Goal: Task Accomplishment & Management: Use online tool/utility

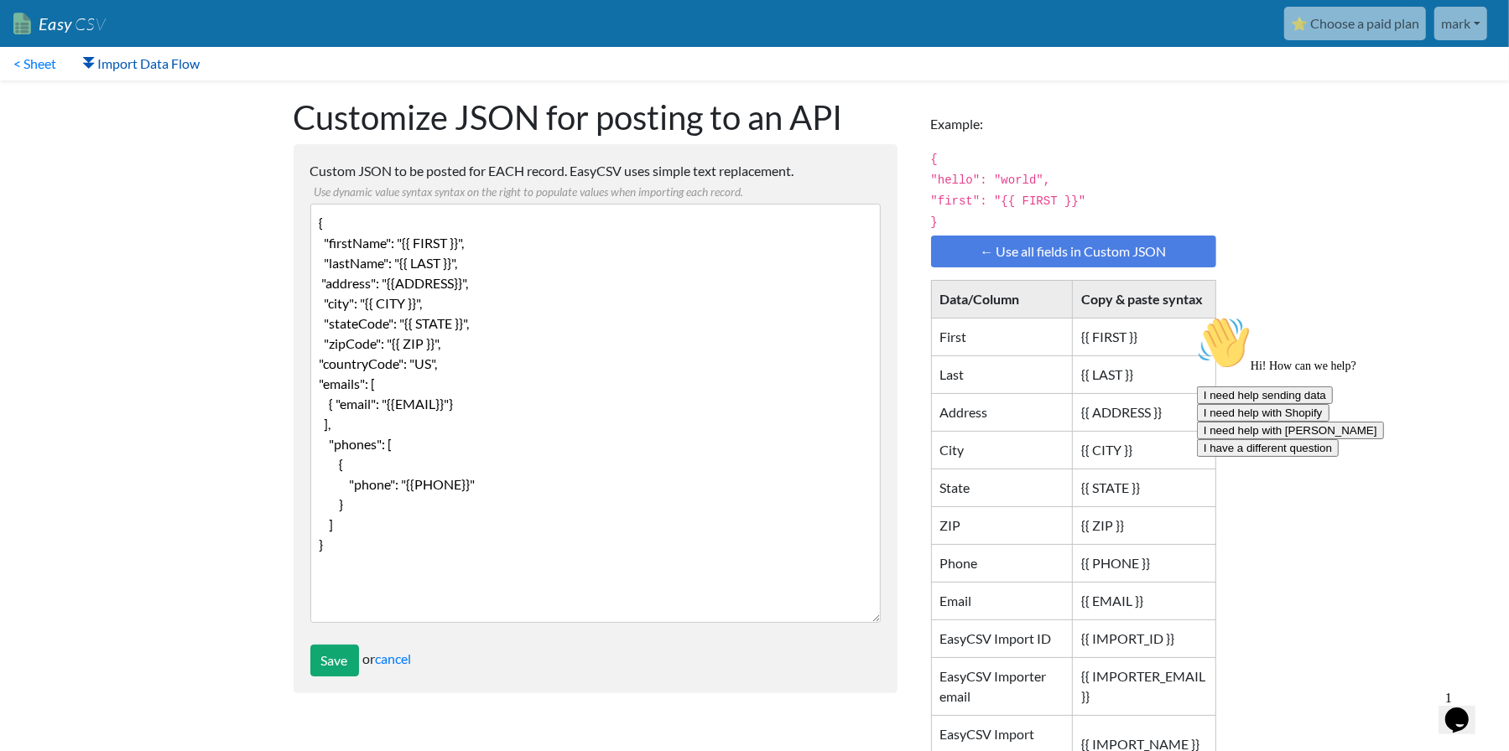
click at [131, 55] on link "Import Data Flow" at bounding box center [141, 64] width 143 height 34
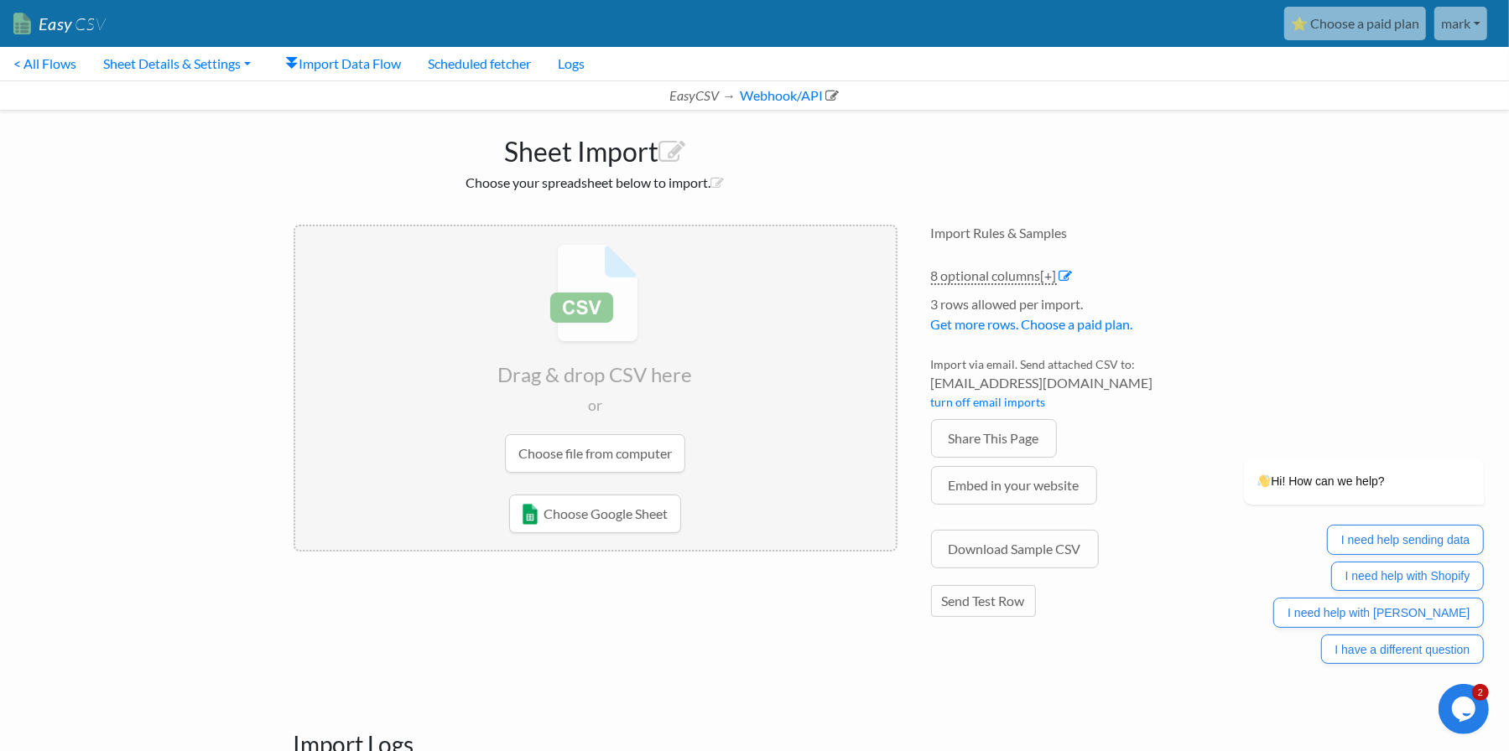
click at [636, 456] on input "file" at bounding box center [595, 358] width 600 height 264
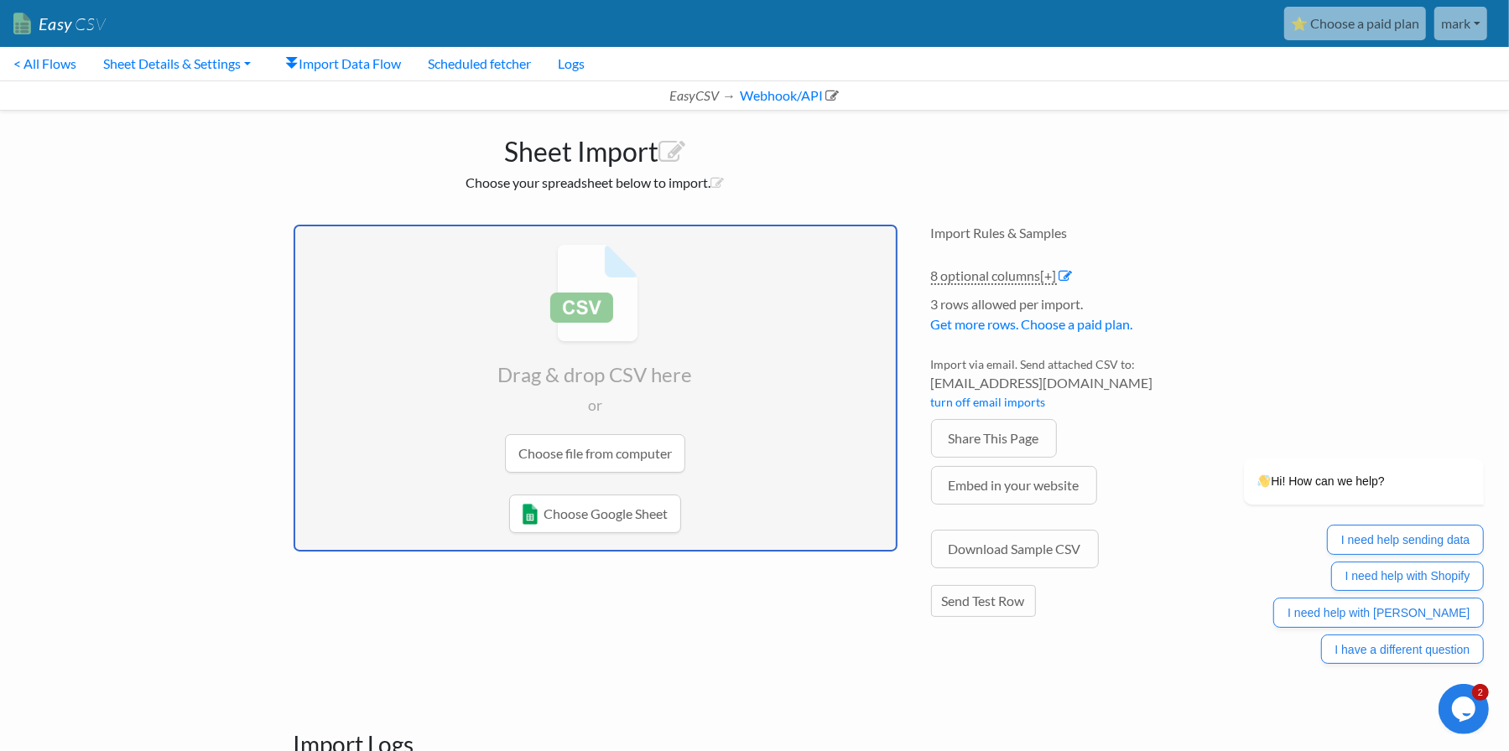
type input "C:\fakepath\Export TEST3.xlsx"
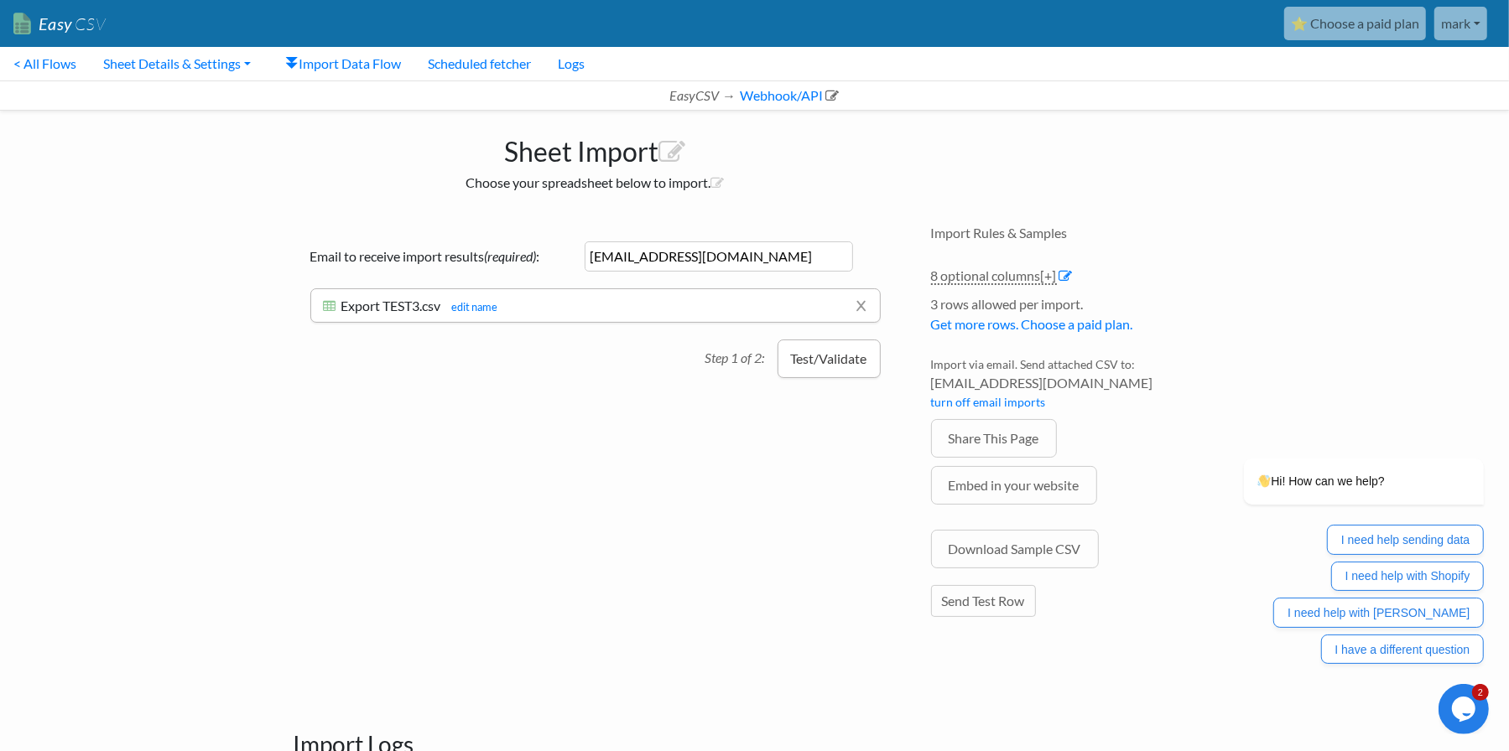
click at [798, 356] on button "Test/Validate" at bounding box center [828, 359] width 103 height 39
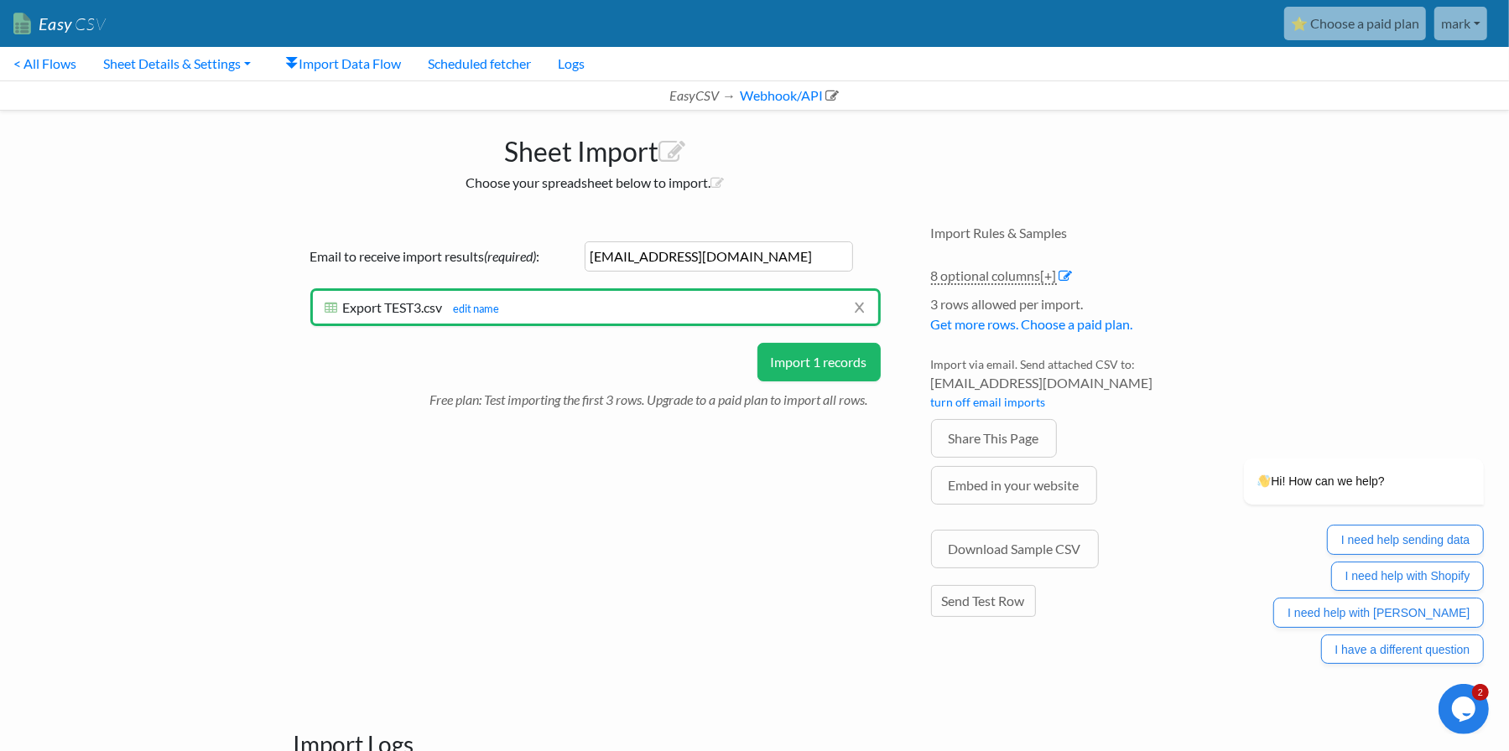
scroll to position [84, 0]
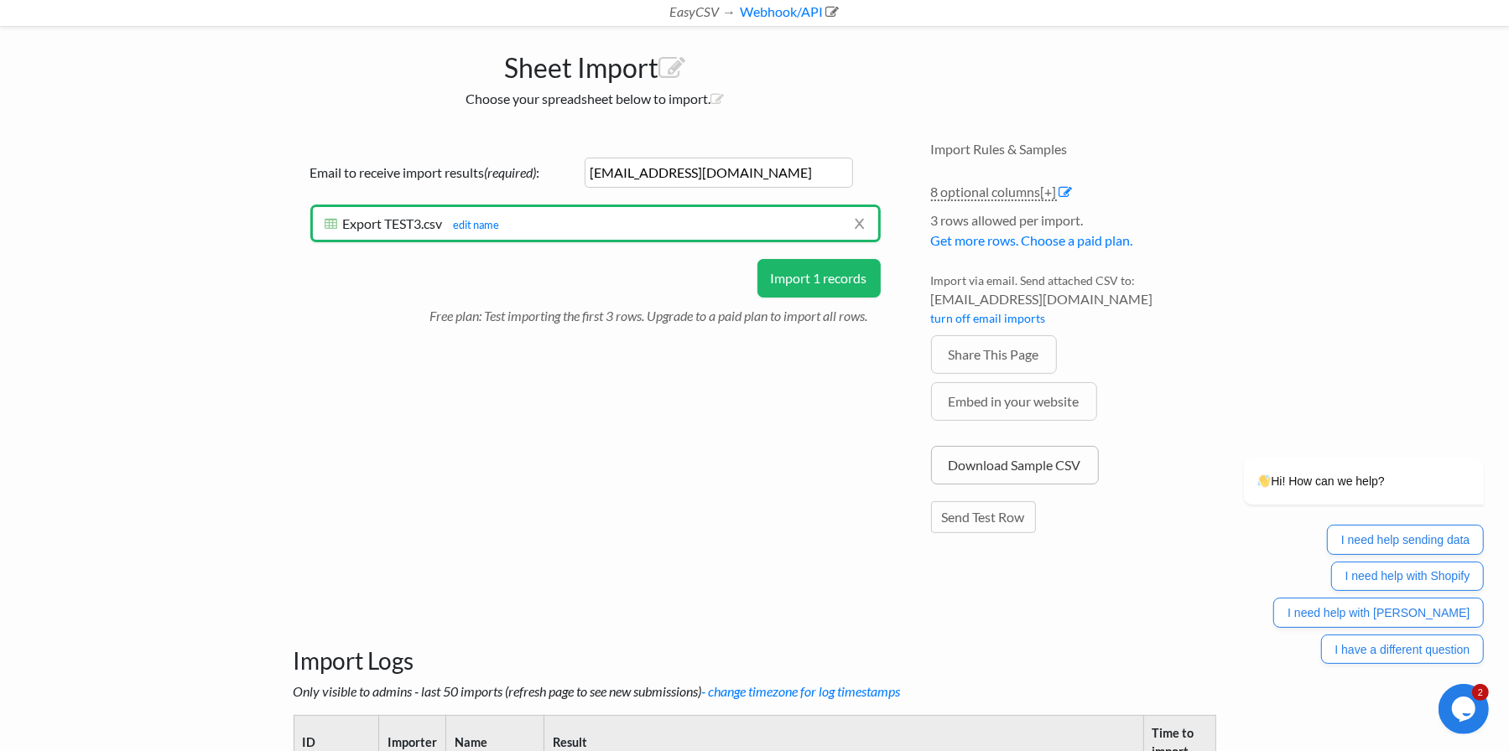
click at [969, 465] on link "Download Sample CSV" at bounding box center [1015, 465] width 168 height 39
click at [1047, 190] on span "[+]" at bounding box center [1049, 192] width 16 height 16
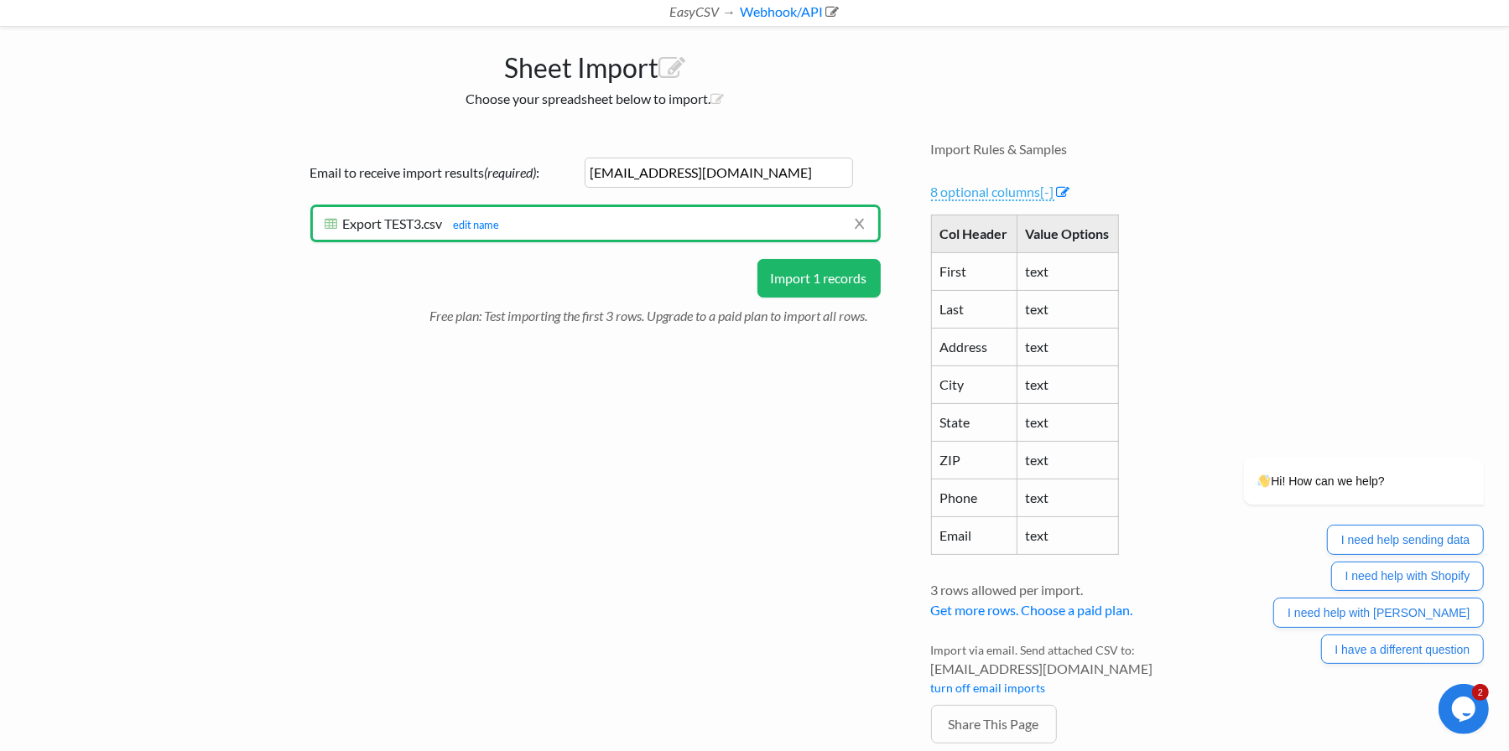
click at [1053, 188] on span "[-]" at bounding box center [1047, 192] width 13 height 16
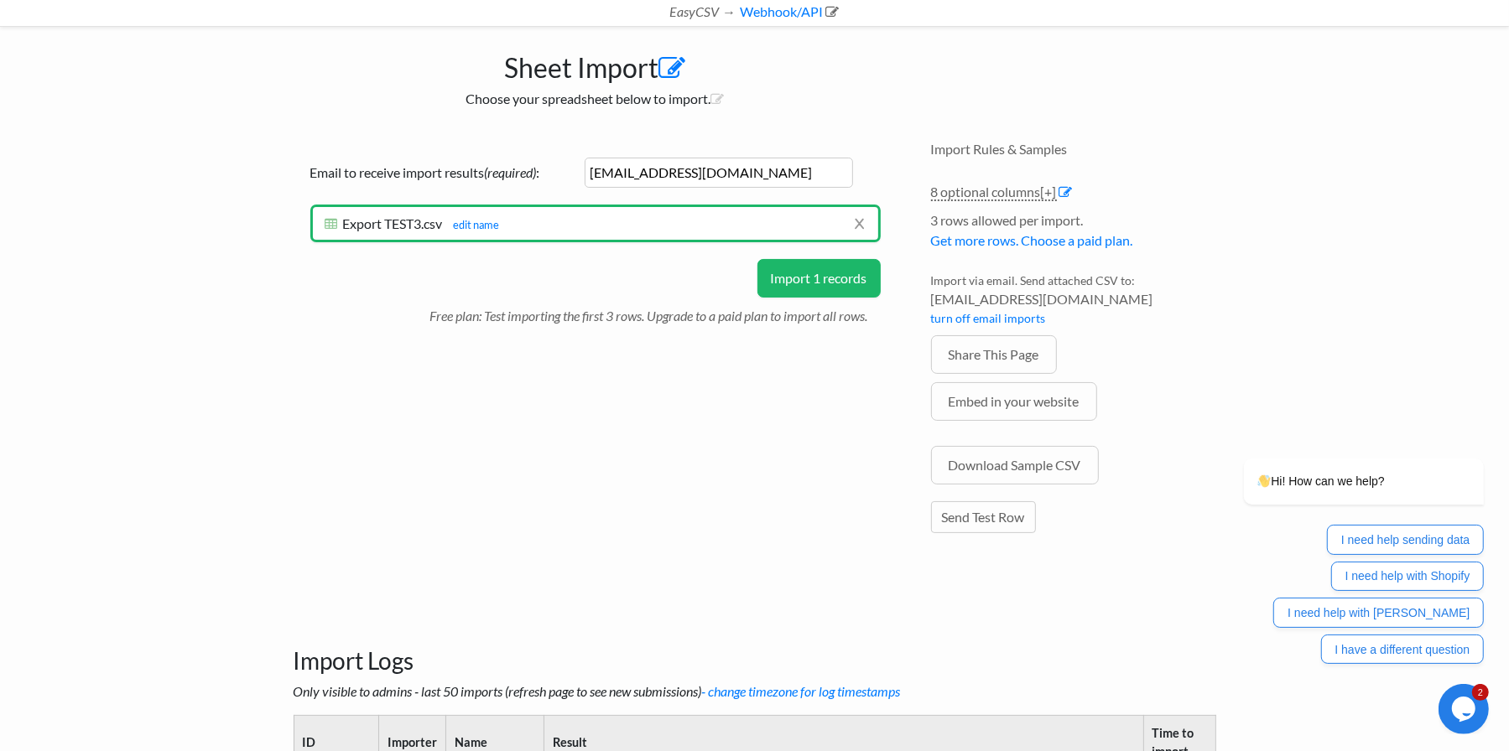
click at [676, 68] on icon at bounding box center [672, 68] width 27 height 27
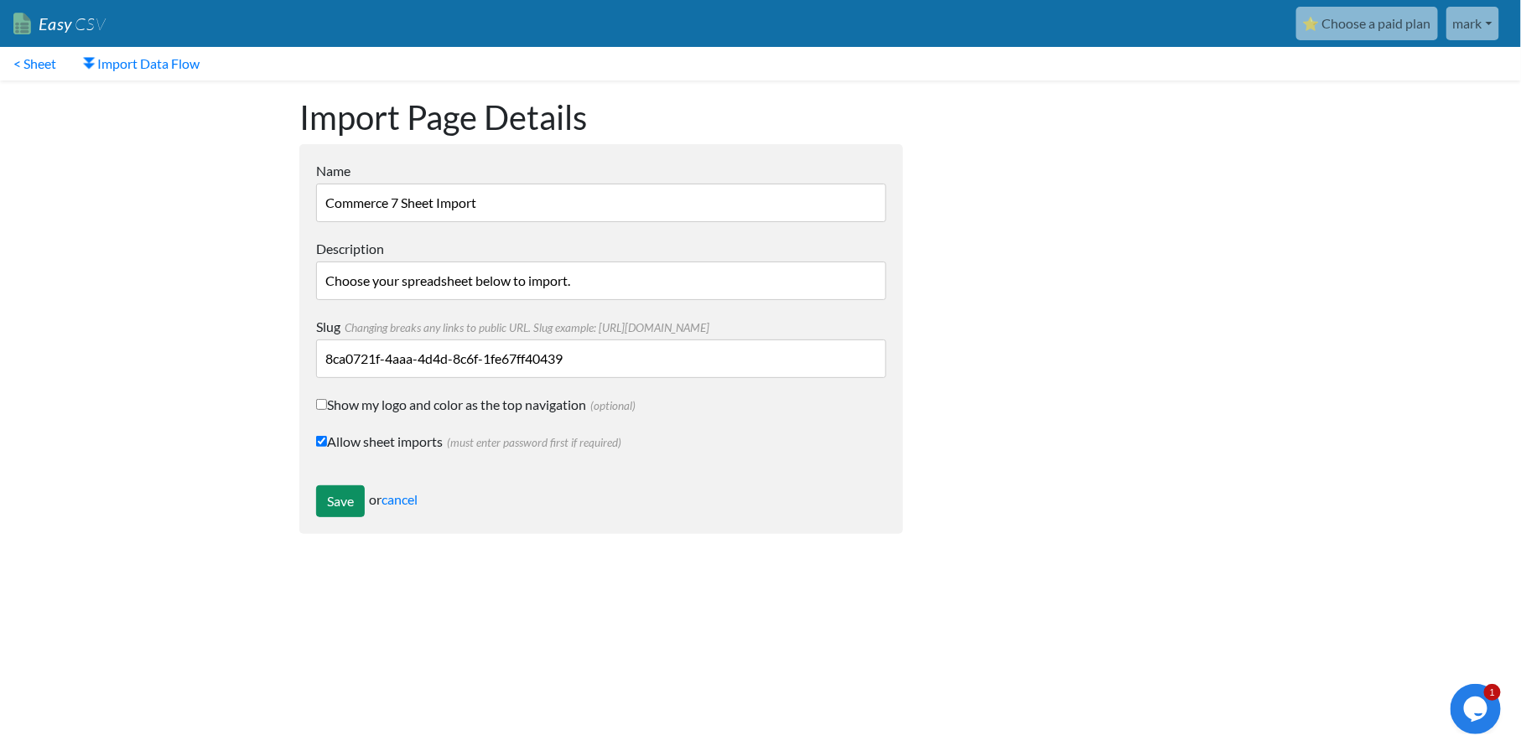
type input "Commerce 7 Sheet Import"
click at [323, 501] on input "Save" at bounding box center [340, 502] width 49 height 32
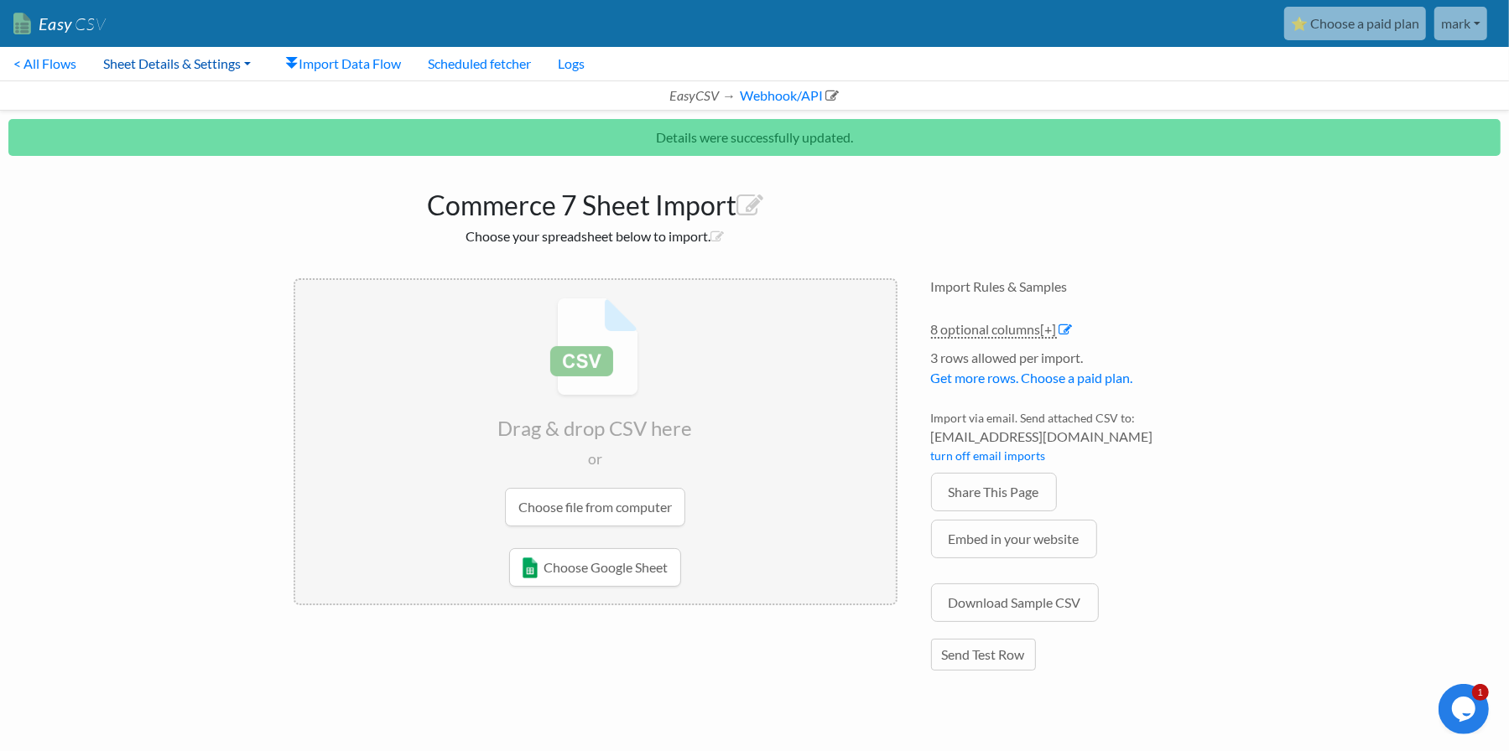
click at [185, 62] on link "Sheet Details & Settings" at bounding box center [177, 64] width 174 height 34
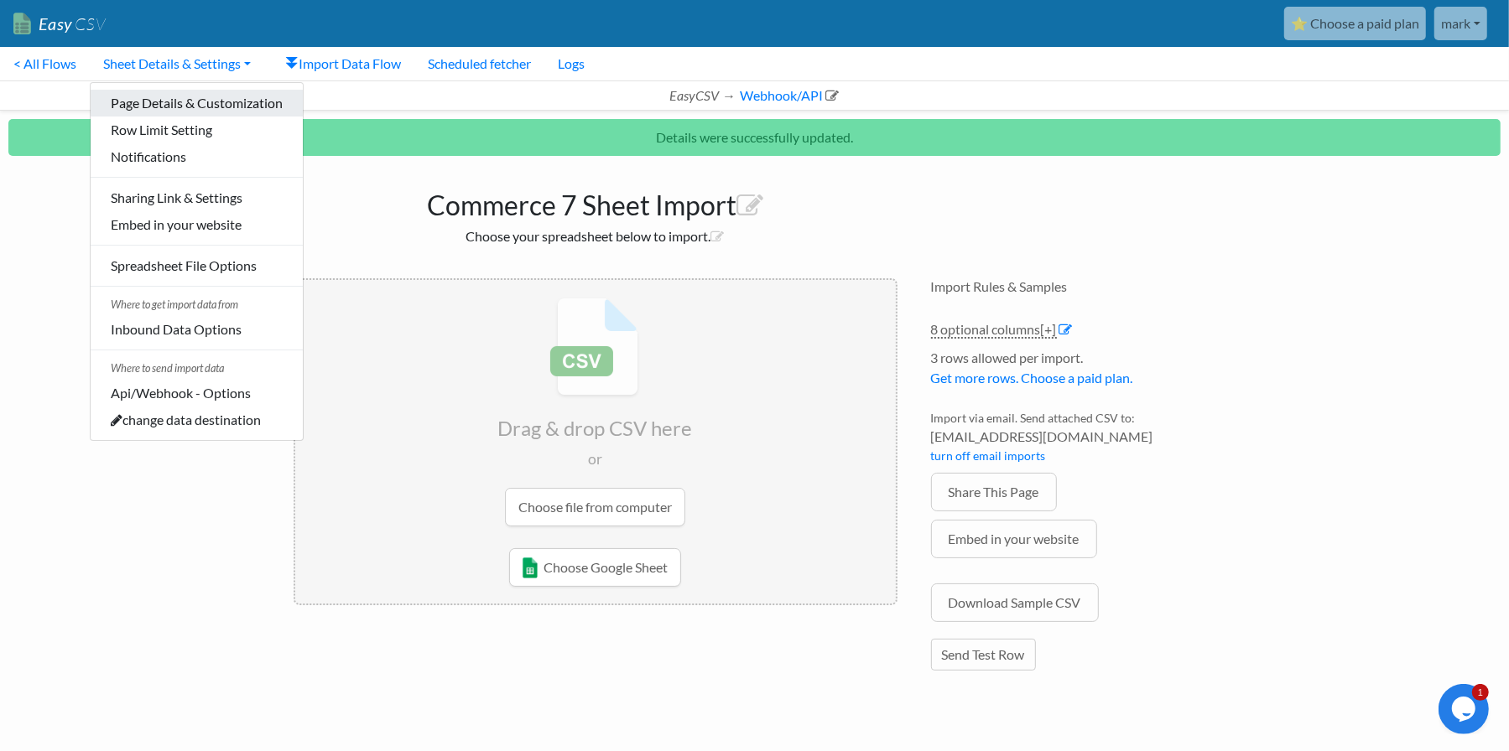
click at [185, 107] on link "Page Details & Customization" at bounding box center [197, 103] width 212 height 27
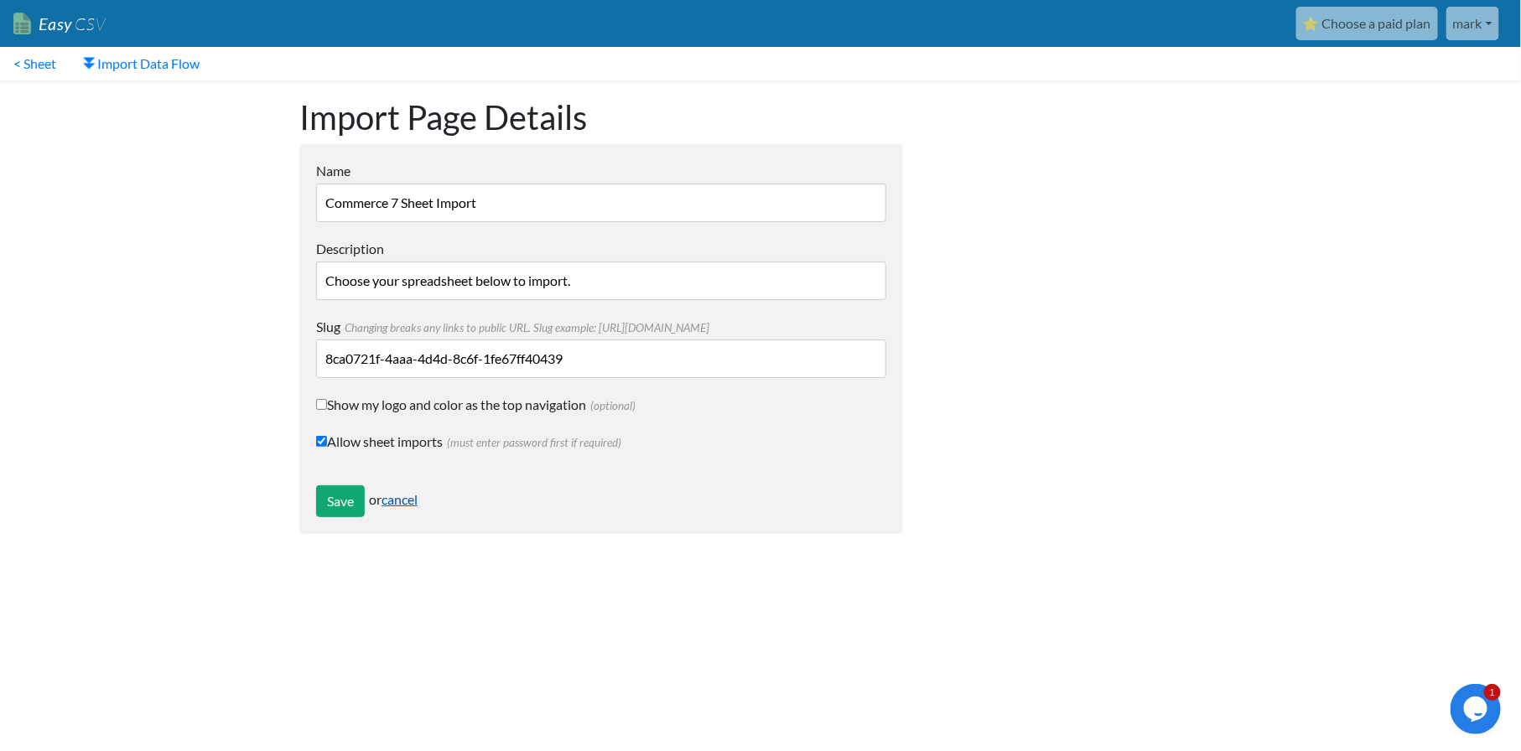
click at [418, 496] on link "cancel" at bounding box center [400, 499] width 36 height 16
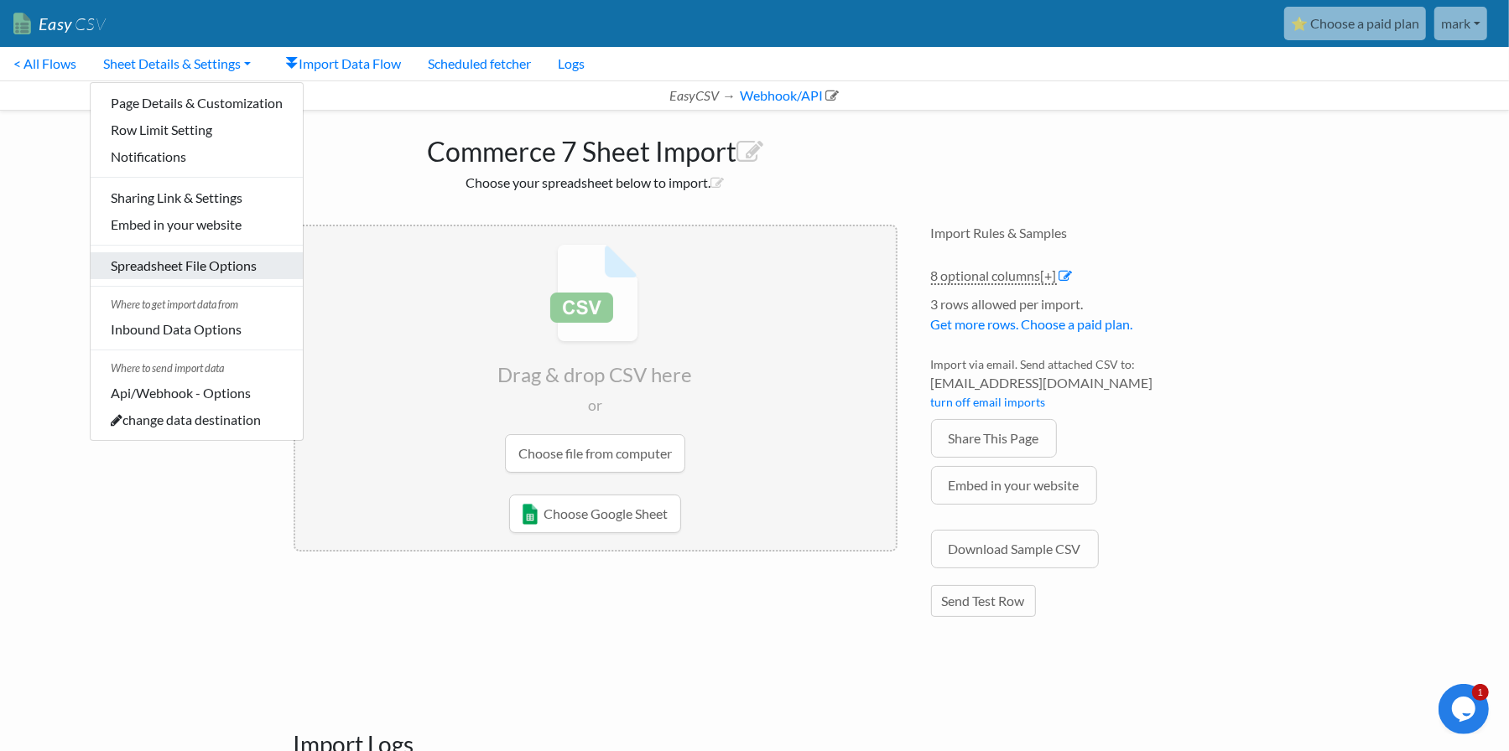
click at [208, 266] on link "Spreadsheet File Options" at bounding box center [197, 265] width 212 height 27
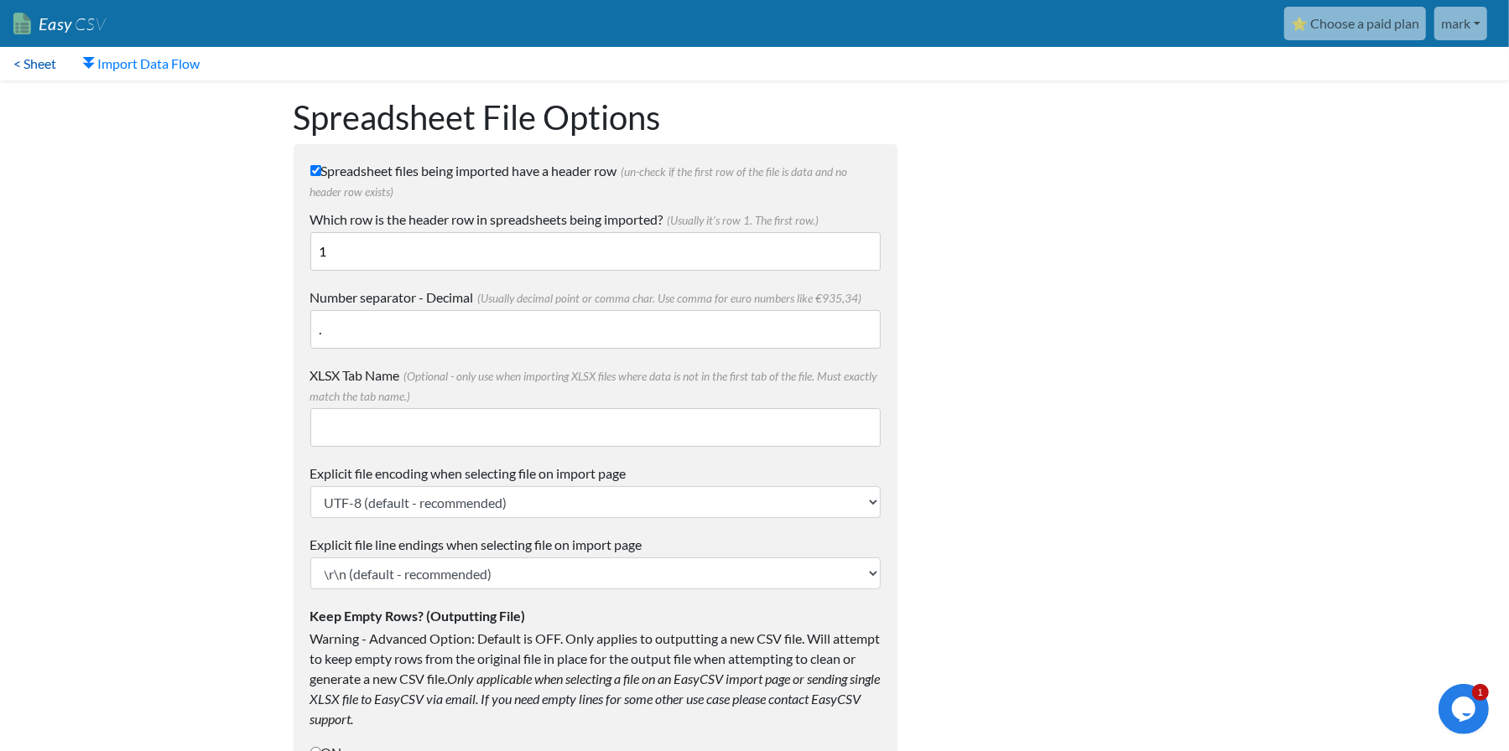
click at [49, 60] on link "< Sheet" at bounding box center [35, 64] width 70 height 34
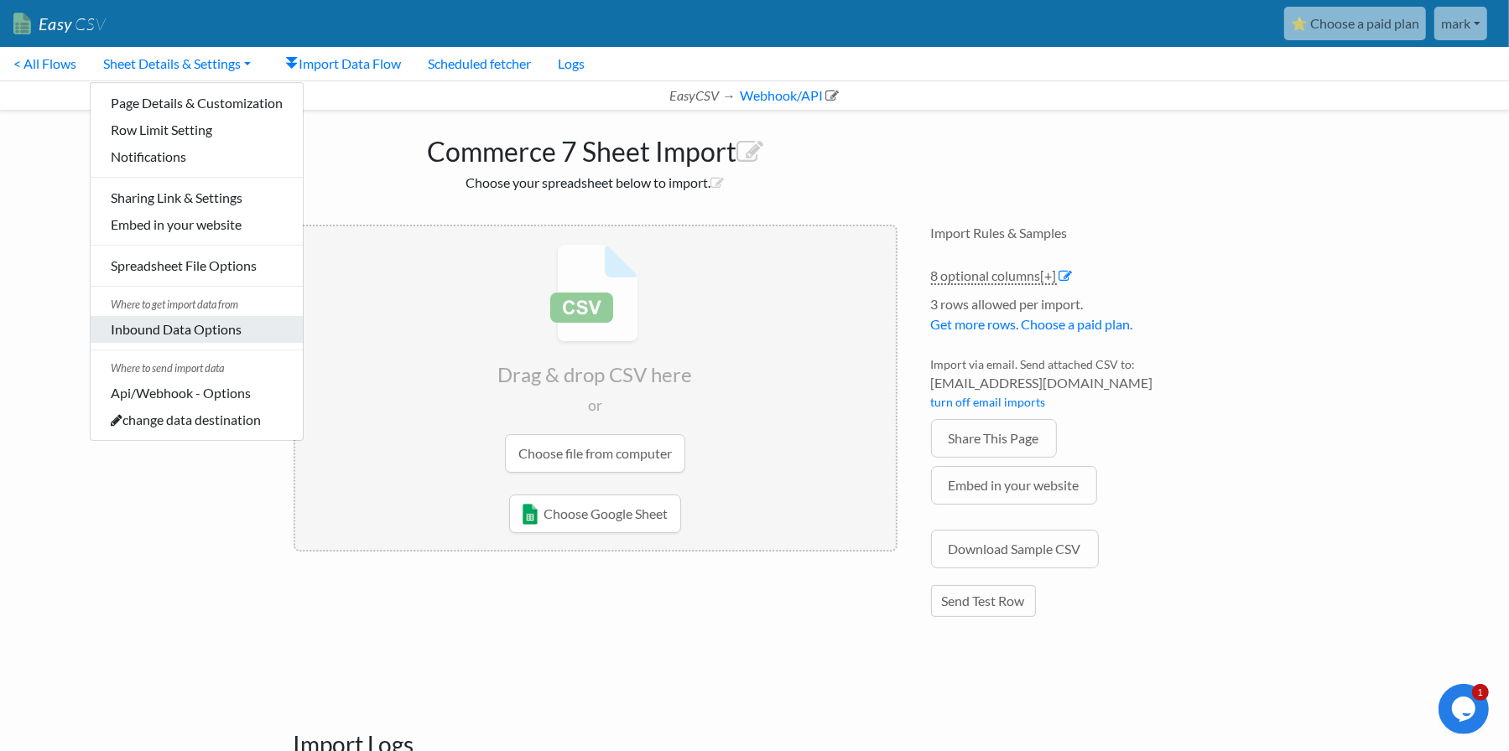
click at [203, 329] on link "Inbound Data Options" at bounding box center [197, 329] width 212 height 27
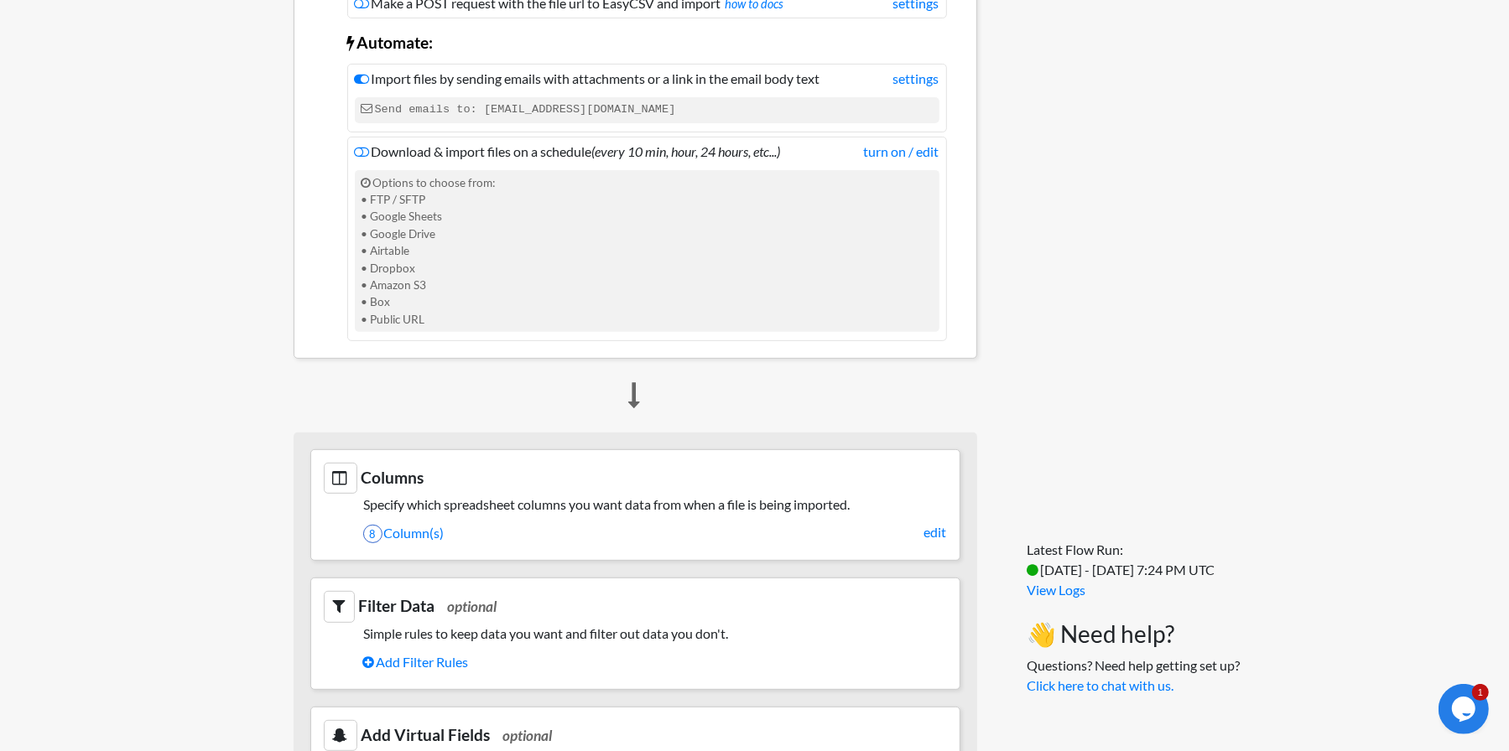
scroll to position [419, 0]
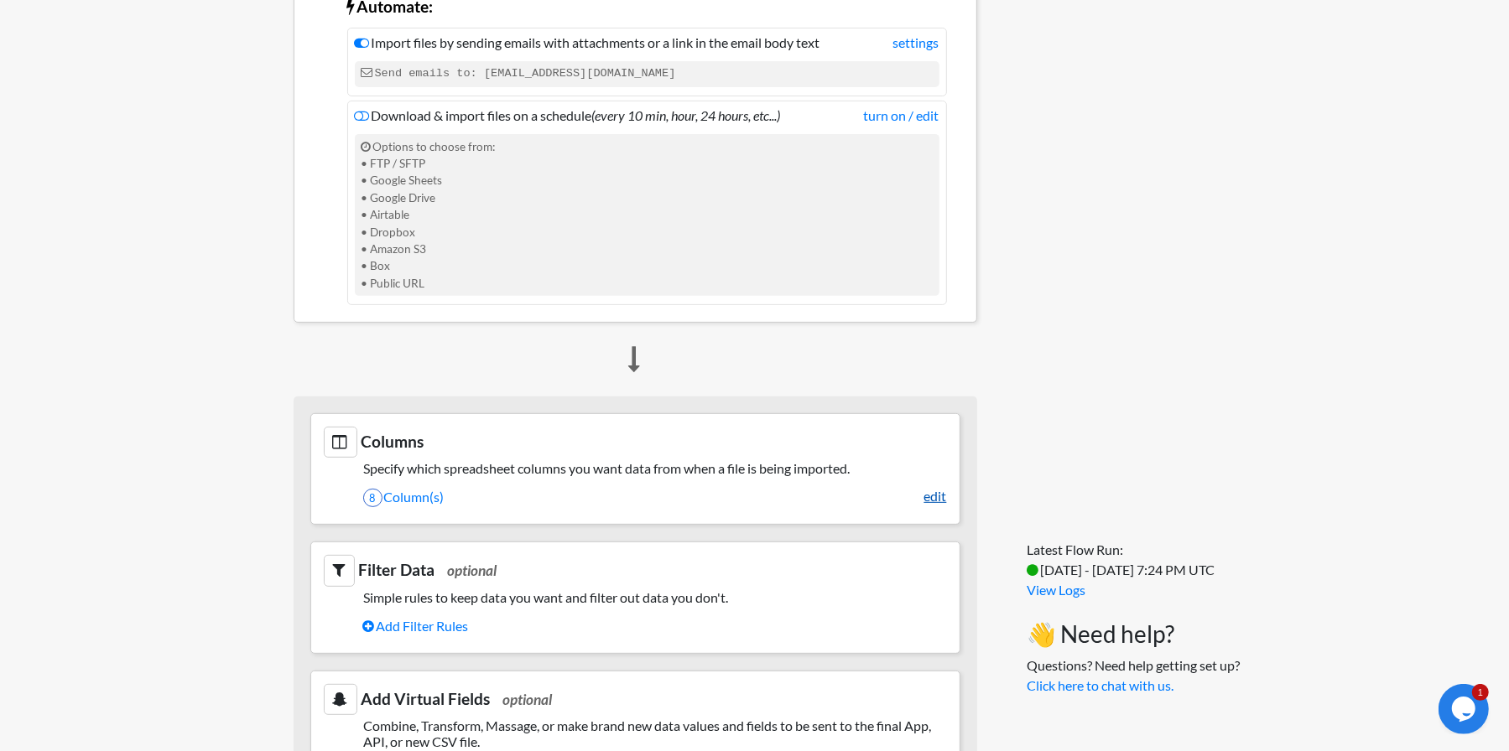
click at [924, 496] on link "edit" at bounding box center [935, 496] width 23 height 20
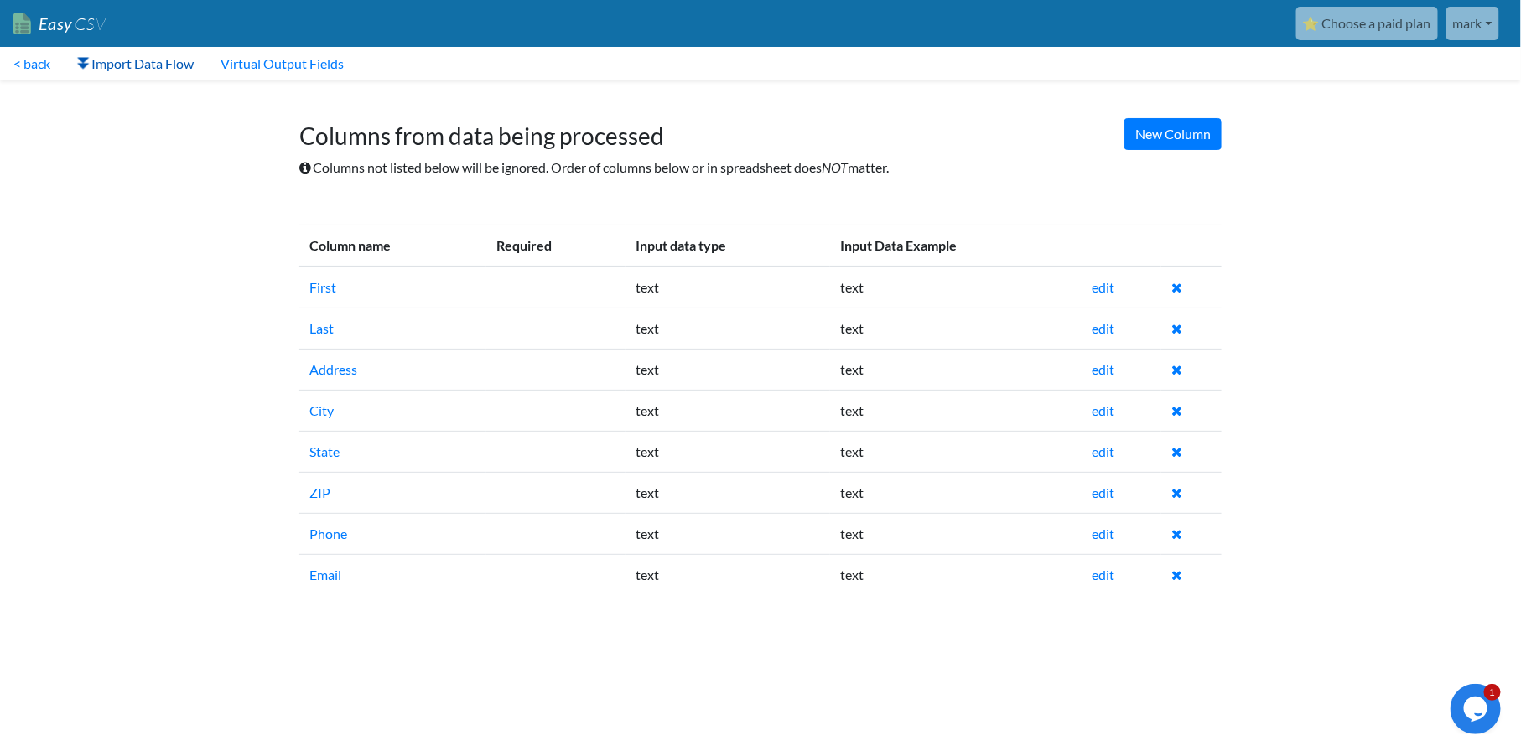
click at [155, 62] on link "Import Data Flow" at bounding box center [135, 64] width 143 height 34
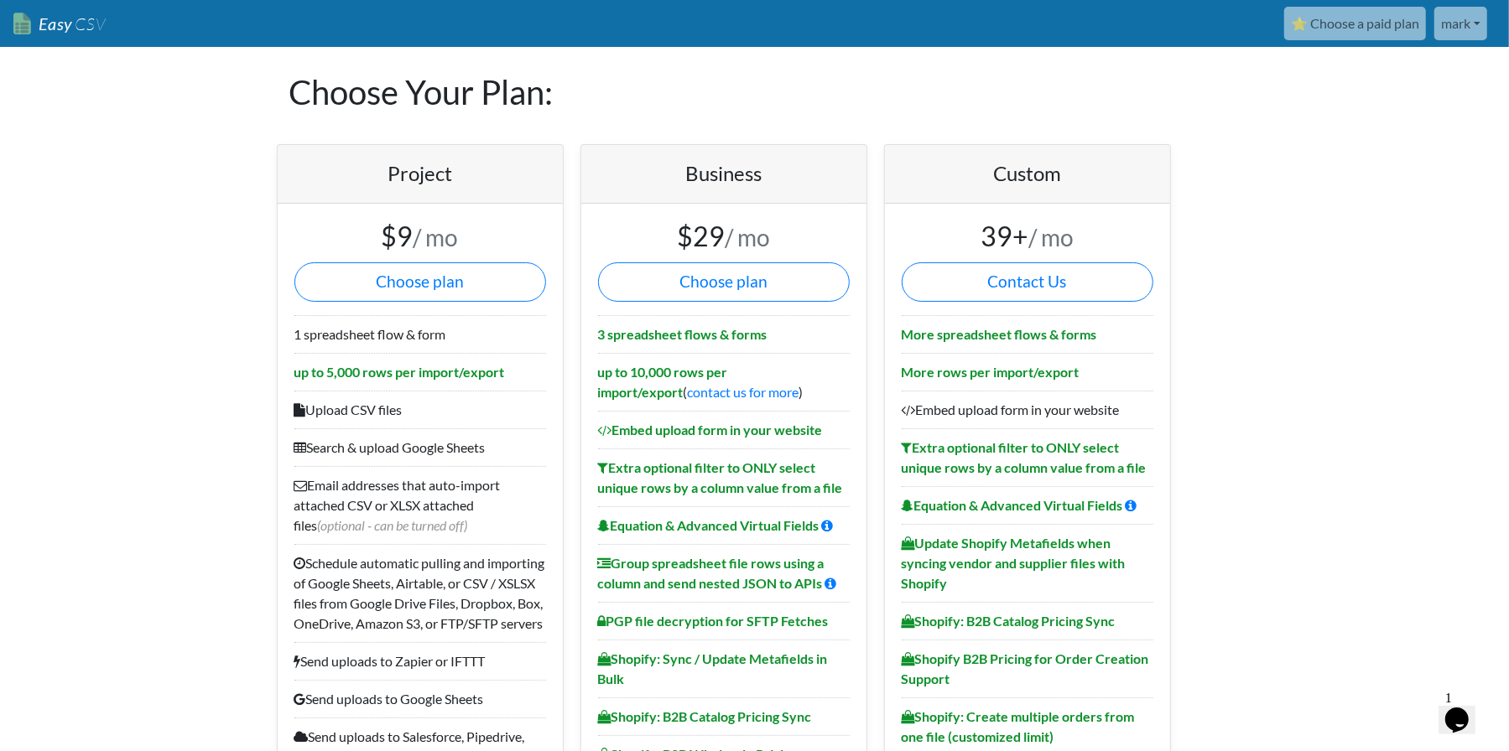
click at [1336, 25] on link "⭐ Choose a paid plan" at bounding box center [1355, 24] width 142 height 34
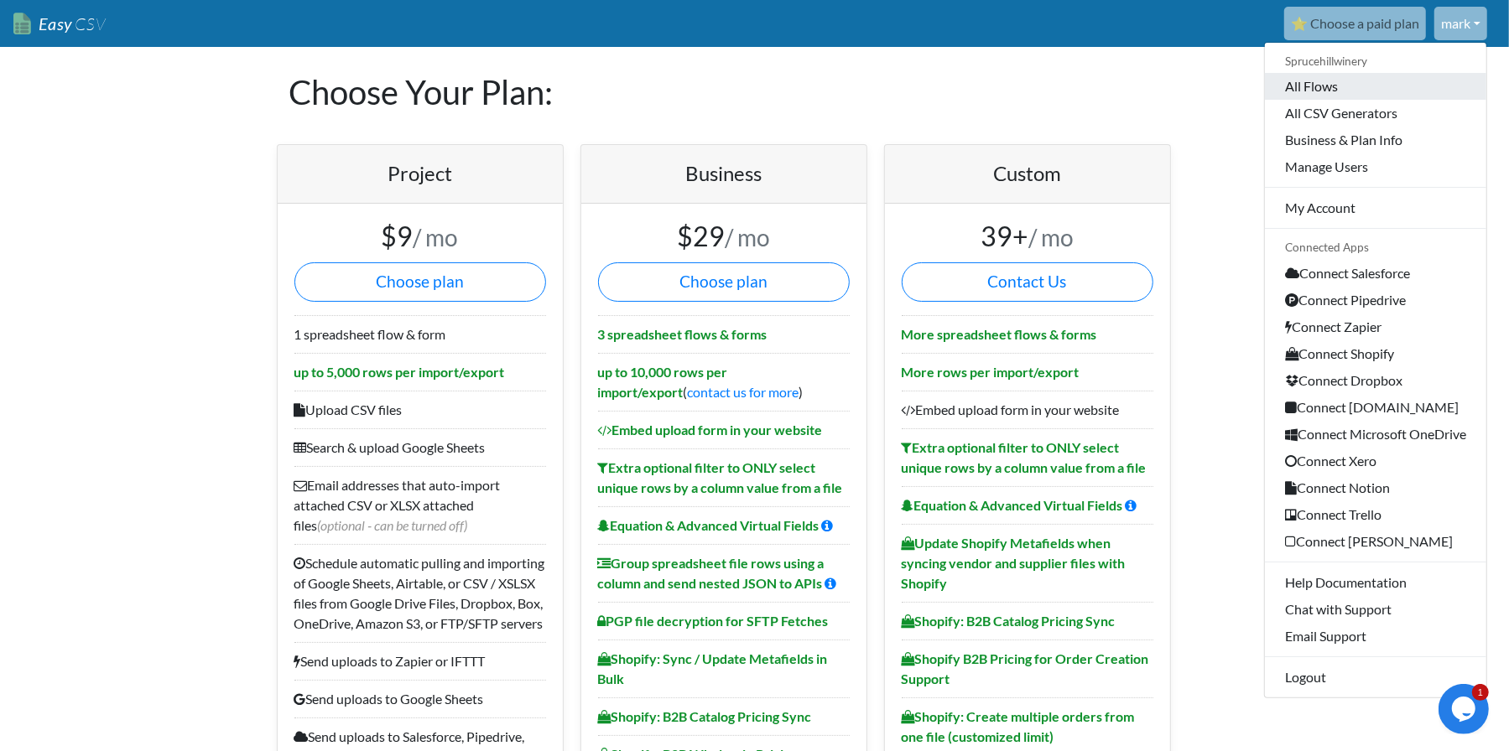
click at [1334, 89] on link "All Flows" at bounding box center [1375, 86] width 221 height 27
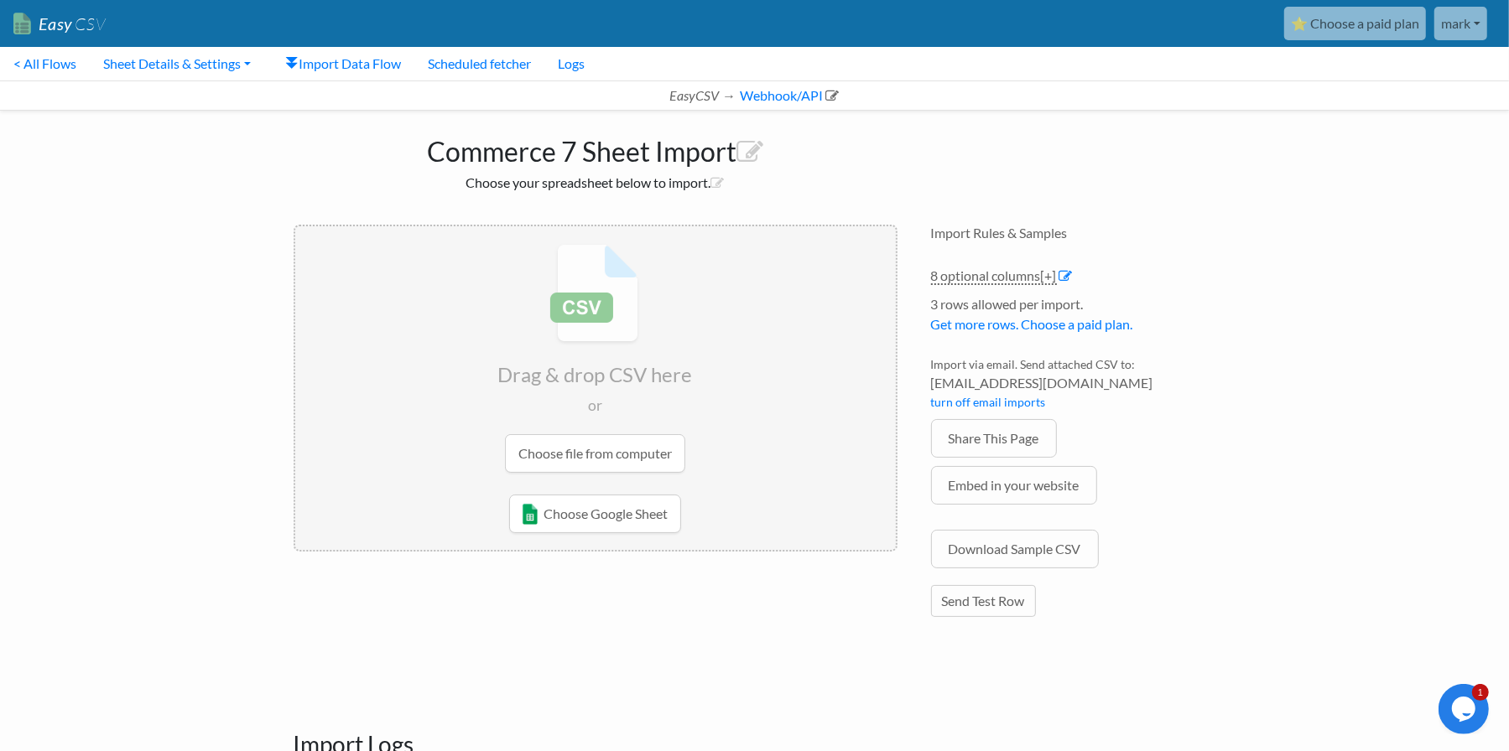
drag, startPoint x: 768, startPoint y: 93, endPoint x: 799, endPoint y: 109, distance: 34.9
click at [768, 93] on link "Webhook/API" at bounding box center [787, 95] width 101 height 16
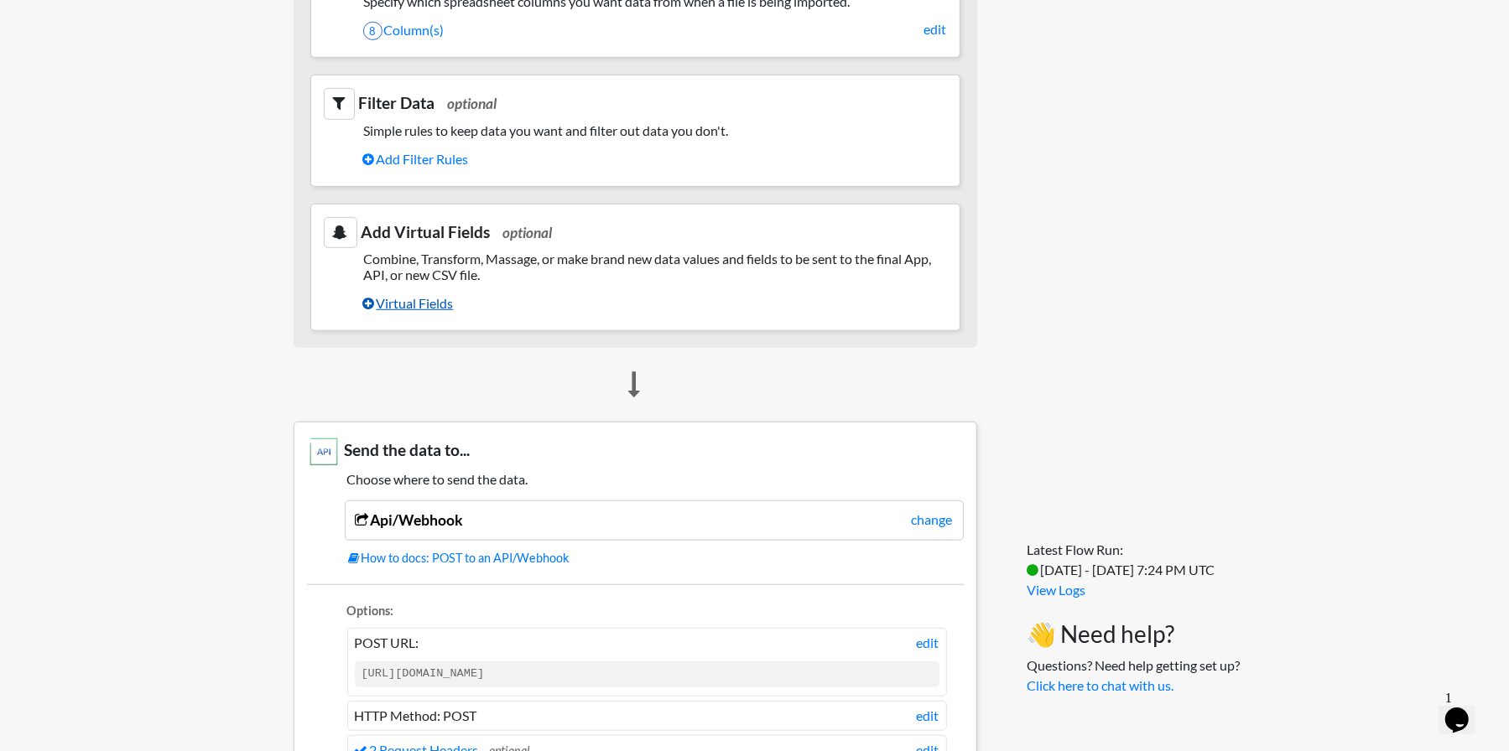
scroll to position [922, 0]
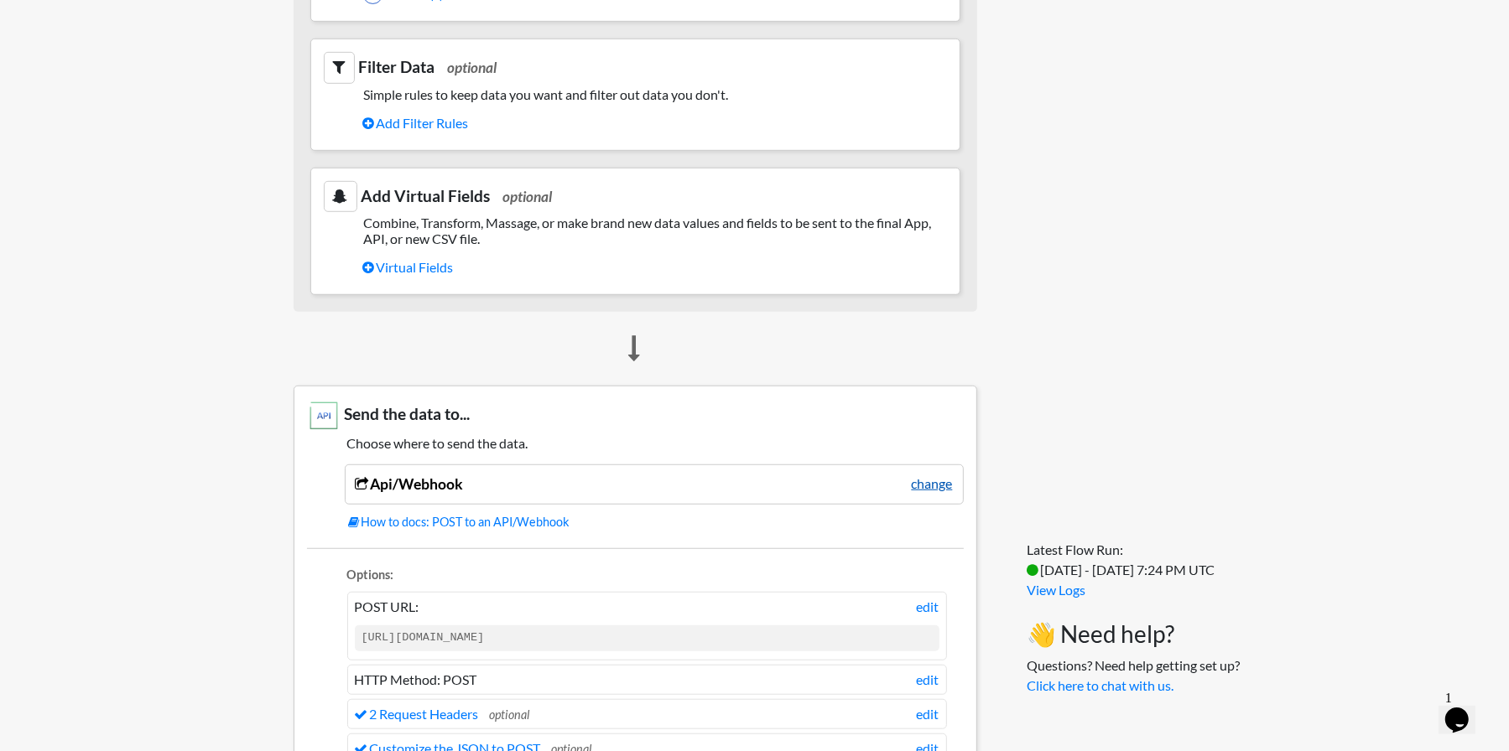
click at [940, 476] on link "change" at bounding box center [931, 484] width 41 height 20
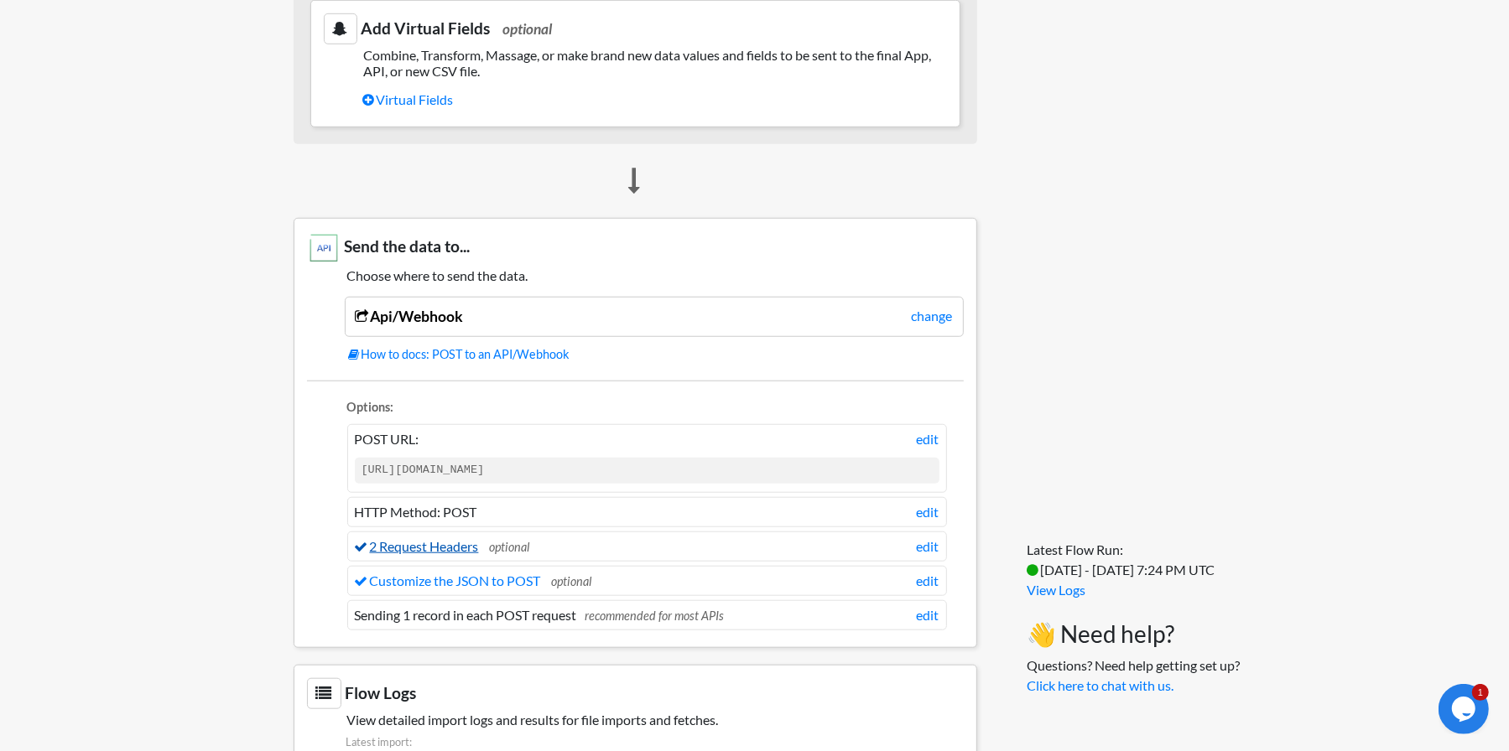
click at [471, 538] on link "2 Request Headers" at bounding box center [417, 546] width 124 height 16
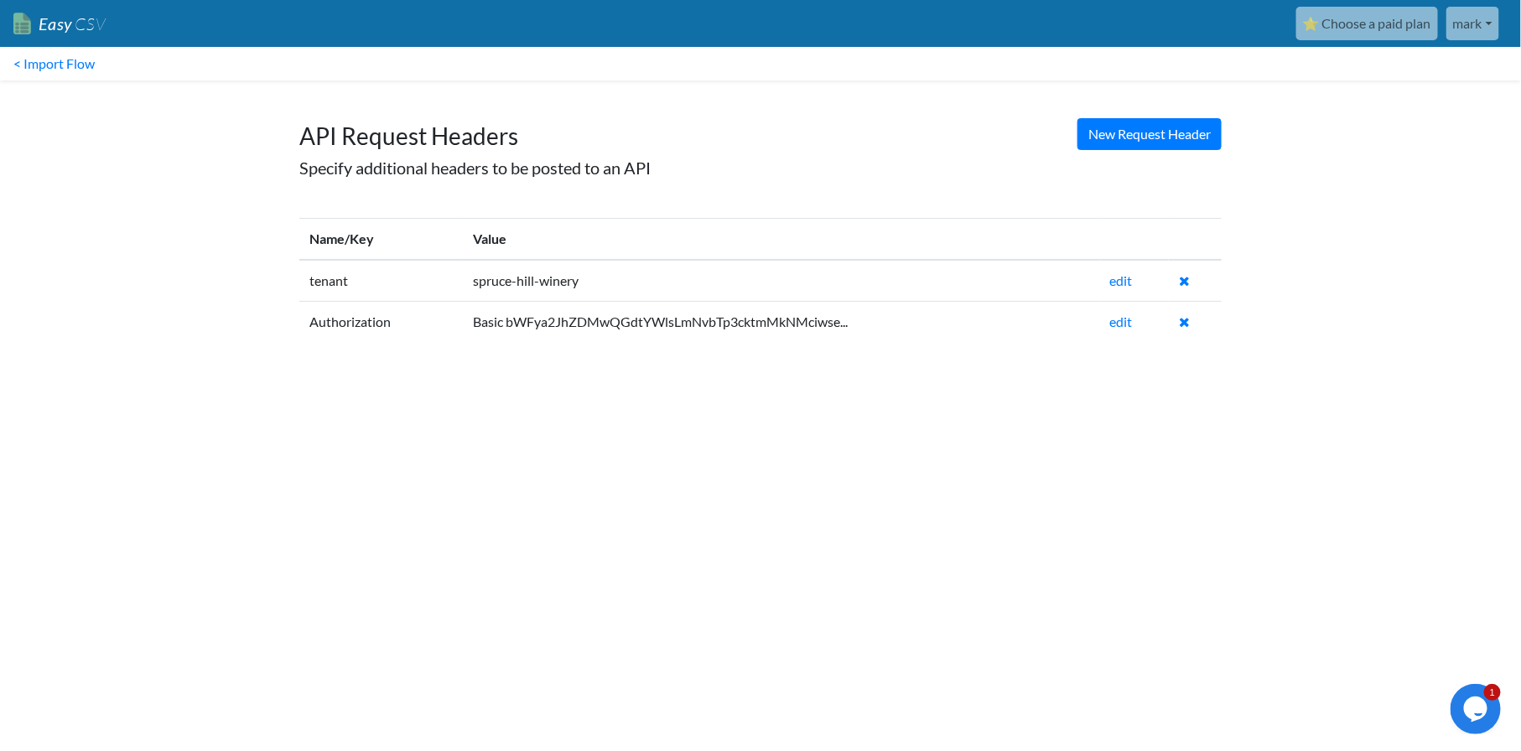
click at [49, 60] on link "< Import Flow" at bounding box center [54, 64] width 108 height 34
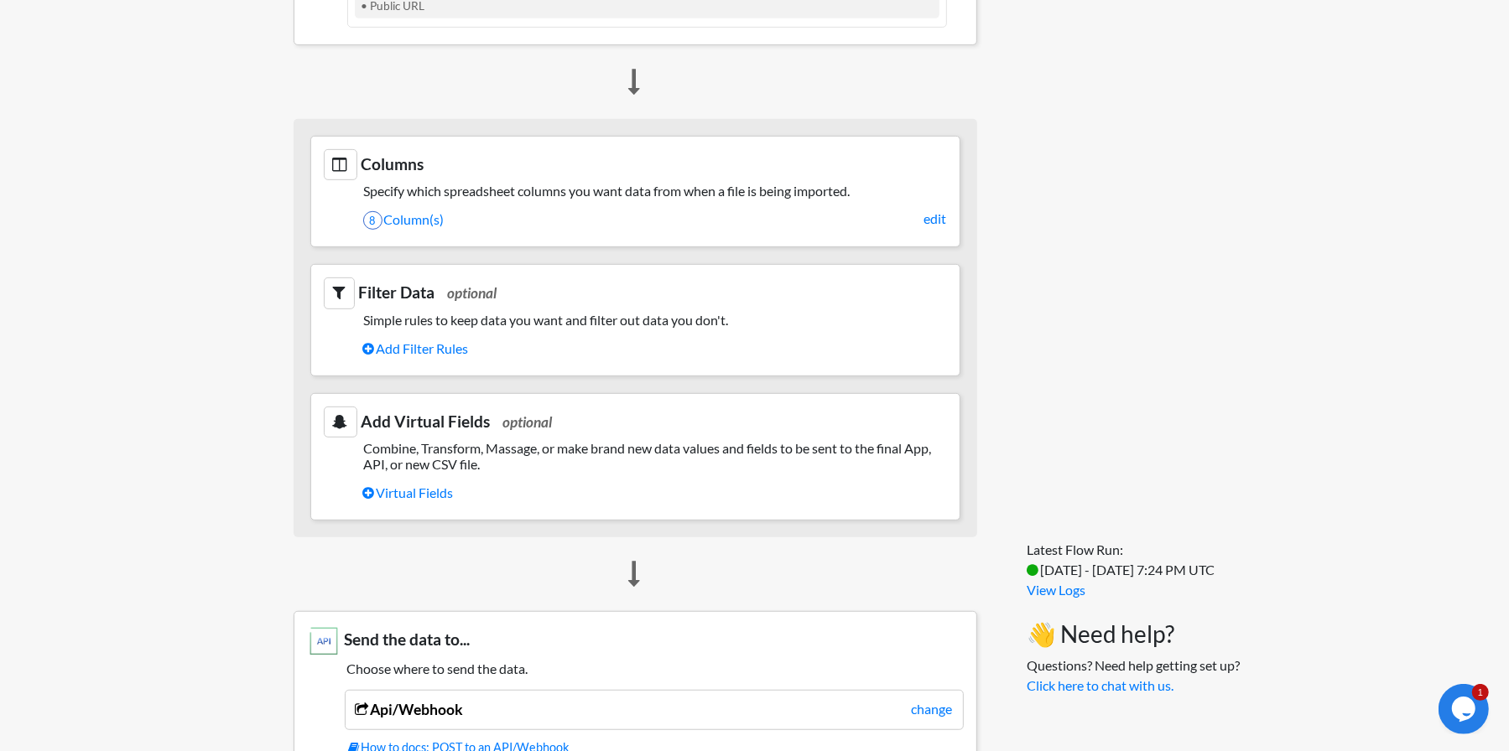
scroll to position [672, 0]
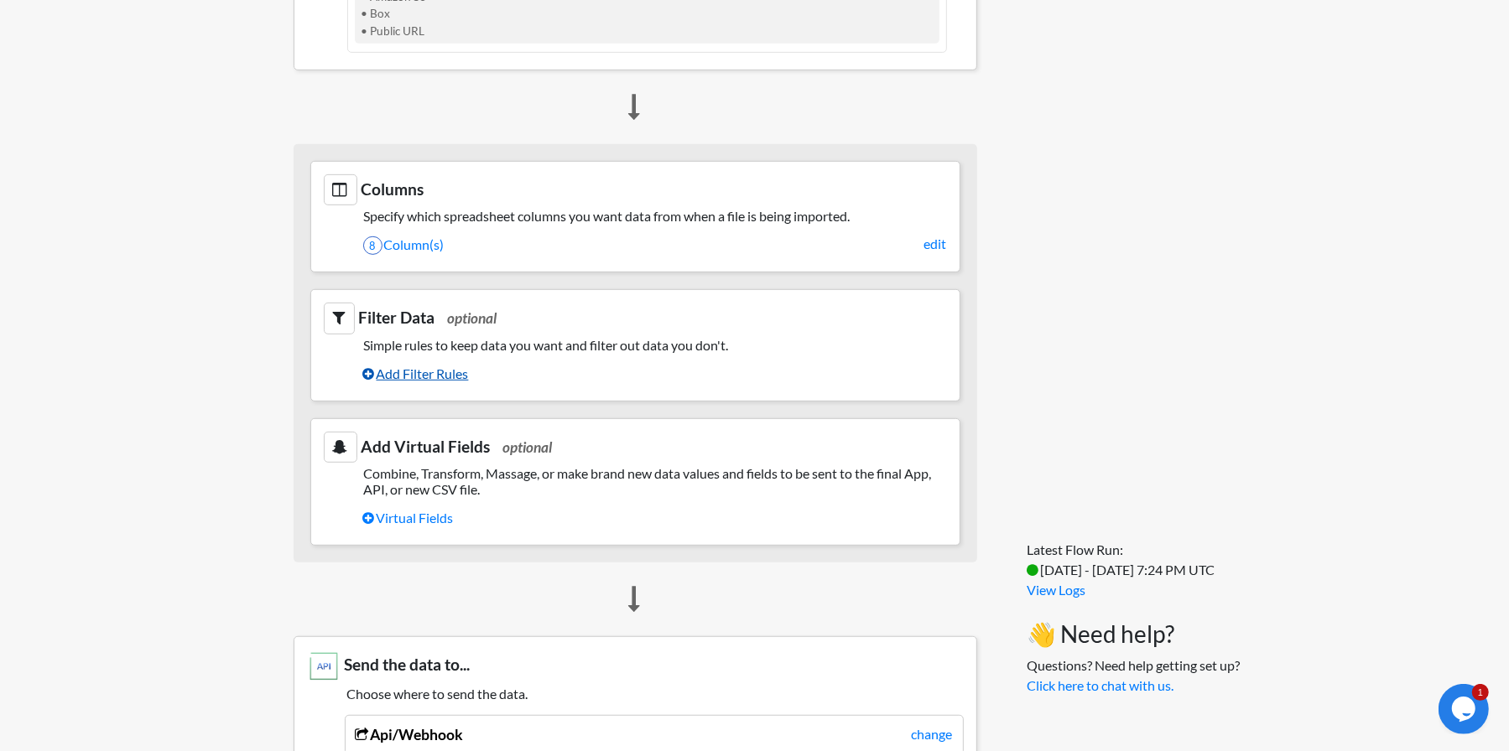
click at [450, 365] on link "Add Filter Rules" at bounding box center [655, 374] width 584 height 29
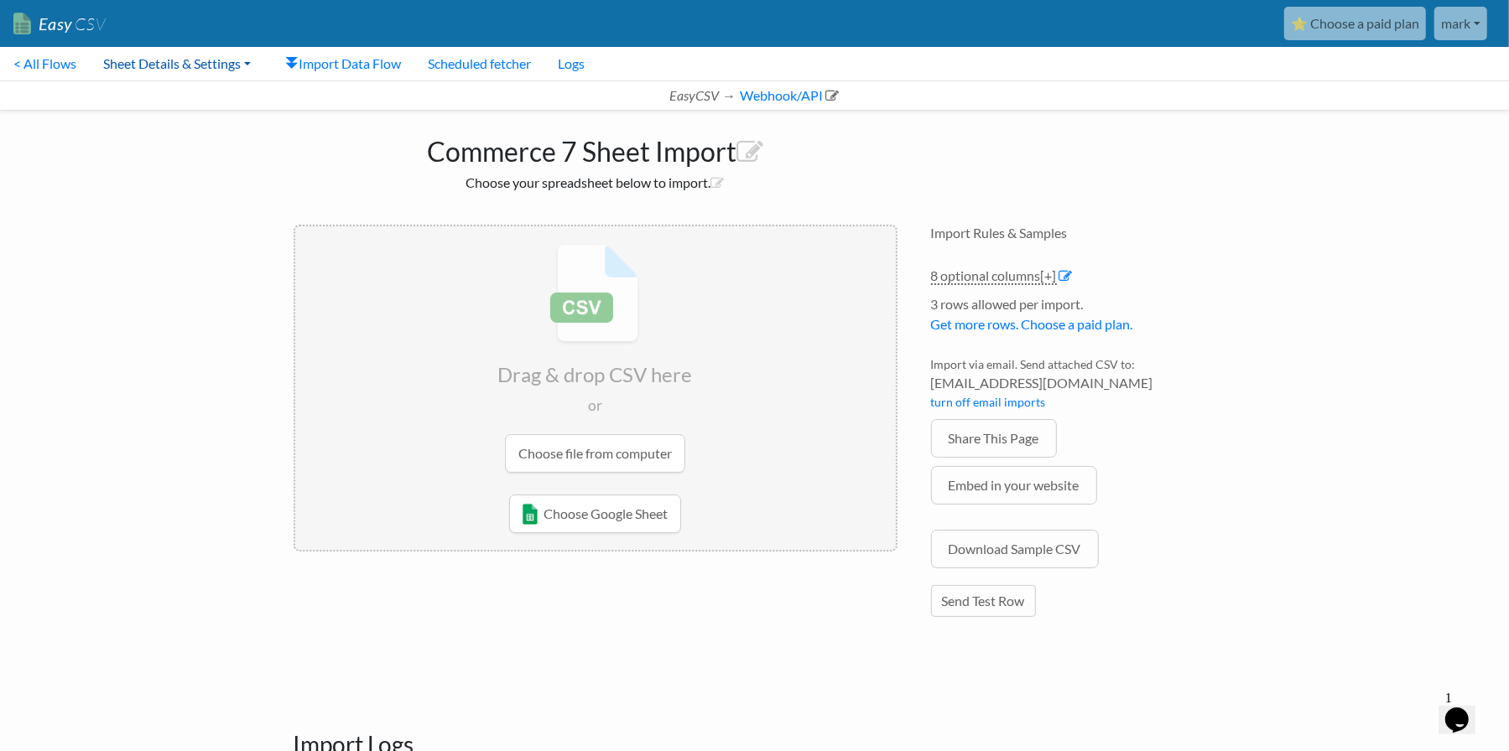
click at [150, 61] on link "Sheet Details & Settings" at bounding box center [177, 64] width 174 height 34
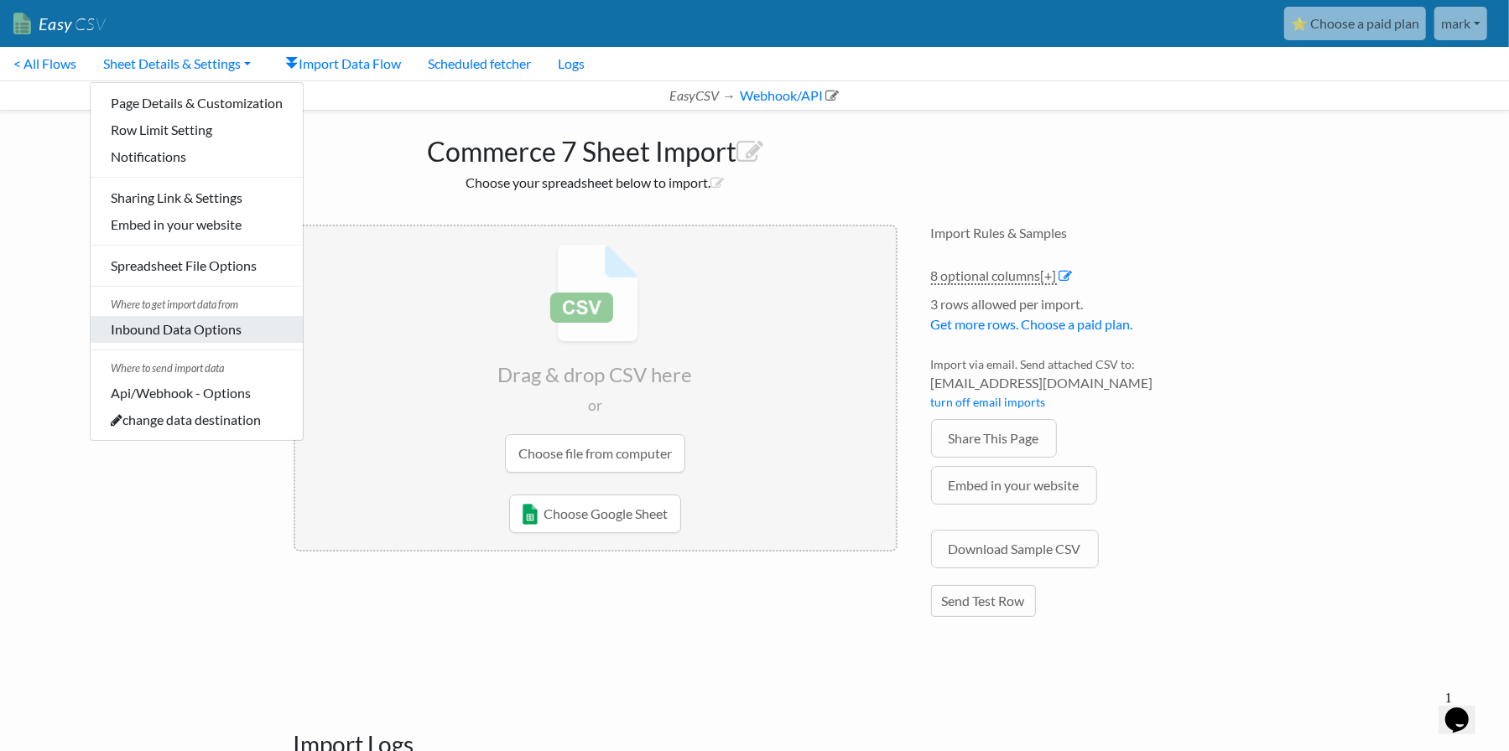
click at [167, 325] on link "Inbound Data Options" at bounding box center [197, 329] width 212 height 27
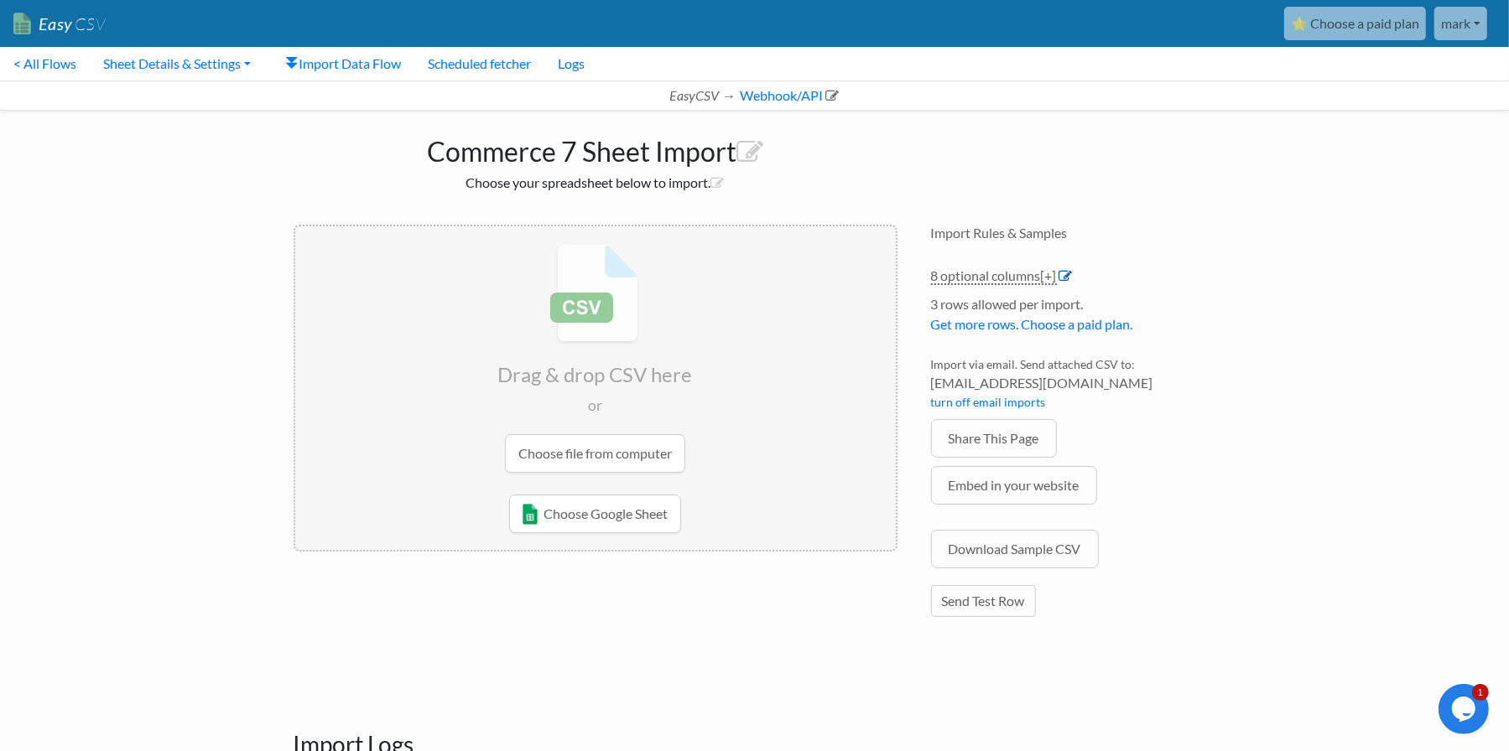
click at [1072, 273] on icon at bounding box center [1065, 275] width 13 height 13
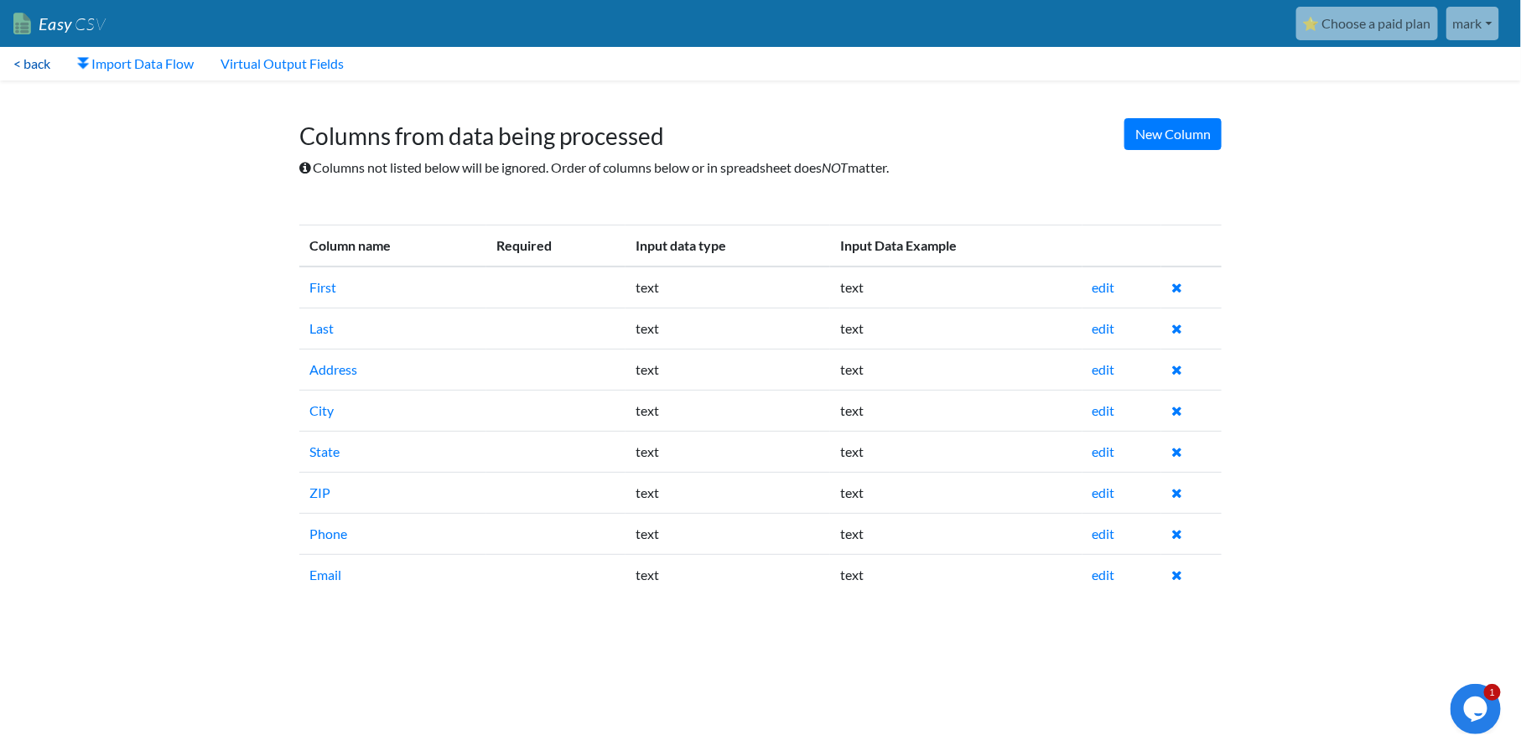
click at [35, 63] on link "< back" at bounding box center [32, 64] width 64 height 34
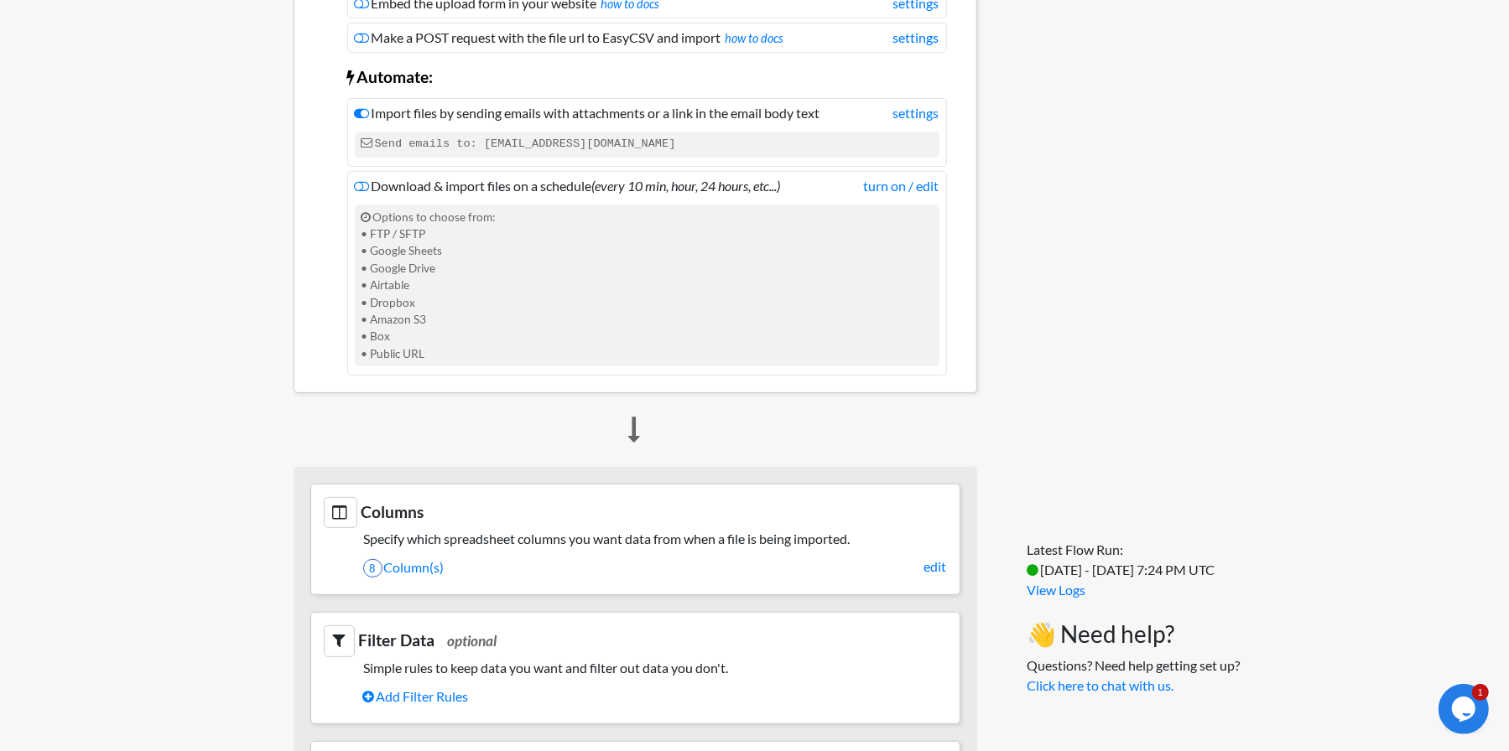
scroll to position [419, 0]
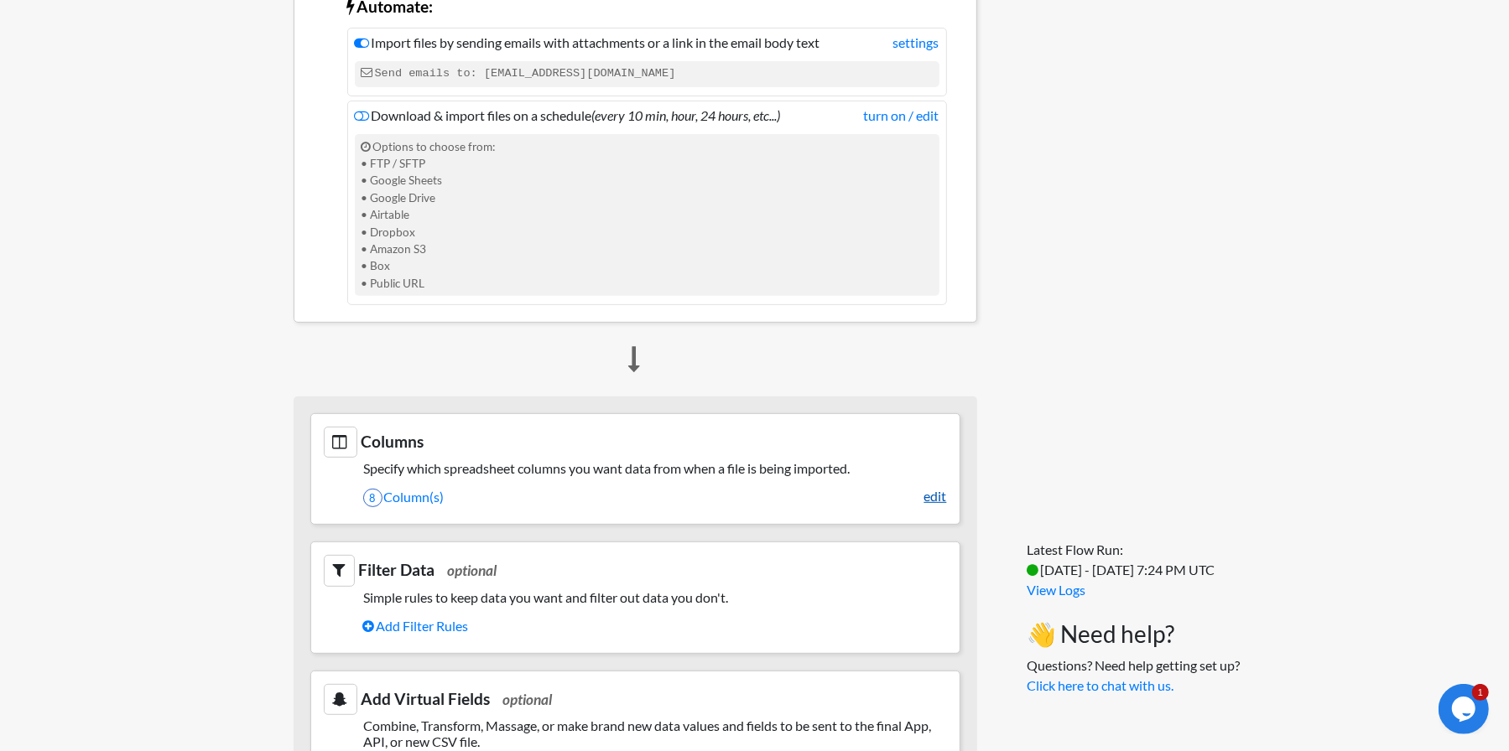
click at [936, 496] on link "edit" at bounding box center [935, 496] width 23 height 20
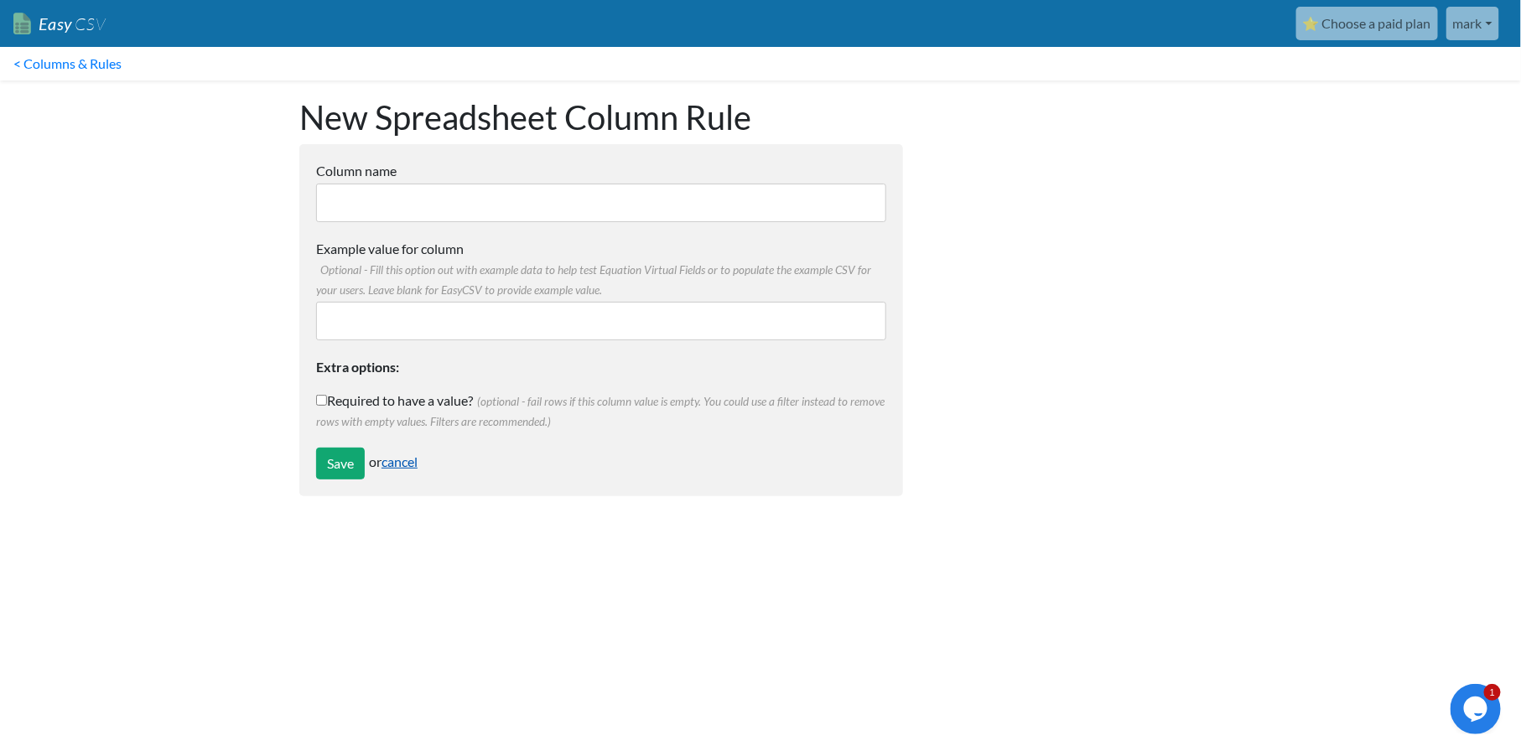
click at [402, 458] on link "cancel" at bounding box center [400, 462] width 36 height 16
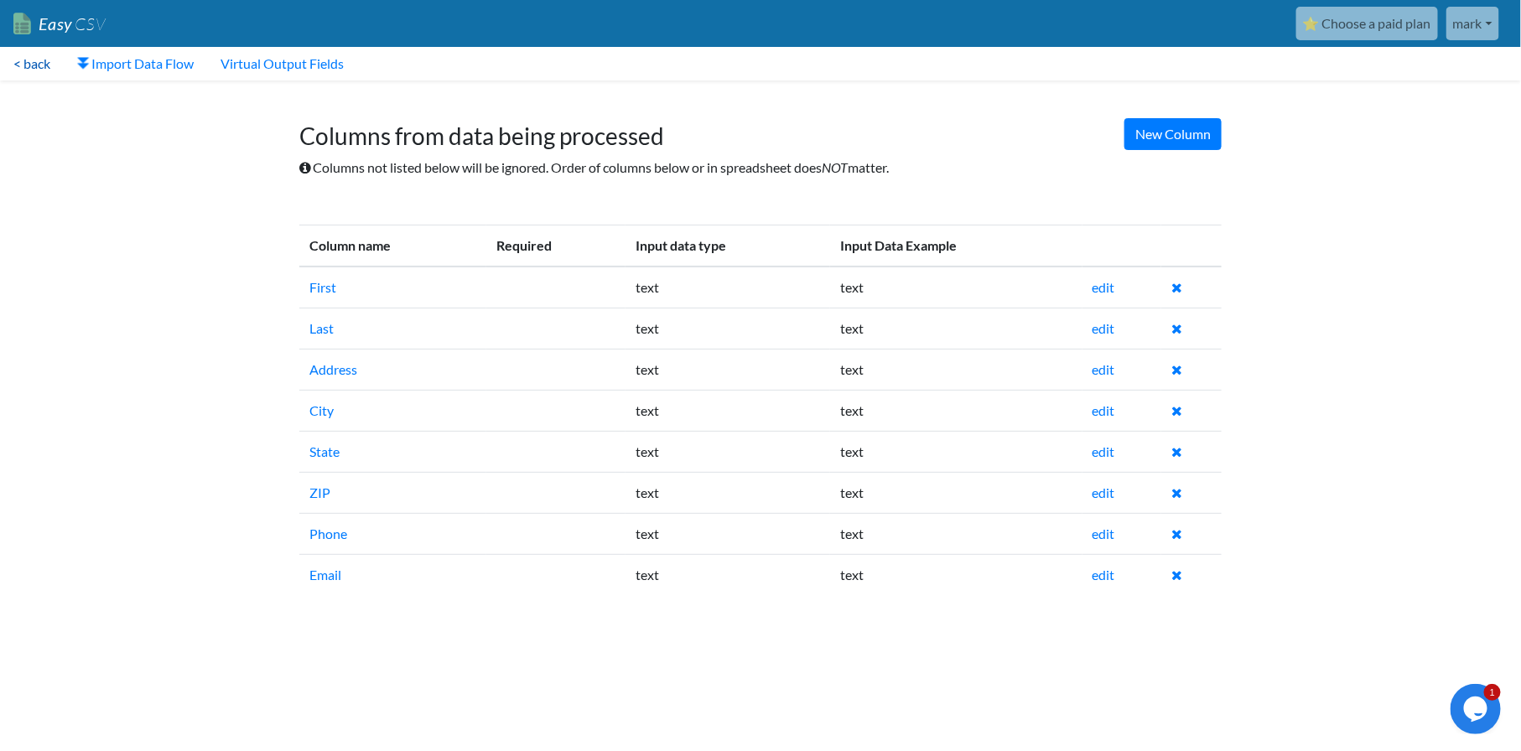
click at [36, 58] on link "< back" at bounding box center [32, 64] width 64 height 34
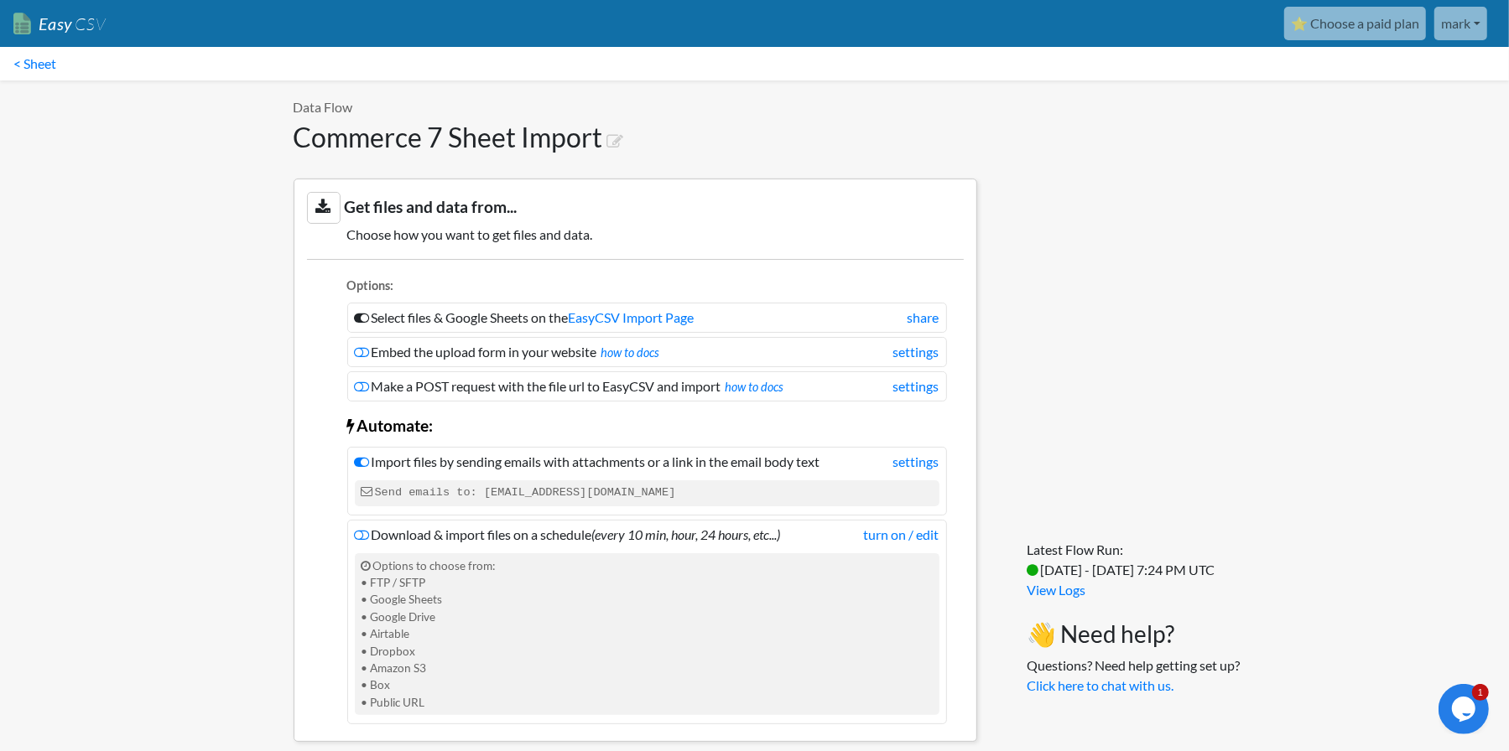
click at [1469, 18] on link "mark" at bounding box center [1460, 24] width 53 height 34
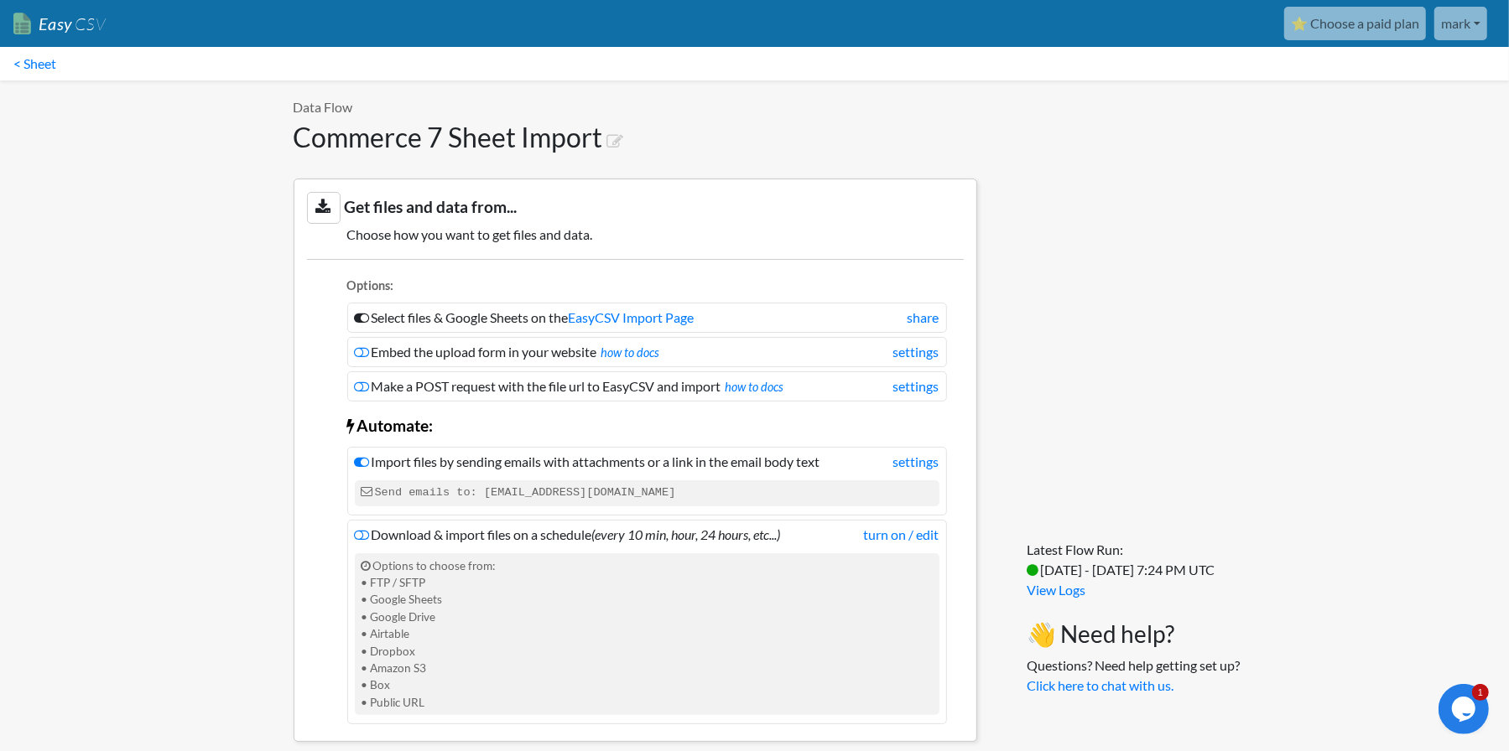
click at [1474, 22] on link "mark" at bounding box center [1460, 24] width 53 height 34
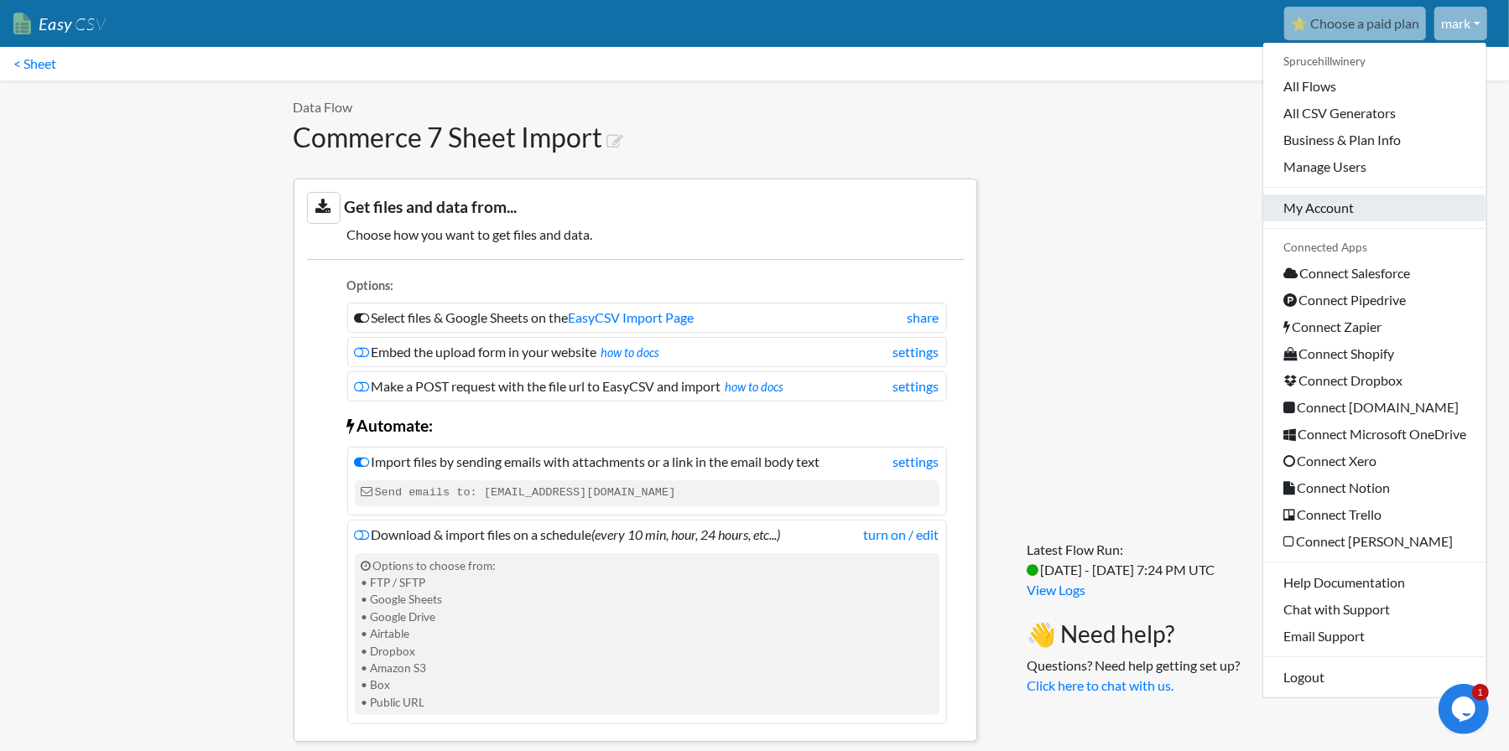
click at [1309, 211] on link "My Account" at bounding box center [1374, 208] width 223 height 27
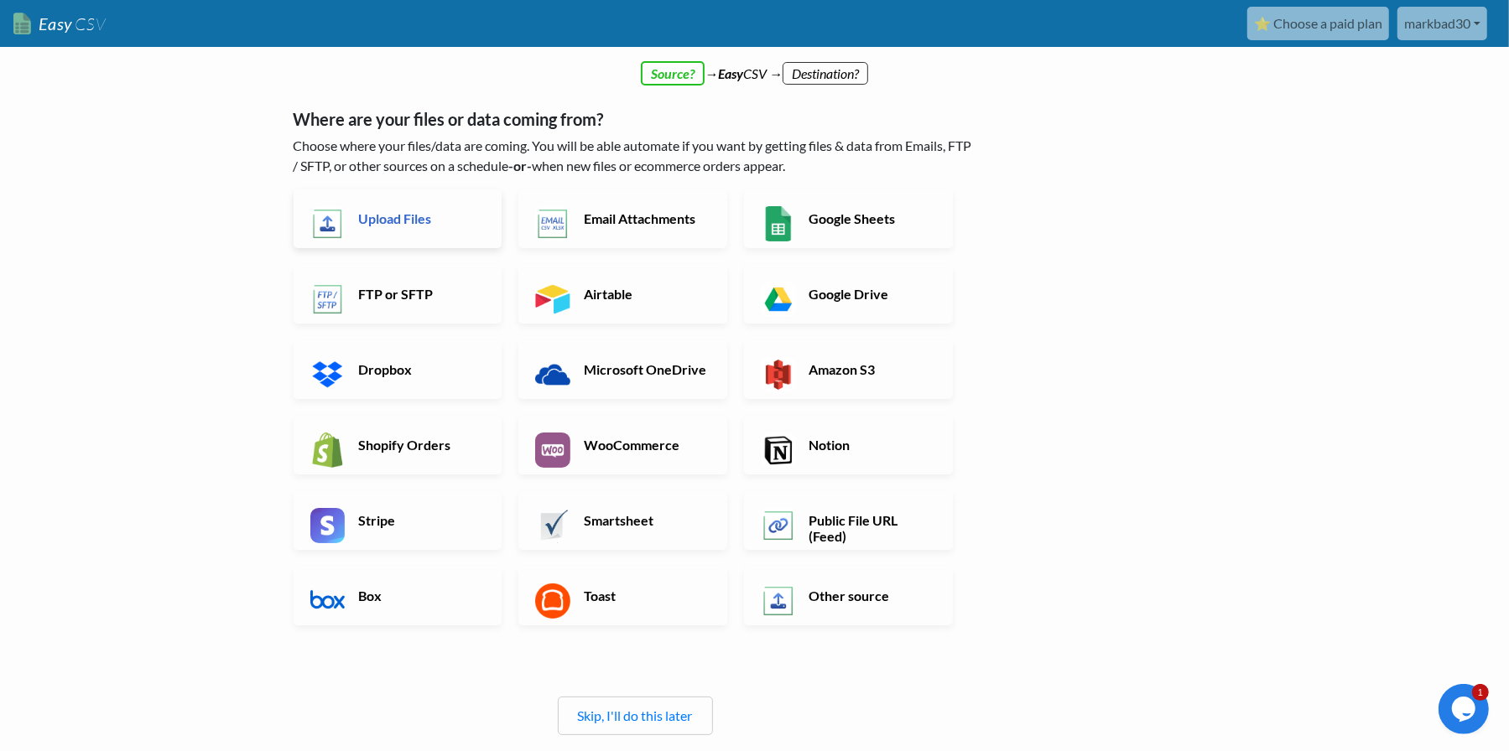
click at [431, 232] on link "Upload Files" at bounding box center [397, 219] width 209 height 59
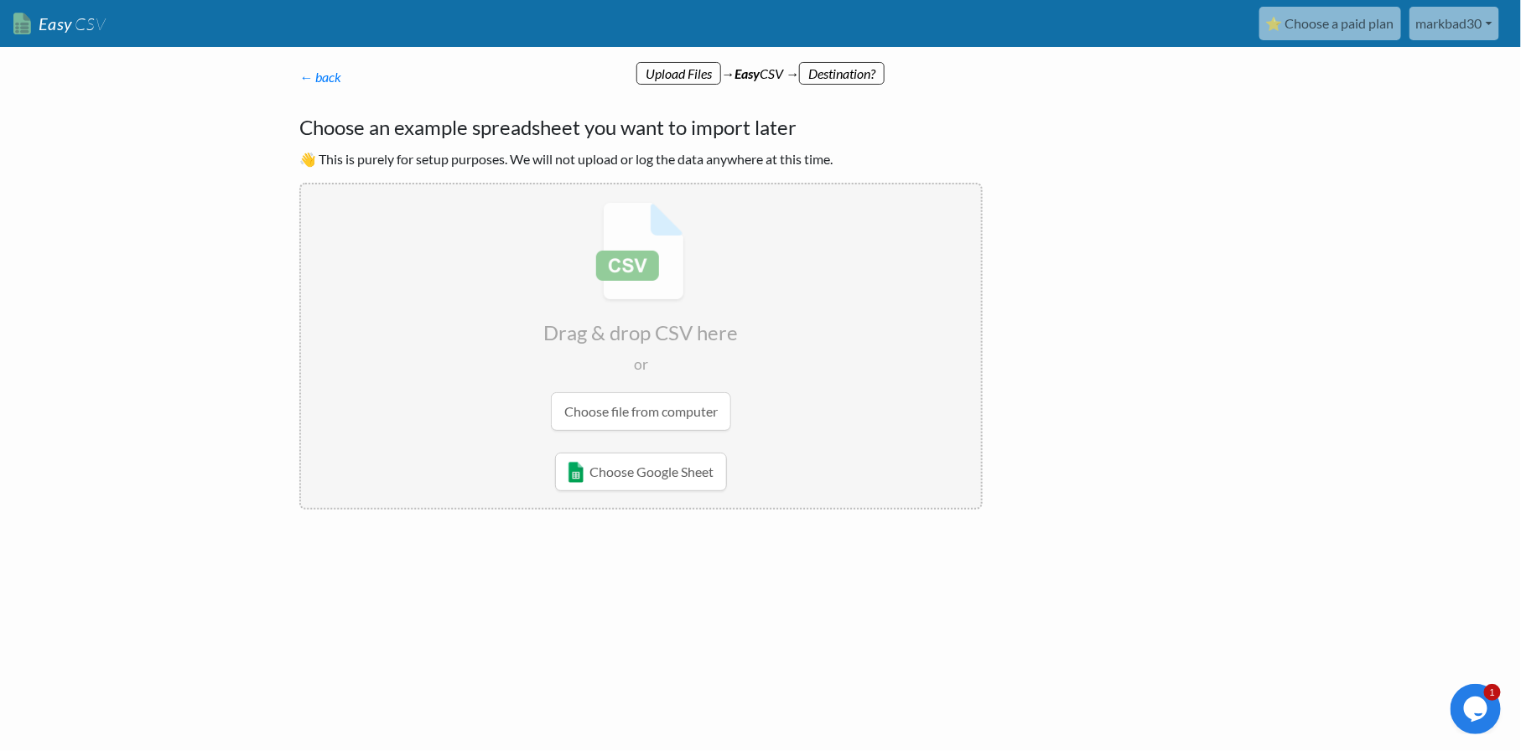
click at [428, 332] on input "file" at bounding box center [641, 316] width 680 height 264
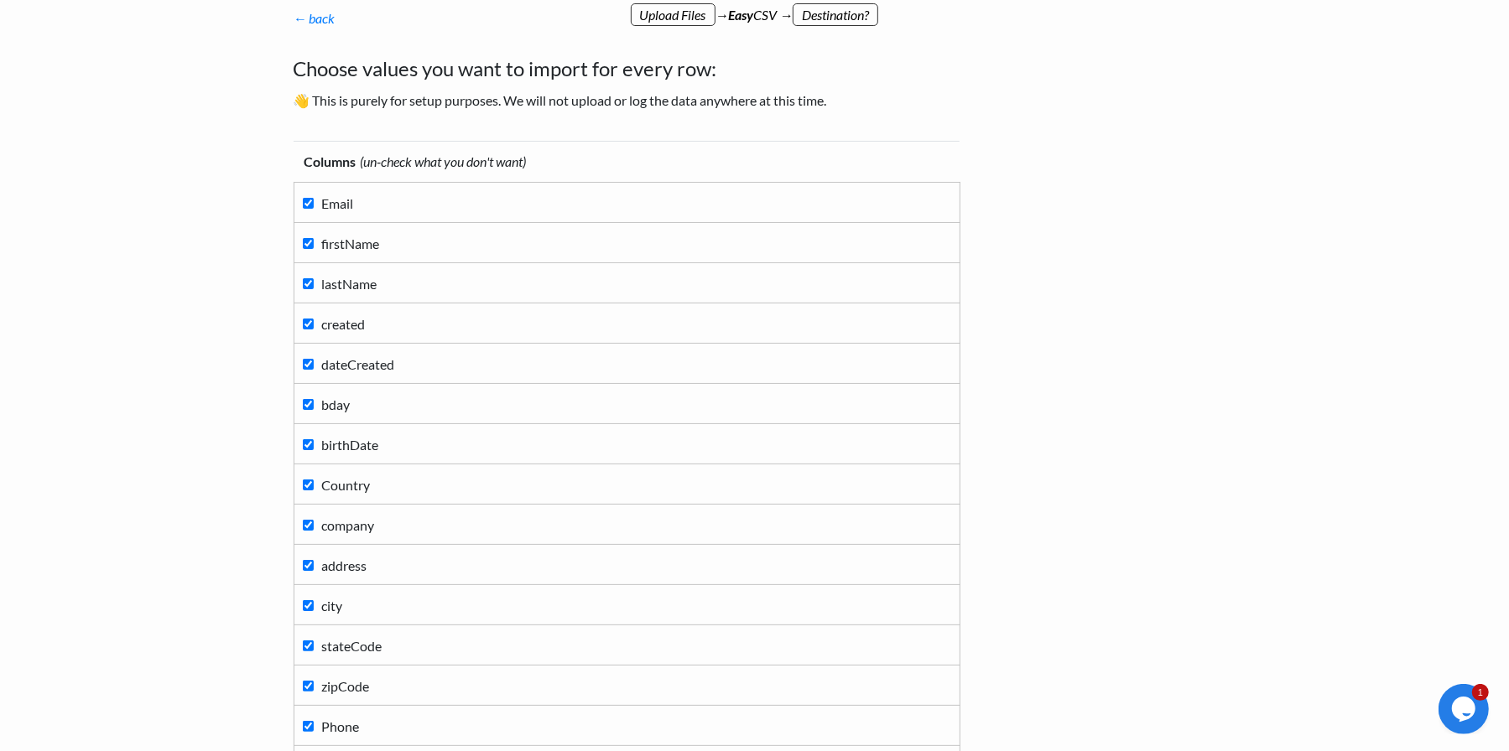
scroll to position [84, 0]
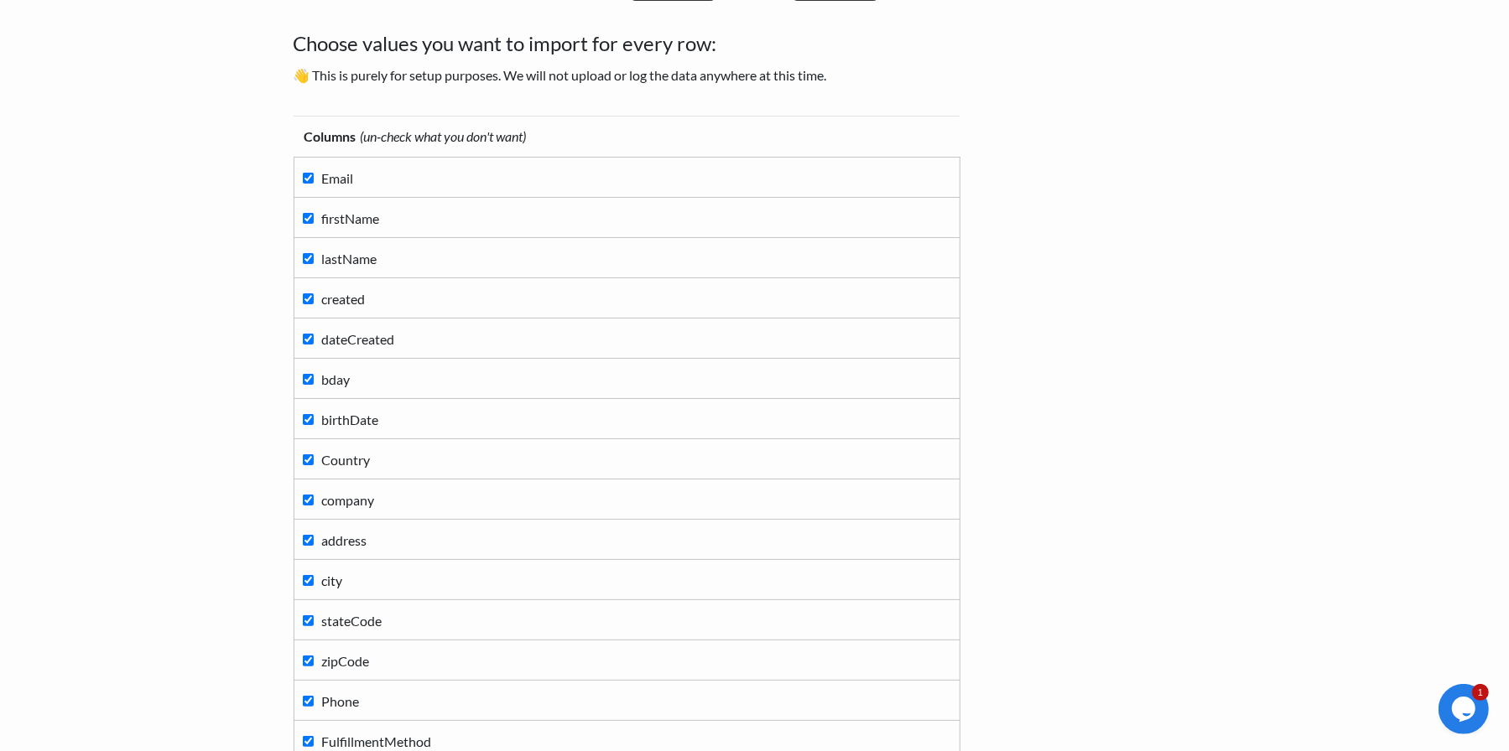
drag, startPoint x: 184, startPoint y: 283, endPoint x: 272, endPoint y: 283, distance: 87.2
click at [184, 283] on body "Easy CSV ⭐ Choose a paid plan markbad30 Markbad30 All Flows All CSV Generators …" at bounding box center [754, 631] width 1509 height 1431
click at [306, 296] on input "created" at bounding box center [308, 298] width 11 height 11
checkbox input "false"
click at [307, 376] on input "bday" at bounding box center [308, 379] width 11 height 11
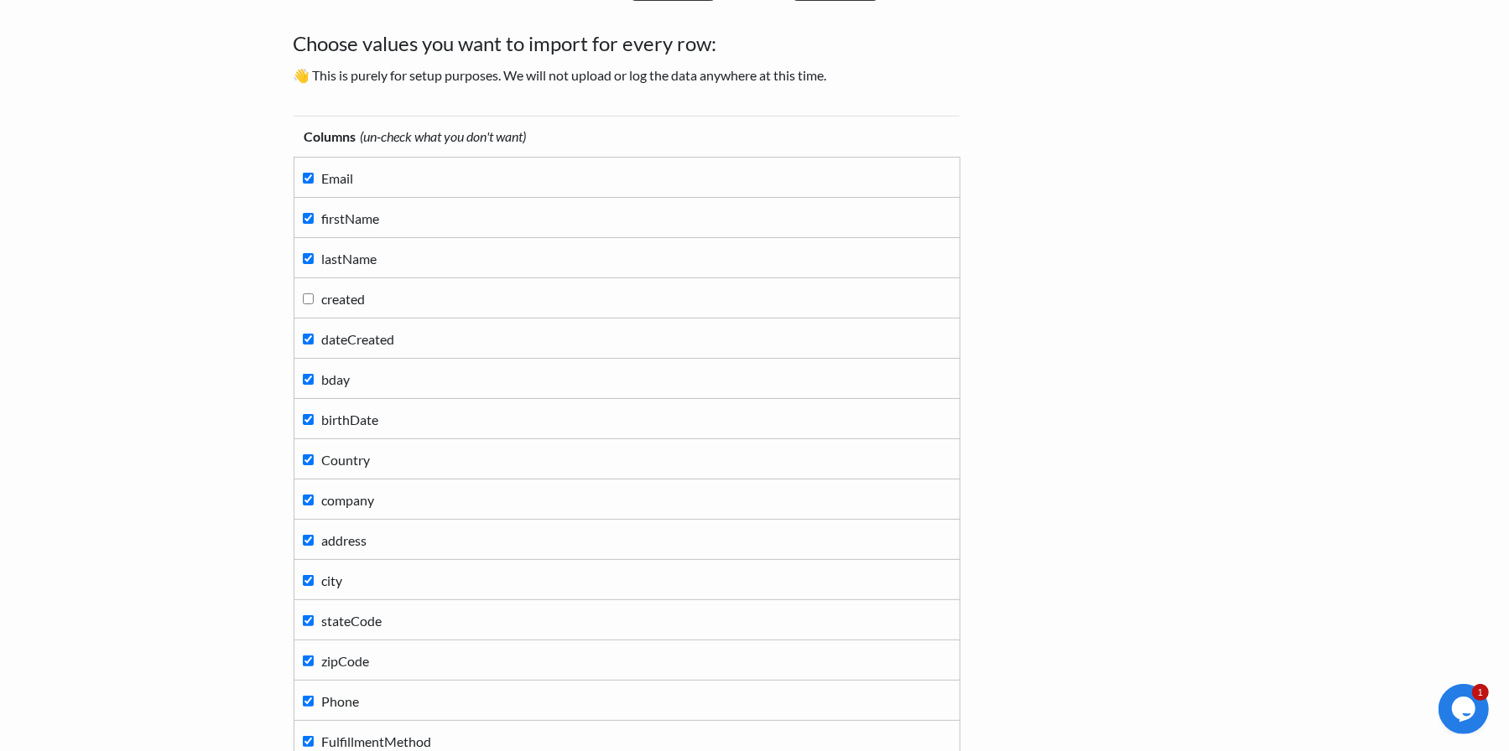
checkbox input "false"
click at [305, 454] on input "Country" at bounding box center [308, 459] width 11 height 11
checkbox input "false"
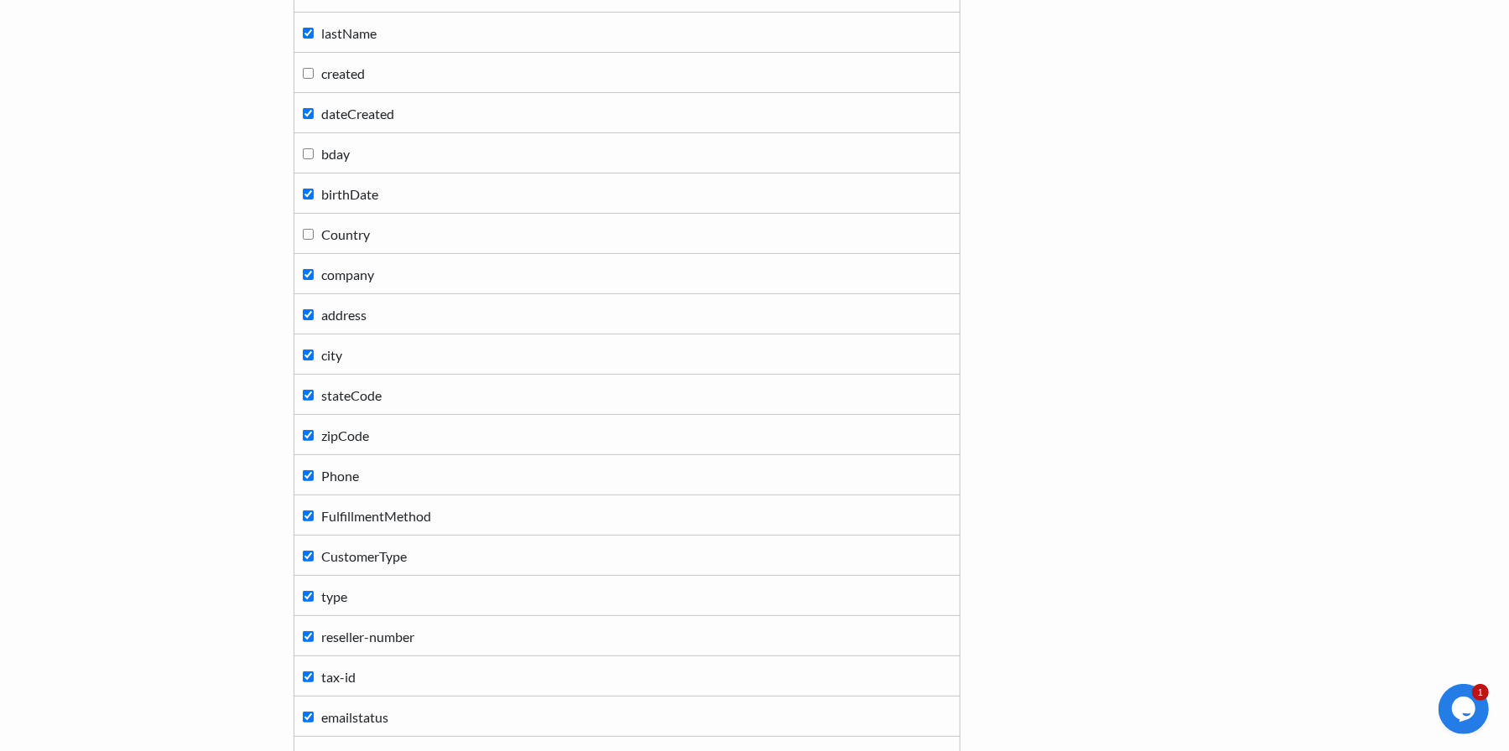
scroll to position [335, 0]
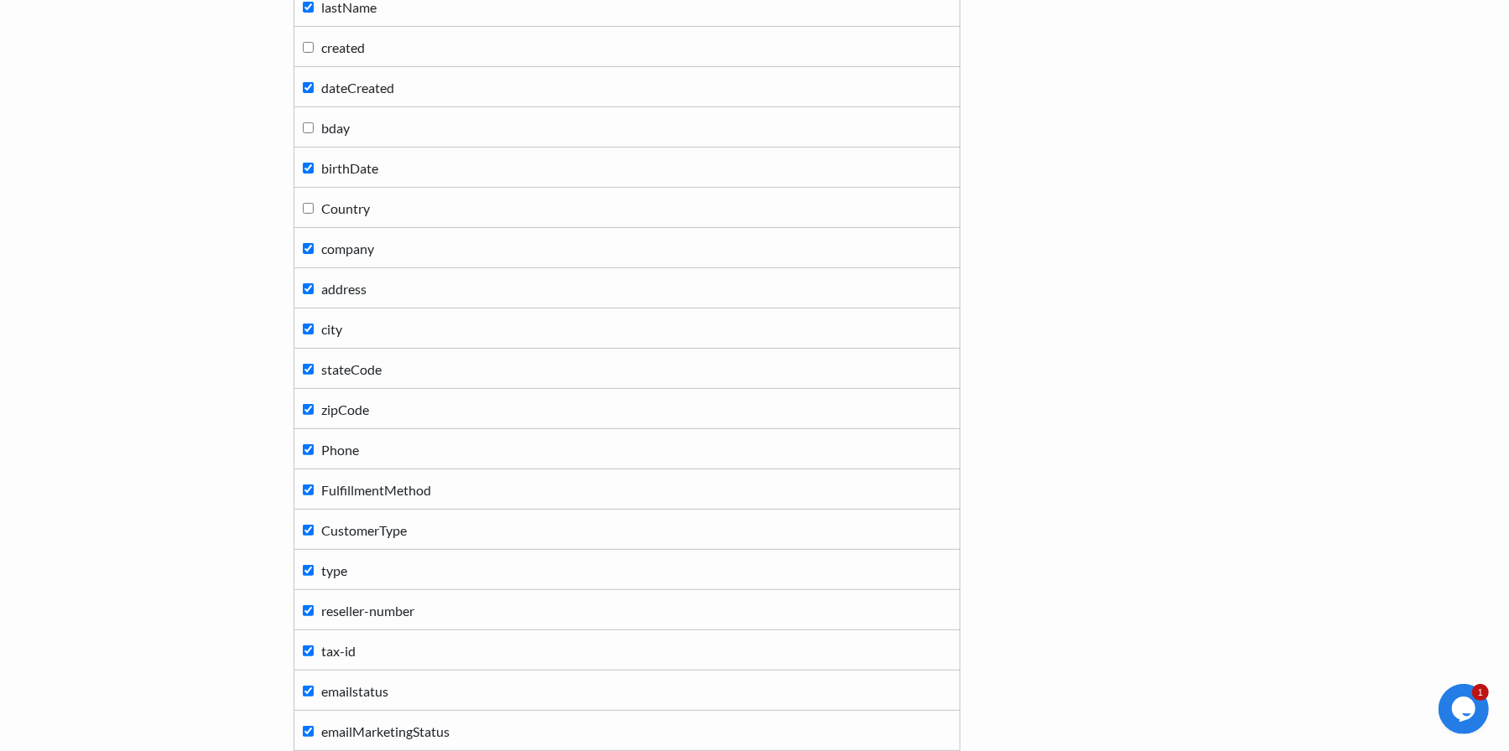
click at [307, 485] on input "FulfillmentMethod" at bounding box center [308, 490] width 11 height 11
checkbox input "false"
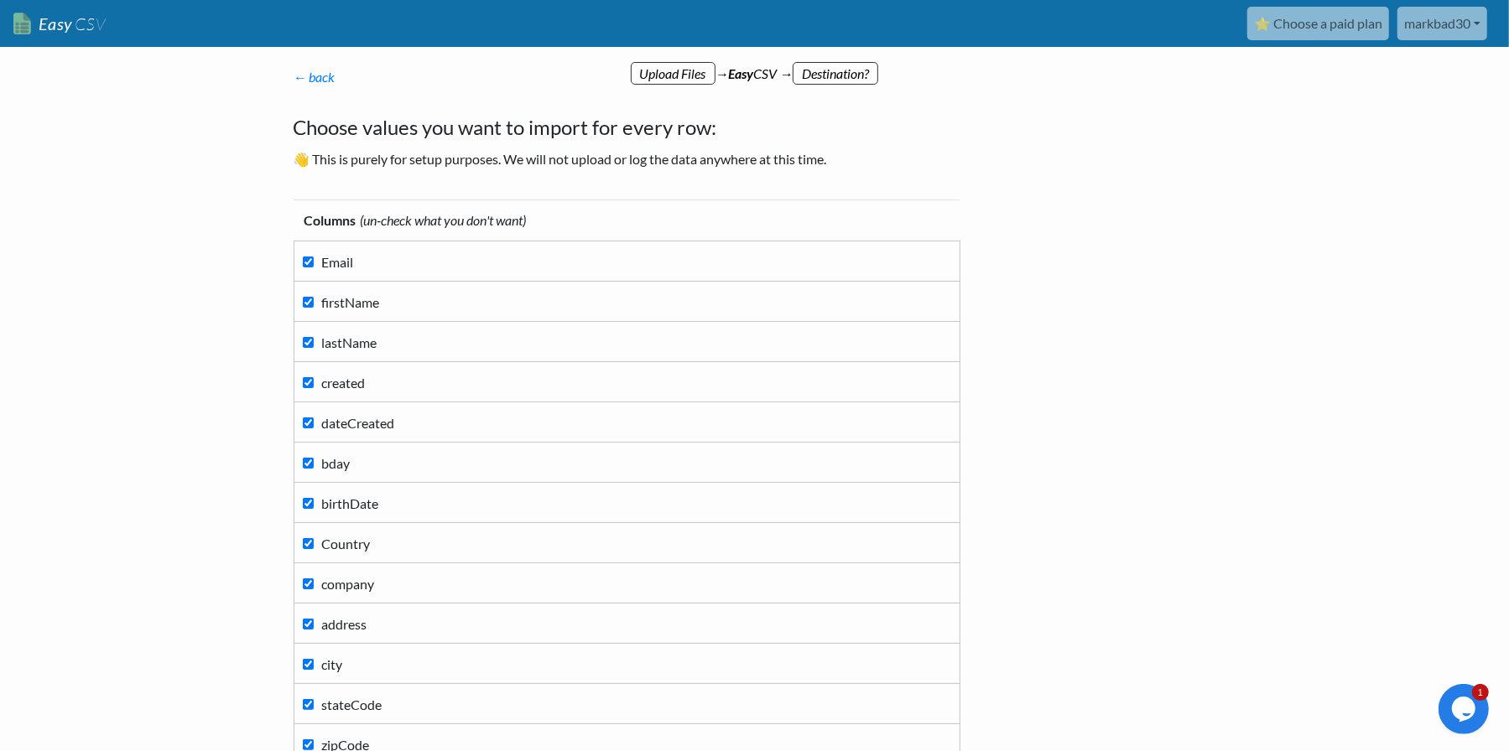
drag, startPoint x: 305, startPoint y: 387, endPoint x: 303, endPoint y: 411, distance: 24.4
click at [305, 387] on input "created" at bounding box center [308, 382] width 11 height 11
checkbox input "false"
click at [307, 461] on input "bday" at bounding box center [308, 463] width 11 height 11
checkbox input "false"
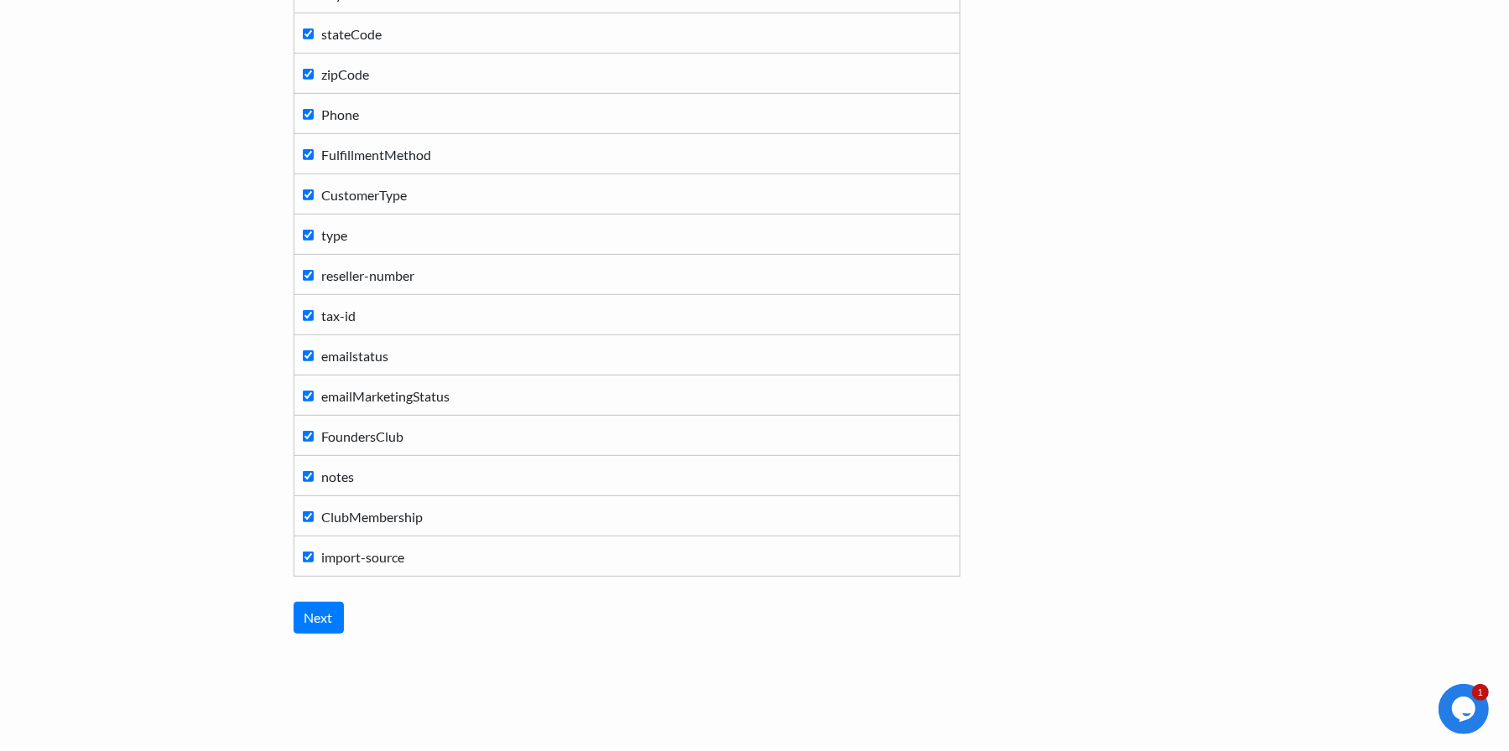
scroll to position [686, 0]
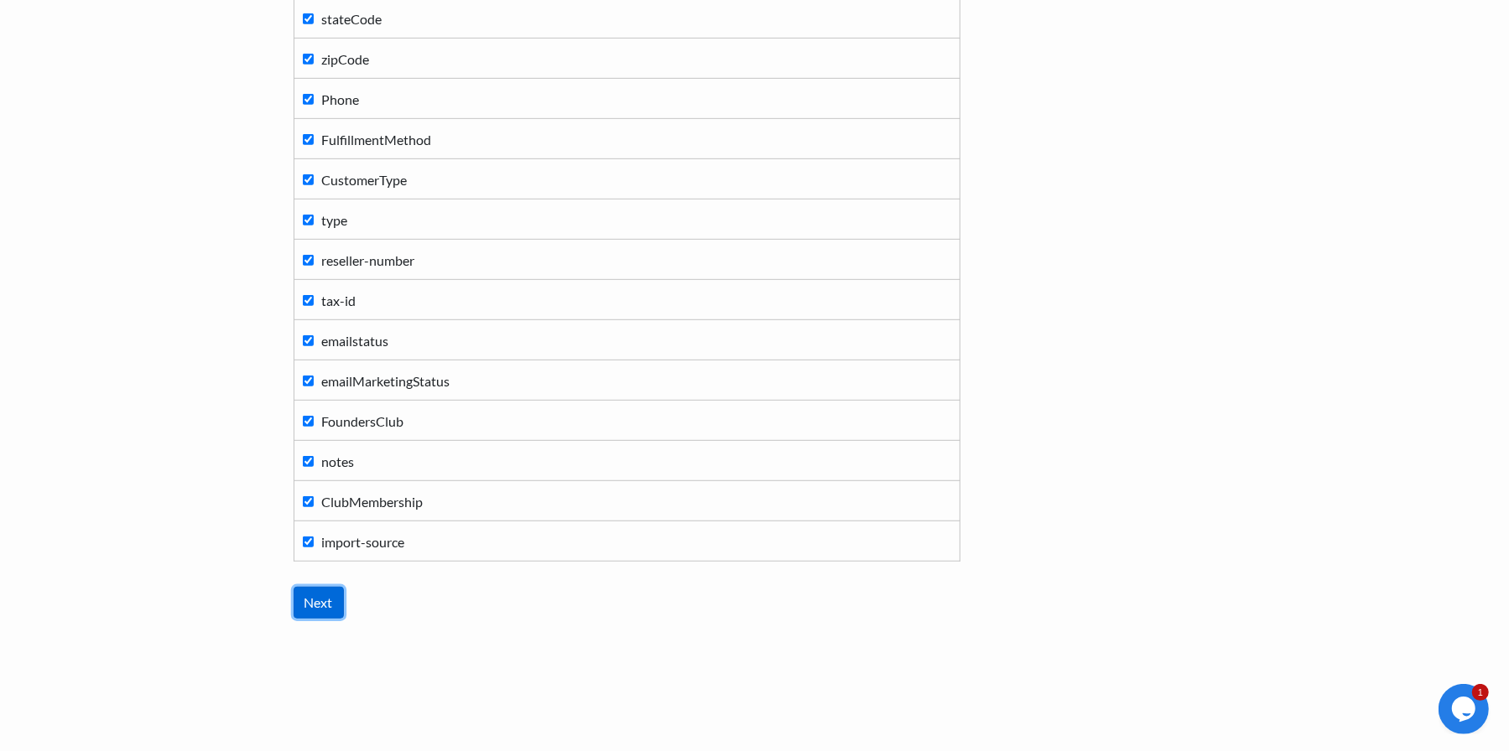
drag, startPoint x: 323, startPoint y: 601, endPoint x: 537, endPoint y: 590, distance: 214.9
click at [323, 601] on input "Next" at bounding box center [318, 603] width 50 height 32
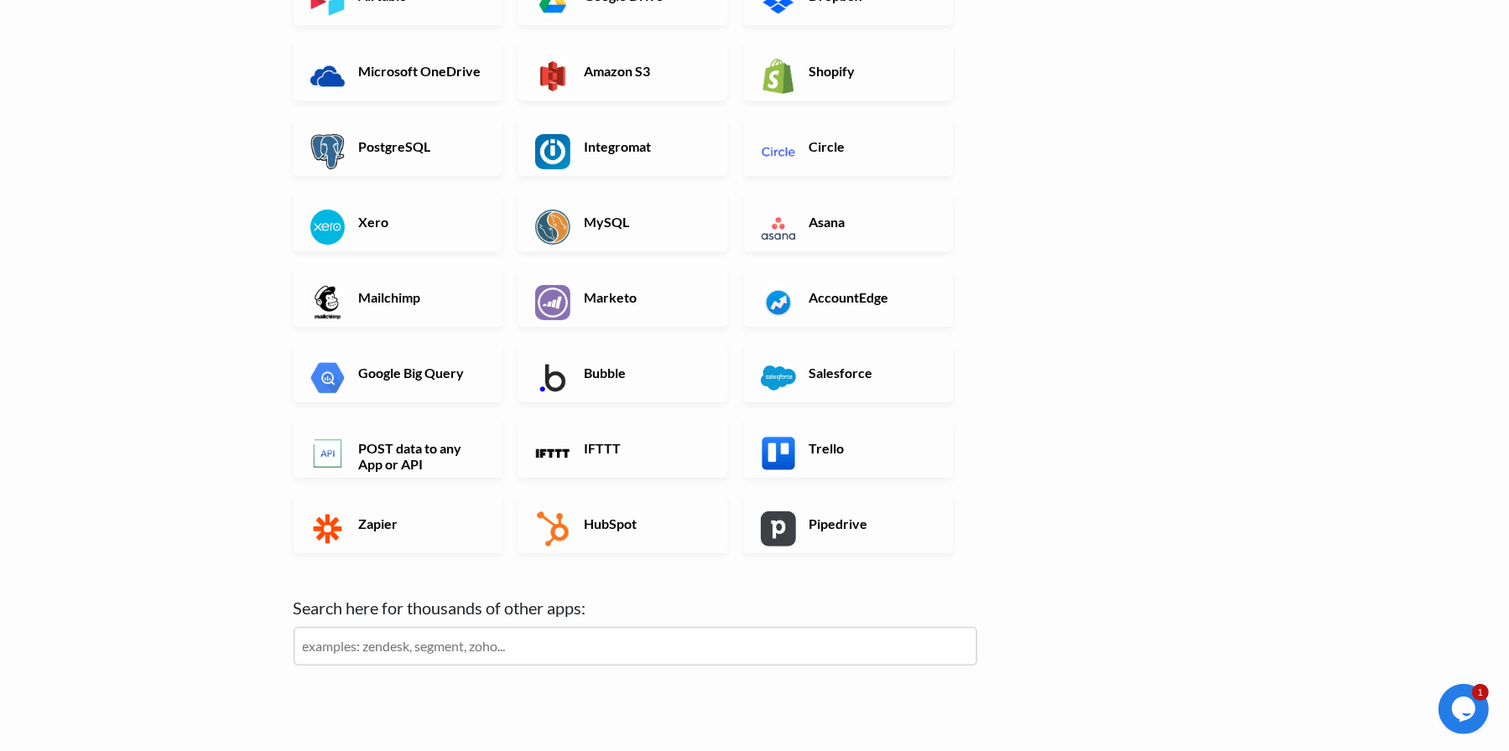
scroll to position [402, 0]
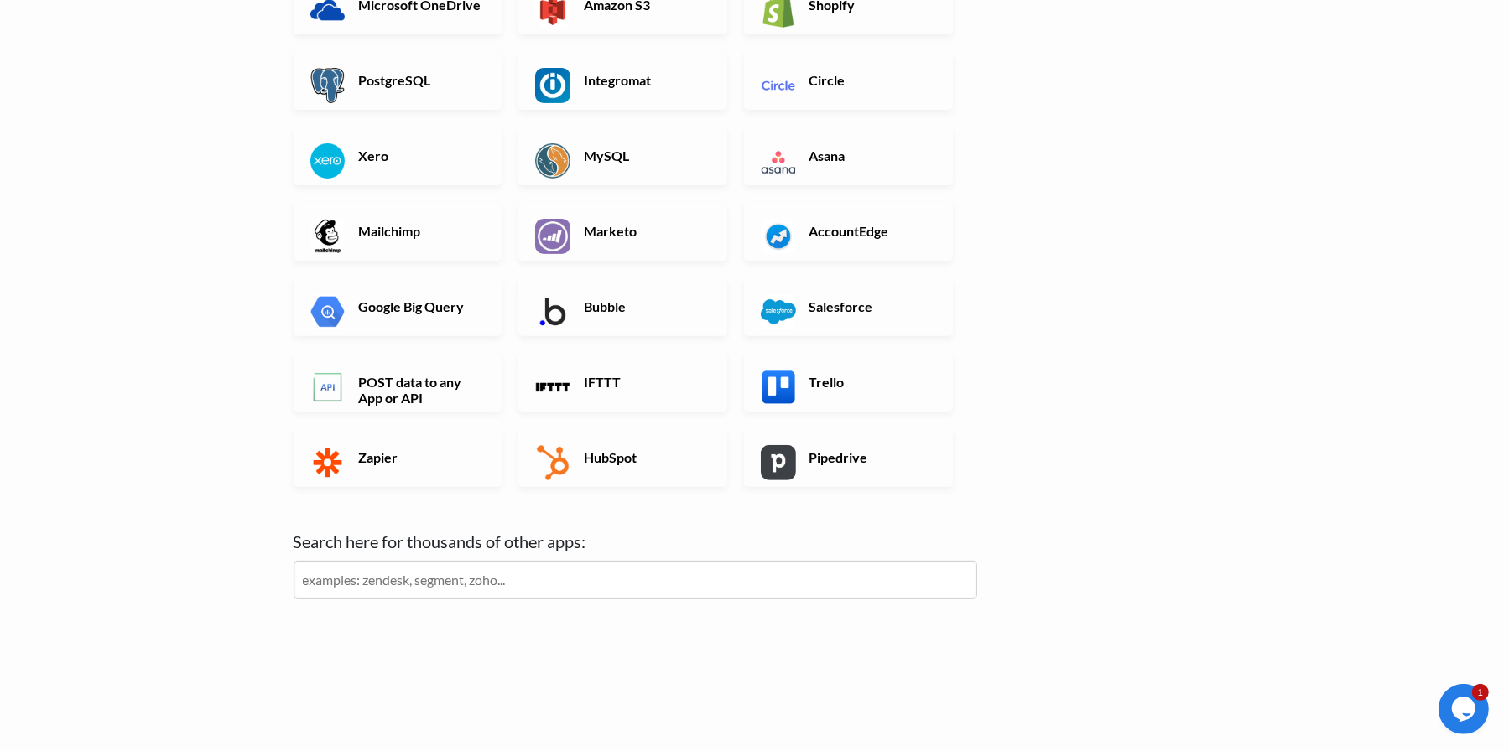
click at [625, 583] on input "text" at bounding box center [634, 580] width 683 height 39
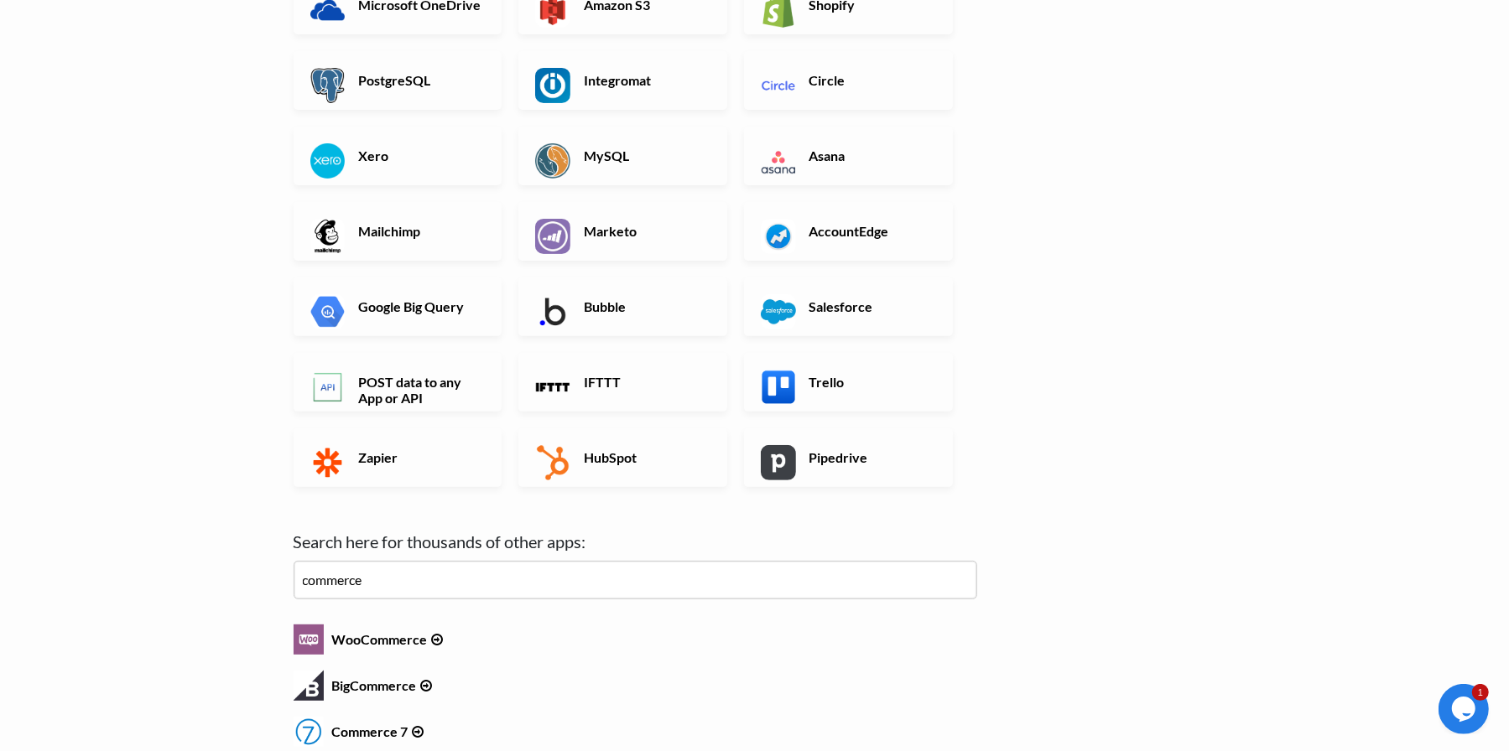
type input "commerce"
click input "Next" at bounding box center [0, 0] width 0 height 0
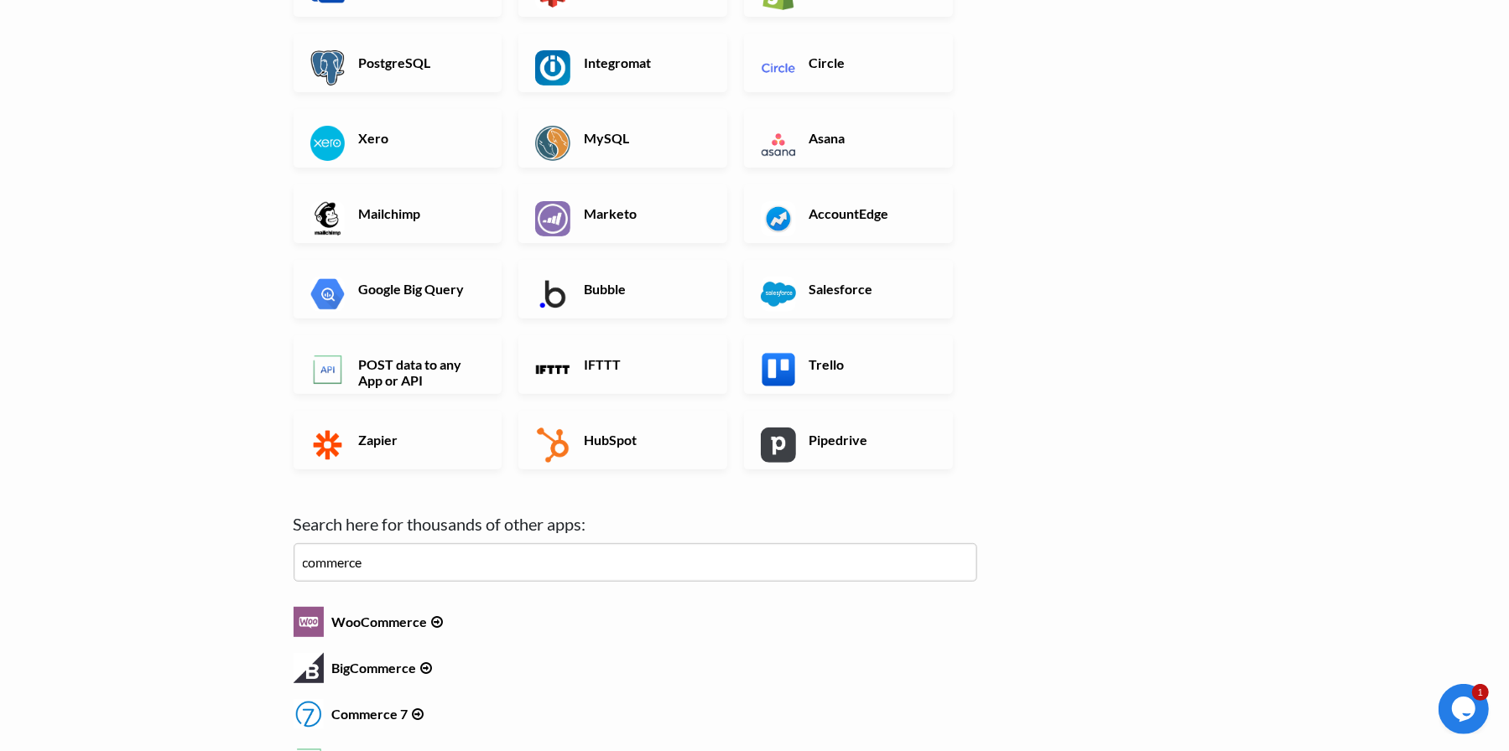
scroll to position [503, 0]
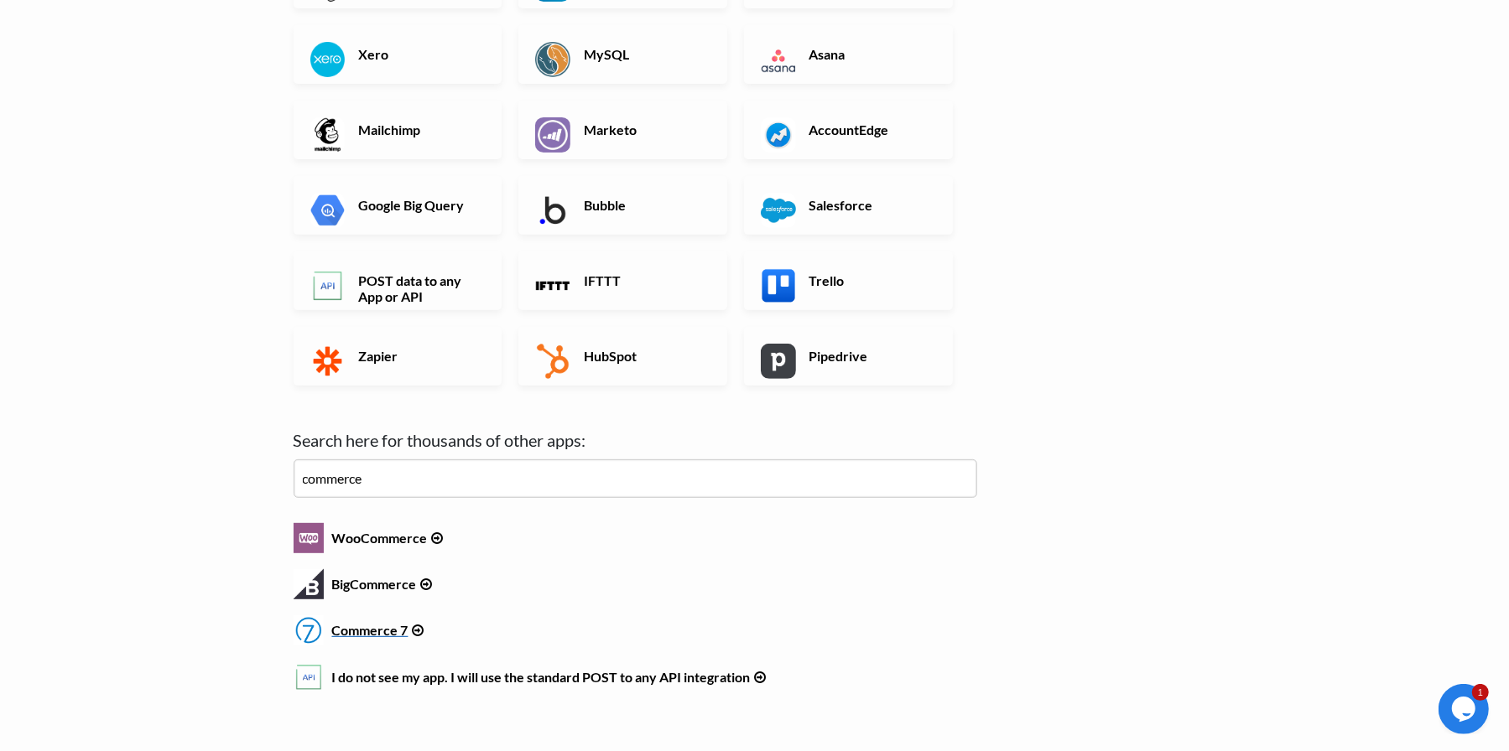
click at [346, 631] on h6 "Commerce 7" at bounding box center [634, 626] width 683 height 23
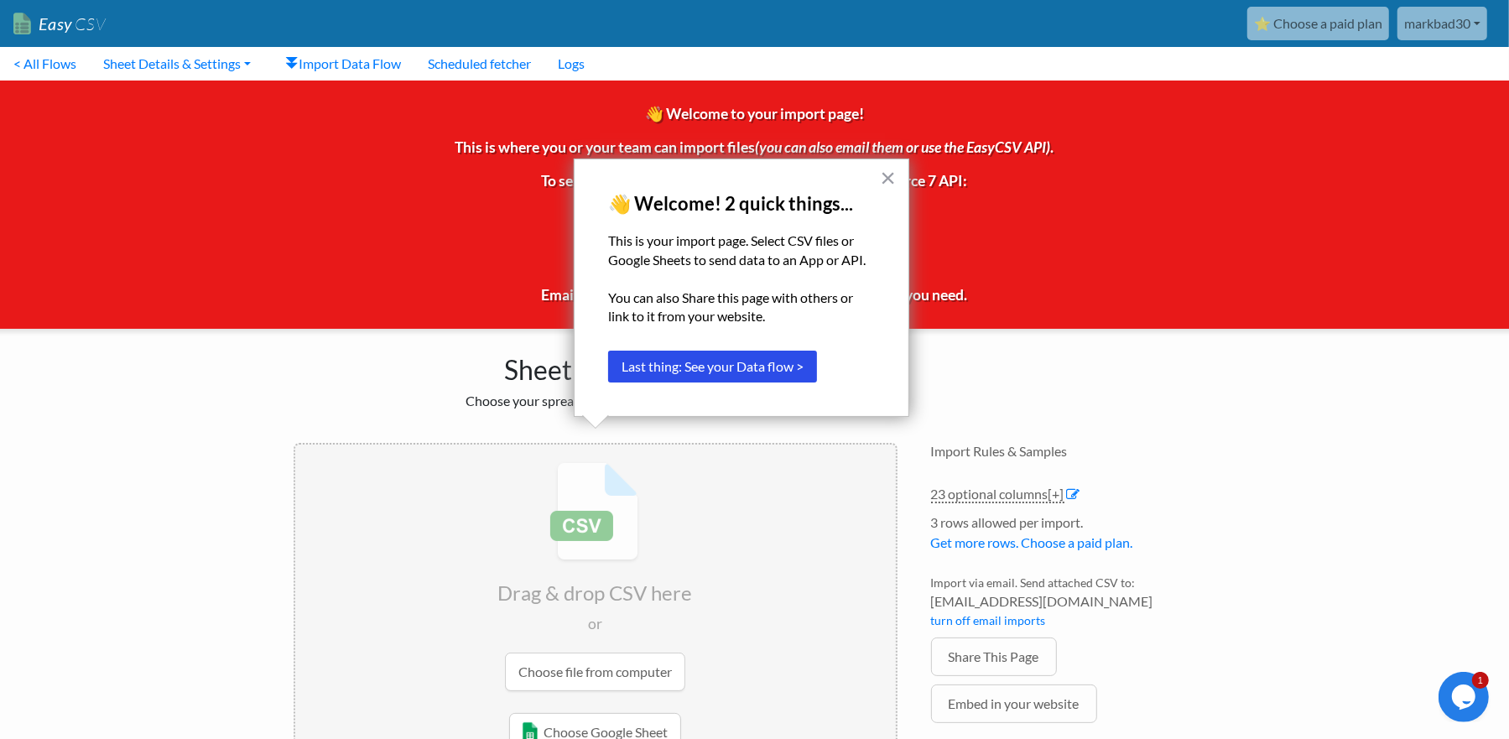
scroll to position [66, 0]
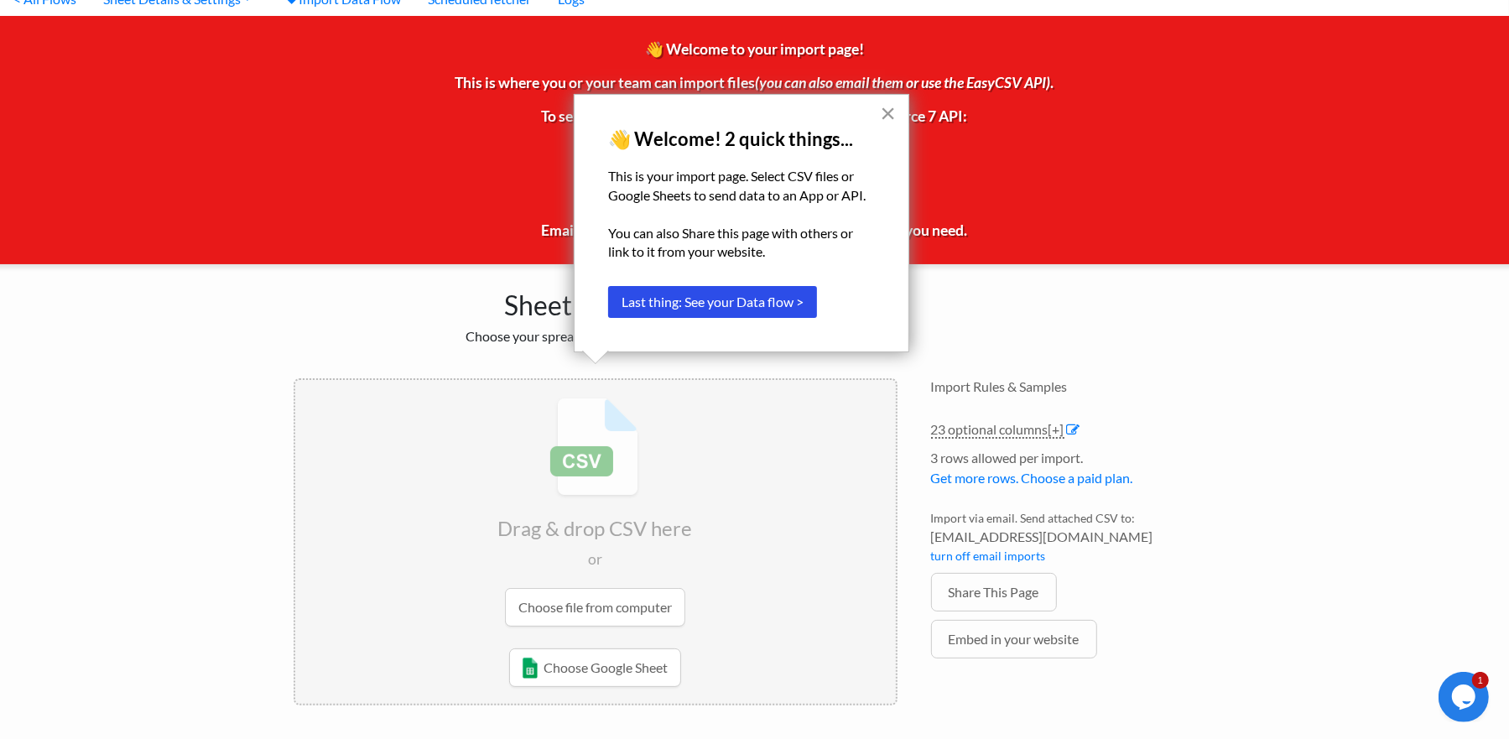
click at [892, 112] on button "×" at bounding box center [888, 113] width 16 height 27
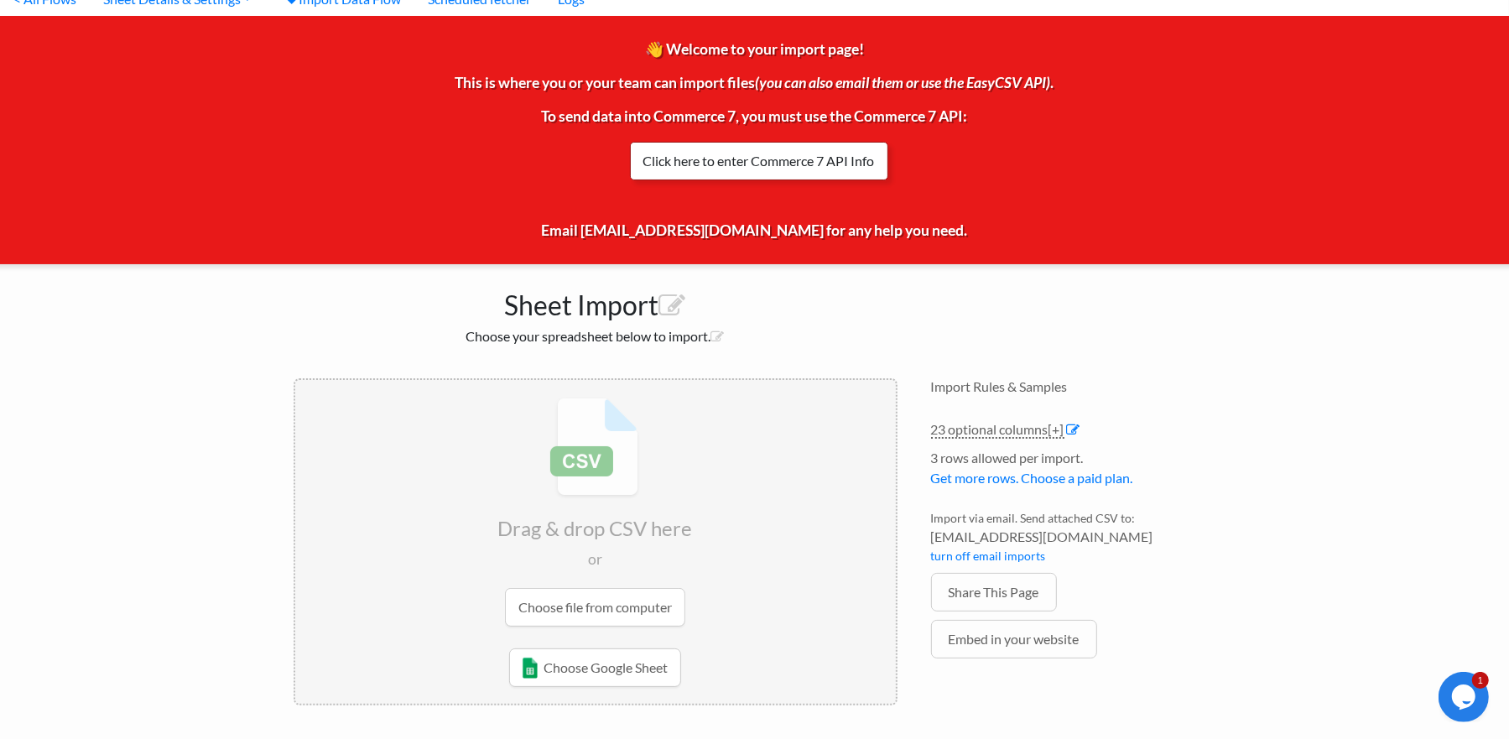
click at [812, 161] on link "Click here to enter Commerce 7 API Info" at bounding box center [759, 161] width 258 height 39
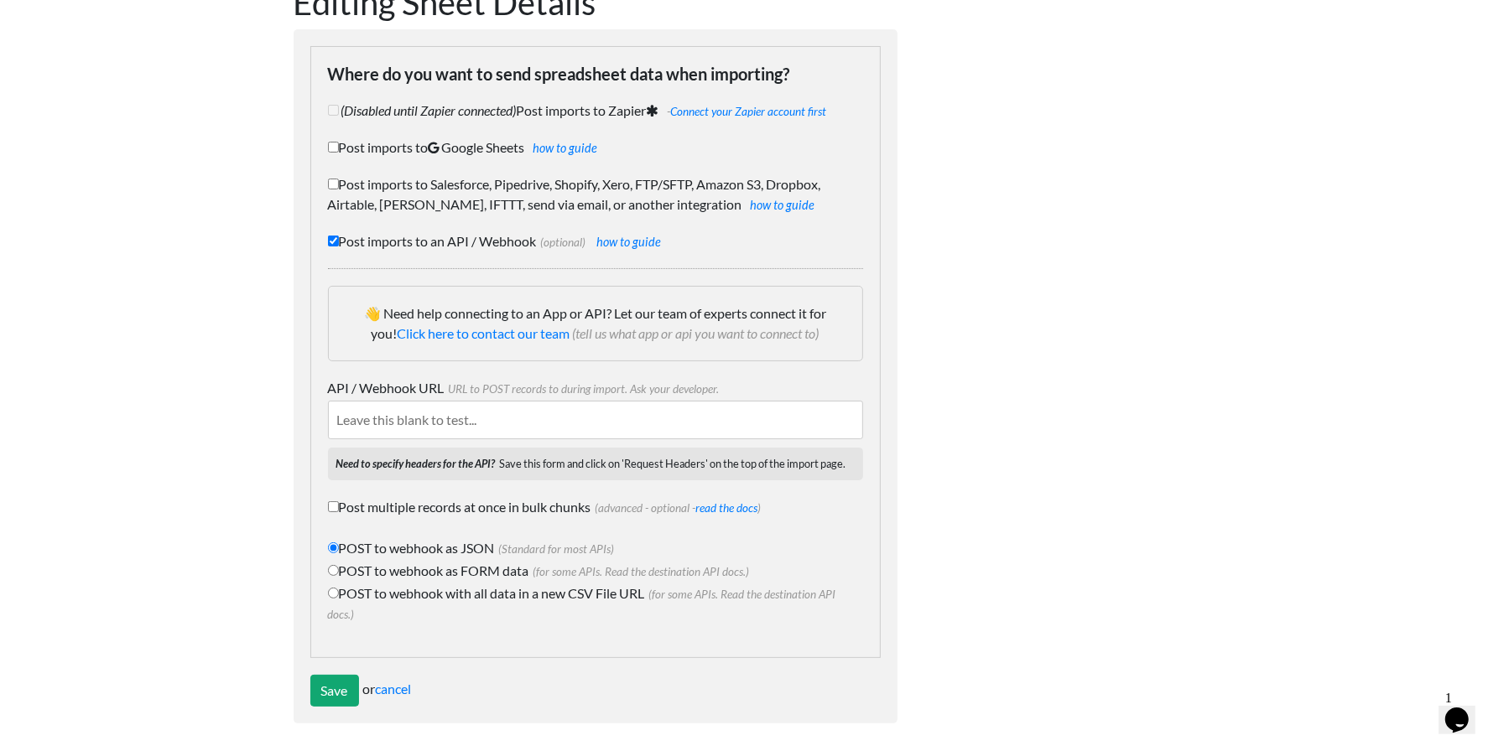
click at [509, 418] on input "API / Webhook URL URL to POST records to during import. Ask your developer." at bounding box center [595, 420] width 535 height 39
click at [495, 416] on input "API / Webhook URL URL to POST records to during import. Ask your developer." at bounding box center [595, 420] width 535 height 39
paste input "https://api.commerce7.com/v1/{endpoint}"
type input "https://api.commerce7.com/v1/"
click at [338, 695] on input "Save" at bounding box center [334, 691] width 49 height 32
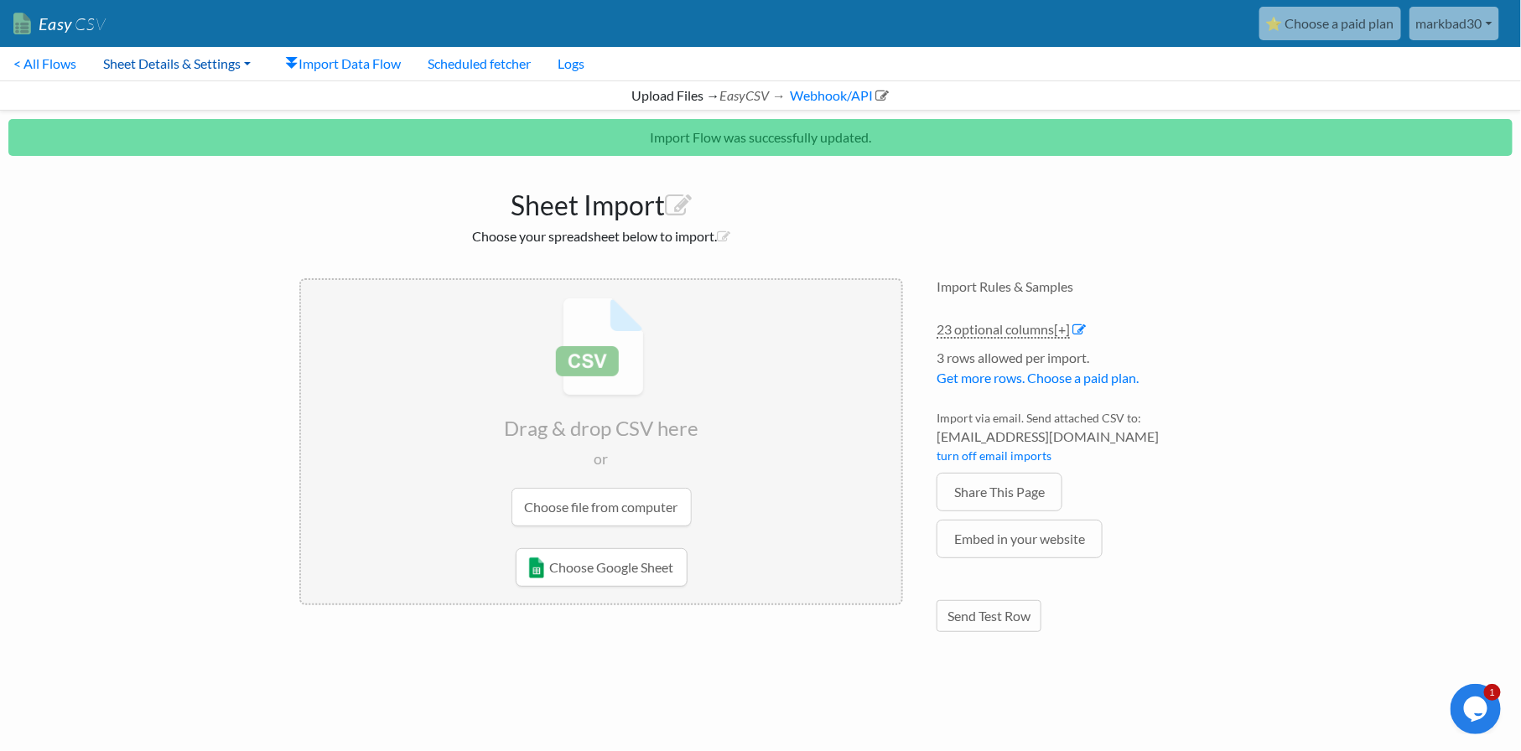
click at [169, 63] on link "Sheet Details & Settings" at bounding box center [177, 64] width 174 height 34
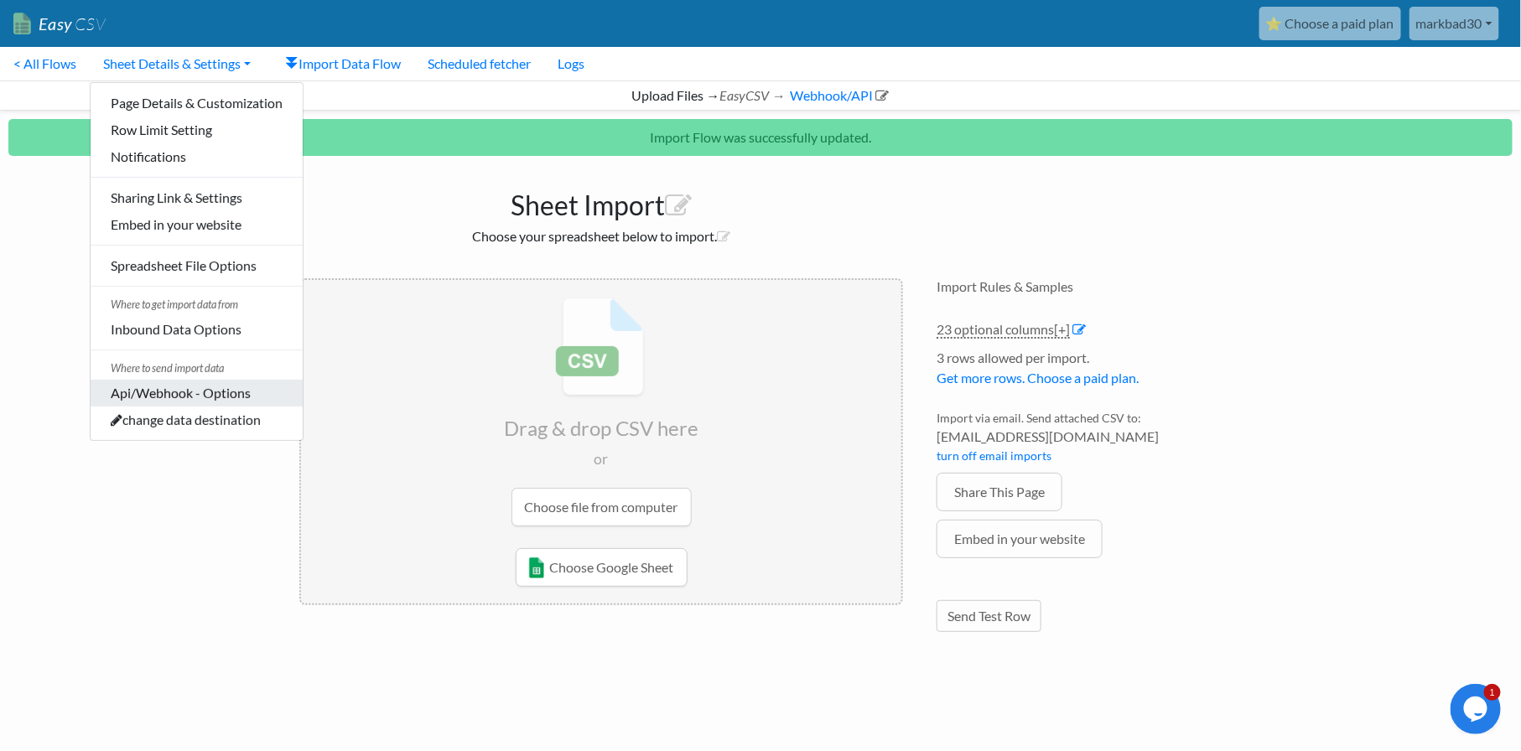
click at [190, 391] on link "Api/Webhook - Options" at bounding box center [197, 393] width 212 height 27
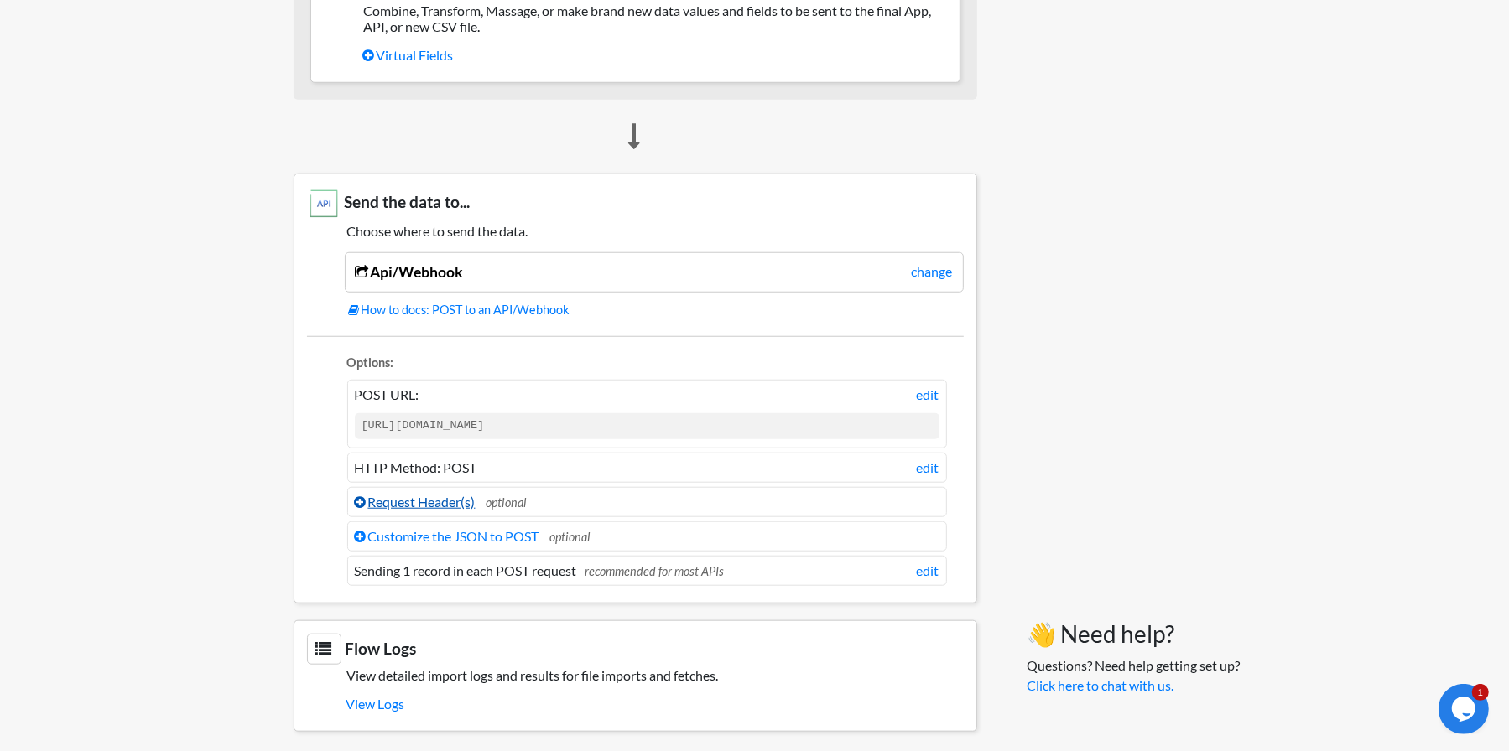
click at [457, 497] on link "Request Header(s)" at bounding box center [415, 502] width 121 height 16
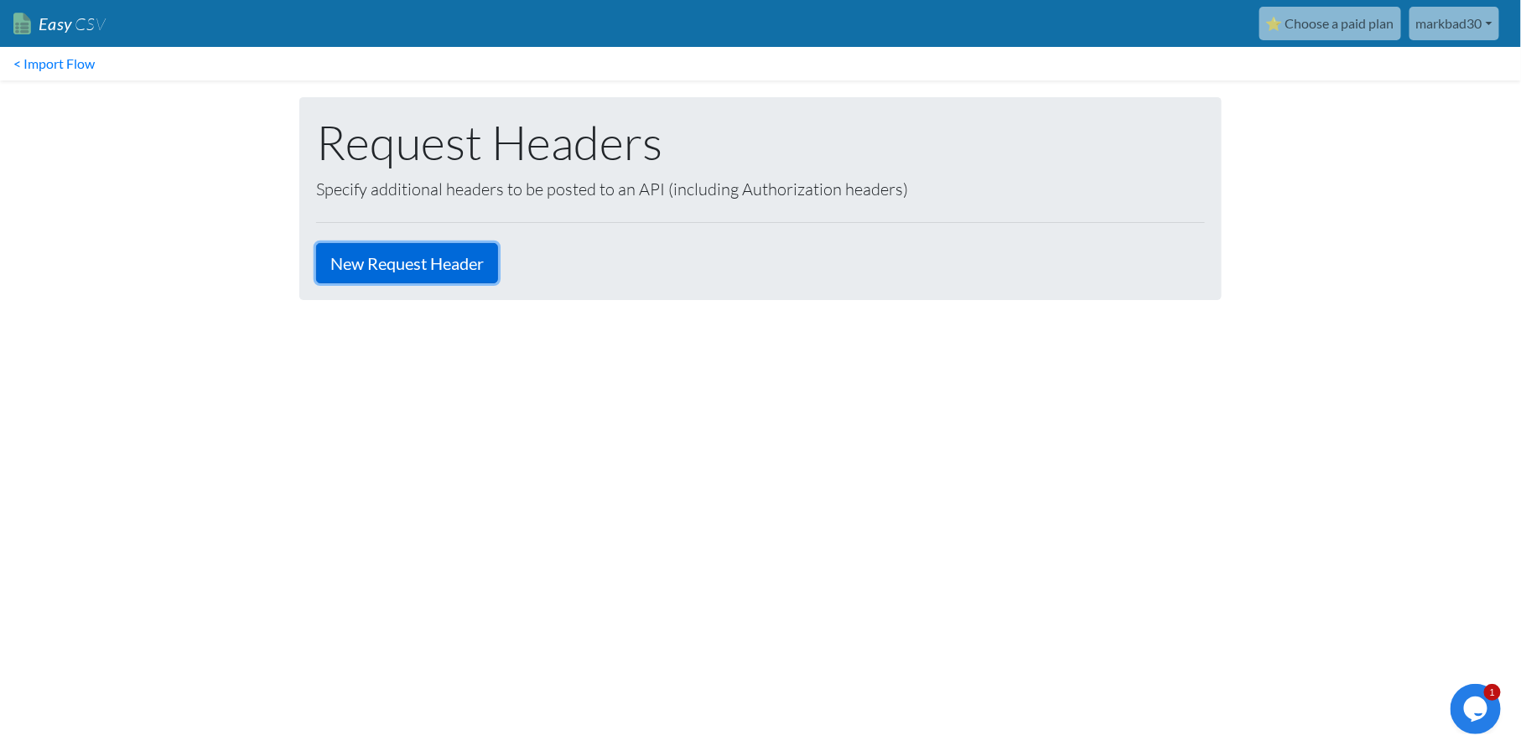
click at [438, 273] on link "New Request Header" at bounding box center [407, 263] width 182 height 40
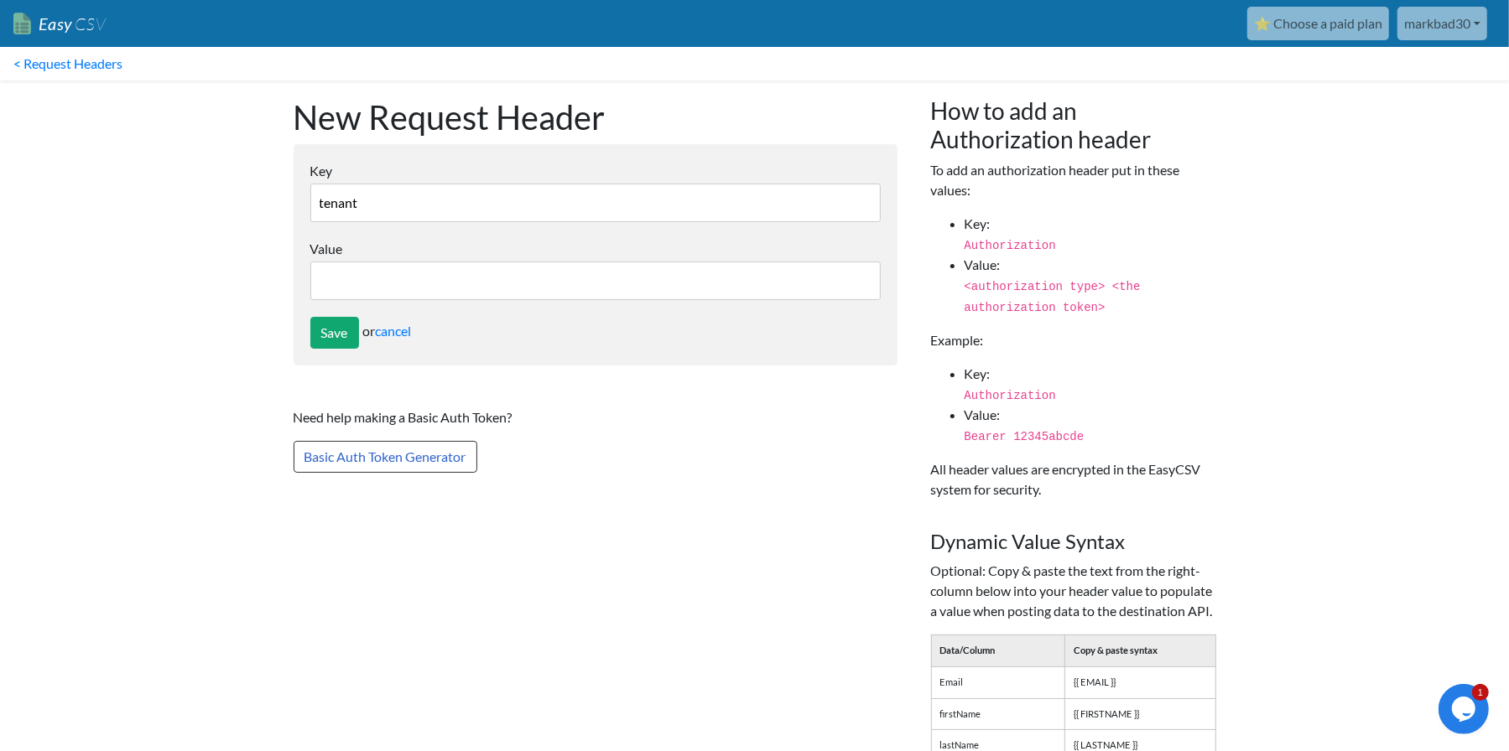
type input "tenant"
type input "spruce-hill-winery"
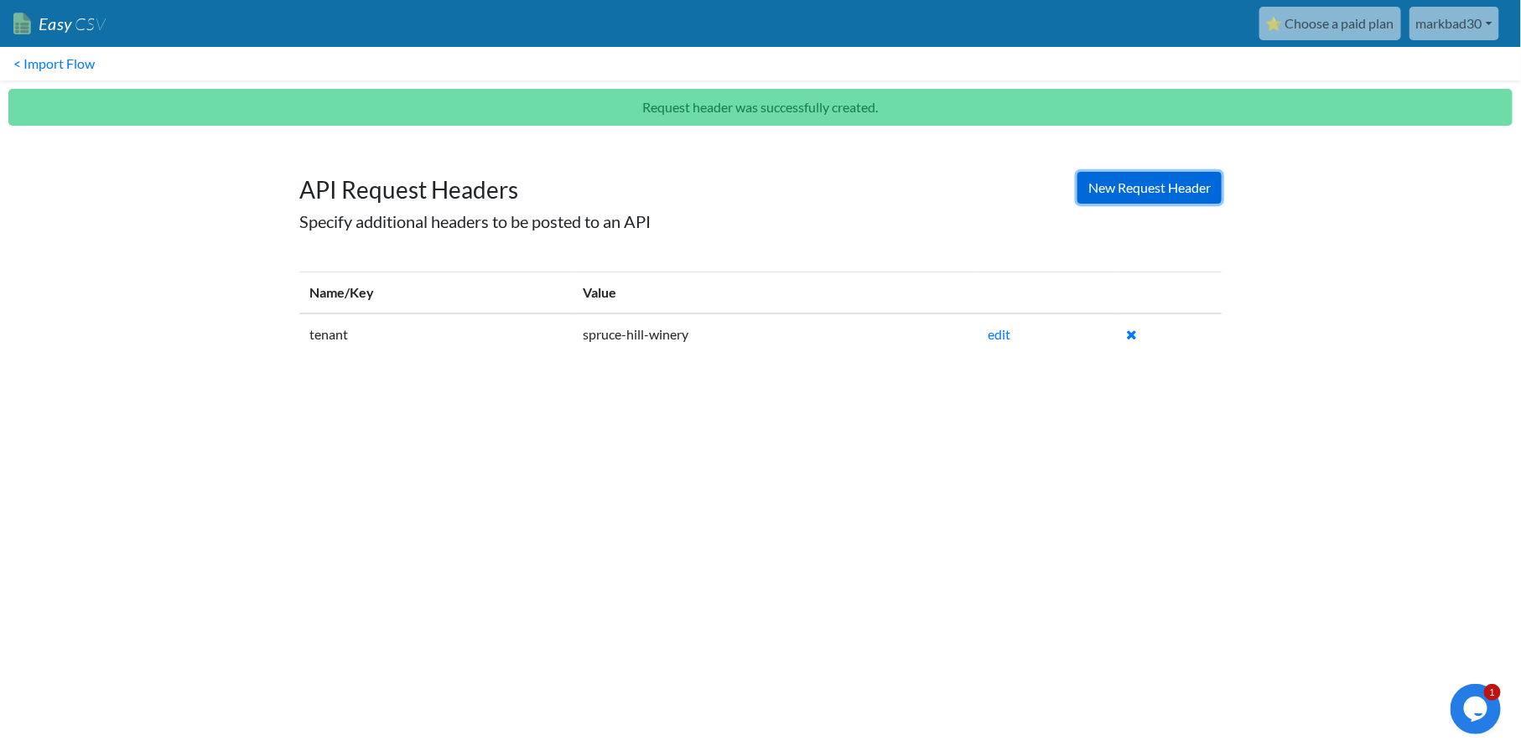
click at [1150, 181] on link "New Request Header" at bounding box center [1150, 188] width 144 height 32
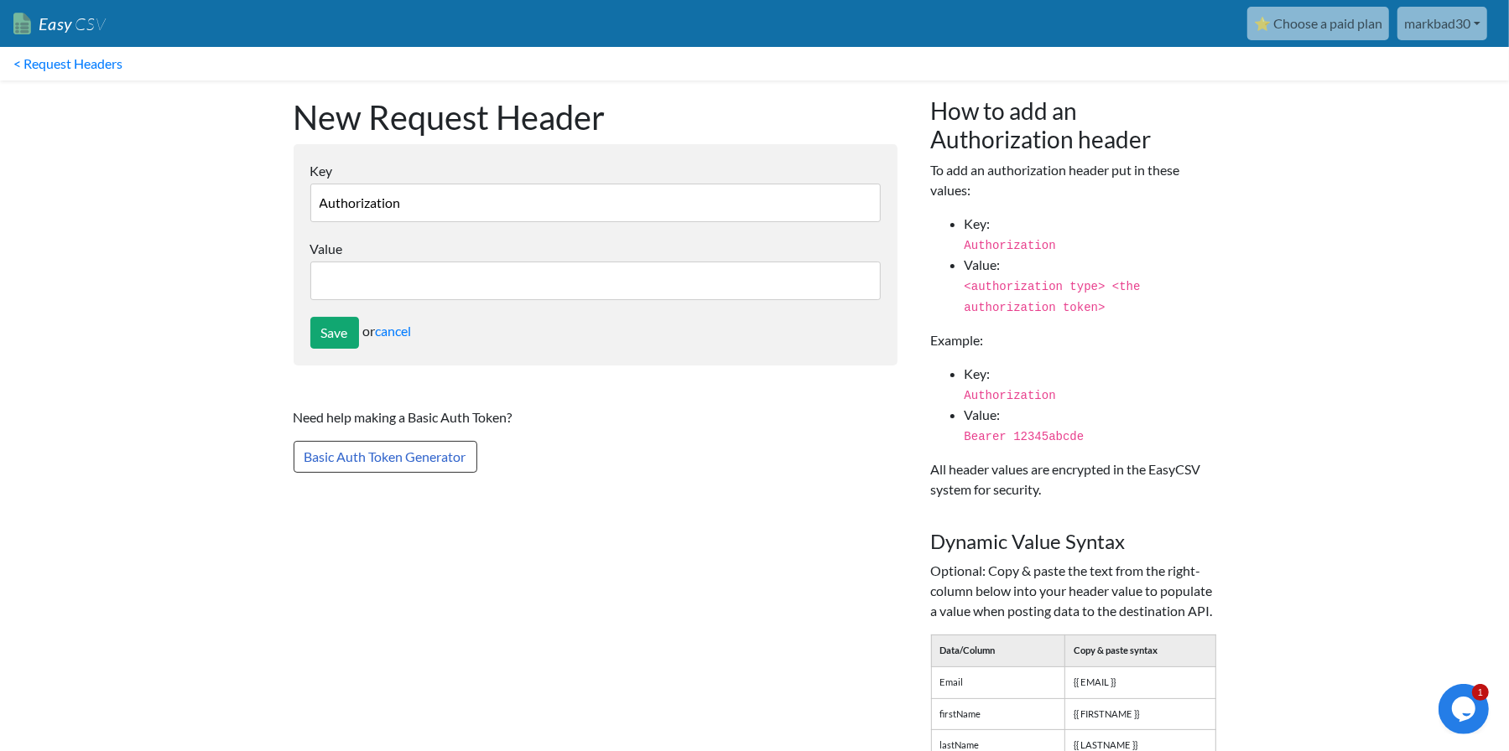
click at [411, 287] on input "Value" at bounding box center [595, 281] width 570 height 39
type input "Basic bWFya2JhZDMwQGdtYWlsLmNvbTp3cktmMkNMciwseHg0NA=="
click at [320, 327] on input "Save" at bounding box center [334, 333] width 49 height 32
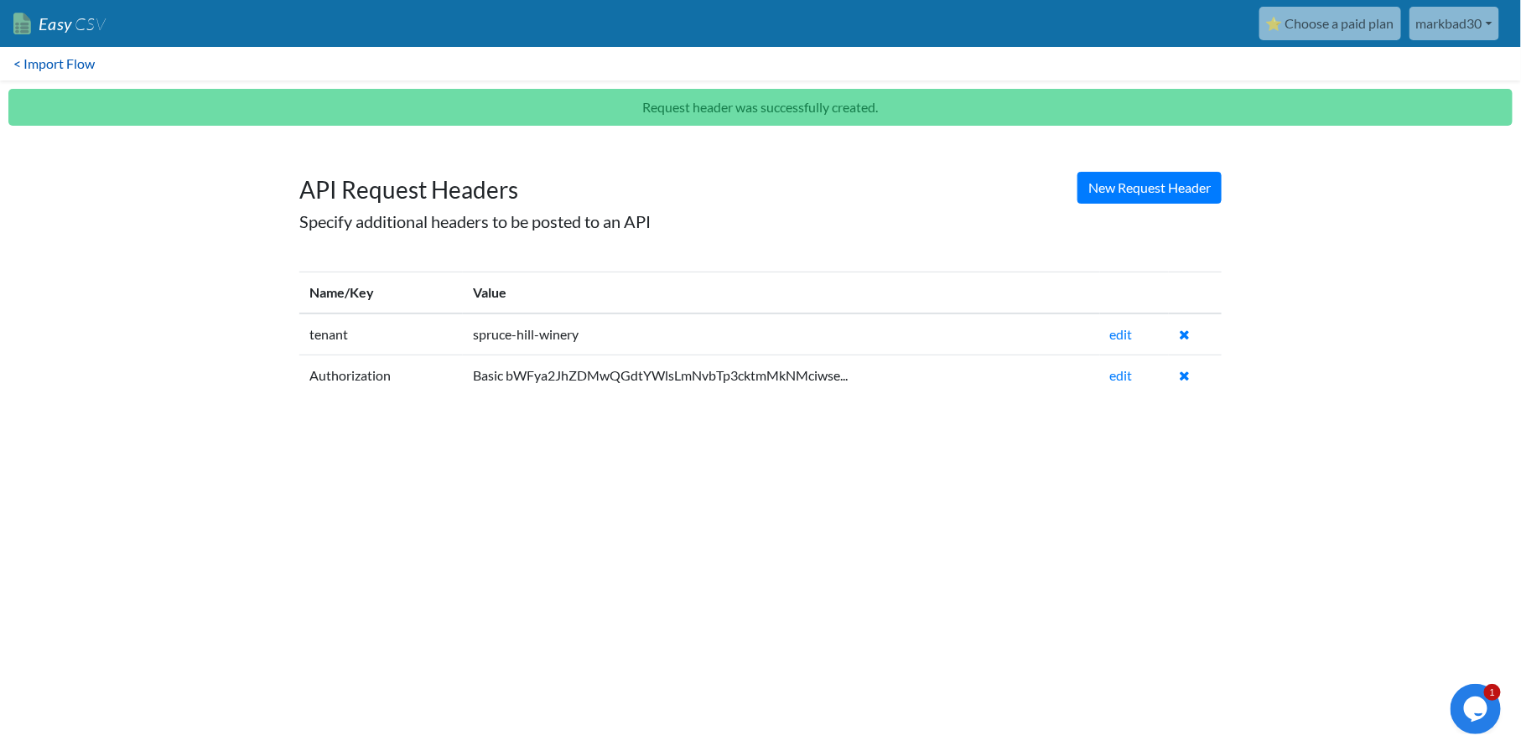
drag, startPoint x: 0, startPoint y: 0, endPoint x: 47, endPoint y: 54, distance: 71.3
click at [45, 54] on link "< Import Flow" at bounding box center [54, 64] width 108 height 34
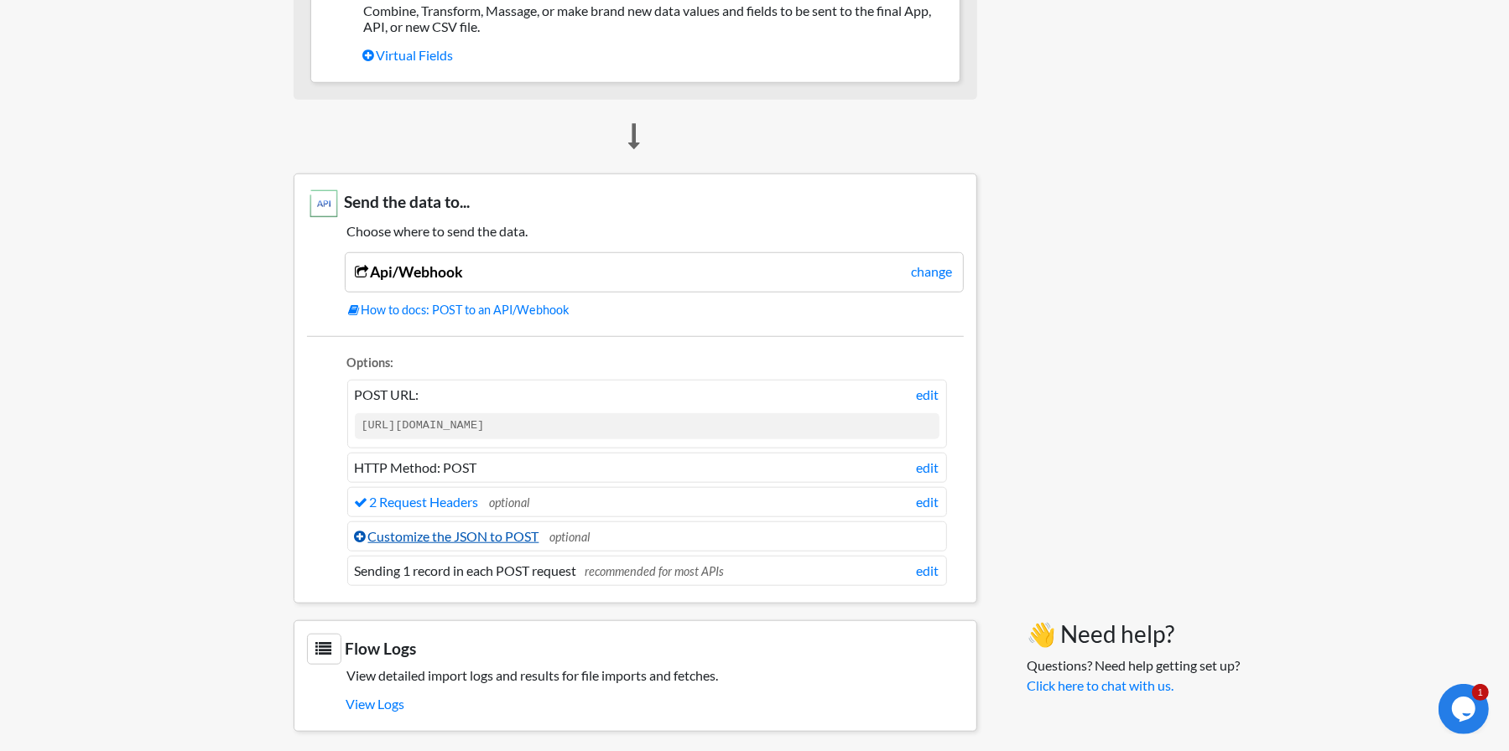
click at [518, 528] on link "Customize the JSON to POST" at bounding box center [447, 536] width 184 height 16
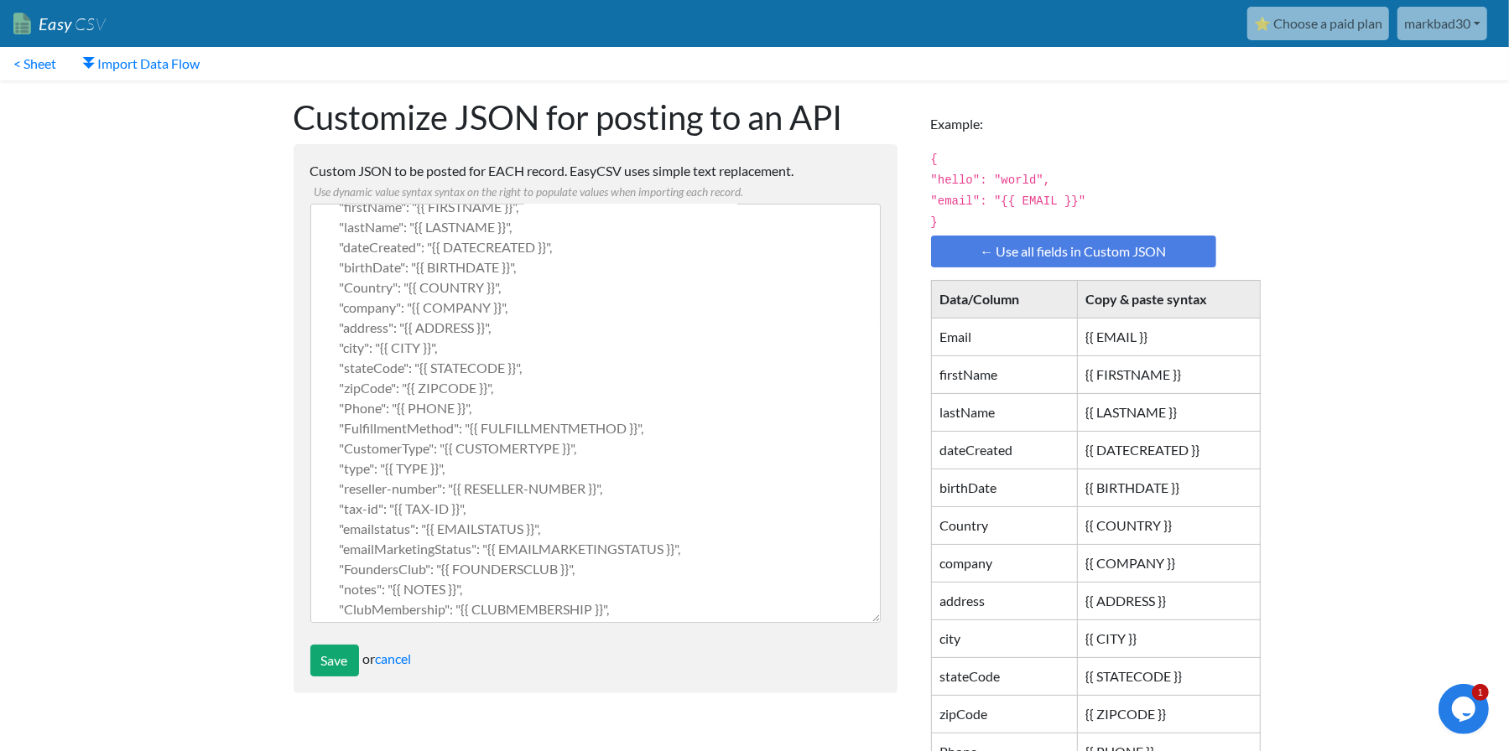
scroll to position [142, 0]
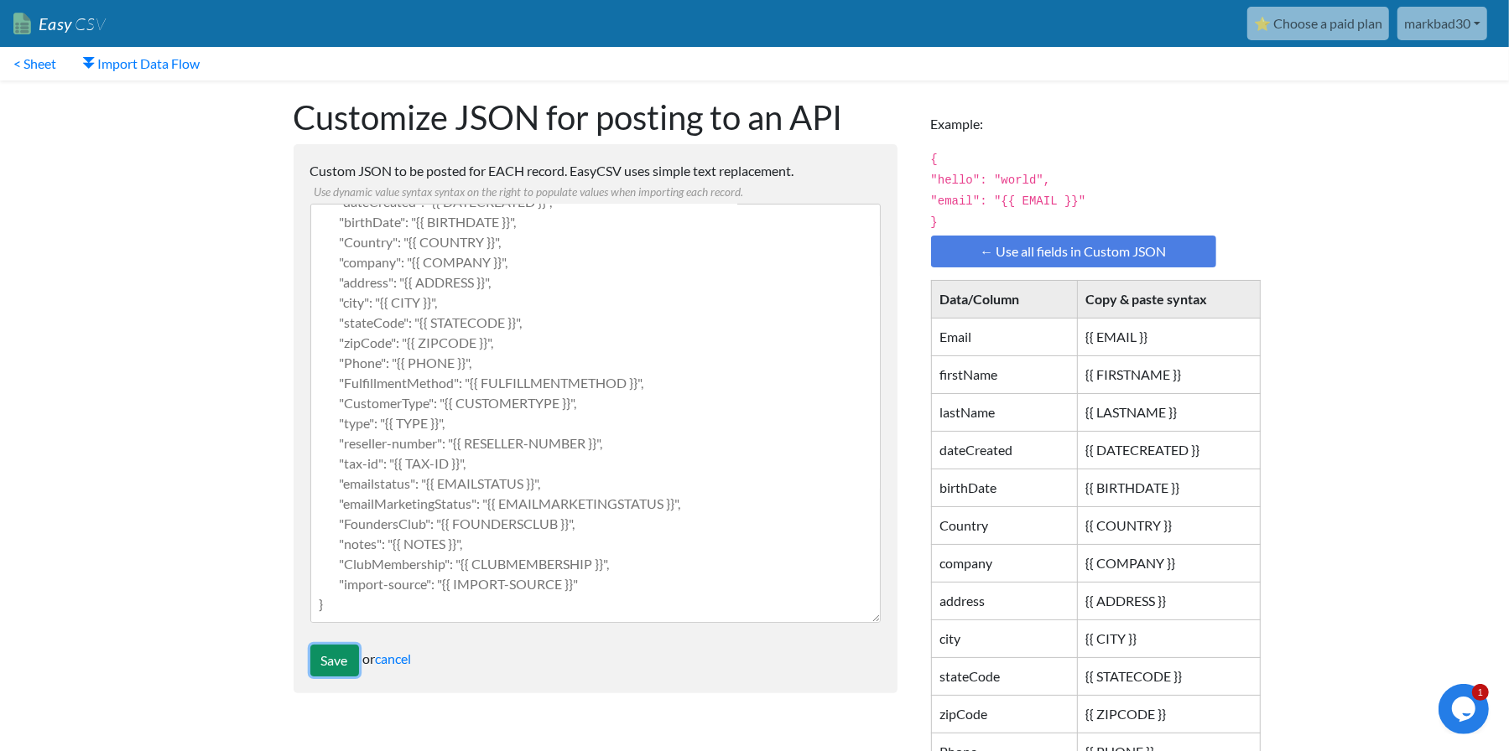
click at [345, 657] on input "Save" at bounding box center [334, 661] width 49 height 32
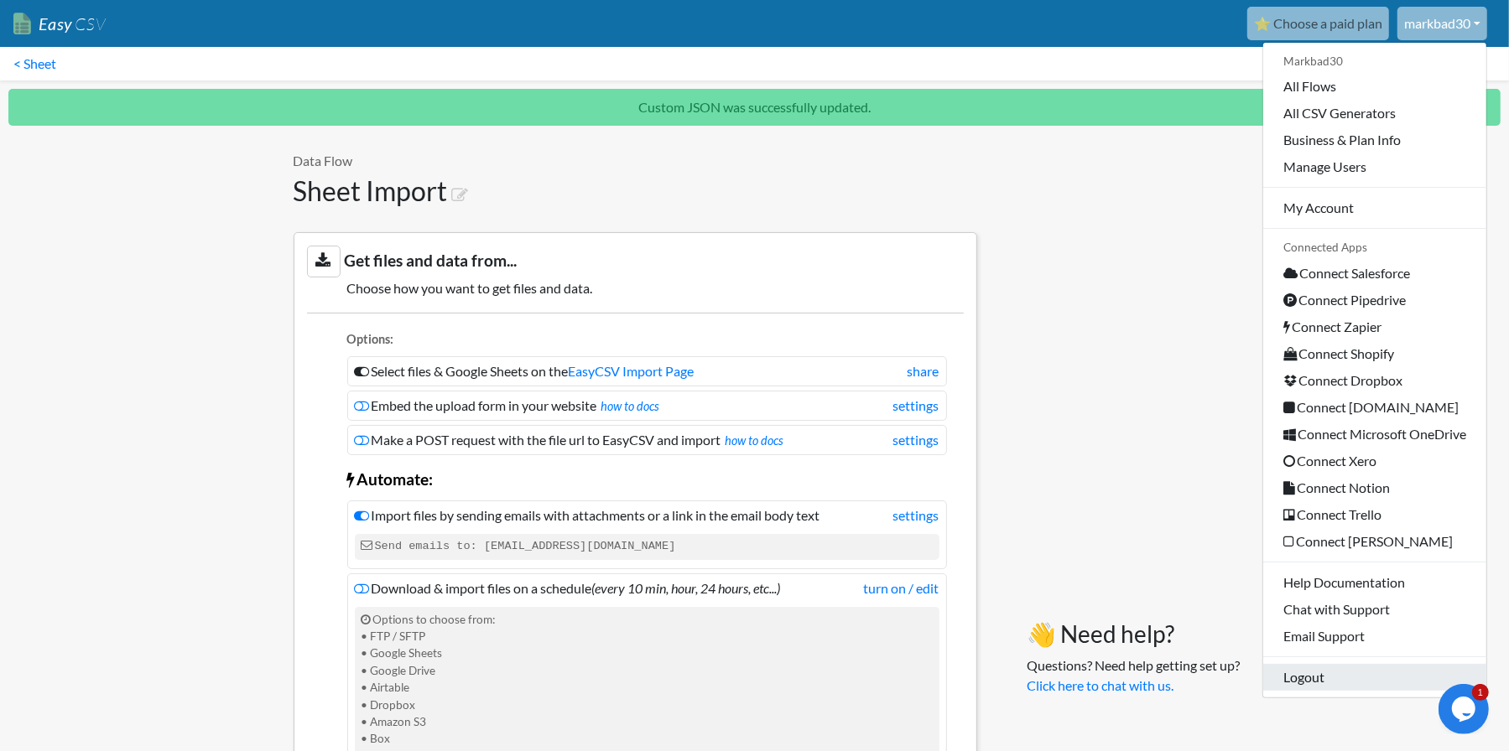
click at [1290, 678] on link "Logout" at bounding box center [1374, 677] width 223 height 27
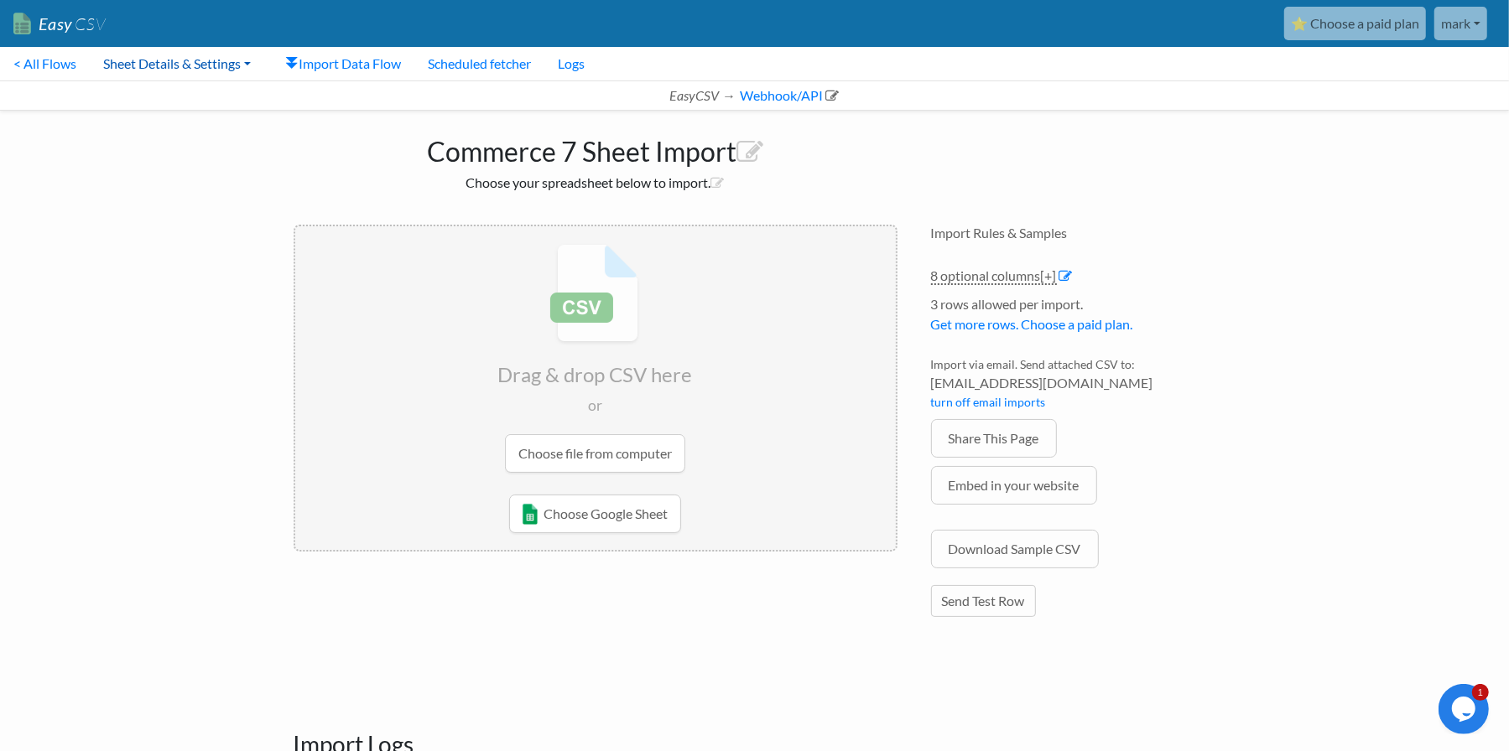
click at [169, 62] on link "Sheet Details & Settings" at bounding box center [177, 64] width 174 height 34
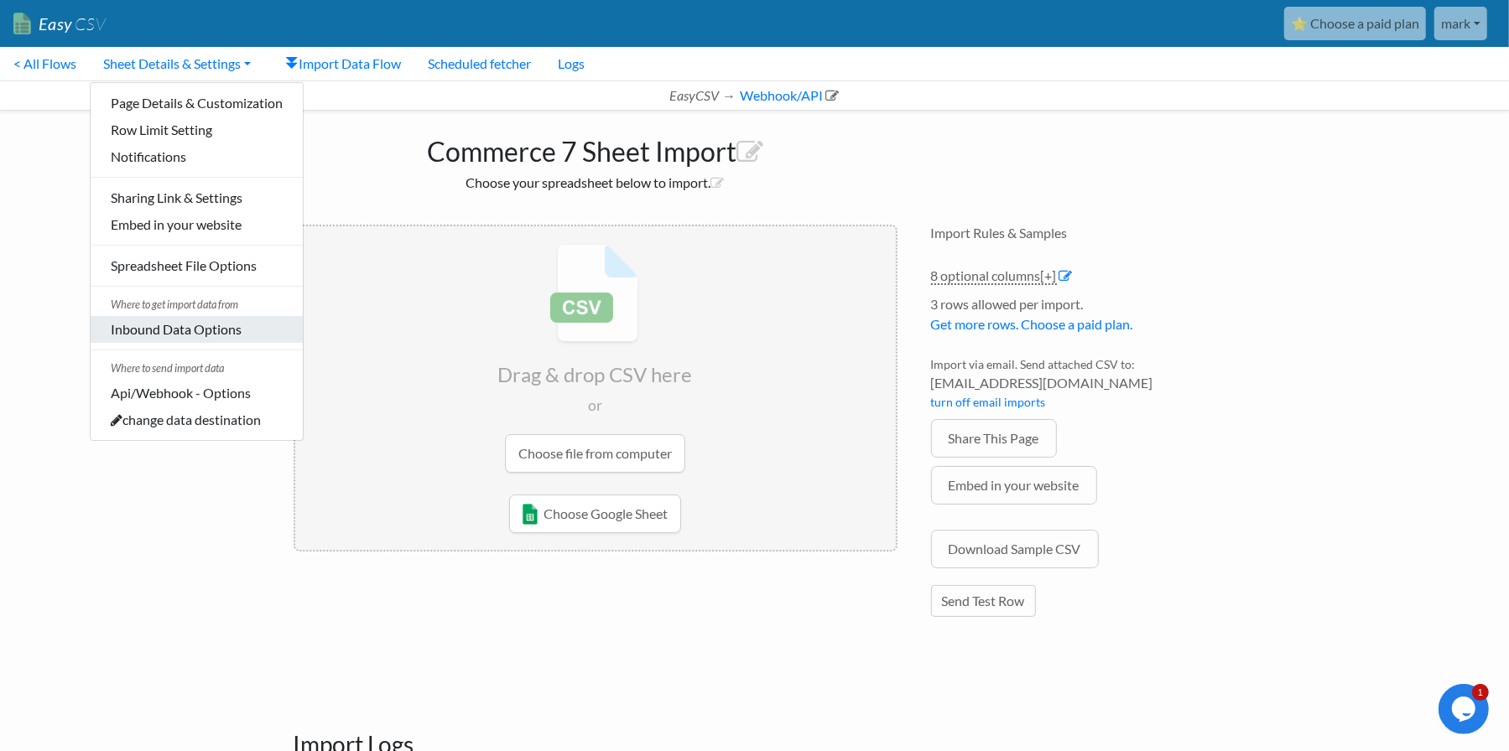
click at [179, 331] on link "Inbound Data Options" at bounding box center [197, 329] width 212 height 27
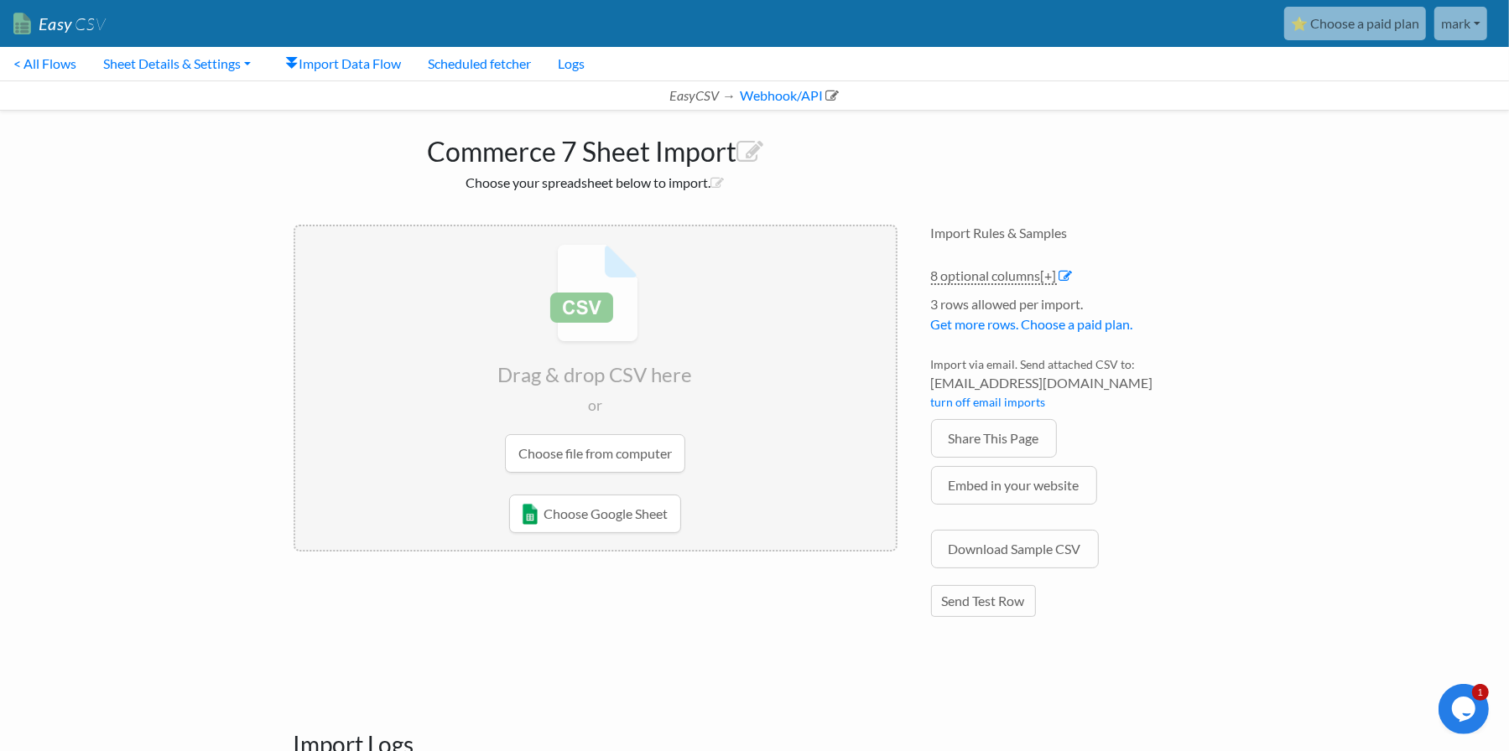
scroll to position [34, 0]
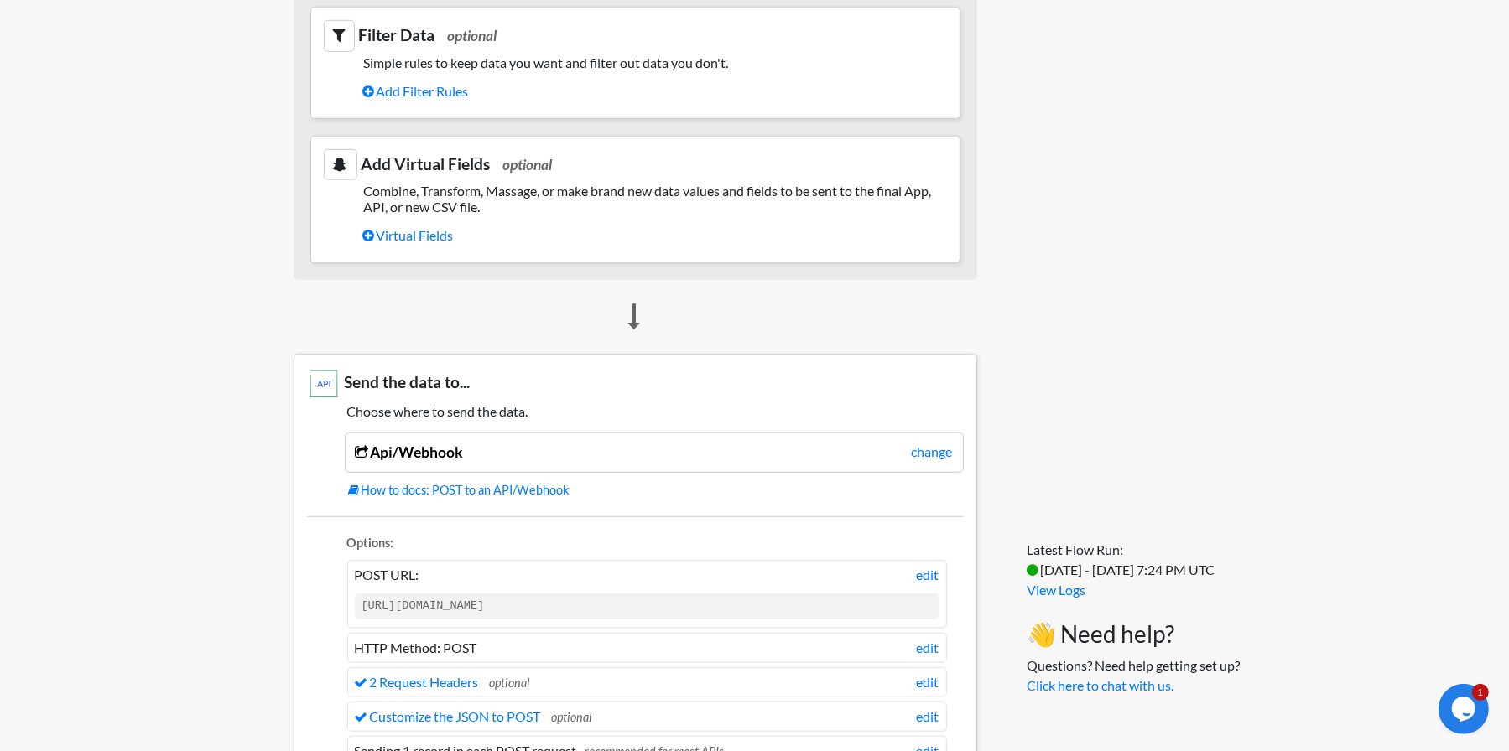
scroll to position [1090, 0]
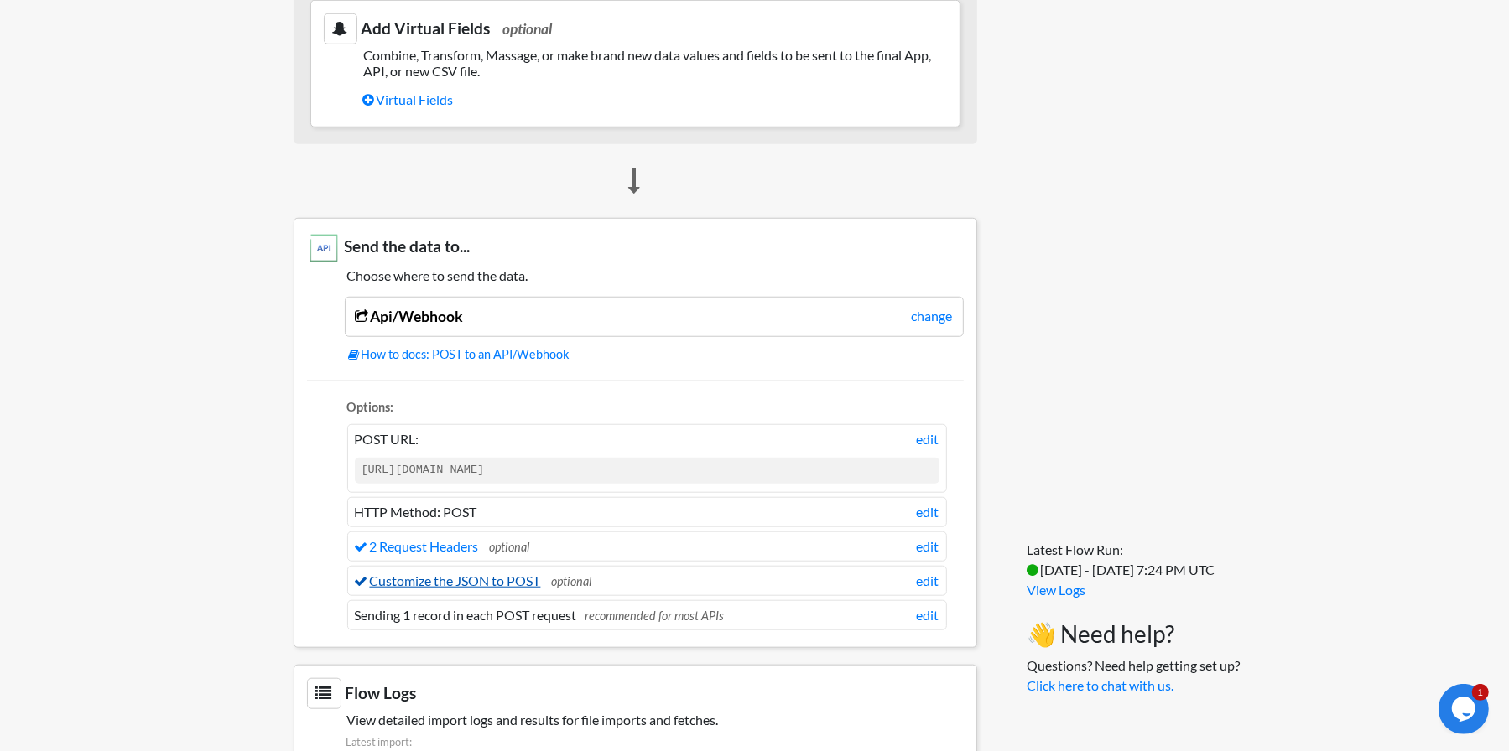
click at [457, 573] on link "Customize the JSON to POST" at bounding box center [448, 581] width 186 height 16
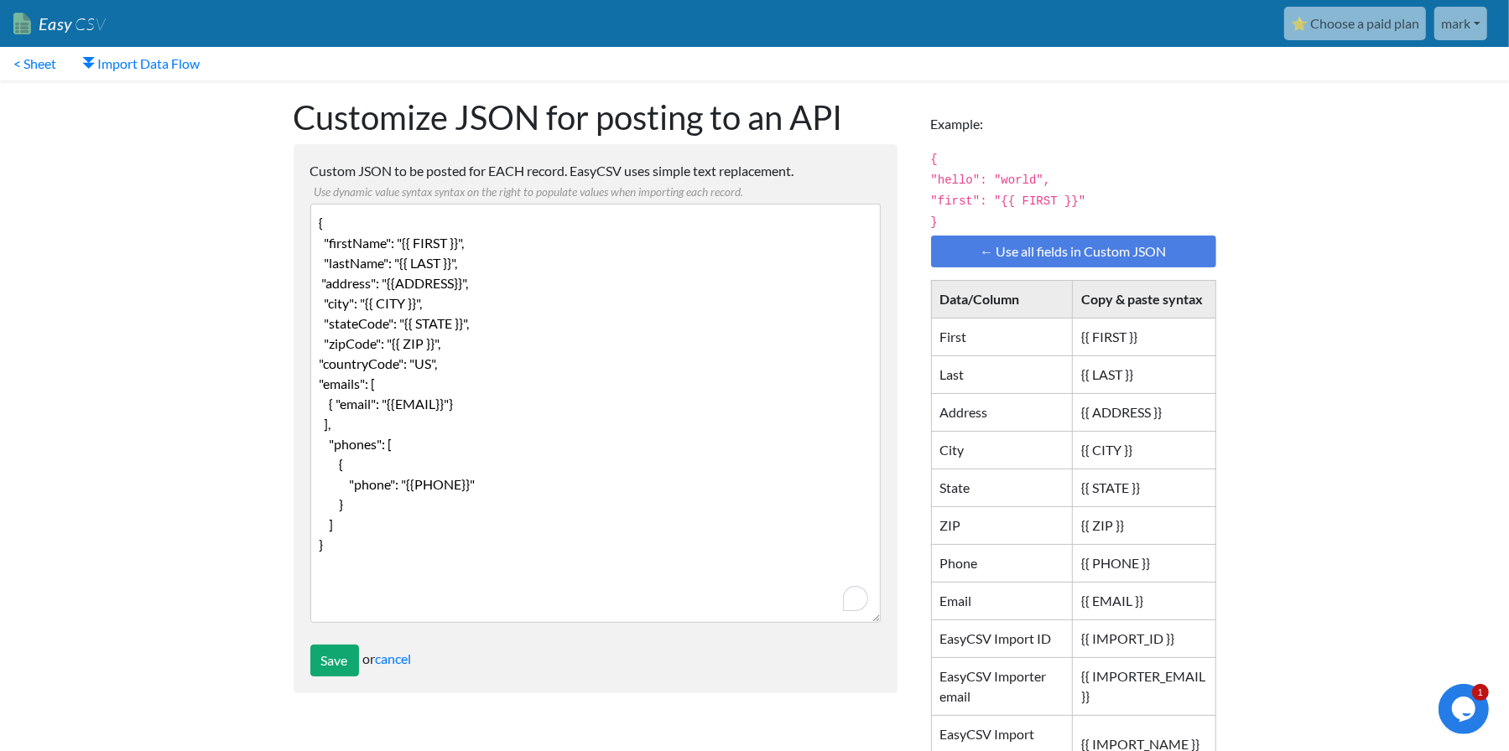
click at [283, 184] on div "Customize JSON for posting to an API Custom JSON to be posted for EACH record. …" at bounding box center [595, 578] width 637 height 997
drag, startPoint x: 158, startPoint y: 224, endPoint x: 257, endPoint y: 170, distance: 111.8
click at [158, 224] on body "Easy CSV ⭐ Choose a paid plan mark Sprucehillwinery All Flows All CSV Generator…" at bounding box center [754, 539] width 1509 height 1078
click at [1462, 18] on link "mark" at bounding box center [1460, 24] width 53 height 34
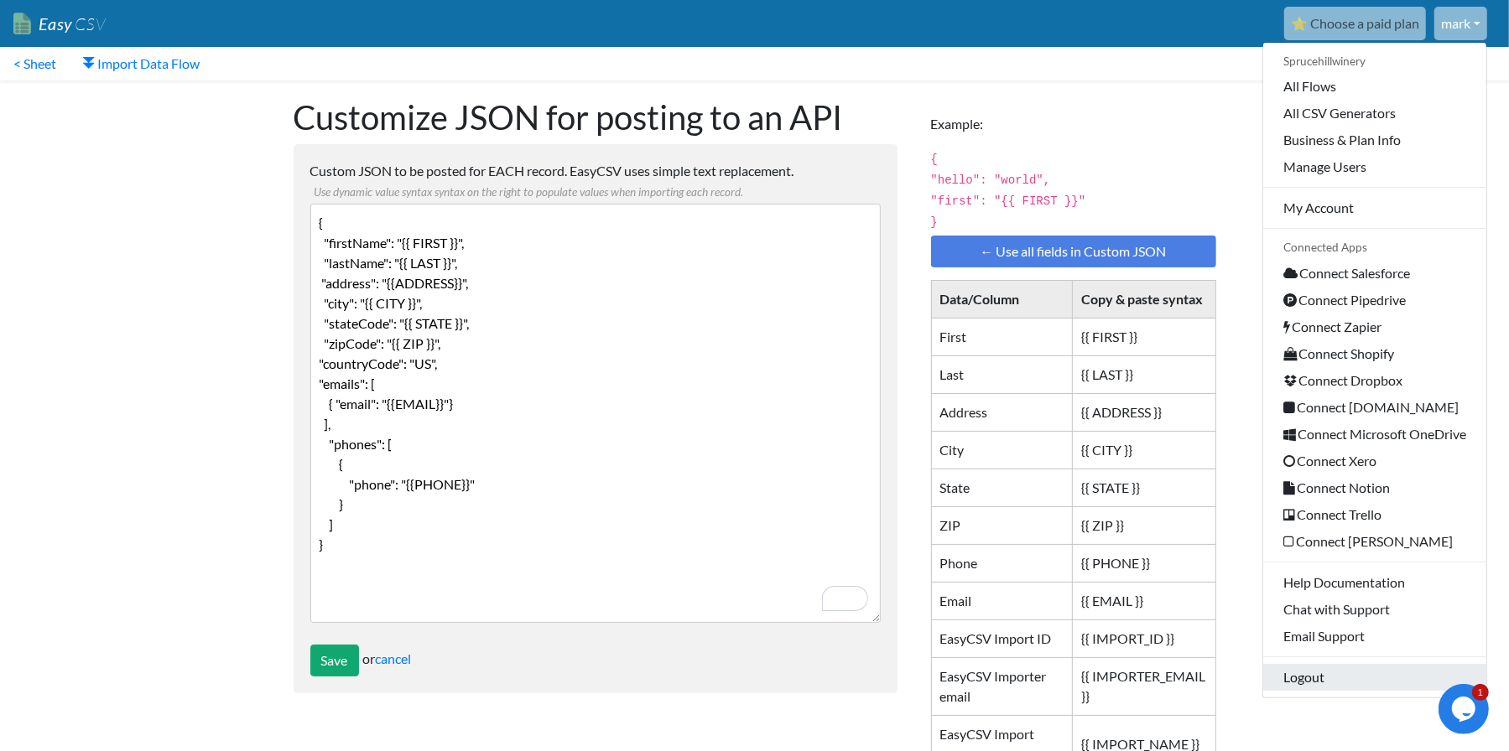
click at [1300, 682] on link "Logout" at bounding box center [1374, 677] width 223 height 27
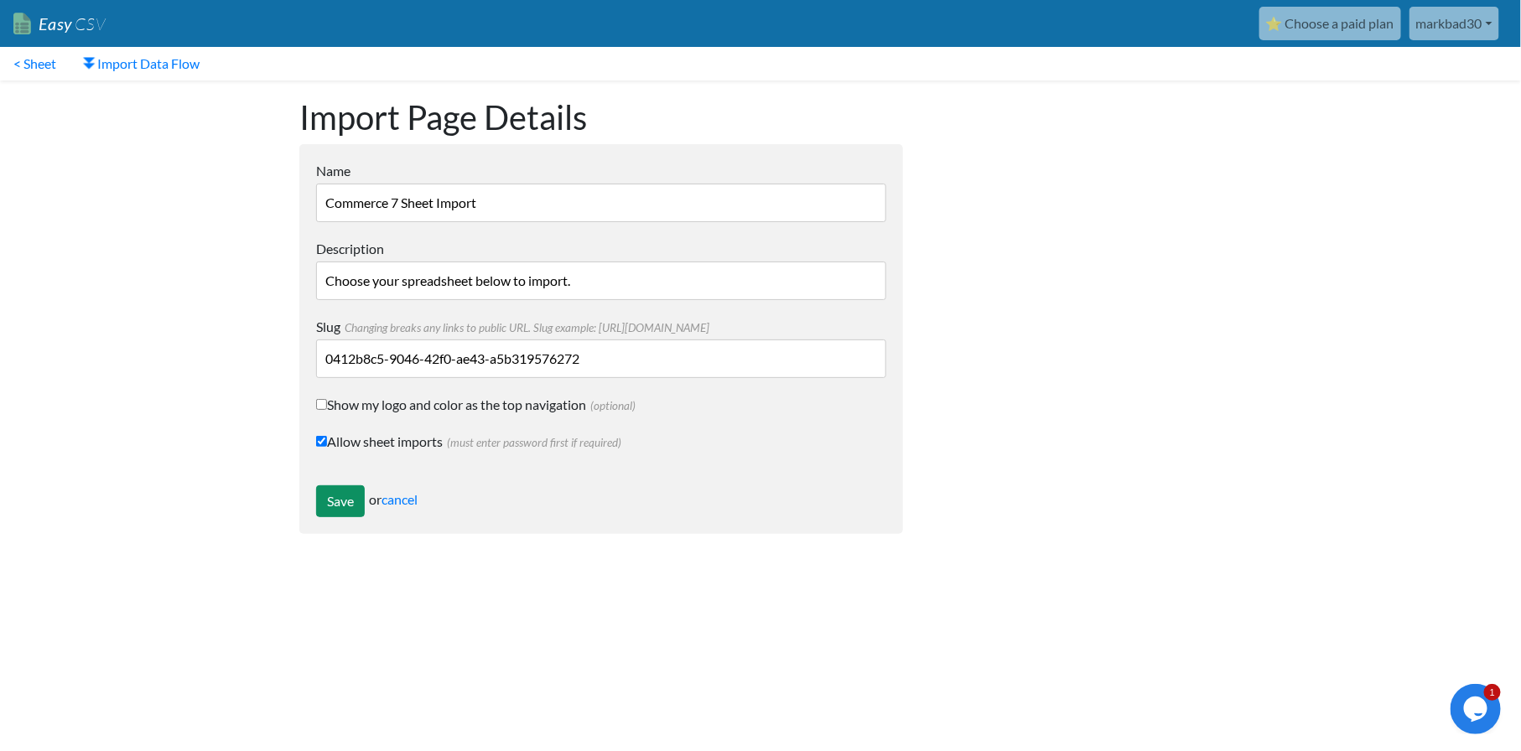
type input "Commerce 7 Sheet Import"
click at [335, 496] on input "Save" at bounding box center [340, 502] width 49 height 32
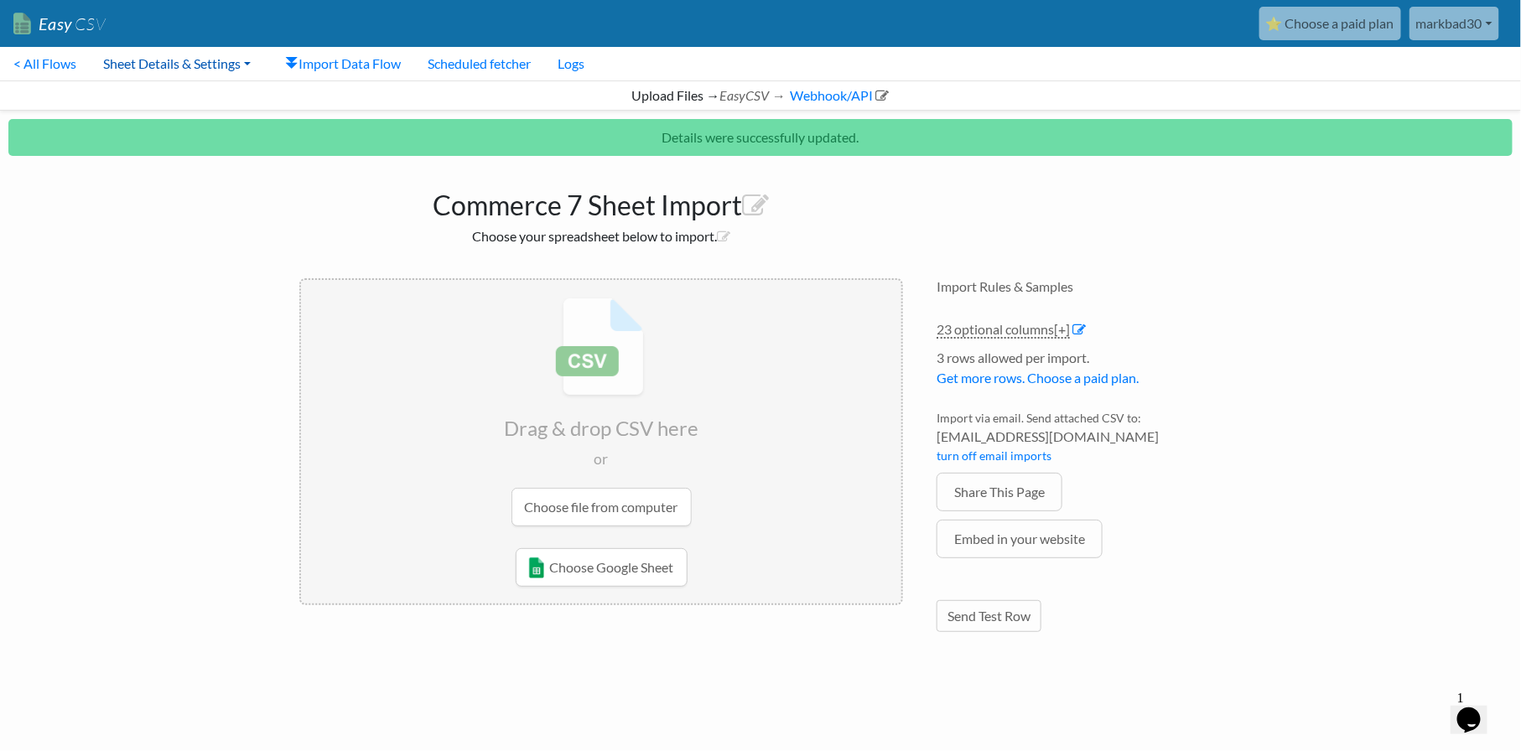
click at [198, 70] on link "Sheet Details & Settings" at bounding box center [177, 64] width 174 height 34
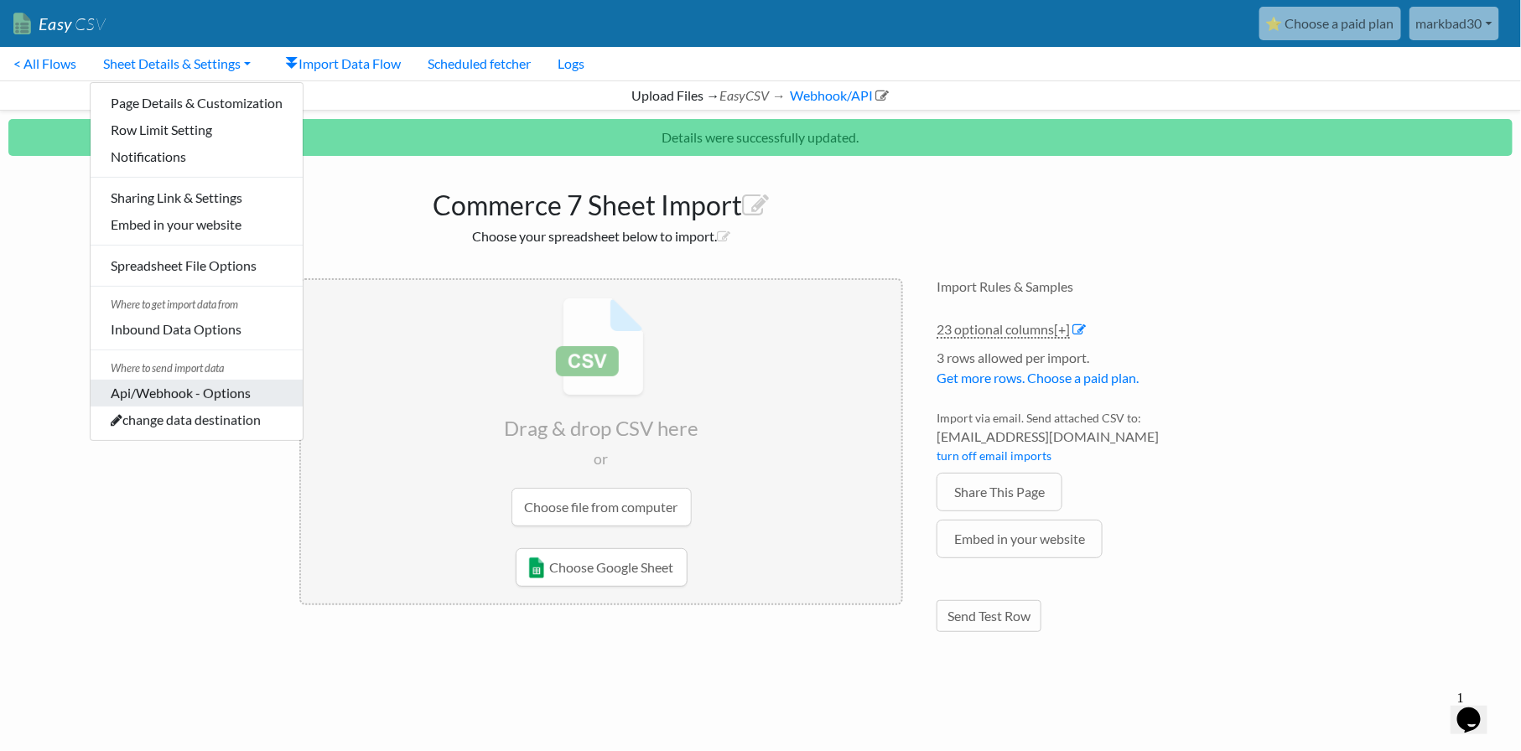
click at [208, 392] on link "Api/Webhook - Options" at bounding box center [197, 393] width 212 height 27
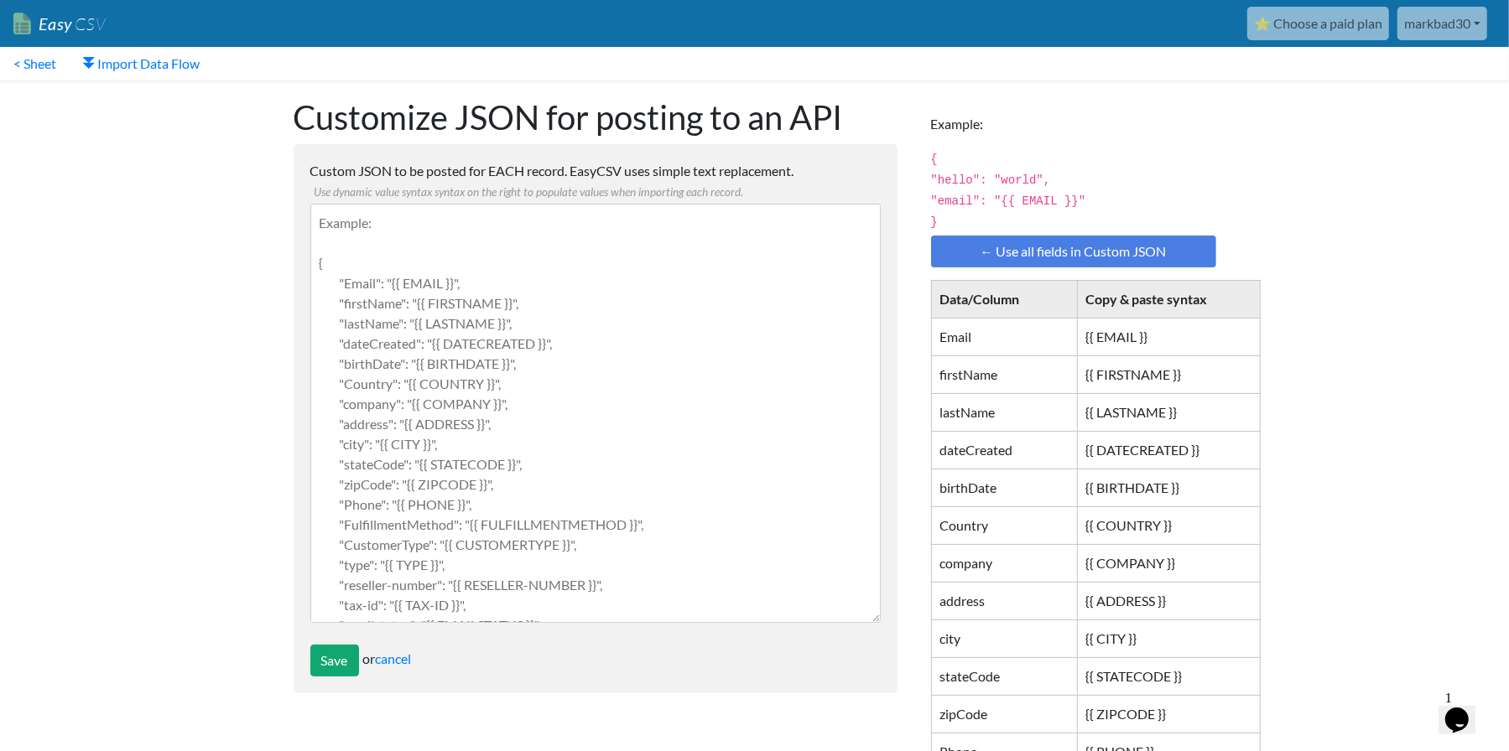
click at [529, 231] on textarea "Custom JSON to be posted for EACH record. EasyCSV uses simple text replacement.…" at bounding box center [595, 413] width 570 height 419
paste textarea "{ "firstName": "{{ FIRST }}", "lastName": "{{ LAST }}", "address": "{{ADDRESS}}…"
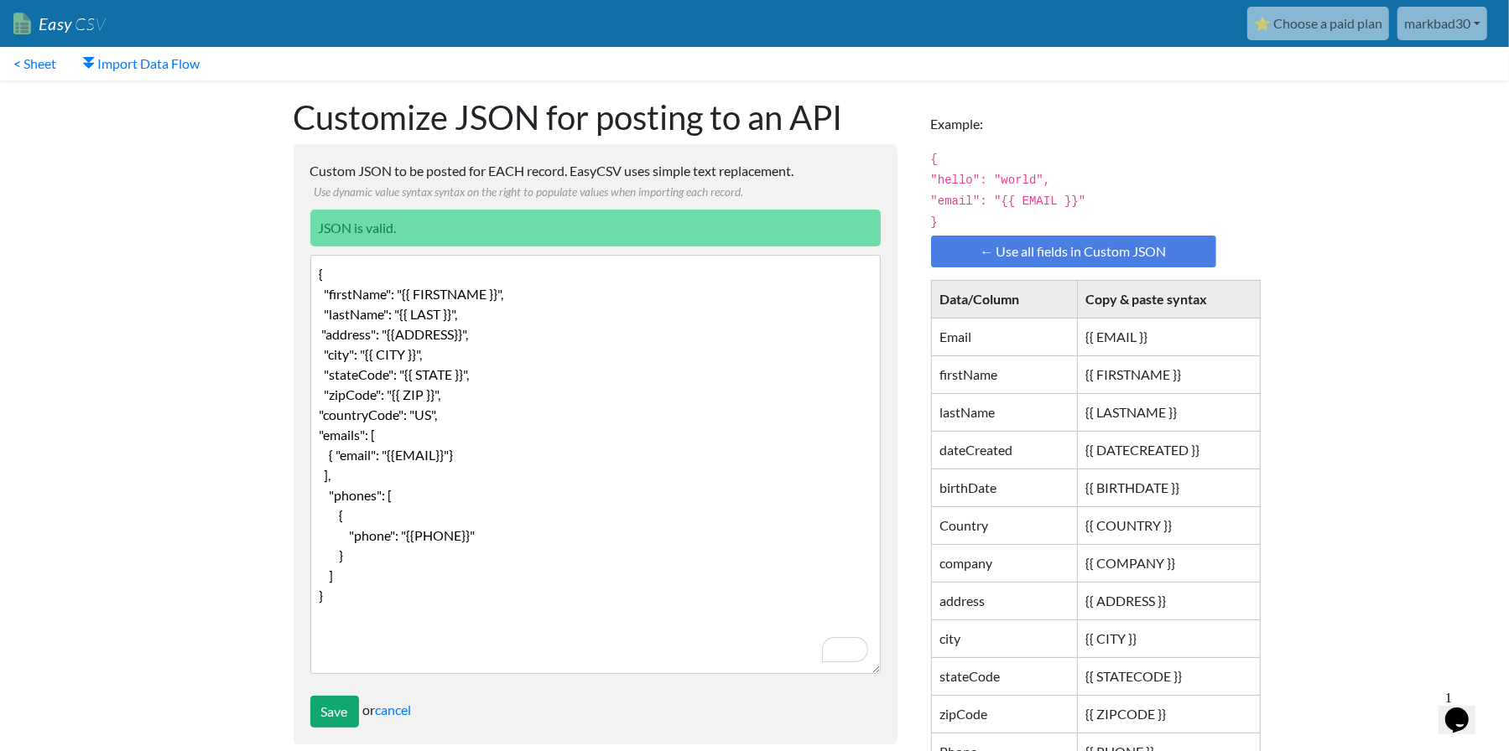
drag, startPoint x: 439, startPoint y: 313, endPoint x: 453, endPoint y: 312, distance: 13.4
click at [439, 313] on textarea "{ "firstName": "{{ FIRSTNAME }}", "lastName": "{{ LAST }}", "address": "{{ADDRE…" at bounding box center [595, 464] width 570 height 419
click at [434, 335] on textarea "{ "firstName": "{{ FIRSTNAME }}", "lastName": "{{ LASTNAME }}", "address": "{{A…" at bounding box center [595, 464] width 570 height 419
click at [402, 293] on textarea "{ "firstName": "{{ FIRSTNAME }}", "lastName": "{{ LASTNAME }}", "address": "{{A…" at bounding box center [595, 464] width 570 height 419
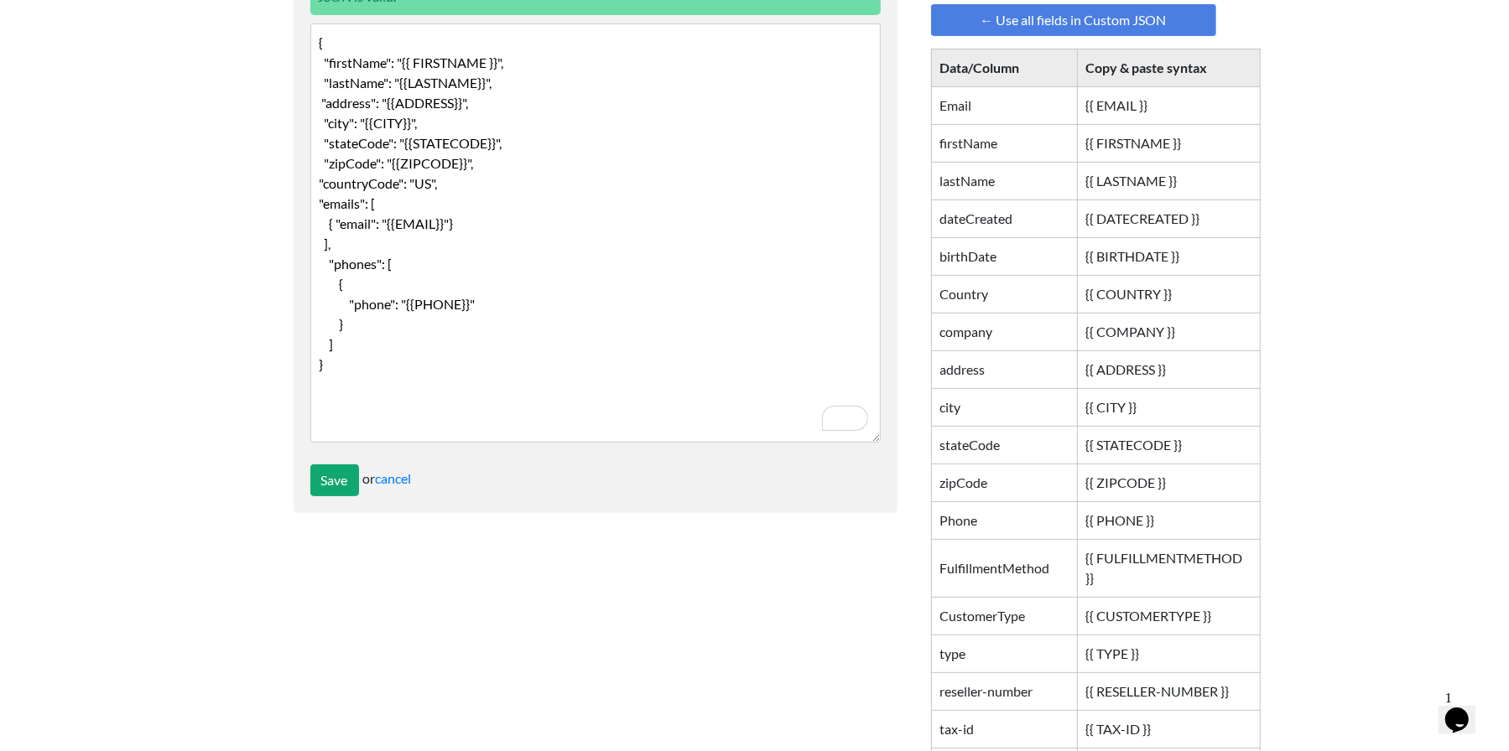
scroll to position [252, 0]
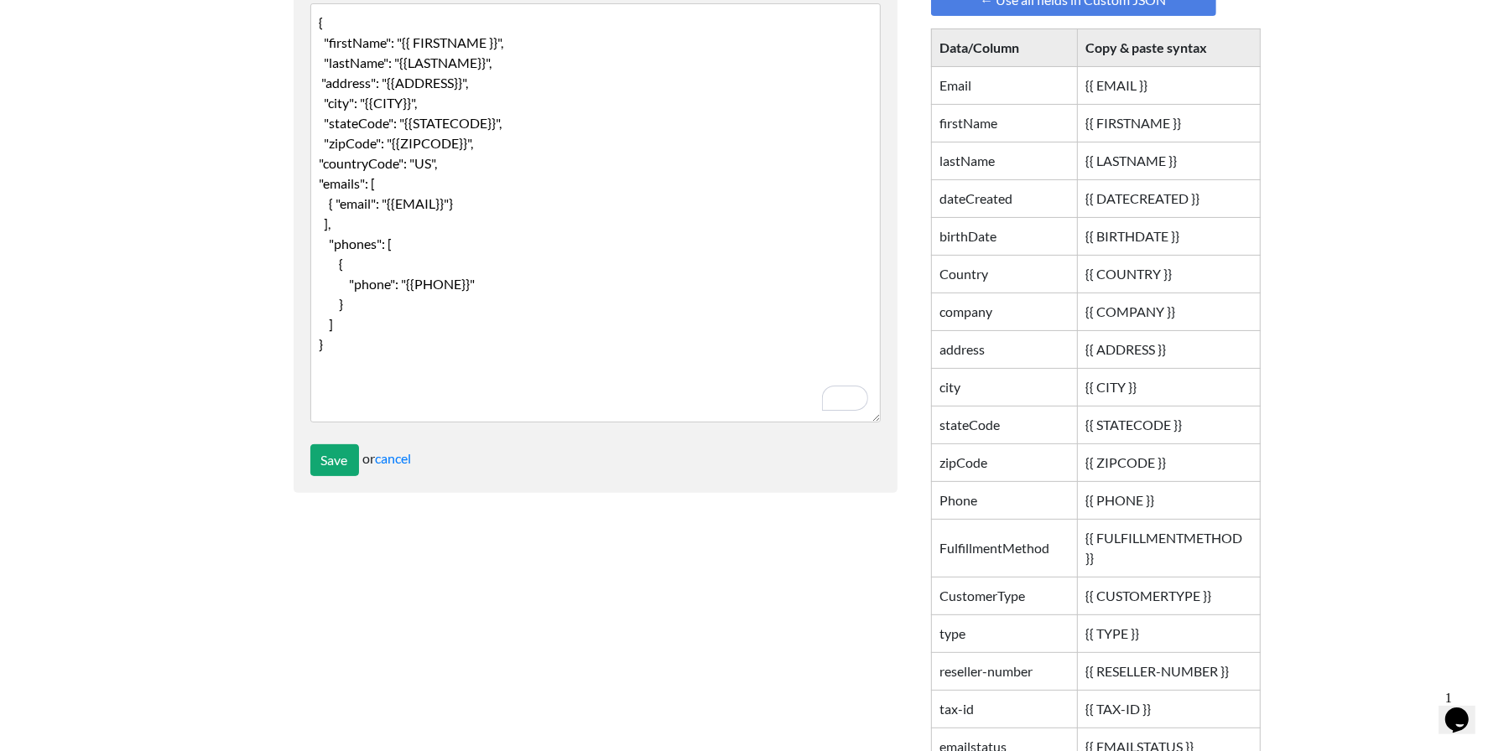
click at [484, 161] on textarea "{ "firstName": "{{ FIRSTNAME }}", "lastName": "{{LASTNAME}}", "address": "{{ADD…" at bounding box center [595, 212] width 570 height 419
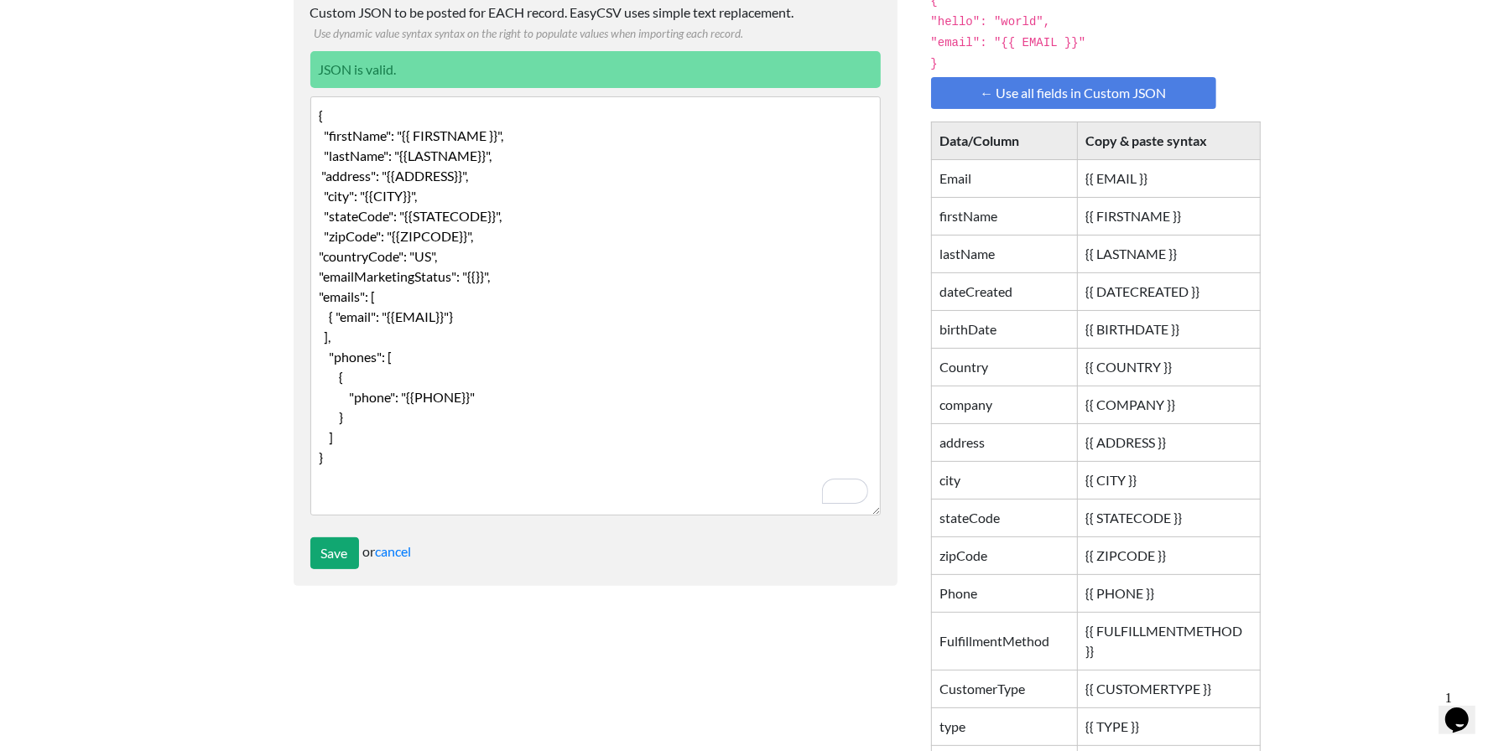
scroll to position [0, 0]
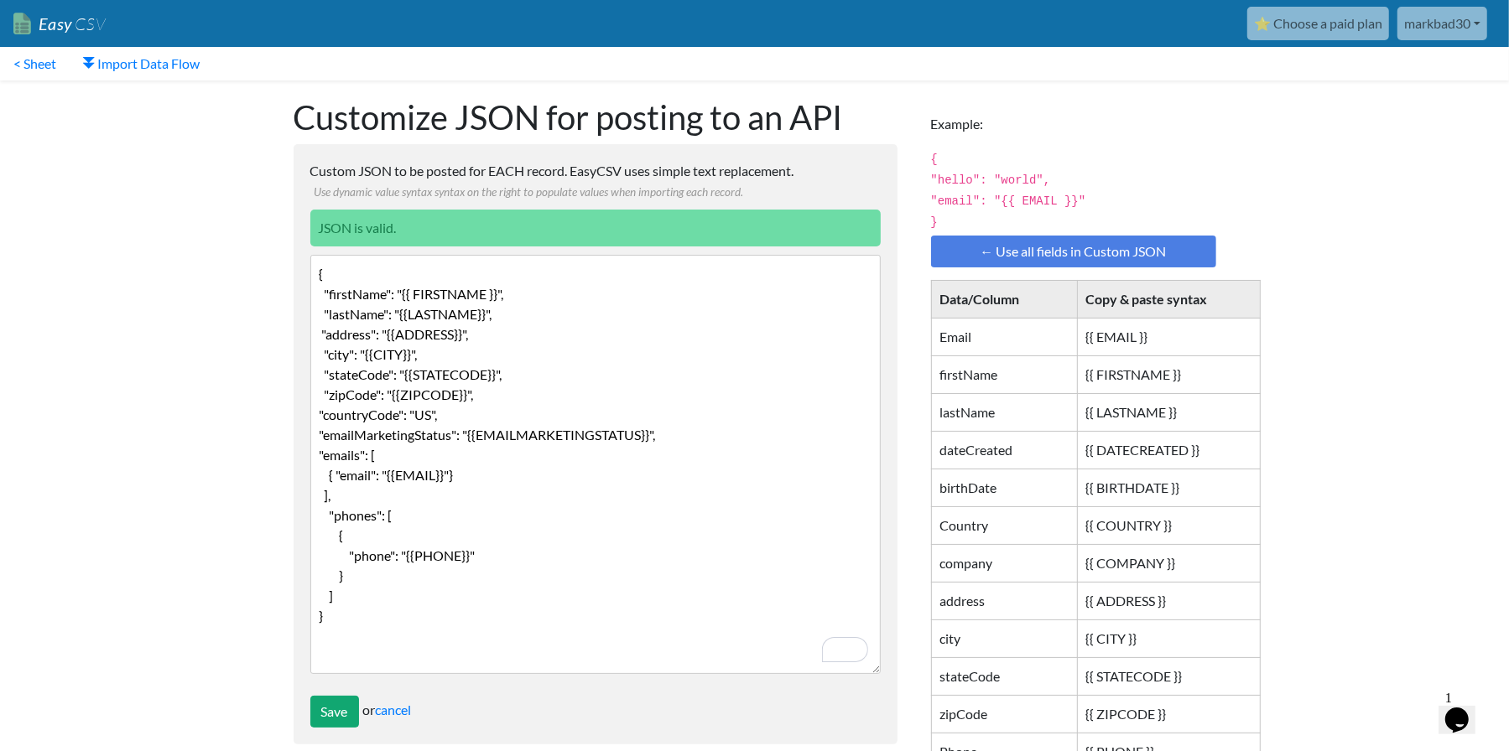
click at [690, 432] on textarea "{ "firstName": "{{ FIRSTNAME }}", "lastName": "{{LASTNAME}}", "address": "{{ADD…" at bounding box center [595, 464] width 570 height 419
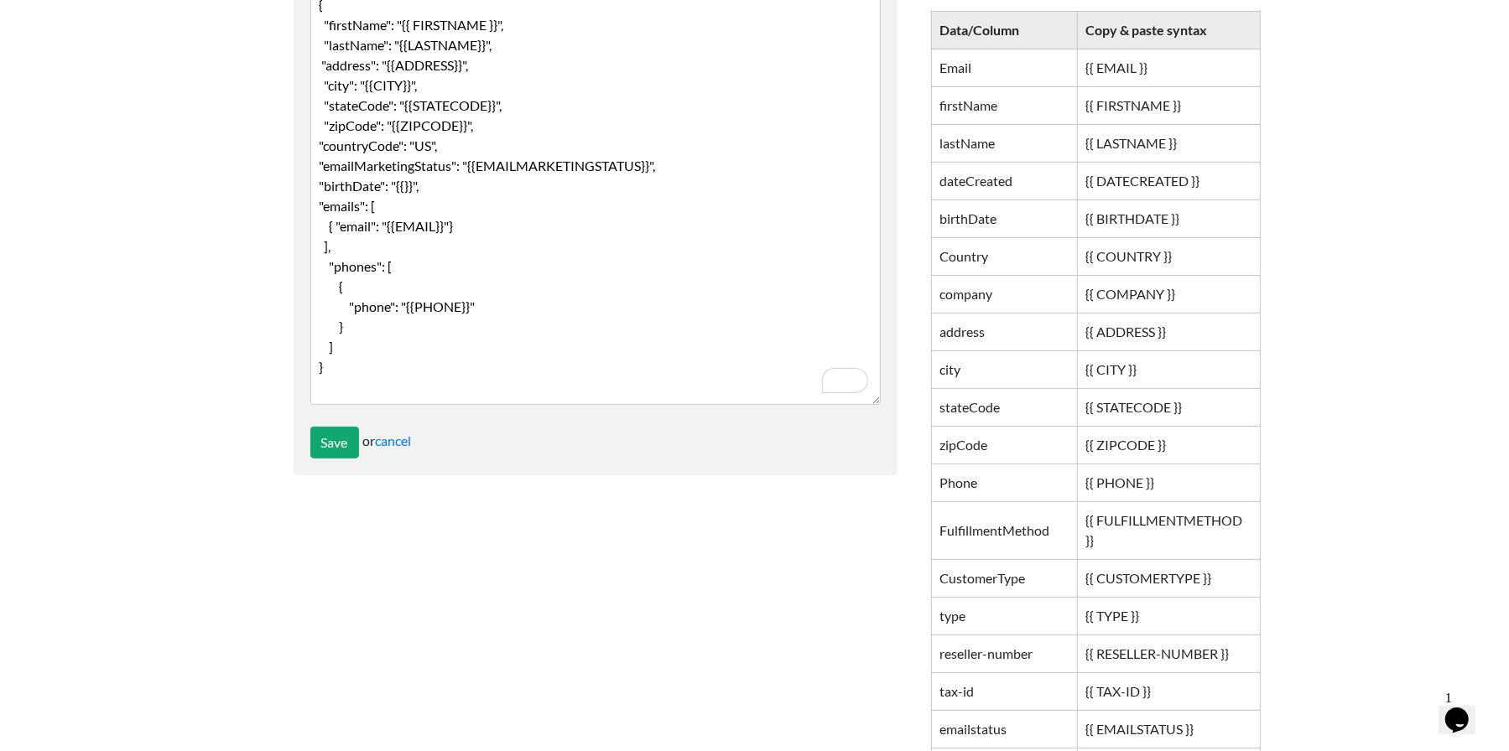
scroll to position [266, 0]
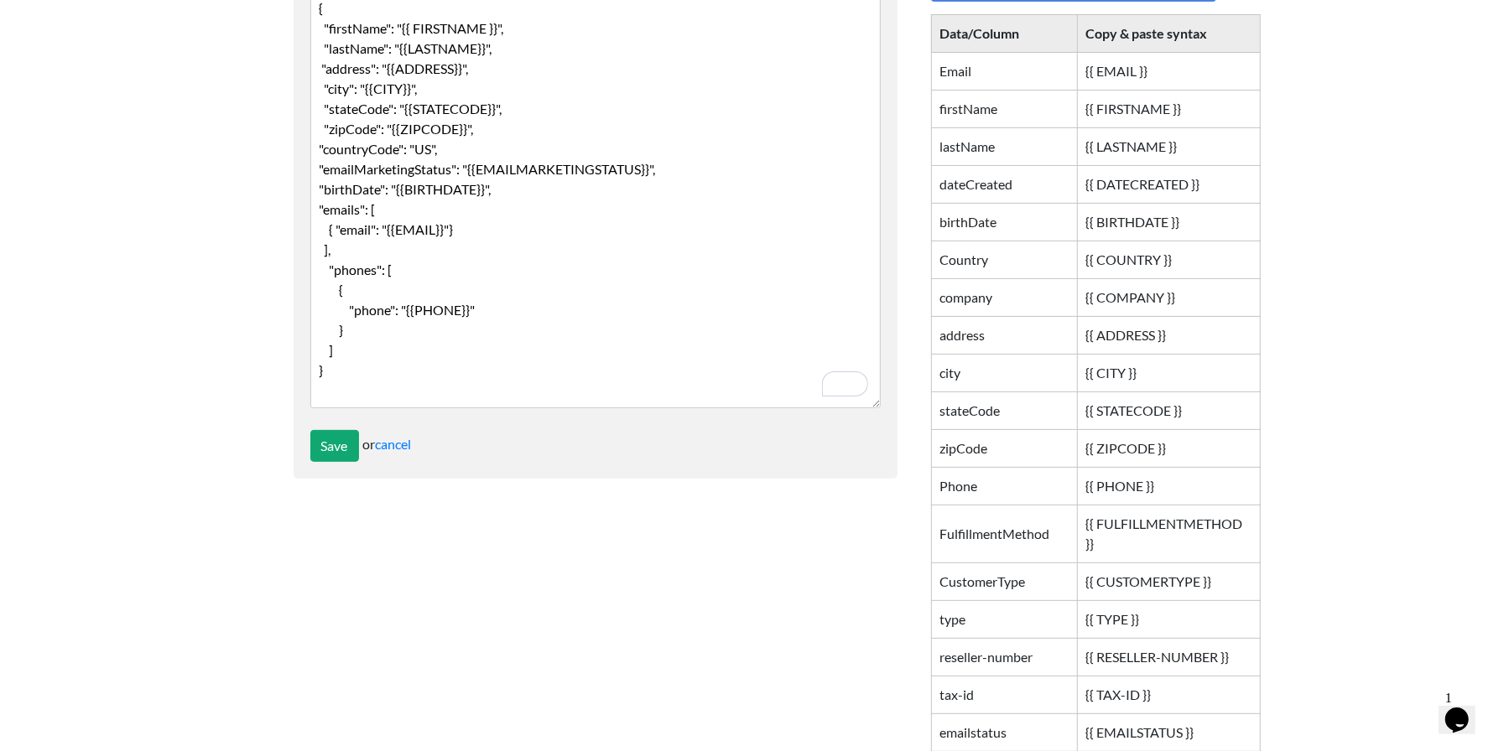
drag, startPoint x: 531, startPoint y: 186, endPoint x: 560, endPoint y: 185, distance: 29.4
click at [531, 186] on textarea "{ "firstName": "{{ FIRSTNAME }}", "lastName": "{{LASTNAME}}", "address": "{{ADD…" at bounding box center [595, 198] width 570 height 419
paste textarea ""metaData": { "test": null },"
click at [535, 187] on textarea "{ "firstName": "{{ FIRSTNAME }}", "lastName": "{{LASTNAME}}", "address": "{{ADD…" at bounding box center [595, 198] width 570 height 419
paste textarea ""metaData": { "type": "Wholesale", "notes": "Founders Club", "company": "Bader …"
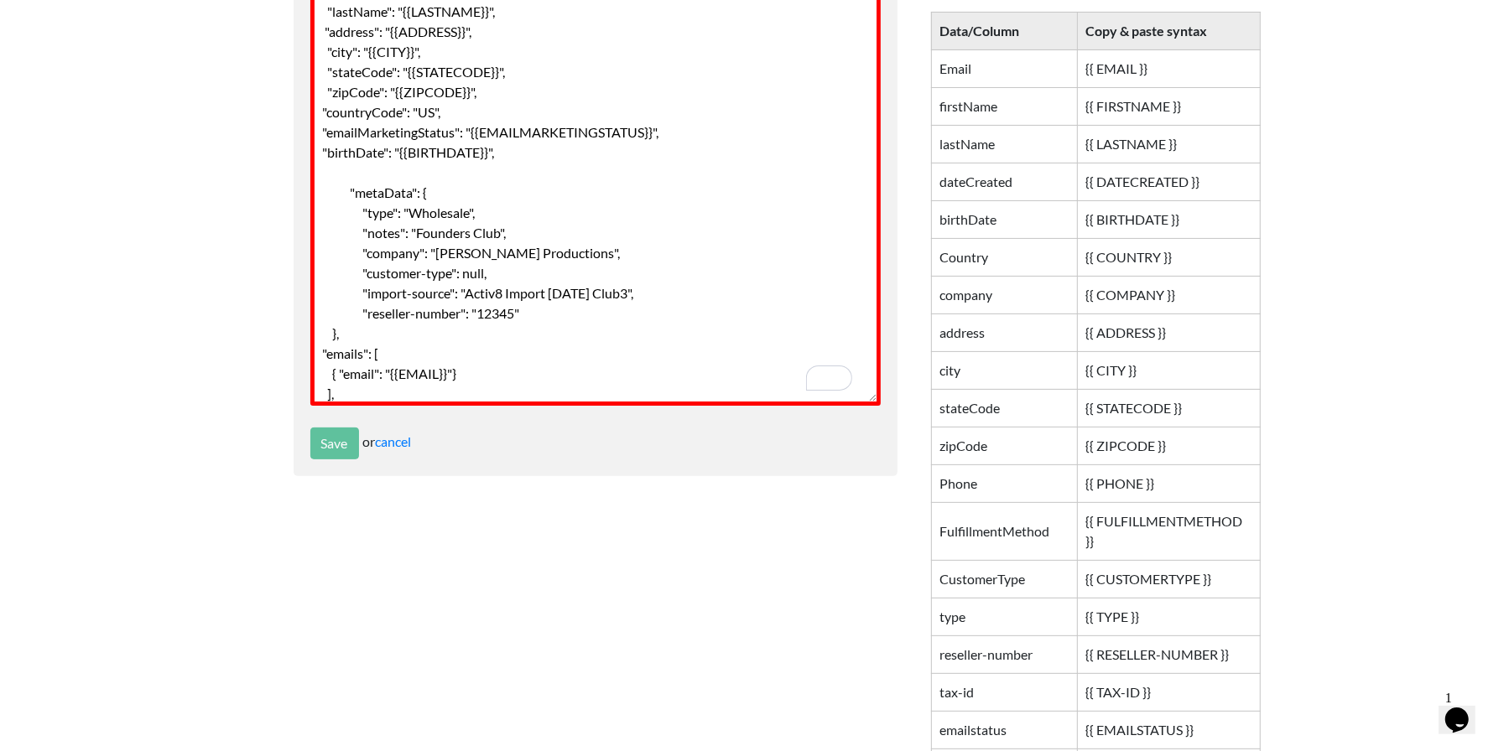
scroll to position [34, 0]
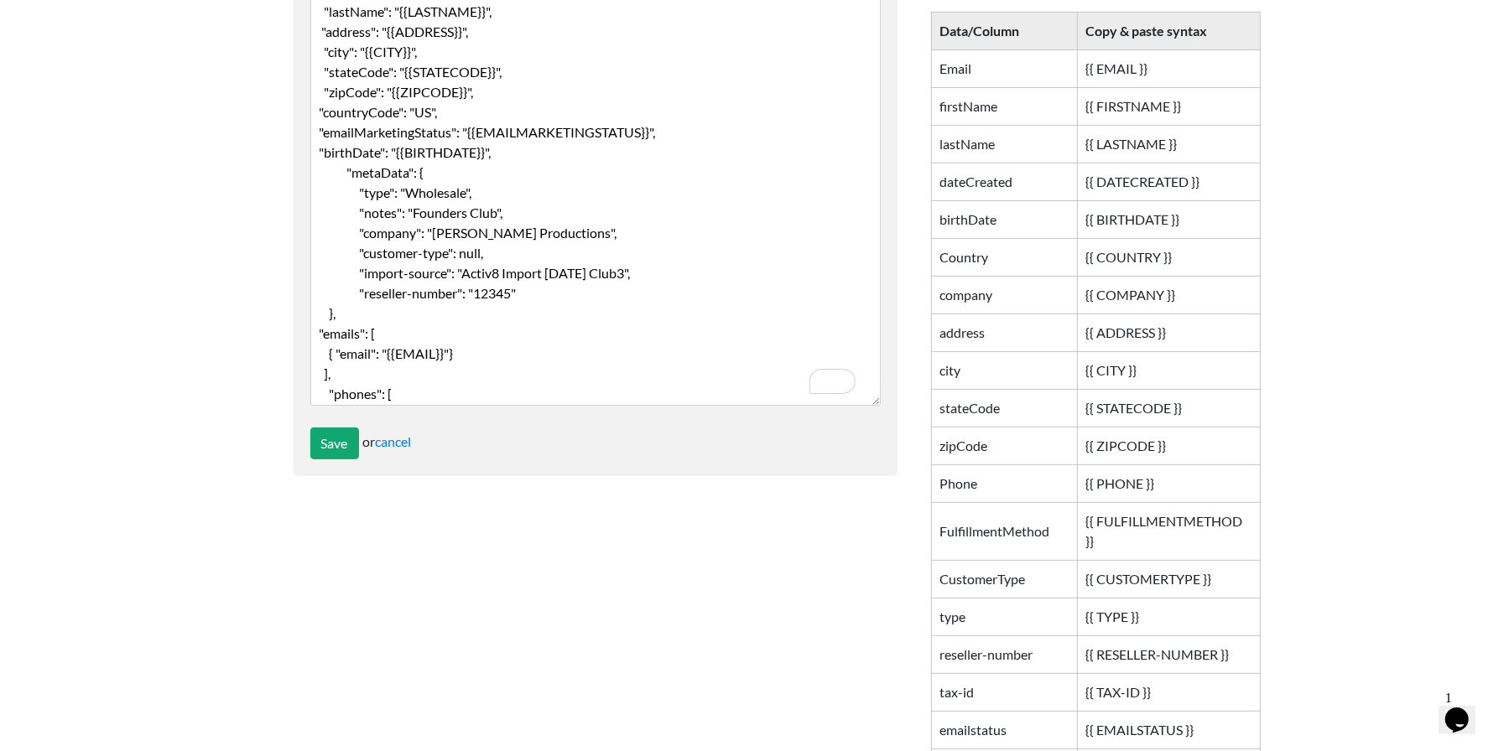
drag, startPoint x: 405, startPoint y: 193, endPoint x: 445, endPoint y: 190, distance: 40.3
click at [406, 194] on textarea "{ "firstName": "{{ FIRSTNAME }}", "lastName": "{{LASTNAME}}", "address": "{{ADD…" at bounding box center [595, 196] width 570 height 419
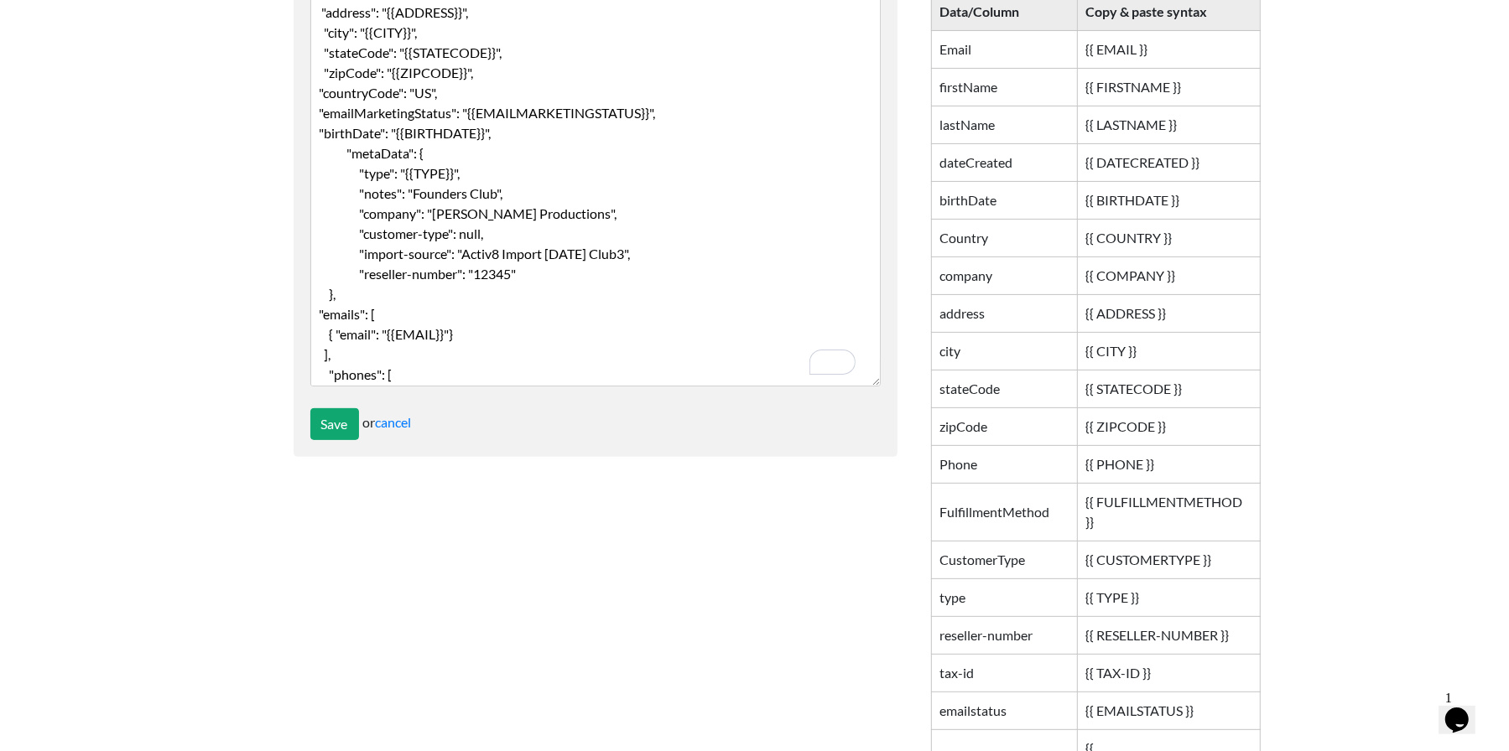
scroll to position [266, 0]
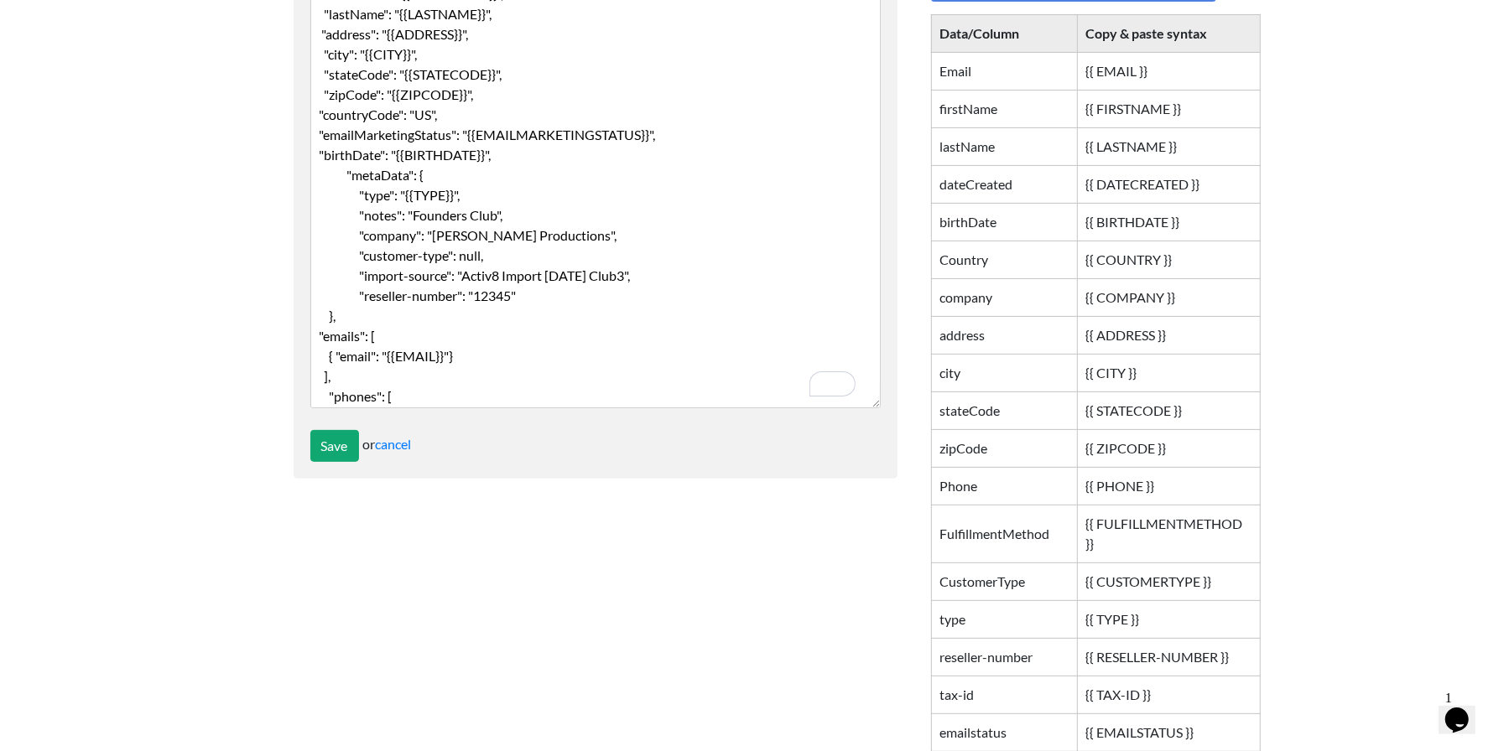
drag, startPoint x: 420, startPoint y: 216, endPoint x: 454, endPoint y: 226, distance: 35.8
click at [420, 216] on textarea "{ "firstName": "{{ FIRSTNAME }}", "lastName": "{{LASTNAME}}", "address": "{{ADD…" at bounding box center [595, 198] width 570 height 419
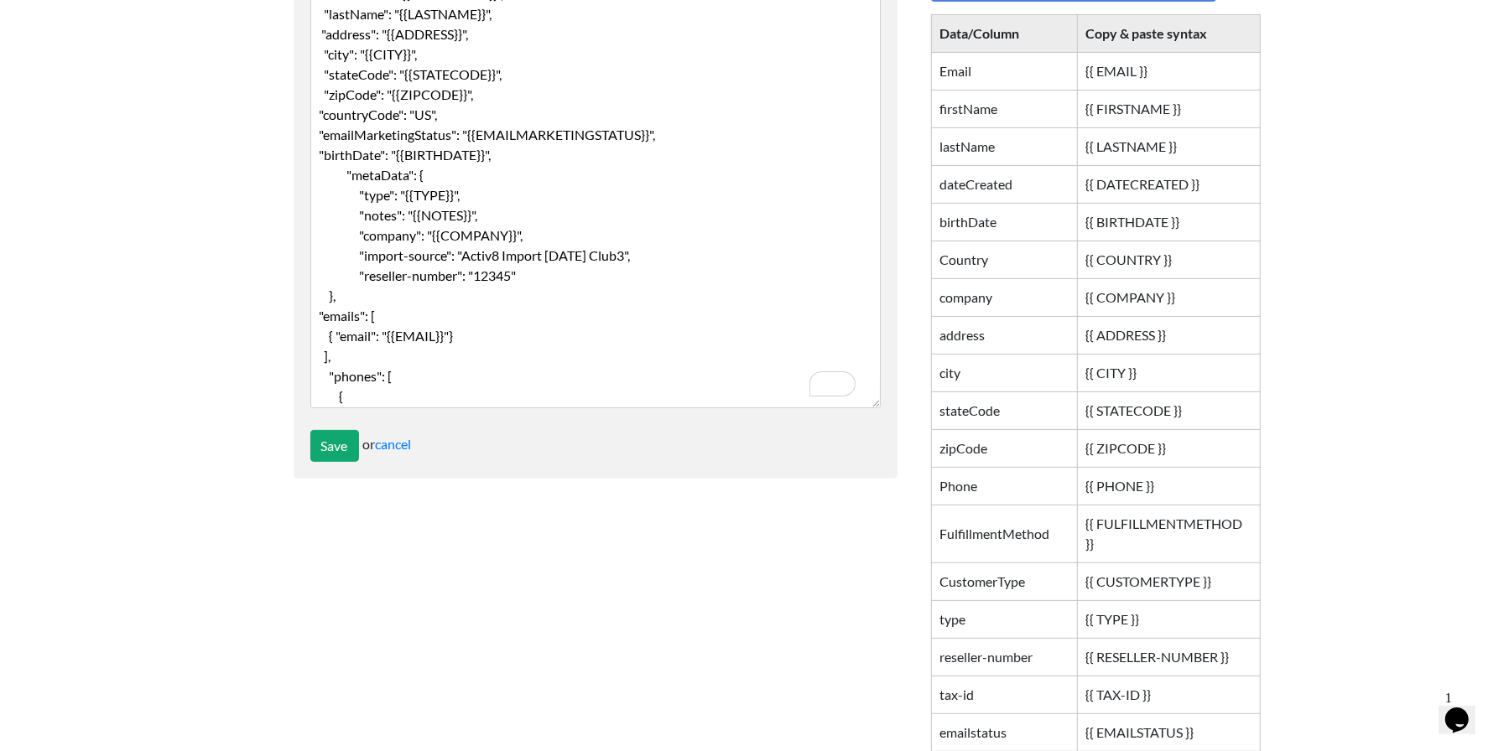
click at [466, 253] on textarea "{ "firstName": "{{ FIRSTNAME }}", "lastName": "{{LASTNAME}}", "address": "{{ADD…" at bounding box center [595, 198] width 570 height 419
type textarea "{ "firstName": "{{ FIRSTNAME }}", "lastName": "{{LASTNAME}}", "address": "{{ADD…"
click at [330, 443] on input "Save" at bounding box center [334, 446] width 49 height 32
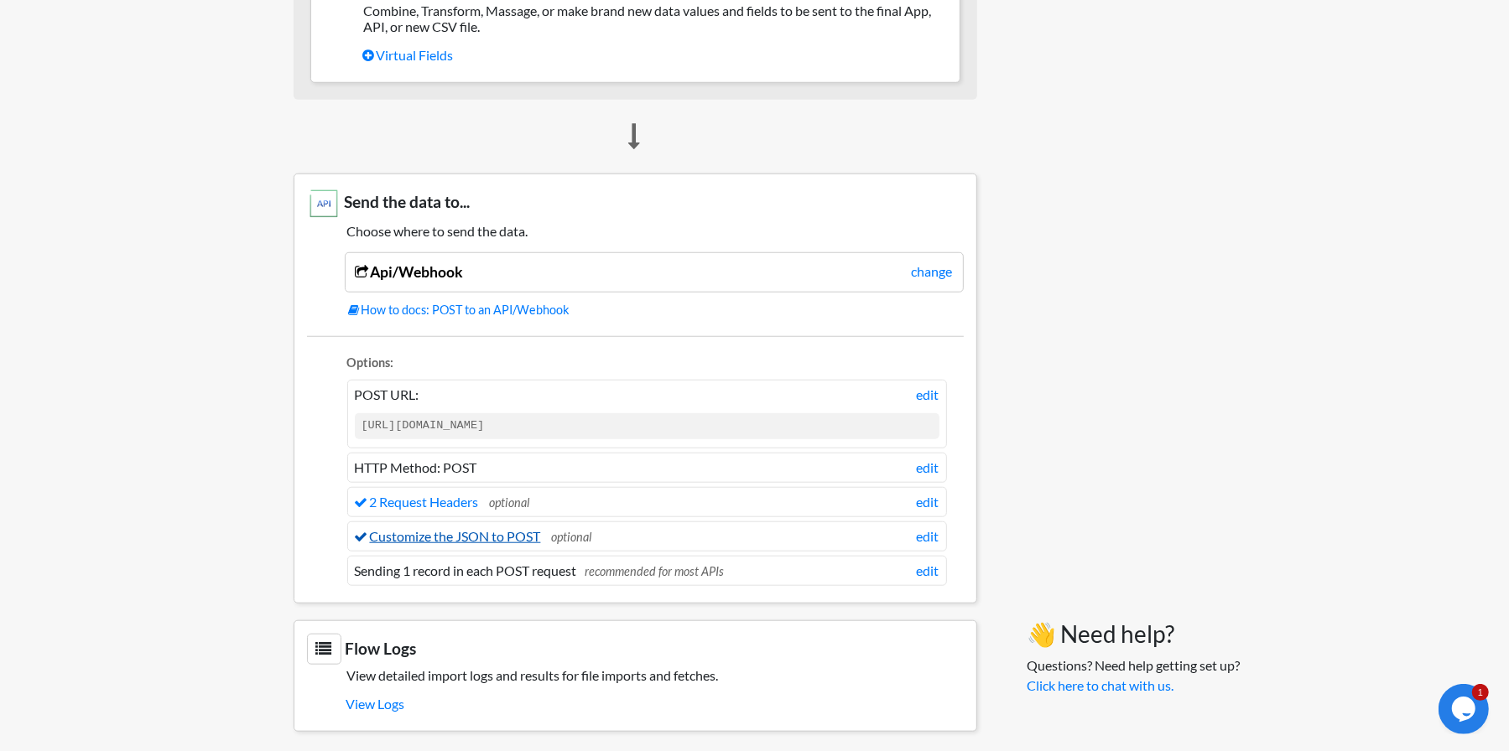
click at [486, 528] on link "Customize the JSON to POST" at bounding box center [448, 536] width 186 height 16
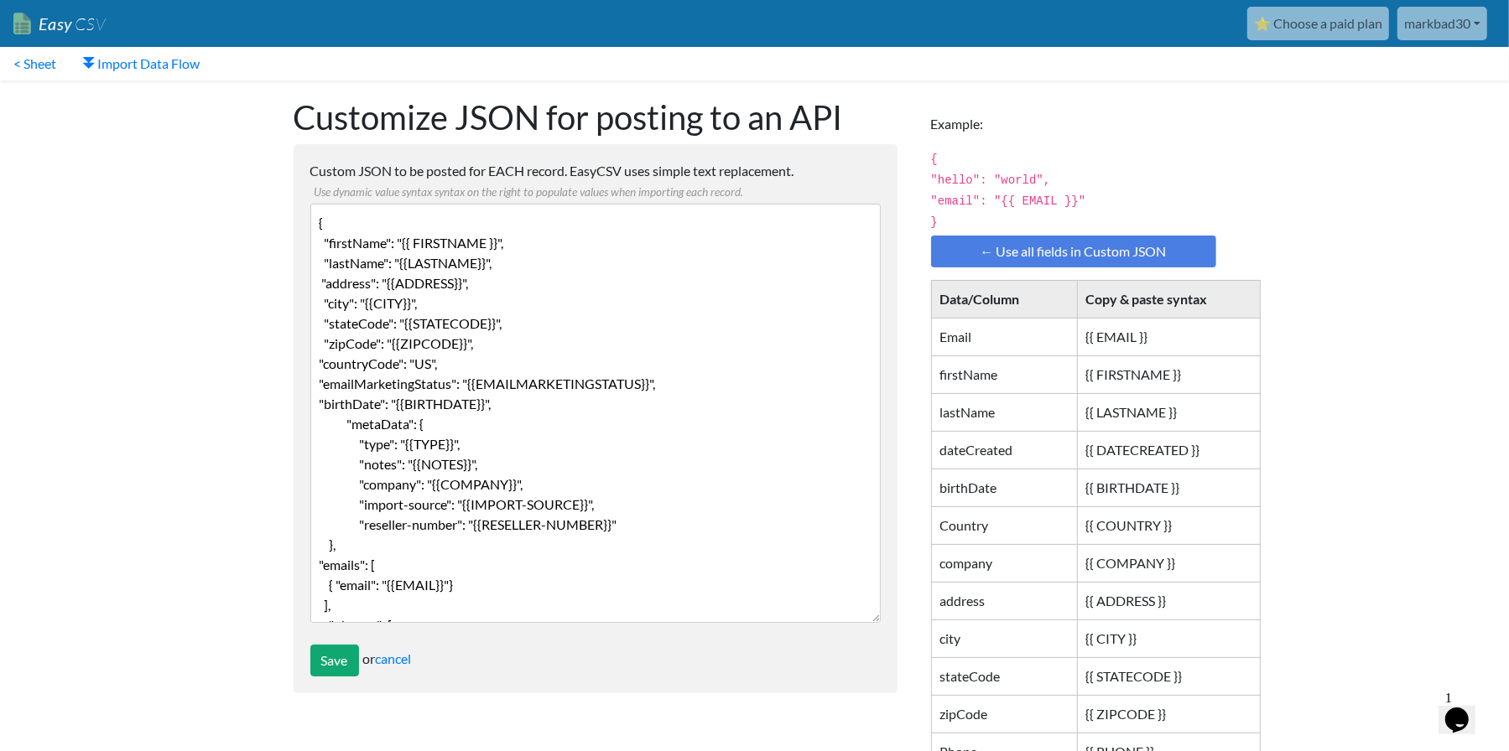
scroll to position [84, 0]
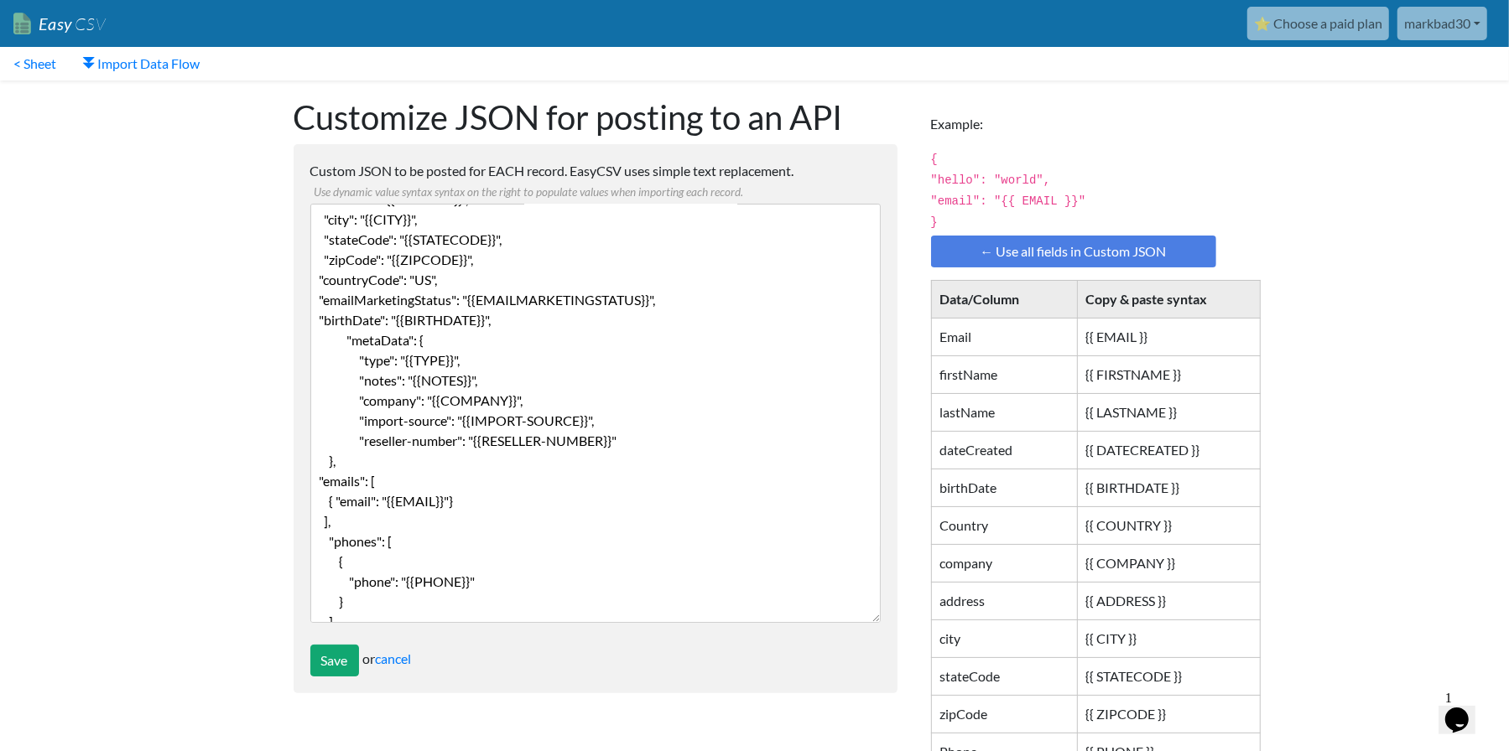
drag, startPoint x: 508, startPoint y: 359, endPoint x: 519, endPoint y: 356, distance: 11.4
click at [508, 359] on textarea "{ "firstName": "{{ FIRSTNAME }}", "lastName": "{{LASTNAME}}", "address": "{{ADD…" at bounding box center [595, 413] width 570 height 419
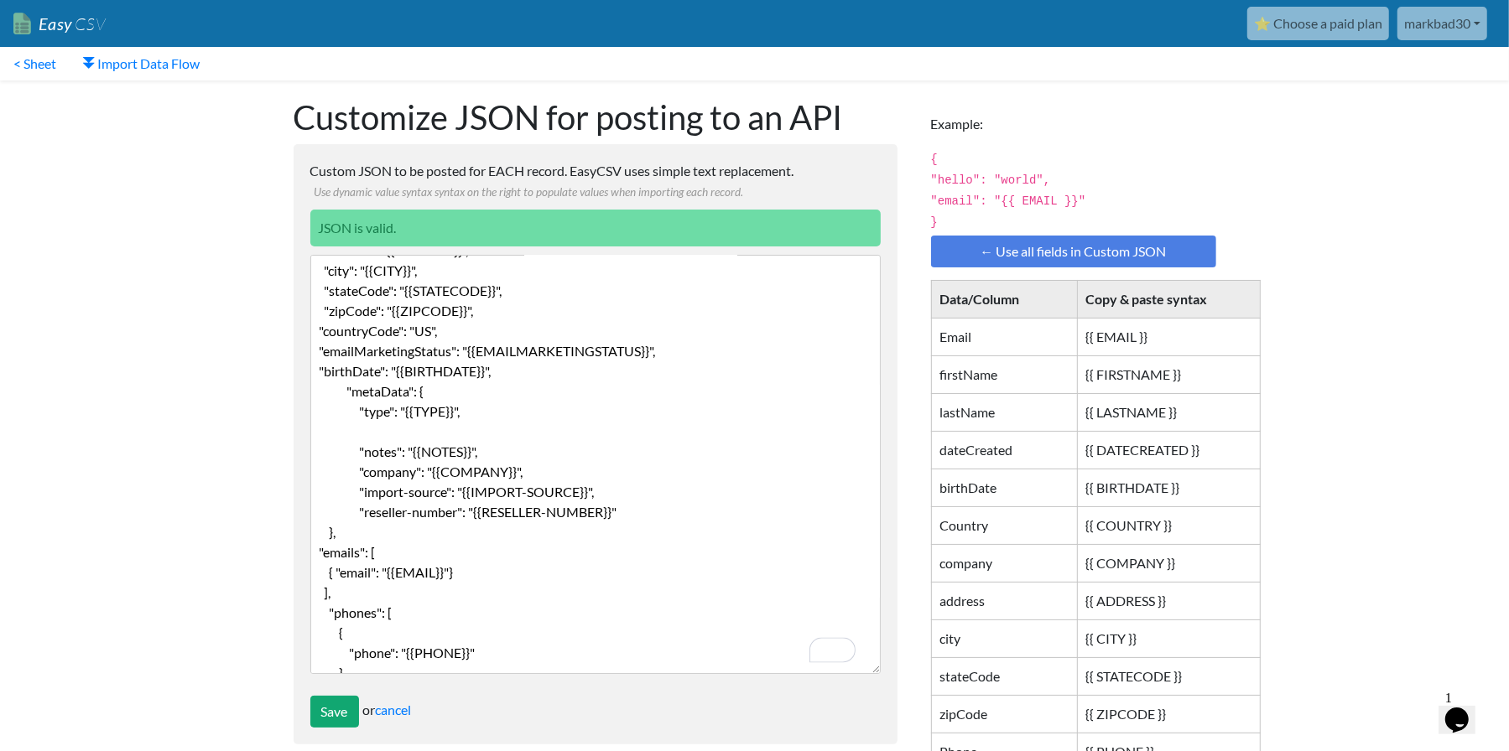
click at [355, 414] on textarea "{ "firstName": "{{ FIRSTNAME }}", "lastName": "{{LASTNAME}}", "address": "{{ADD…" at bounding box center [595, 464] width 570 height 419
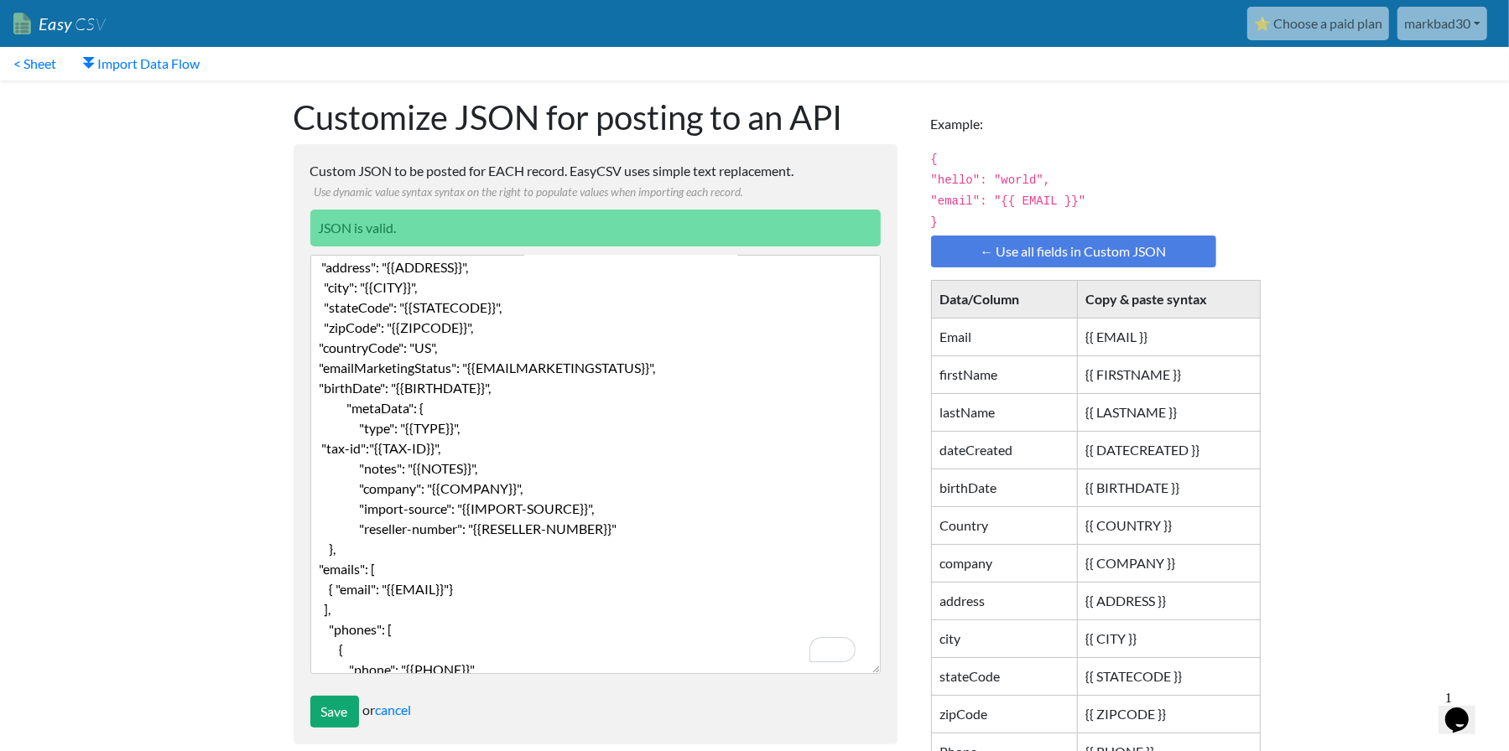
scroll to position [0, 0]
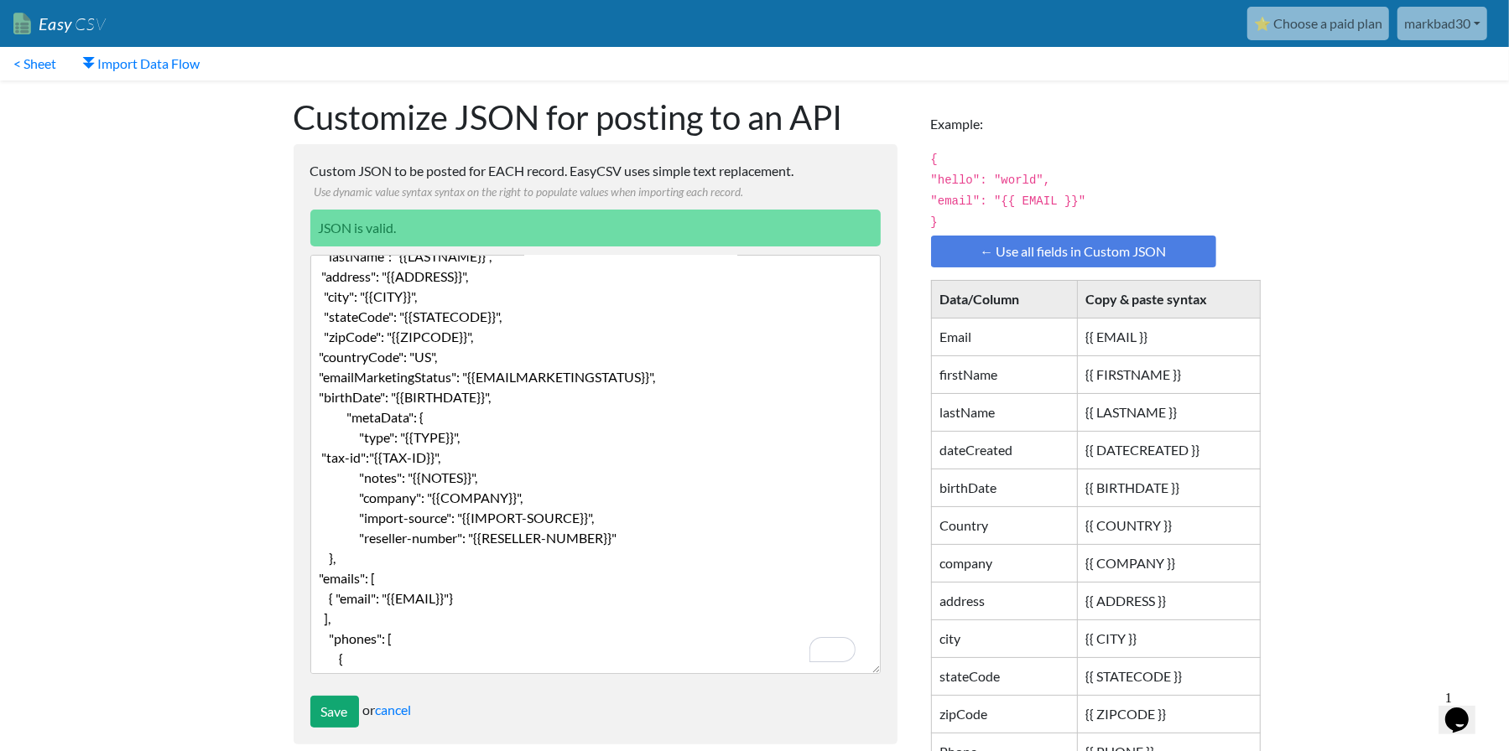
click at [468, 558] on textarea "{ "firstName": "{{ FIRSTNAME }}", "lastName": "{{LASTNAME}}", "address": "{{ADD…" at bounding box center [595, 464] width 570 height 419
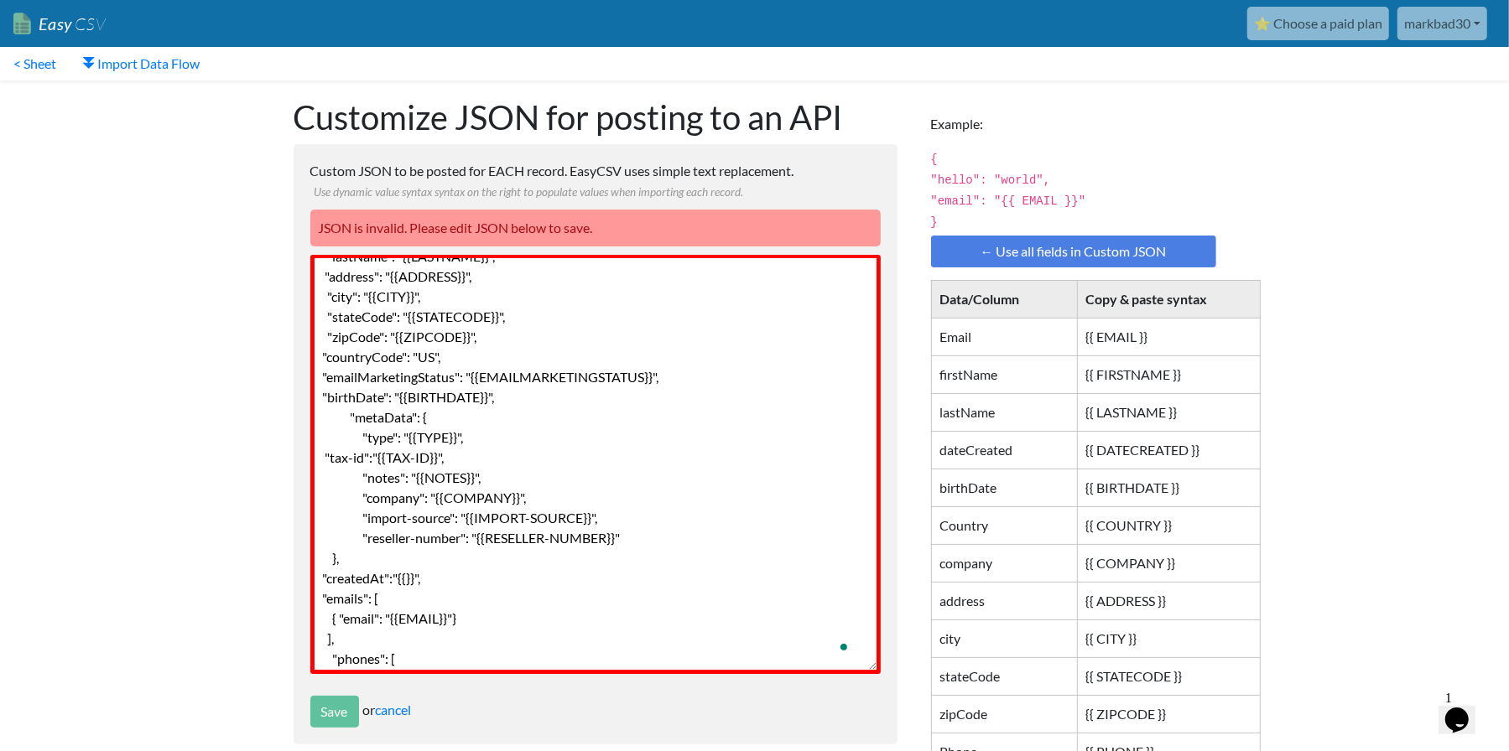
scroll to position [58, 0]
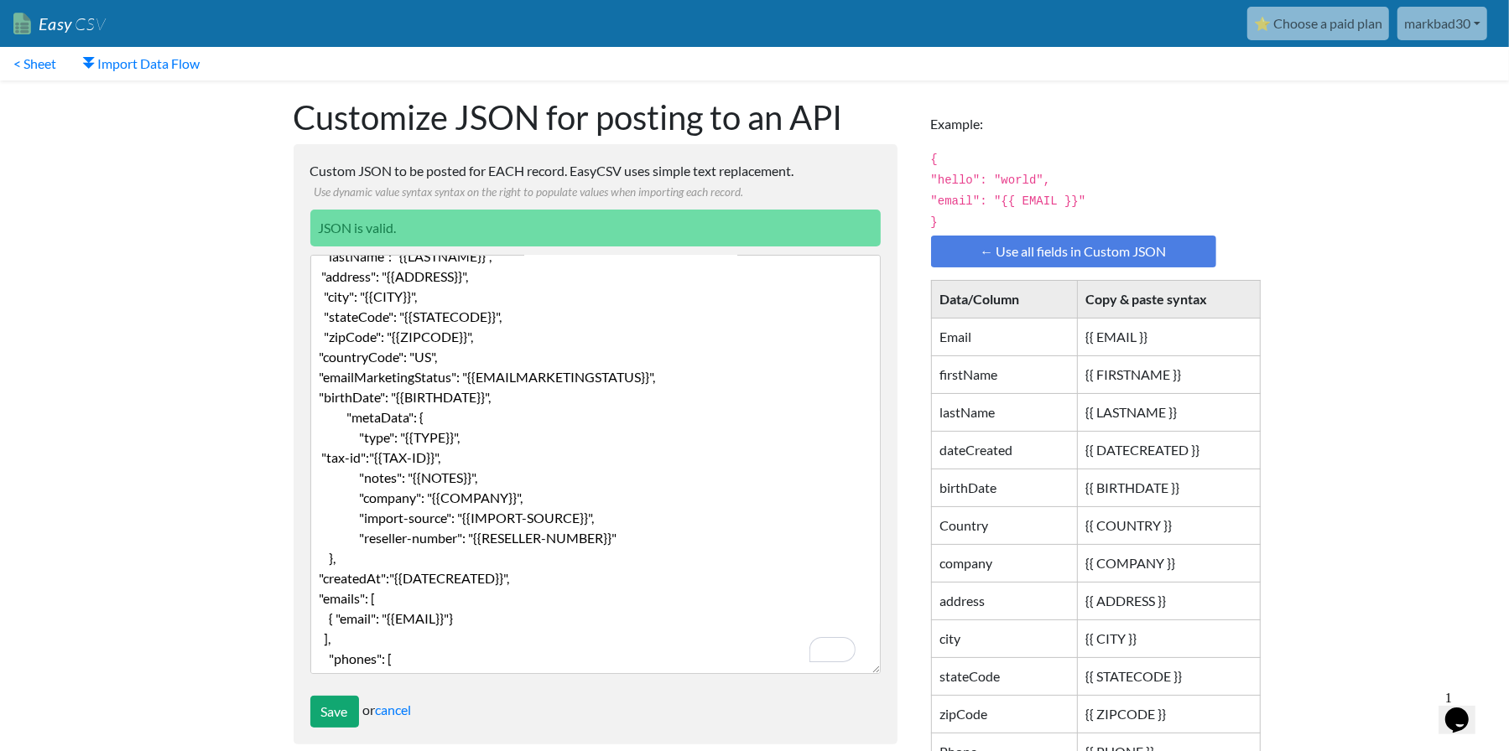
click at [600, 550] on textarea "{ "firstName": "{{ FIRSTNAME }}", "lastName": "{{LASTNAME}}", "address": "{{ADD…" at bounding box center [595, 464] width 570 height 419
paste textarea ""orderInformation": { "acquisitionChannel": "Inbound" }"
click at [502, 596] on textarea "{ "firstName": "{{ FIRSTNAME }}", "lastName": "{{LASTNAME}}", "address": "{{ADD…" at bounding box center [595, 464] width 570 height 419
type textarea "{ "firstName": "{{ FIRSTNAME }}", "lastName": "{{LASTNAME}}", "address": "{{ADD…"
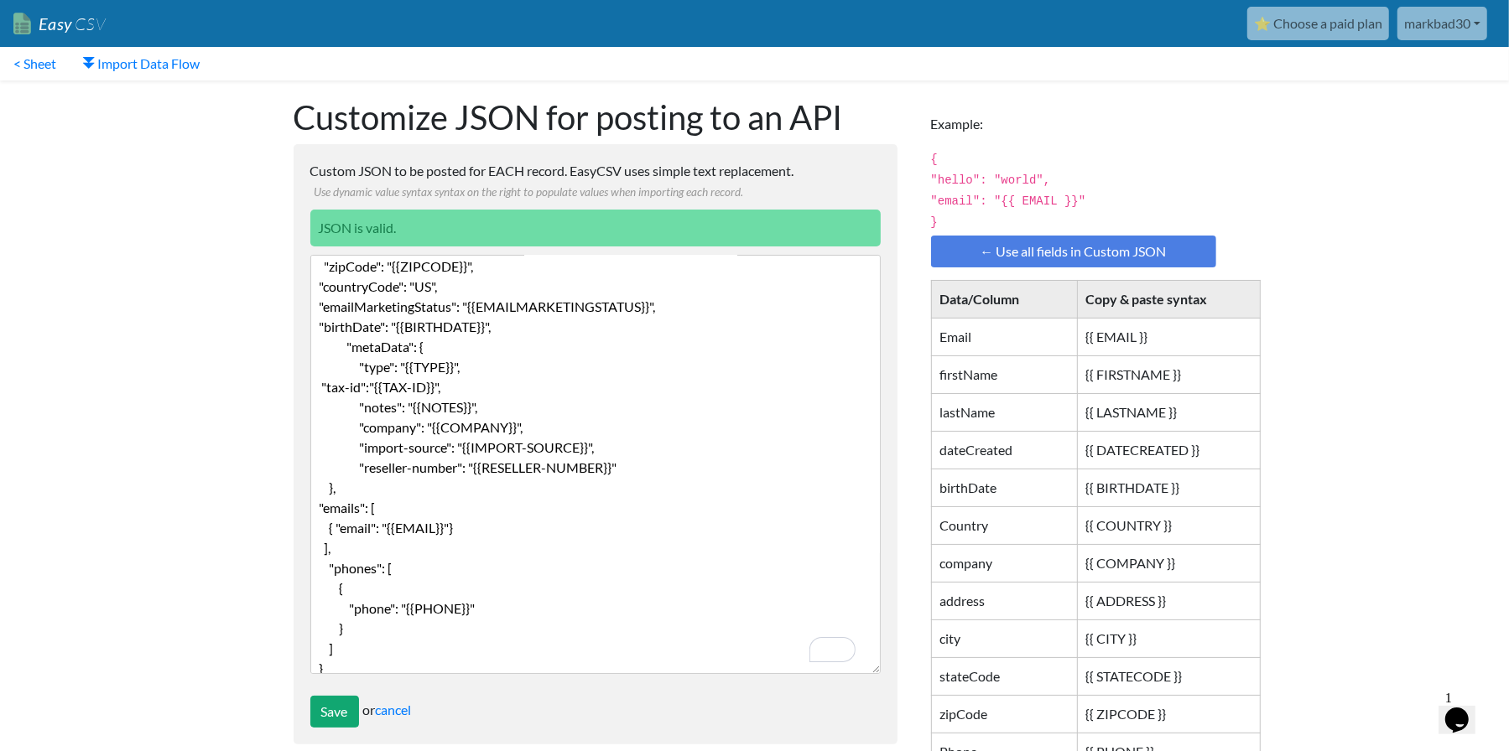
scroll to position [142, 0]
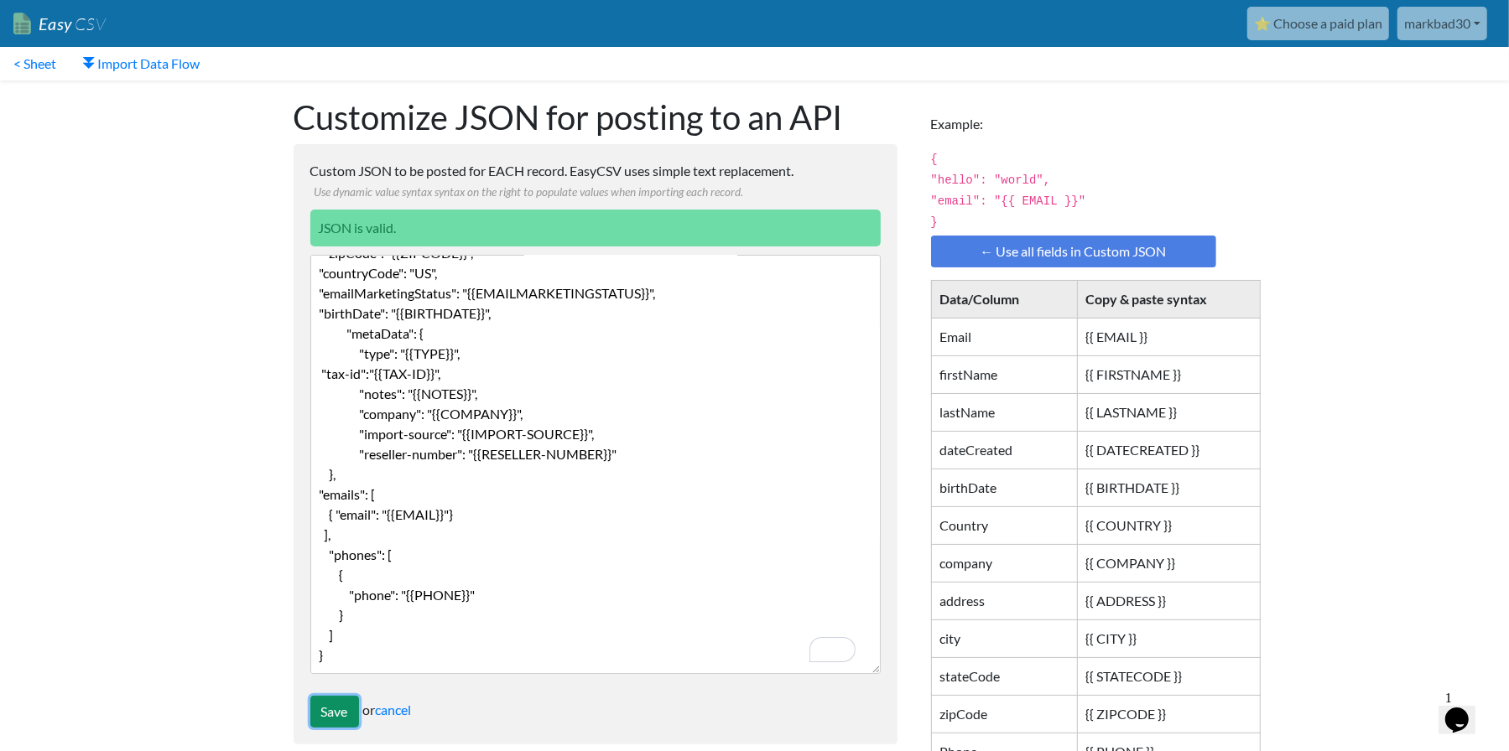
click at [327, 714] on input "Save" at bounding box center [334, 712] width 49 height 32
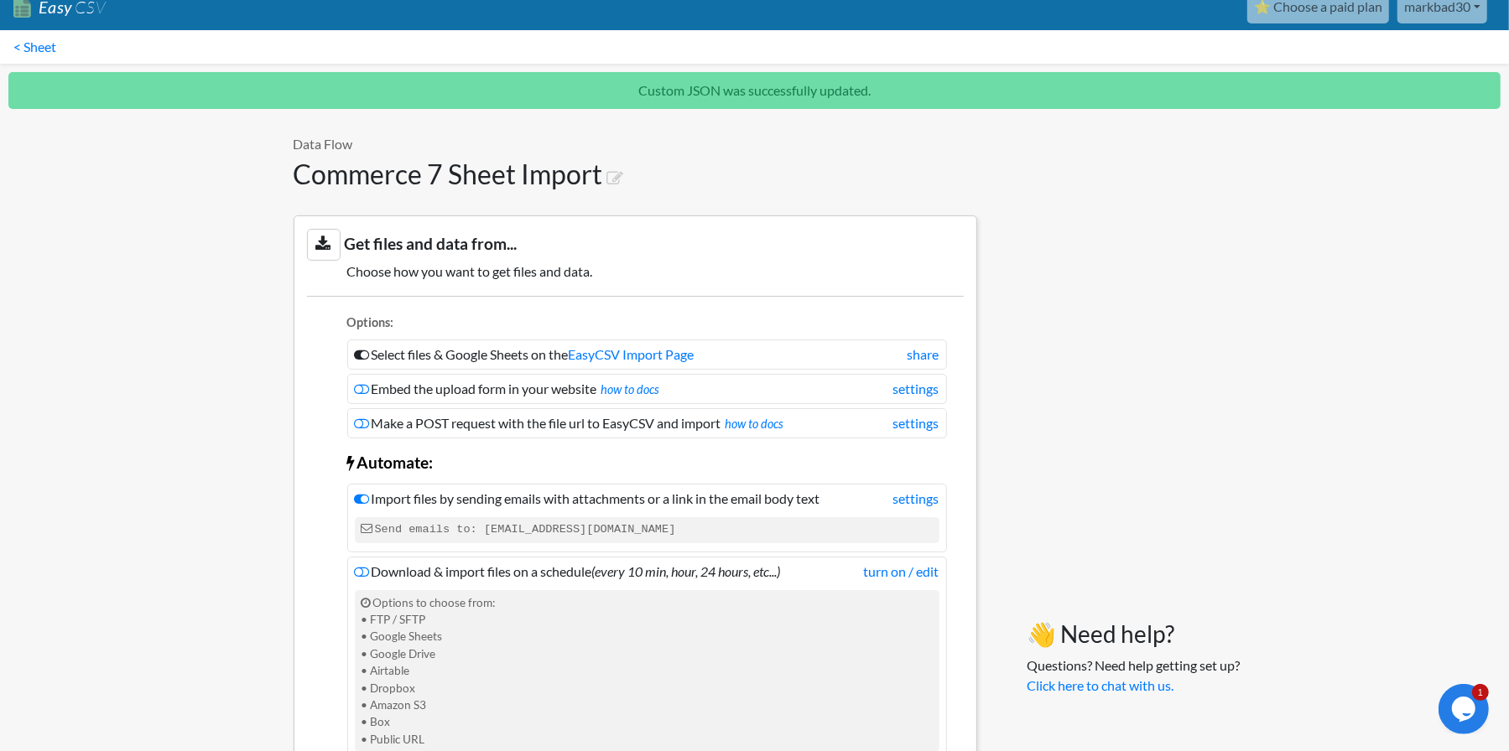
scroll to position [14, 0]
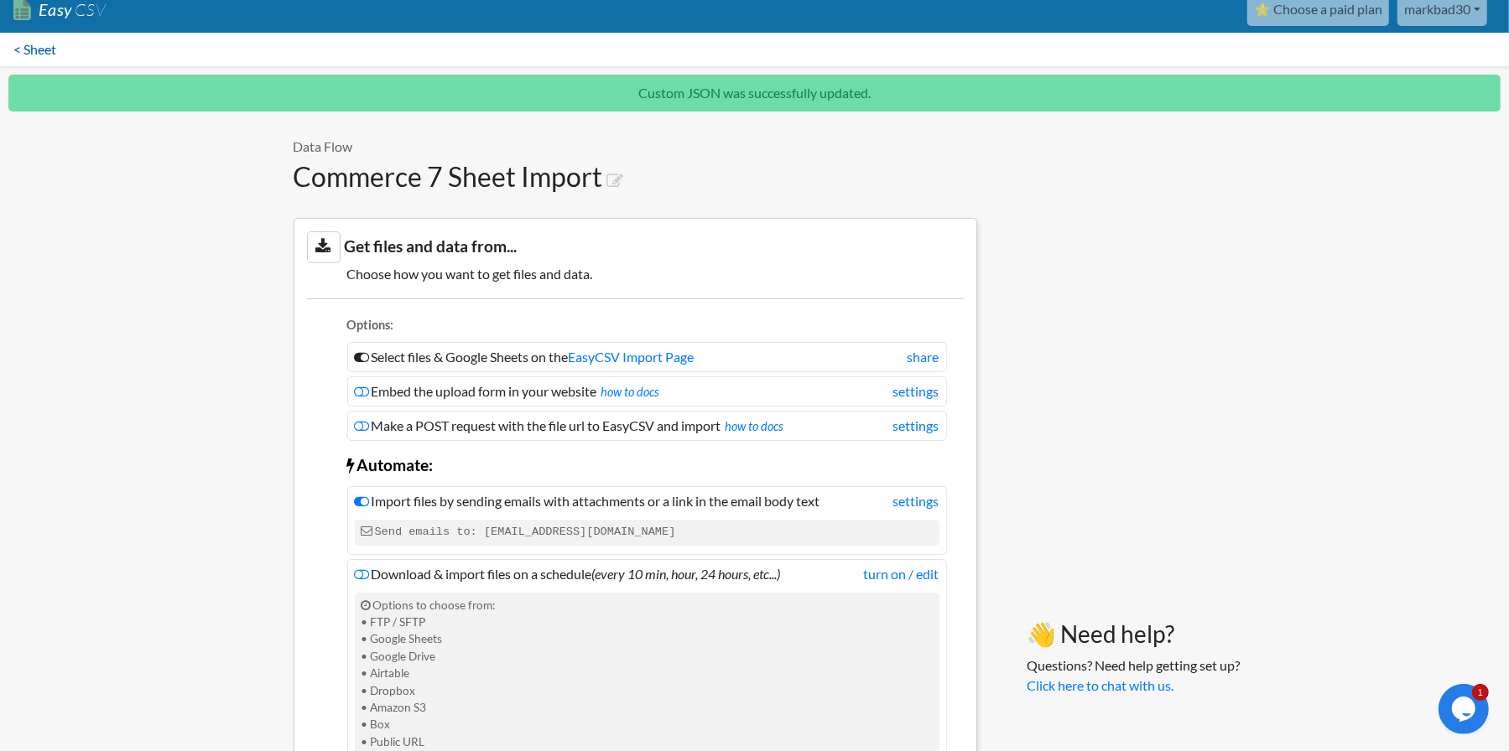
click at [32, 52] on link "< Sheet" at bounding box center [35, 50] width 70 height 34
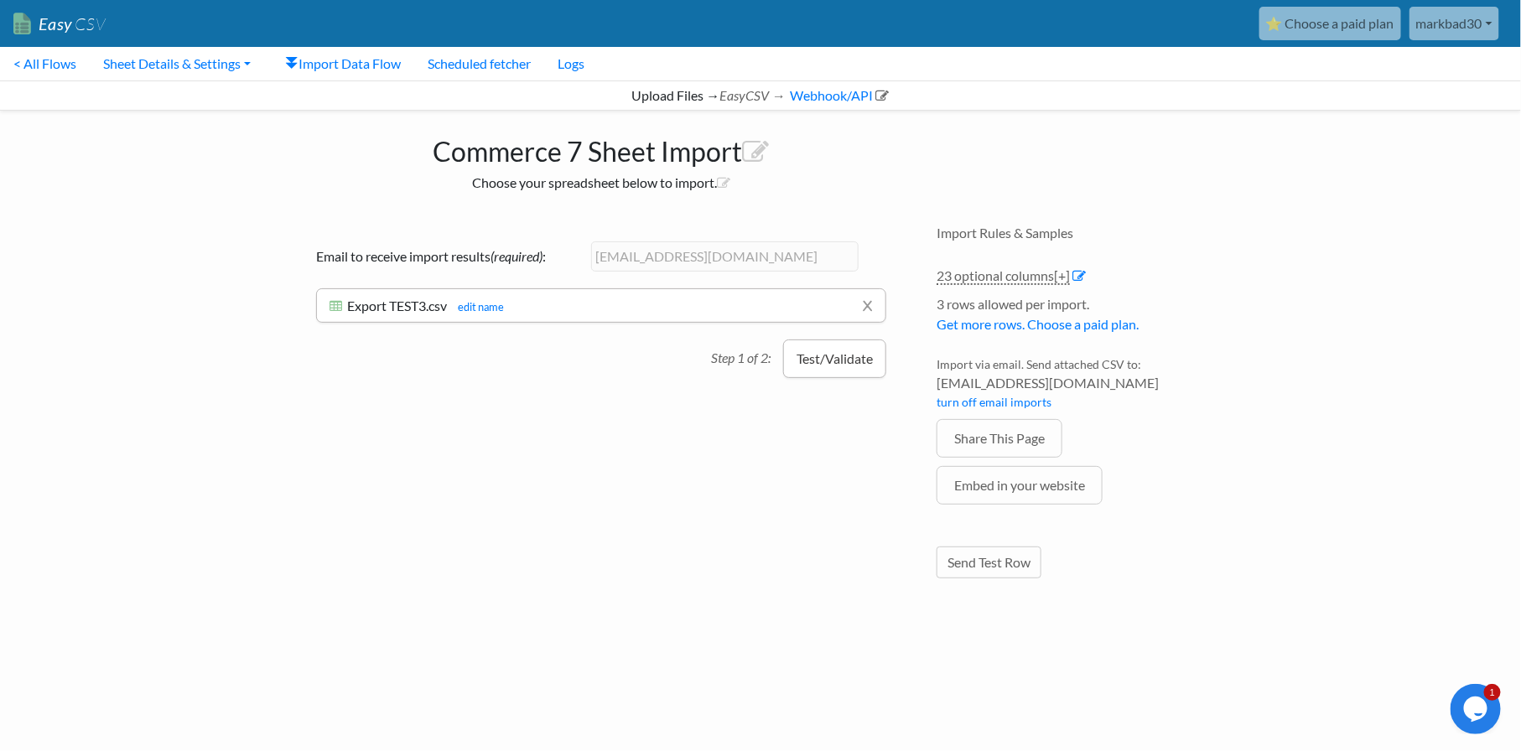
click at [833, 353] on button "Test/Validate" at bounding box center [834, 359] width 103 height 39
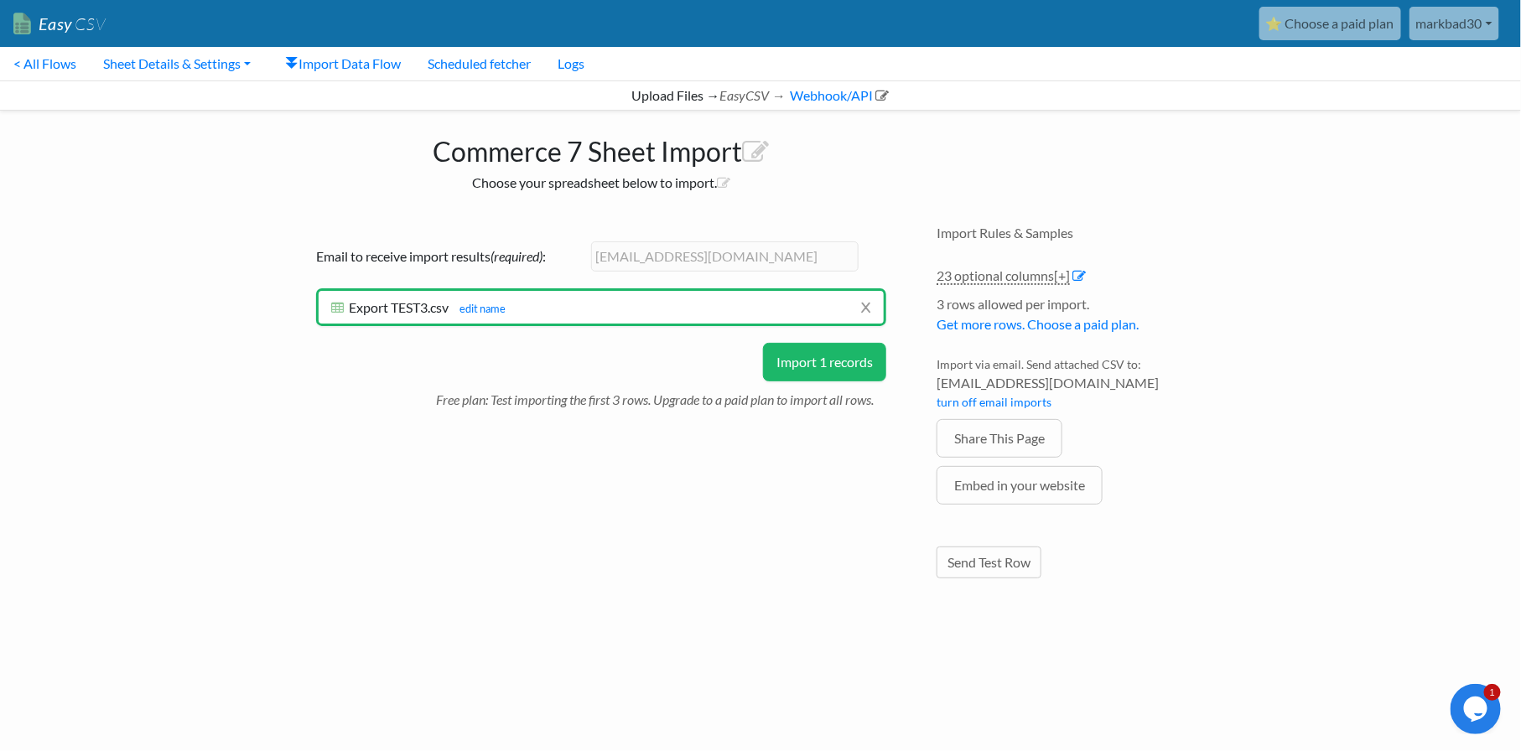
click at [802, 364] on button "Import 1 records" at bounding box center [824, 362] width 123 height 39
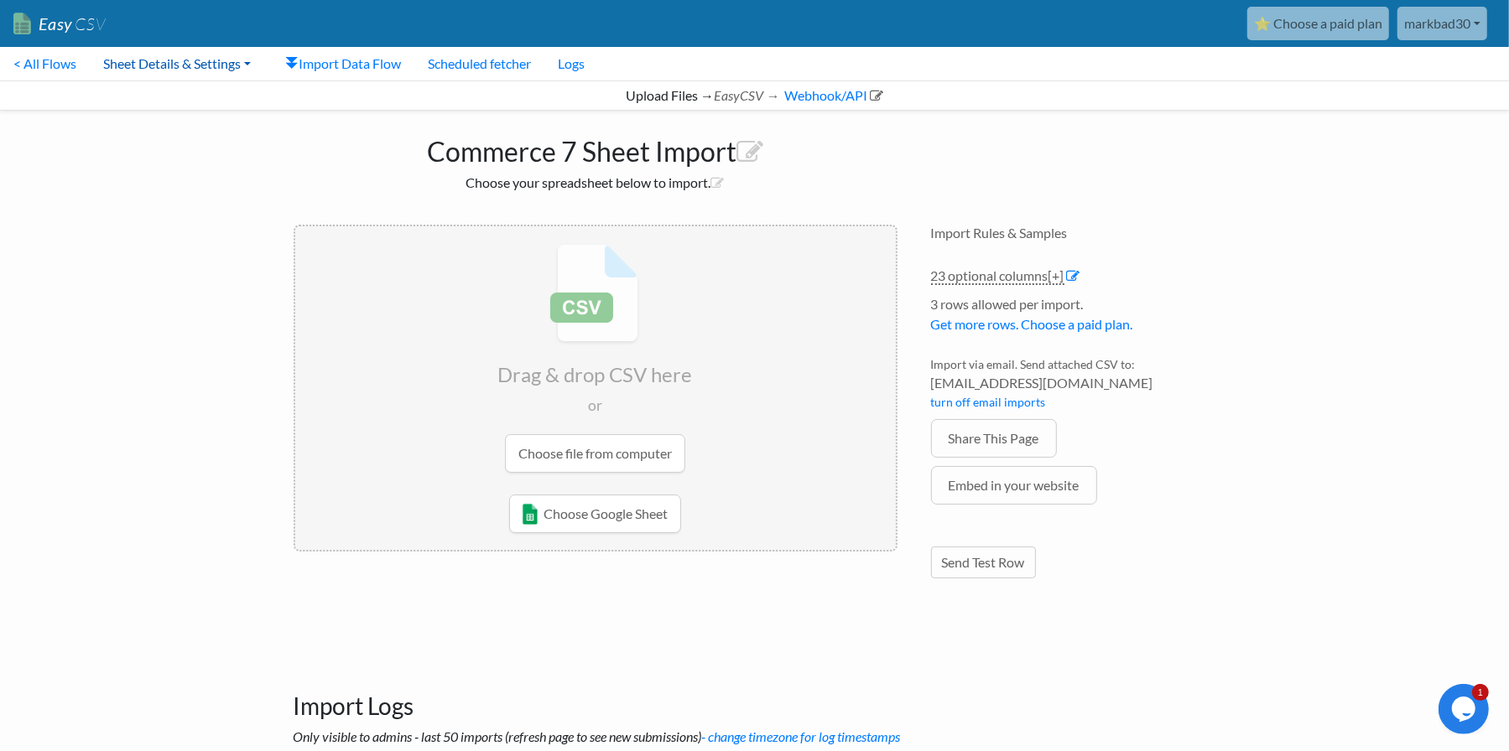
click at [163, 61] on link "Sheet Details & Settings" at bounding box center [177, 64] width 174 height 34
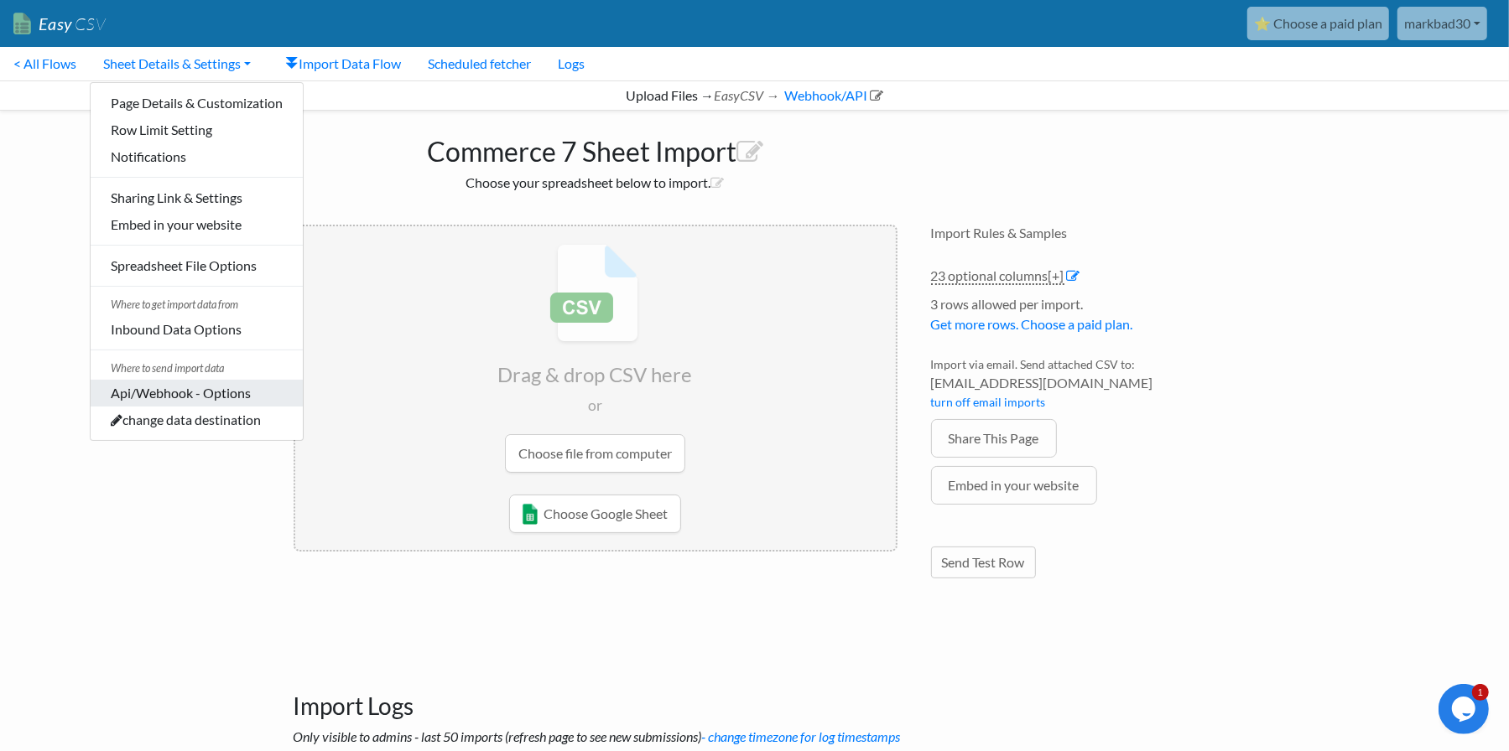
click at [161, 402] on link "Api/Webhook - Options" at bounding box center [197, 393] width 212 height 27
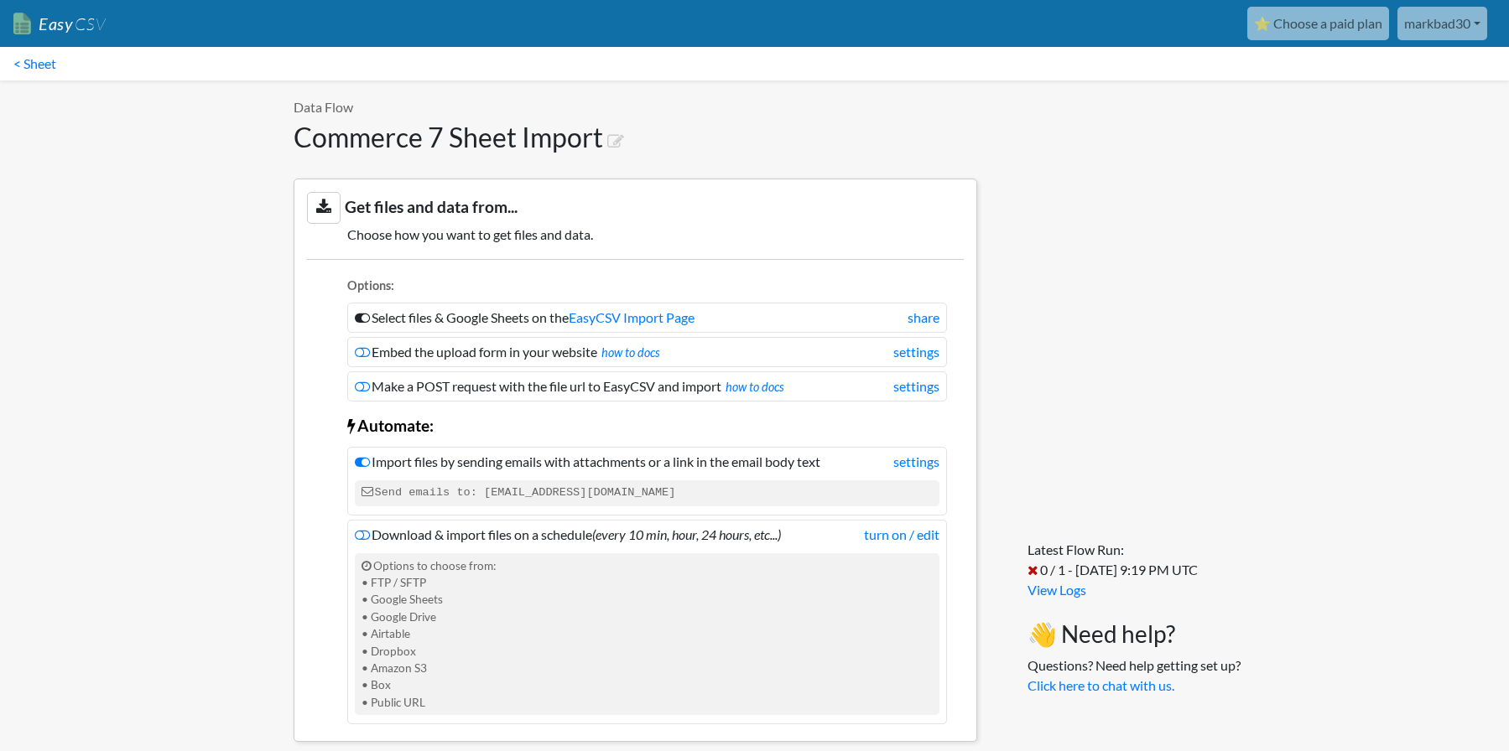
scroll to position [1175, 0]
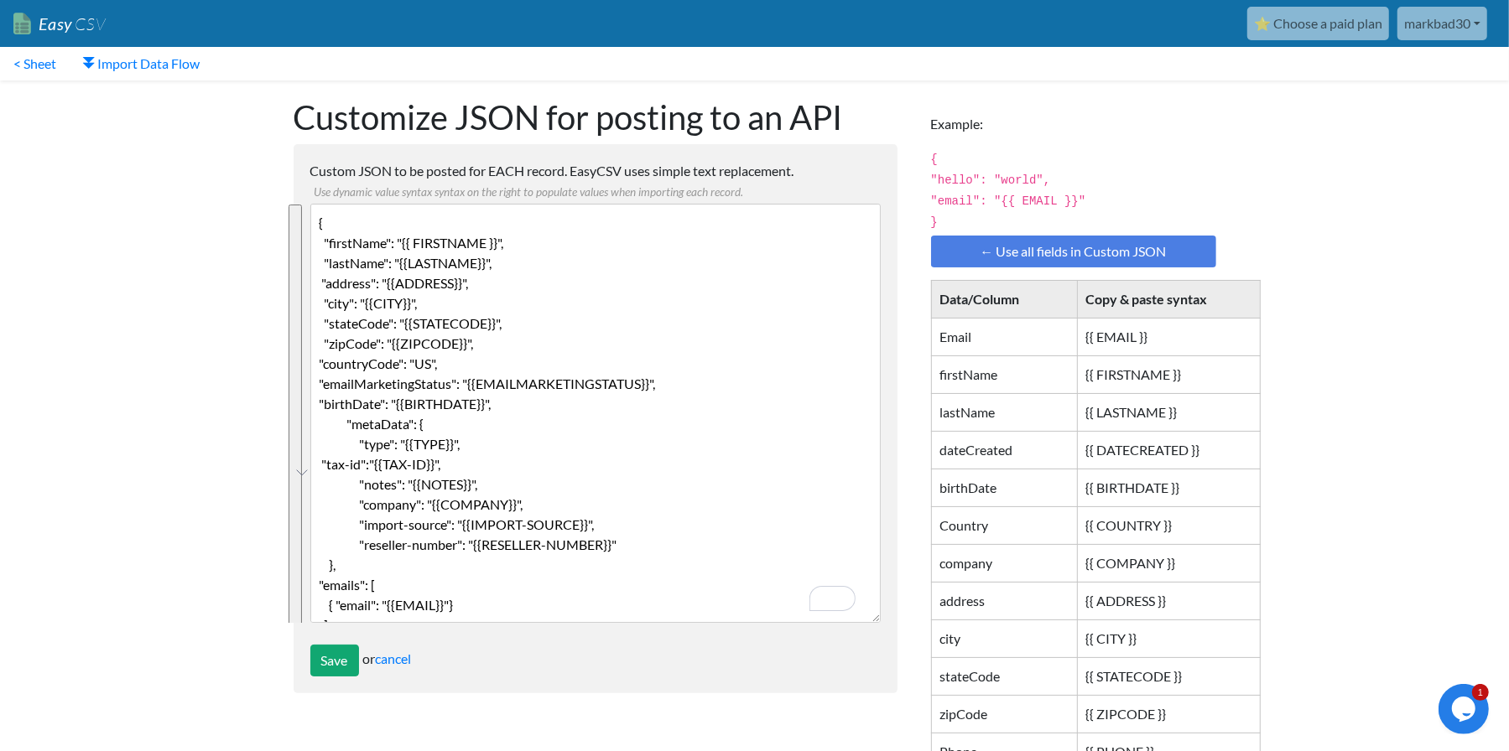
click at [1471, 11] on link "markbad30" at bounding box center [1442, 24] width 90 height 34
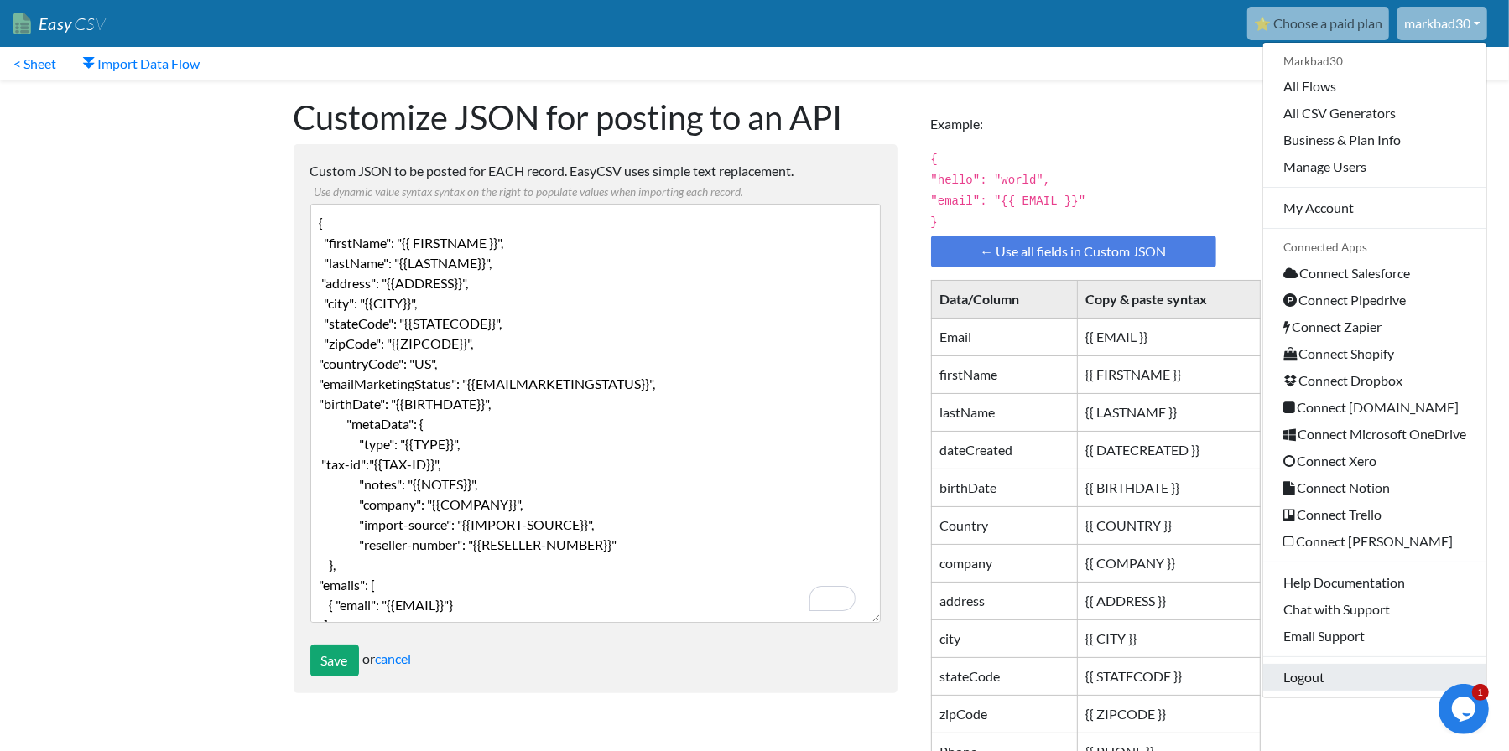
click at [1309, 682] on link "Logout" at bounding box center [1374, 677] width 223 height 27
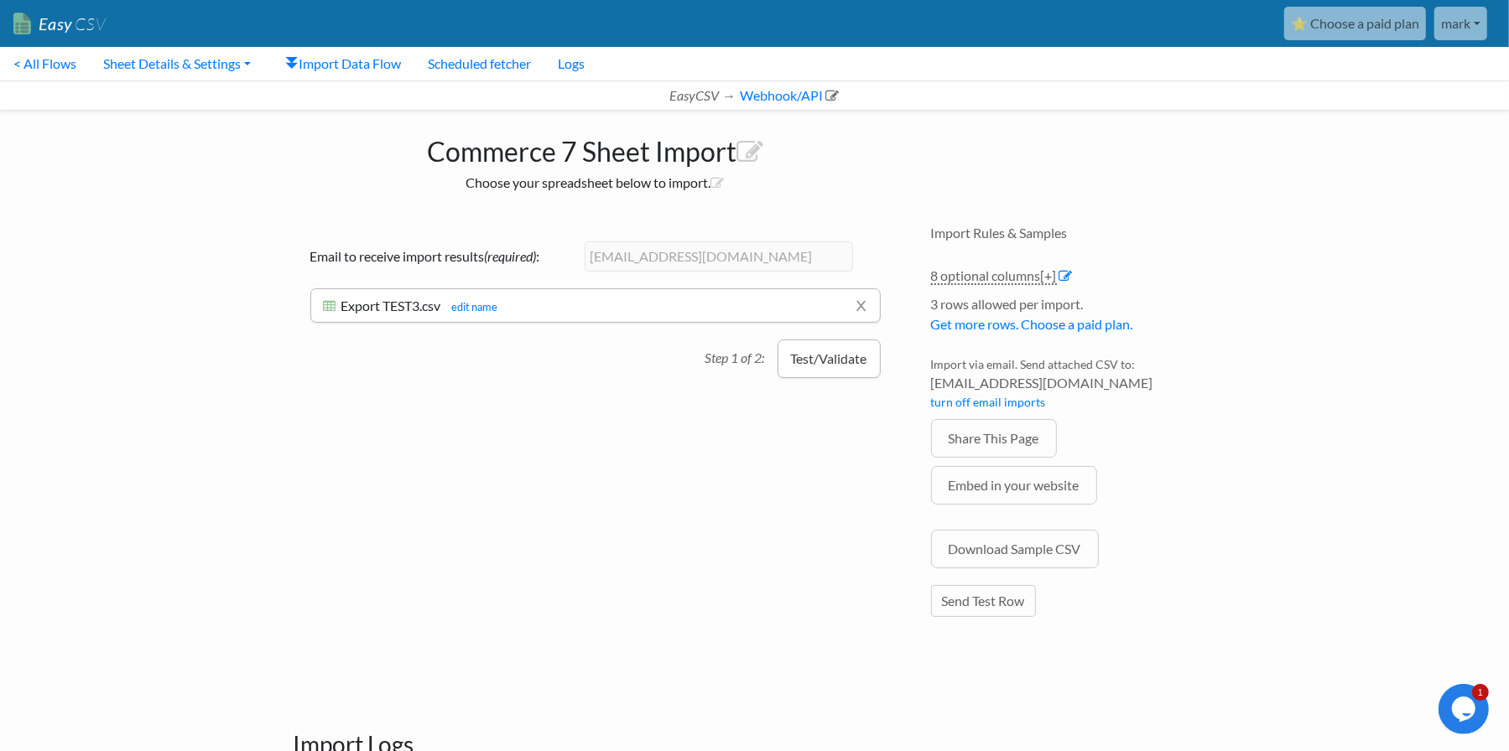
click at [840, 358] on button "Test/Validate" at bounding box center [828, 359] width 103 height 39
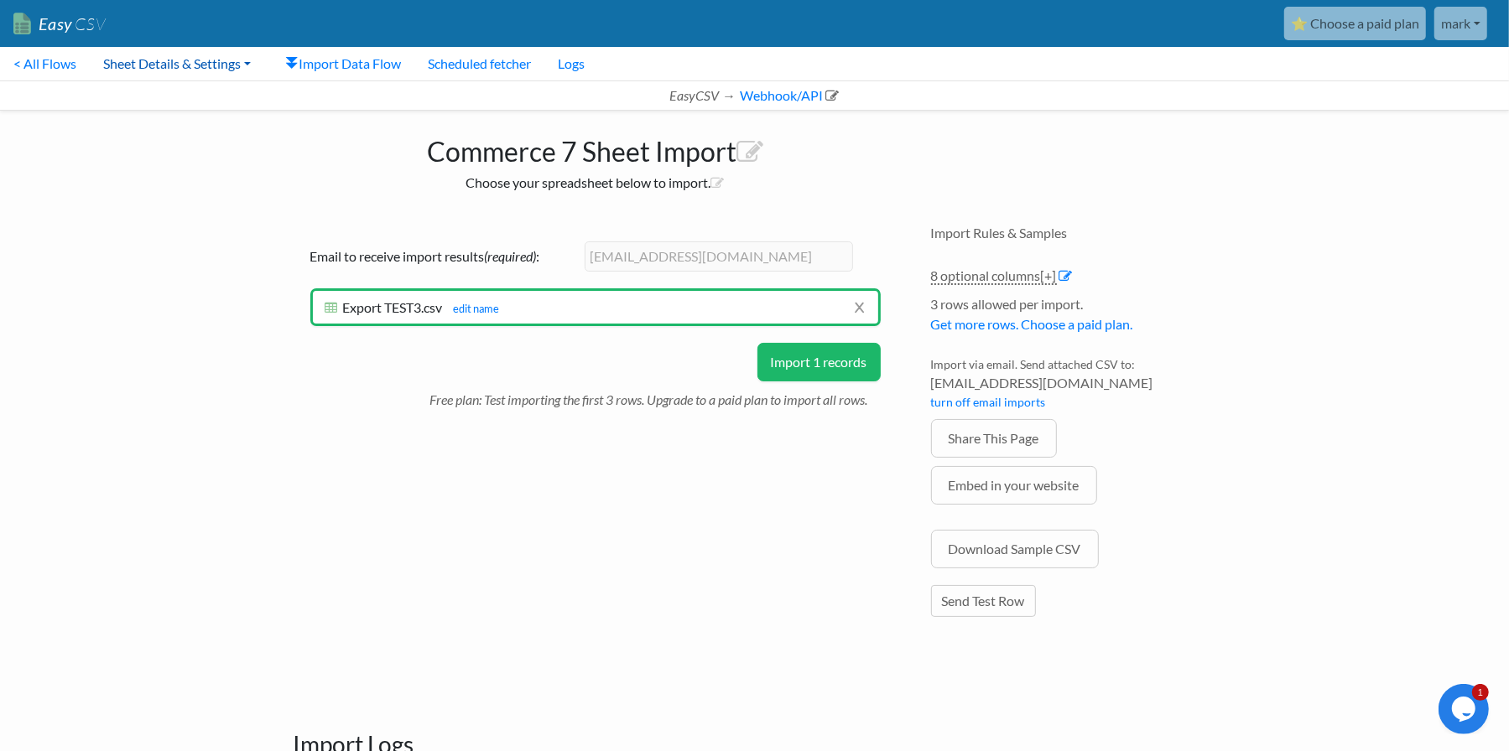
click at [193, 60] on link "Sheet Details & Settings" at bounding box center [177, 64] width 174 height 34
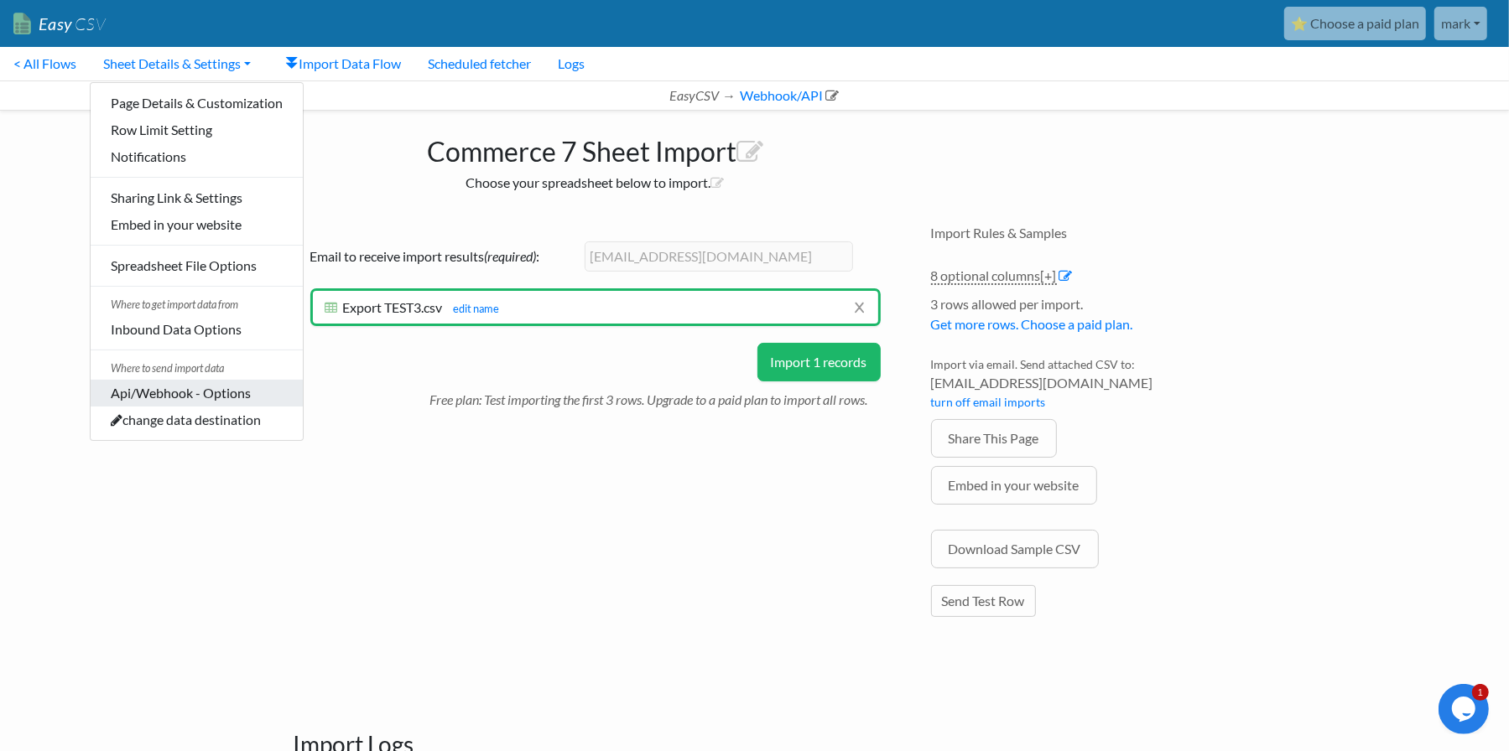
click at [183, 391] on link "Api/Webhook - Options" at bounding box center [197, 393] width 212 height 27
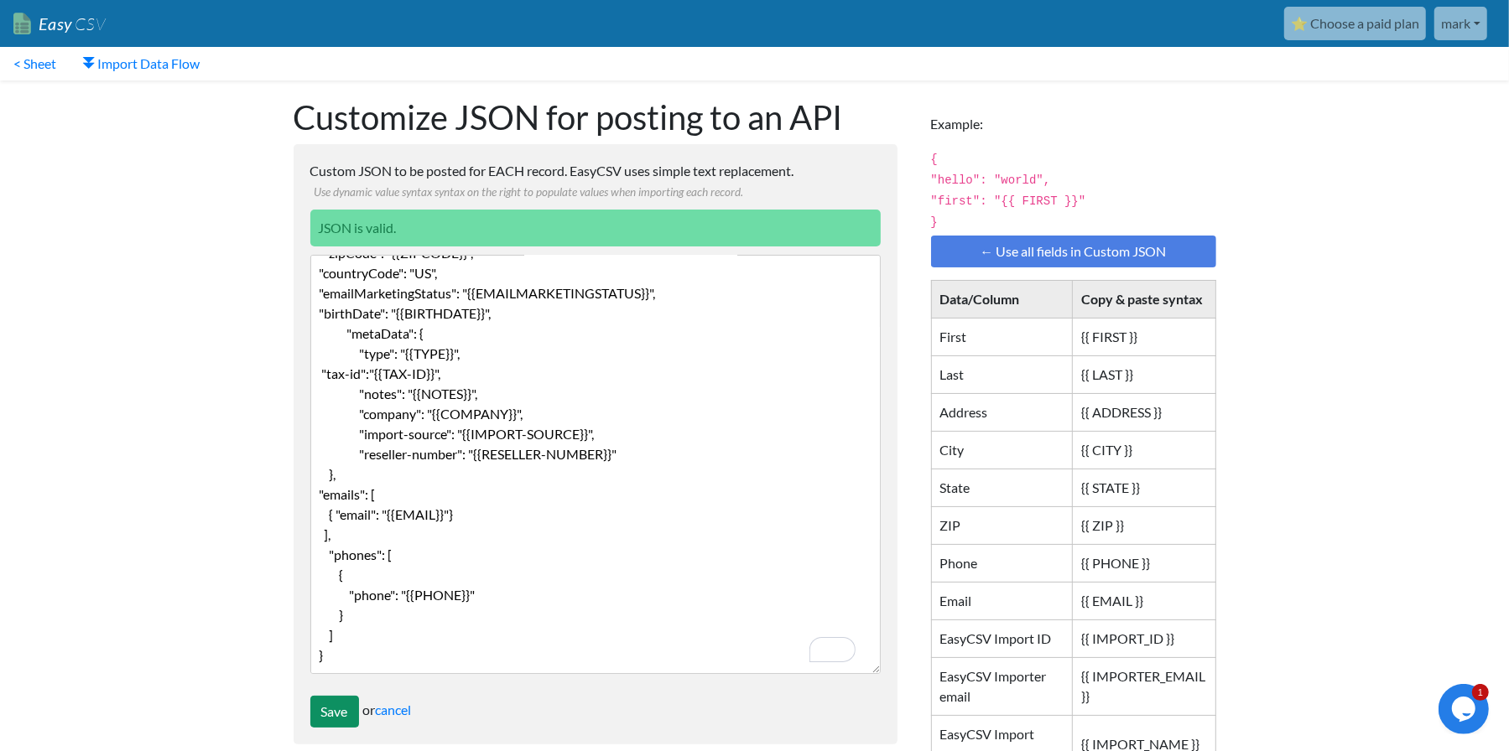
type textarea "{ "firstName": "{{ FIRSTNAME }}", "lastName": "{{LASTNAME}}", "address": "{{ADD…"
click at [330, 704] on input "Save" at bounding box center [334, 712] width 49 height 32
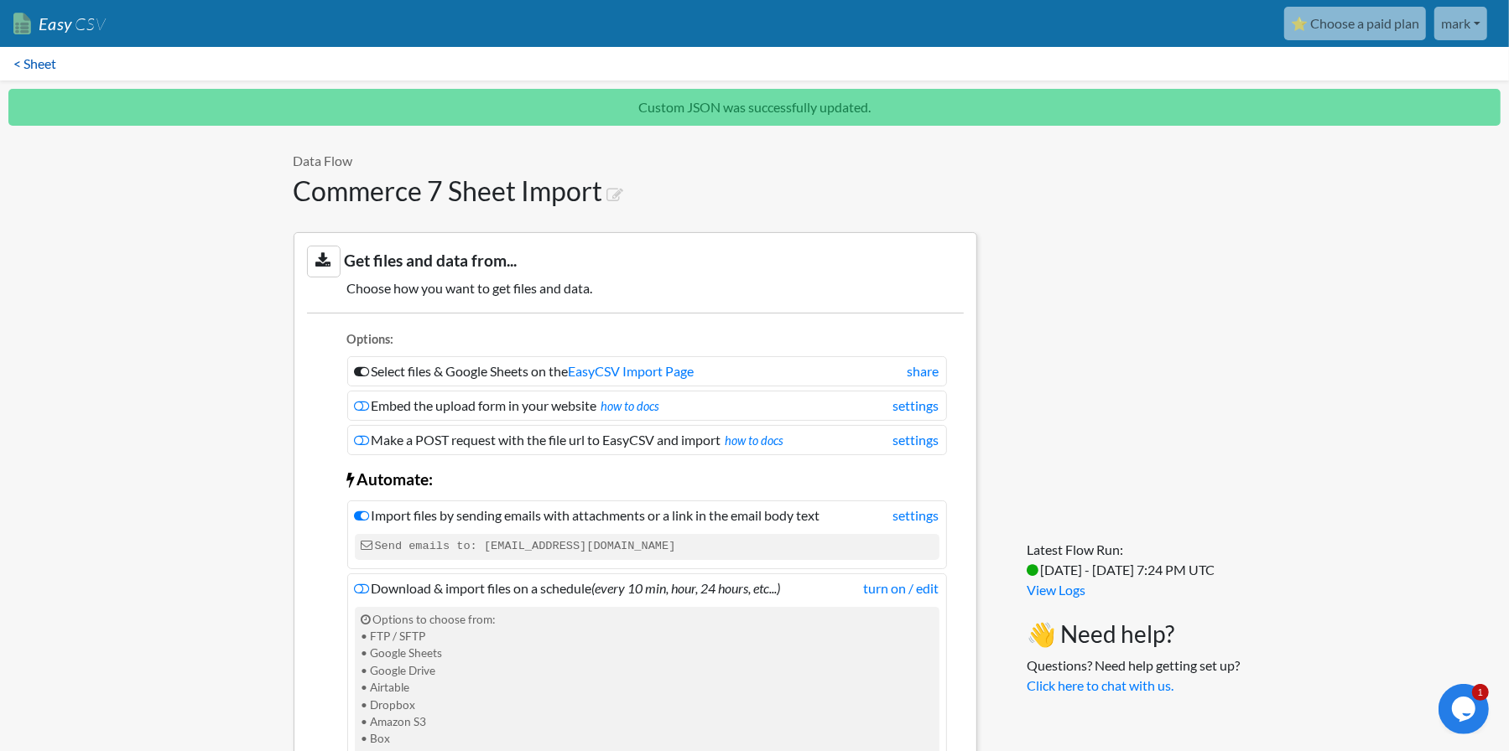
click at [39, 63] on link "< Sheet" at bounding box center [35, 64] width 70 height 34
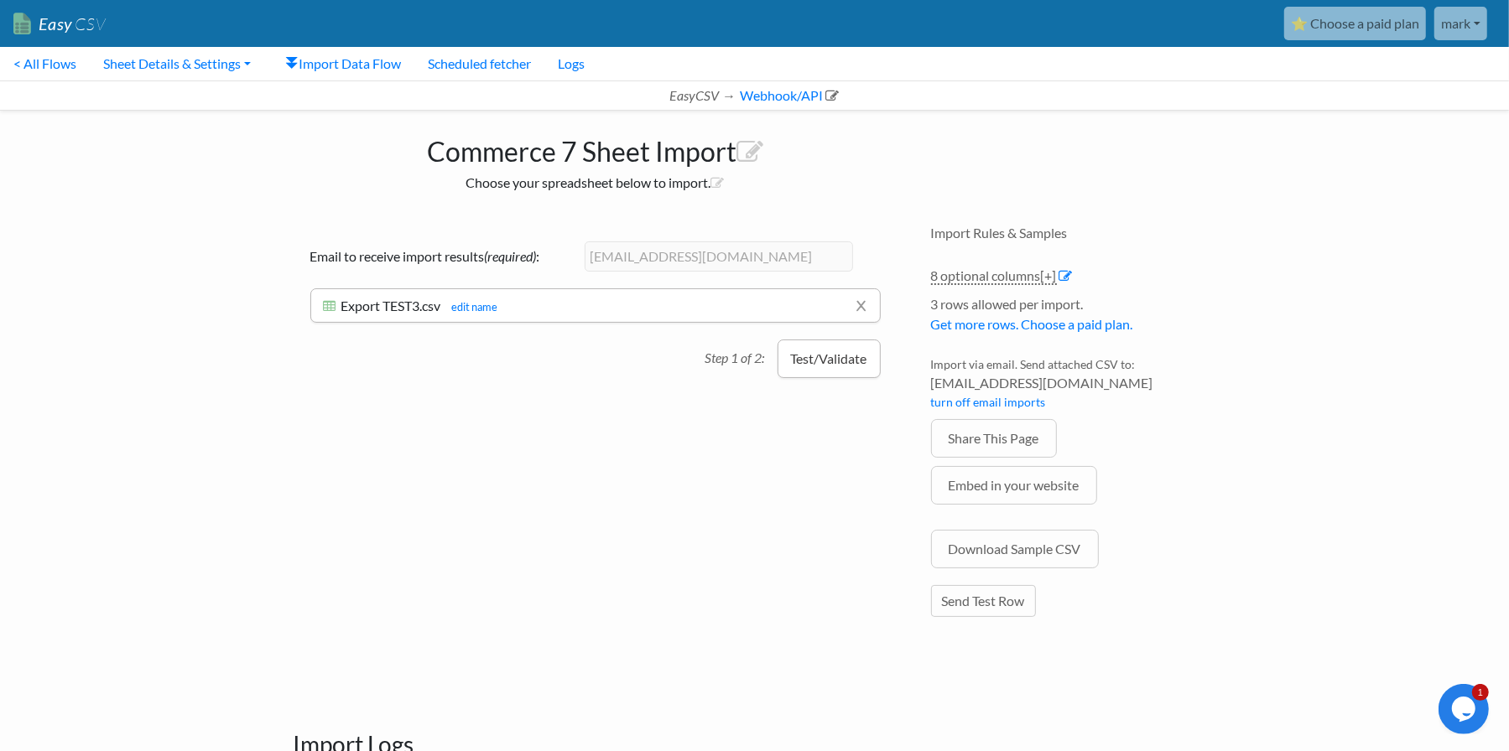
click at [858, 352] on button "Test/Validate" at bounding box center [828, 359] width 103 height 39
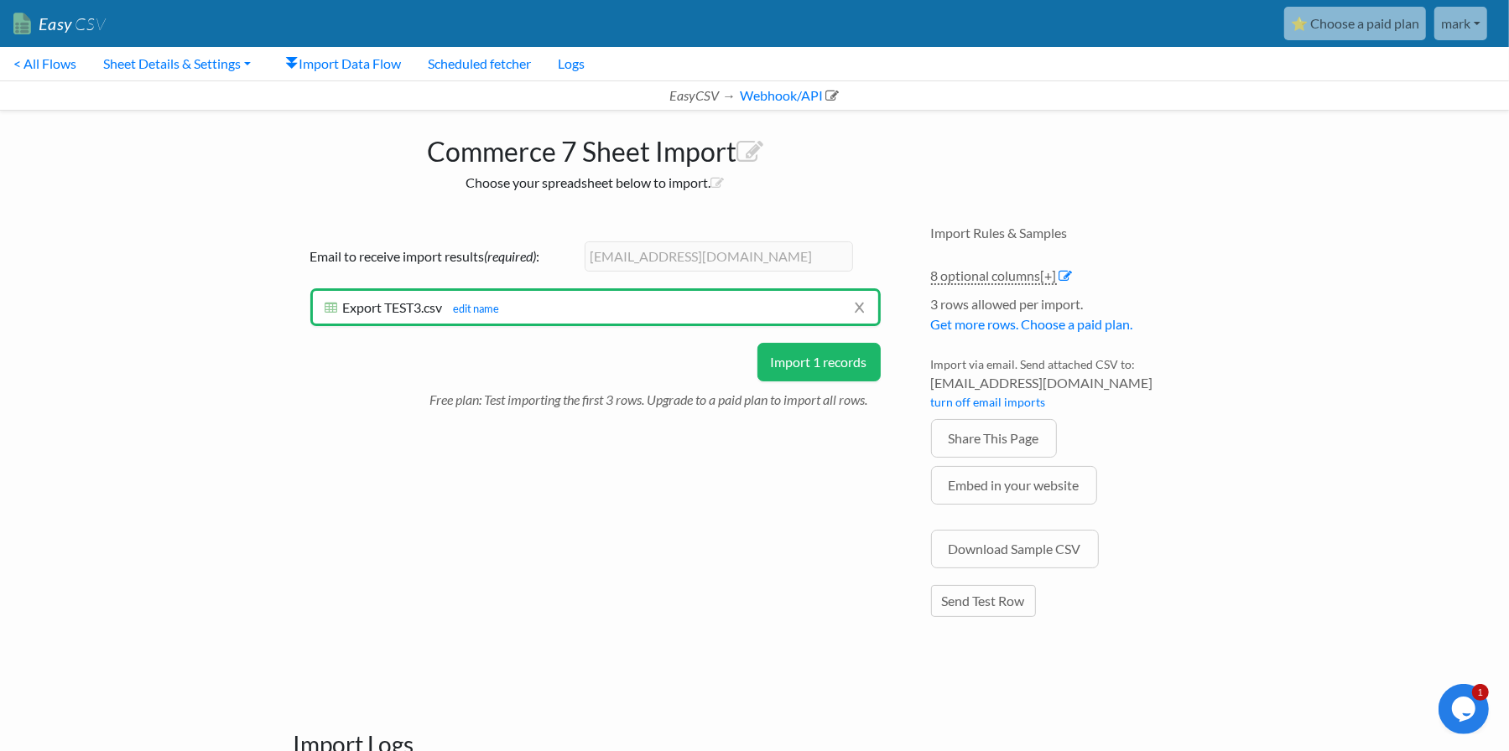
click at [812, 359] on button "Import 1 records" at bounding box center [818, 362] width 123 height 39
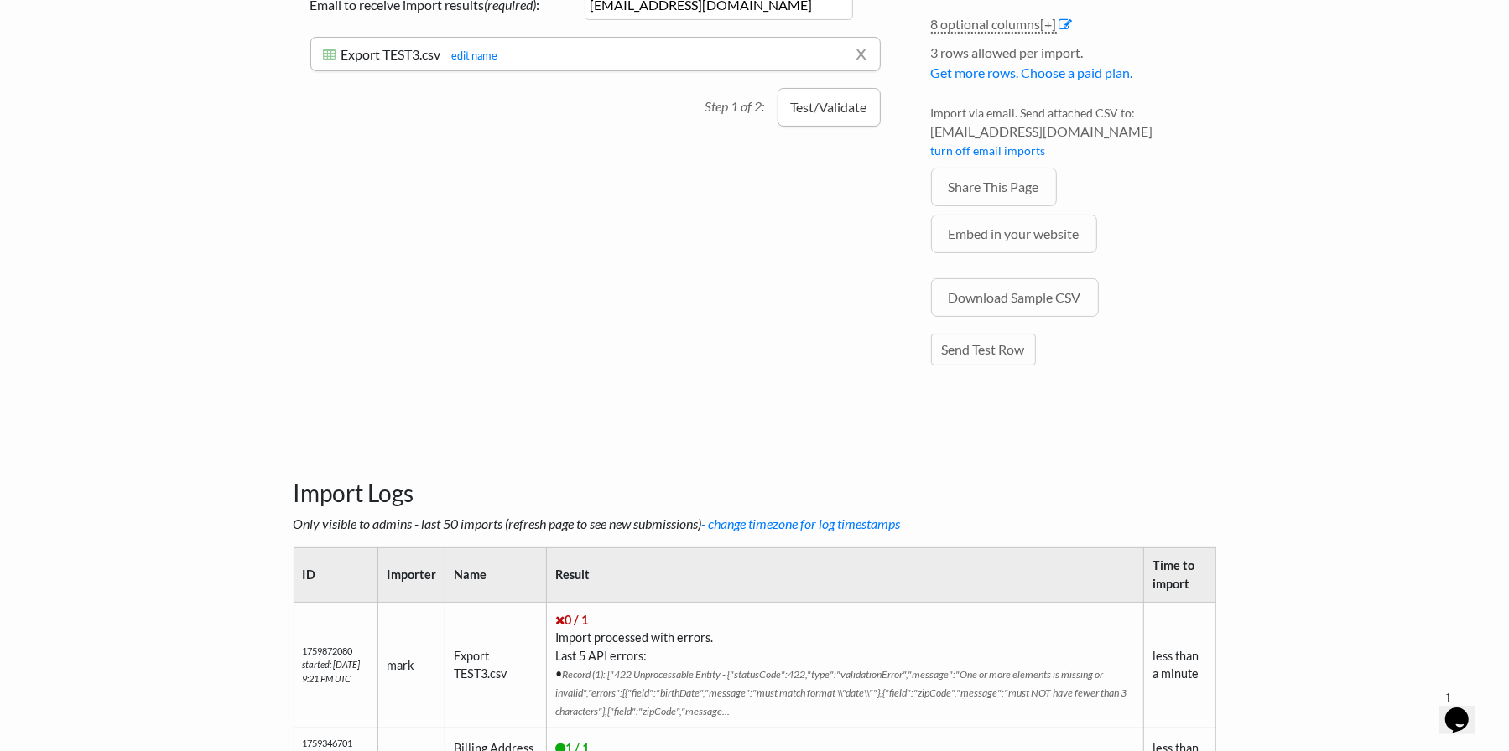
click at [849, 100] on button "Test/Validate" at bounding box center [828, 107] width 103 height 39
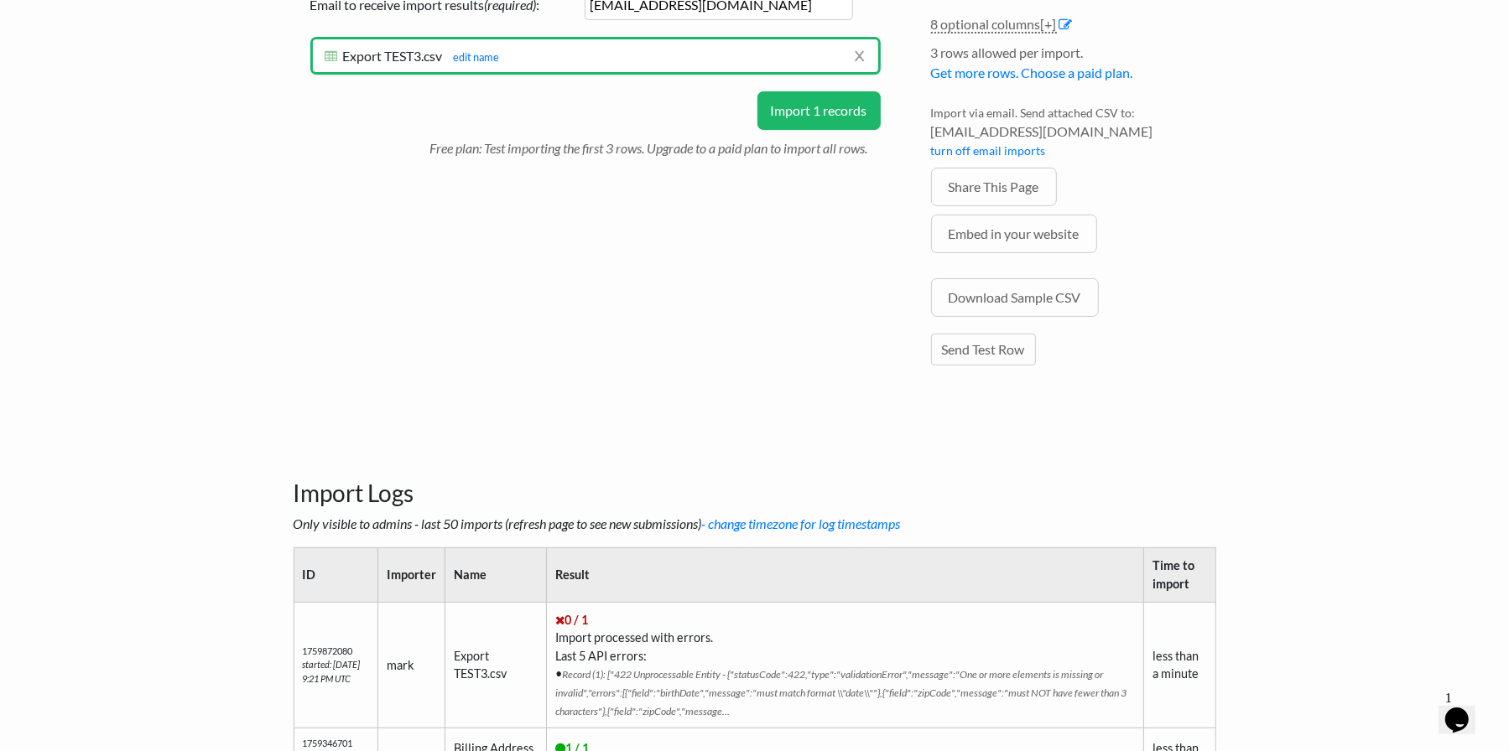
click at [818, 113] on button "Import 1 records" at bounding box center [818, 110] width 123 height 39
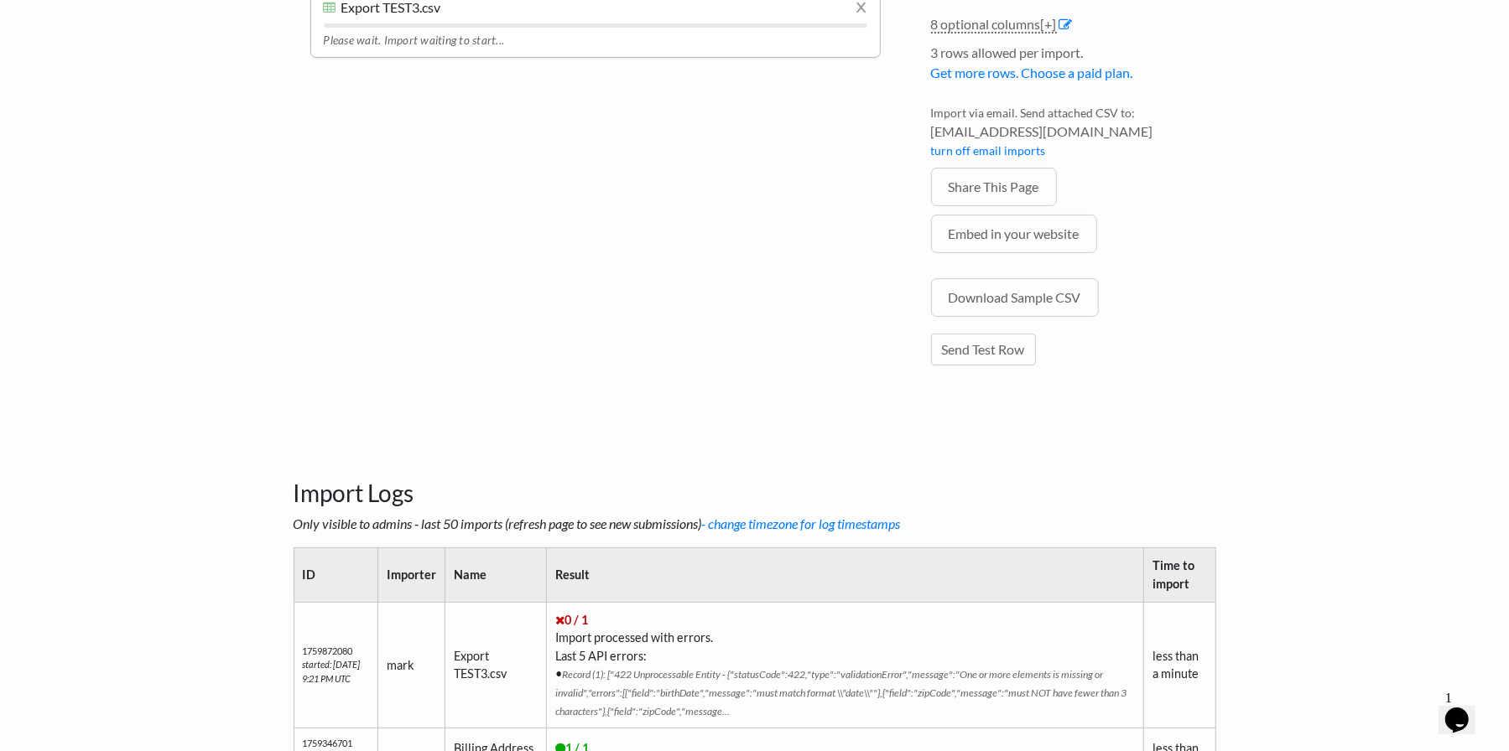
scroll to position [205, 0]
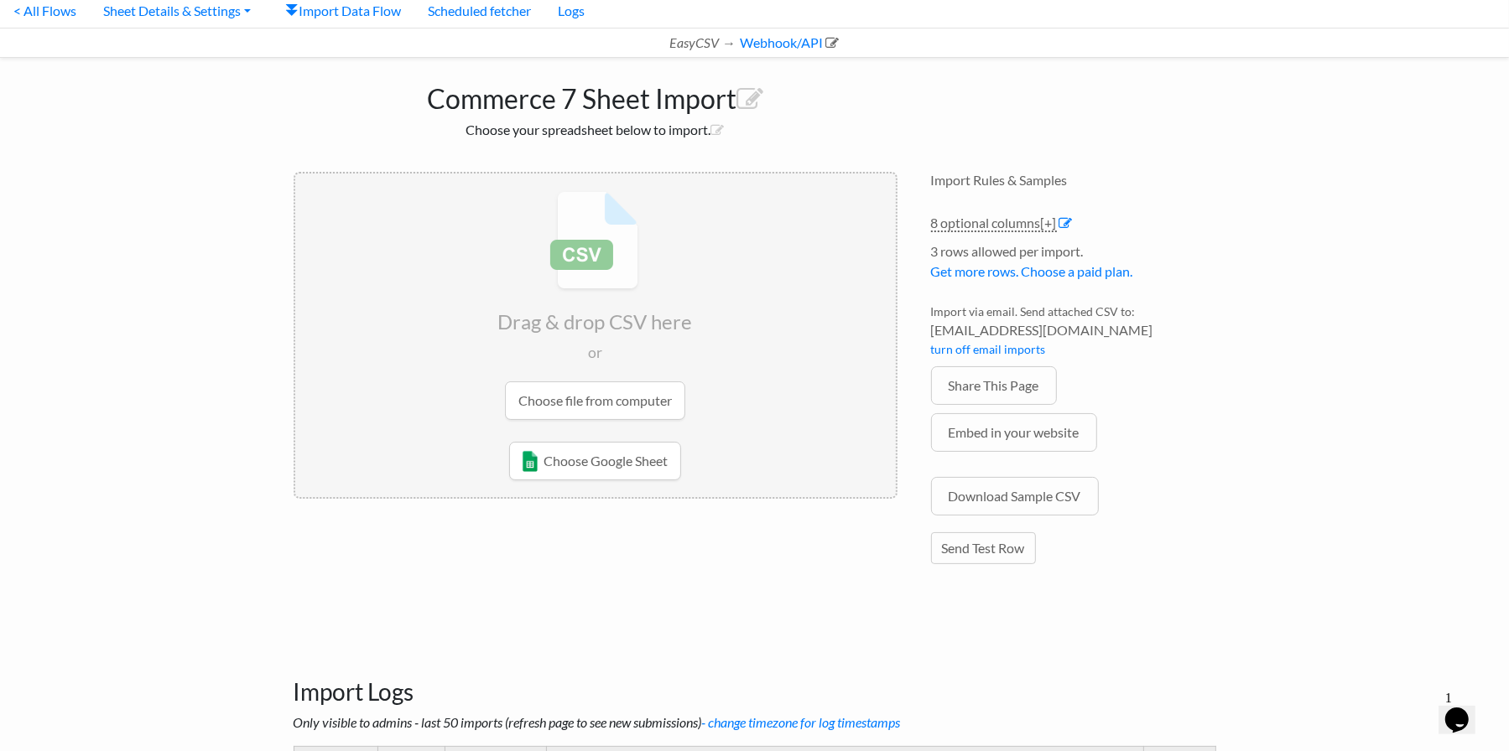
scroll to position [38, 0]
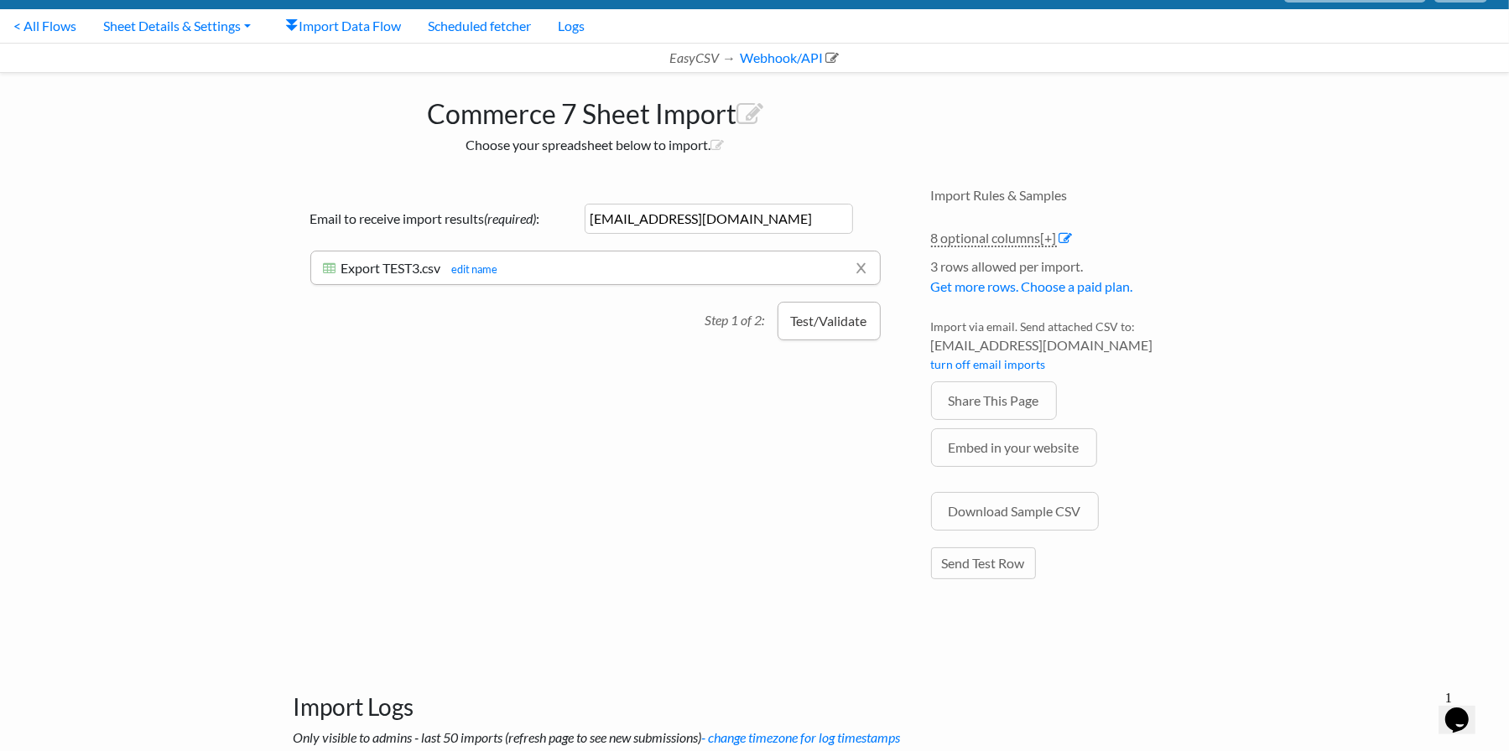
click at [807, 325] on button "Test/Validate" at bounding box center [828, 321] width 103 height 39
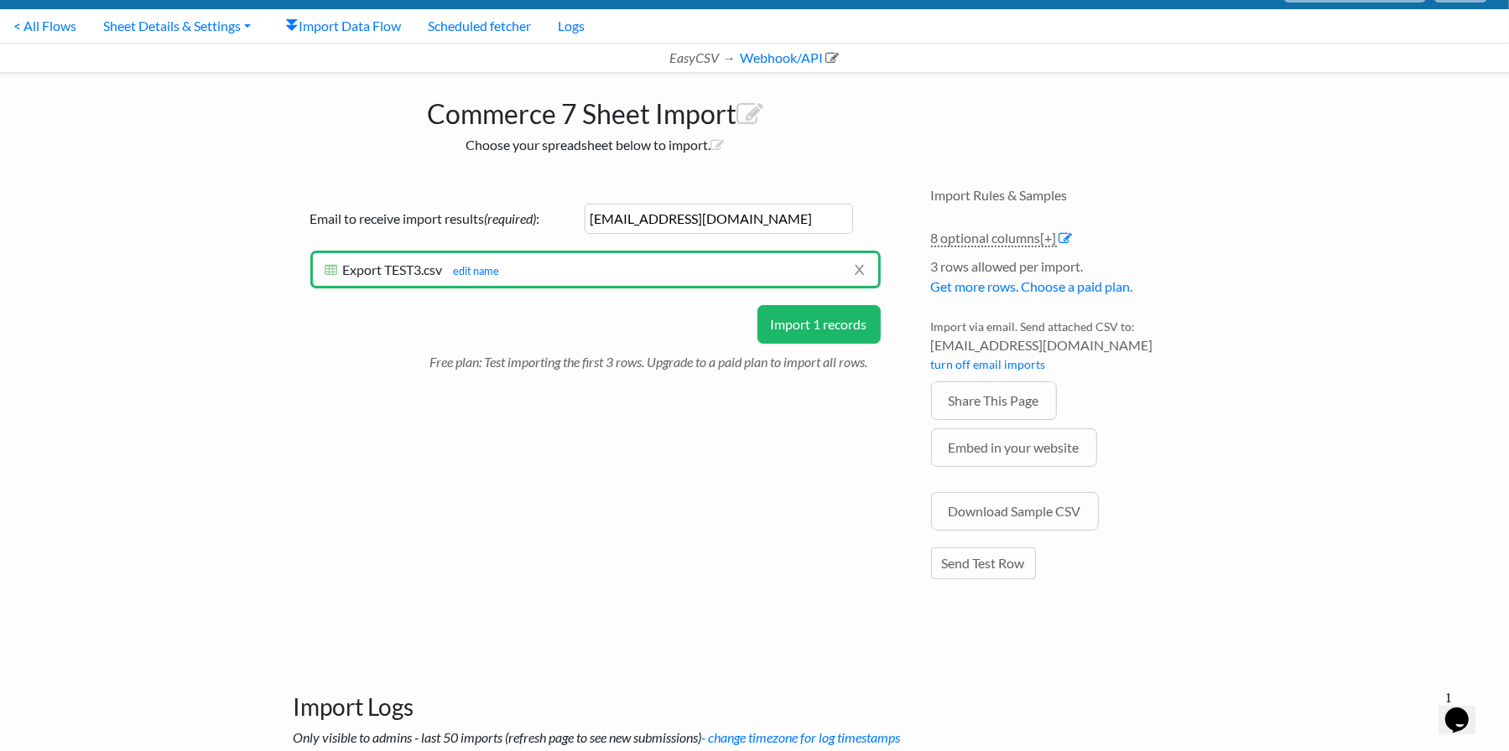
click at [781, 330] on button "Import 1 records" at bounding box center [818, 324] width 123 height 39
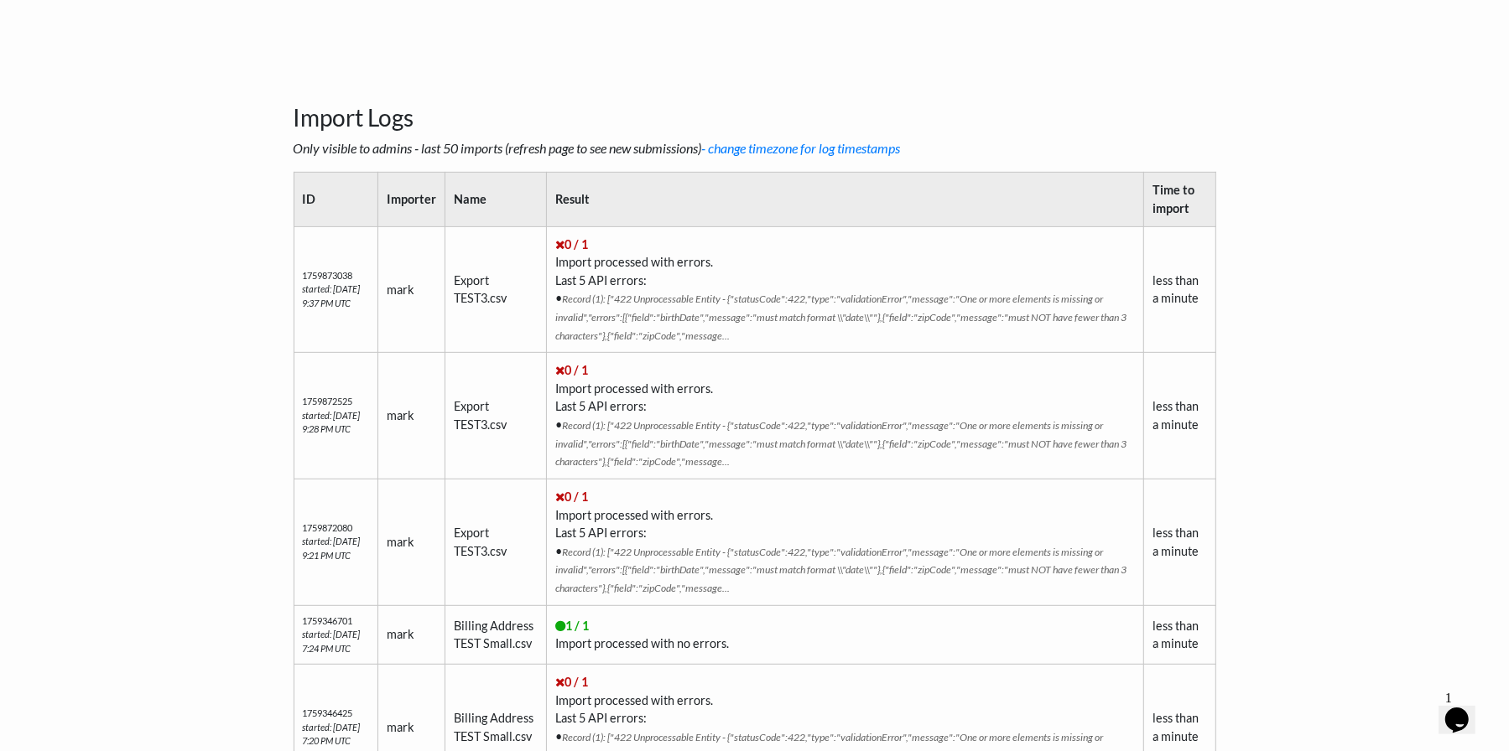
scroll to position [589, 0]
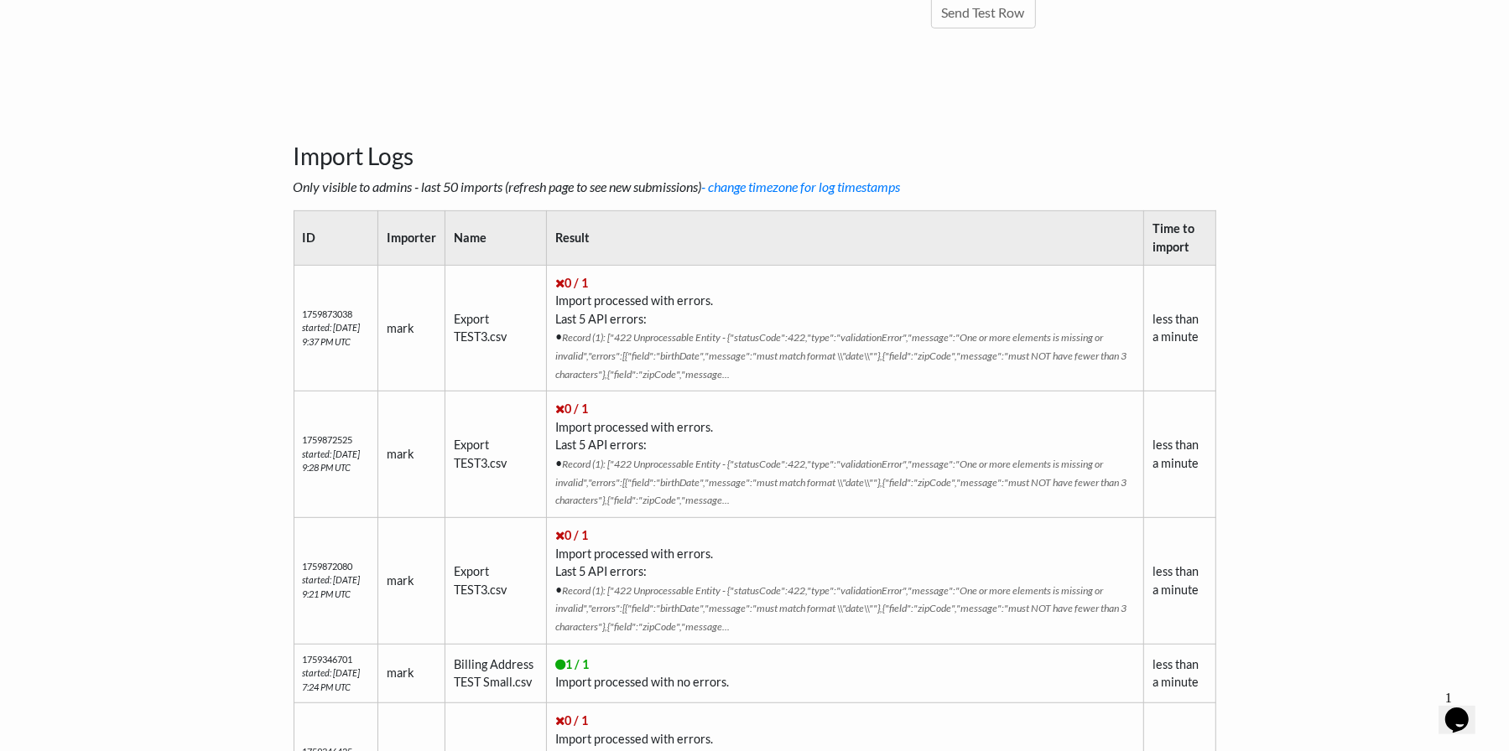
click at [895, 615] on td "0 / 1 Import processed with errors. Last 5 API errors: • Record (1): ["422 Unpr…" at bounding box center [845, 580] width 597 height 127
drag, startPoint x: 637, startPoint y: 599, endPoint x: 884, endPoint y: 602, distance: 246.6
click at [884, 602] on span "Record (1): ["422 Unprocessable Entity - {"statusCode":422,"type":"validationEr…" at bounding box center [840, 608] width 571 height 49
copy span "field":"birthDate","message":"must match format \\"date\\""}"
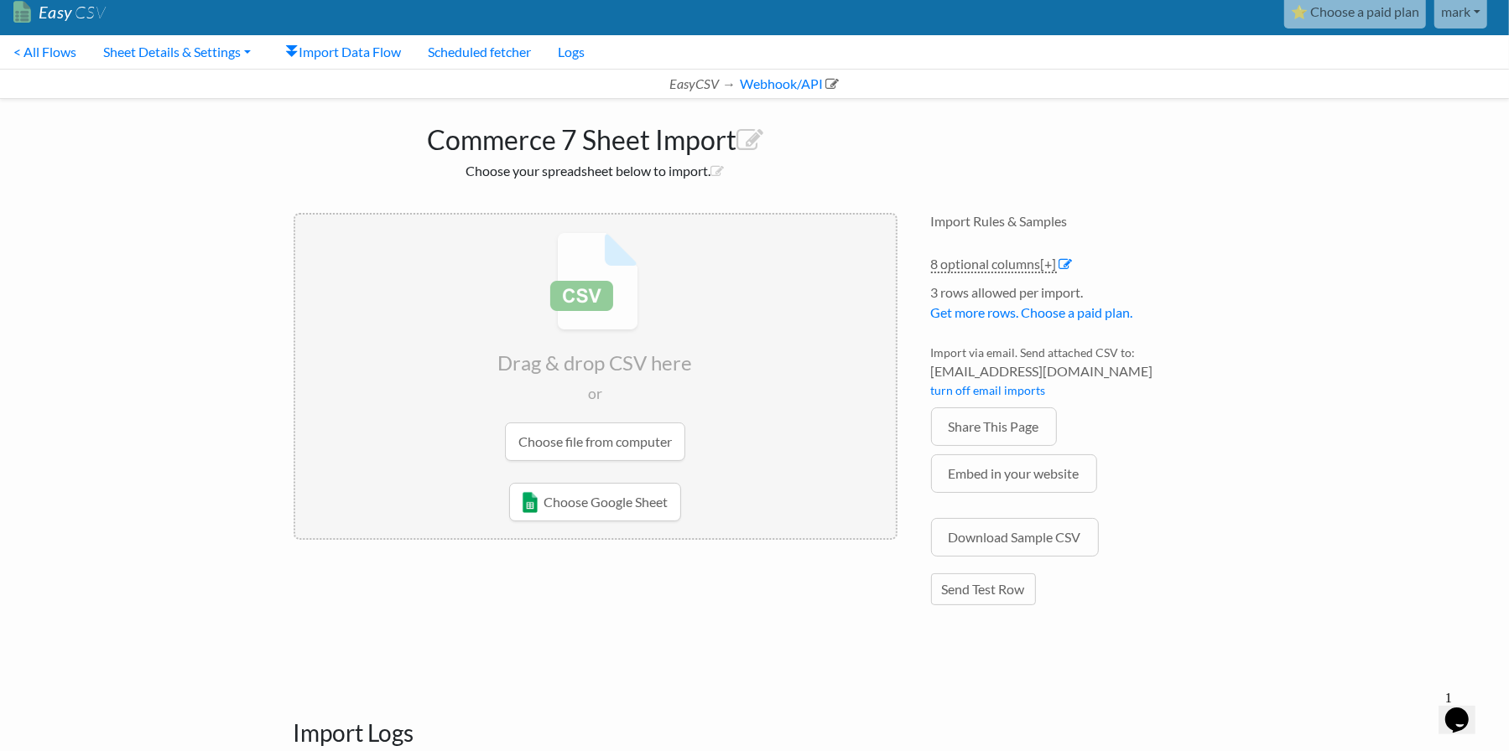
scroll to position [2, 0]
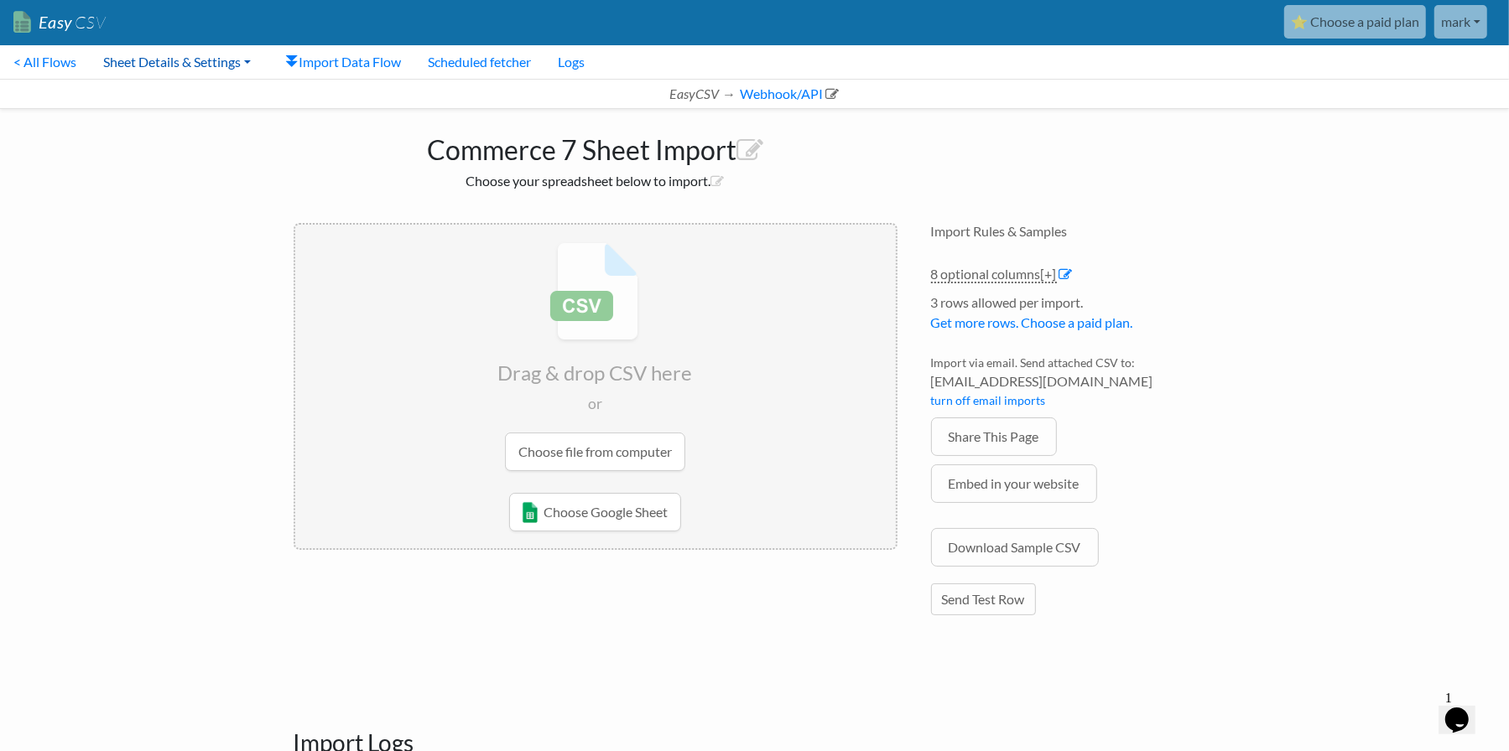
click at [118, 58] on link "Sheet Details & Settings" at bounding box center [177, 62] width 174 height 34
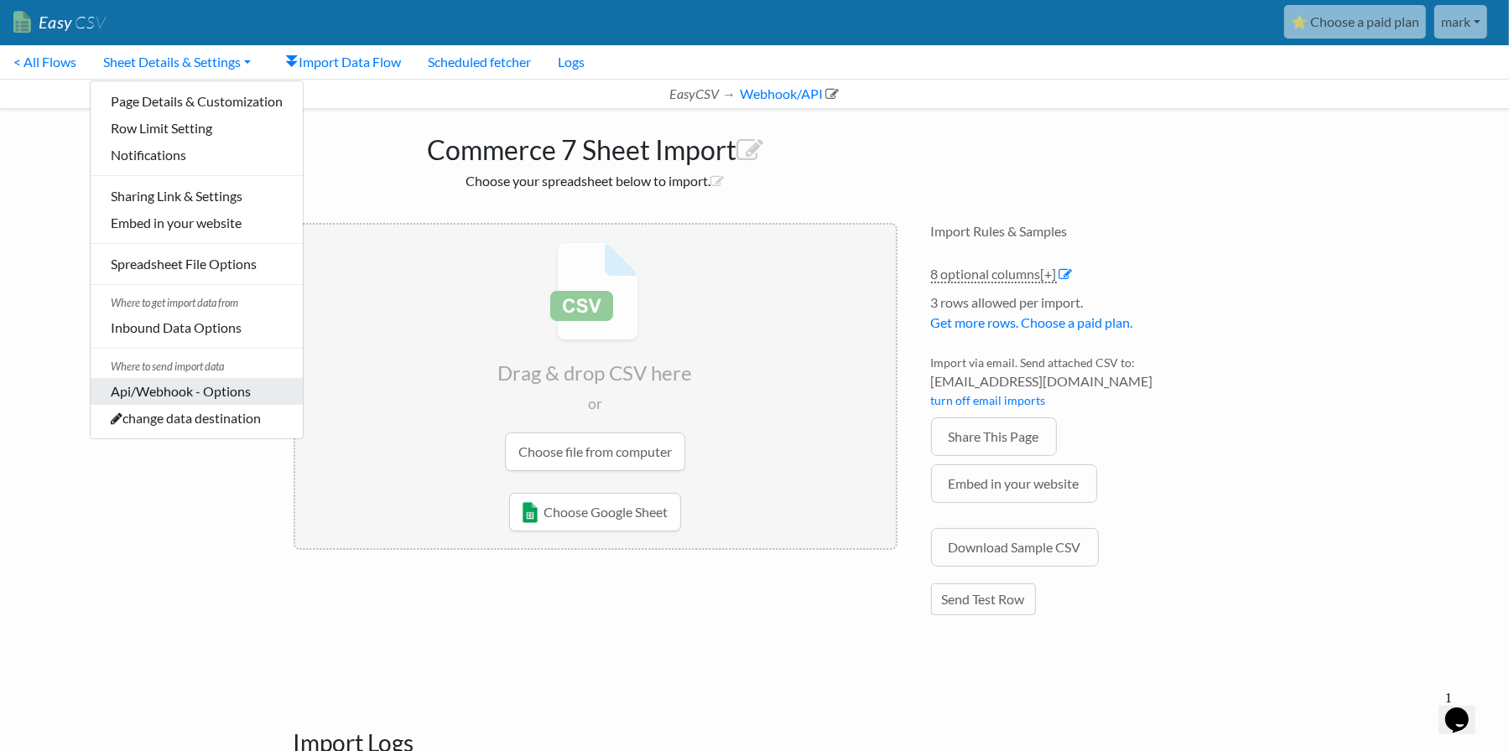
click at [195, 392] on link "Api/Webhook - Options" at bounding box center [197, 391] width 212 height 27
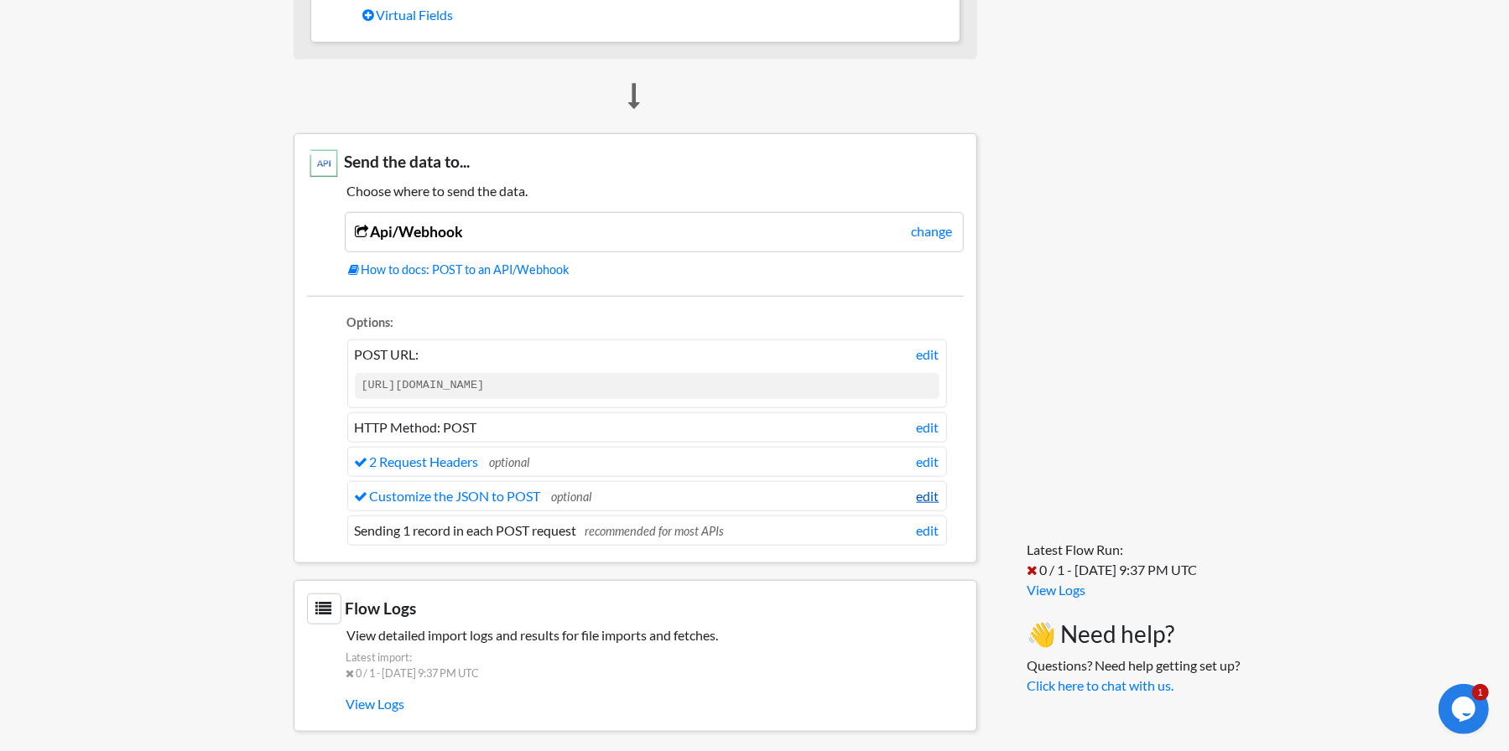
click at [933, 491] on link "edit" at bounding box center [928, 496] width 23 height 20
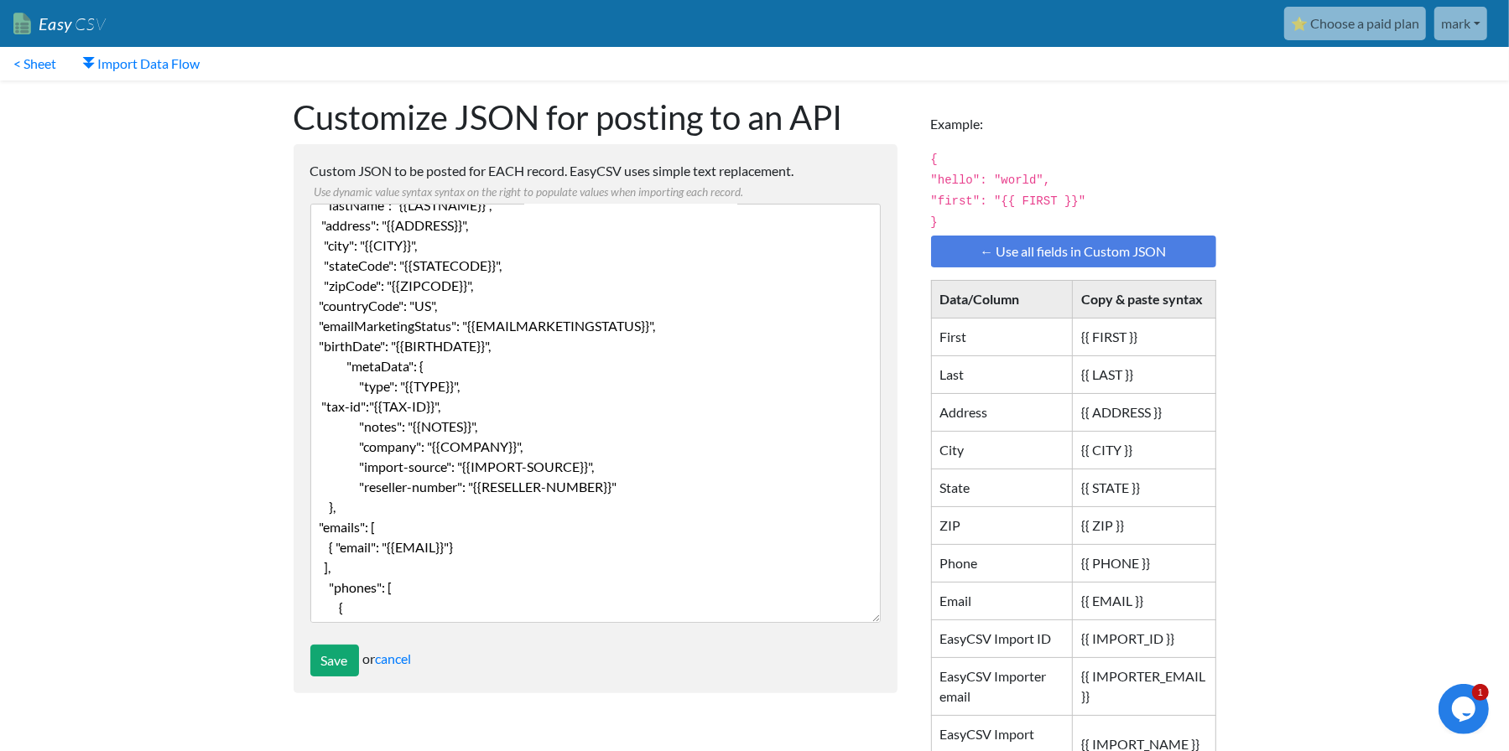
click at [444, 413] on textarea "{ "firstName": "{{ FIRSTNAME }}", "lastName": "{{LASTNAME}}", "address": "{{ADD…" at bounding box center [595, 413] width 570 height 419
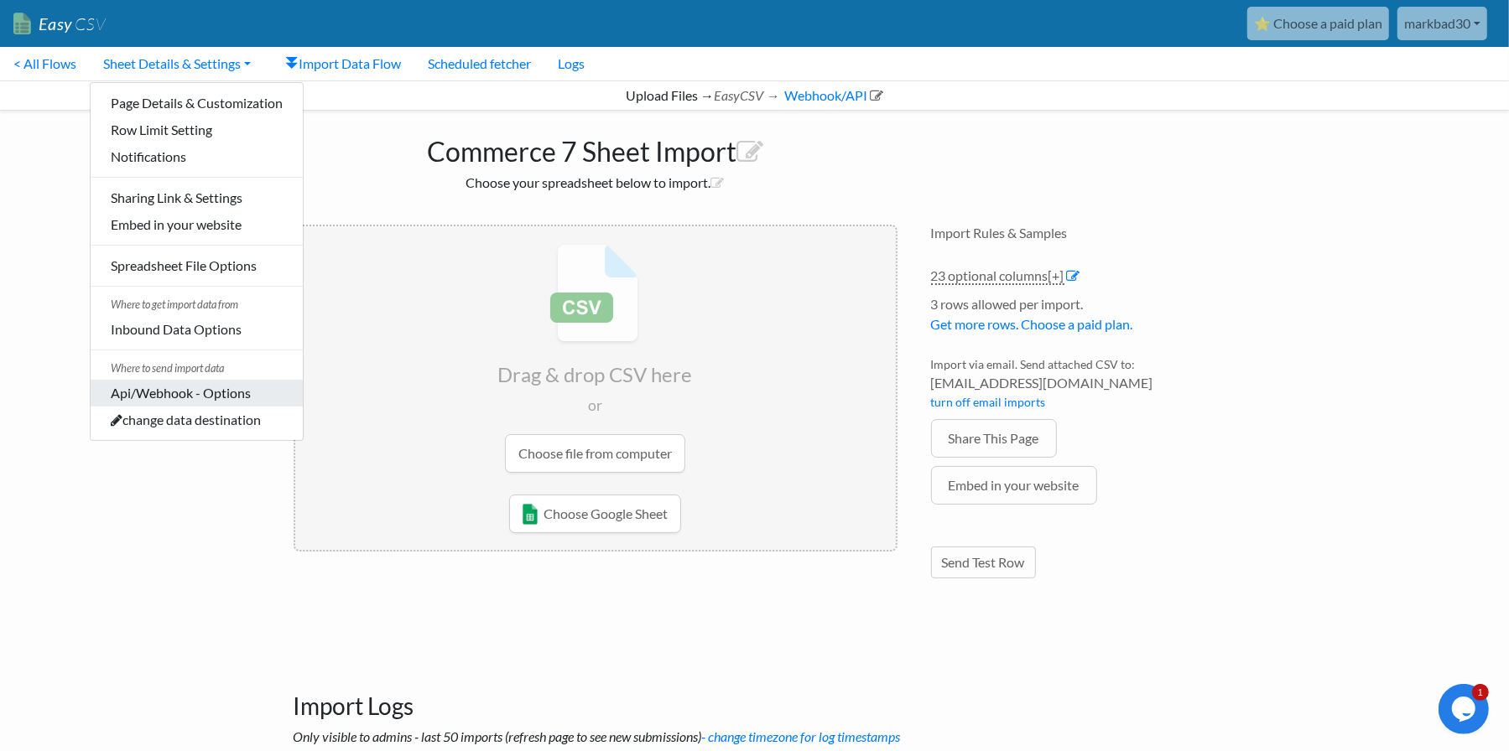
click at [229, 392] on link "Api/Webhook - Options" at bounding box center [197, 393] width 212 height 27
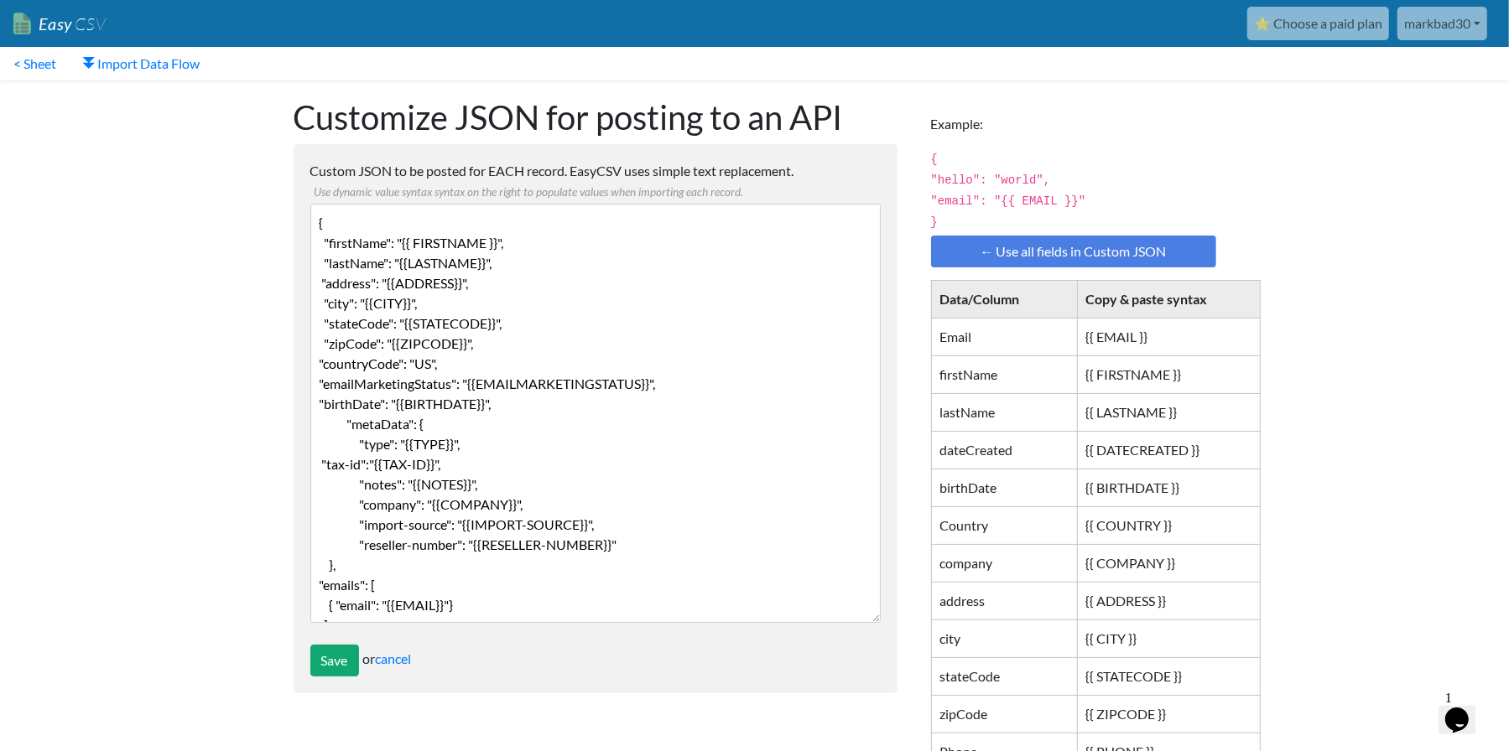
click at [551, 476] on textarea "{ "firstName": "{{ FIRSTNAME }}", "lastName": "{{LASTNAME}}", "address": "{{ADD…" at bounding box center [595, 413] width 570 height 419
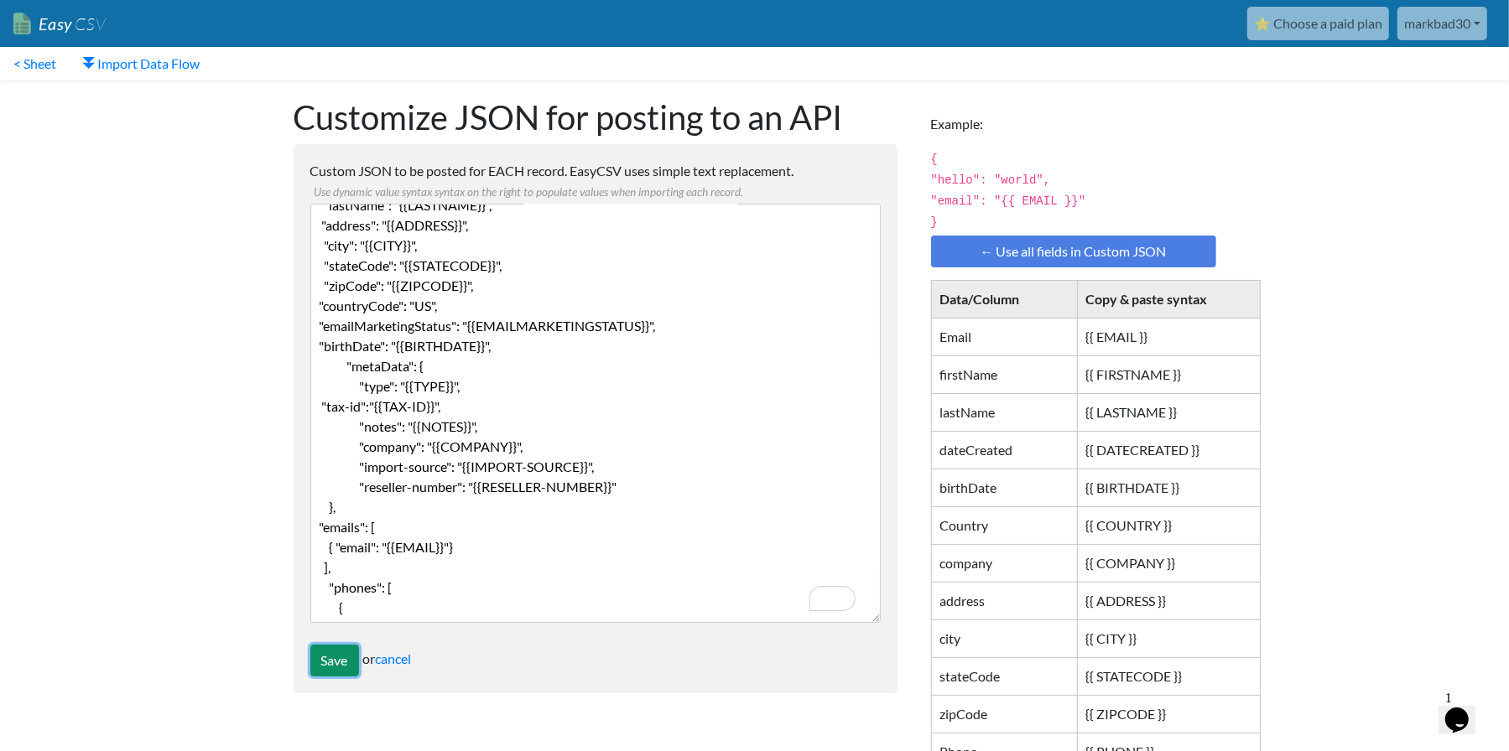
click at [334, 661] on input "Save" at bounding box center [334, 661] width 49 height 32
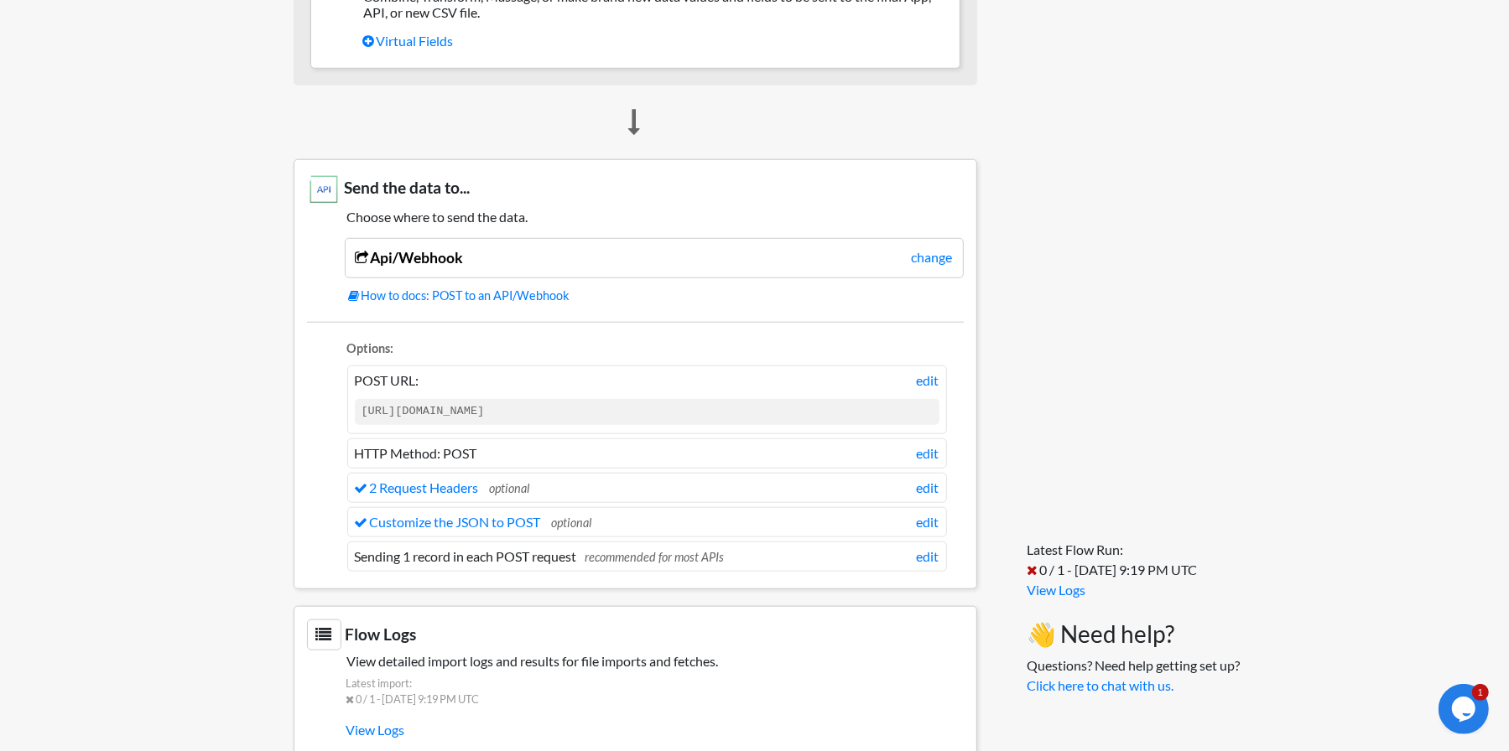
scroll to position [1228, 0]
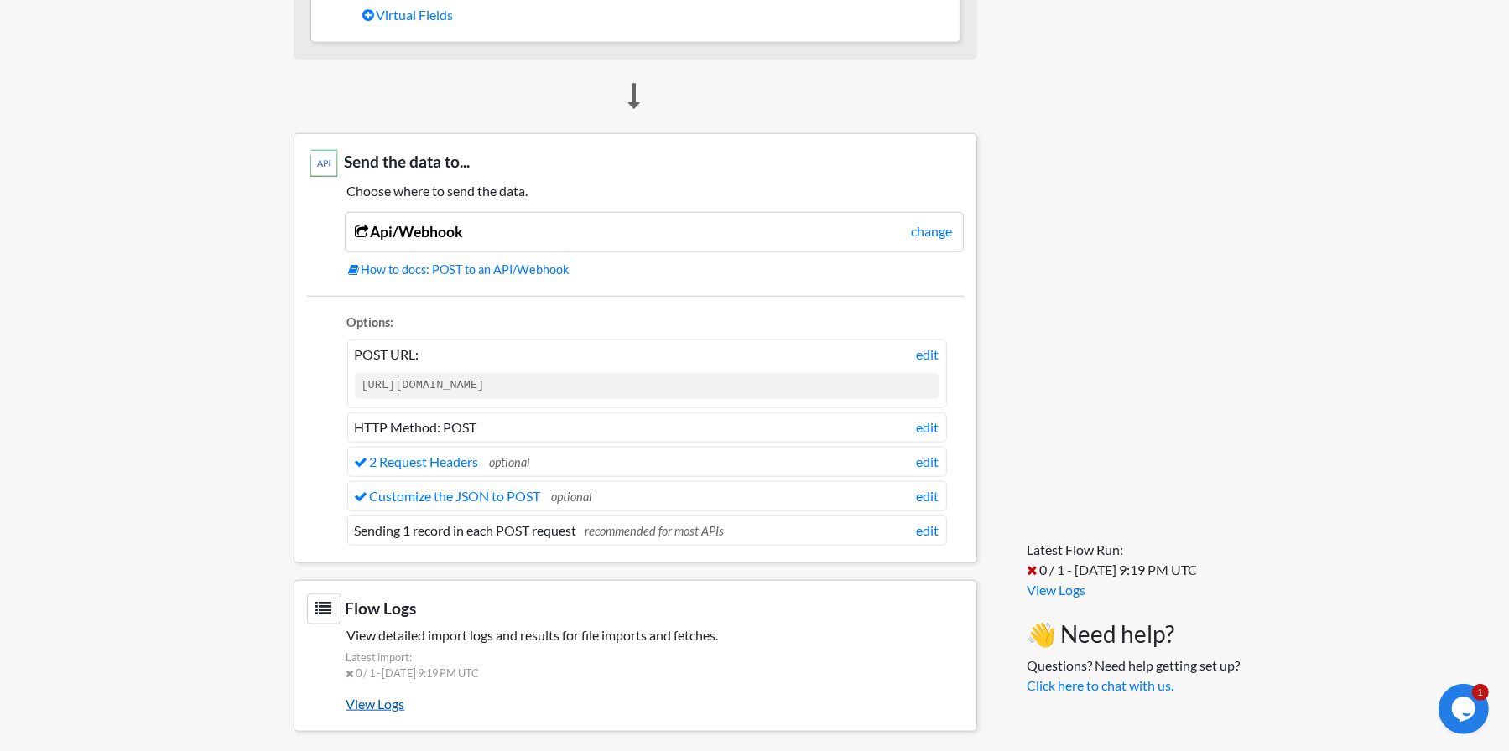
drag, startPoint x: 381, startPoint y: 695, endPoint x: 390, endPoint y: 691, distance: 10.1
click at [381, 695] on link "View Logs" at bounding box center [654, 704] width 617 height 29
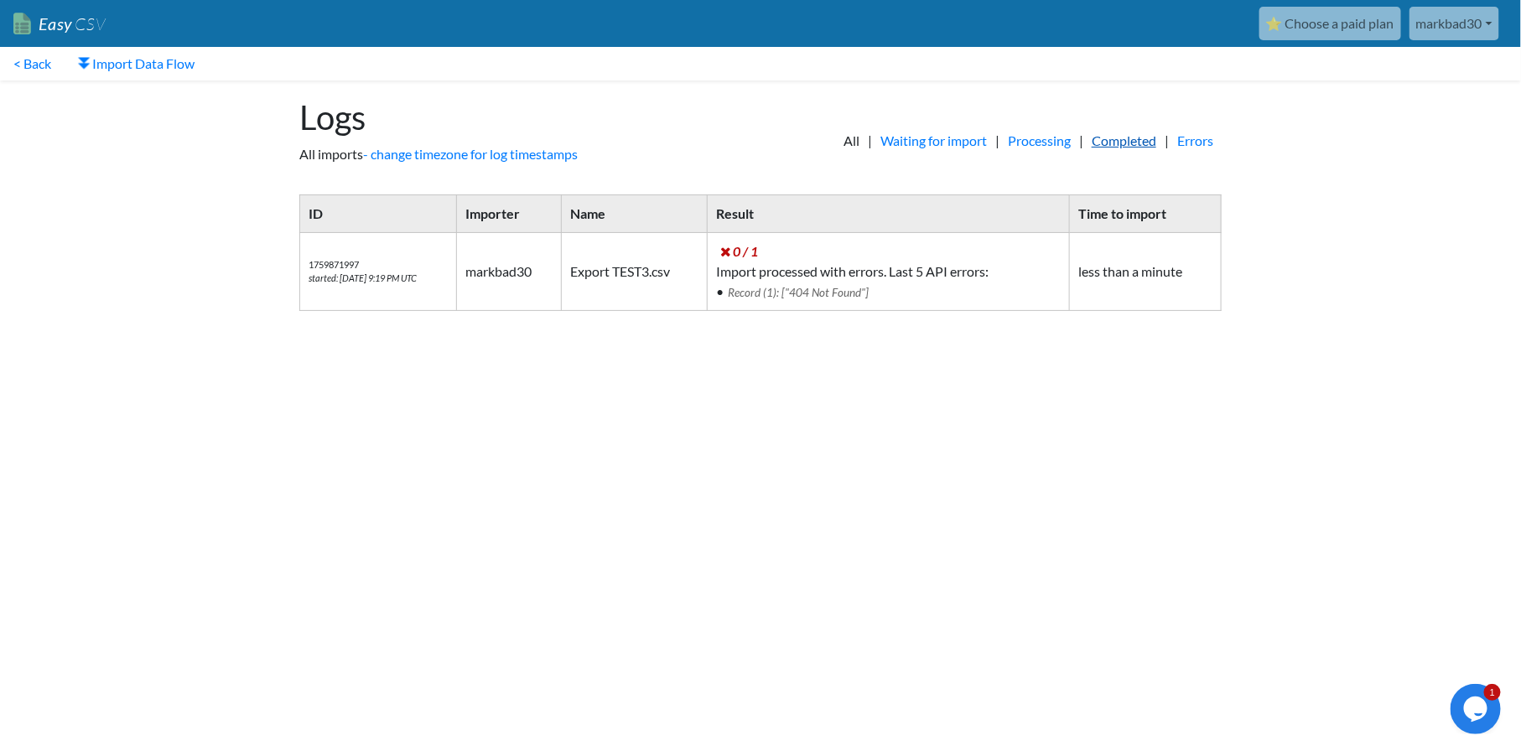
click at [1105, 132] on link "Completed" at bounding box center [1123, 141] width 81 height 20
click at [1193, 145] on link "Errors" at bounding box center [1195, 141] width 53 height 20
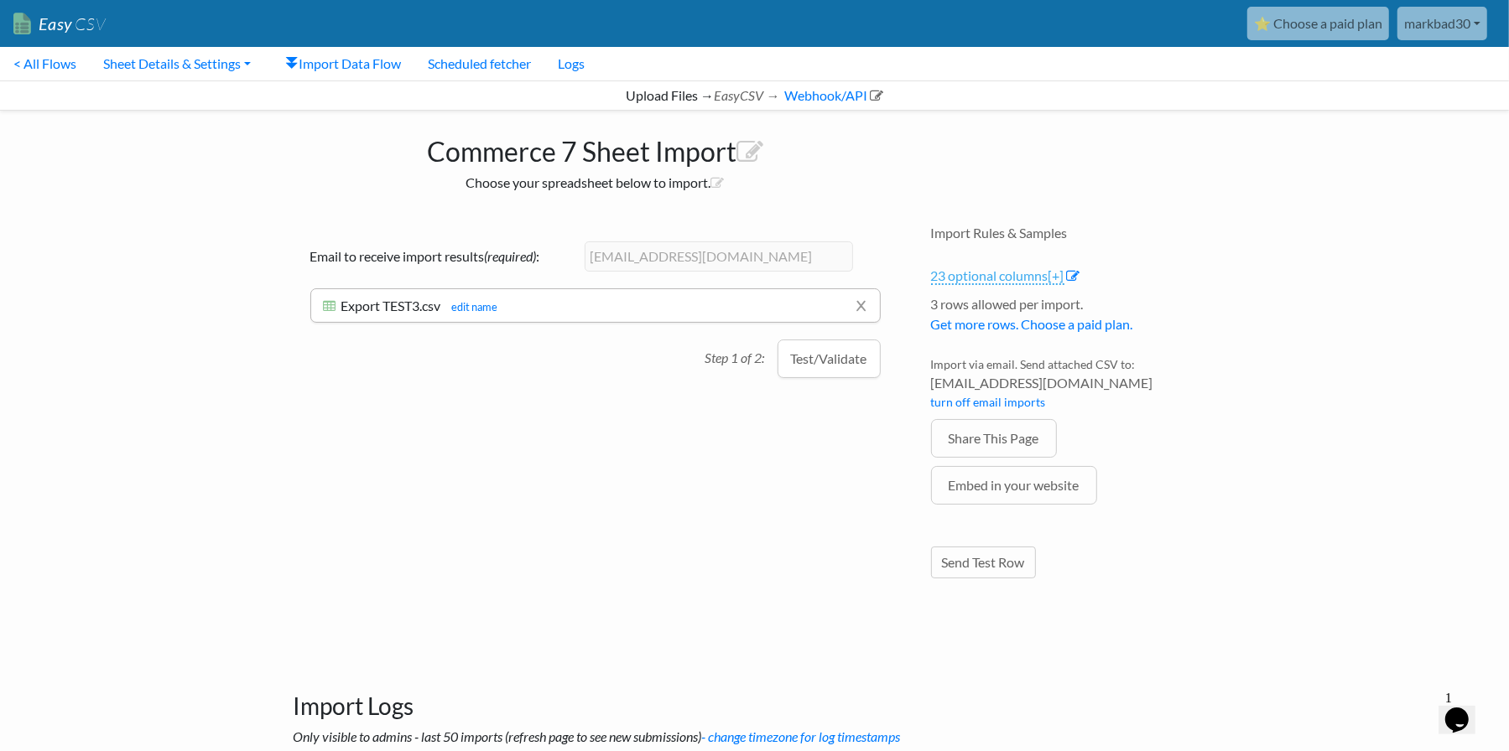
click at [1008, 272] on link "23 optional columns [+]" at bounding box center [997, 276] width 133 height 18
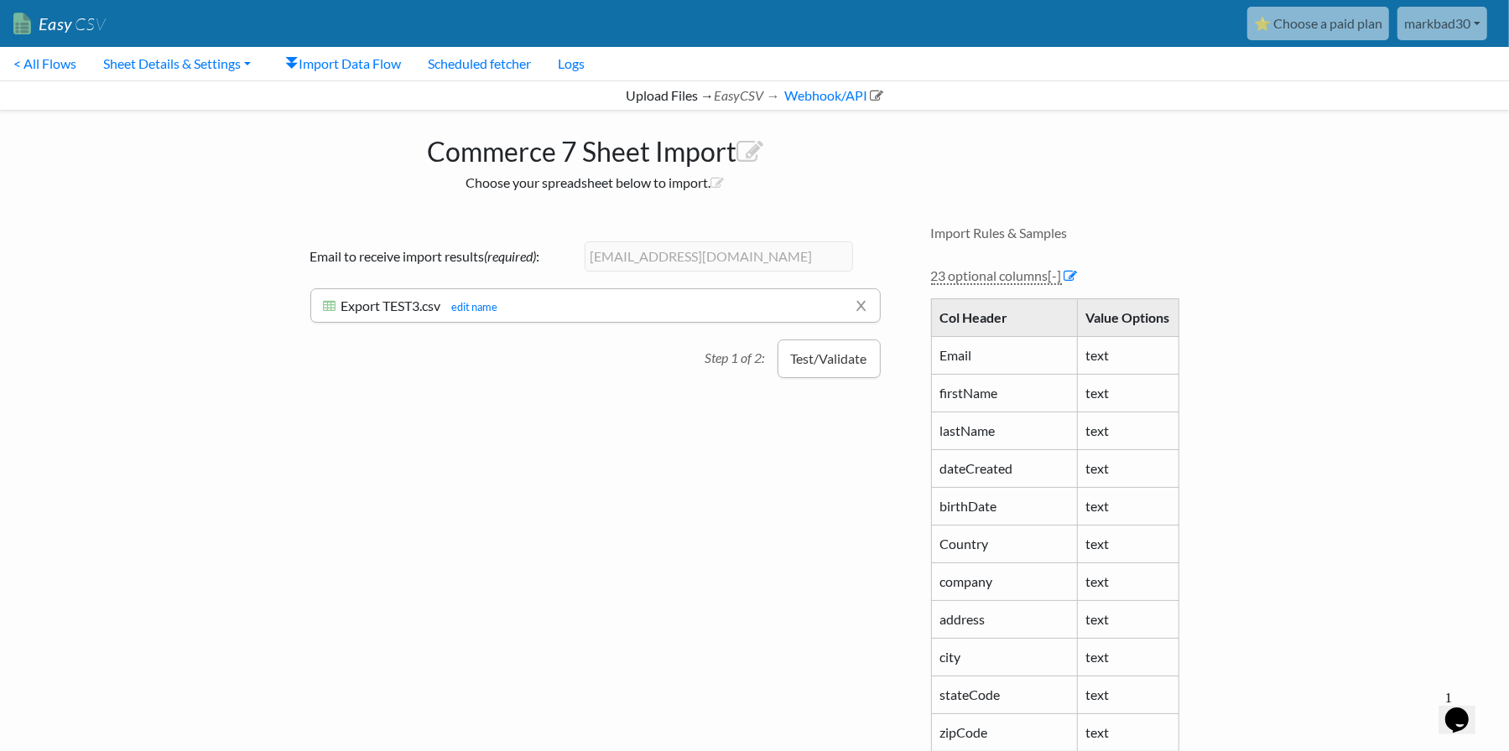
click at [812, 372] on button "Test/Validate" at bounding box center [828, 359] width 103 height 39
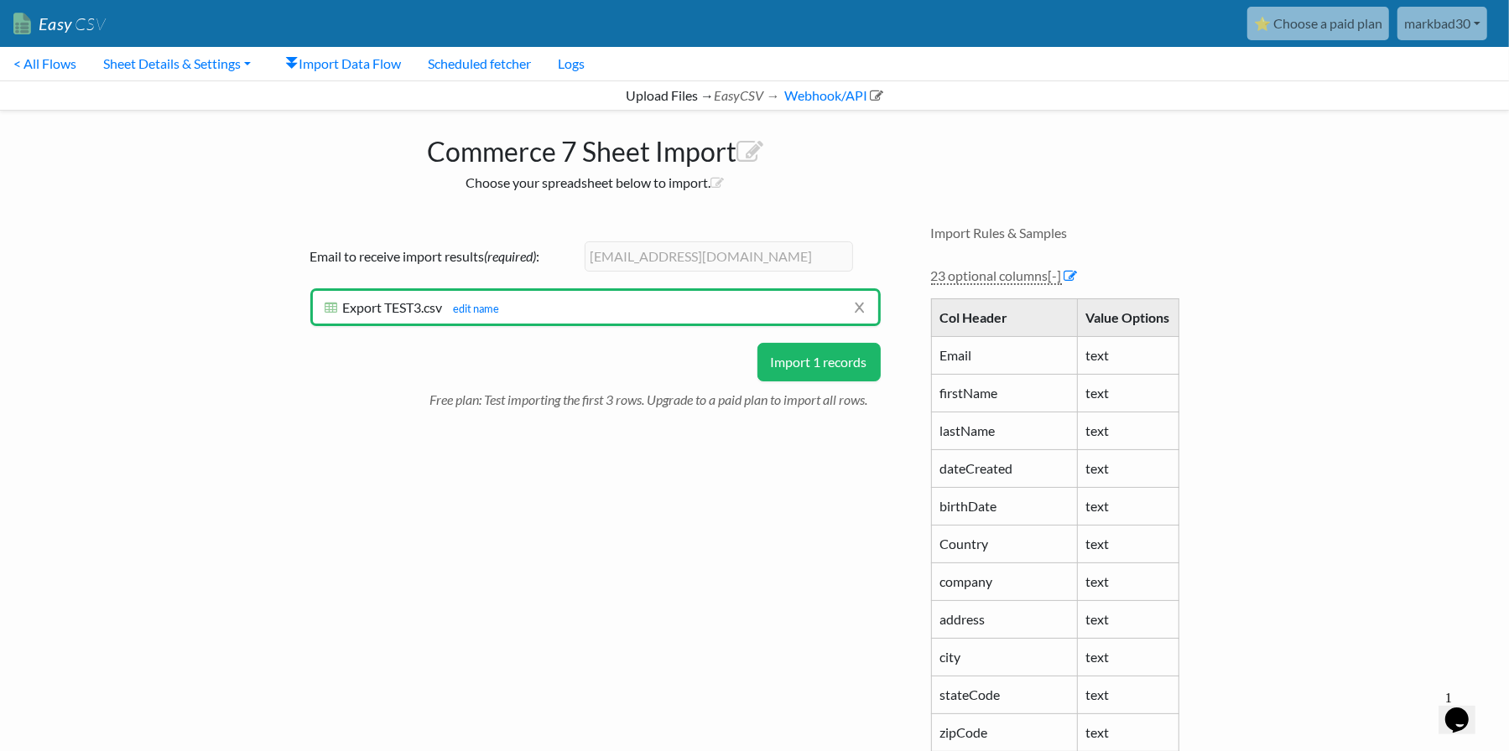
click at [788, 366] on button "Import 1 records" at bounding box center [818, 362] width 123 height 39
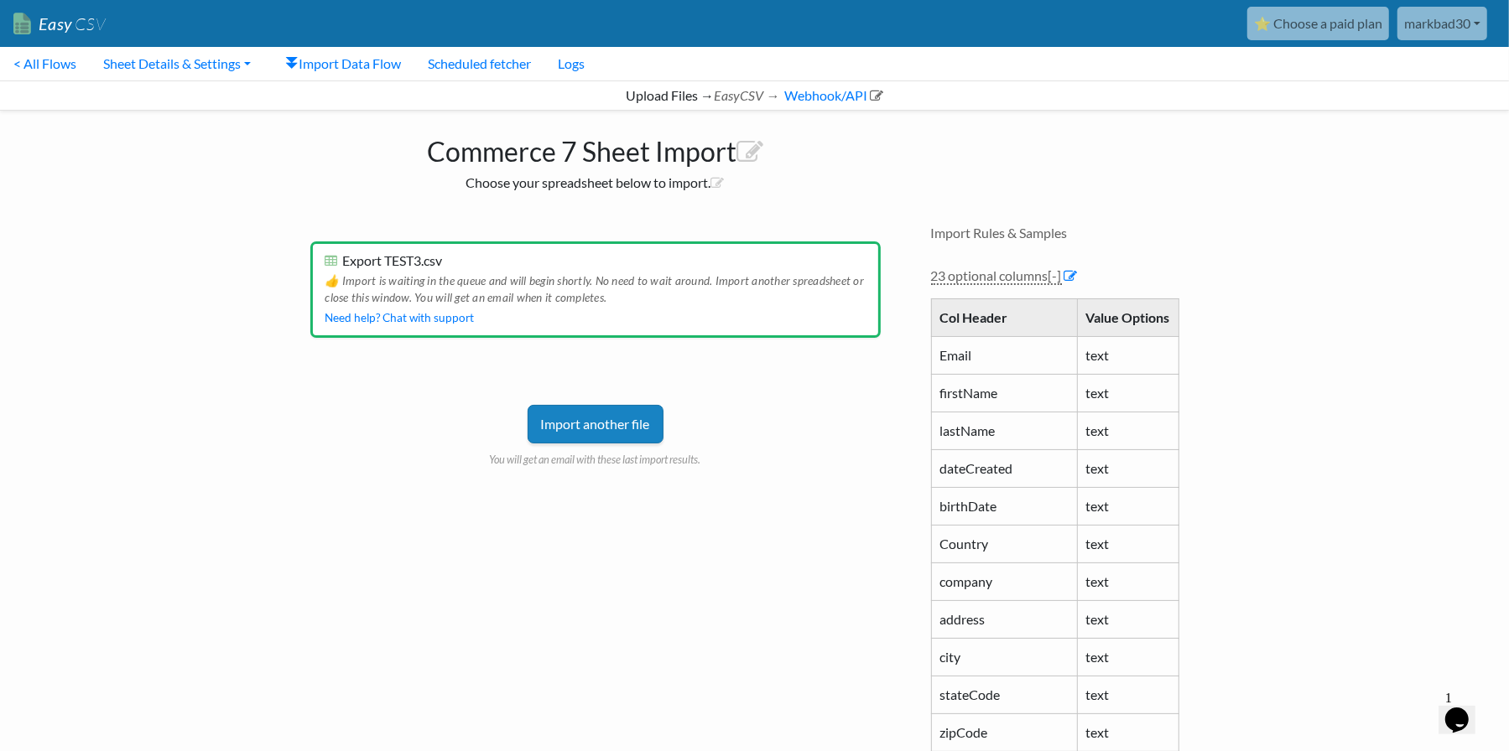
click at [609, 424] on link "Import another file" at bounding box center [595, 424] width 136 height 39
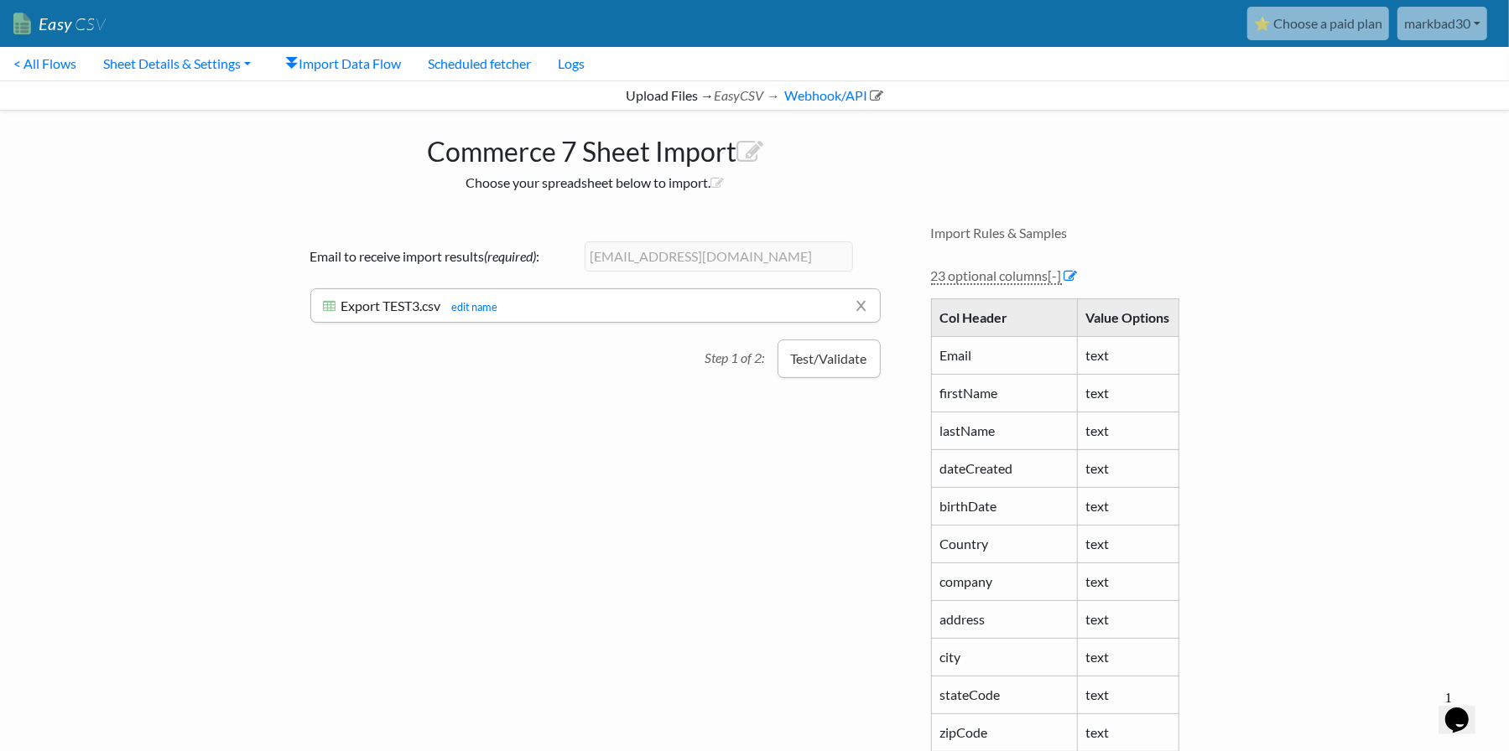
click at [817, 359] on button "Test/Validate" at bounding box center [828, 359] width 103 height 39
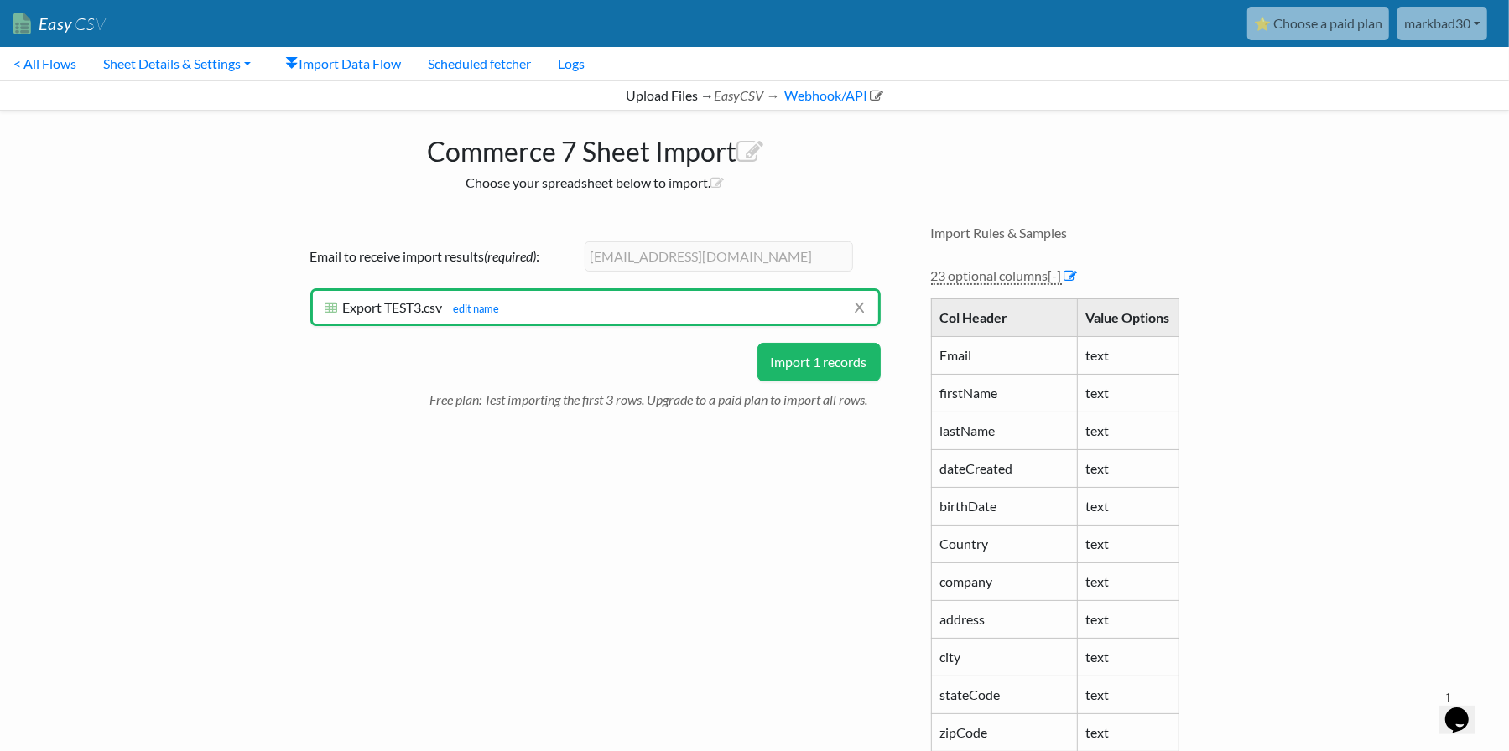
click at [799, 356] on button "Import 1 records" at bounding box center [818, 362] width 123 height 39
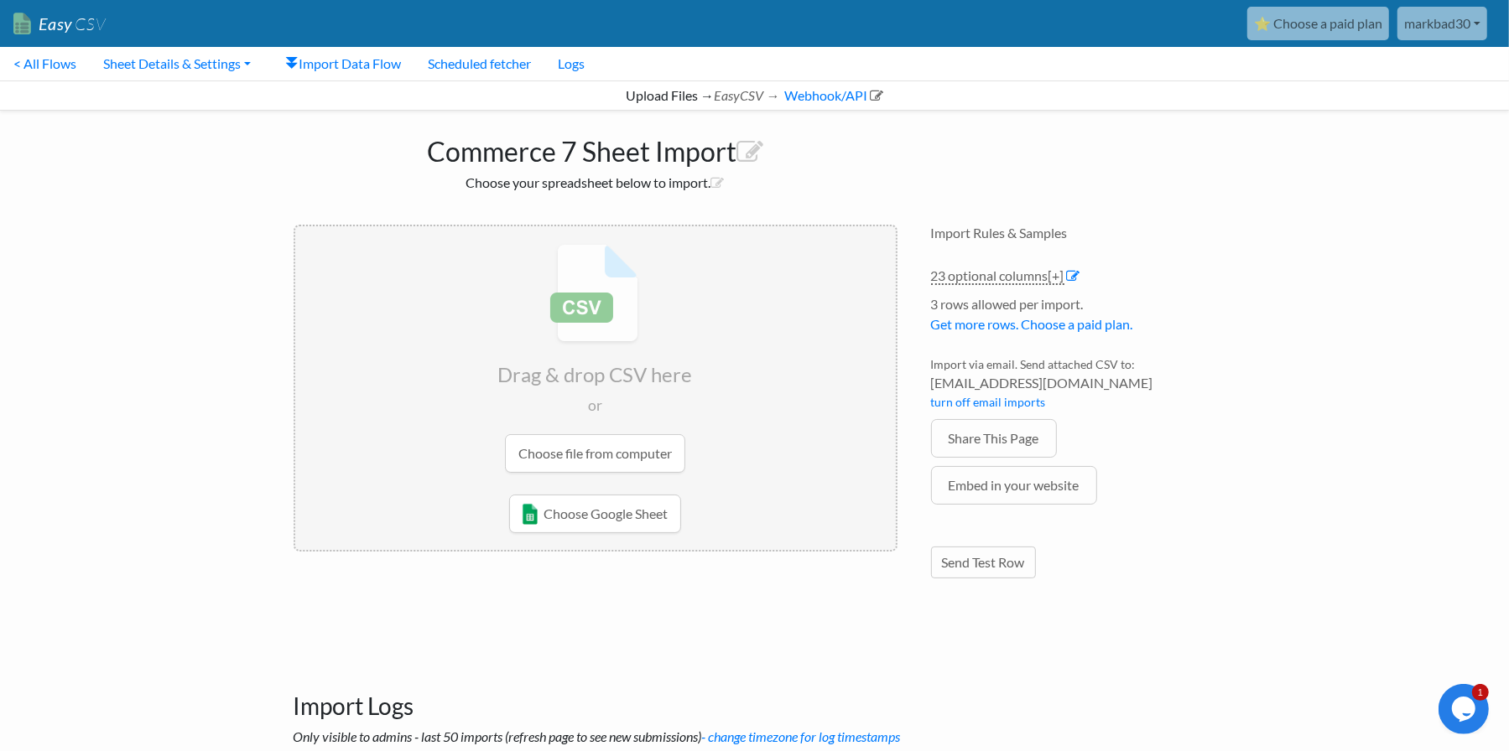
click at [337, 65] on link "Import Data Flow" at bounding box center [344, 64] width 142 height 34
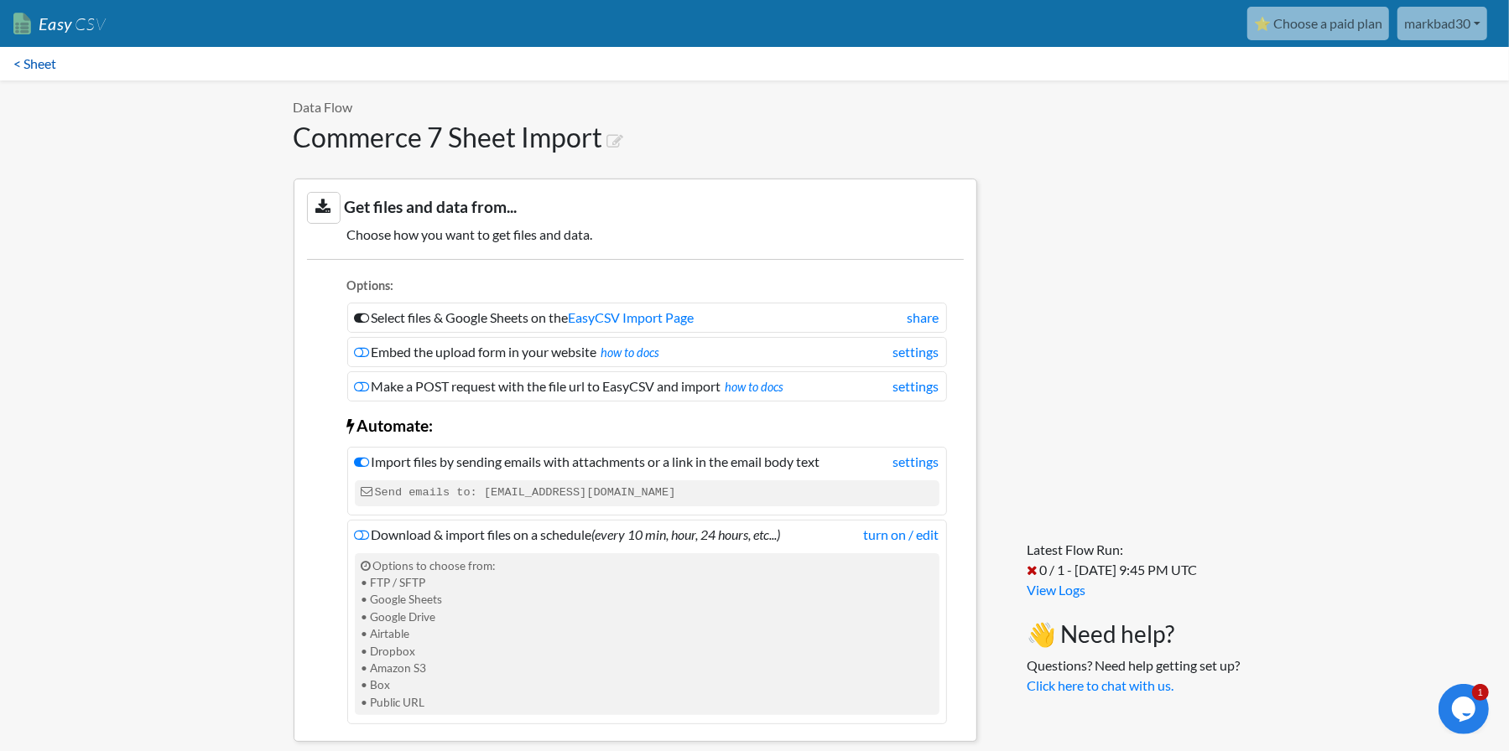
click at [29, 69] on link "< Sheet" at bounding box center [35, 64] width 70 height 34
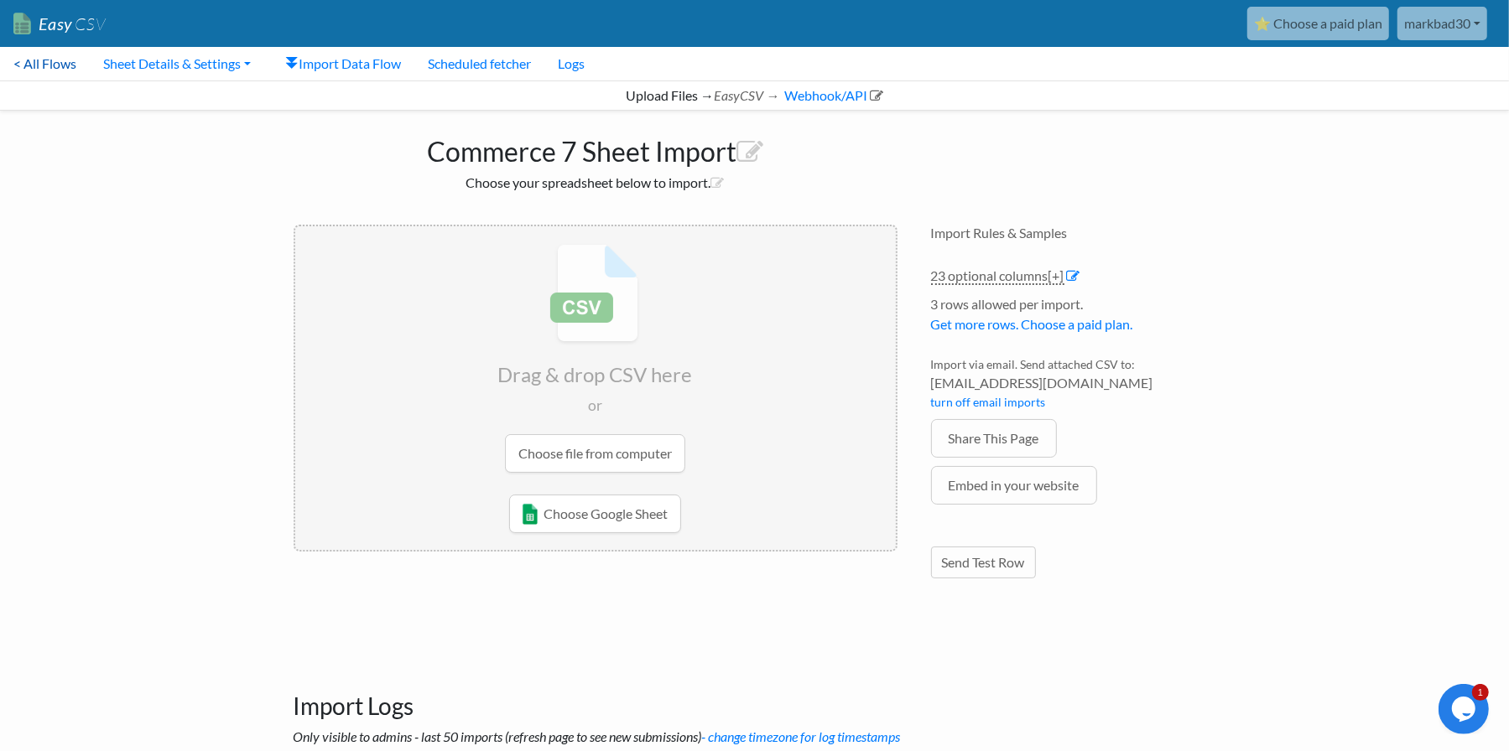
click at [60, 69] on link "< All Flows" at bounding box center [45, 64] width 90 height 34
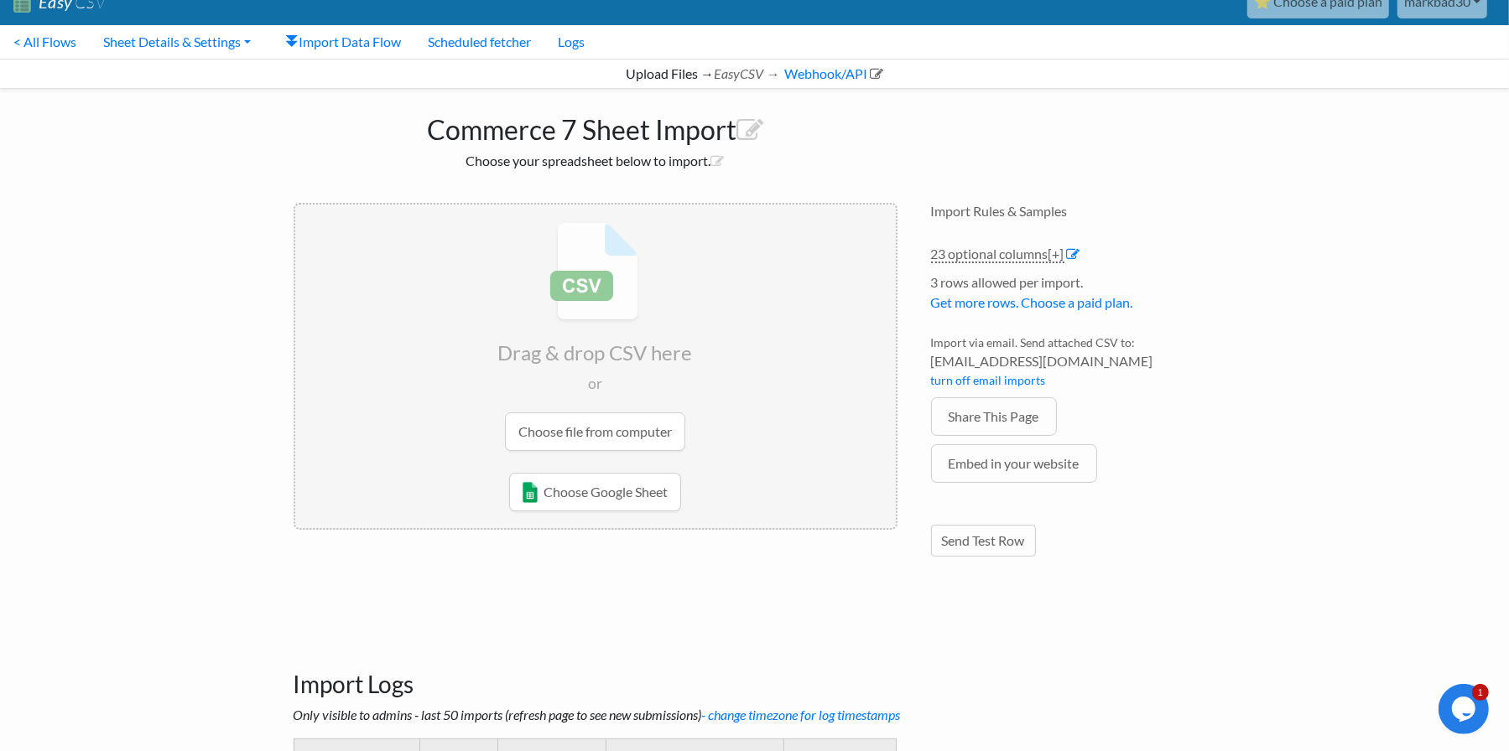
scroll to position [18, 0]
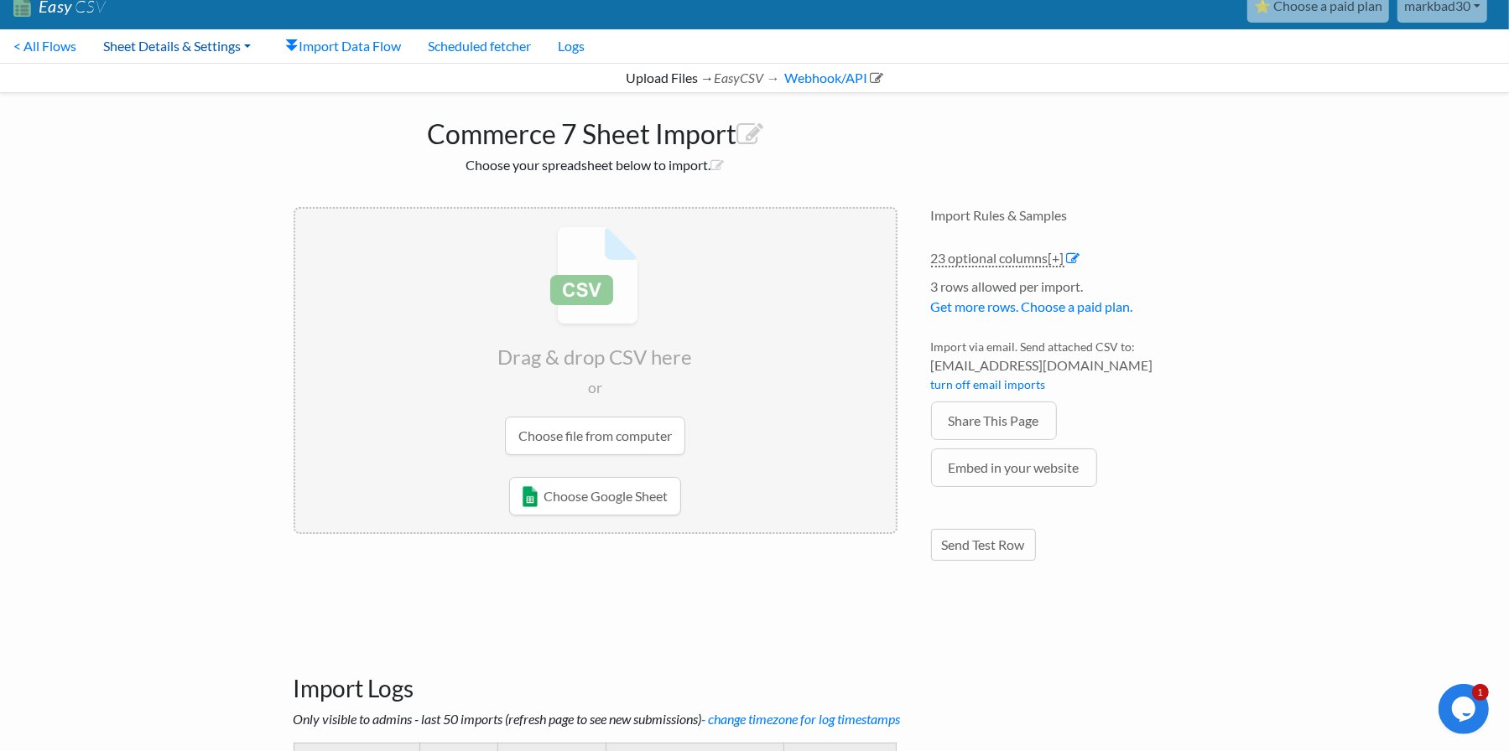
click at [162, 39] on link "Sheet Details & Settings" at bounding box center [177, 46] width 174 height 34
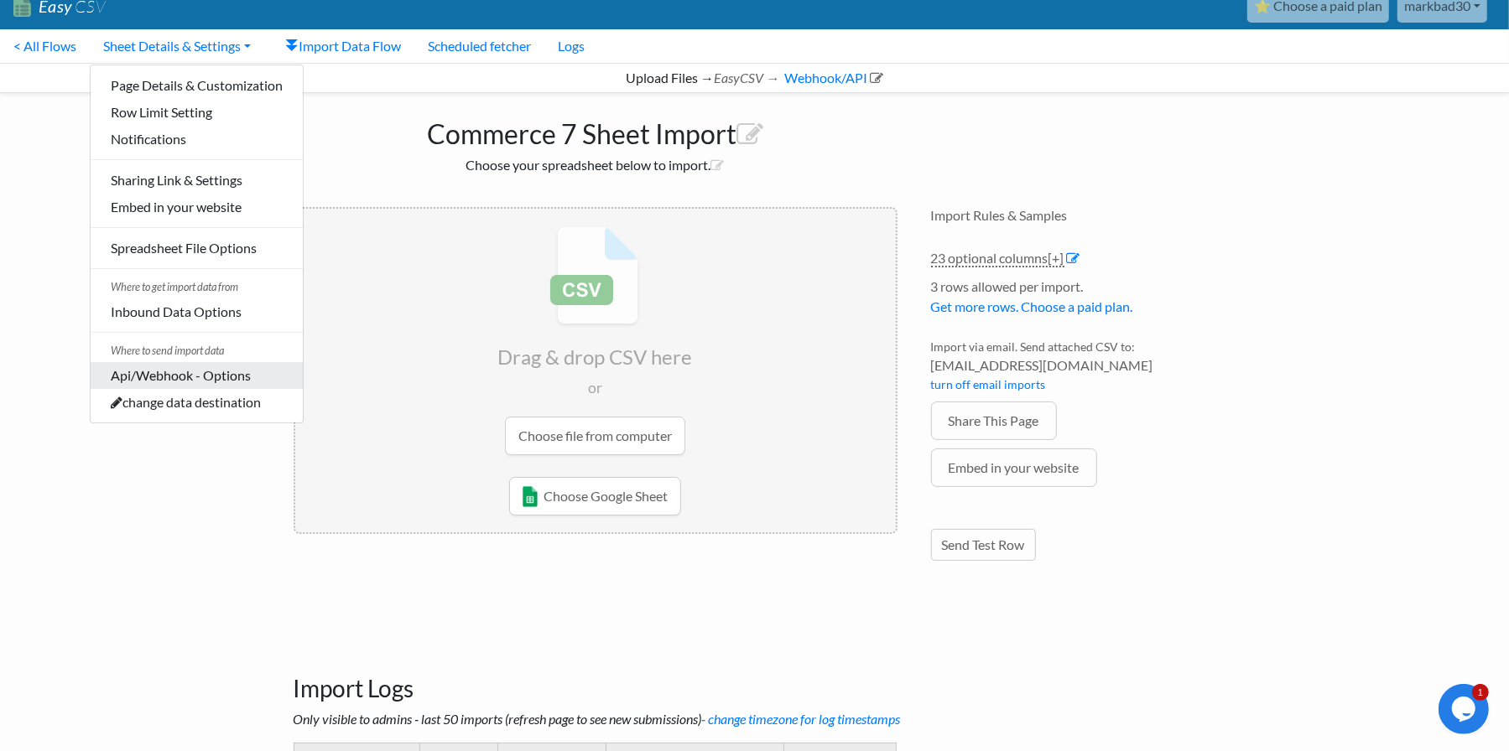
click at [182, 377] on link "Api/Webhook - Options" at bounding box center [197, 375] width 212 height 27
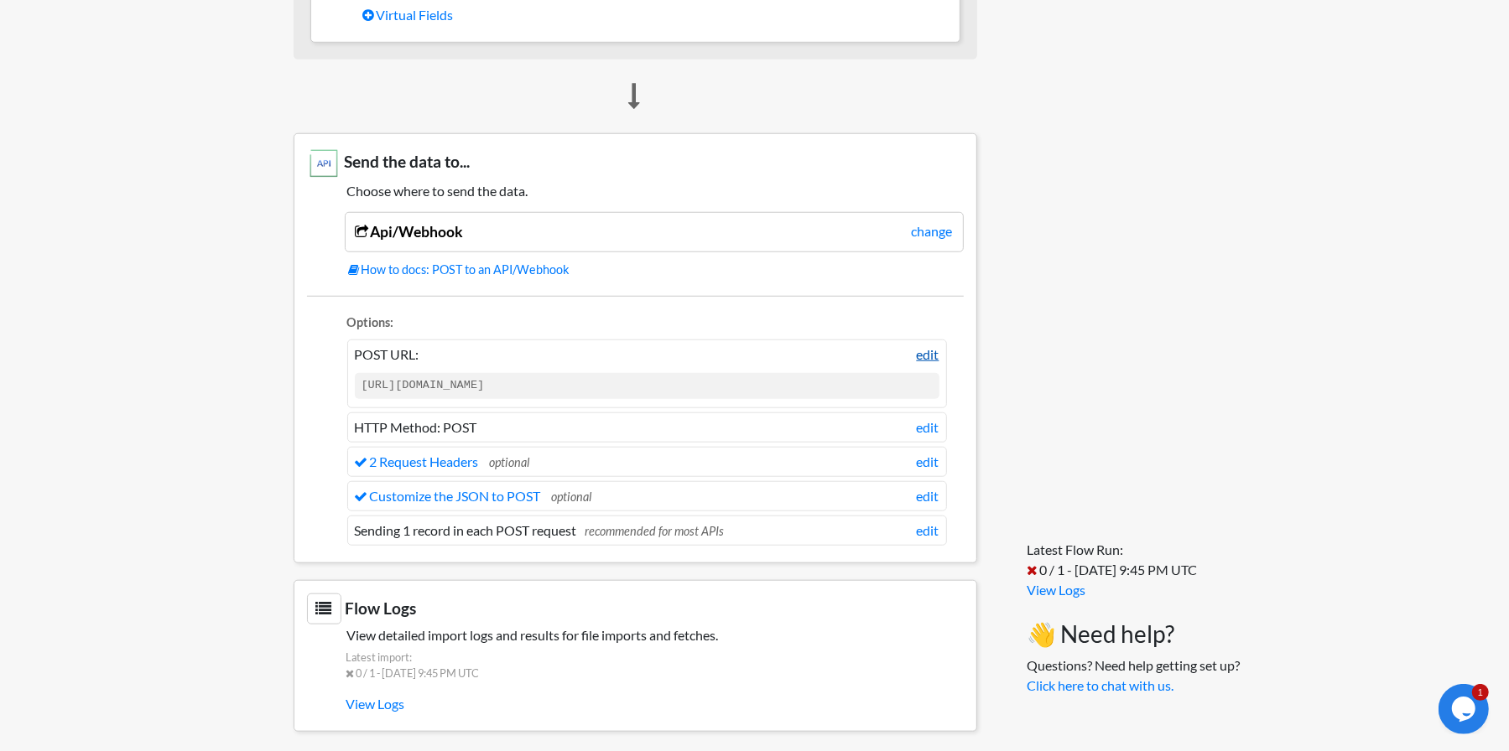
click at [929, 345] on link "edit" at bounding box center [928, 355] width 23 height 20
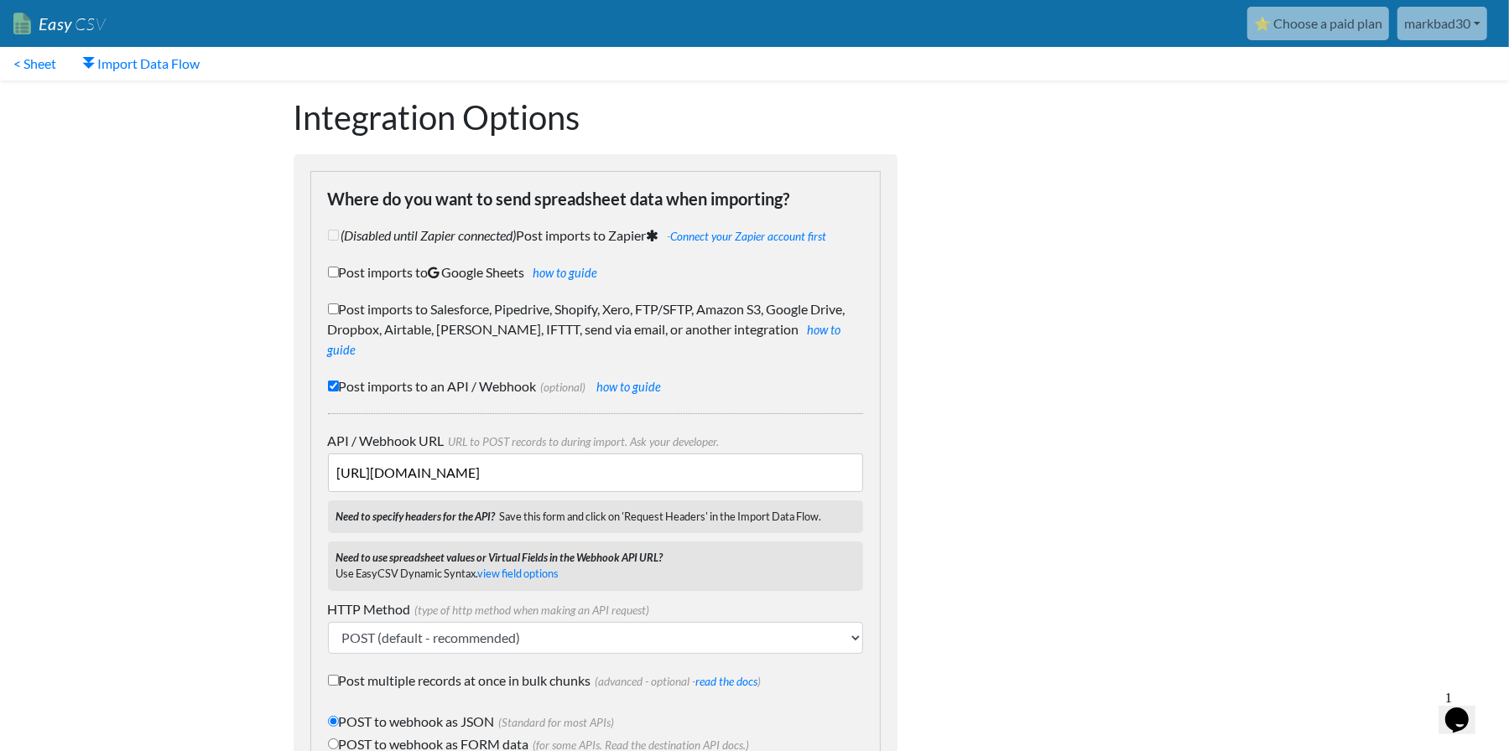
click at [570, 454] on input "[URL][DOMAIN_NAME]" at bounding box center [595, 473] width 535 height 39
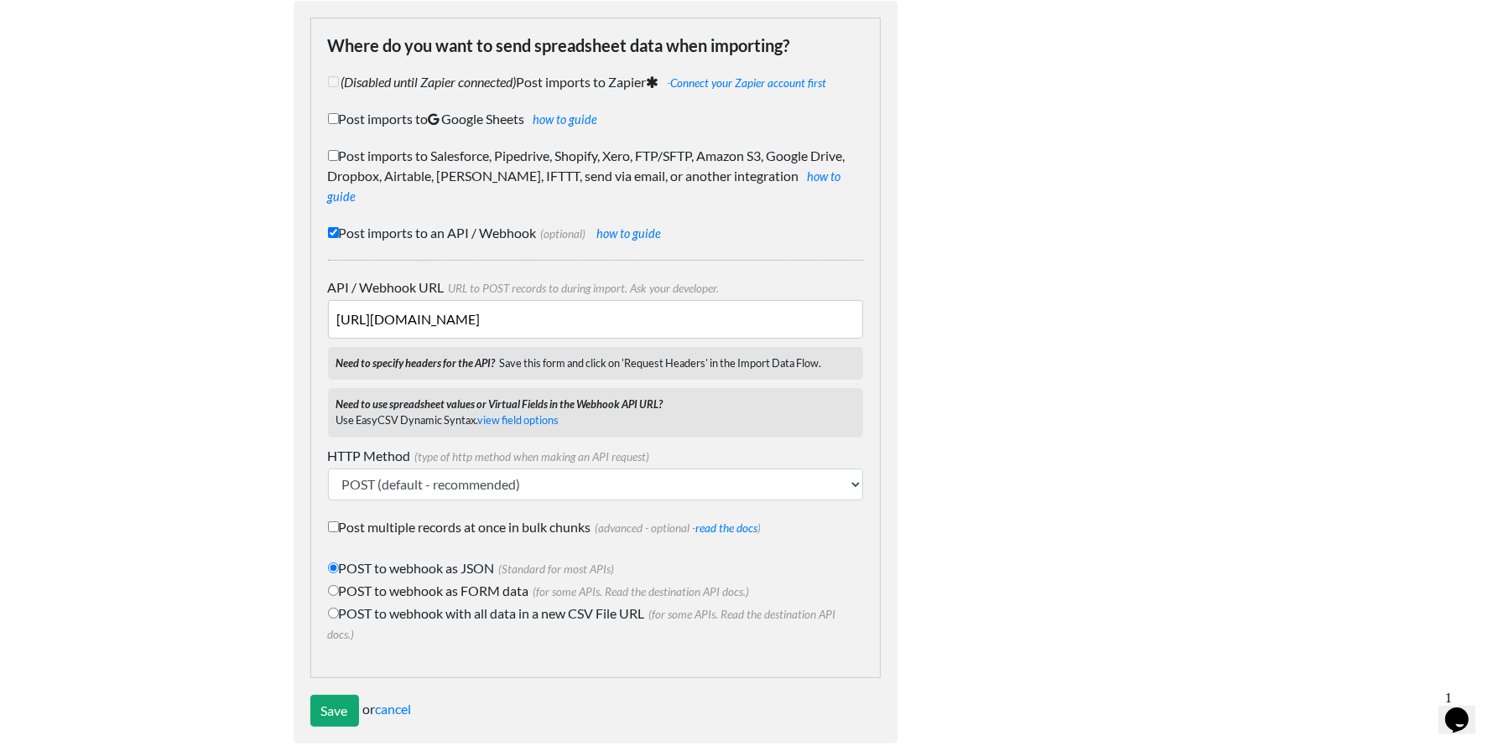
scroll to position [154, 0]
type input "https://api.commerce7.com/v1/customer-address"
click at [333, 695] on input "Save" at bounding box center [334, 710] width 49 height 32
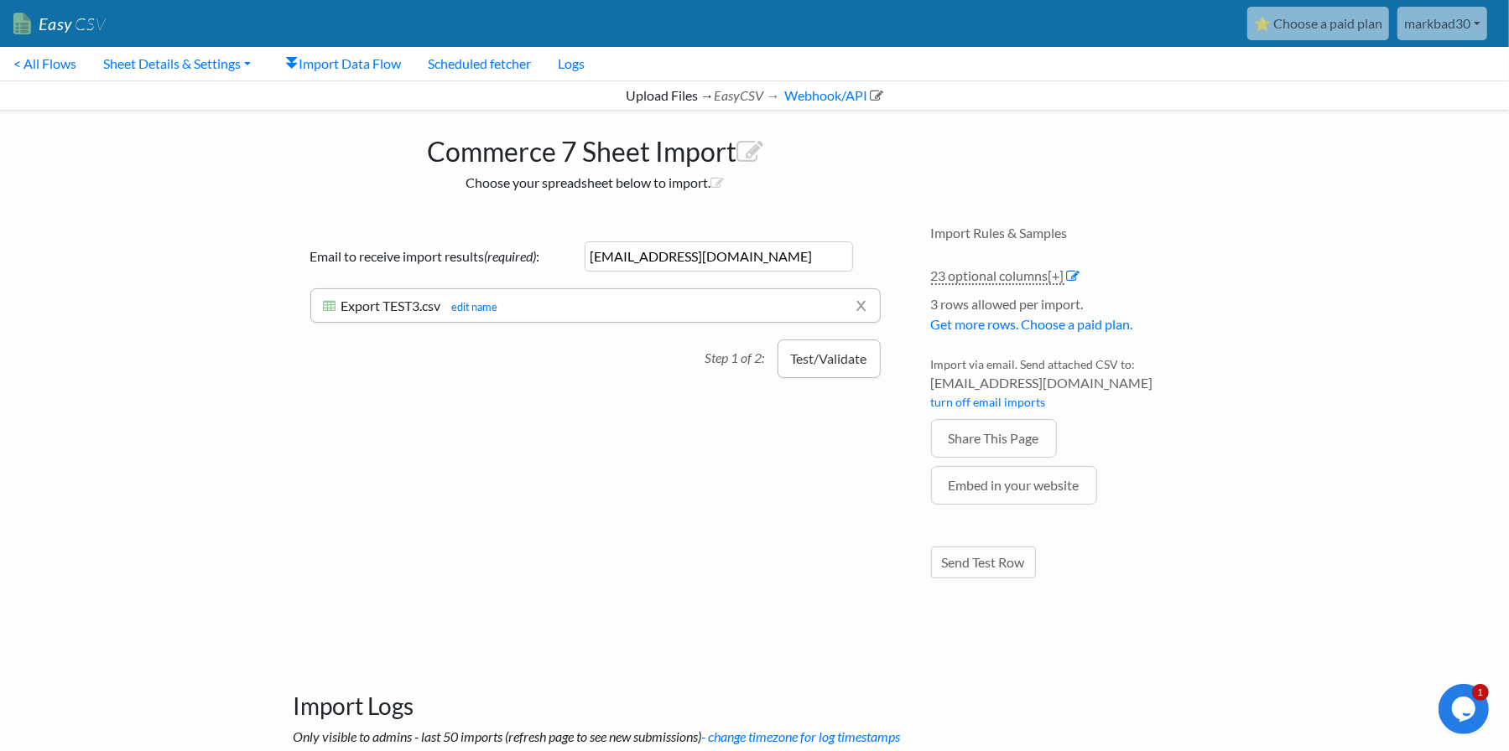
click at [830, 360] on button "Test/Validate" at bounding box center [828, 359] width 103 height 39
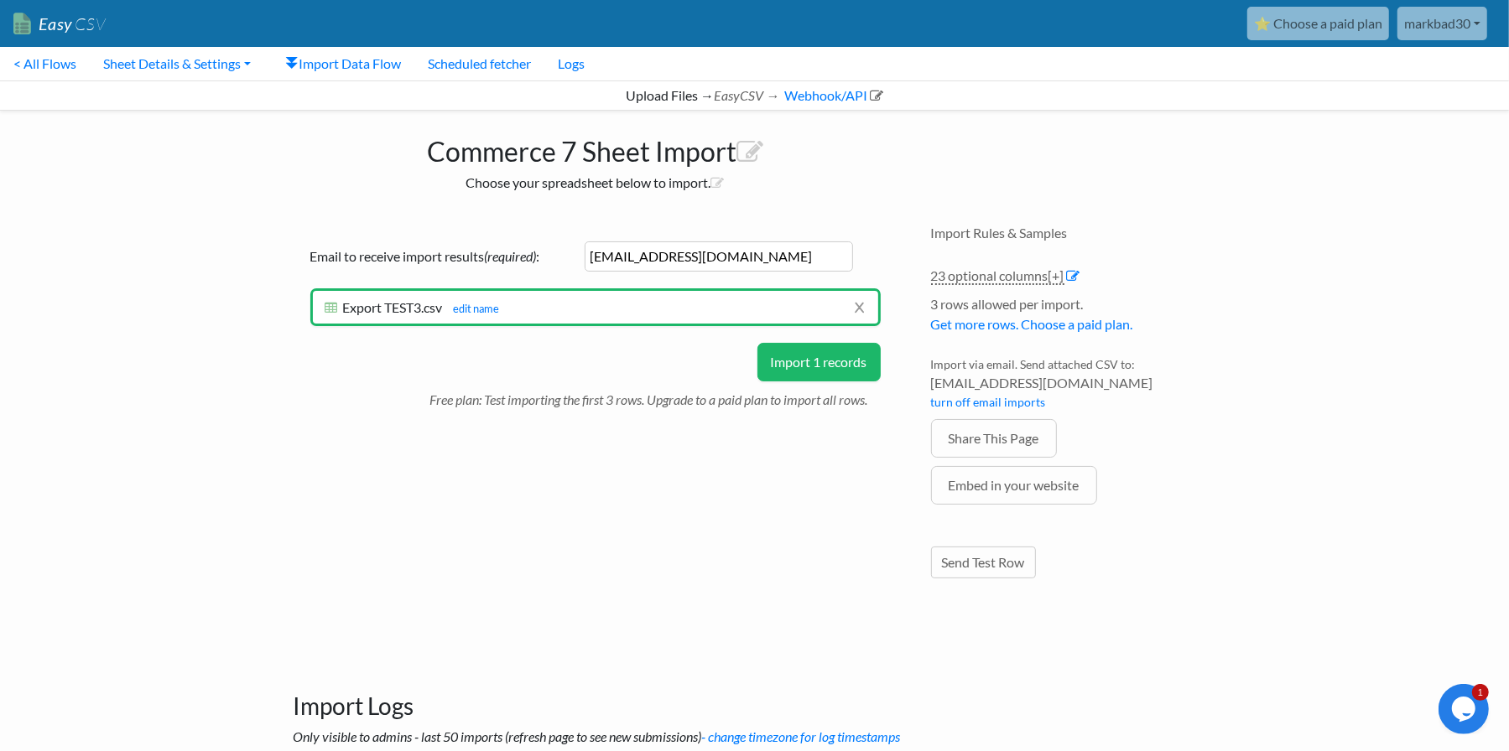
click at [804, 373] on button "Import 1 records" at bounding box center [818, 362] width 123 height 39
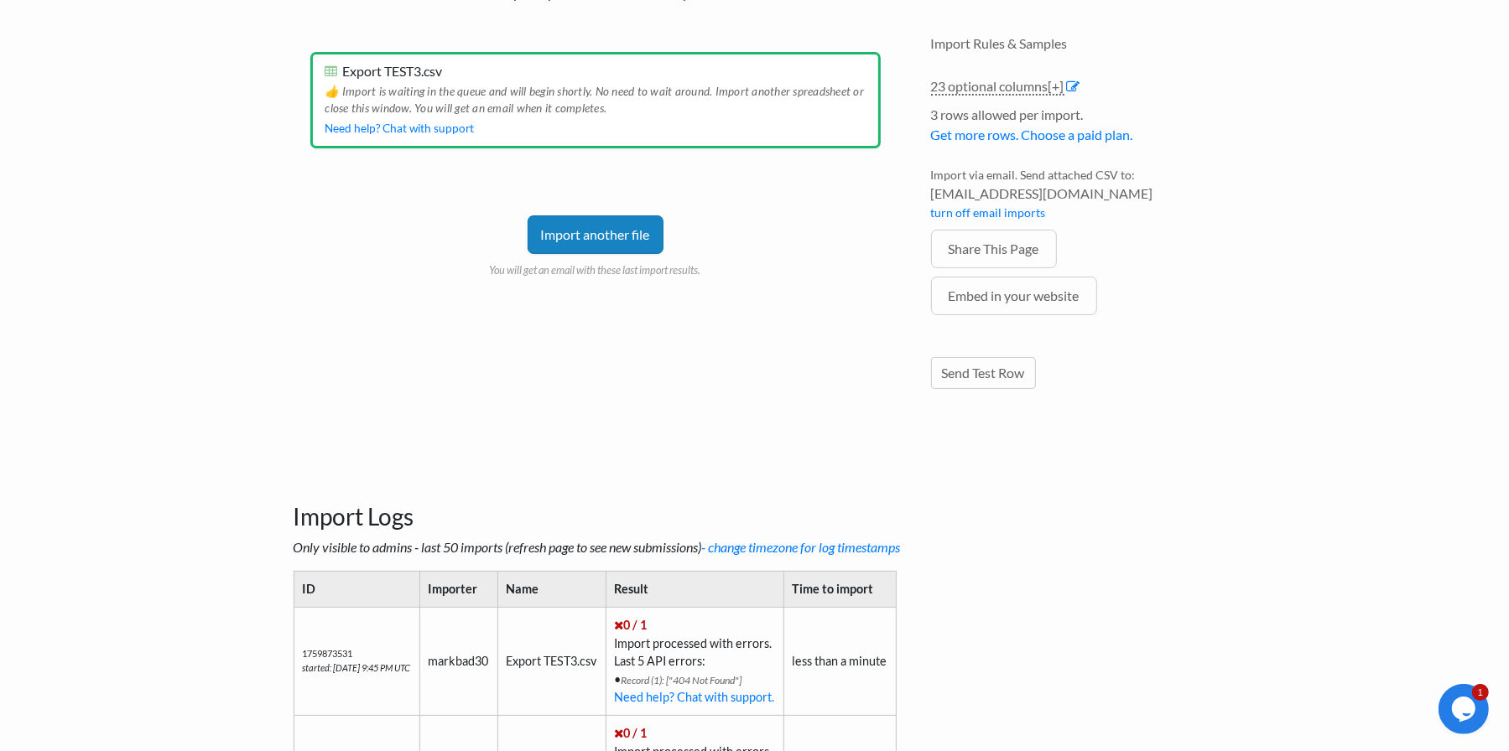
scroll to position [169, 0]
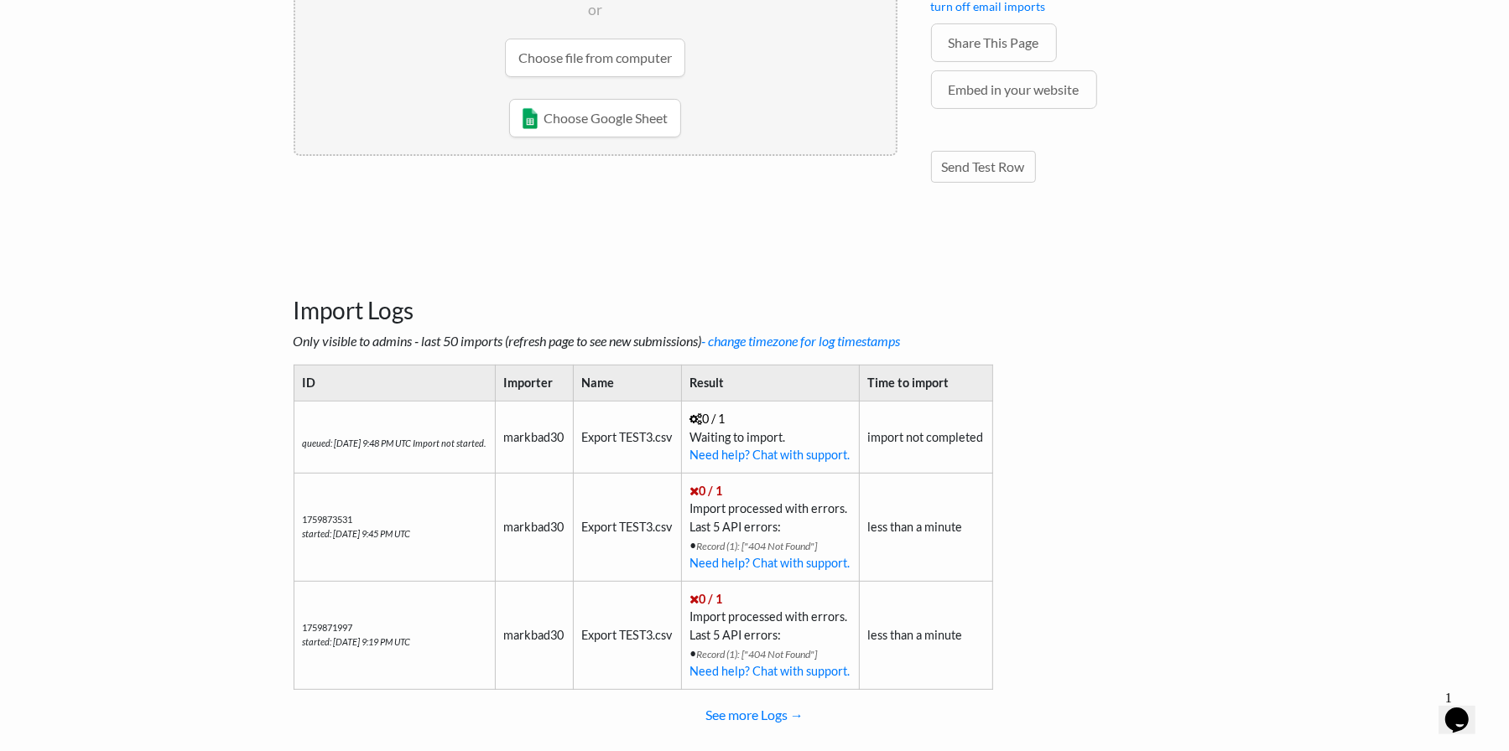
scroll to position [421, 0]
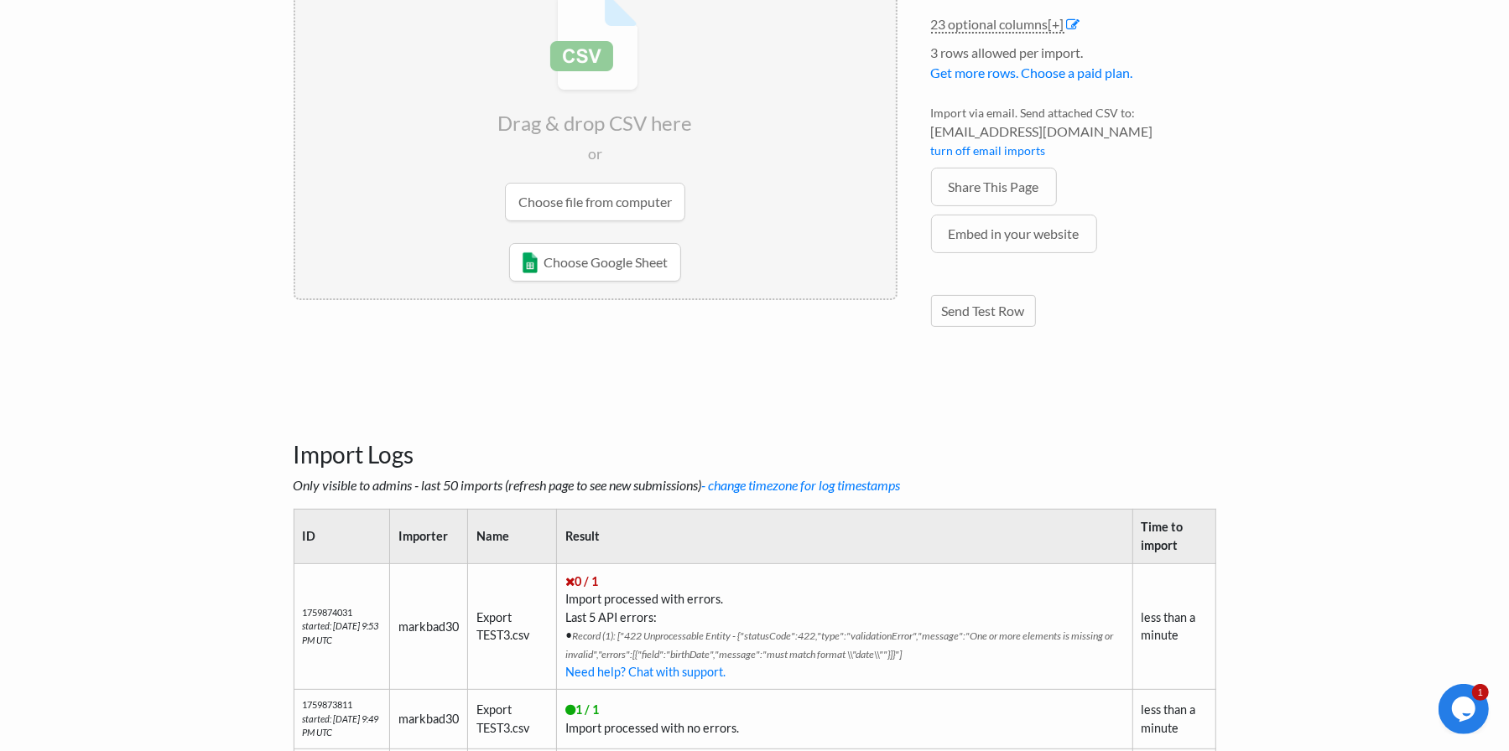
drag, startPoint x: 372, startPoint y: 368, endPoint x: 374, endPoint y: 376, distance: 8.6
click at [374, 374] on main "Commerce 7 Sheet Import Choose your spreadsheet below to import. Drag & drop CS…" at bounding box center [755, 452] width 956 height 1187
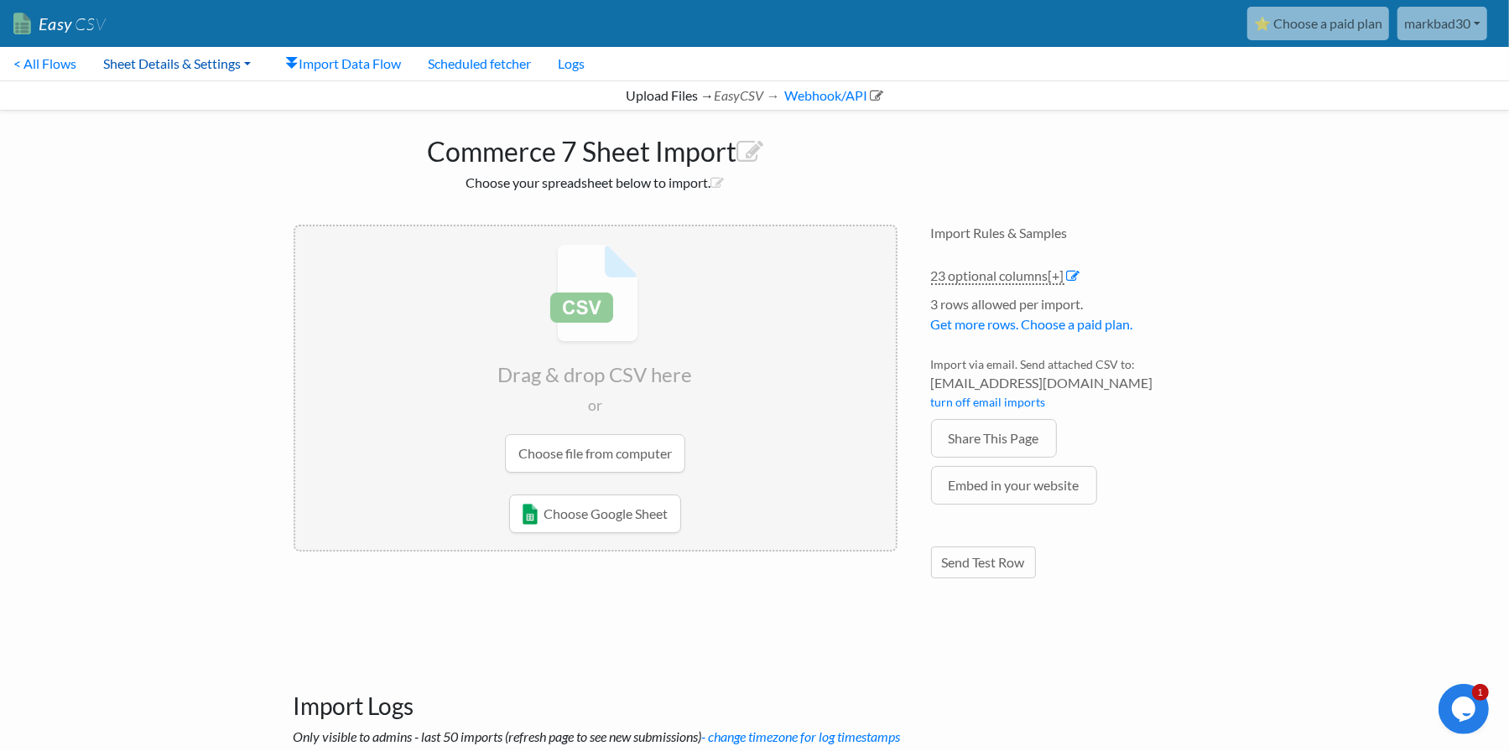
drag, startPoint x: 211, startPoint y: 62, endPoint x: 205, endPoint y: 75, distance: 15.0
click at [211, 62] on link "Sheet Details & Settings" at bounding box center [177, 64] width 174 height 34
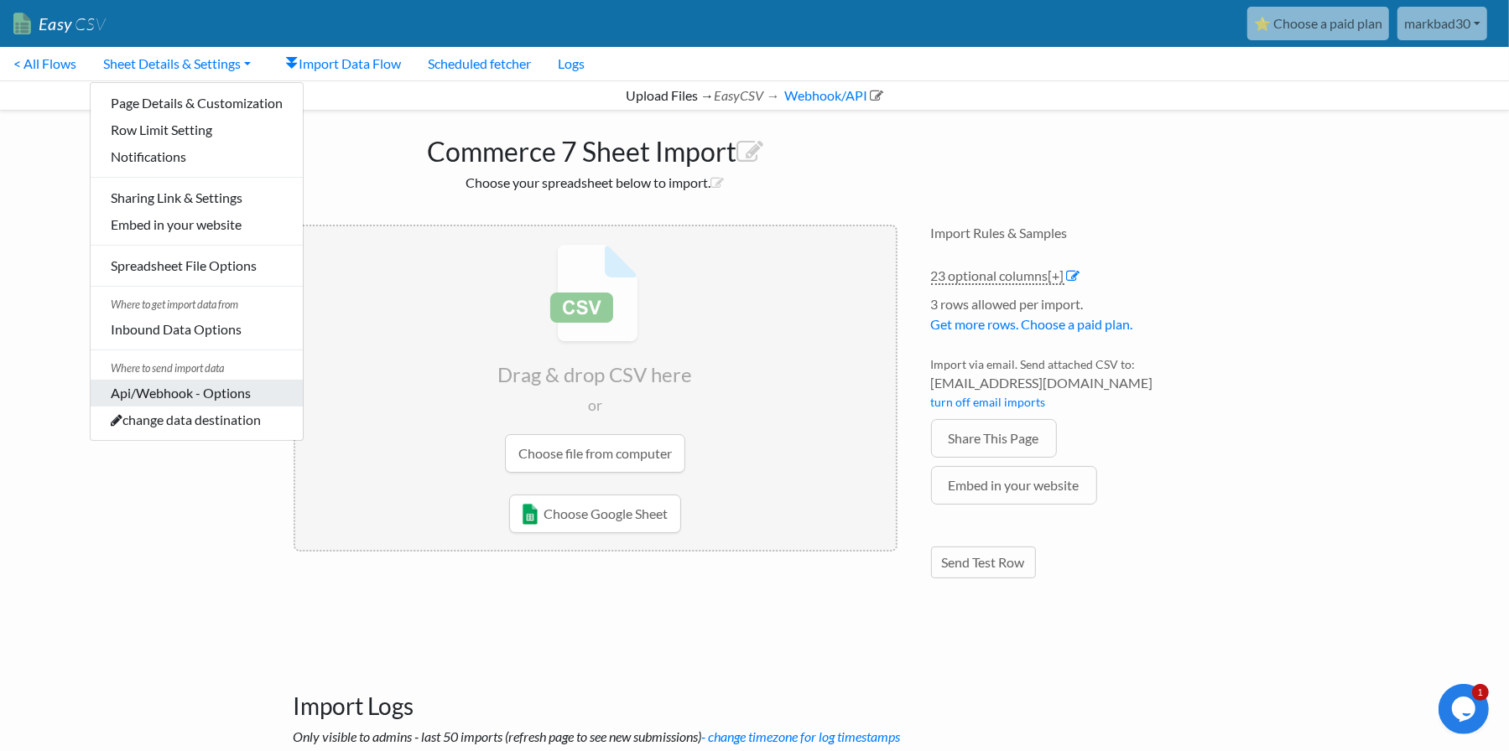
click at [162, 395] on link "Api/Webhook - Options" at bounding box center [197, 393] width 212 height 27
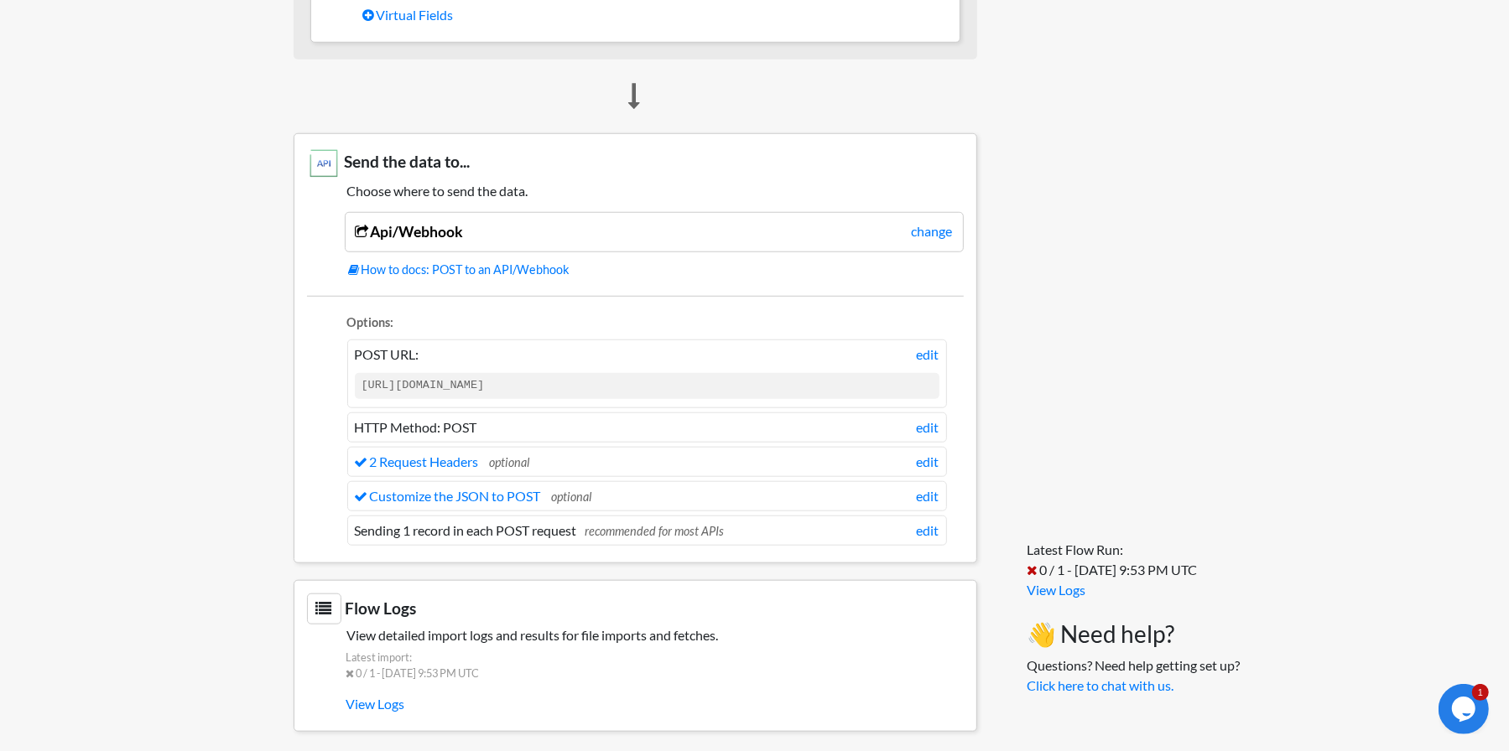
click at [491, 488] on link "Customize the JSON to POST" at bounding box center [448, 496] width 186 height 16
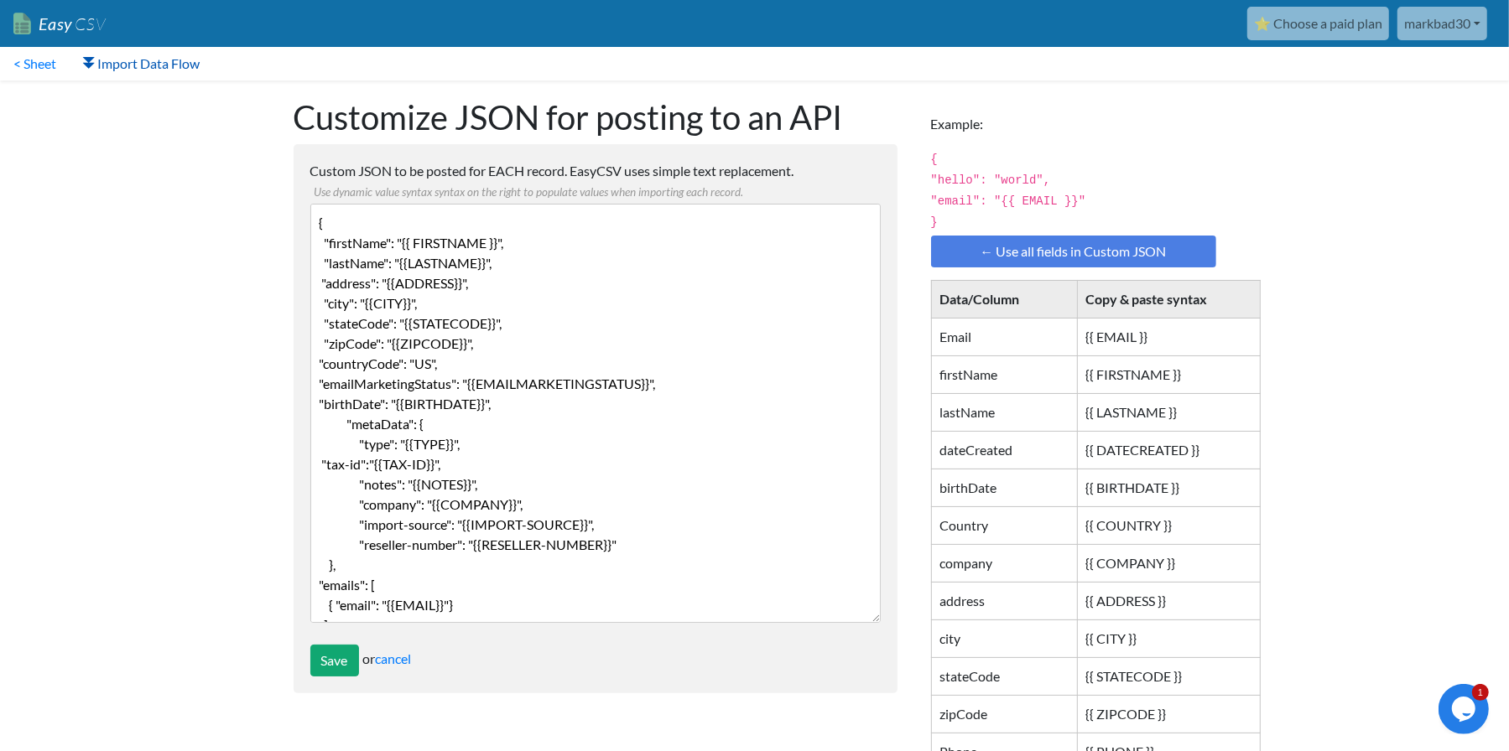
click at [140, 69] on link "Import Data Flow" at bounding box center [141, 64] width 143 height 34
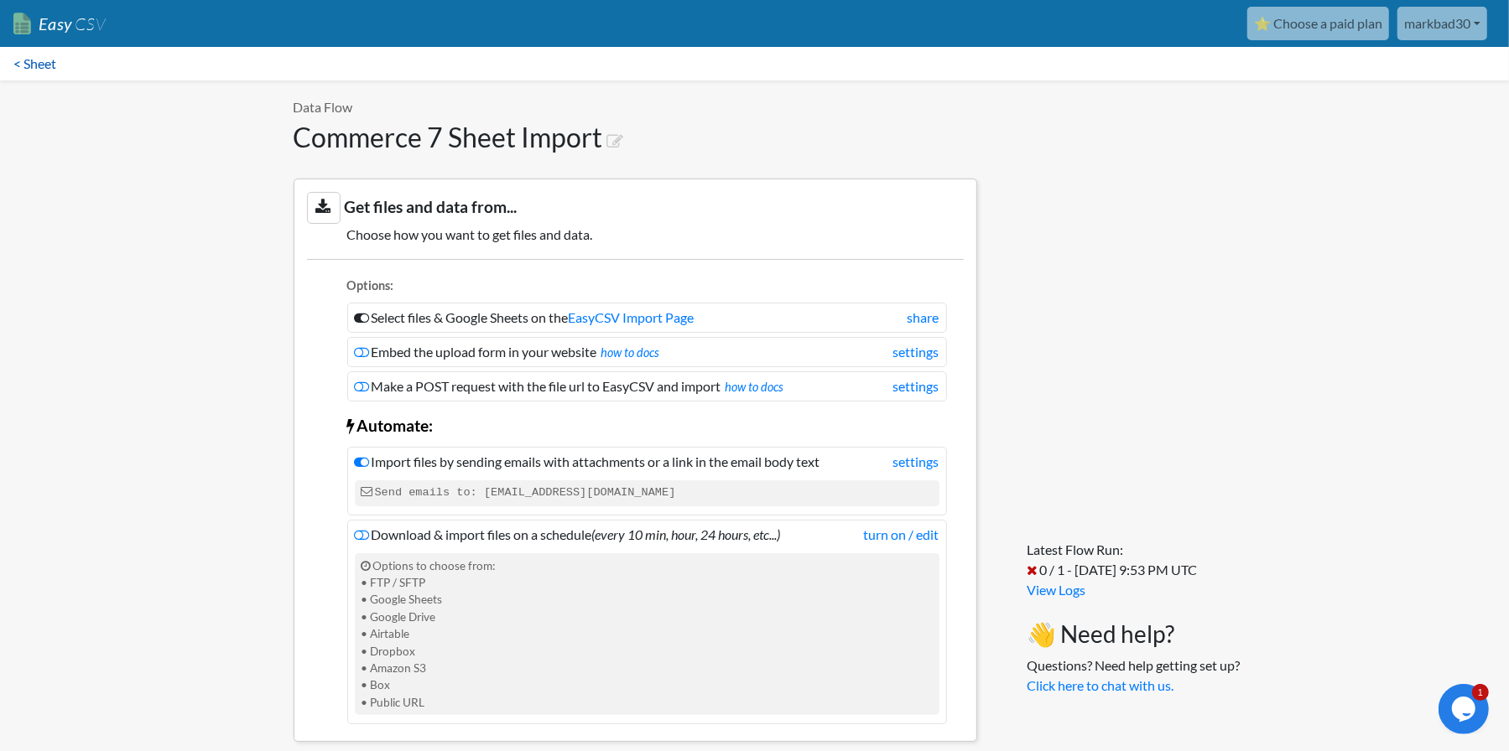
click at [29, 65] on link "< Sheet" at bounding box center [35, 64] width 70 height 34
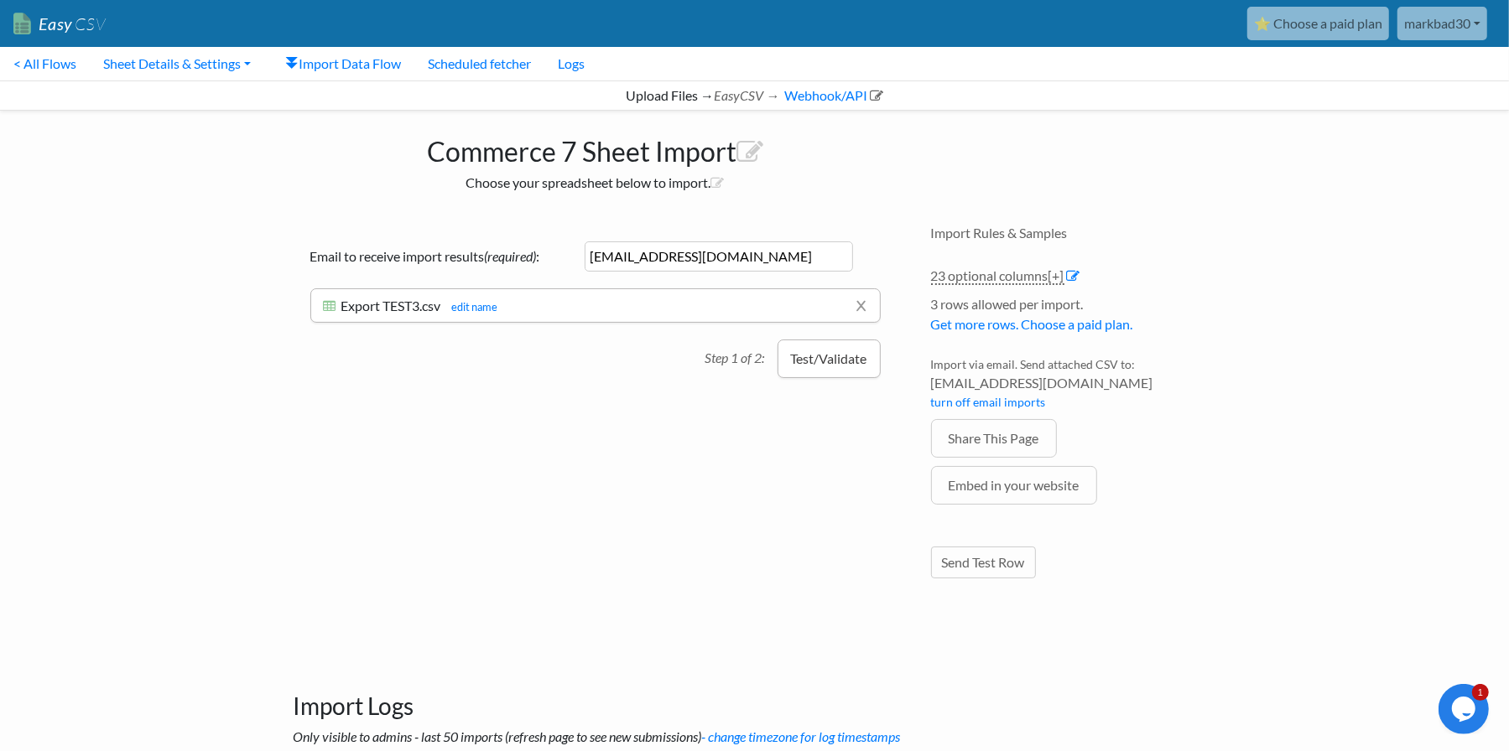
click at [822, 366] on button "Test/Validate" at bounding box center [828, 359] width 103 height 39
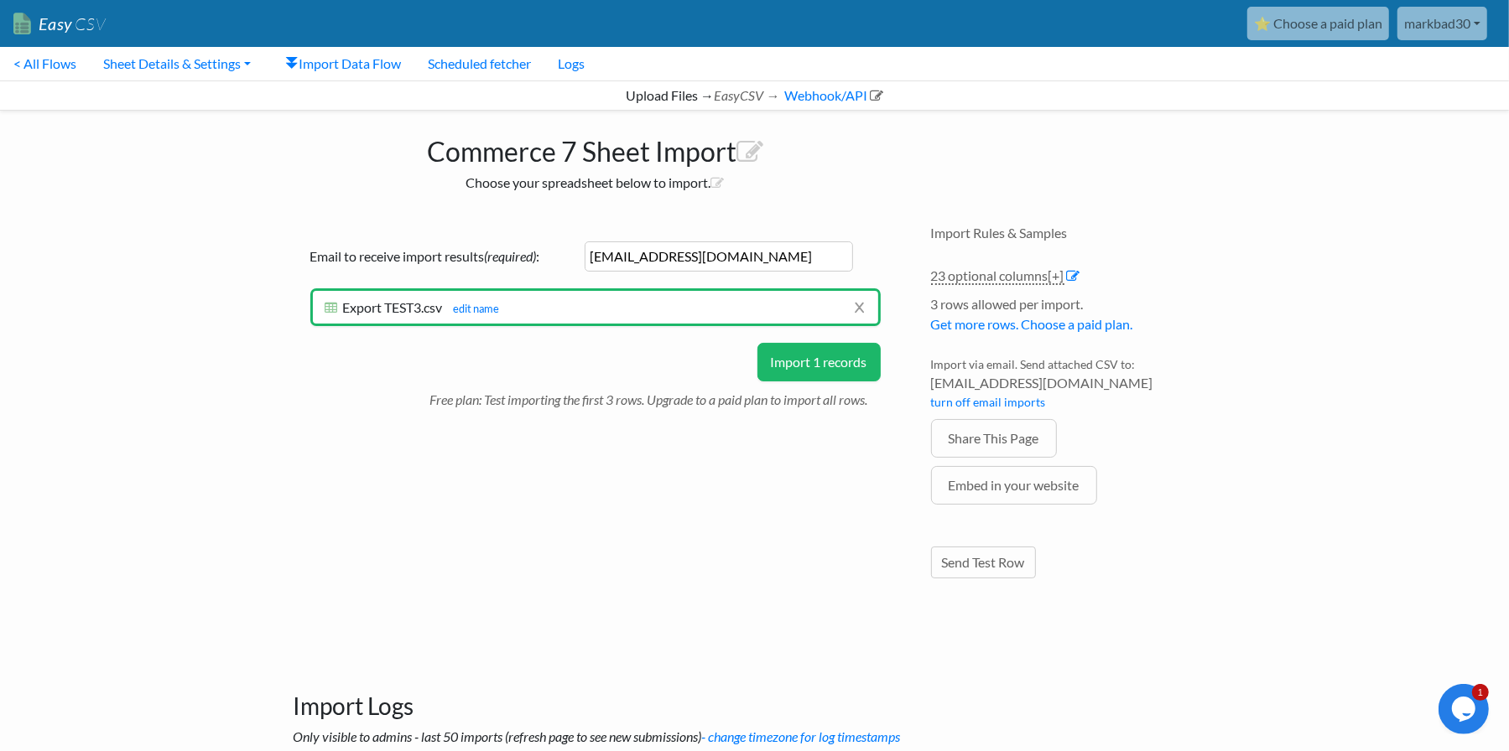
click at [829, 367] on button "Import 1 records" at bounding box center [818, 362] width 123 height 39
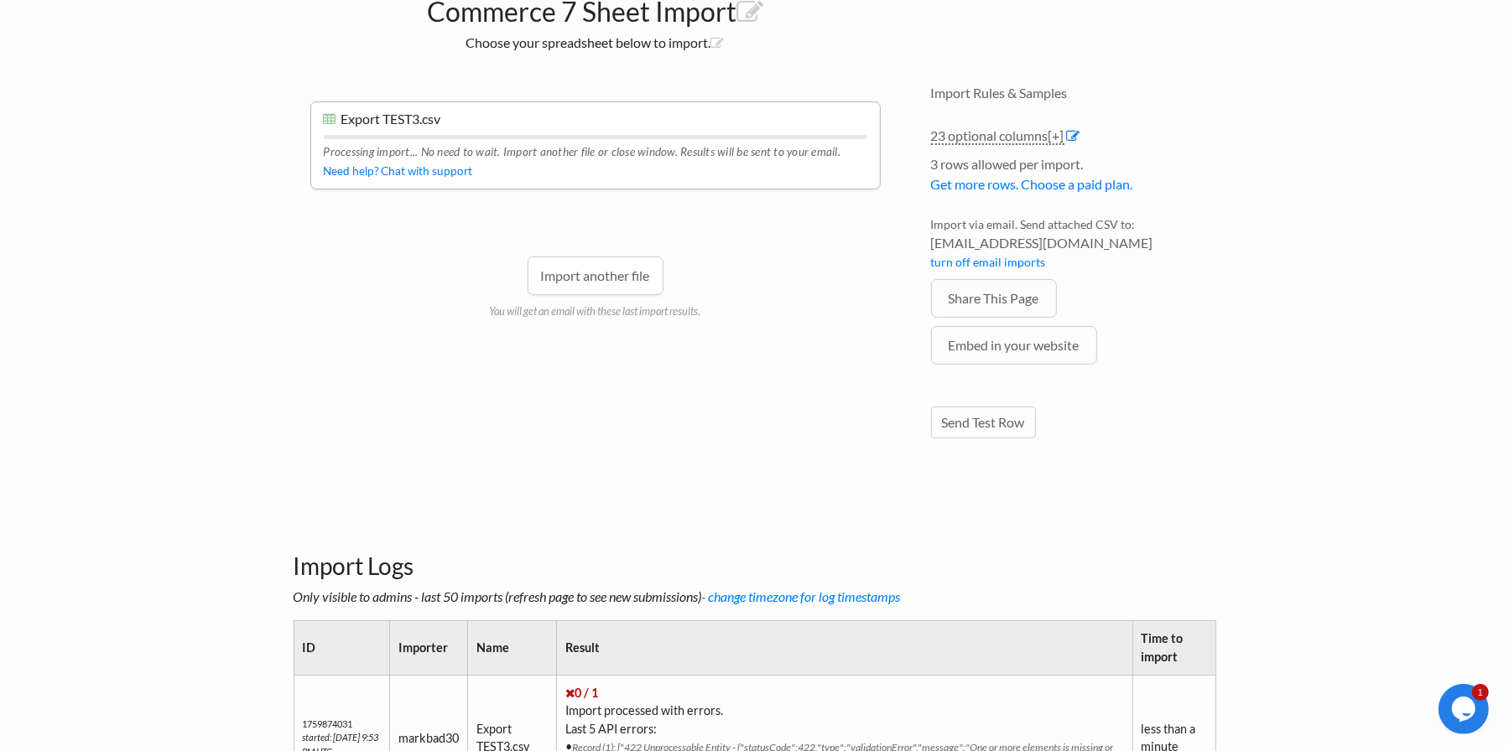
scroll to position [168, 0]
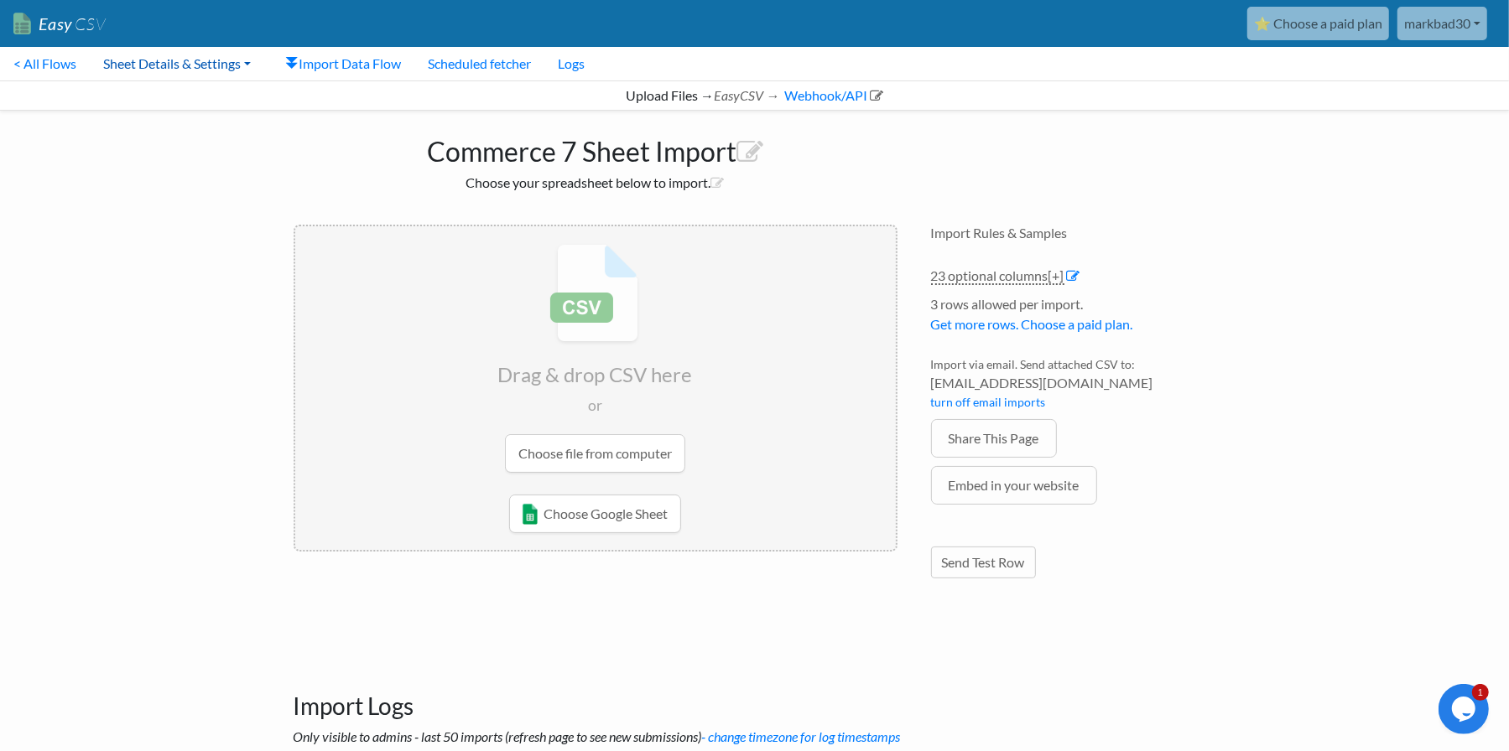
click at [150, 64] on link "Sheet Details & Settings" at bounding box center [177, 64] width 174 height 34
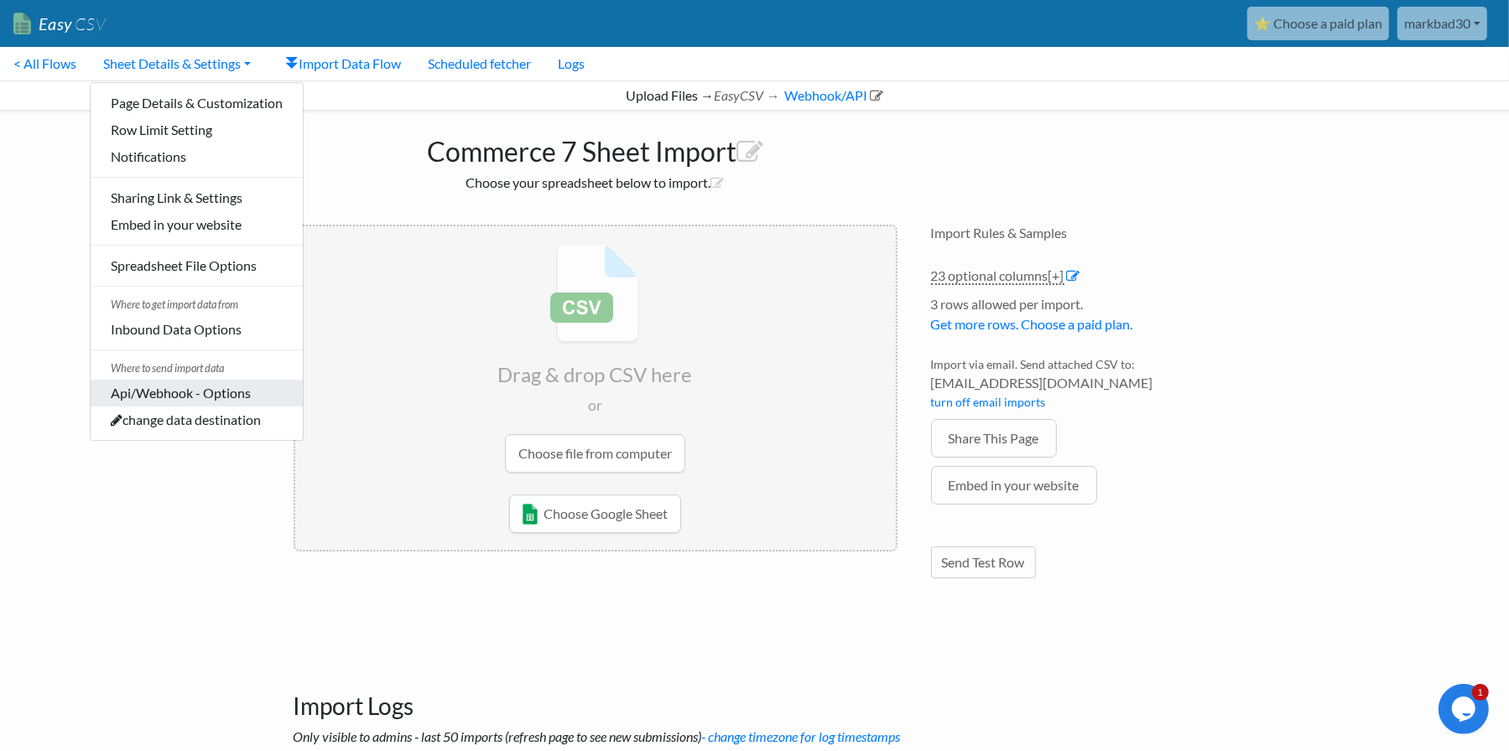
click at [173, 397] on link "Api/Webhook - Options" at bounding box center [197, 393] width 212 height 27
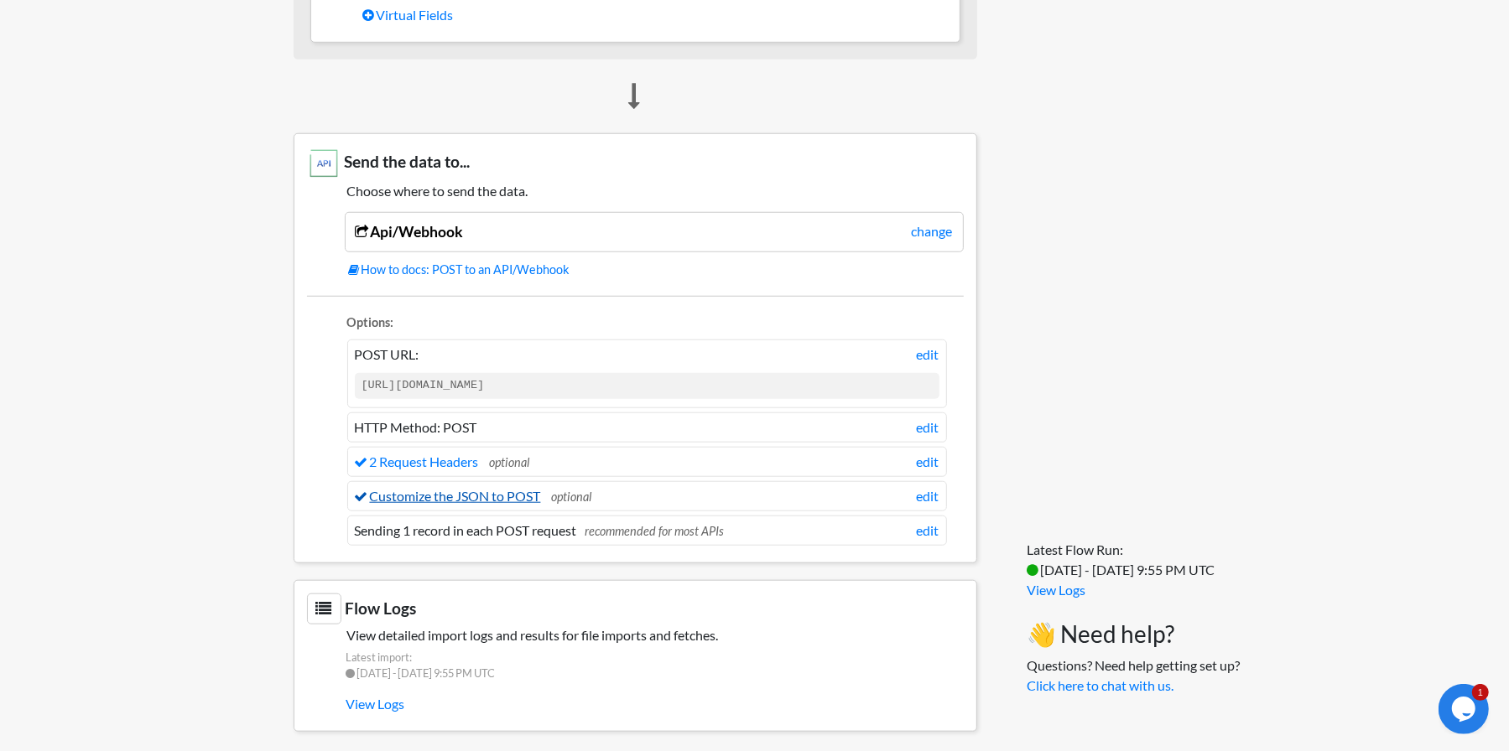
click at [487, 488] on link "Customize the JSON to POST" at bounding box center [448, 496] width 186 height 16
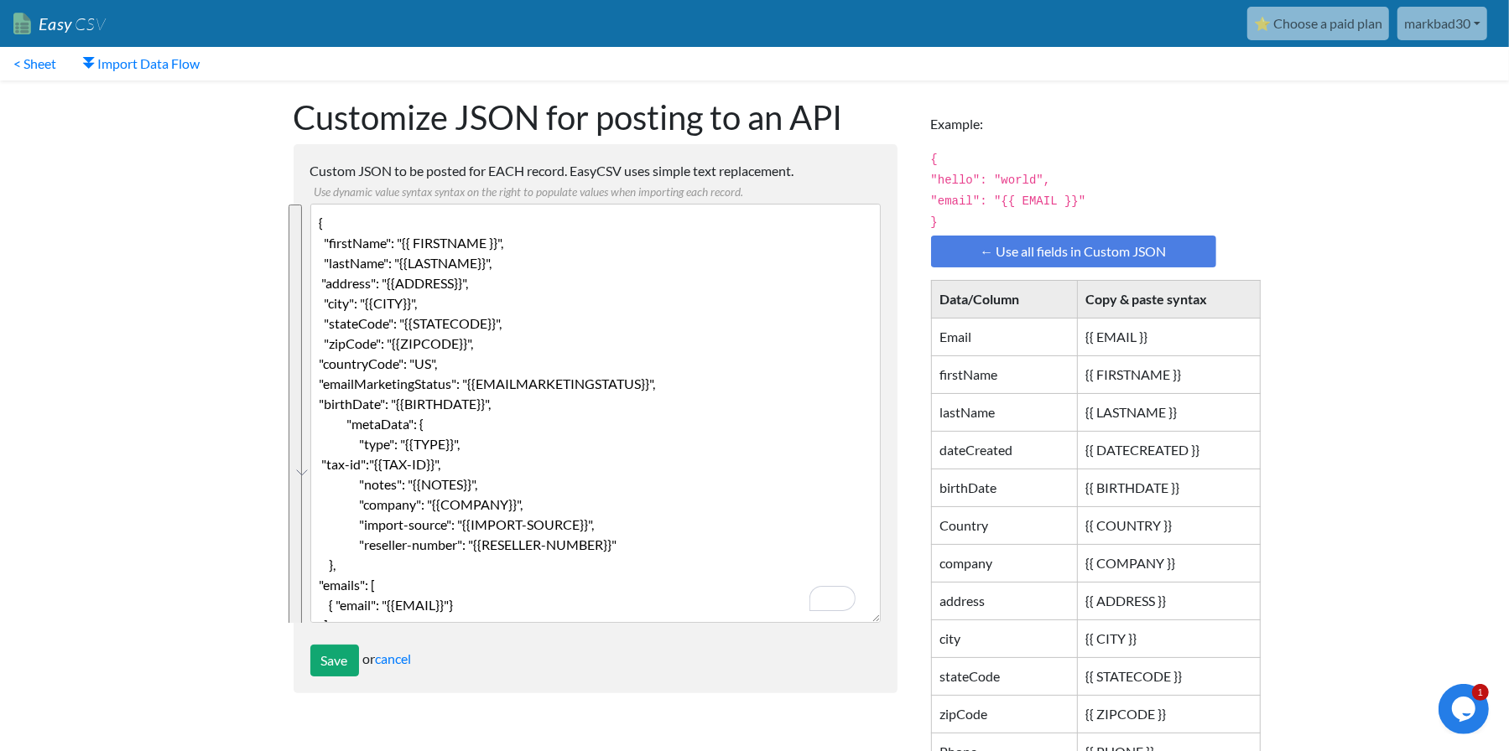
click at [1336, 23] on link "⭐ Choose a paid plan" at bounding box center [1318, 24] width 142 height 34
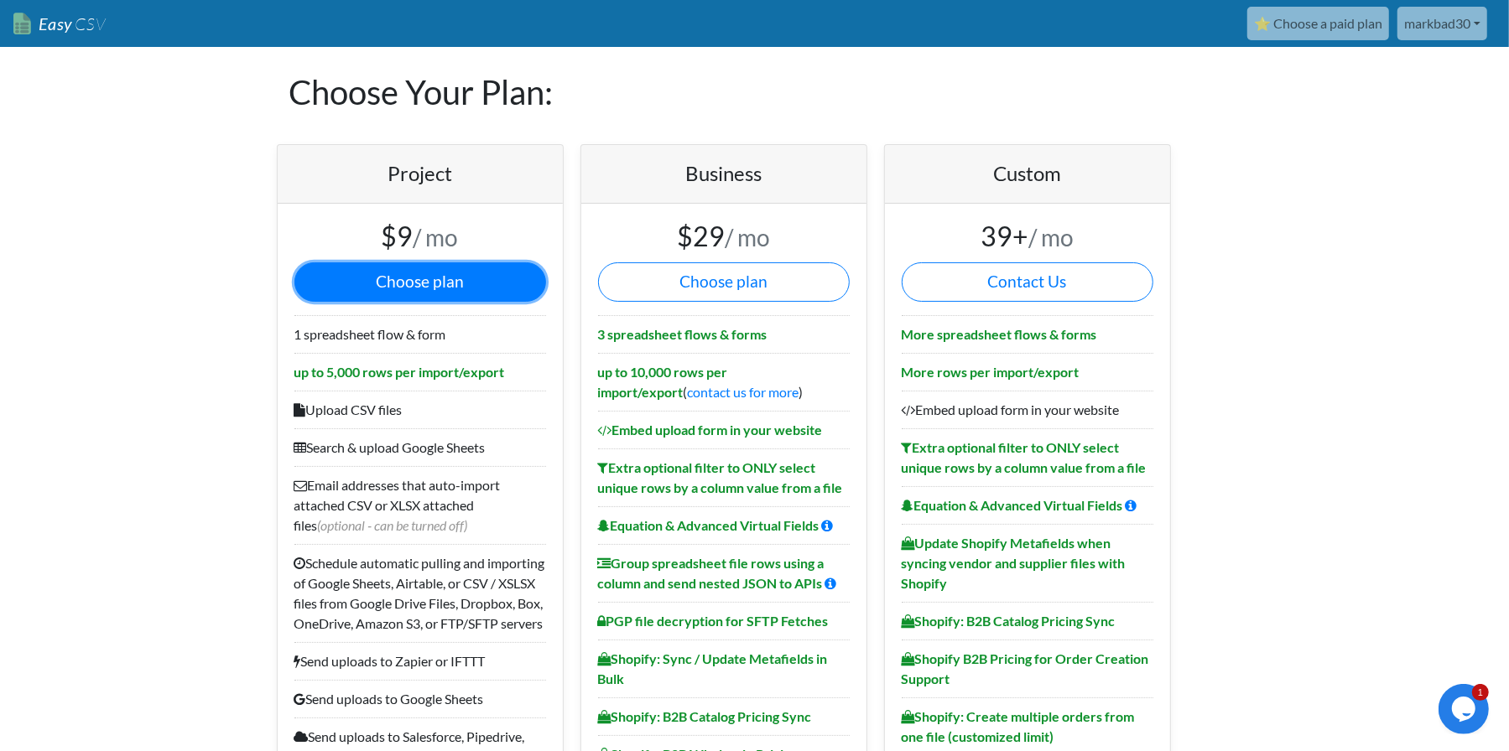
click at [460, 286] on button "Choose plan" at bounding box center [420, 281] width 252 height 39
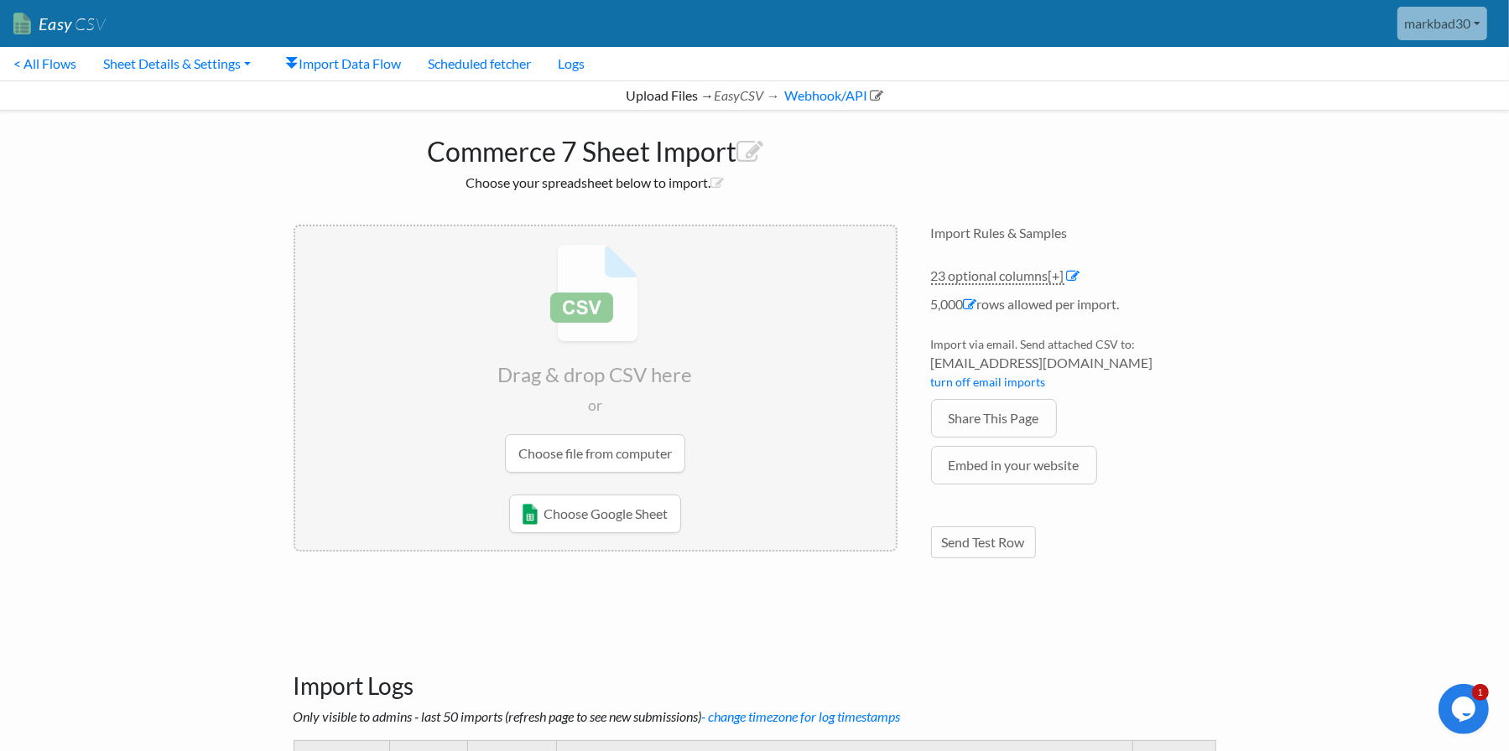
click at [226, 299] on body "Easy CSV markbad30 Markbad30 All Flows All CSV Generators Business & Plan Info …" at bounding box center [754, 668] width 1509 height 1337
click at [191, 62] on link "Sheet Details & Settings" at bounding box center [177, 64] width 174 height 34
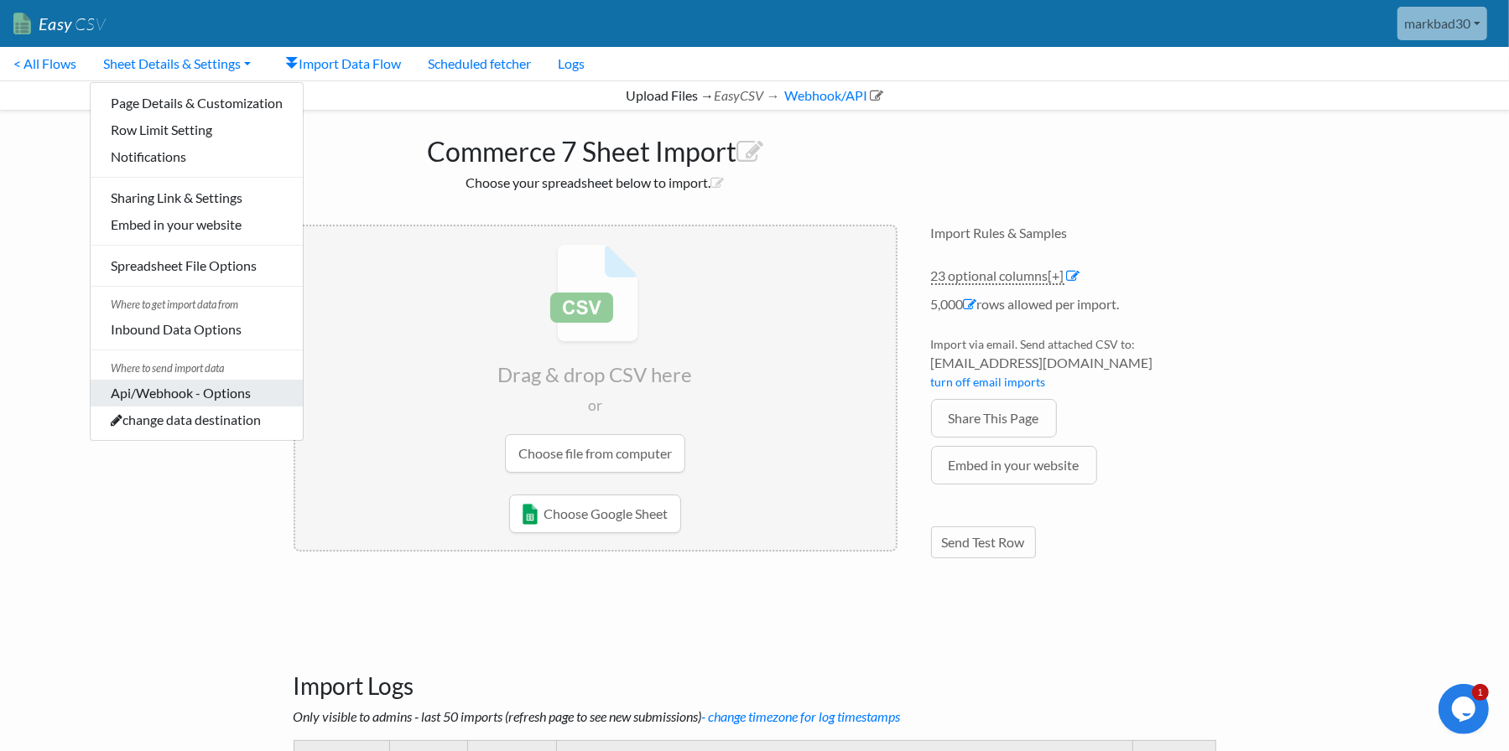
click at [182, 396] on link "Api/Webhook - Options" at bounding box center [197, 393] width 212 height 27
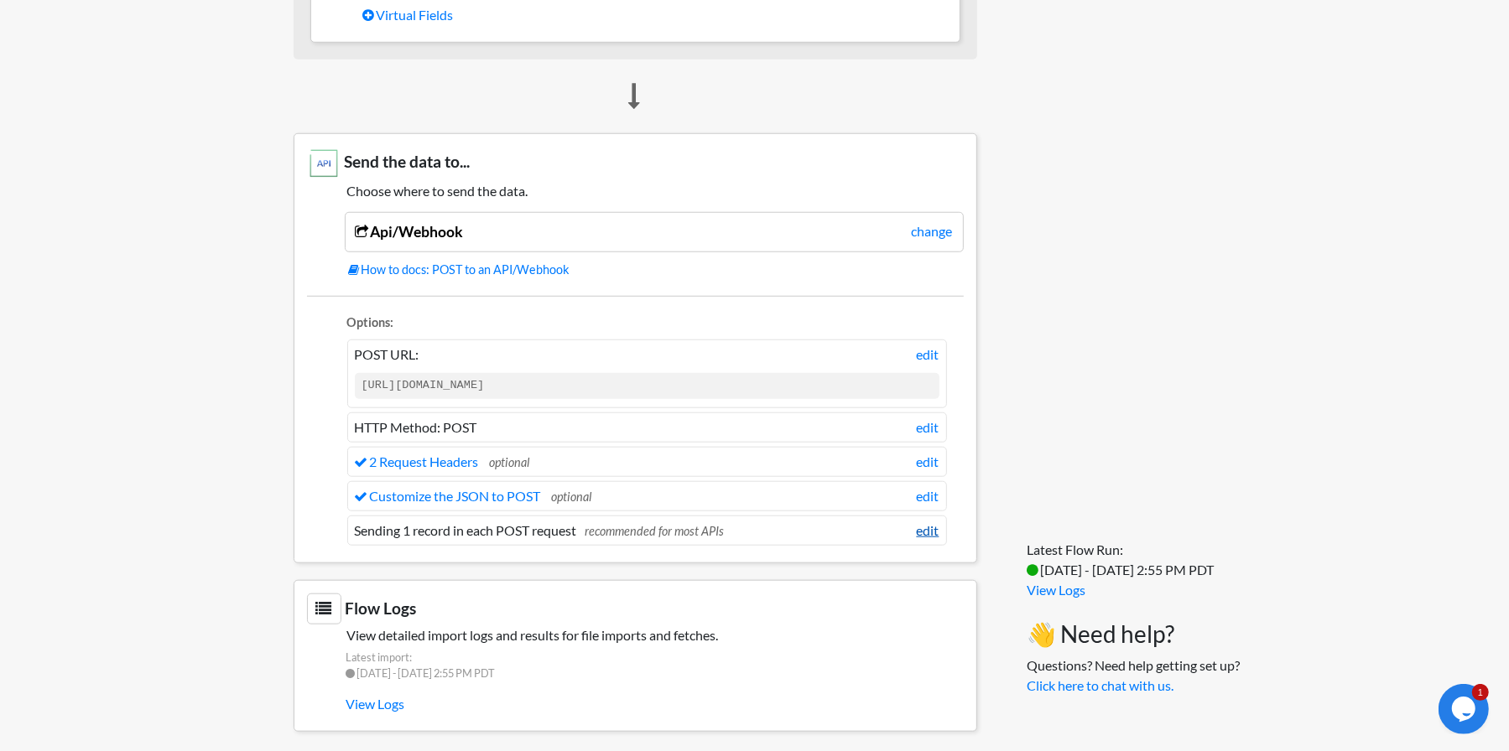
click at [927, 525] on link "edit" at bounding box center [928, 531] width 23 height 20
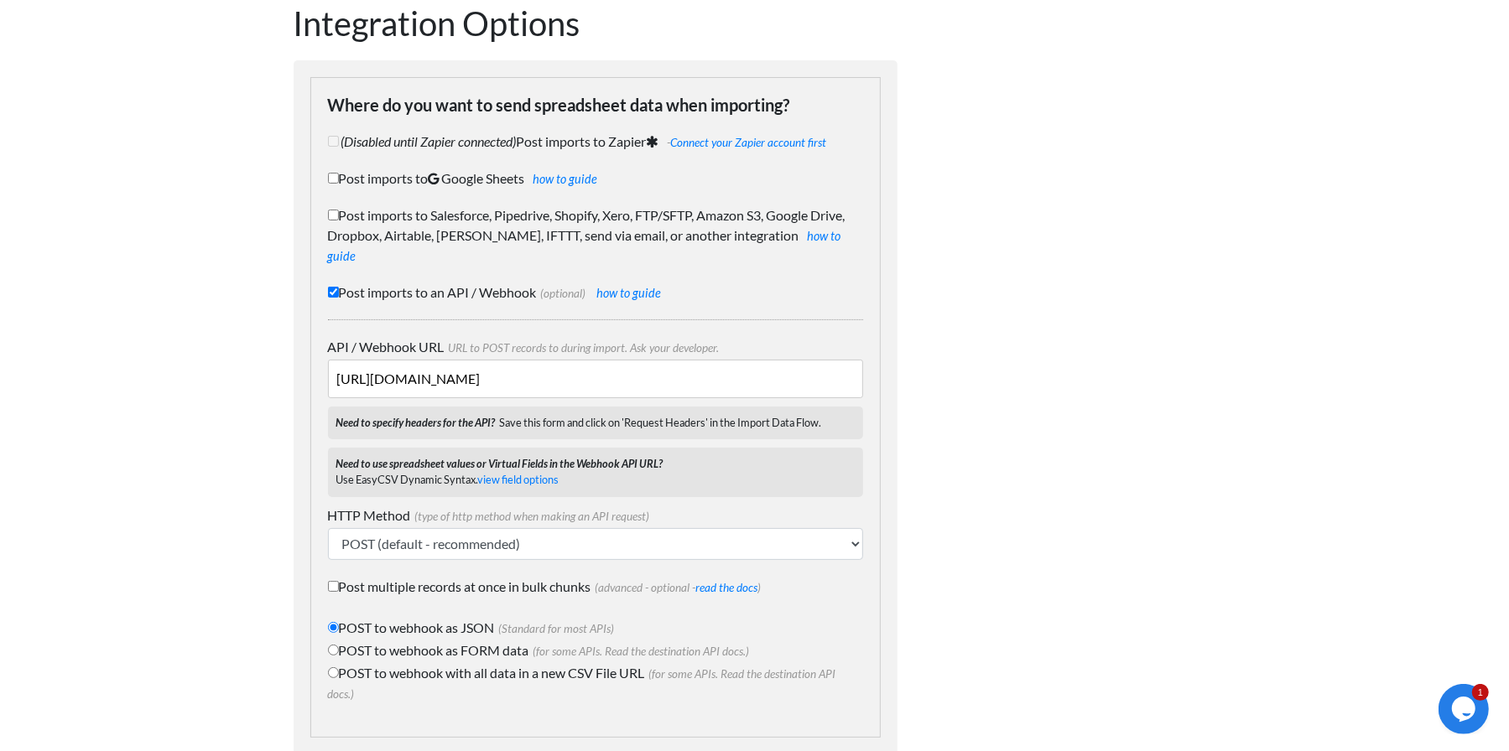
scroll to position [70, 0]
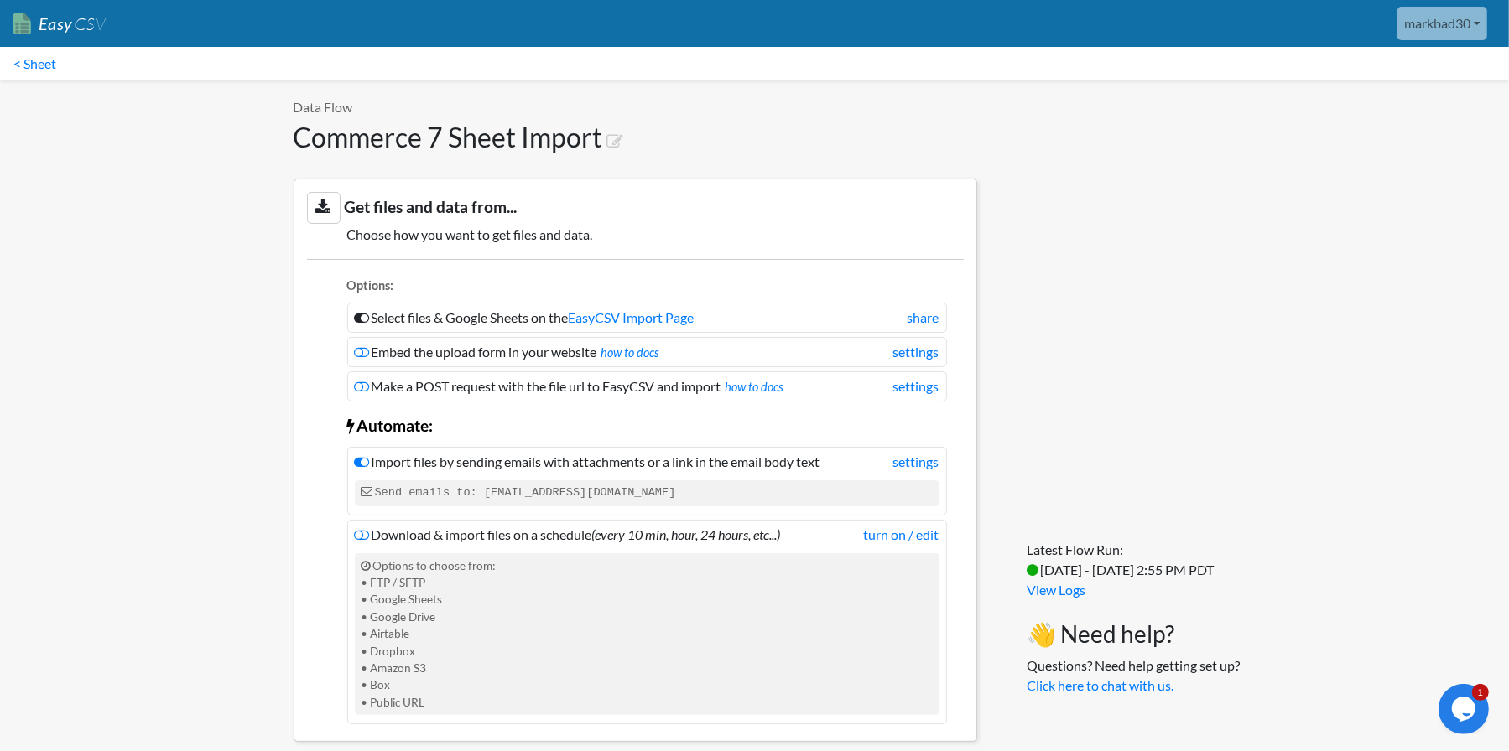
click at [71, 34] on link "Easy CSV" at bounding box center [59, 24] width 92 height 34
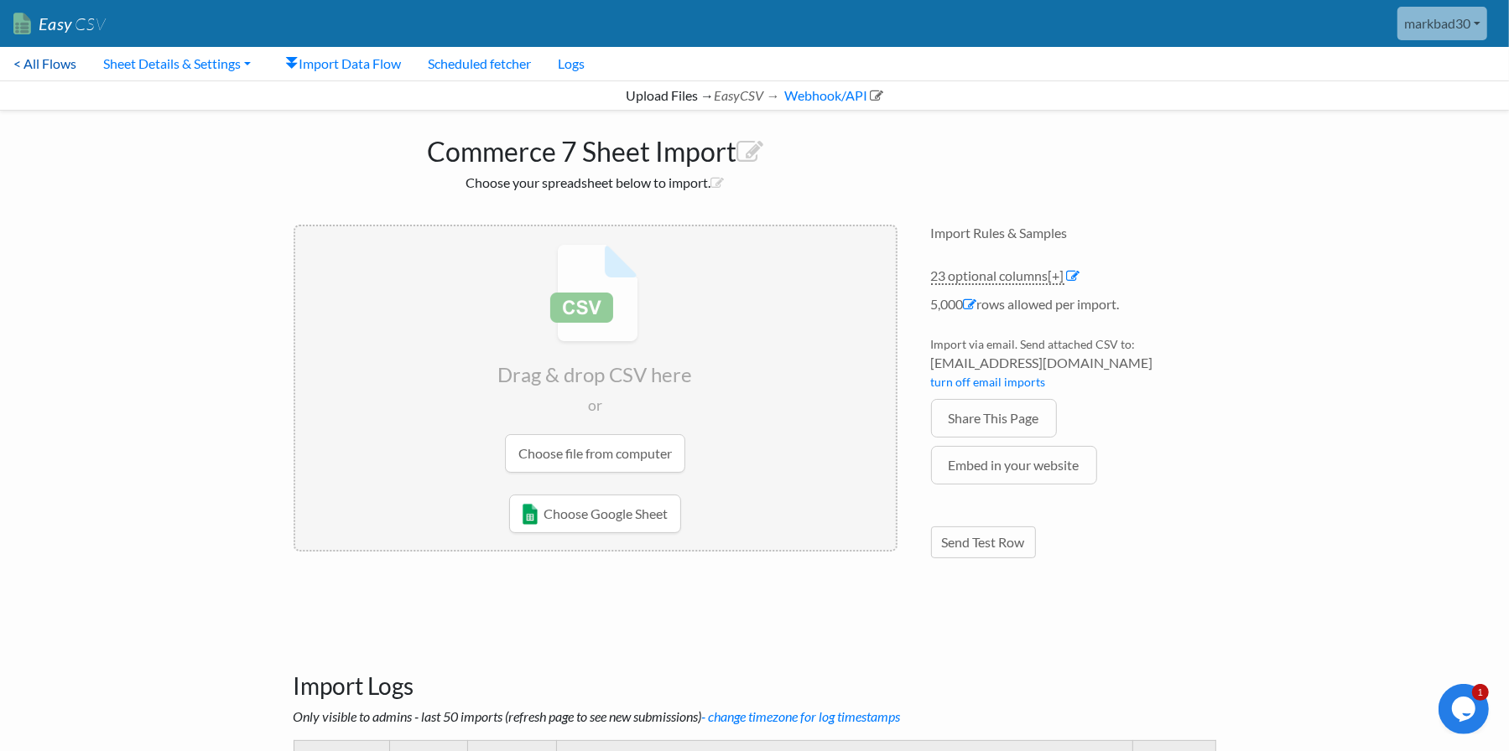
click at [68, 67] on link "< All Flows" at bounding box center [45, 64] width 90 height 34
click at [189, 39] on div "markbad30 Markbad30 All Flows All CSV Generators Business & Plan Info Manage Us…" at bounding box center [807, 24] width 1376 height 34
click at [189, 65] on link "Sheet Details & Settings" at bounding box center [177, 64] width 174 height 34
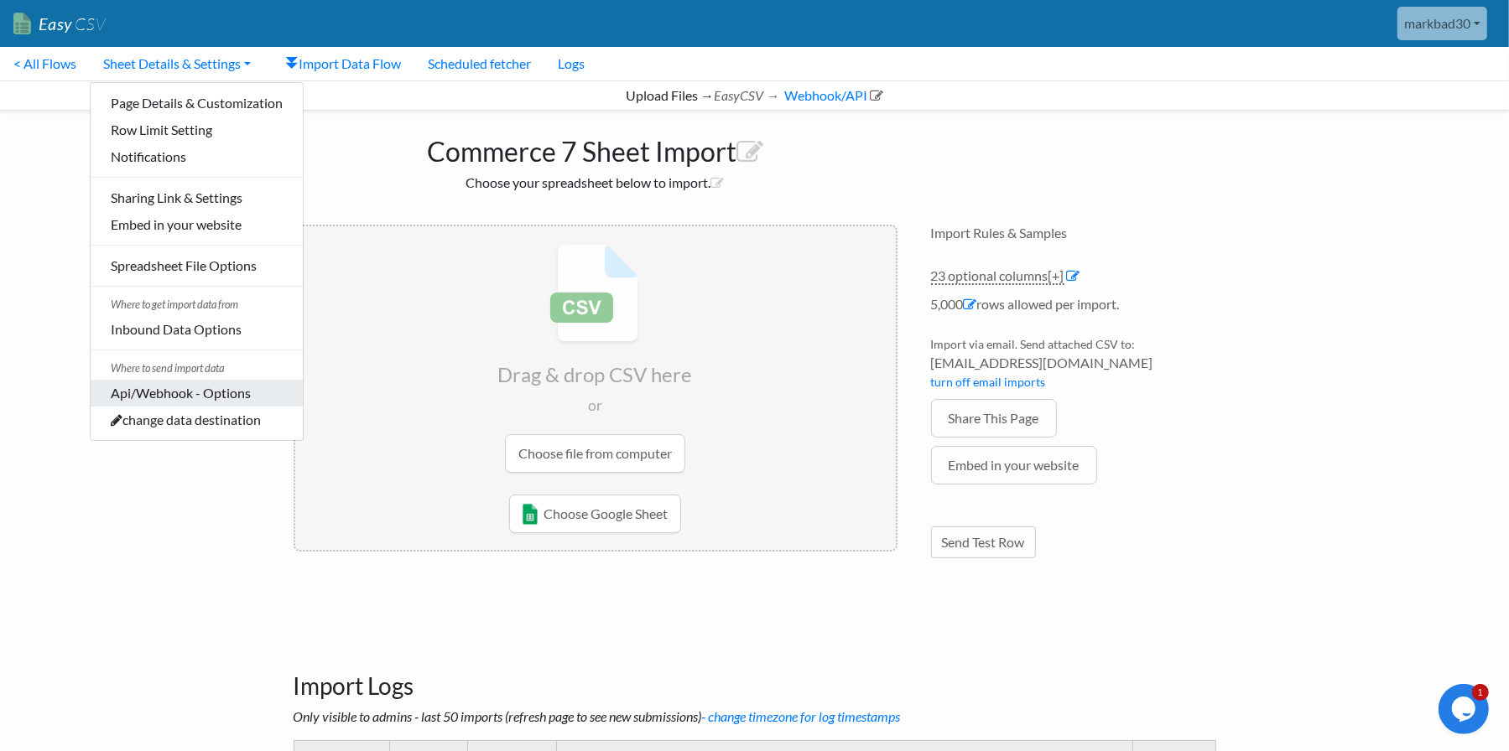
click at [239, 391] on link "Api/Webhook - Options" at bounding box center [197, 393] width 212 height 27
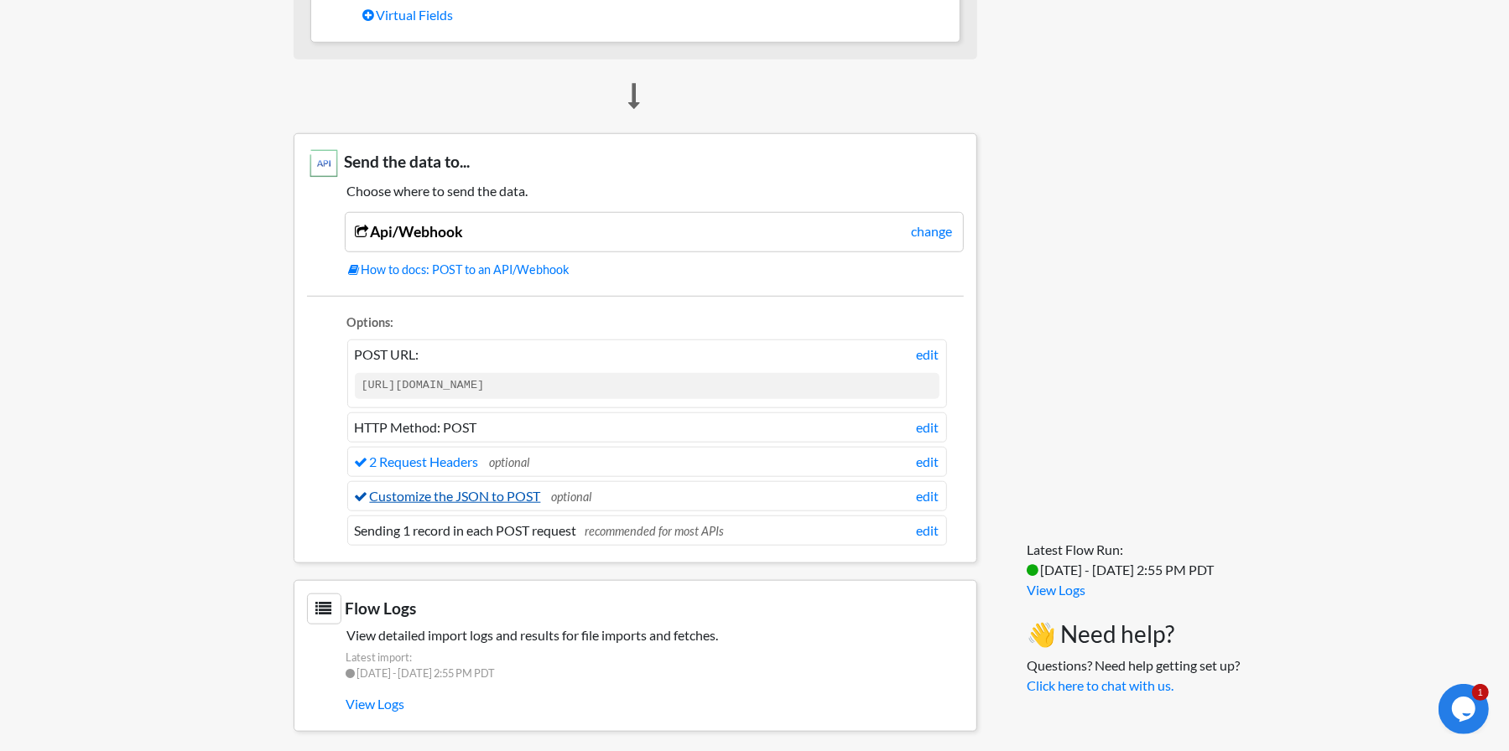
click at [508, 493] on link "Customize the JSON to POST" at bounding box center [448, 496] width 186 height 16
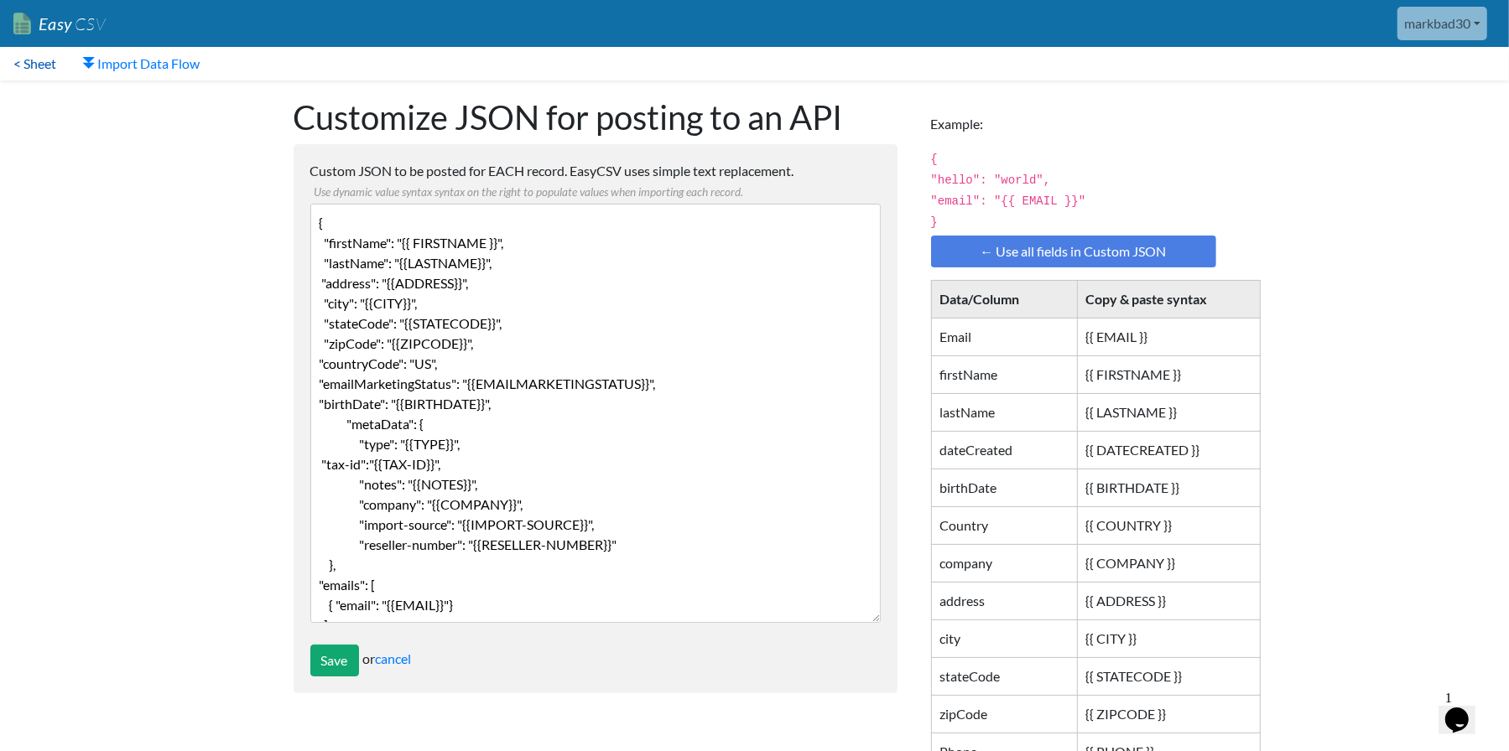
click at [39, 60] on link "< Sheet" at bounding box center [35, 64] width 70 height 34
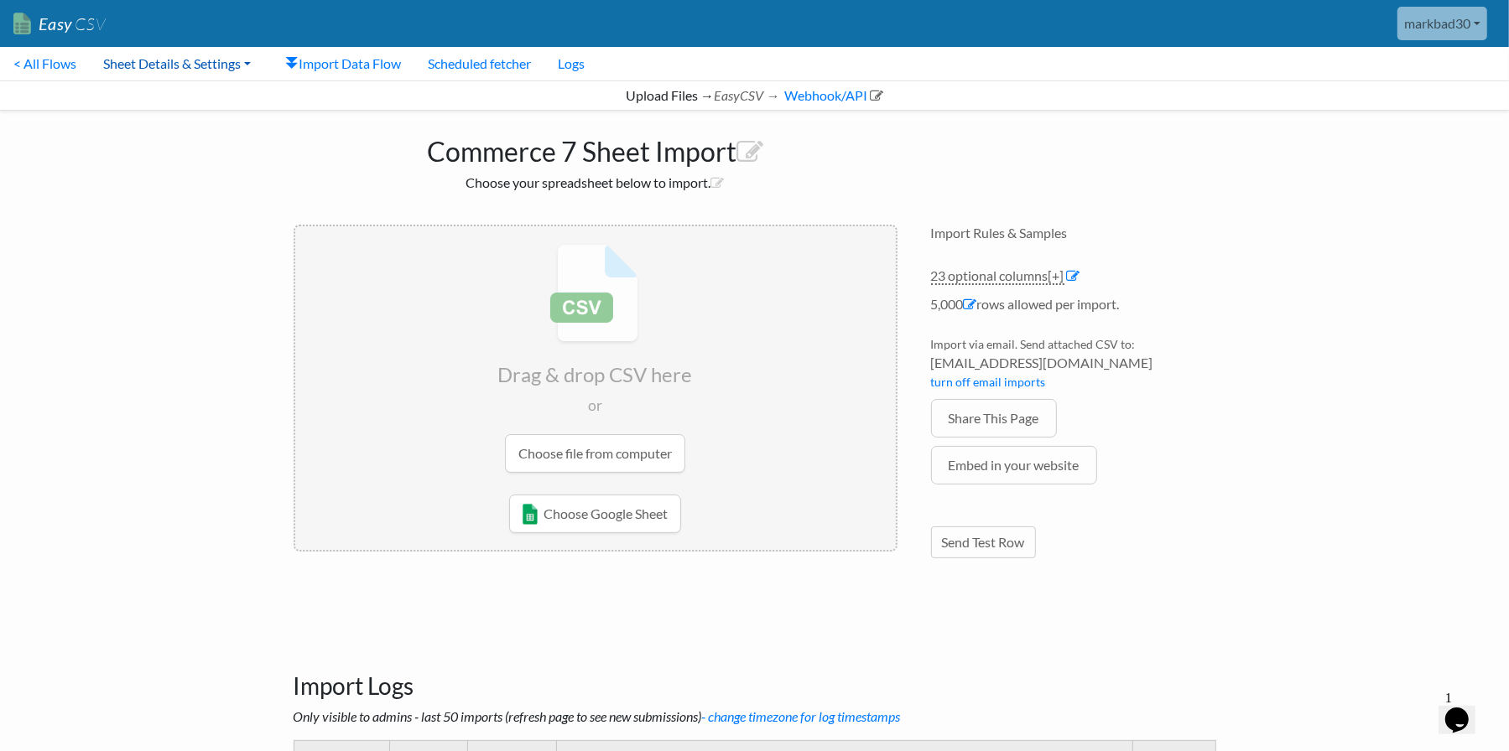
click at [162, 60] on link "Sheet Details & Settings" at bounding box center [177, 64] width 174 height 34
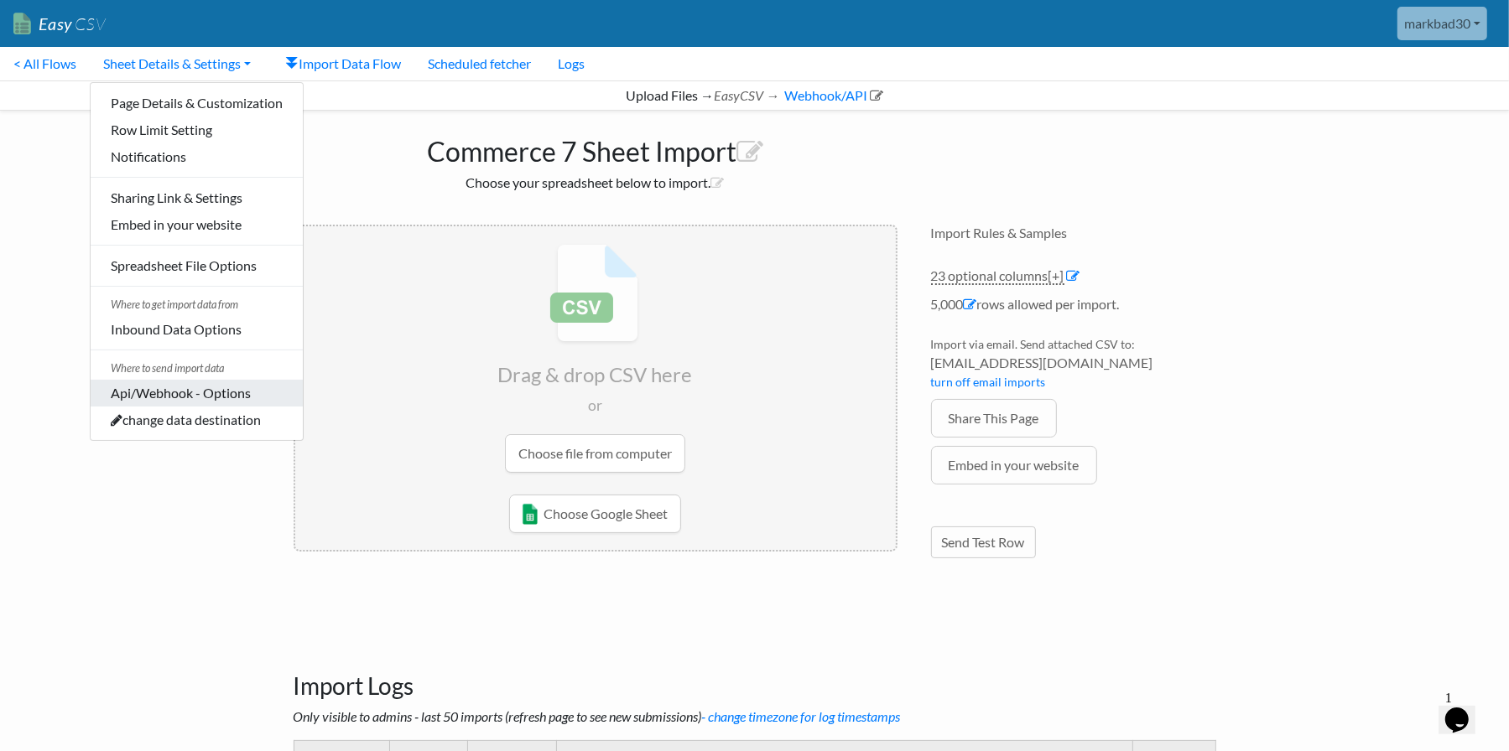
click at [196, 402] on link "Api/Webhook - Options" at bounding box center [197, 393] width 212 height 27
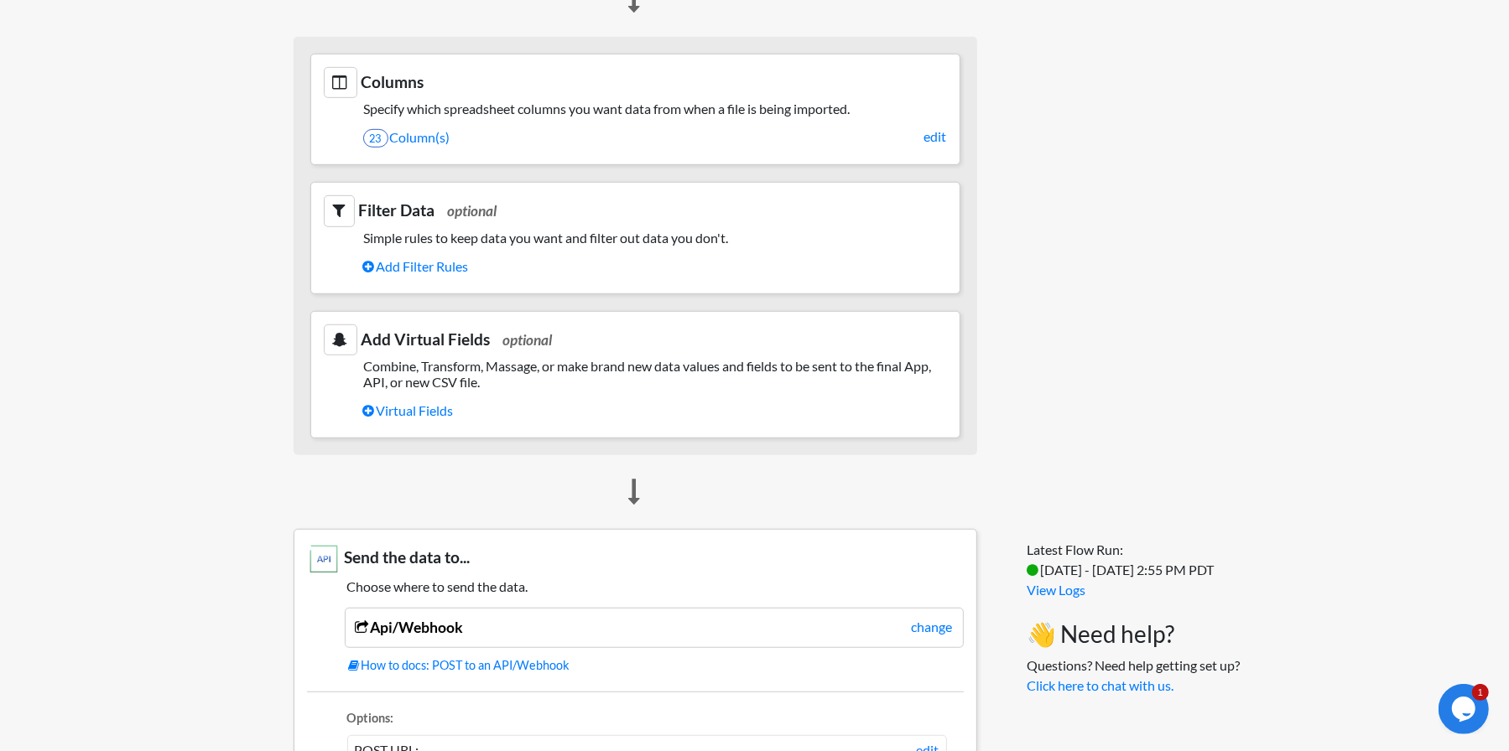
scroll to position [756, 0]
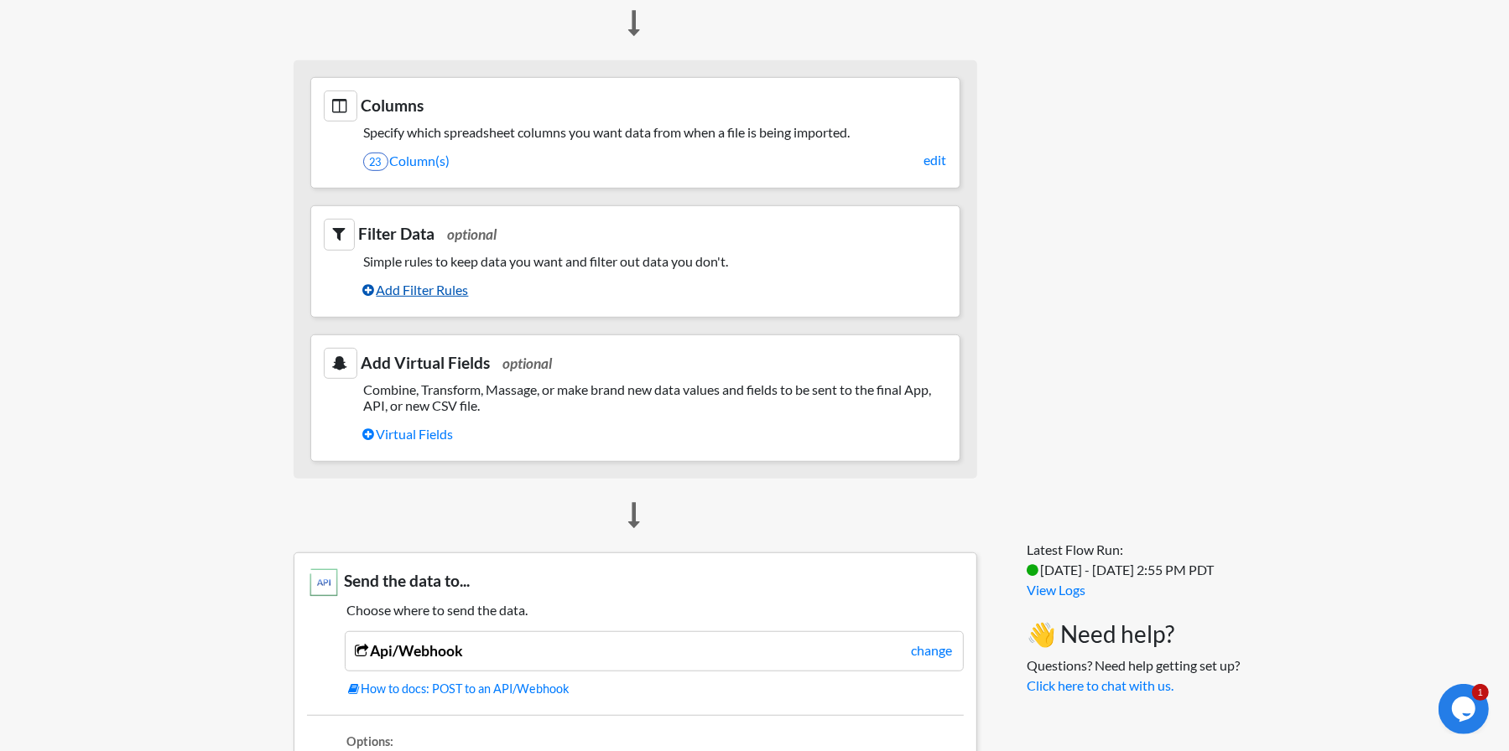
click at [451, 283] on link "Add Filter Rules" at bounding box center [655, 290] width 584 height 29
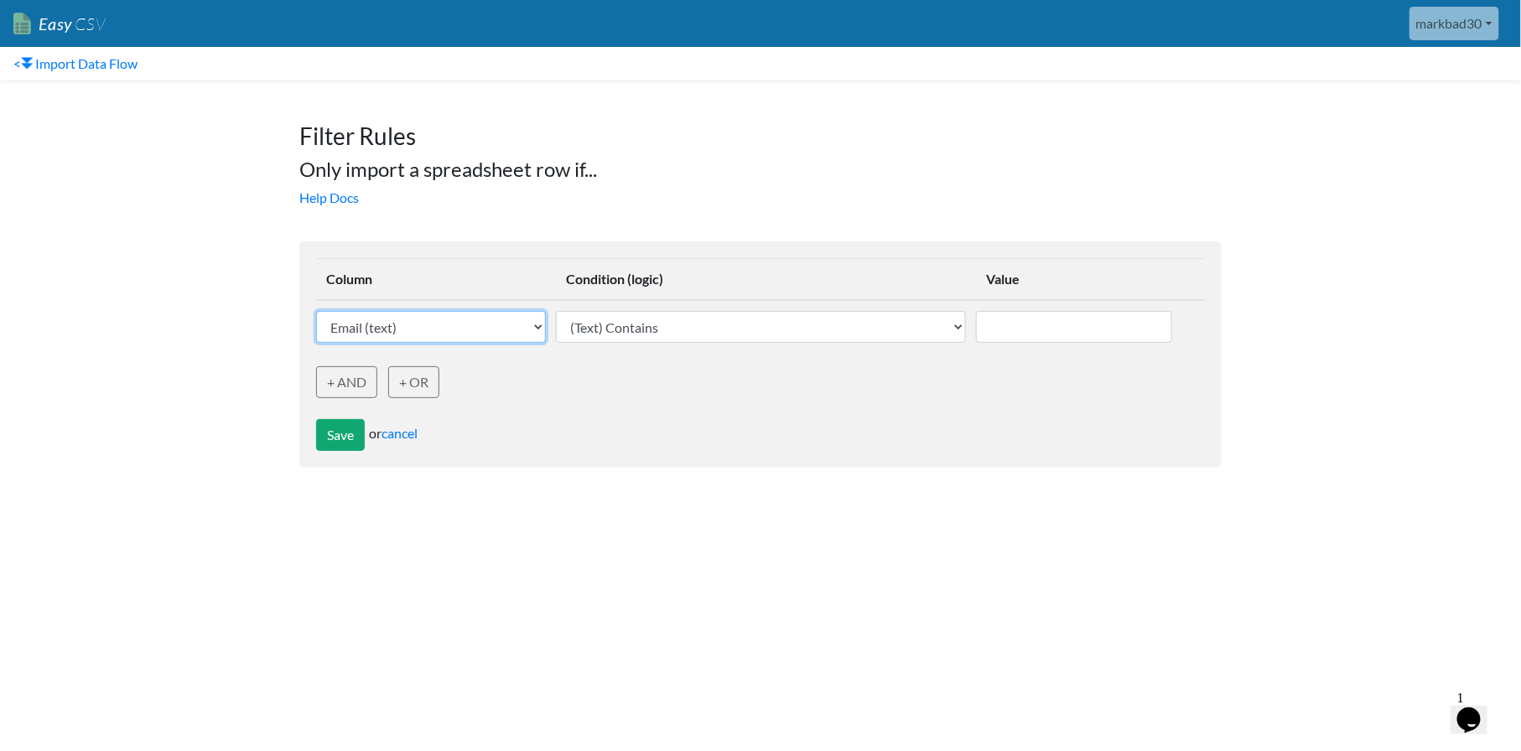
click at [508, 330] on select "Email (text) firstName (text) lastName (text) dateCreated (text) birthDate (tex…" at bounding box center [431, 327] width 230 height 32
click at [520, 250] on form "Column Condition (logic) Value Email (text) firstName (text) lastName (text) da…" at bounding box center [760, 354] width 922 height 226
click at [536, 335] on select "Email (text) firstName (text) lastName (text) dateCreated (text) birthDate (tex…" at bounding box center [431, 327] width 230 height 32
click at [486, 261] on th "Column" at bounding box center [436, 280] width 240 height 42
click at [406, 428] on link "cancel" at bounding box center [400, 433] width 36 height 16
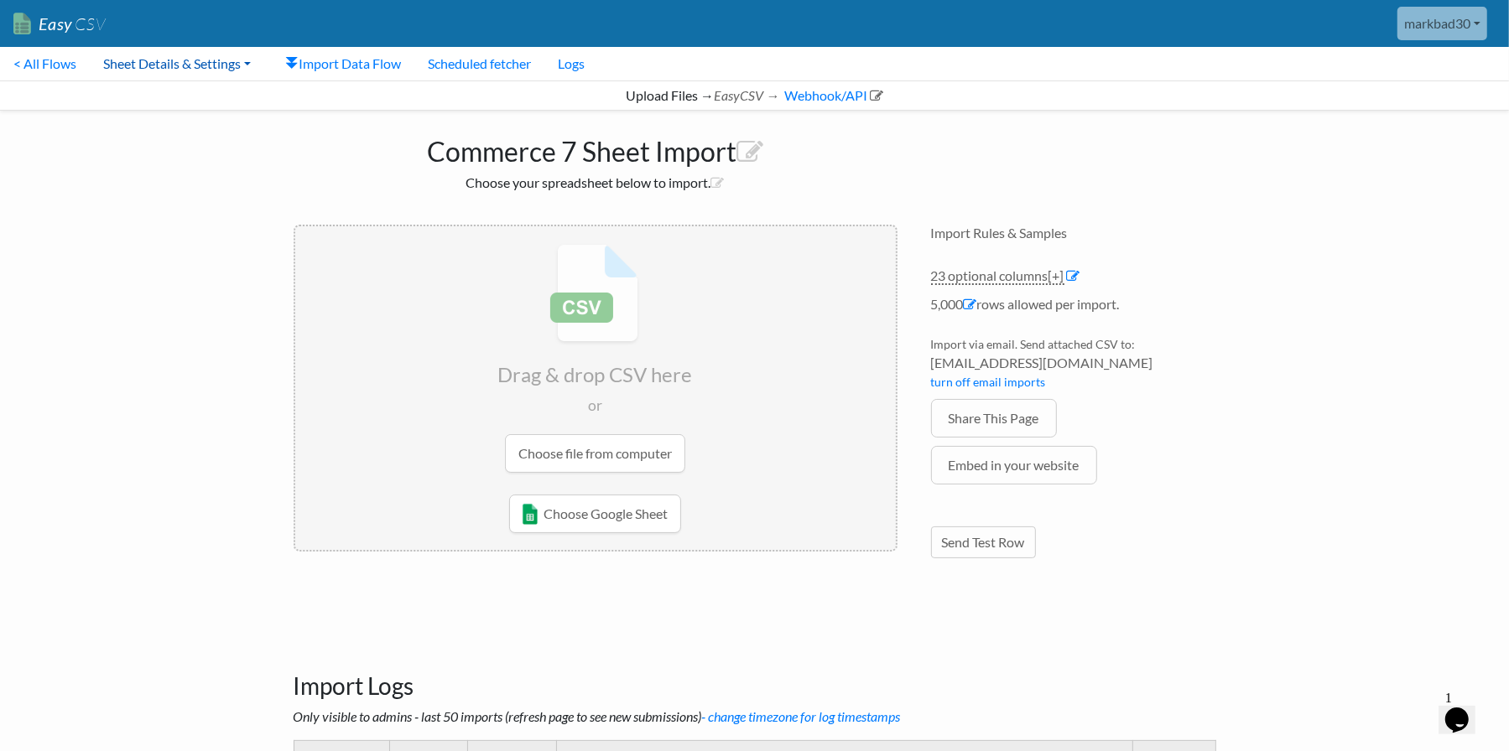
click at [159, 58] on link "Sheet Details & Settings" at bounding box center [177, 64] width 174 height 34
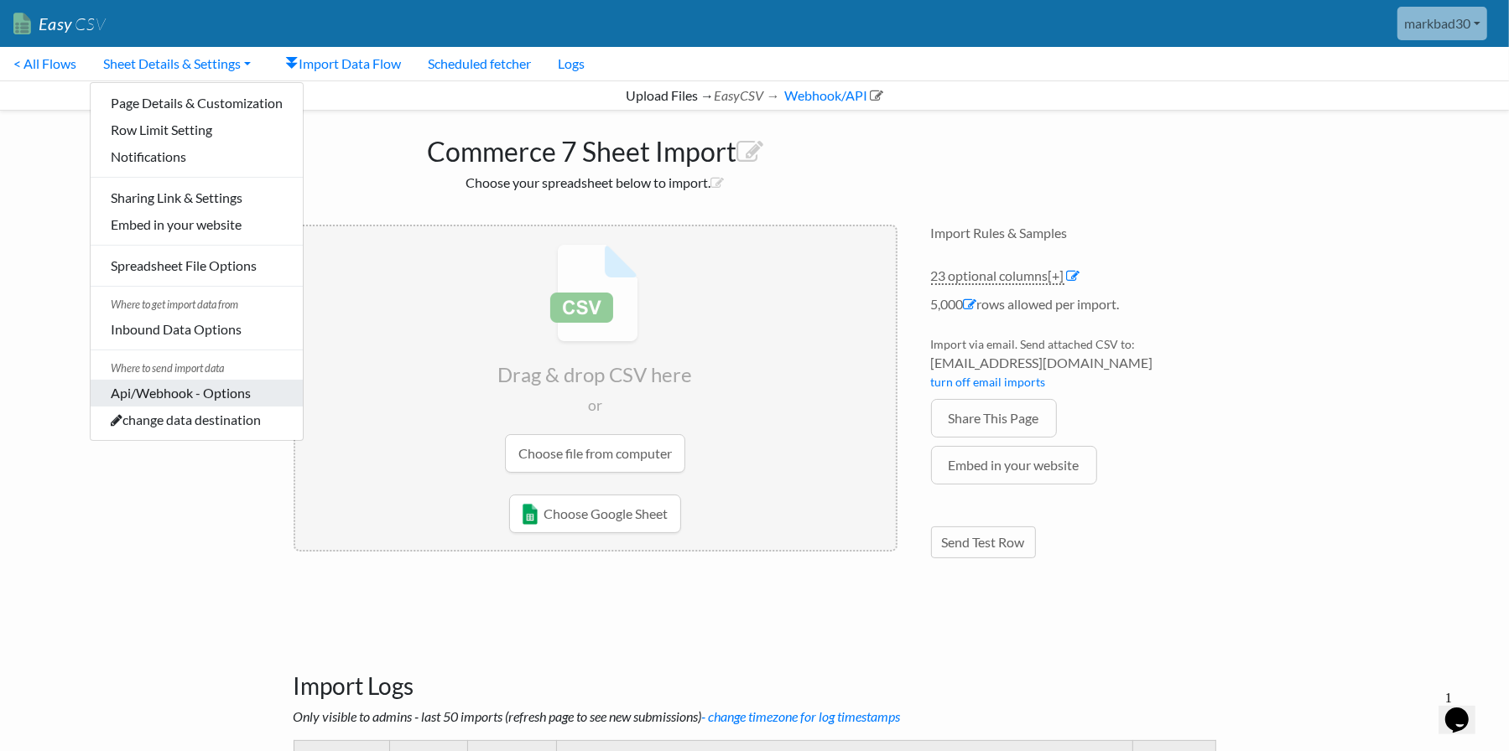
click at [159, 397] on link "Api/Webhook - Options" at bounding box center [197, 393] width 212 height 27
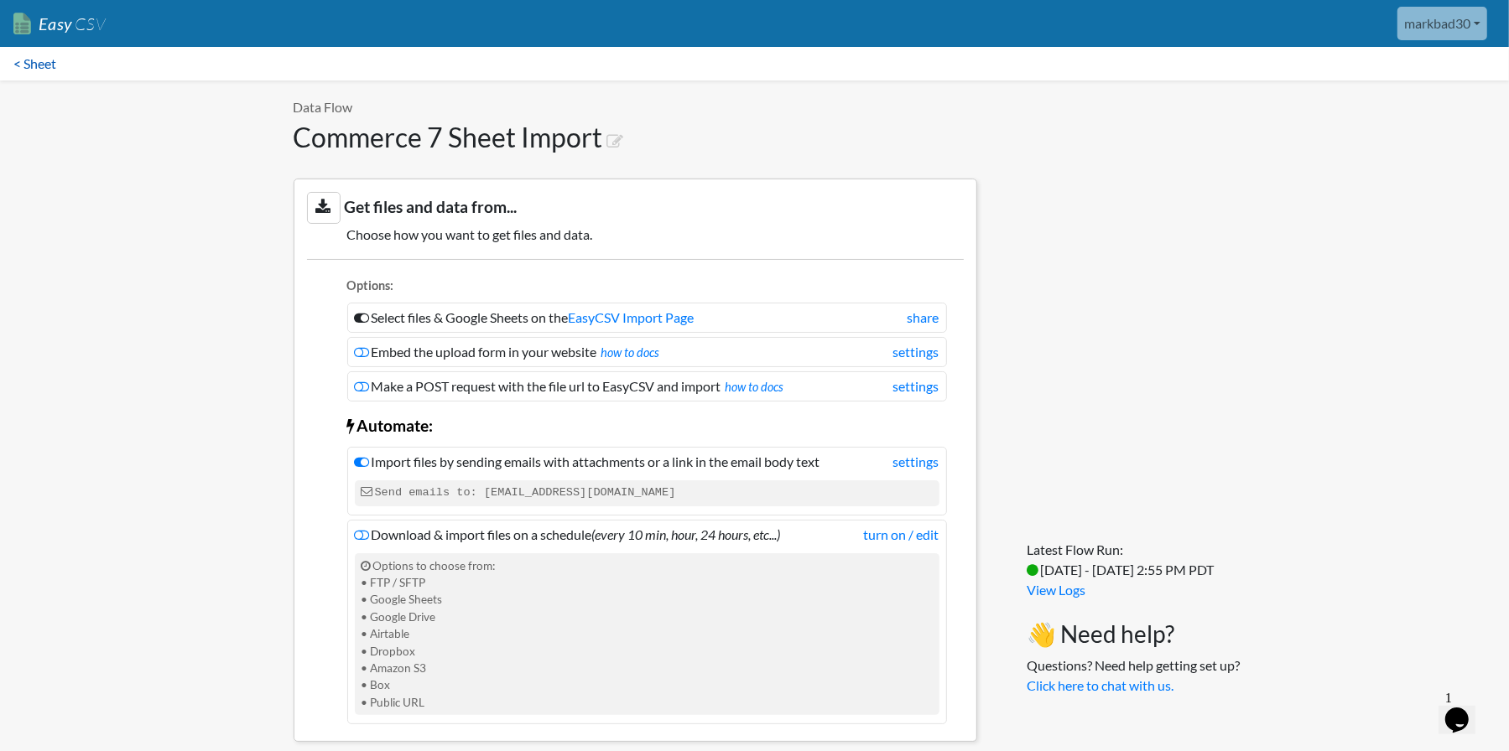
click at [30, 58] on link "< Sheet" at bounding box center [35, 64] width 70 height 34
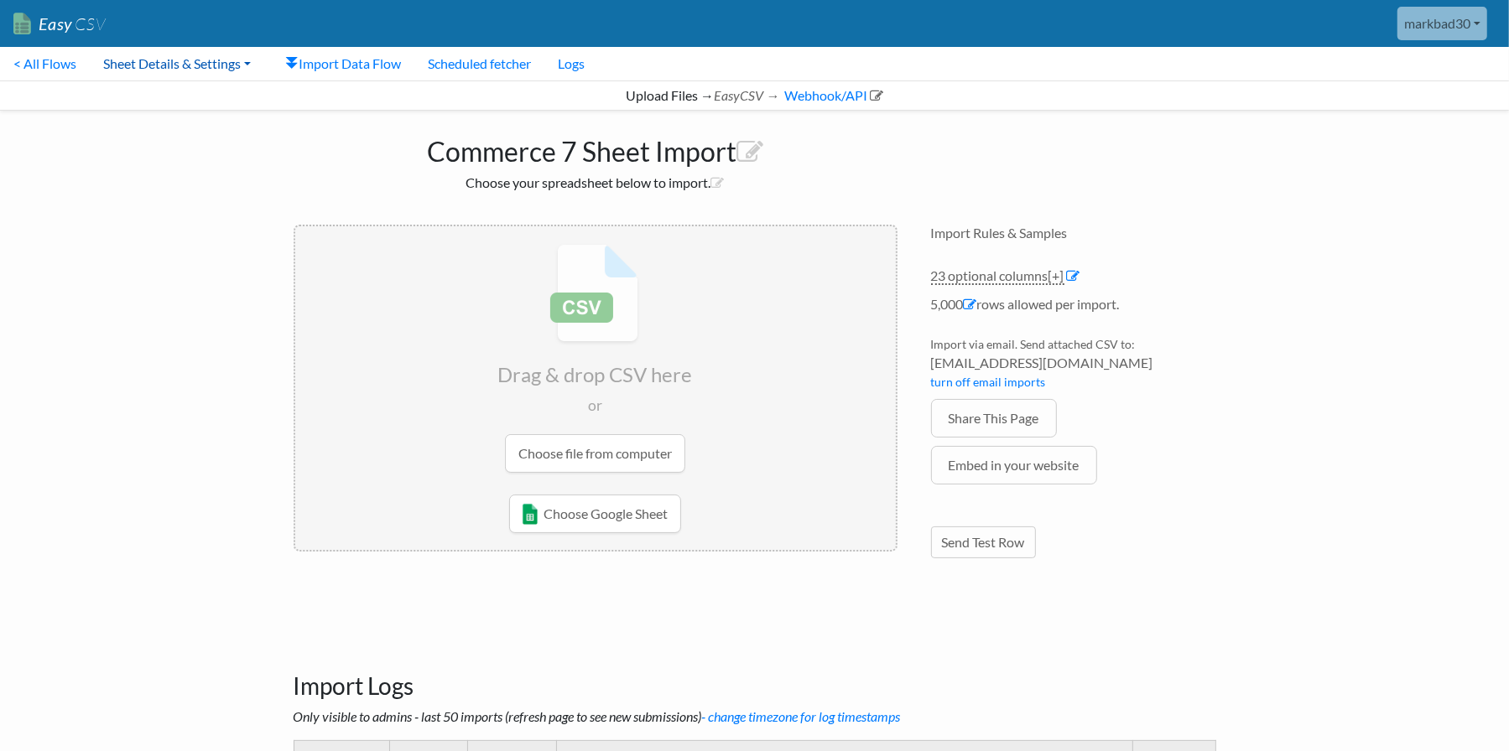
click at [167, 66] on link "Sheet Details & Settings" at bounding box center [177, 64] width 174 height 34
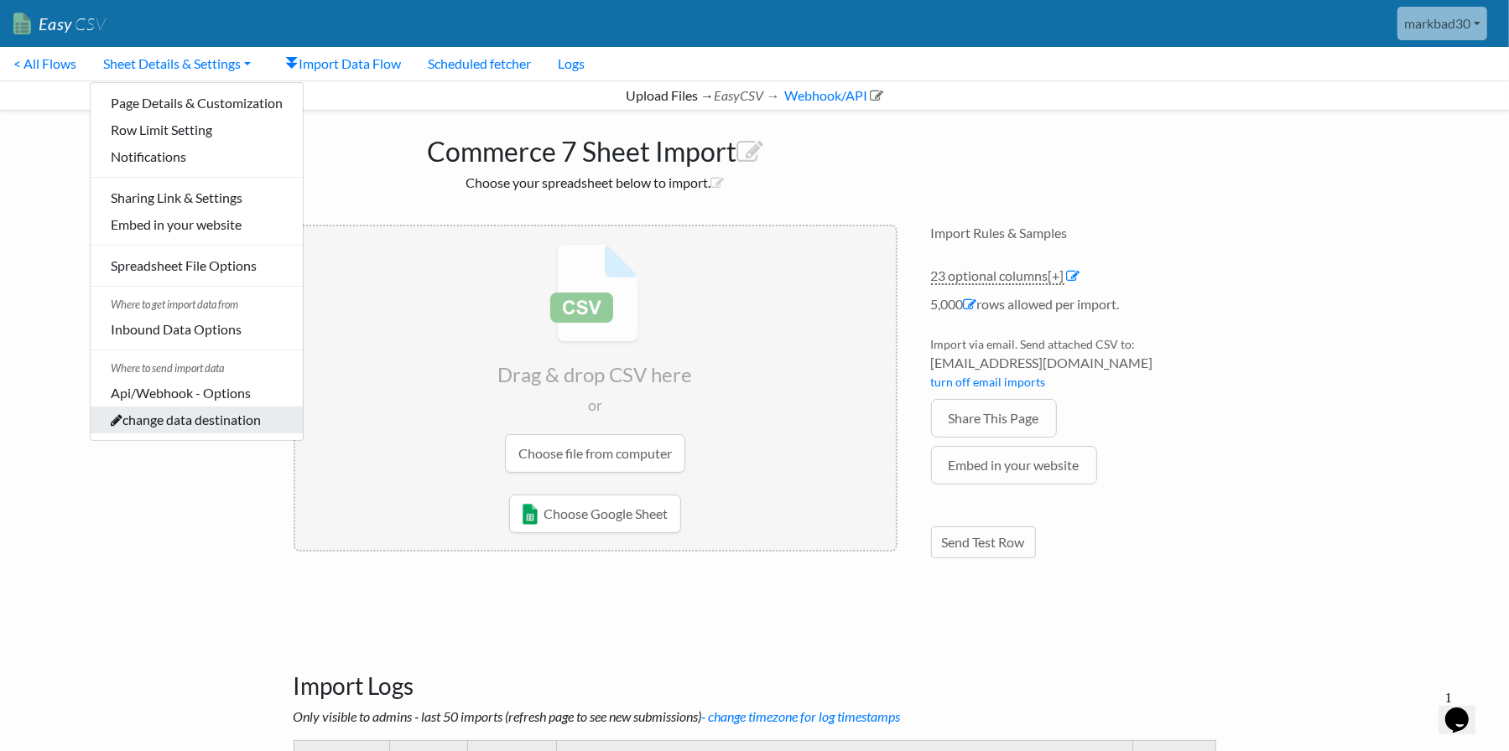
click at [226, 428] on link "change data destination" at bounding box center [197, 420] width 212 height 27
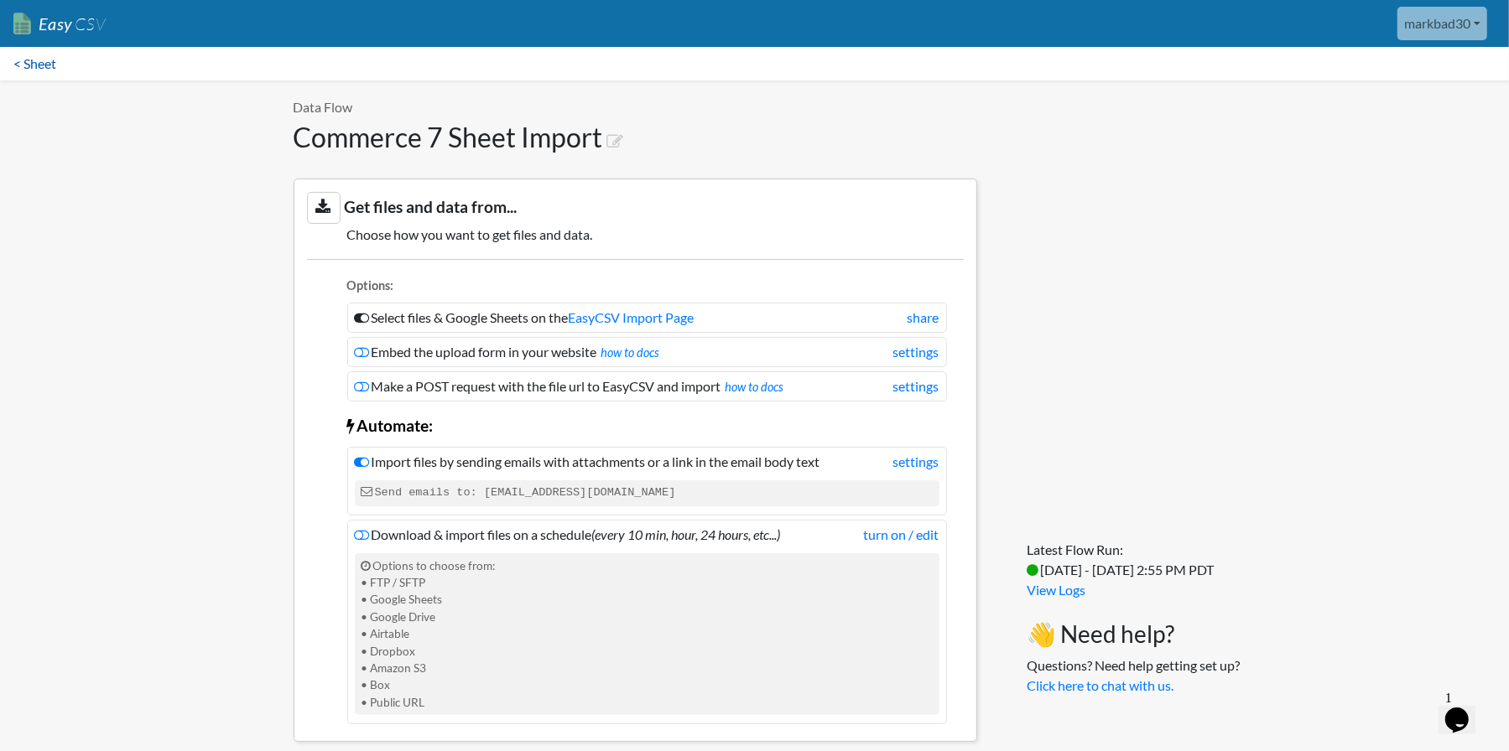
click at [41, 68] on link "< Sheet" at bounding box center [35, 64] width 70 height 34
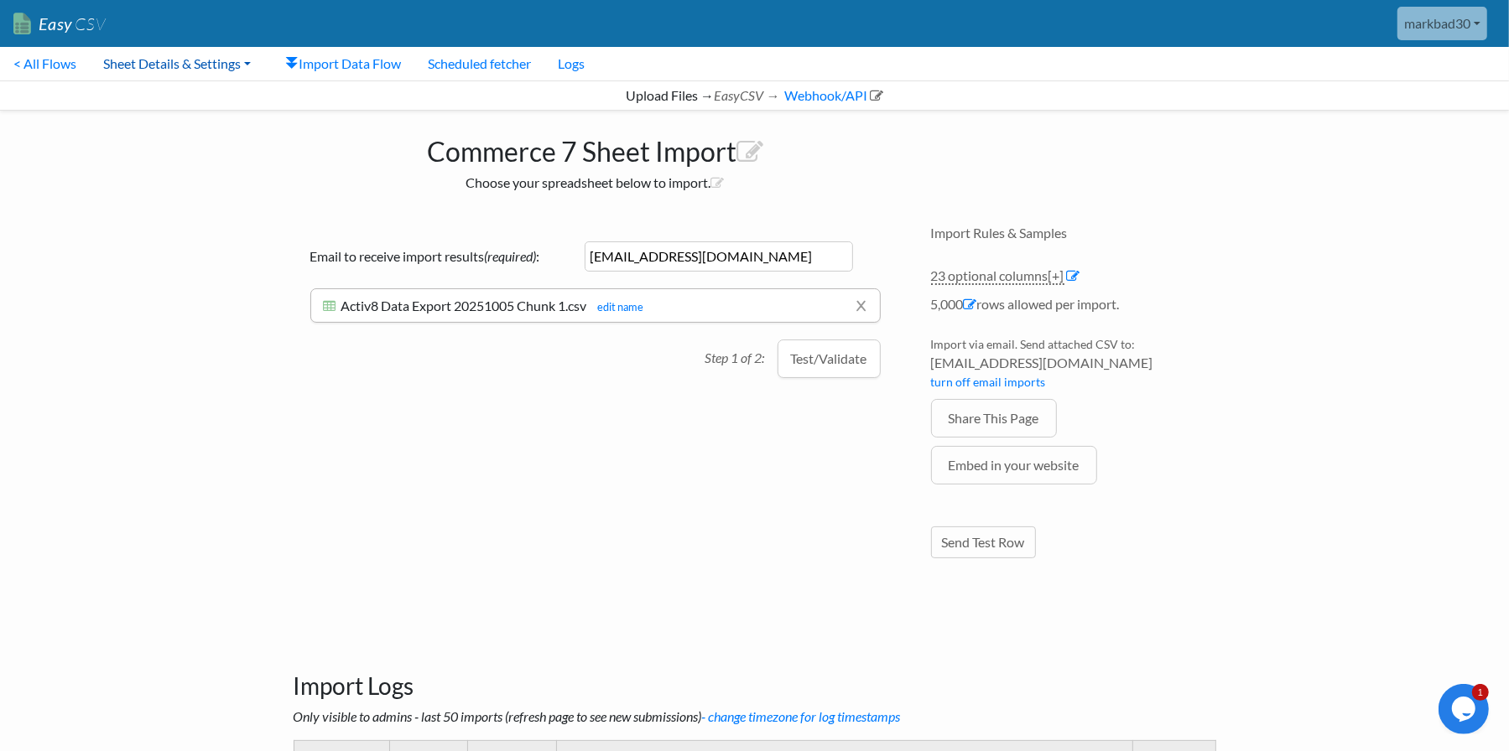
click at [142, 62] on link "Sheet Details & Settings" at bounding box center [177, 64] width 174 height 34
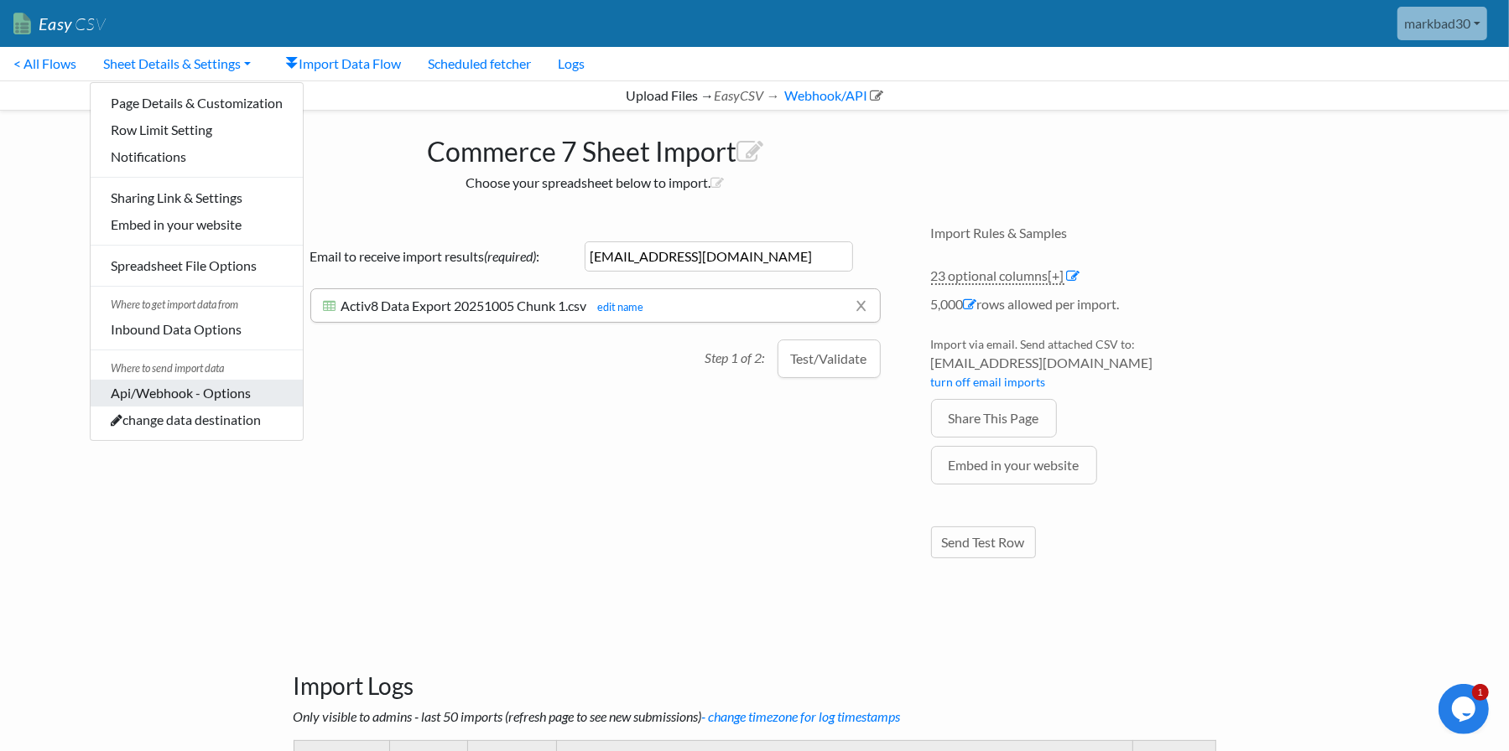
click at [225, 396] on link "Api/Webhook - Options" at bounding box center [197, 393] width 212 height 27
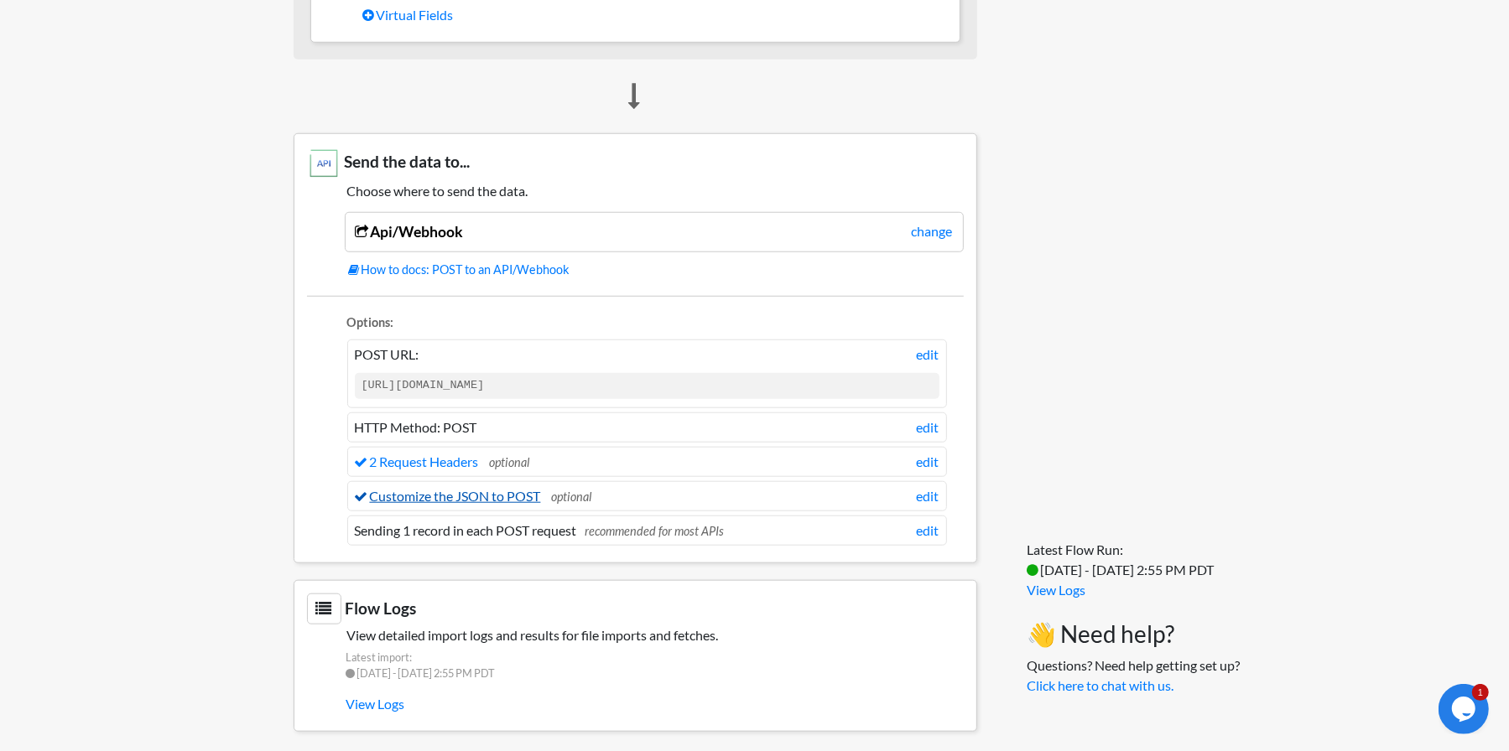
click at [522, 490] on link "Customize the JSON to POST" at bounding box center [448, 496] width 186 height 16
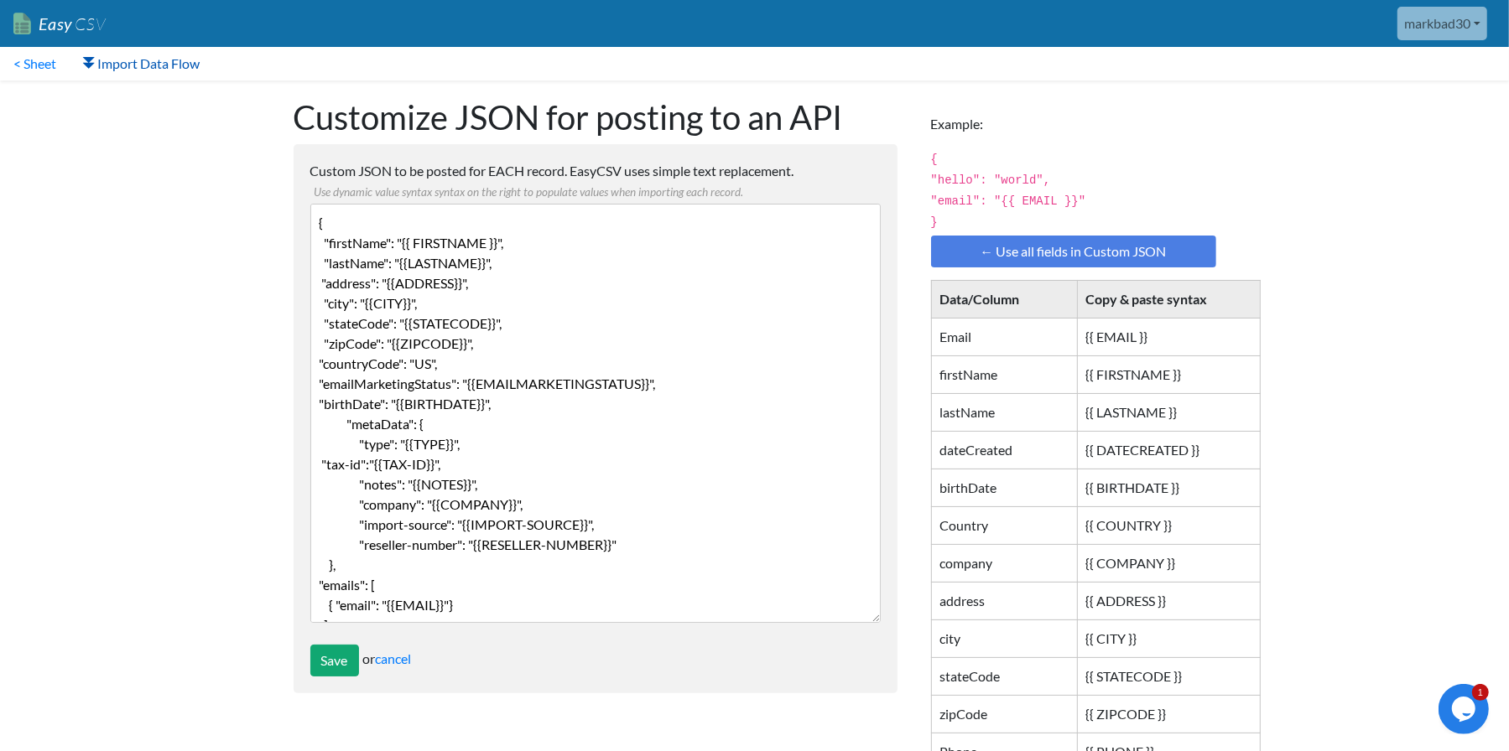
click at [138, 58] on link "Import Data Flow" at bounding box center [141, 64] width 143 height 34
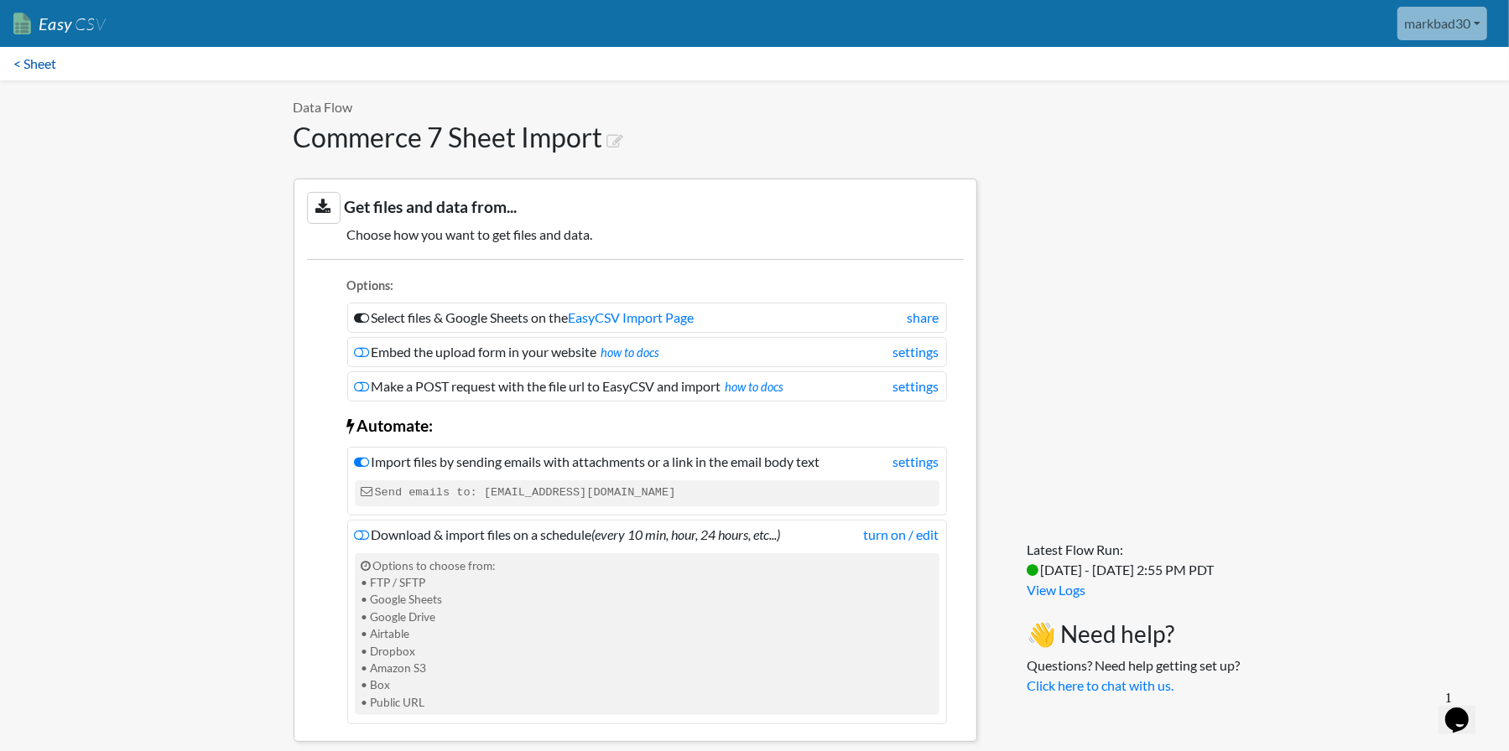
click at [32, 58] on link "< Sheet" at bounding box center [35, 64] width 70 height 34
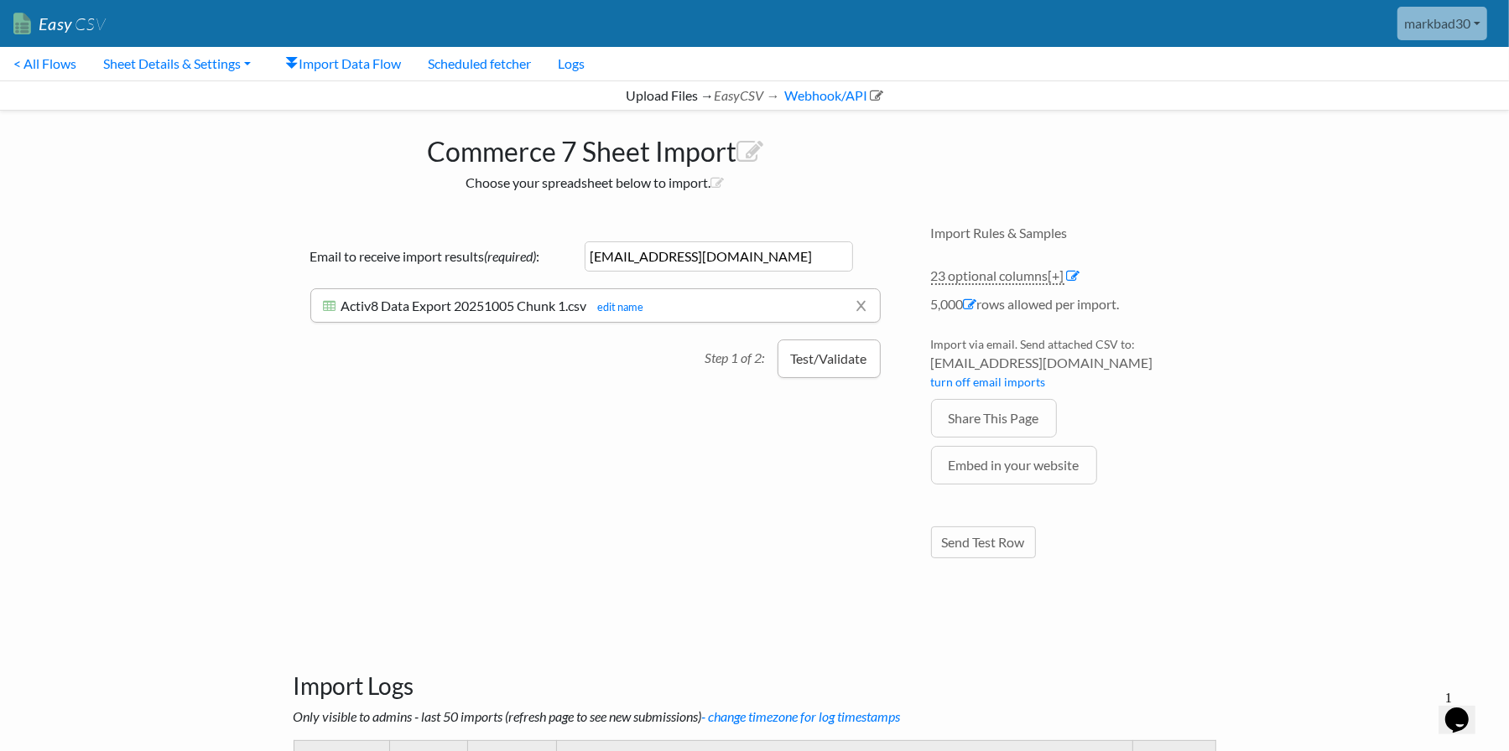
click at [850, 361] on button "Test/Validate" at bounding box center [828, 359] width 103 height 39
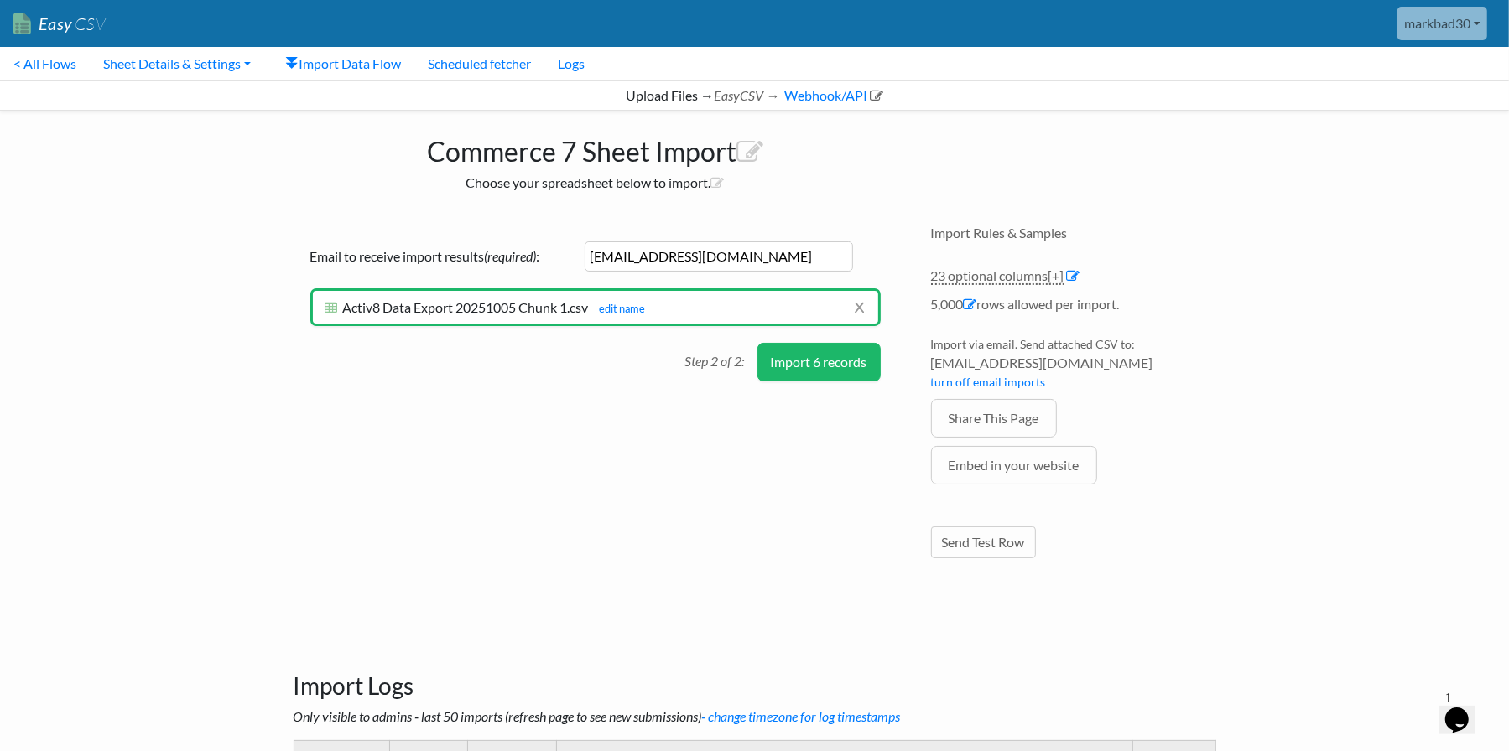
drag, startPoint x: 589, startPoint y: 371, endPoint x: 715, endPoint y: 361, distance: 127.0
click at [589, 371] on div "Drag & drop CSV here or Choose file from computer Choose Google Sheet Email to …" at bounding box center [595, 404] width 637 height 392
click at [813, 358] on button "Import 6 records" at bounding box center [818, 362] width 123 height 39
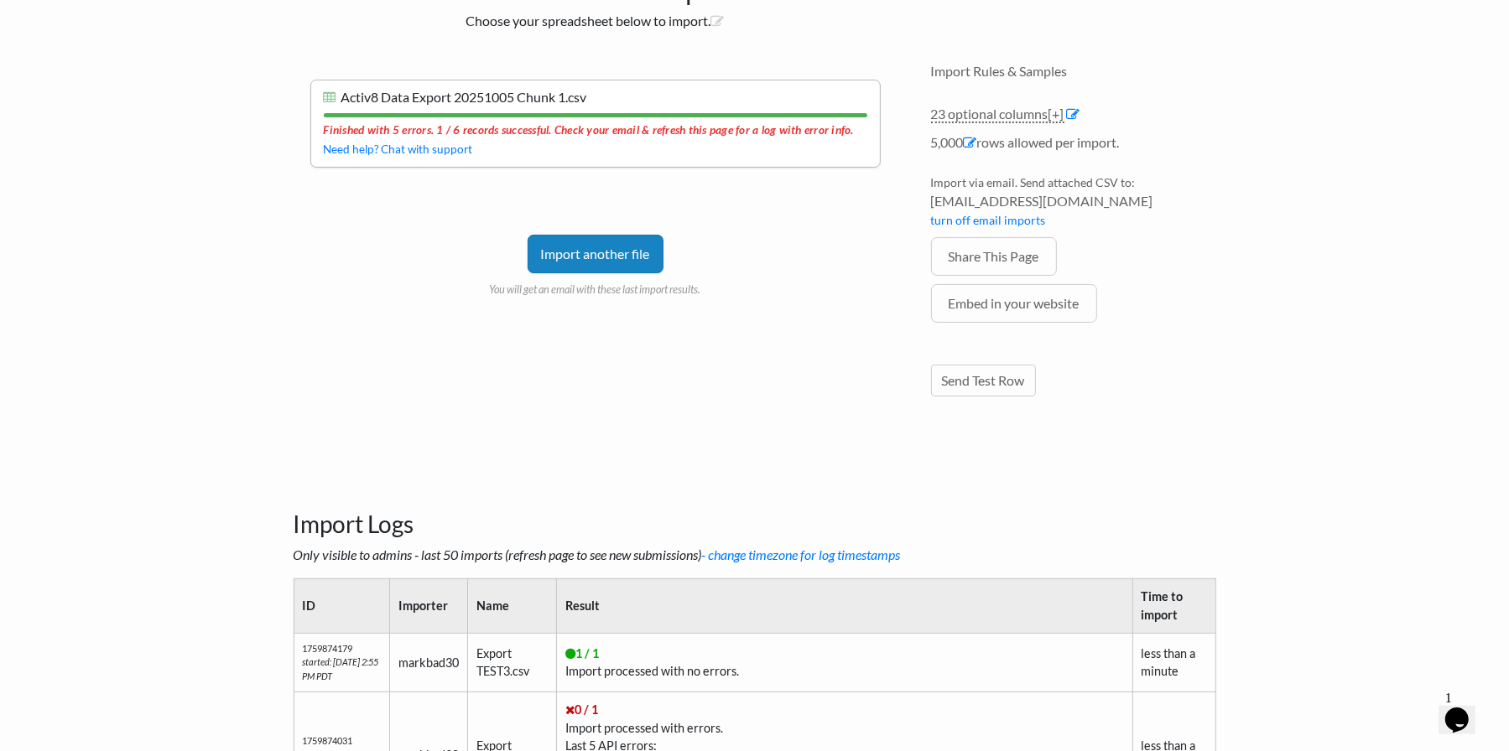
scroll to position [168, 0]
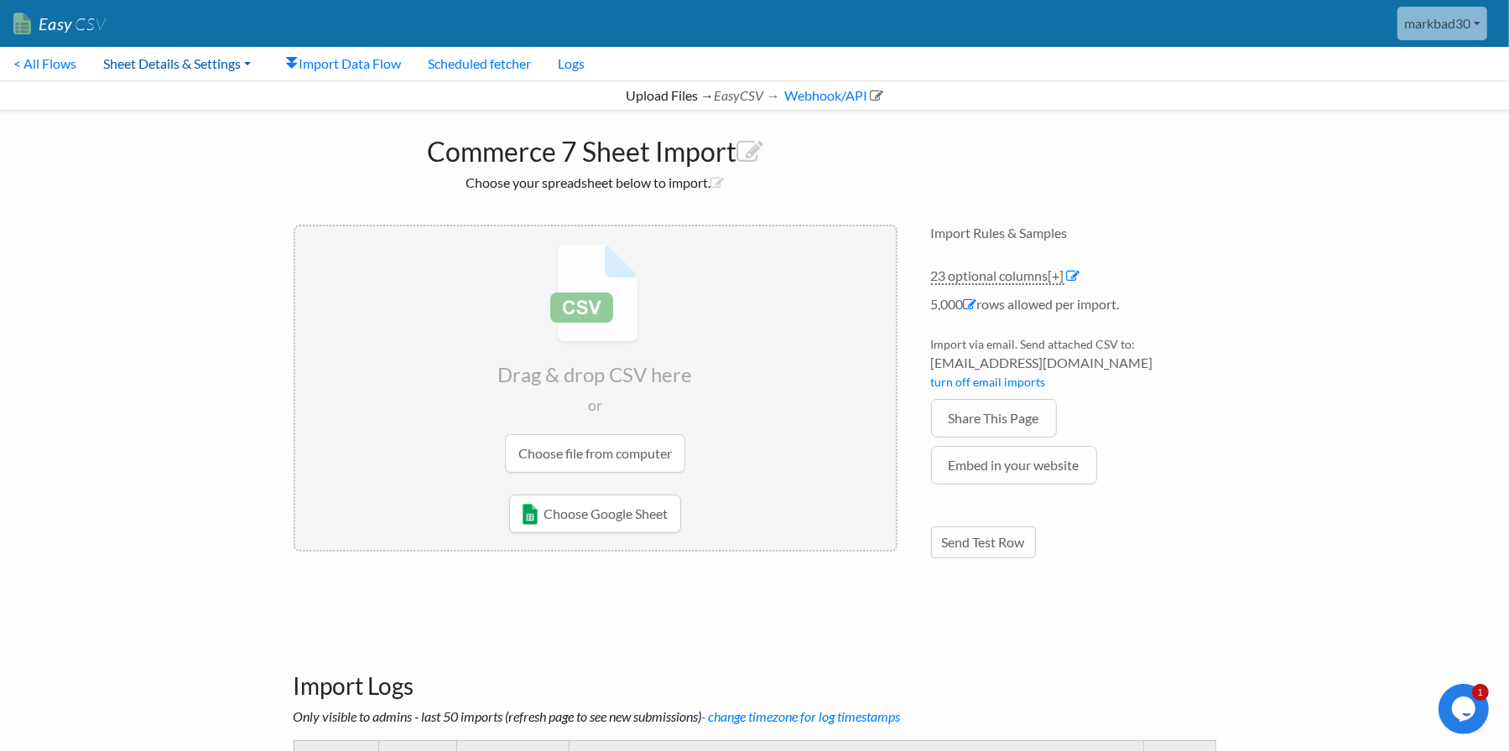
click at [152, 68] on link "Sheet Details & Settings" at bounding box center [177, 64] width 174 height 34
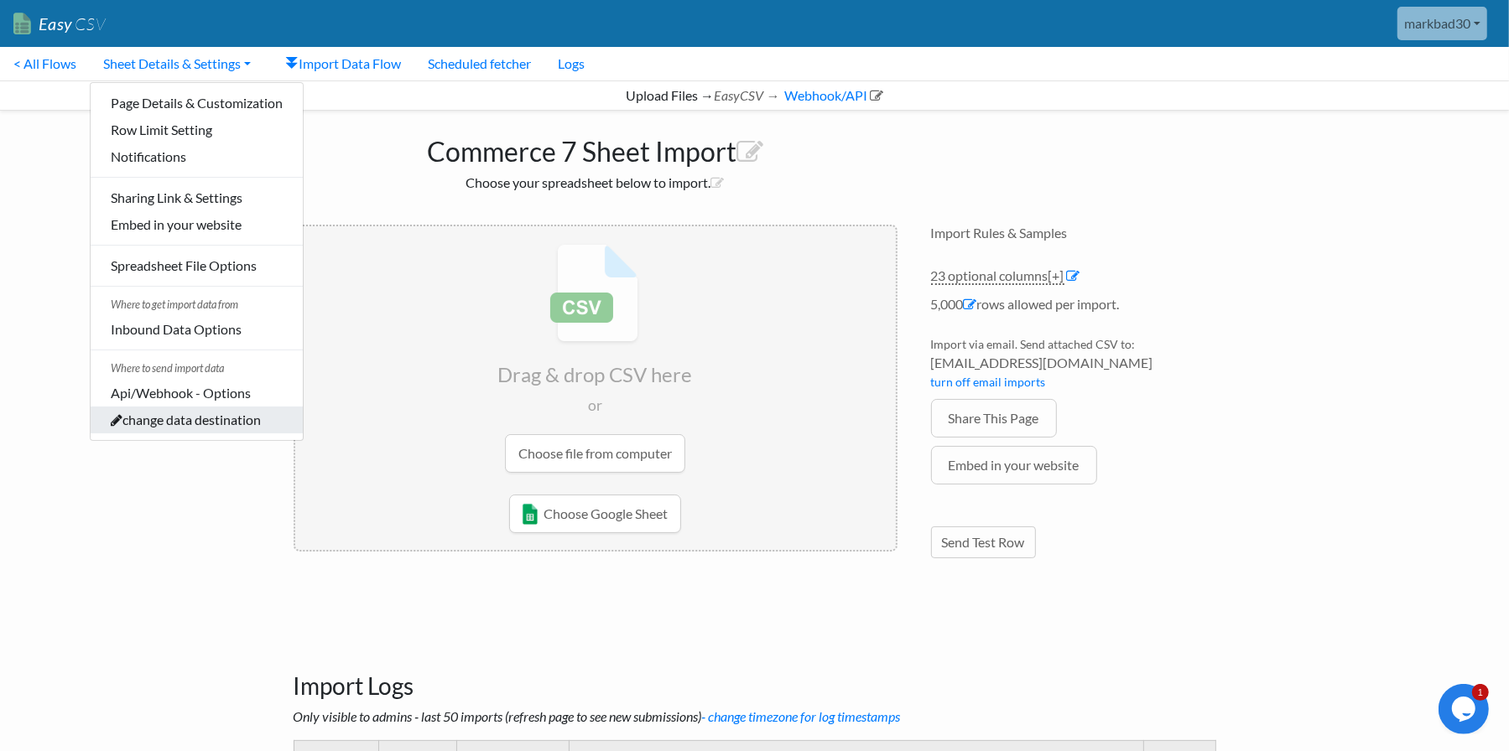
click at [158, 407] on link "change data destination" at bounding box center [197, 420] width 212 height 27
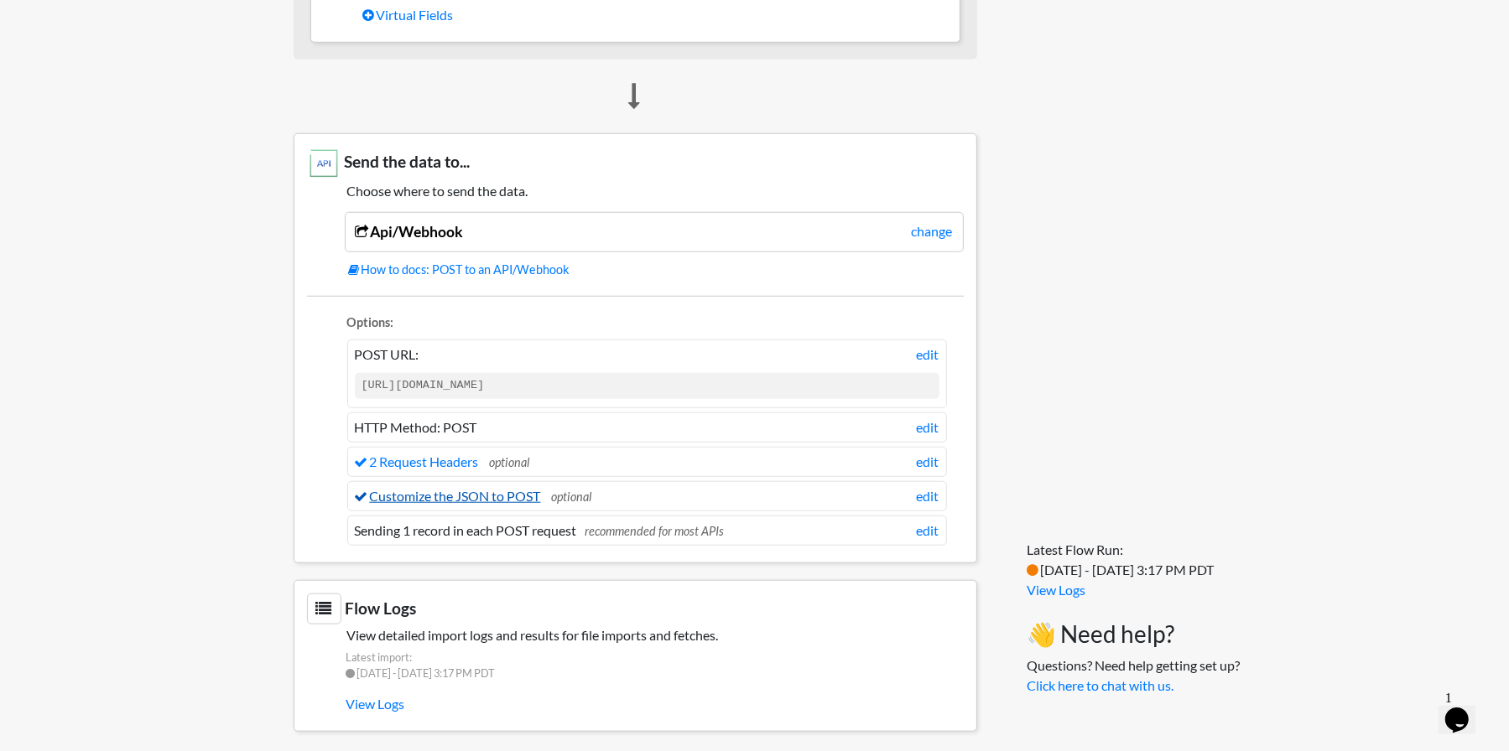
click at [413, 488] on link "Customize the JSON to POST" at bounding box center [448, 496] width 186 height 16
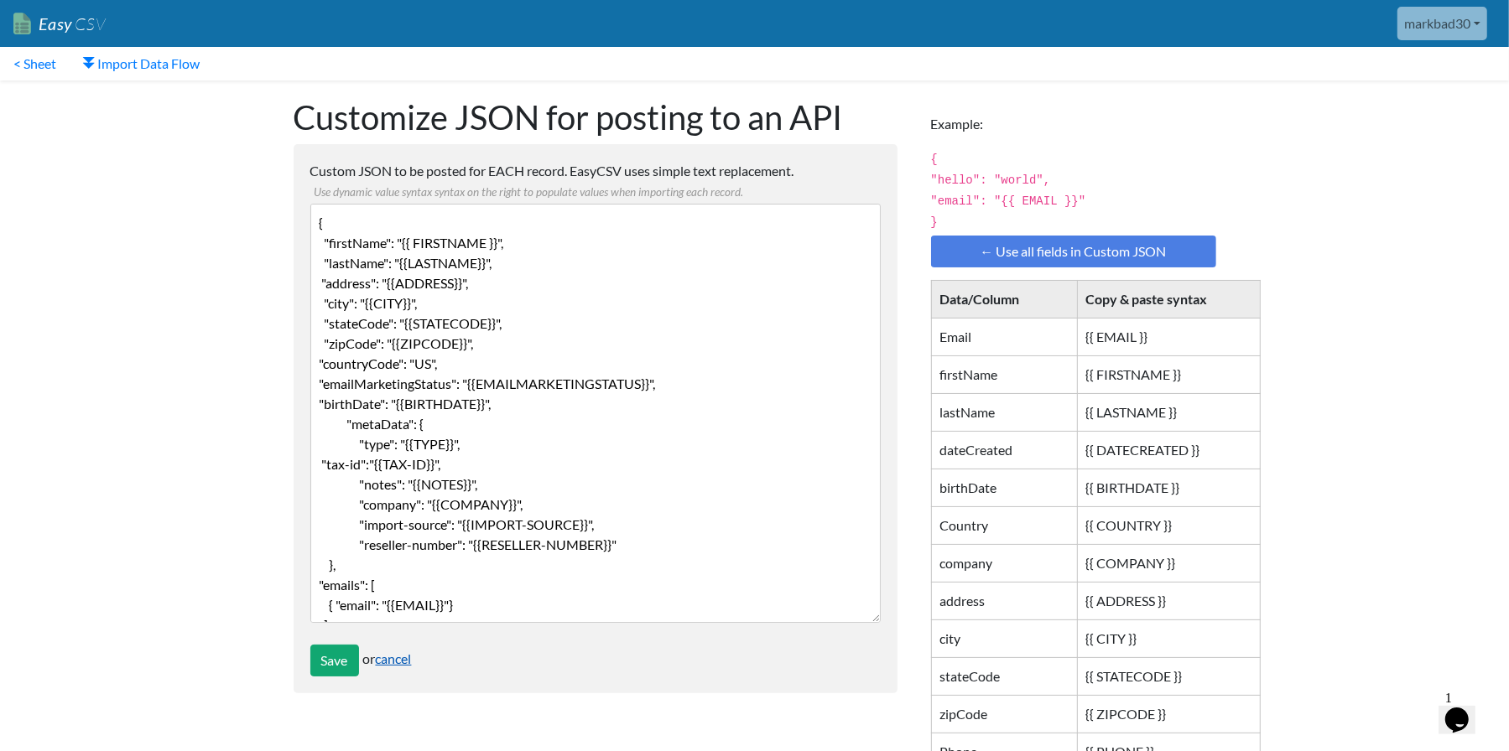
click at [401, 661] on link "cancel" at bounding box center [394, 659] width 36 height 16
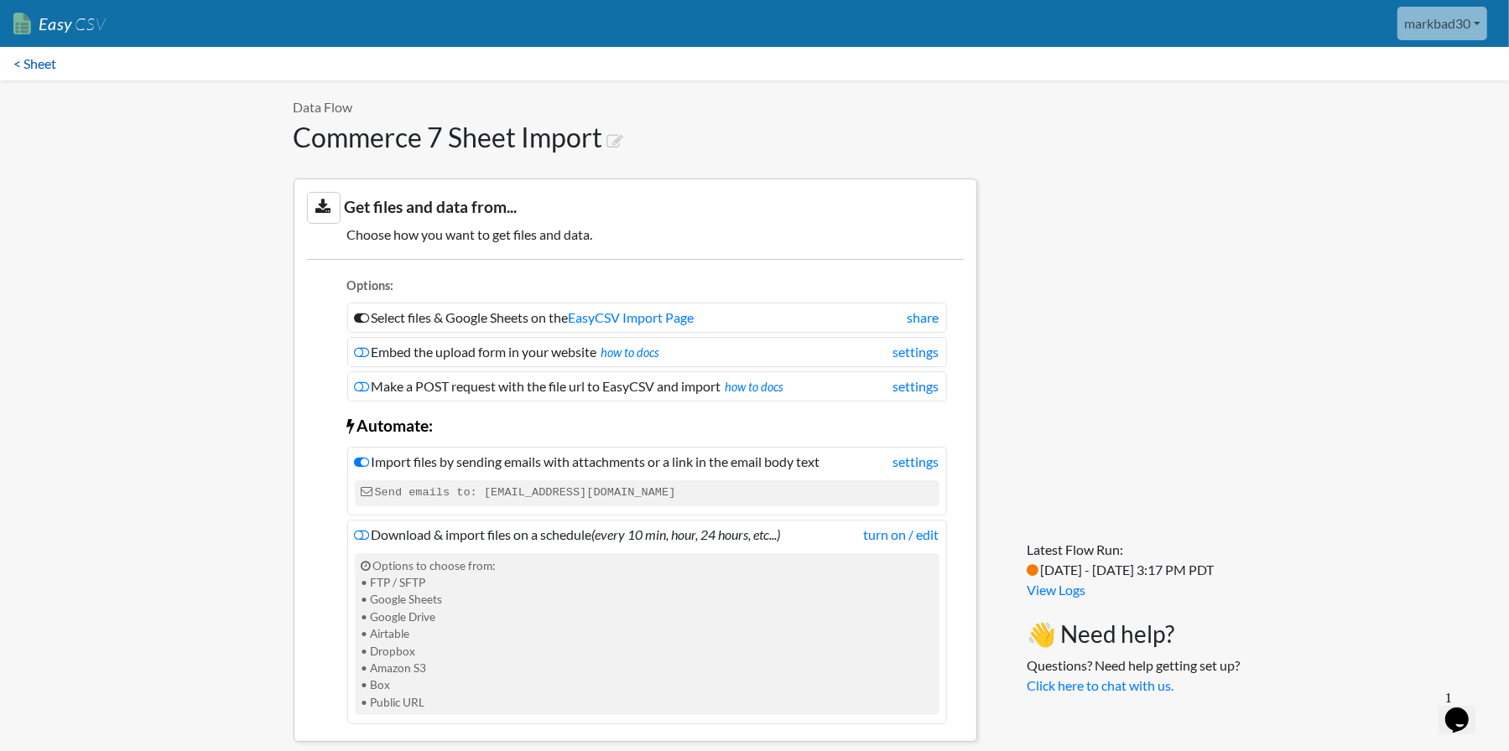
drag, startPoint x: 34, startPoint y: 65, endPoint x: 58, endPoint y: 57, distance: 24.7
click at [35, 64] on link "< Sheet" at bounding box center [35, 64] width 70 height 34
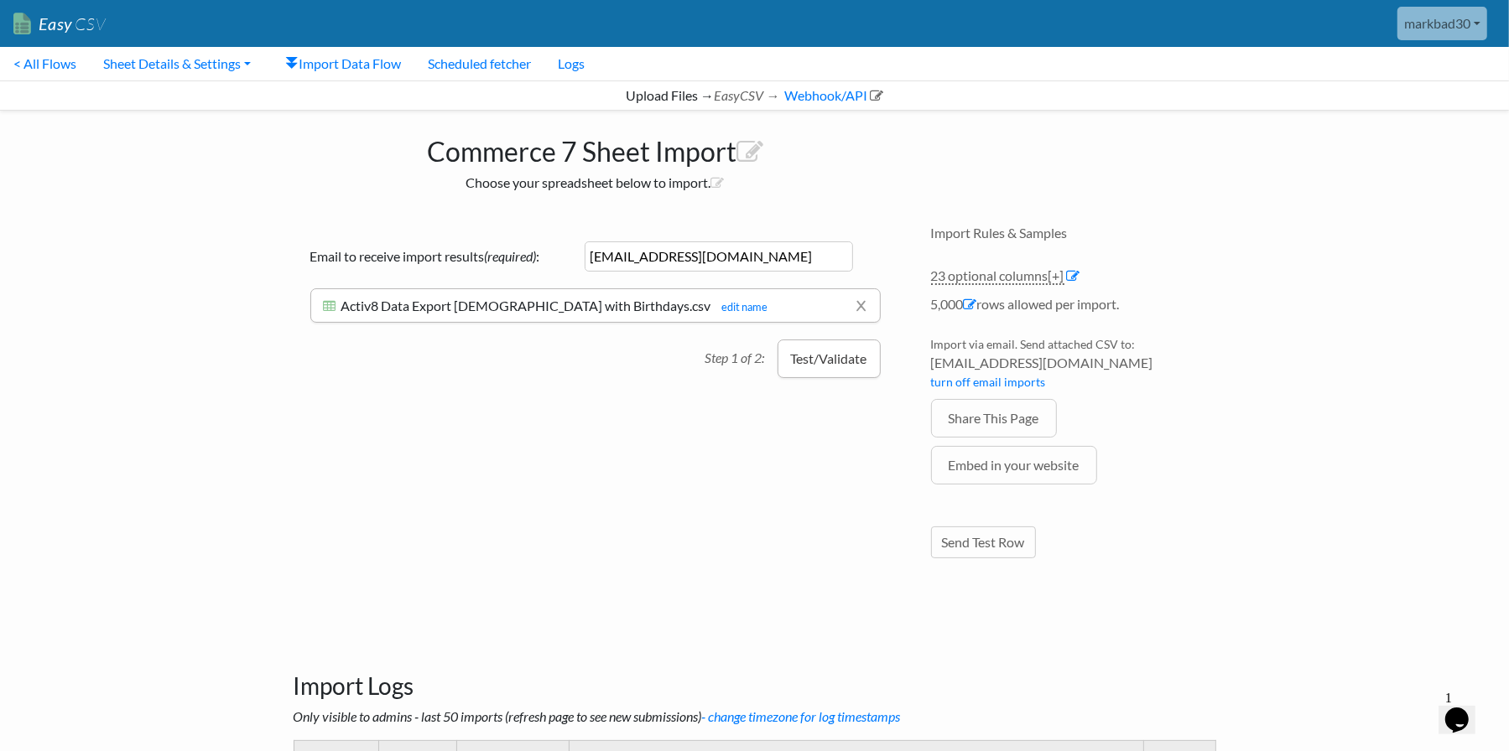
click at [859, 367] on button "Test/Validate" at bounding box center [828, 359] width 103 height 39
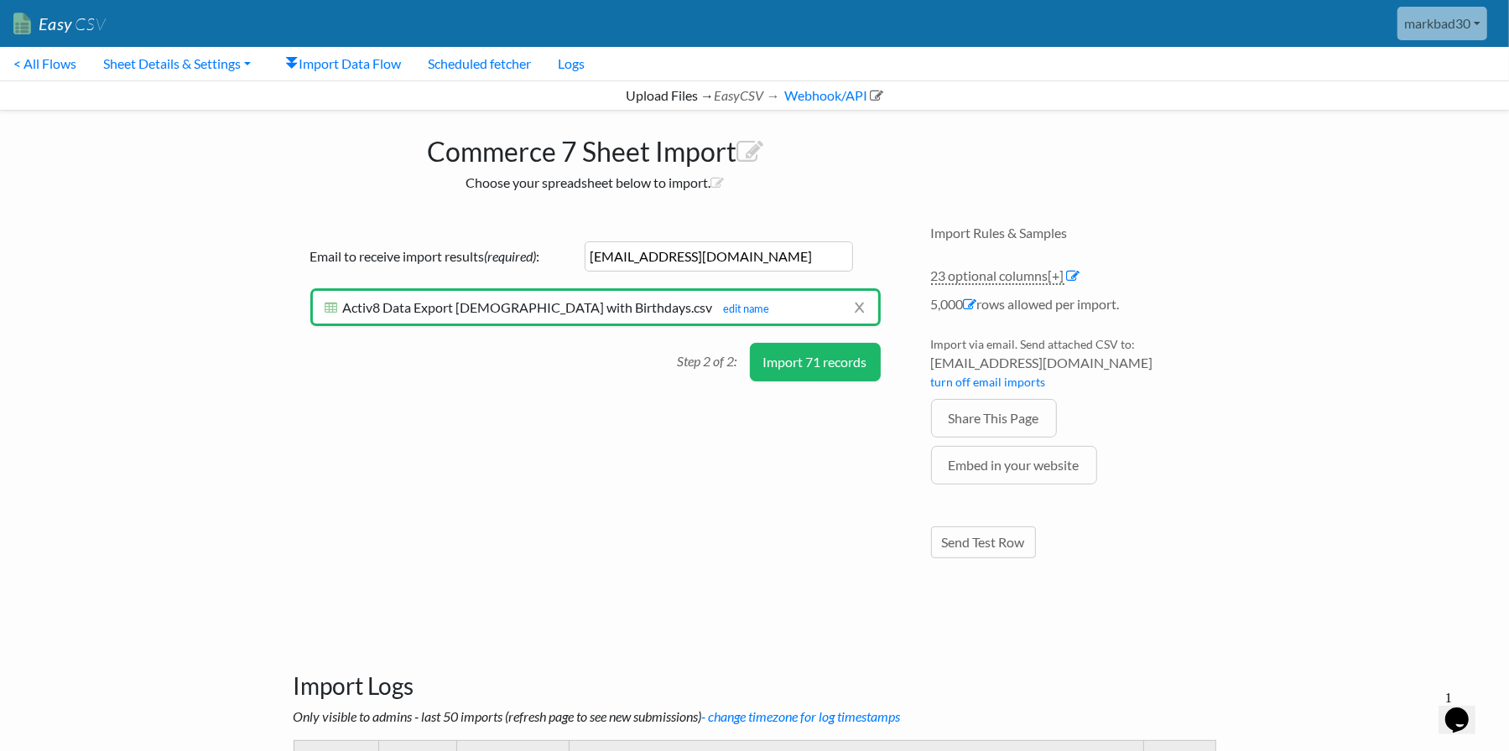
click at [807, 356] on button "Import 71 records" at bounding box center [815, 362] width 131 height 39
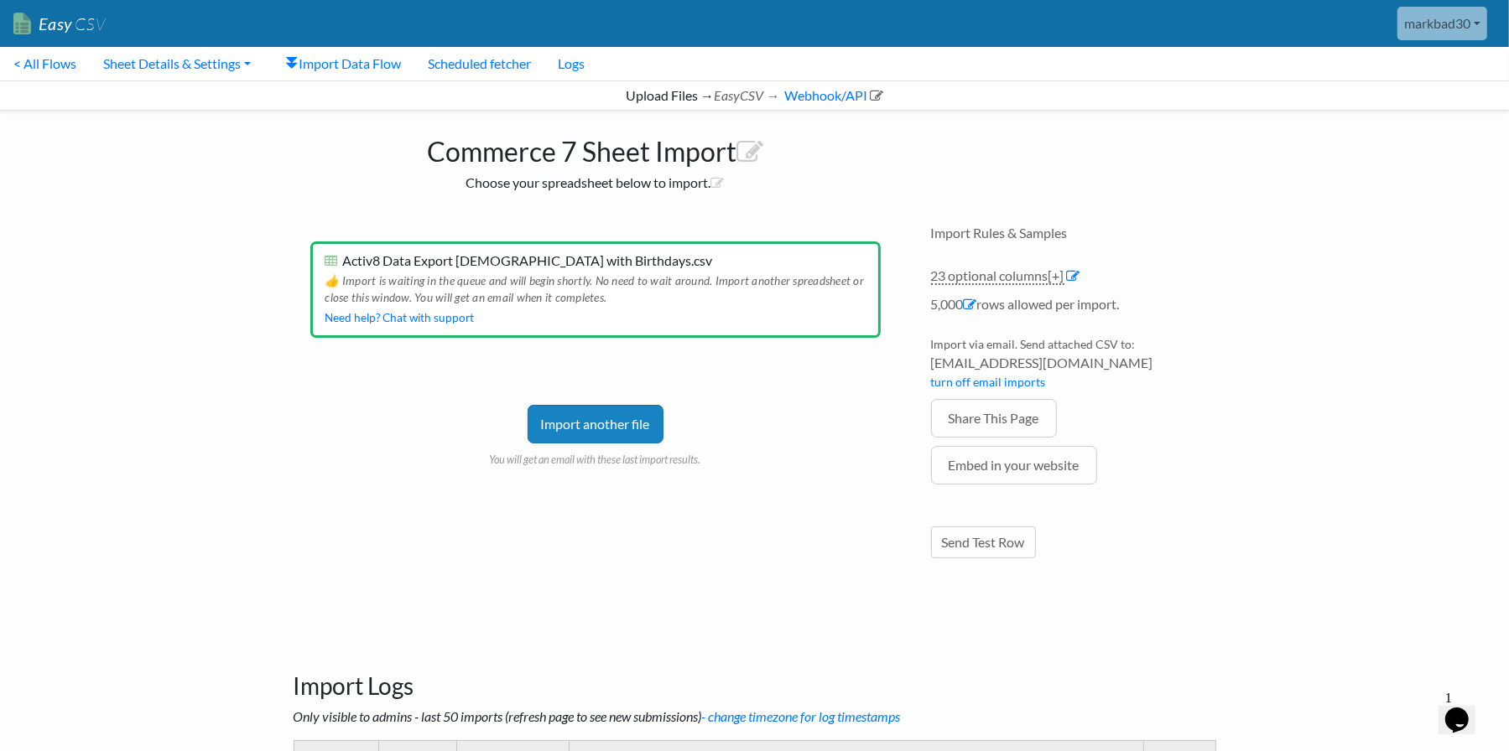
click at [1185, 174] on div "Commerce 7 Sheet Import Choose your spreadsheet below to import. Drag & drop CS…" at bounding box center [755, 356] width 956 height 490
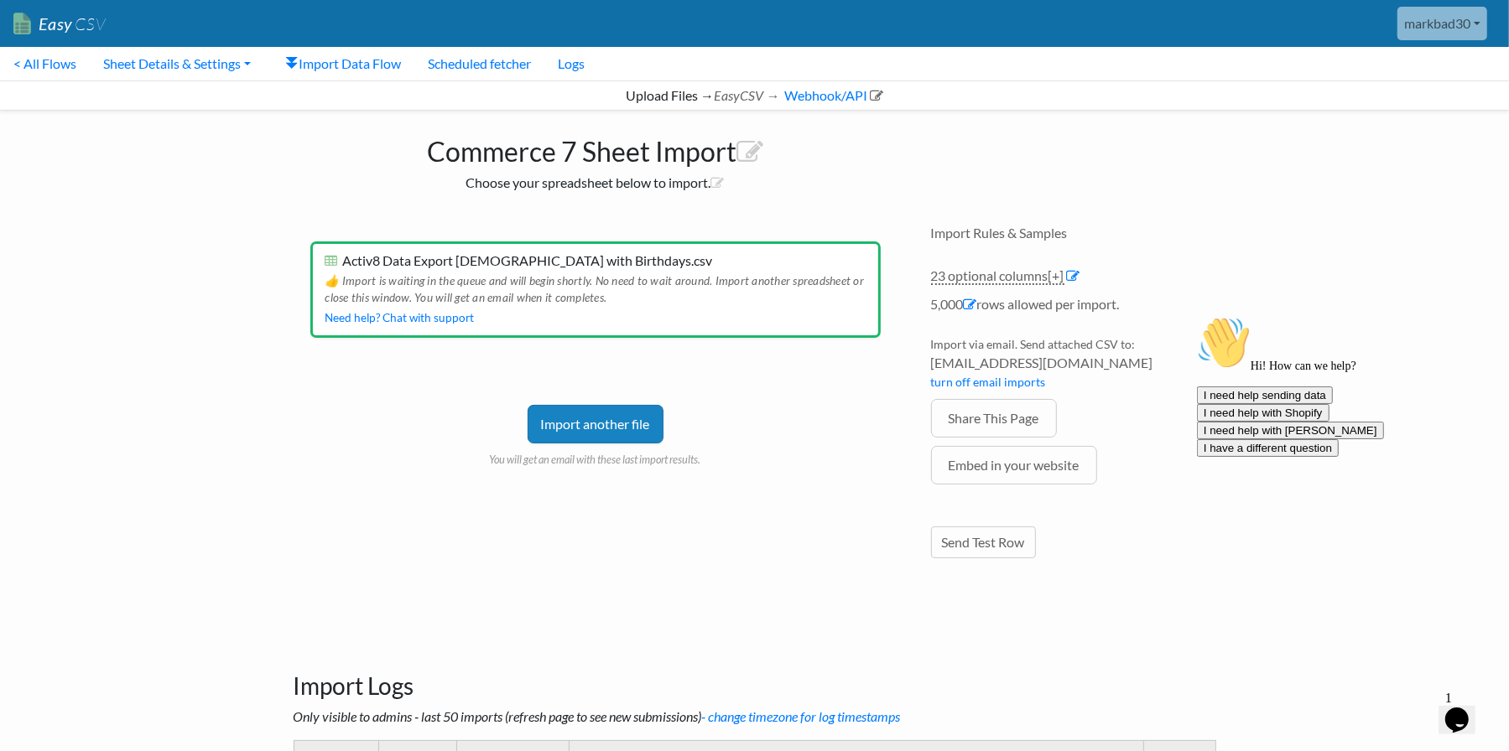
drag, startPoint x: 625, startPoint y: 423, endPoint x: 662, endPoint y: 422, distance: 36.9
click at [625, 423] on link "Import another file" at bounding box center [595, 424] width 136 height 39
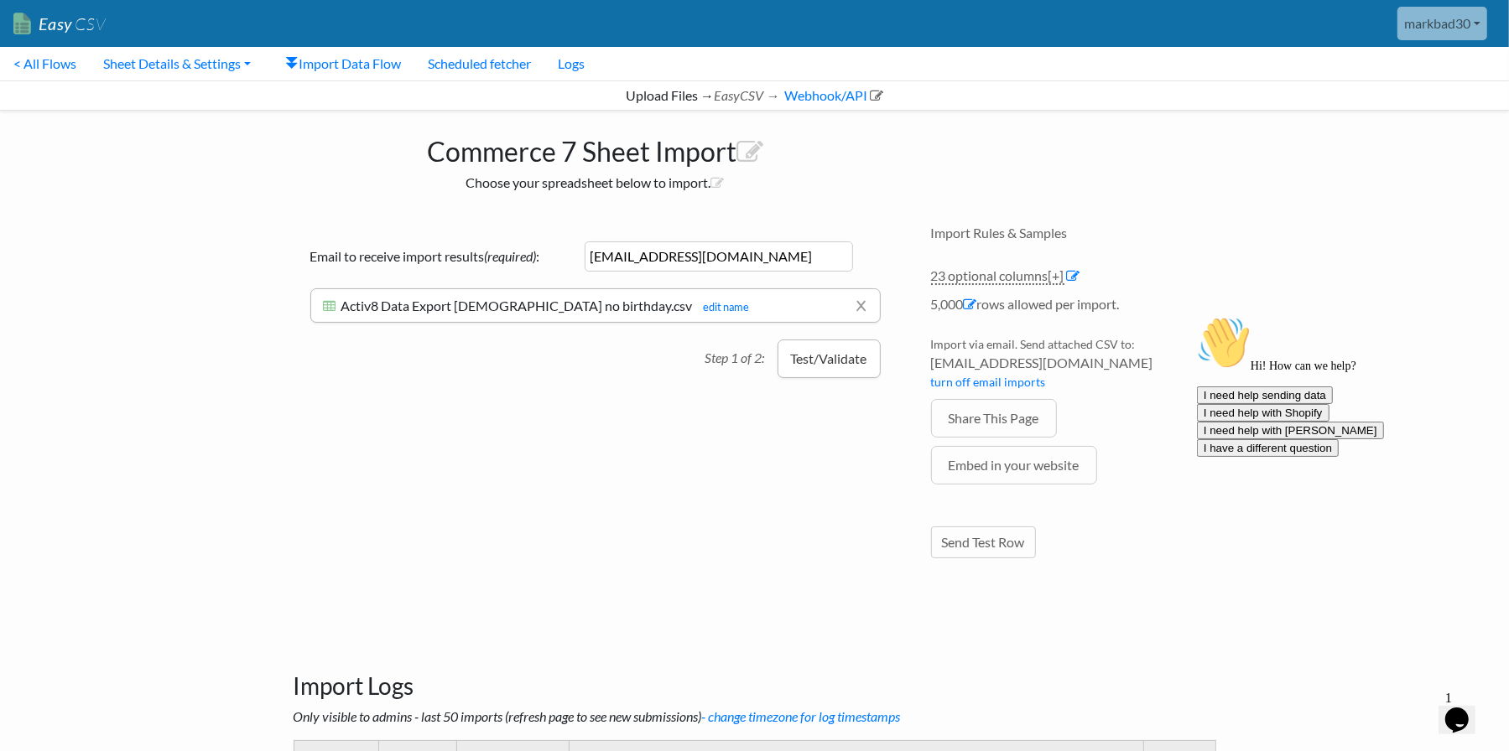
click at [830, 355] on button "Test/Validate" at bounding box center [828, 359] width 103 height 39
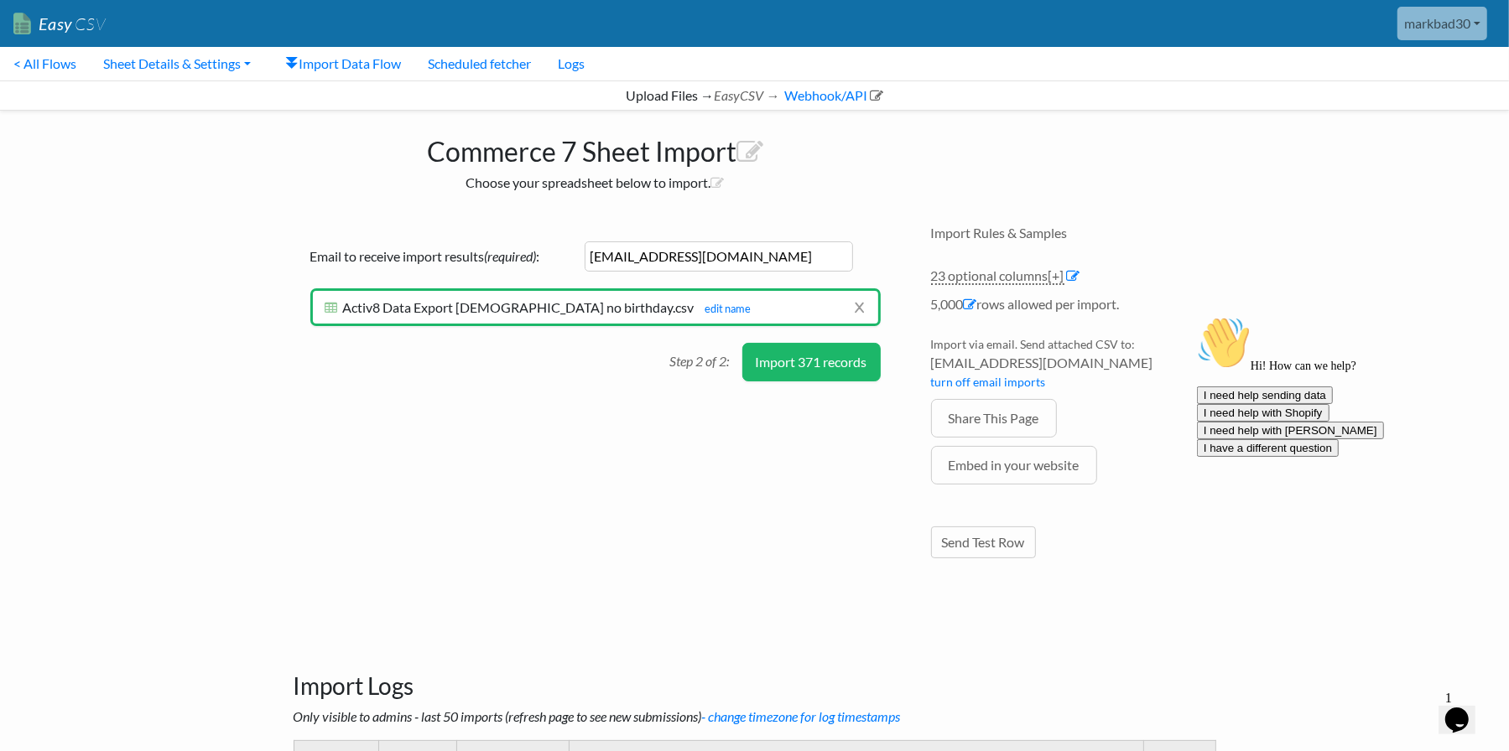
click at [826, 352] on button "Import 371 records" at bounding box center [811, 362] width 138 height 39
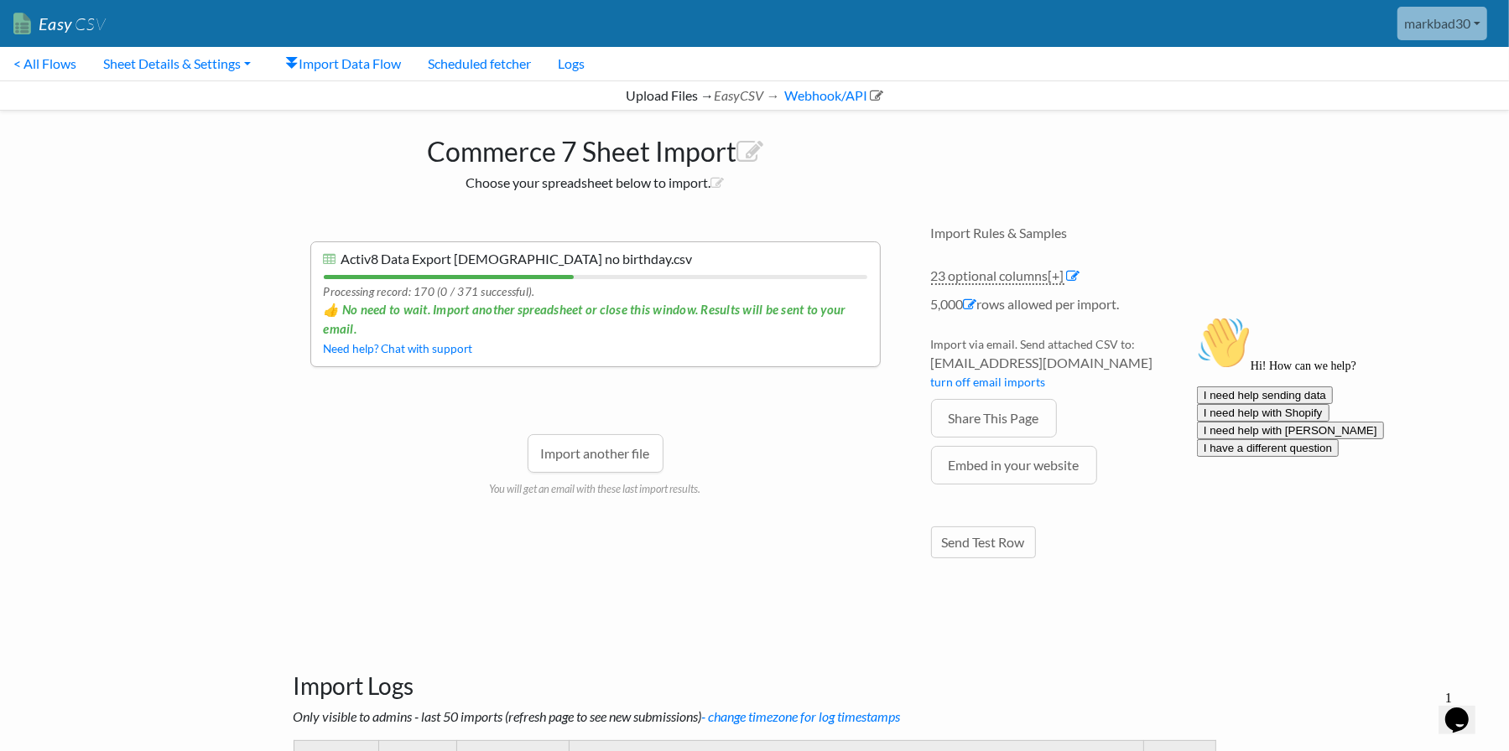
click at [563, 331] on span "👍 No need to wait. Import another spreadsheet or close this window. Results wil…" at bounding box center [595, 319] width 543 height 38
click at [138, 62] on link "Sheet Details & Settings" at bounding box center [177, 64] width 174 height 34
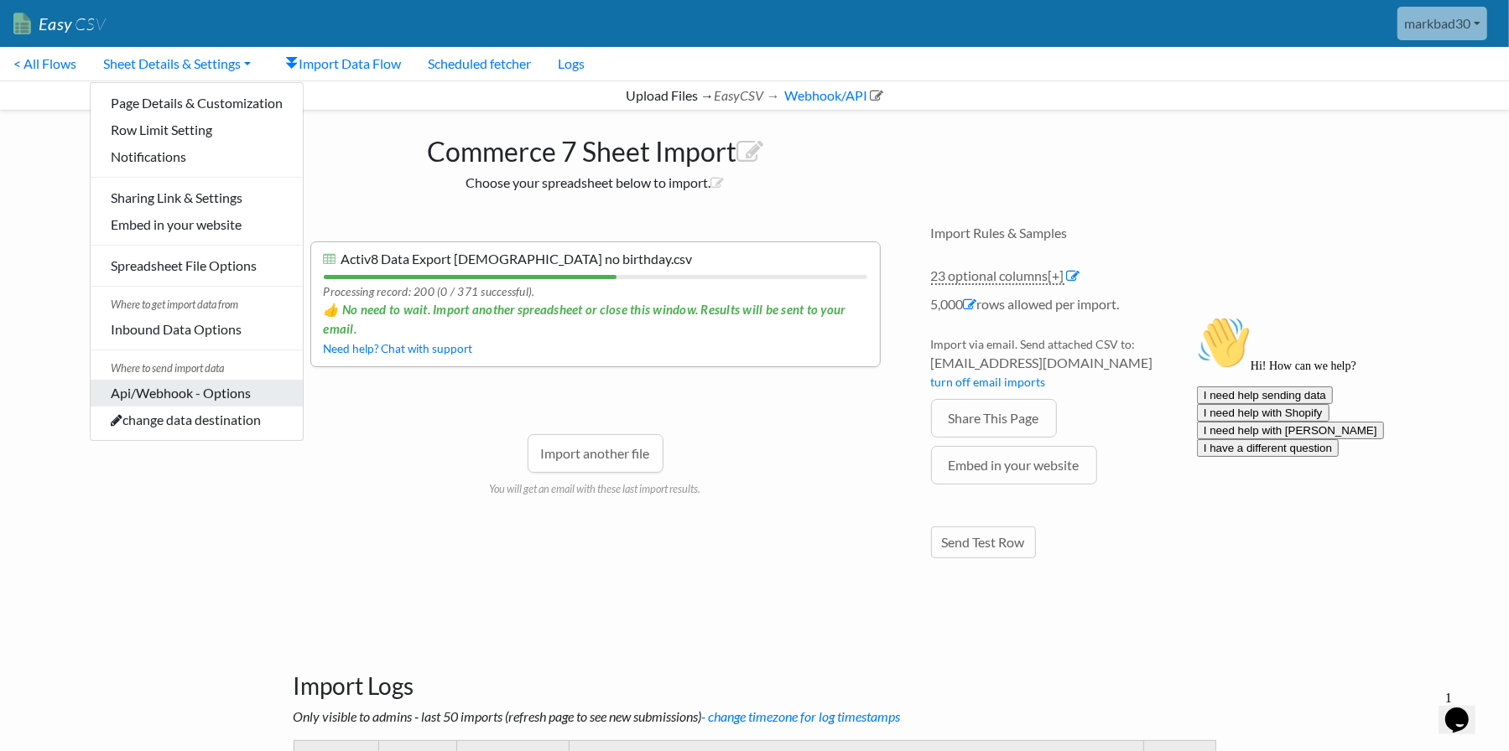
click at [161, 393] on link "Api/Webhook - Options" at bounding box center [197, 393] width 212 height 27
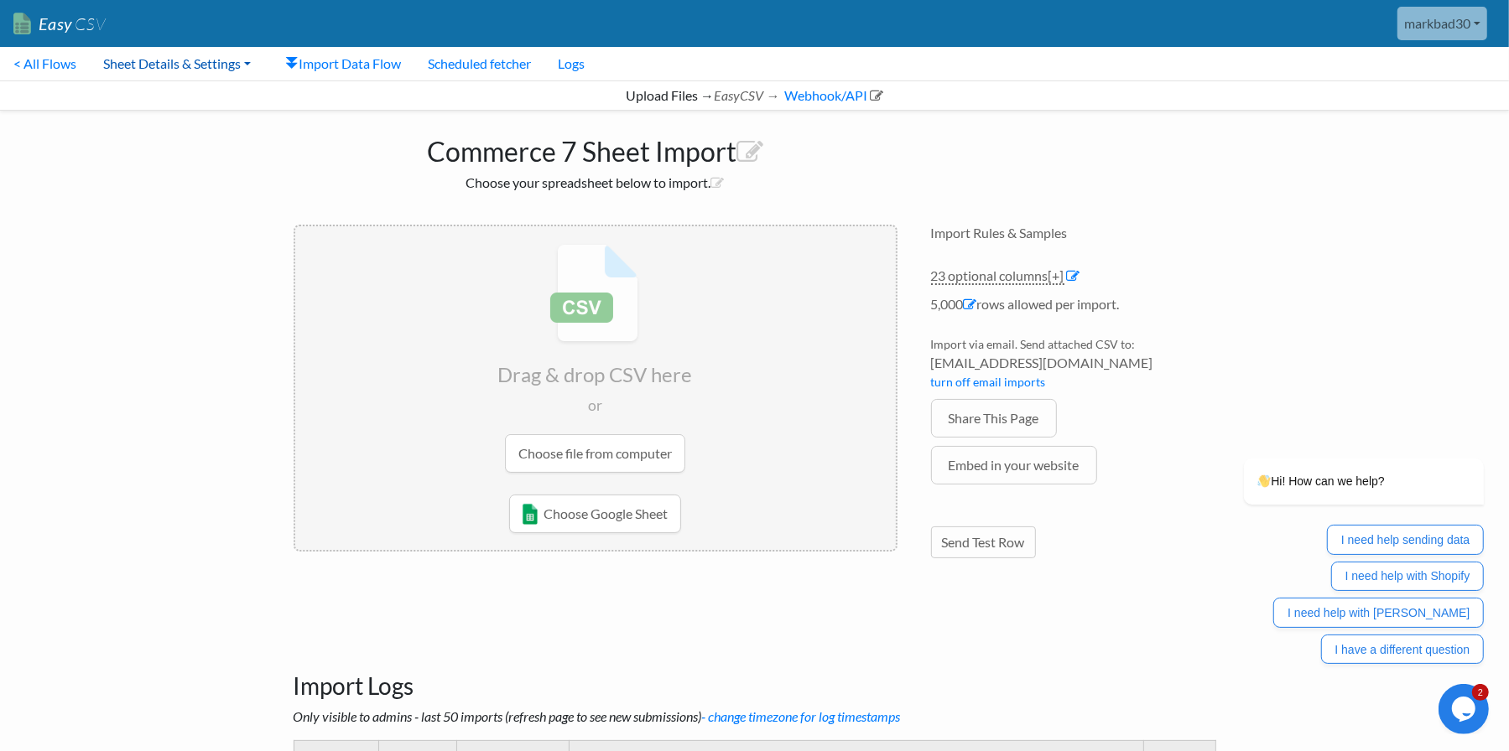
drag, startPoint x: 126, startPoint y: 65, endPoint x: 132, endPoint y: 76, distance: 12.8
click at [126, 65] on link "Sheet Details & Settings" at bounding box center [177, 64] width 174 height 34
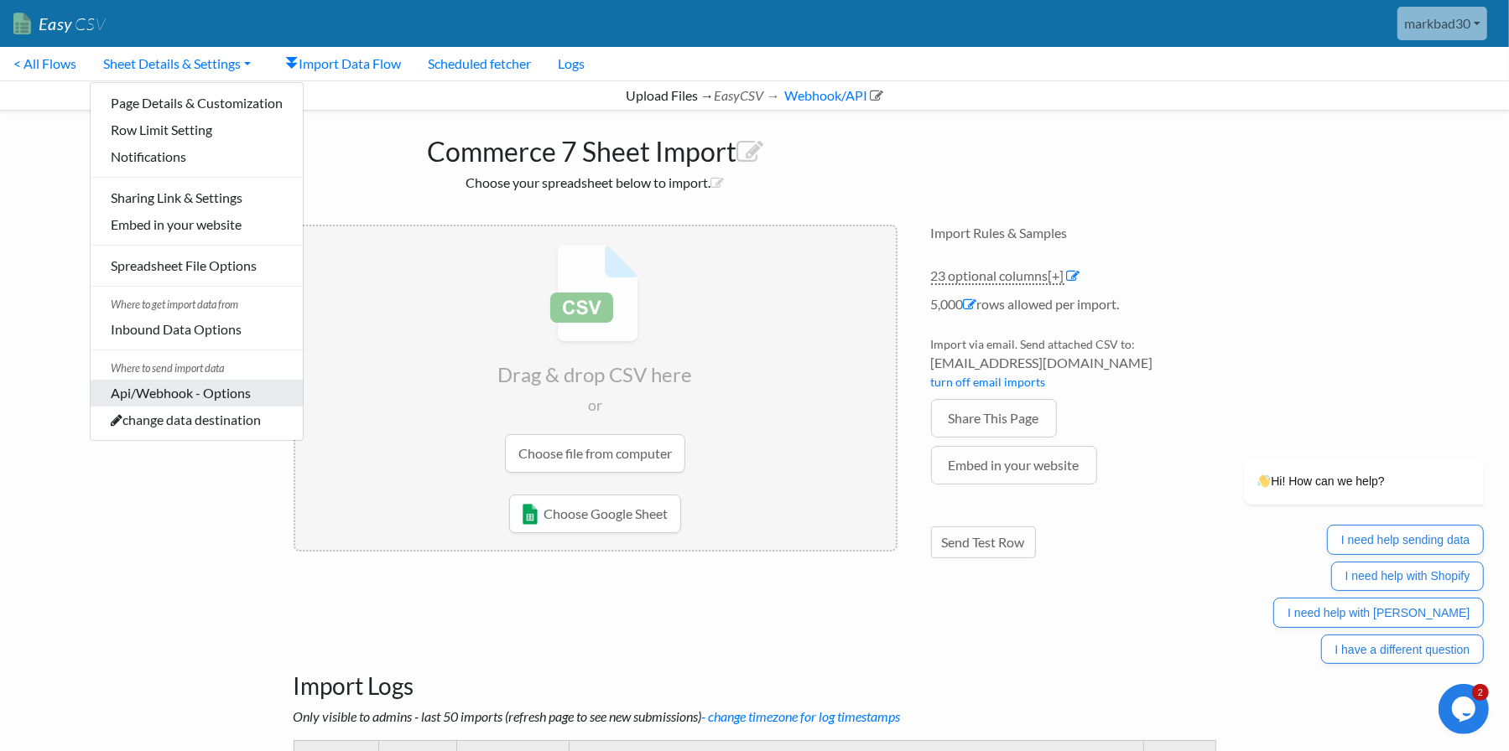
click at [157, 396] on link "Api/Webhook - Options" at bounding box center [197, 393] width 212 height 27
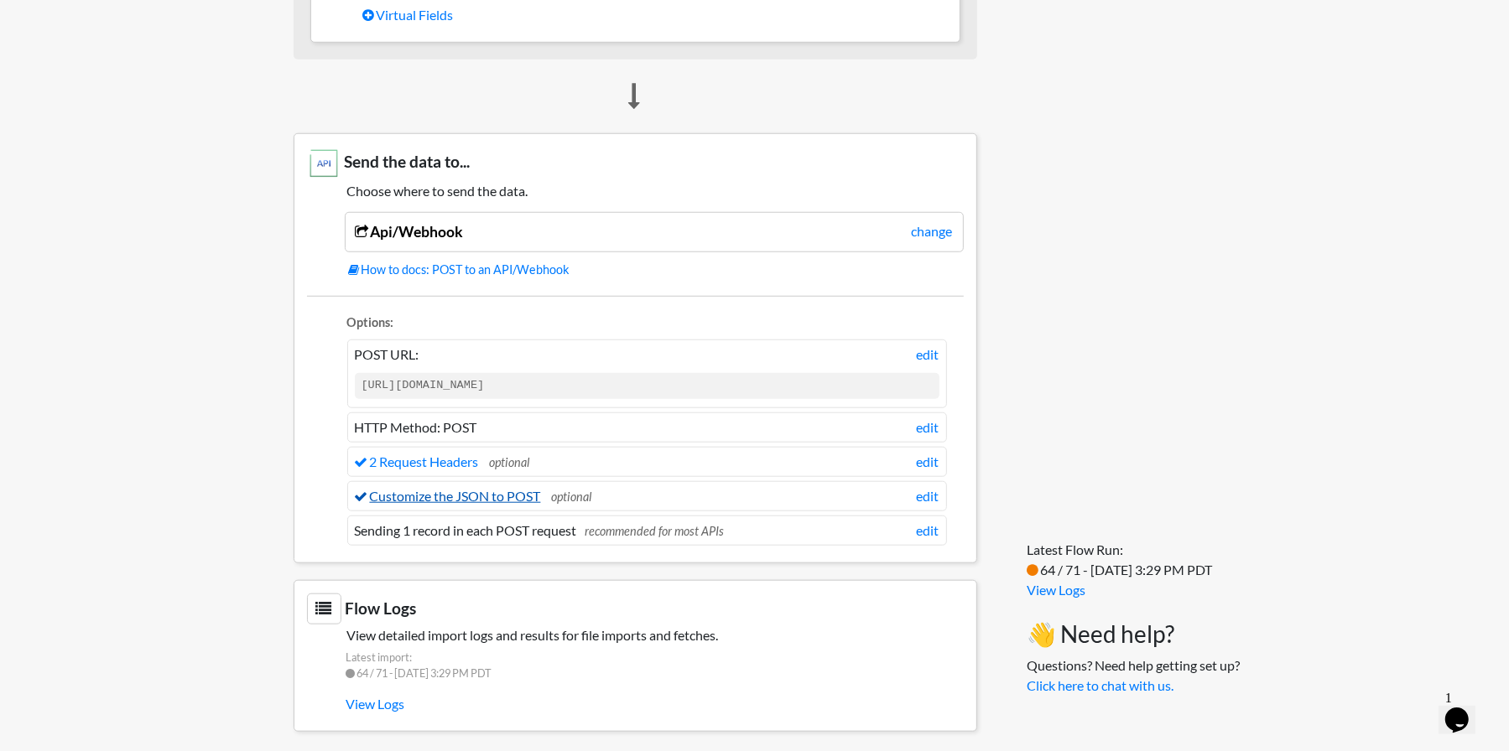
click at [455, 488] on link "Customize the JSON to POST" at bounding box center [448, 496] width 186 height 16
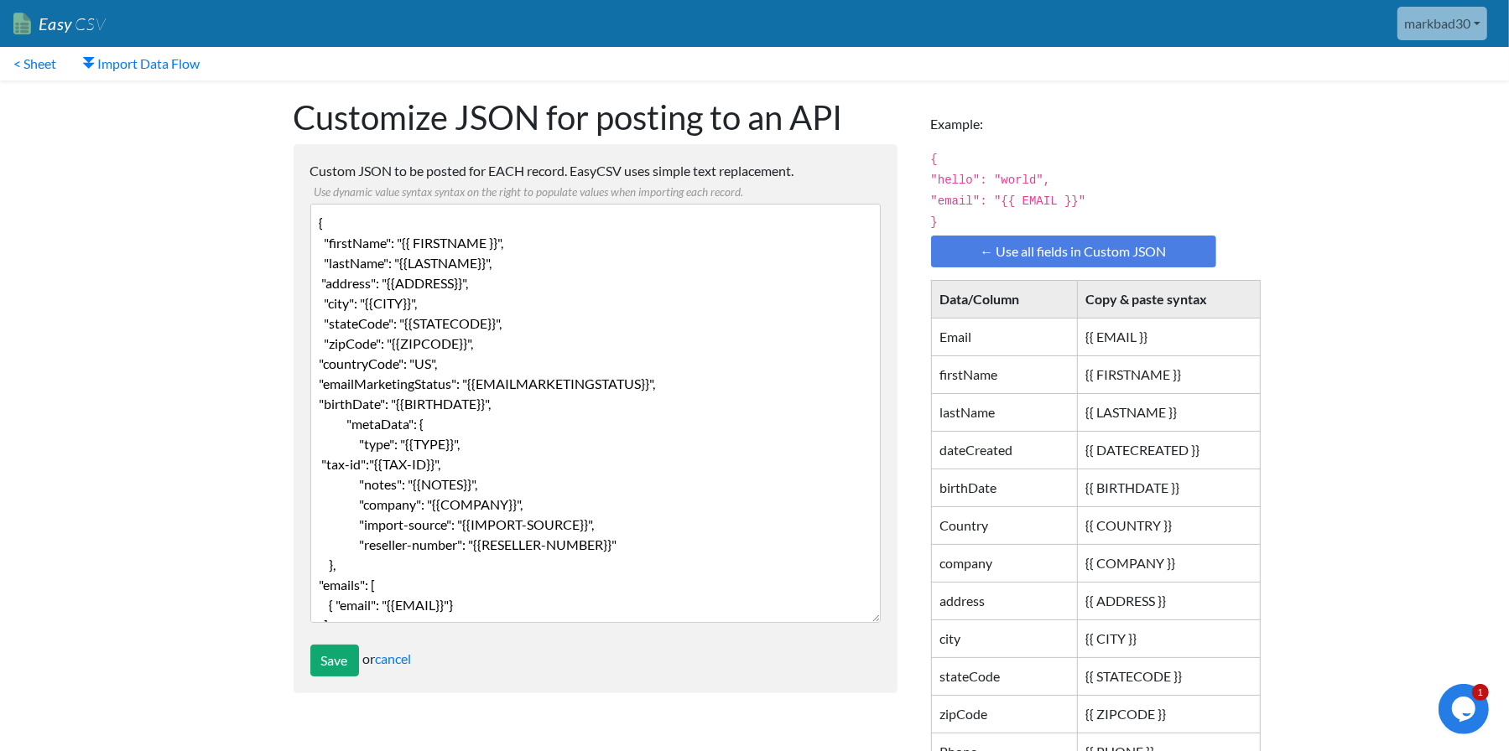
click at [522, 384] on textarea "{ "firstName": "{{ FIRSTNAME }}", "lastName": "{{LASTNAME}}", "address": "{{ADD…" at bounding box center [595, 413] width 570 height 419
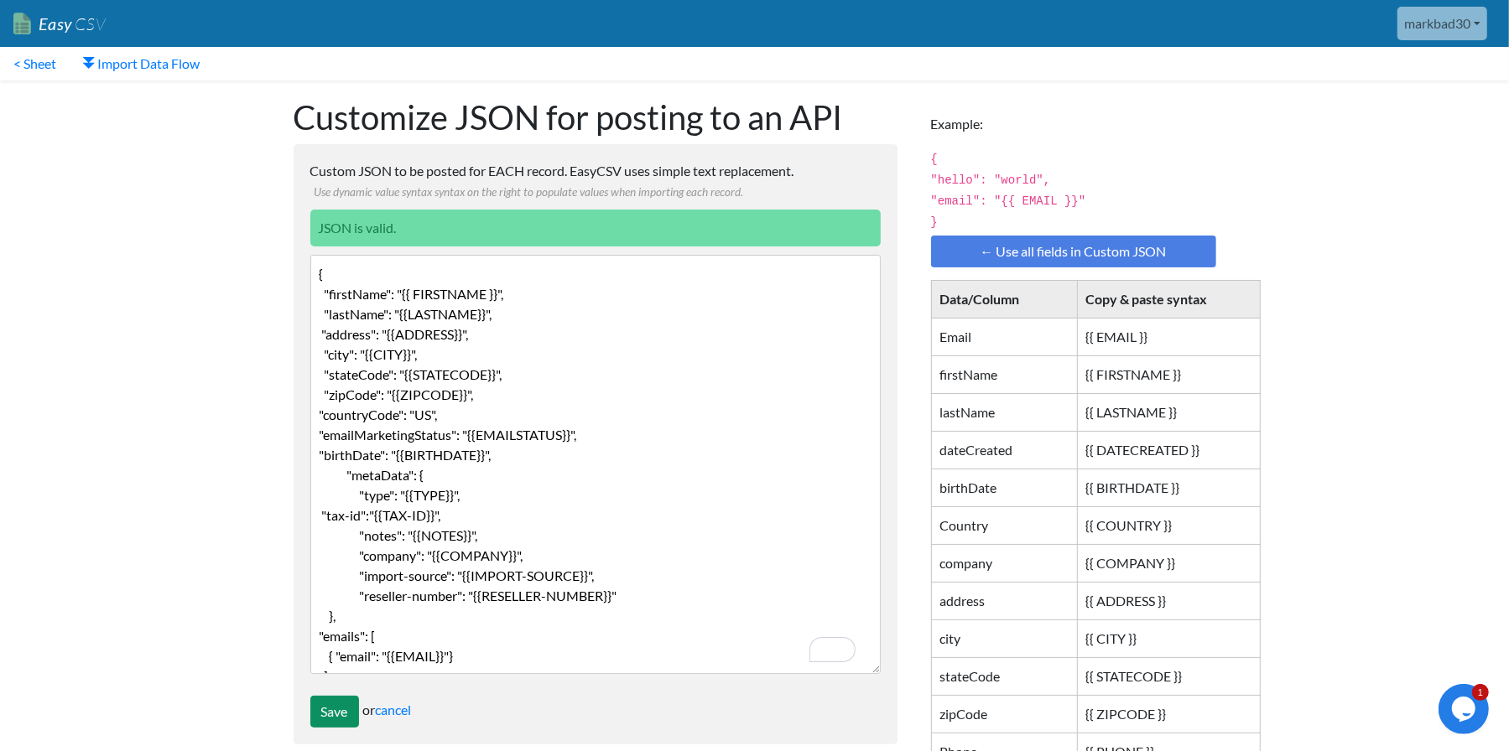
type textarea "{ "firstName": "{{ FIRSTNAME }}", "lastName": "{{LASTNAME}}", "address": "{{ADD…"
click at [332, 711] on input "Save" at bounding box center [334, 712] width 49 height 32
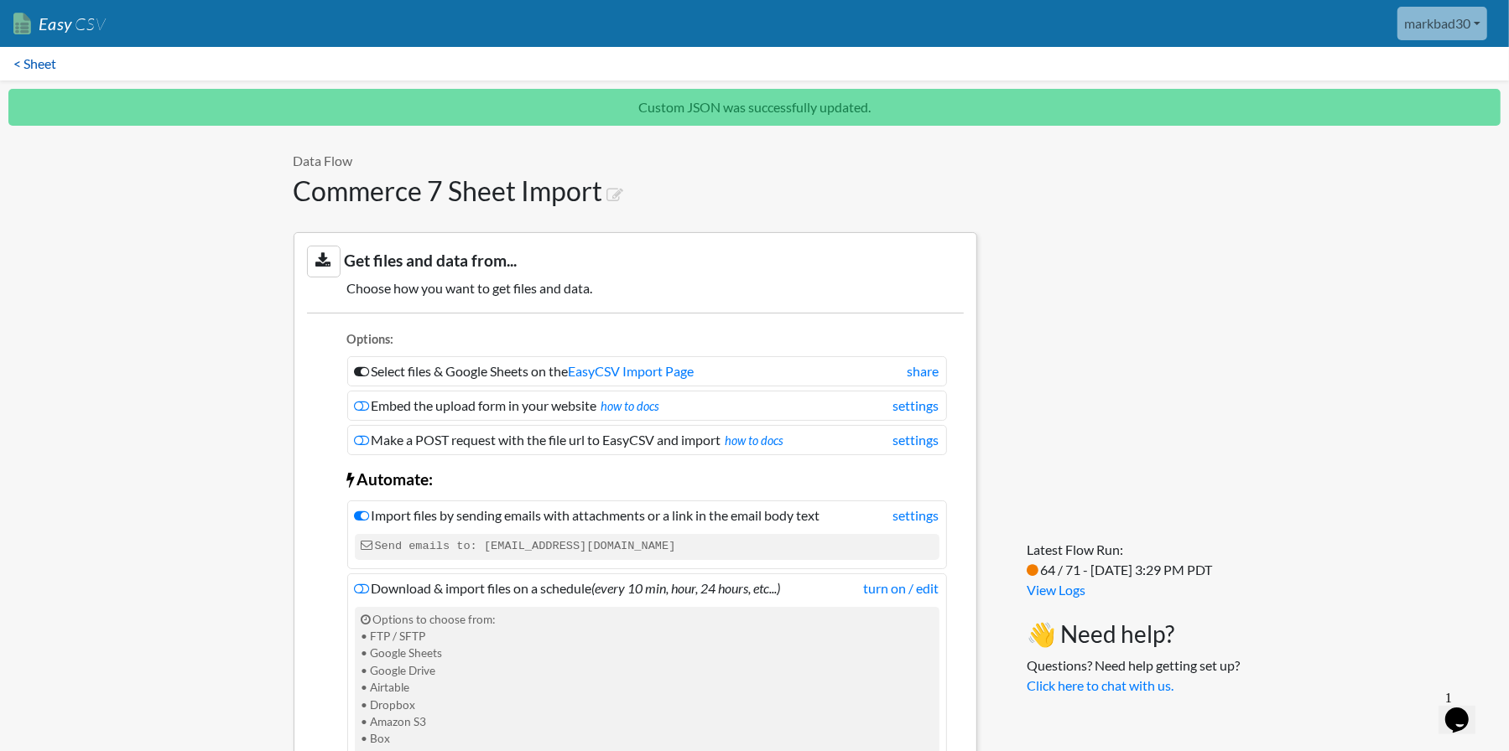
click at [42, 69] on link "< Sheet" at bounding box center [35, 64] width 70 height 34
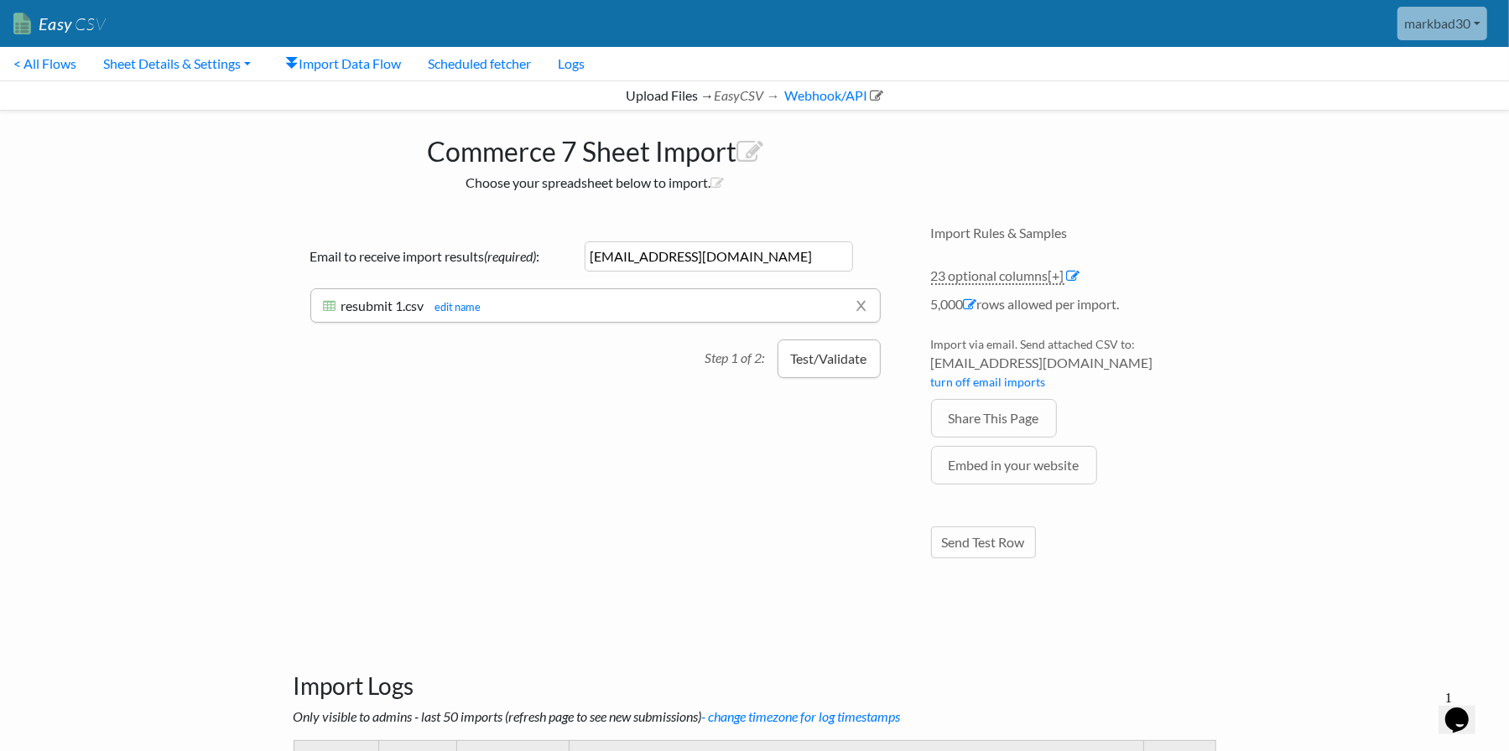
click at [829, 355] on button "Test/Validate" at bounding box center [828, 359] width 103 height 39
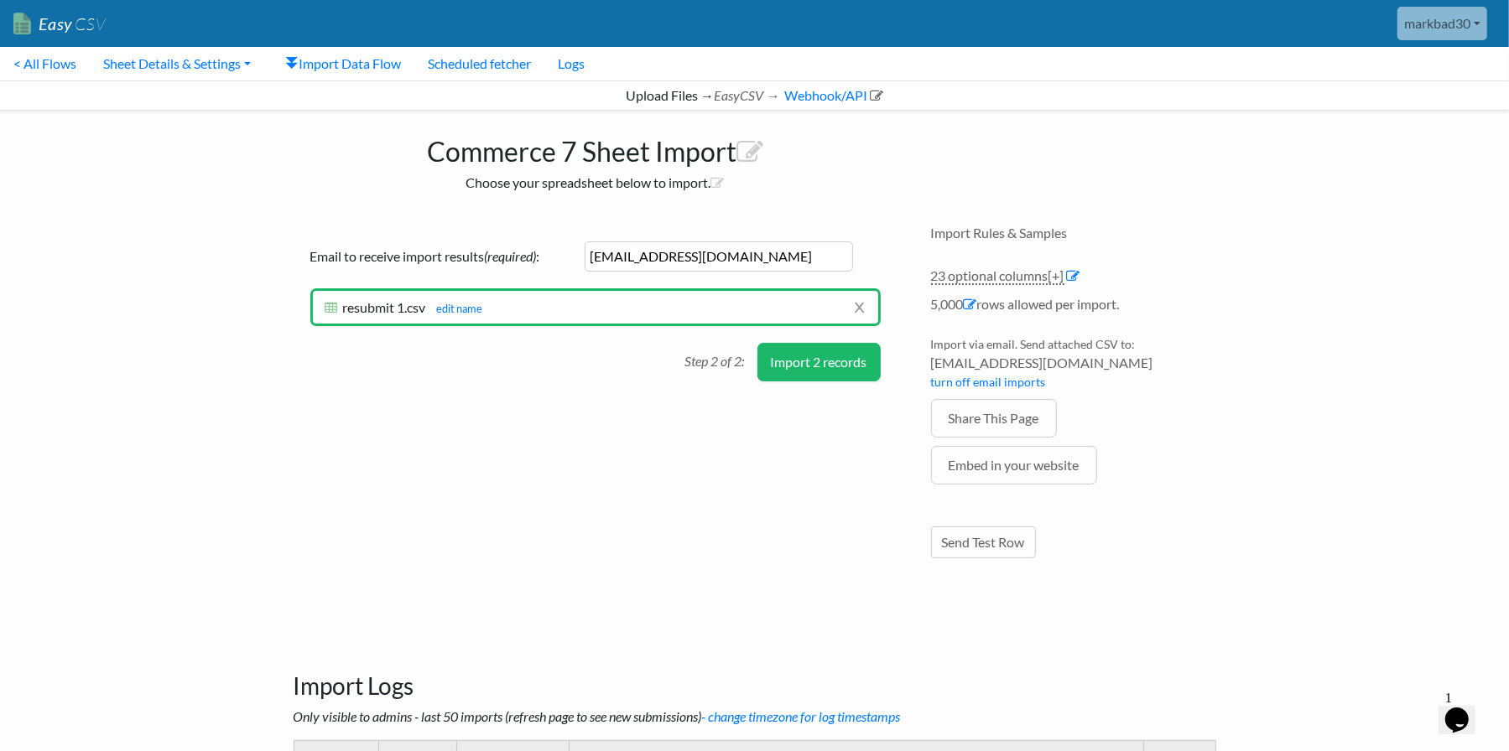
click at [820, 365] on button "Import 2 records" at bounding box center [818, 362] width 123 height 39
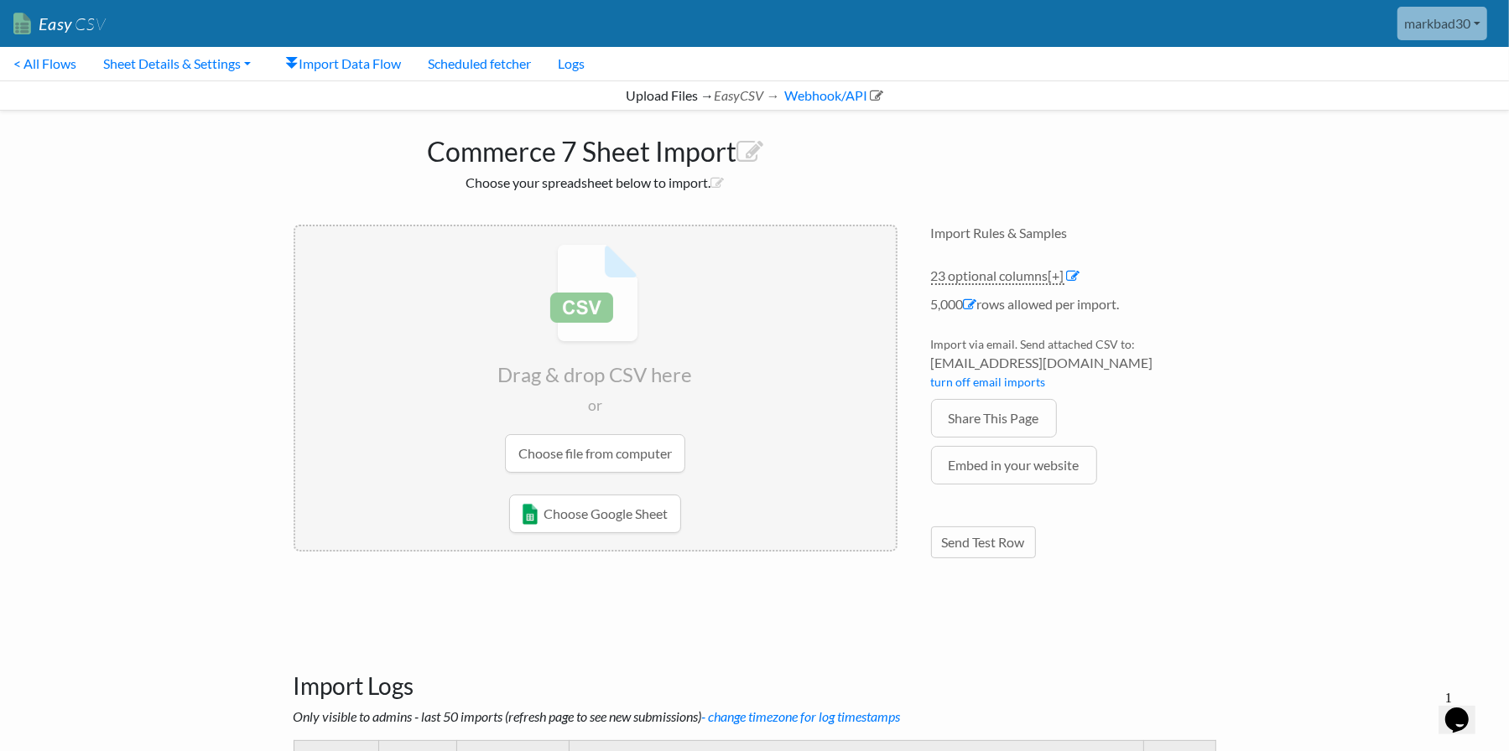
drag, startPoint x: 143, startPoint y: 526, endPoint x: 155, endPoint y: 523, distance: 12.8
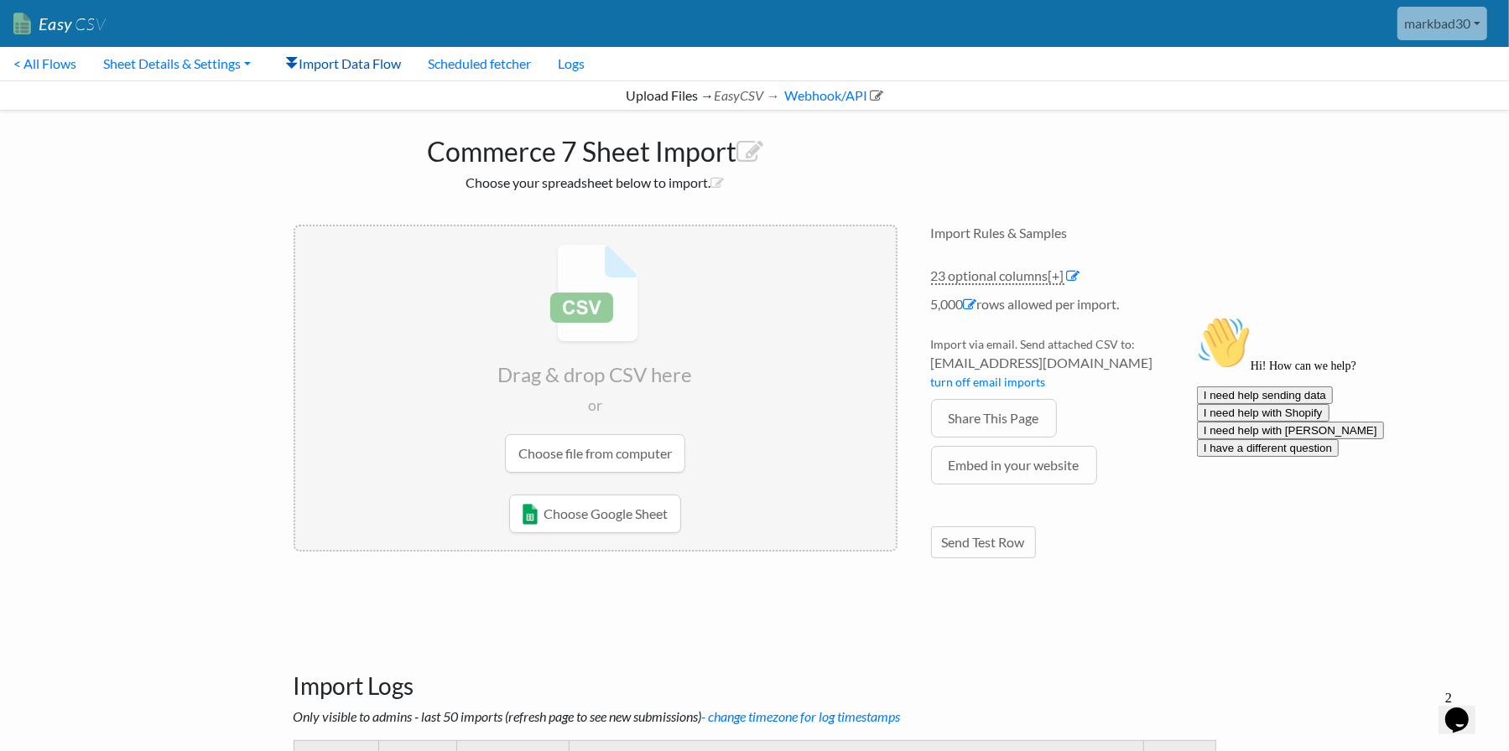
click at [378, 71] on link "Import Data Flow" at bounding box center [344, 64] width 142 height 34
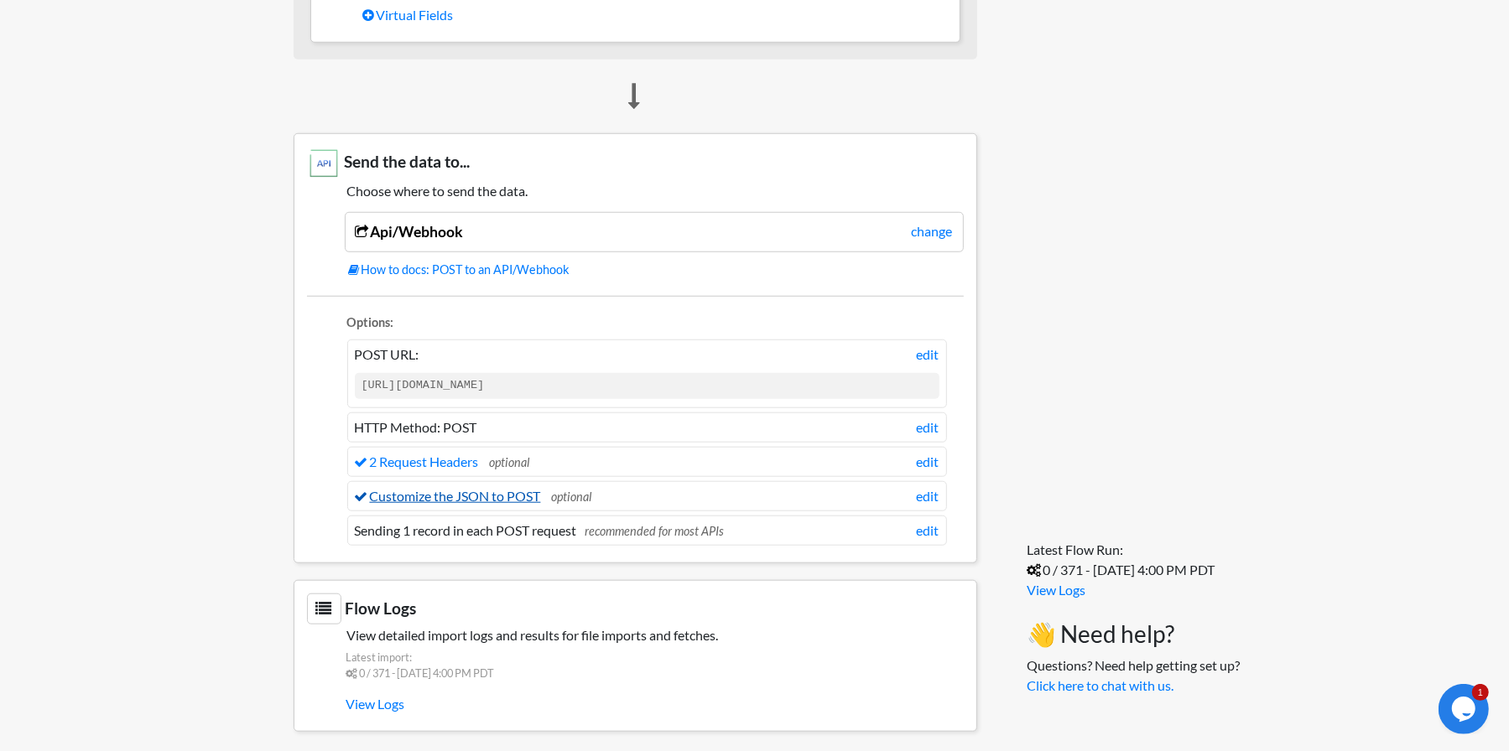
click at [457, 491] on link "Customize the JSON to POST" at bounding box center [448, 496] width 186 height 16
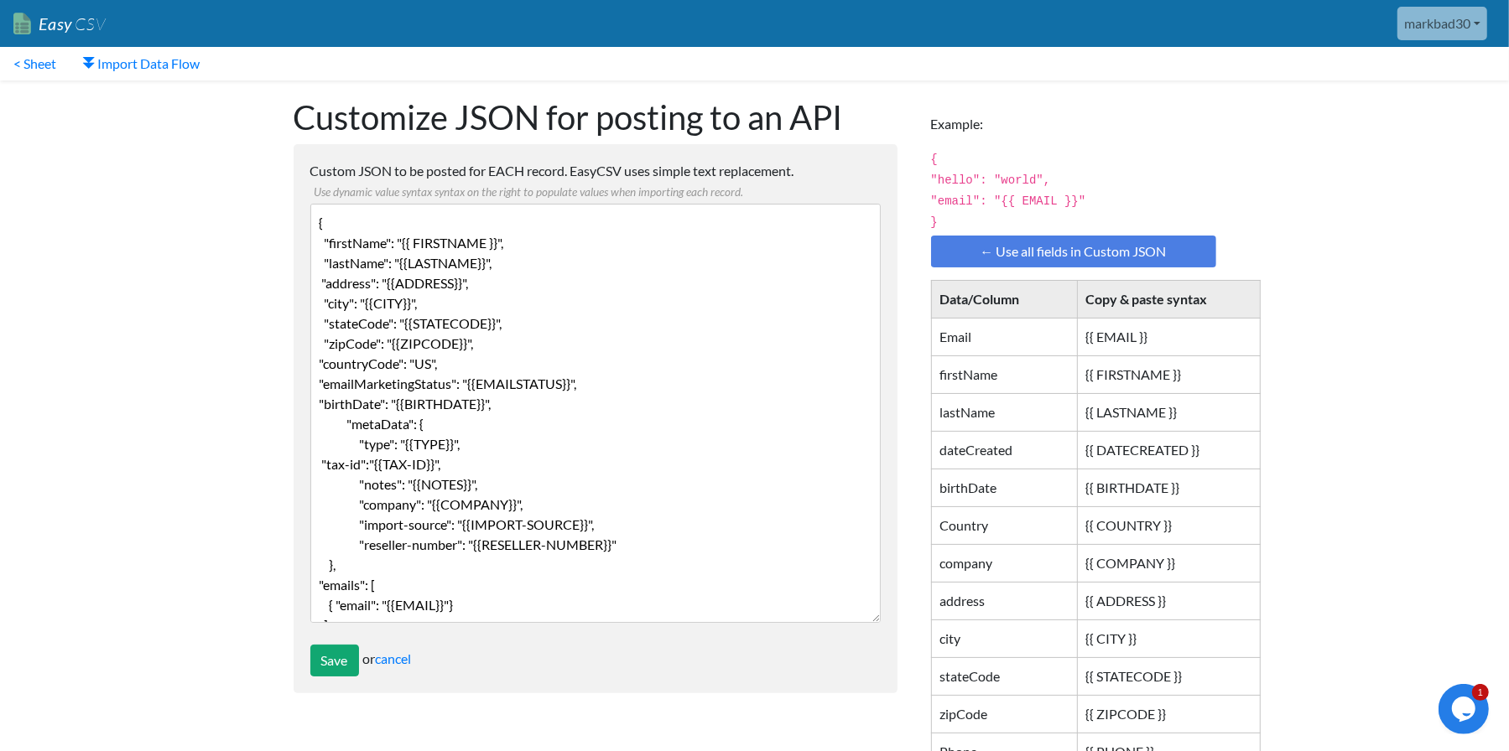
click at [366, 225] on textarea "{ "firstName": "{{ FIRSTNAME }}", "lastName": "{{LASTNAME}}", "address": "{{ADD…" at bounding box center [595, 413] width 570 height 419
drag, startPoint x: 508, startPoint y: 269, endPoint x: 517, endPoint y: 267, distance: 8.6
click at [508, 269] on textarea "{ "firstName": "{{ FIRSTNAME }}", "lastName": "{{LASTNAME}}", "address": "{{ADD…" at bounding box center [595, 413] width 570 height 419
click at [182, 71] on link "Import Data Flow" at bounding box center [141, 64] width 143 height 34
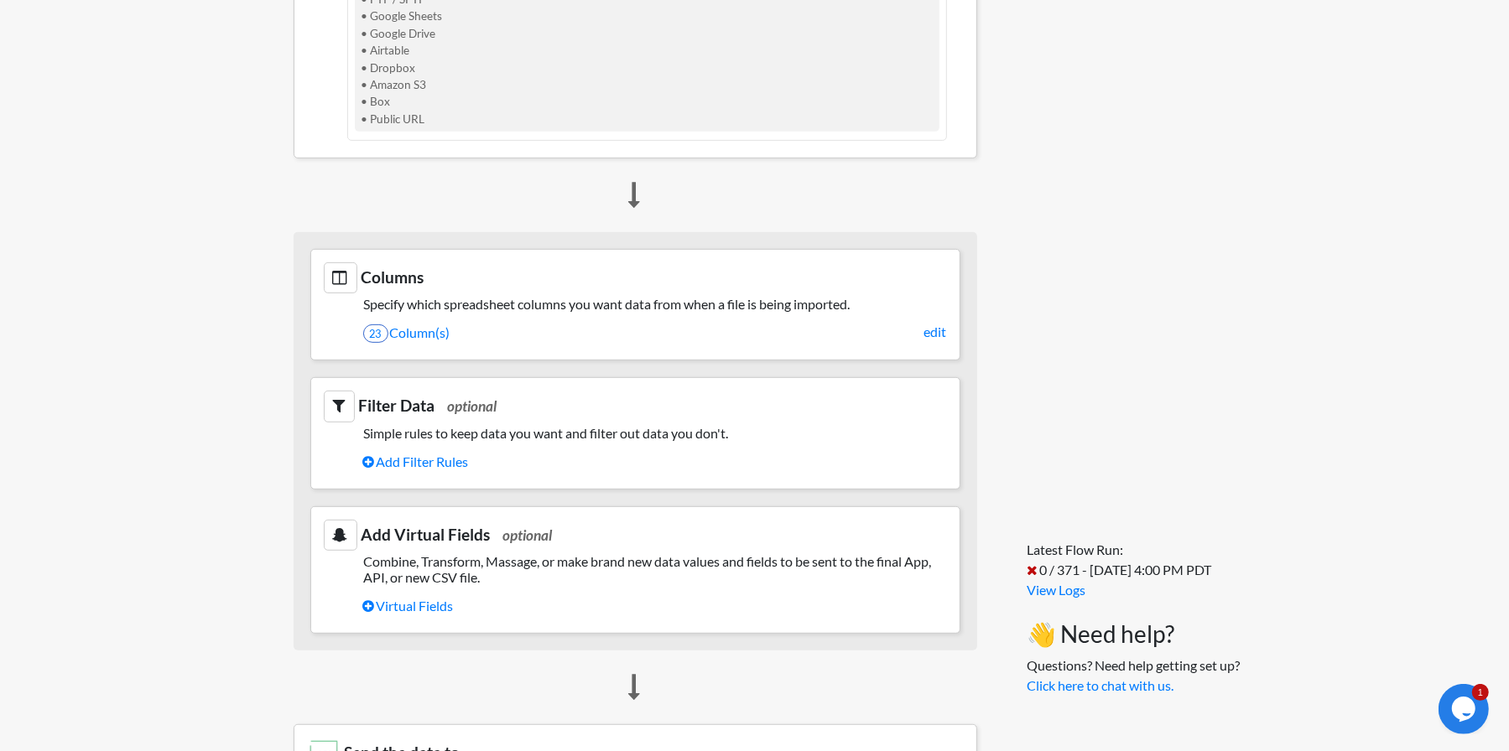
scroll to position [587, 0]
click at [445, 330] on link "23 Column(s)" at bounding box center [655, 329] width 584 height 29
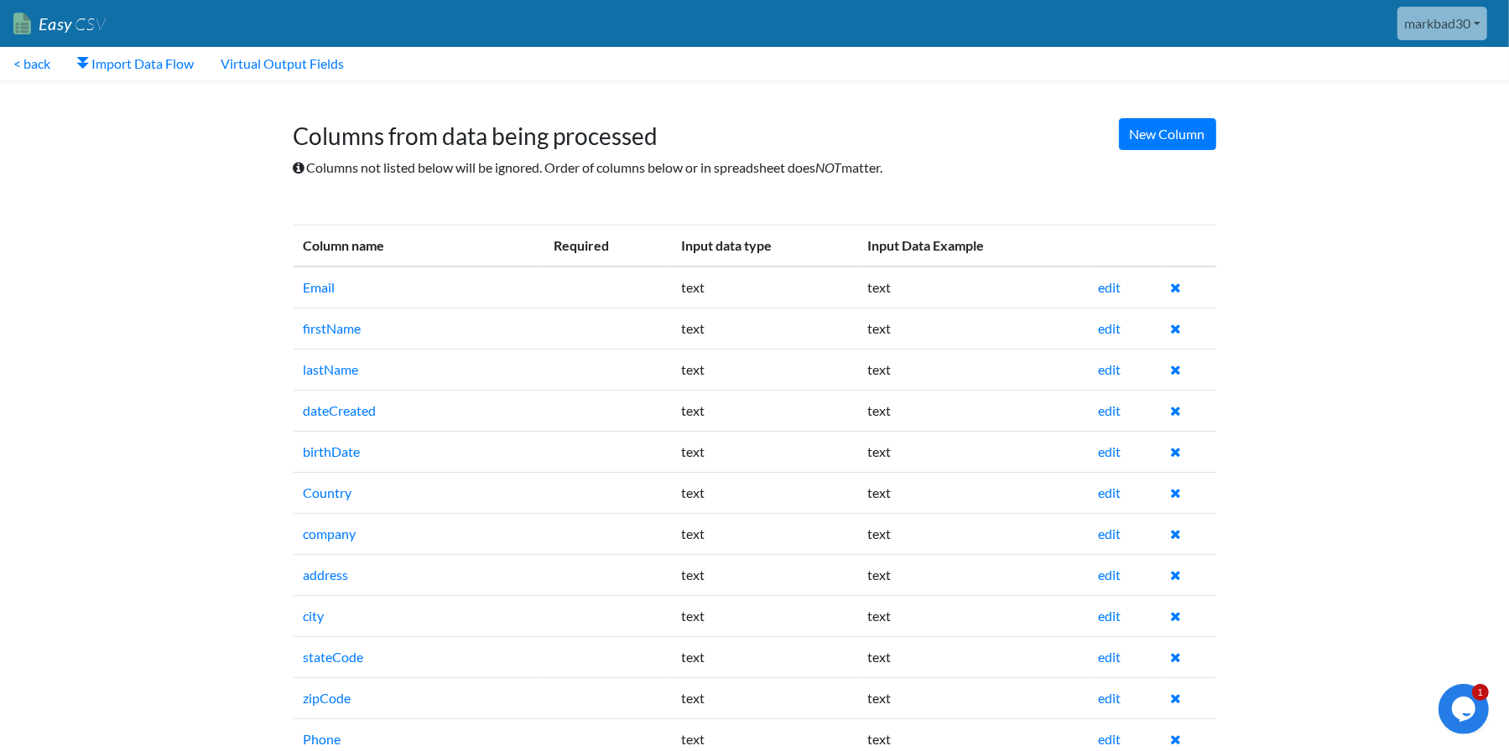
click at [558, 286] on td at bounding box center [606, 288] width 127 height 42
click at [1117, 290] on link "edit" at bounding box center [1109, 287] width 23 height 16
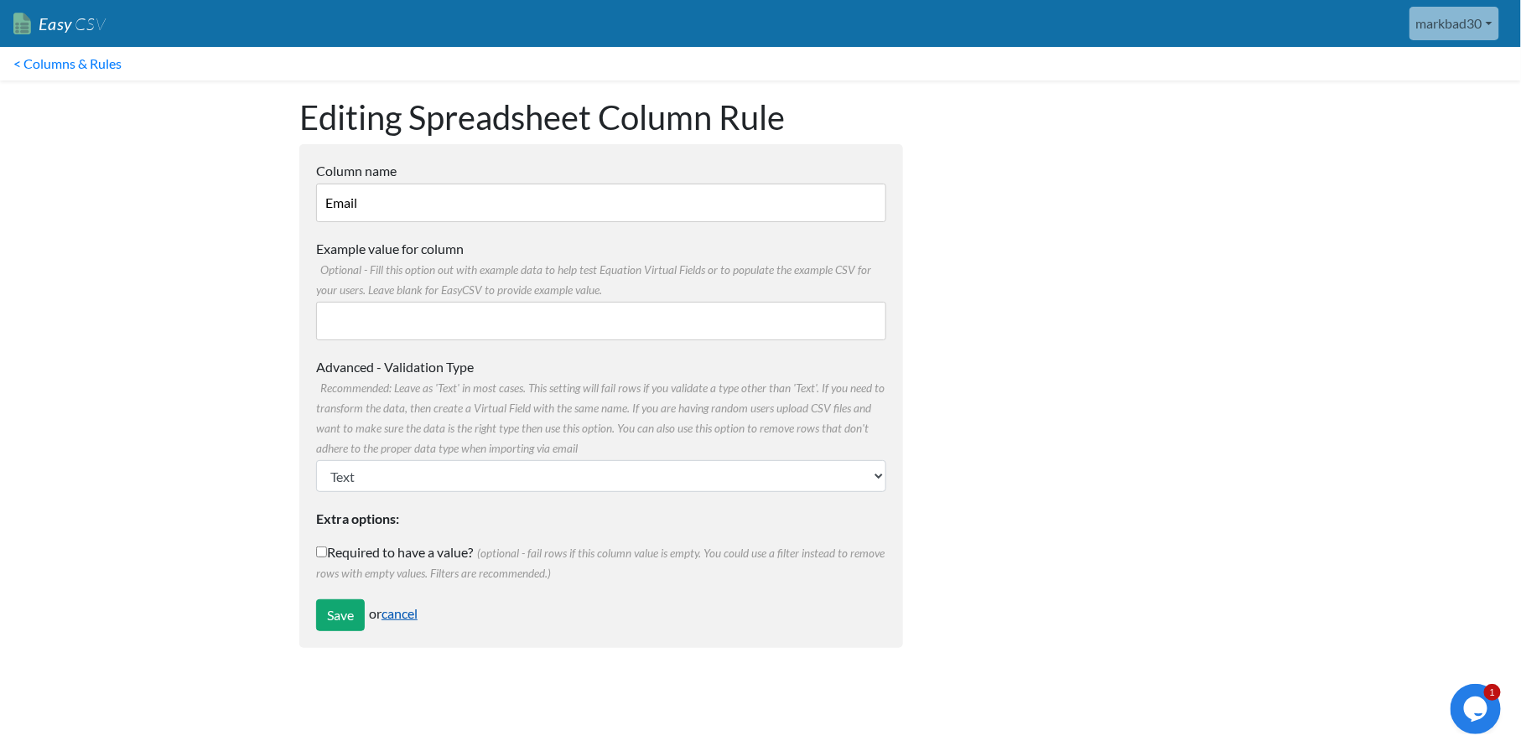
click at [418, 610] on link "cancel" at bounding box center [400, 613] width 36 height 16
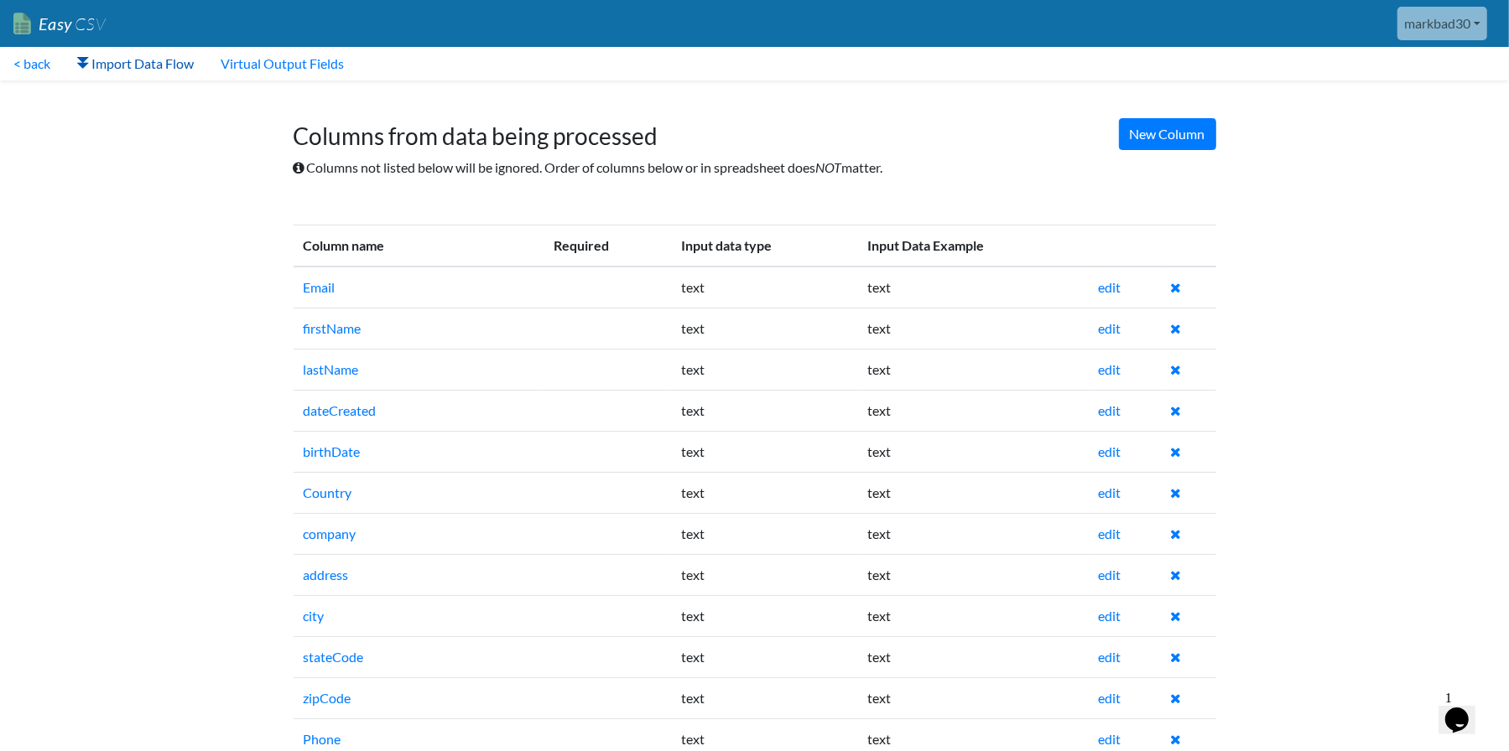
click at [100, 59] on link "Import Data Flow" at bounding box center [135, 64] width 143 height 34
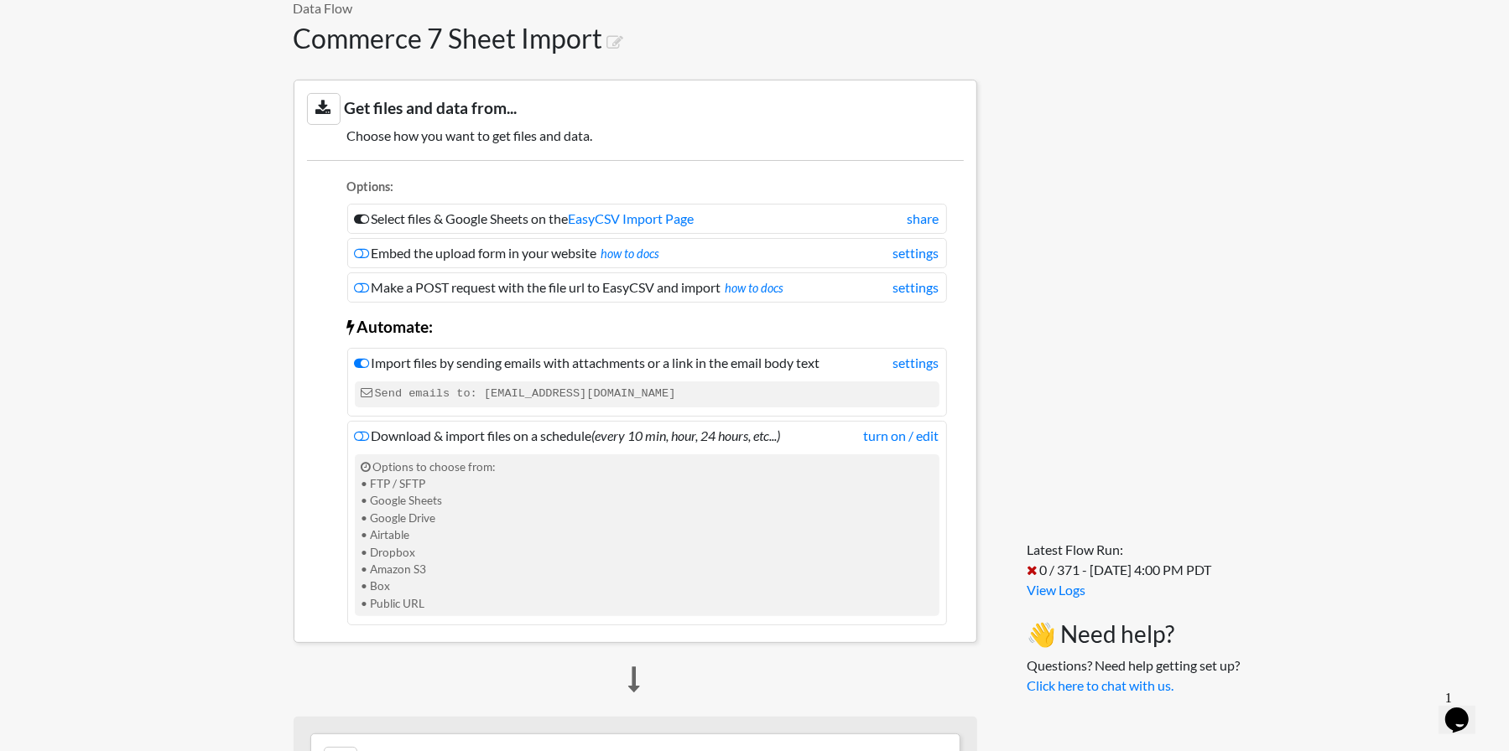
scroll to position [503, 0]
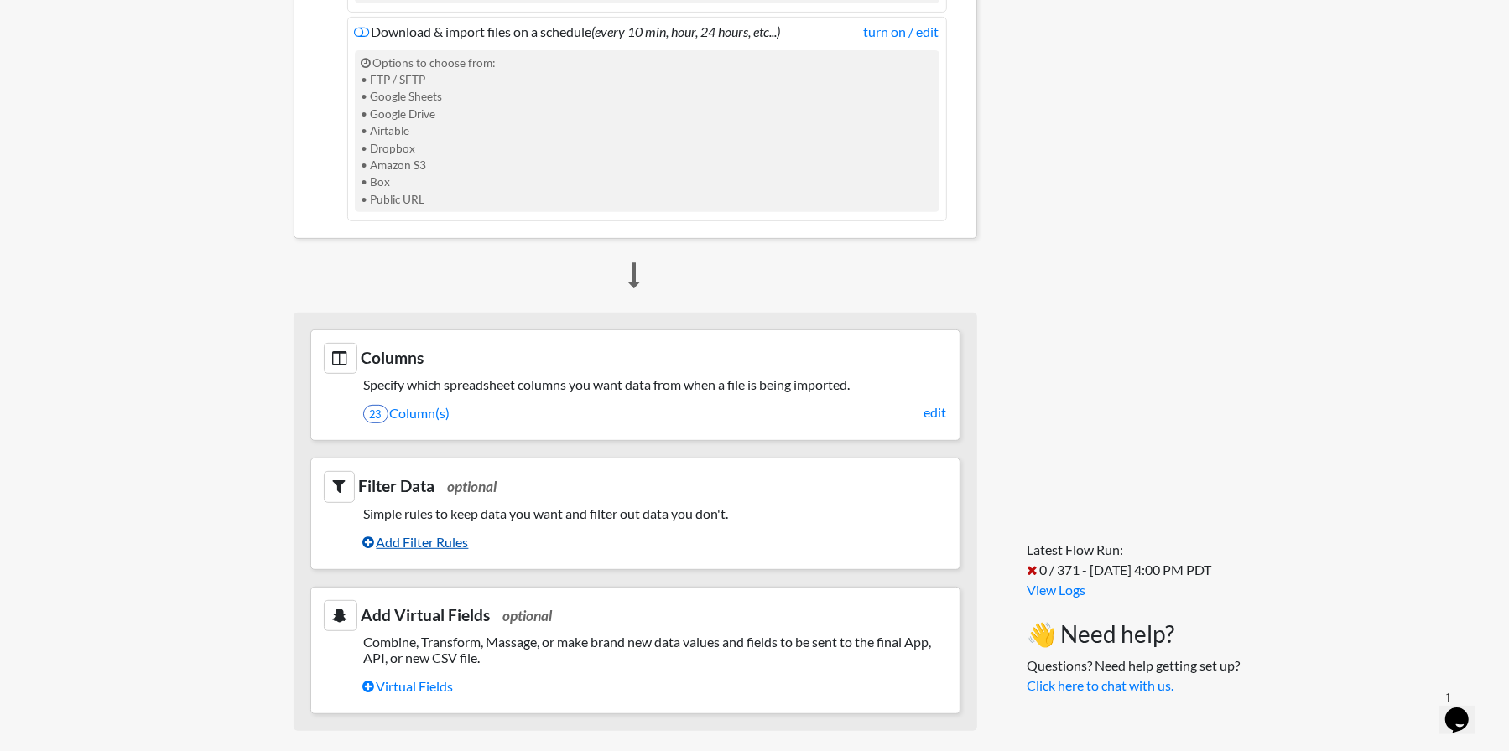
click at [446, 544] on link "Add Filter Rules" at bounding box center [655, 542] width 584 height 29
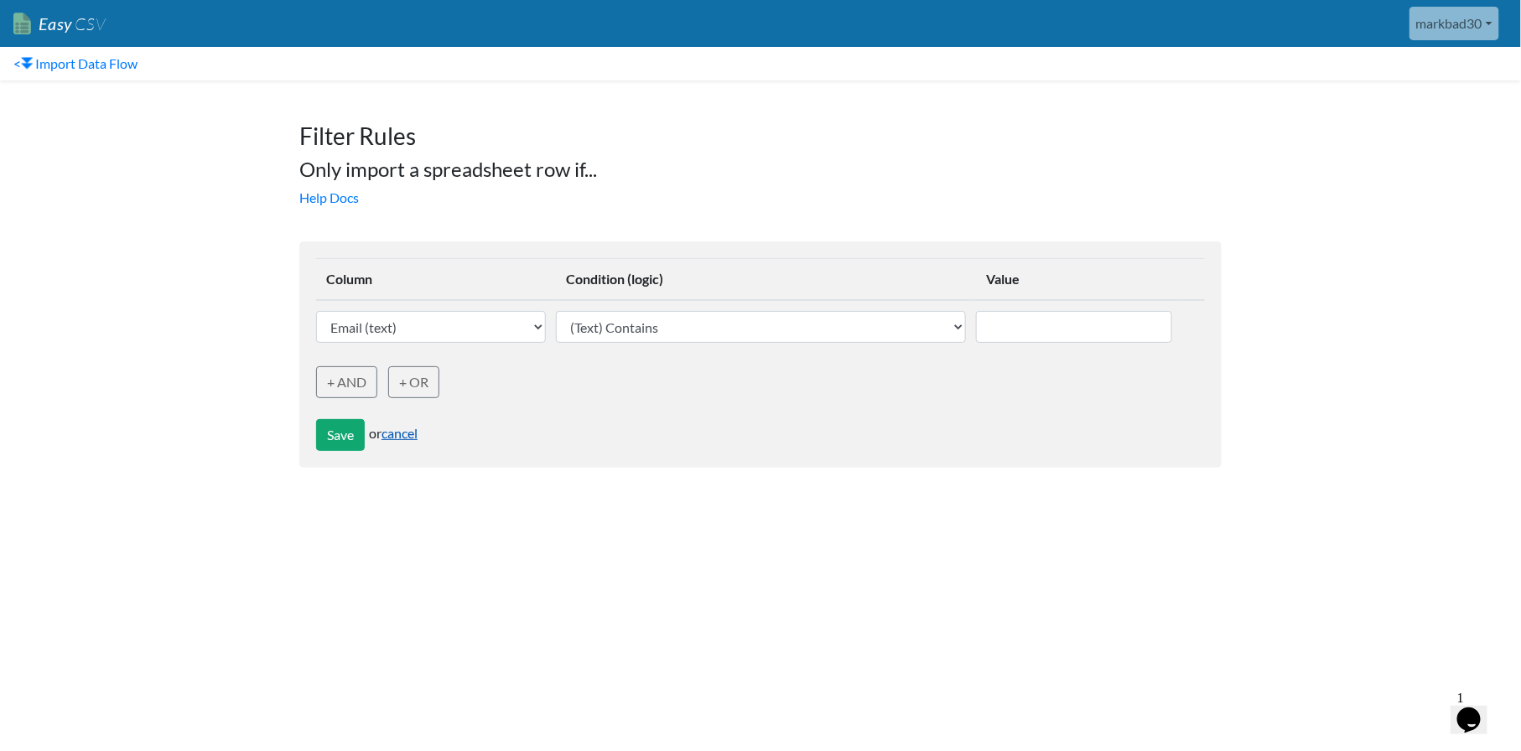
click at [401, 434] on link "cancel" at bounding box center [400, 433] width 36 height 16
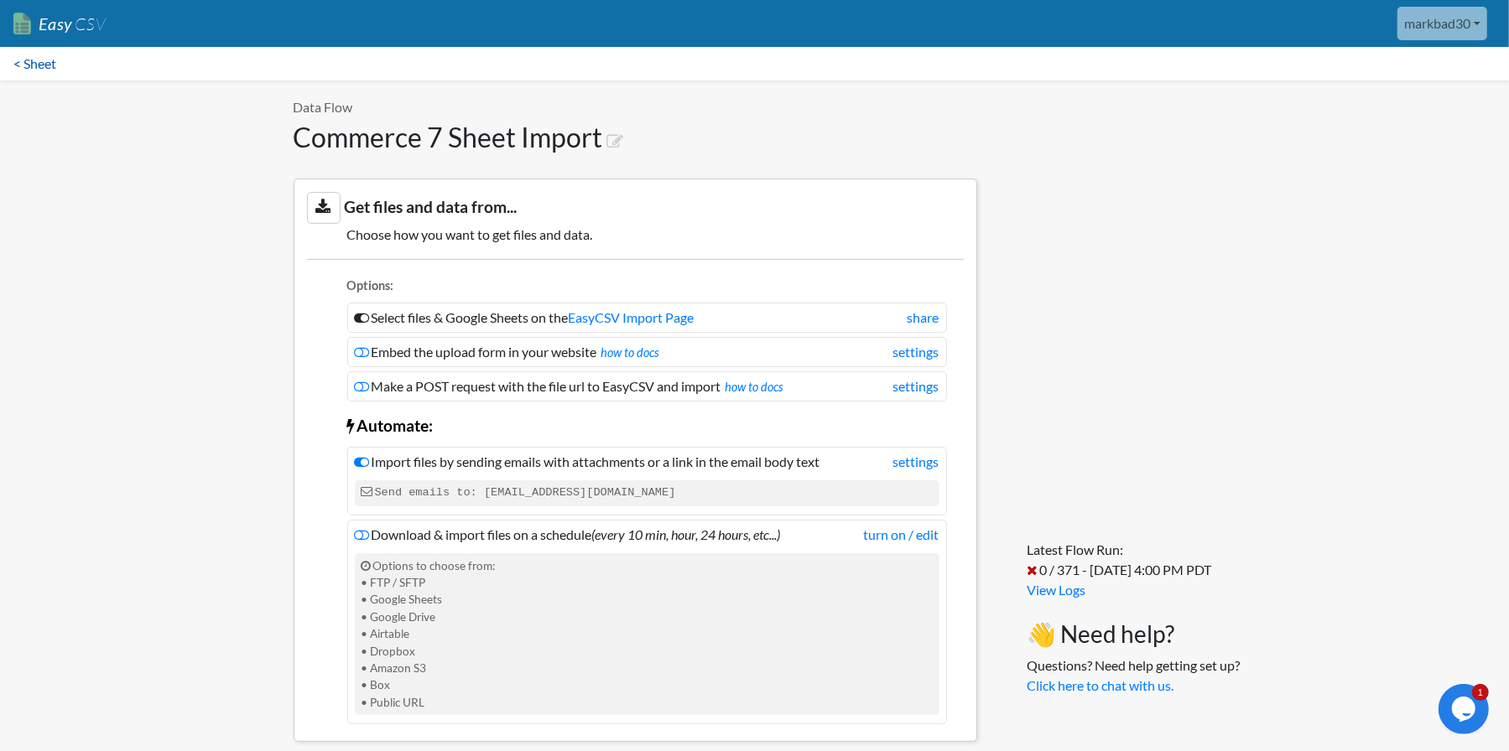
click at [19, 57] on link "< Sheet" at bounding box center [35, 64] width 70 height 34
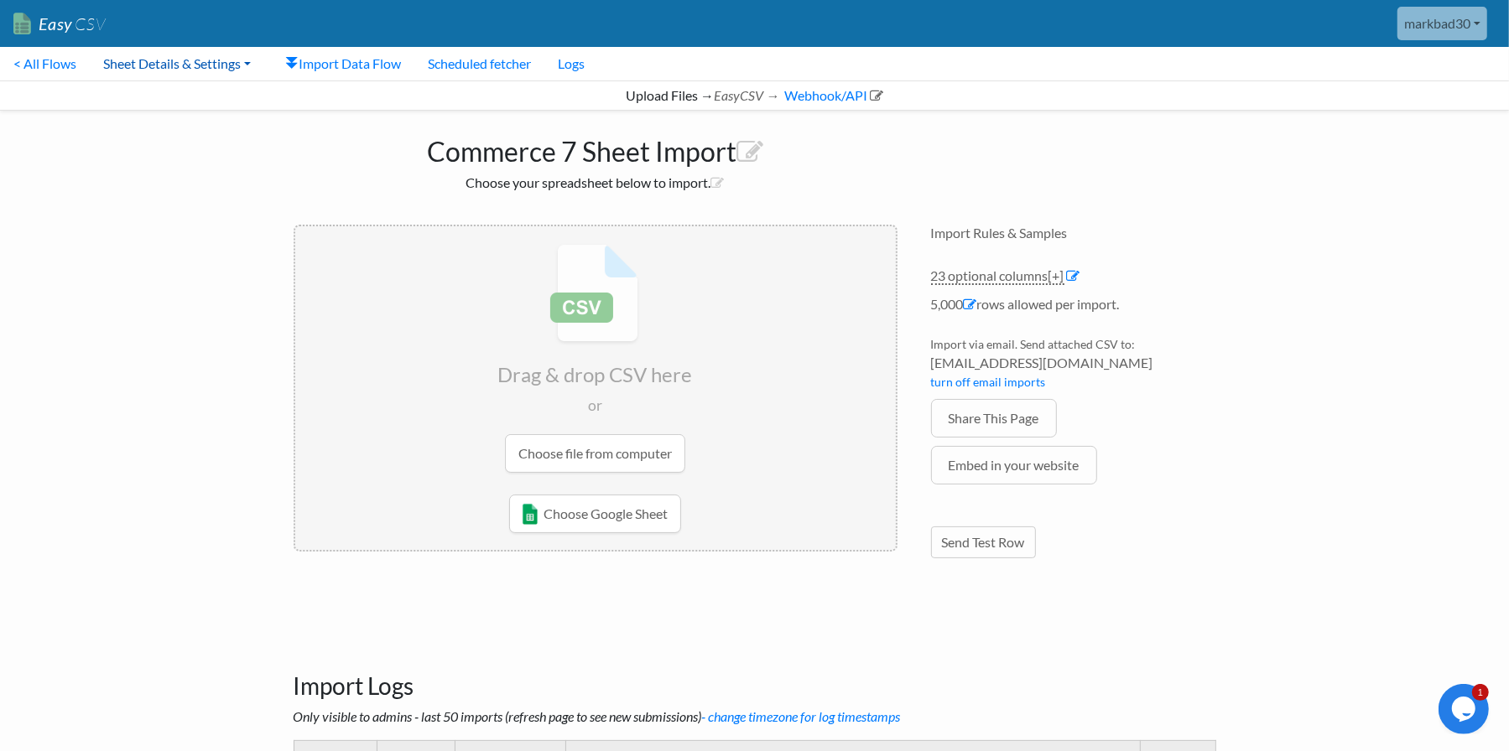
click at [188, 67] on link "Sheet Details & Settings" at bounding box center [177, 64] width 174 height 34
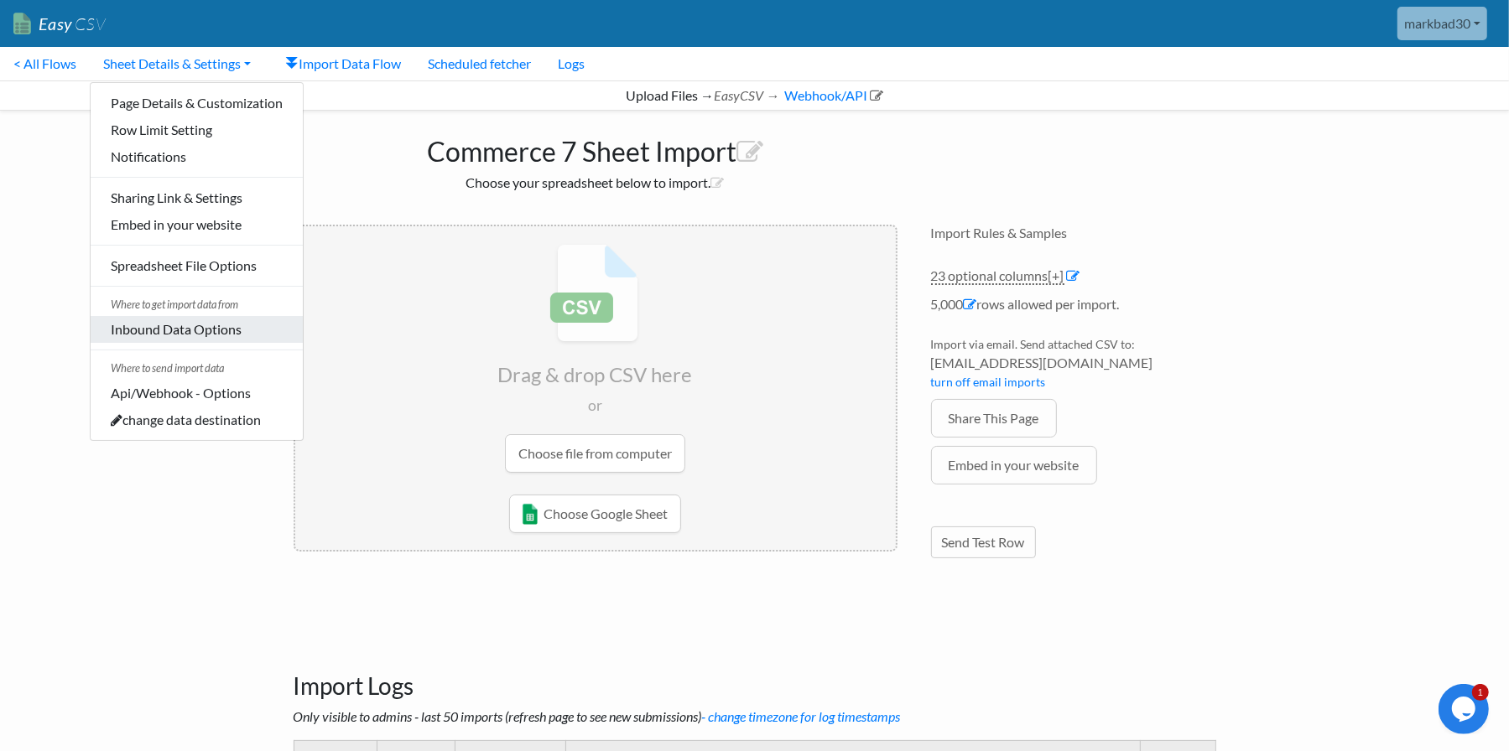
click at [207, 322] on link "Inbound Data Options" at bounding box center [197, 329] width 212 height 27
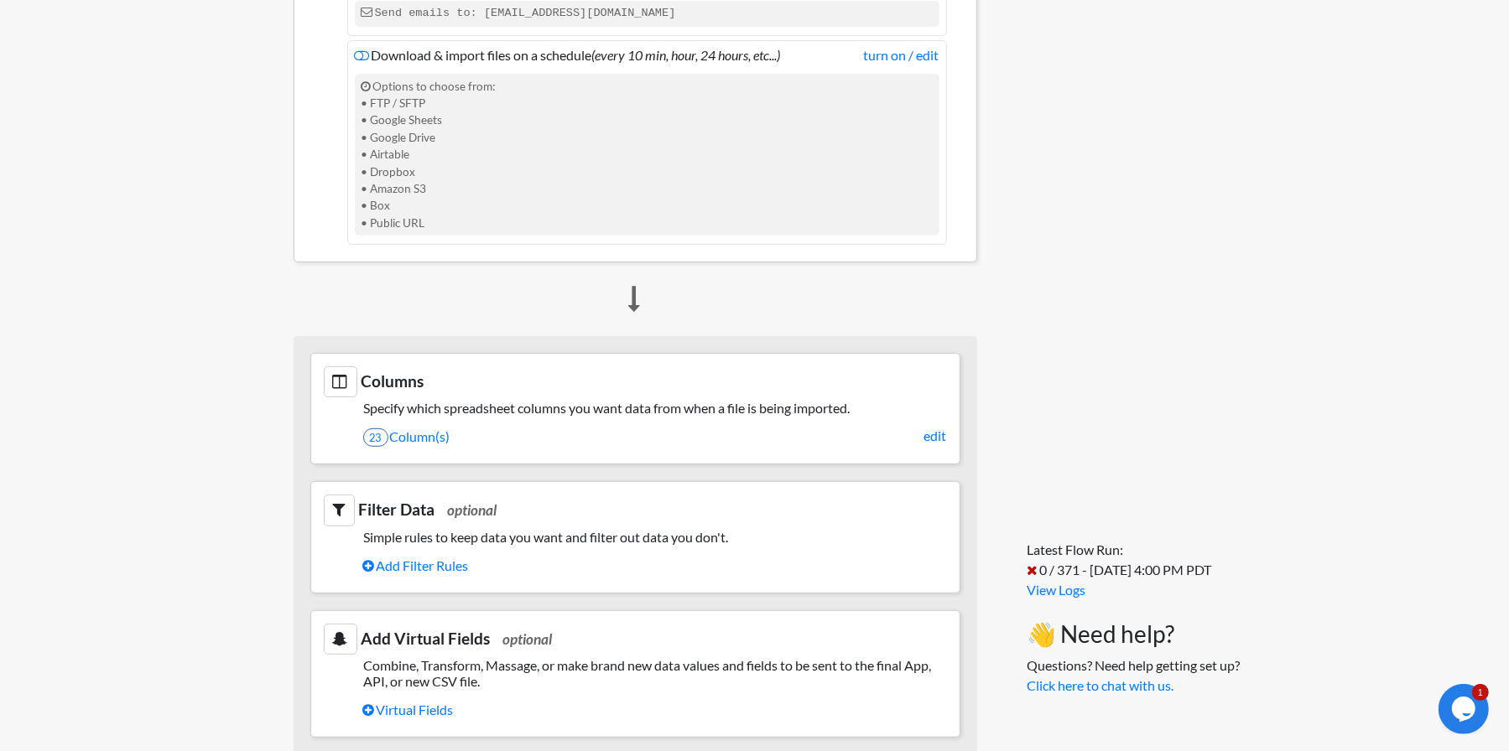
scroll to position [503, 0]
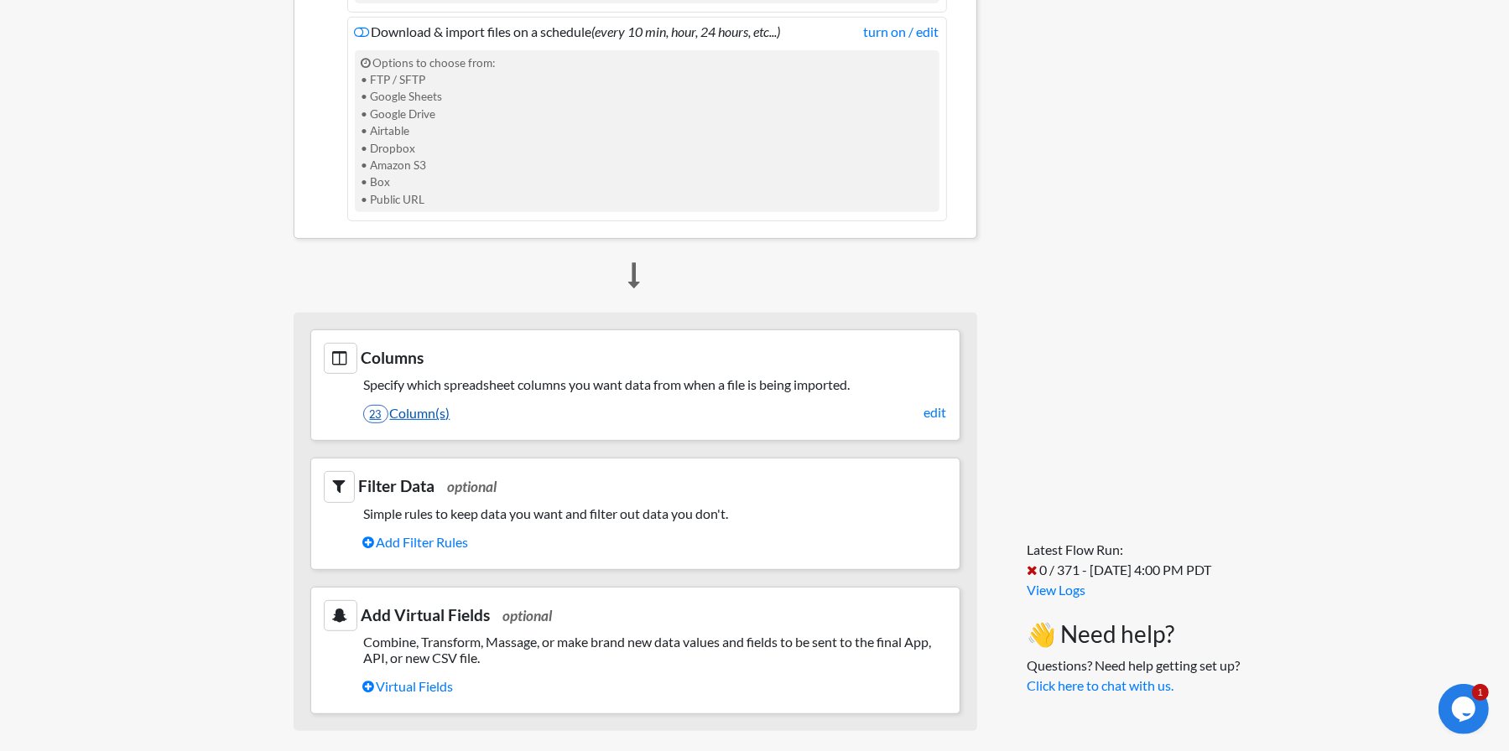
click at [428, 409] on link "23 Column(s)" at bounding box center [655, 413] width 584 height 29
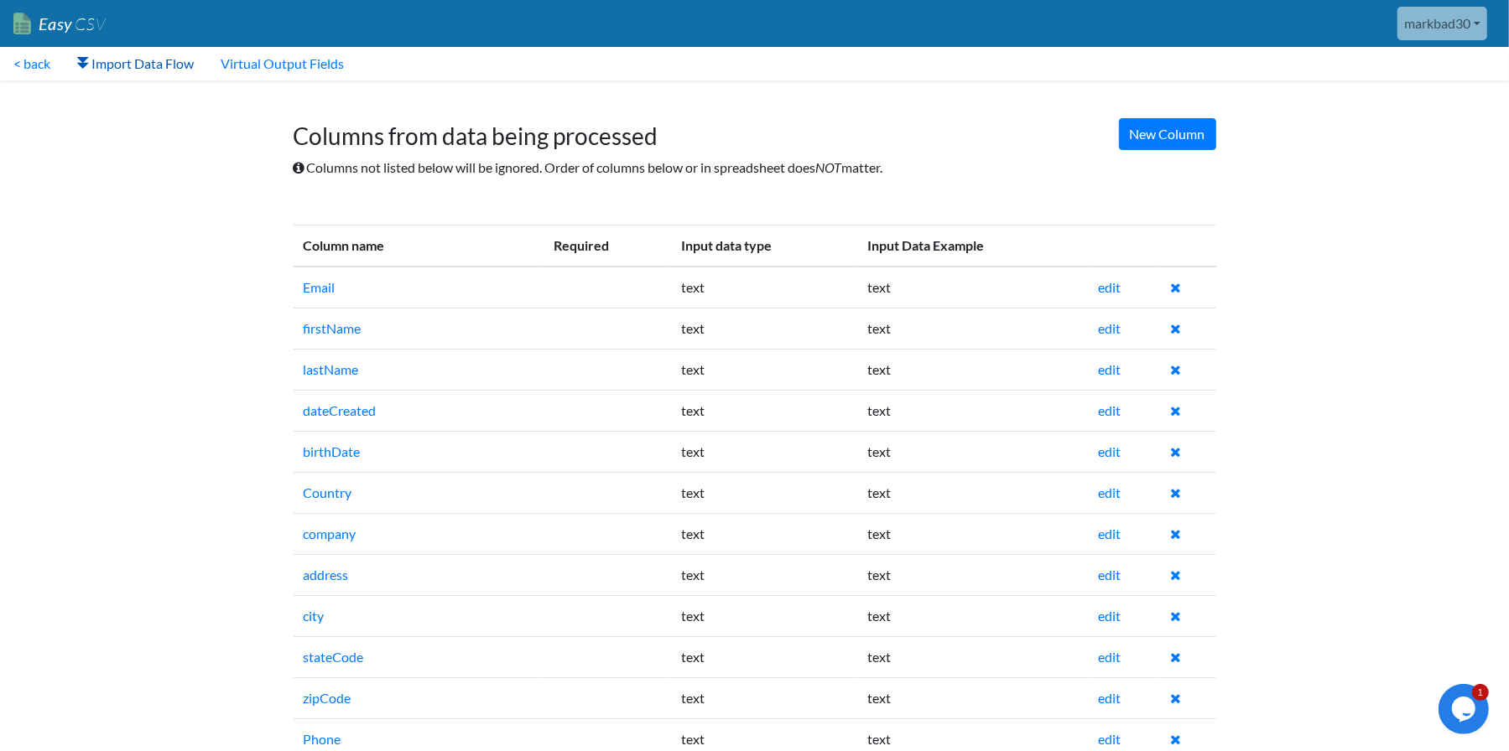
click at [105, 58] on link "Import Data Flow" at bounding box center [135, 64] width 143 height 34
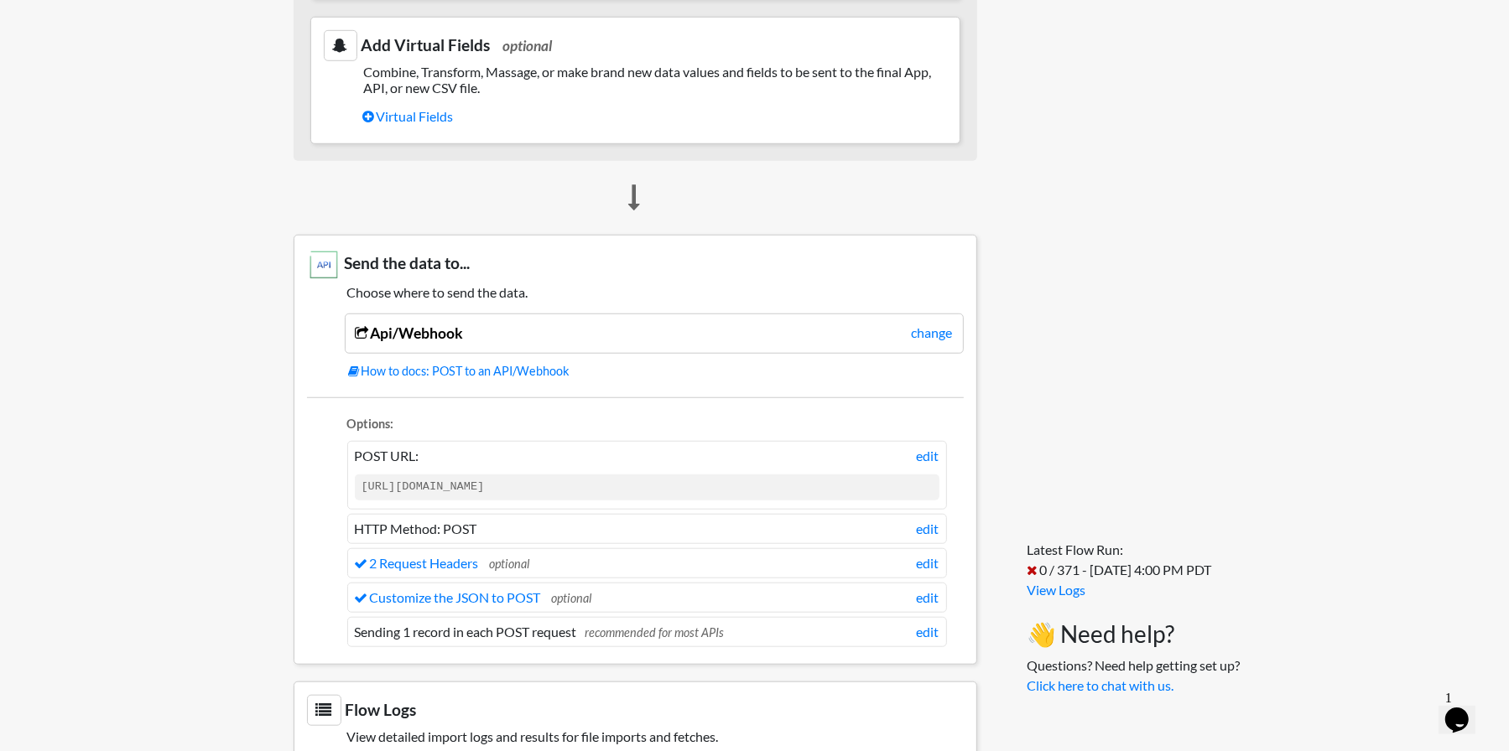
scroll to position [1090, 0]
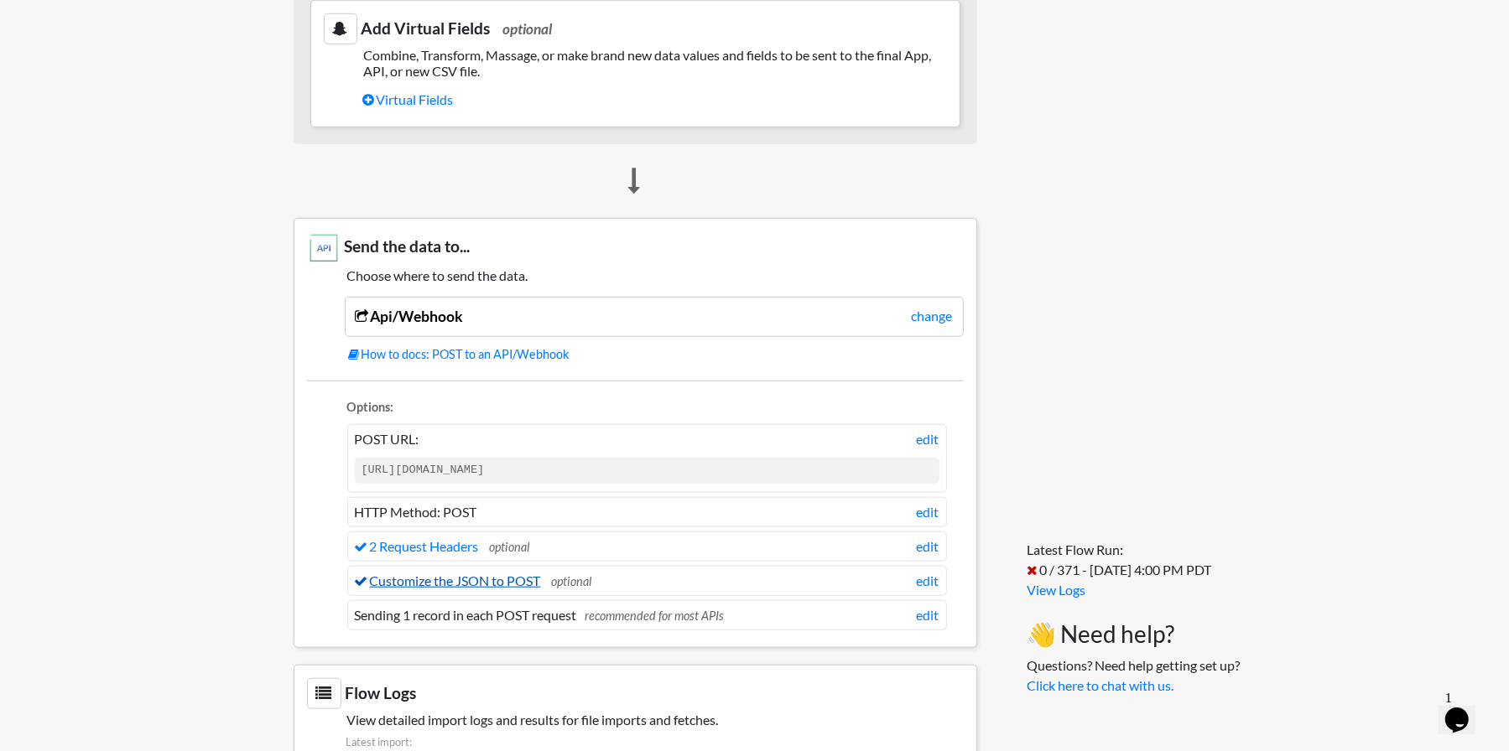
click at [487, 574] on link "Customize the JSON to POST" at bounding box center [448, 581] width 186 height 16
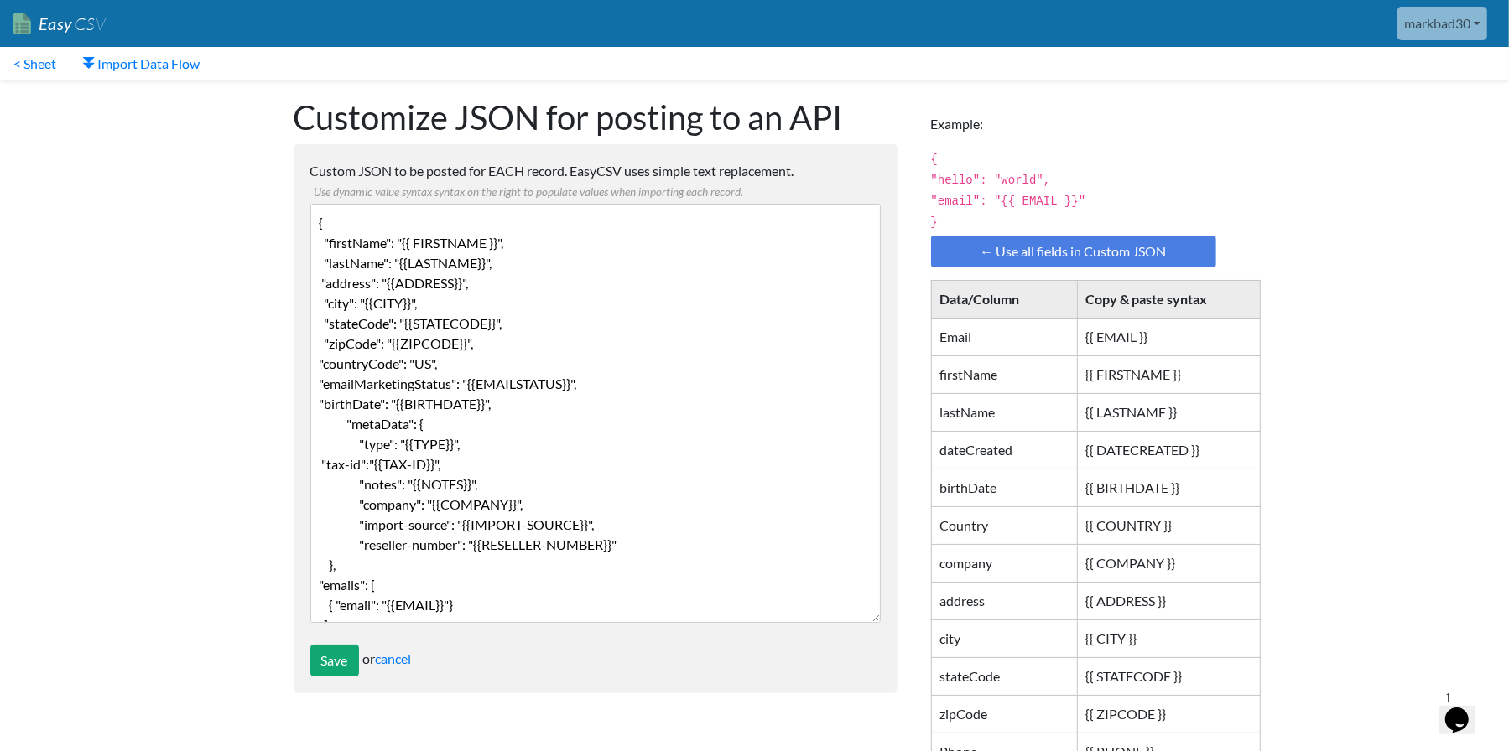
click at [527, 400] on textarea "{ "firstName": "{{ FIRSTNAME }}", "lastName": "{{LASTNAME}}", "address": "{{ADD…" at bounding box center [595, 413] width 570 height 419
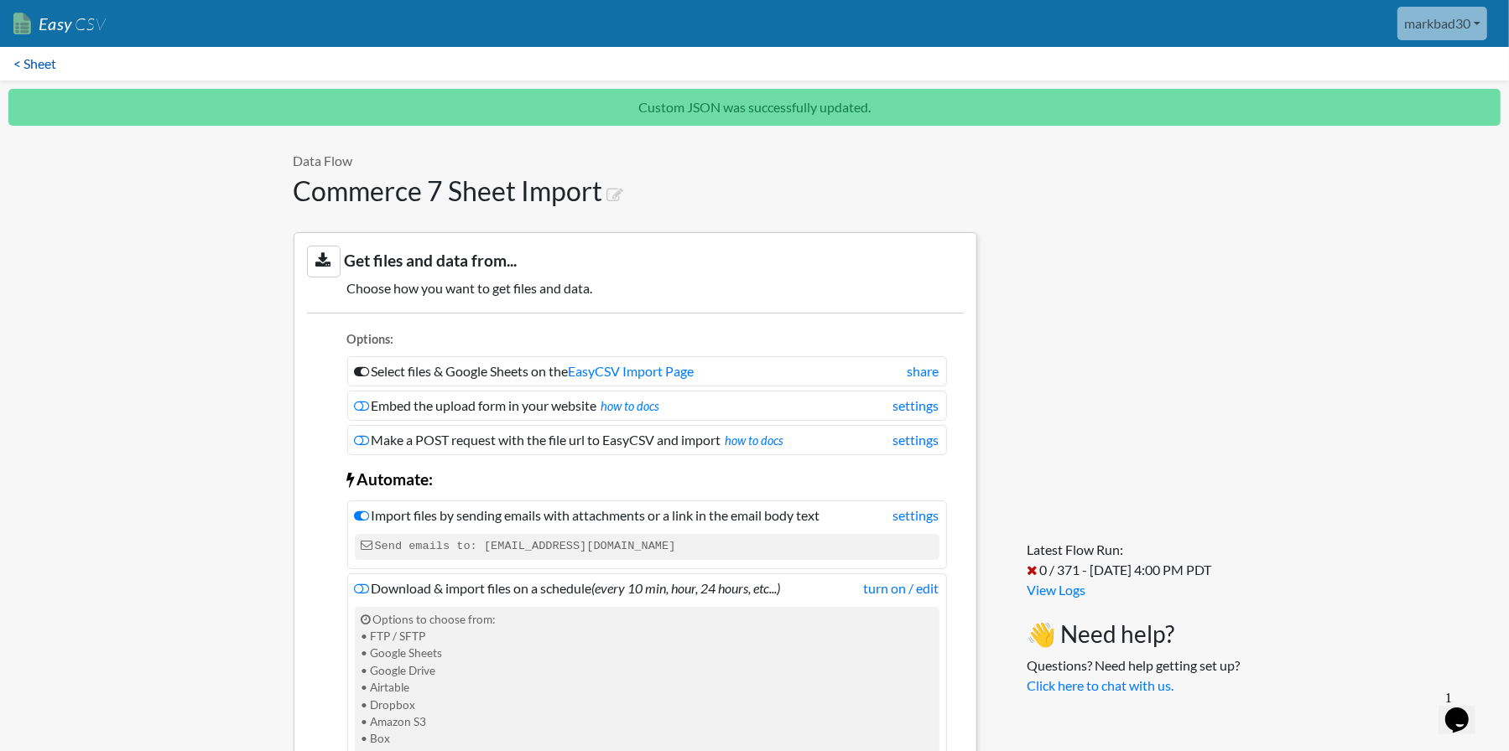
click at [26, 52] on link "< Sheet" at bounding box center [35, 64] width 70 height 34
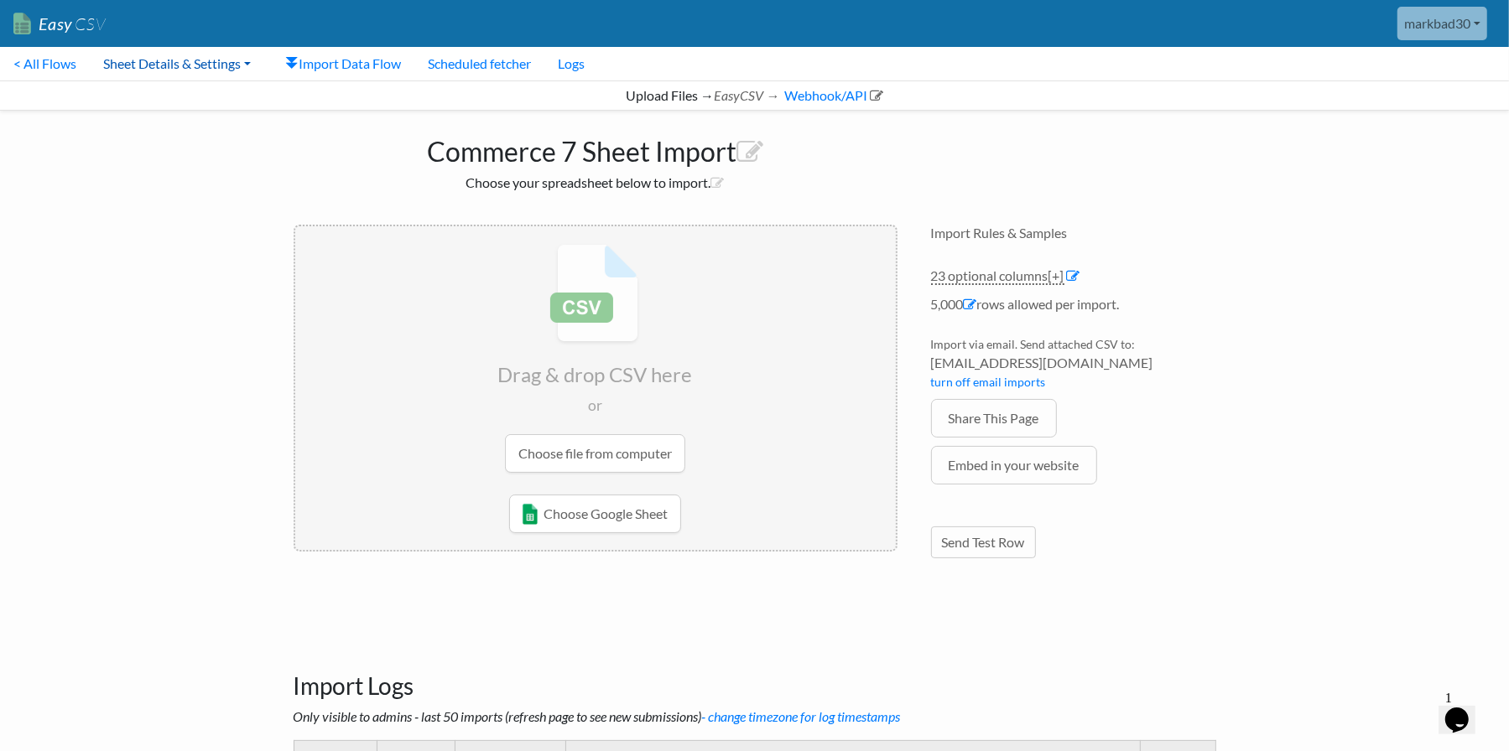
click at [144, 66] on link "Sheet Details & Settings" at bounding box center [177, 64] width 174 height 34
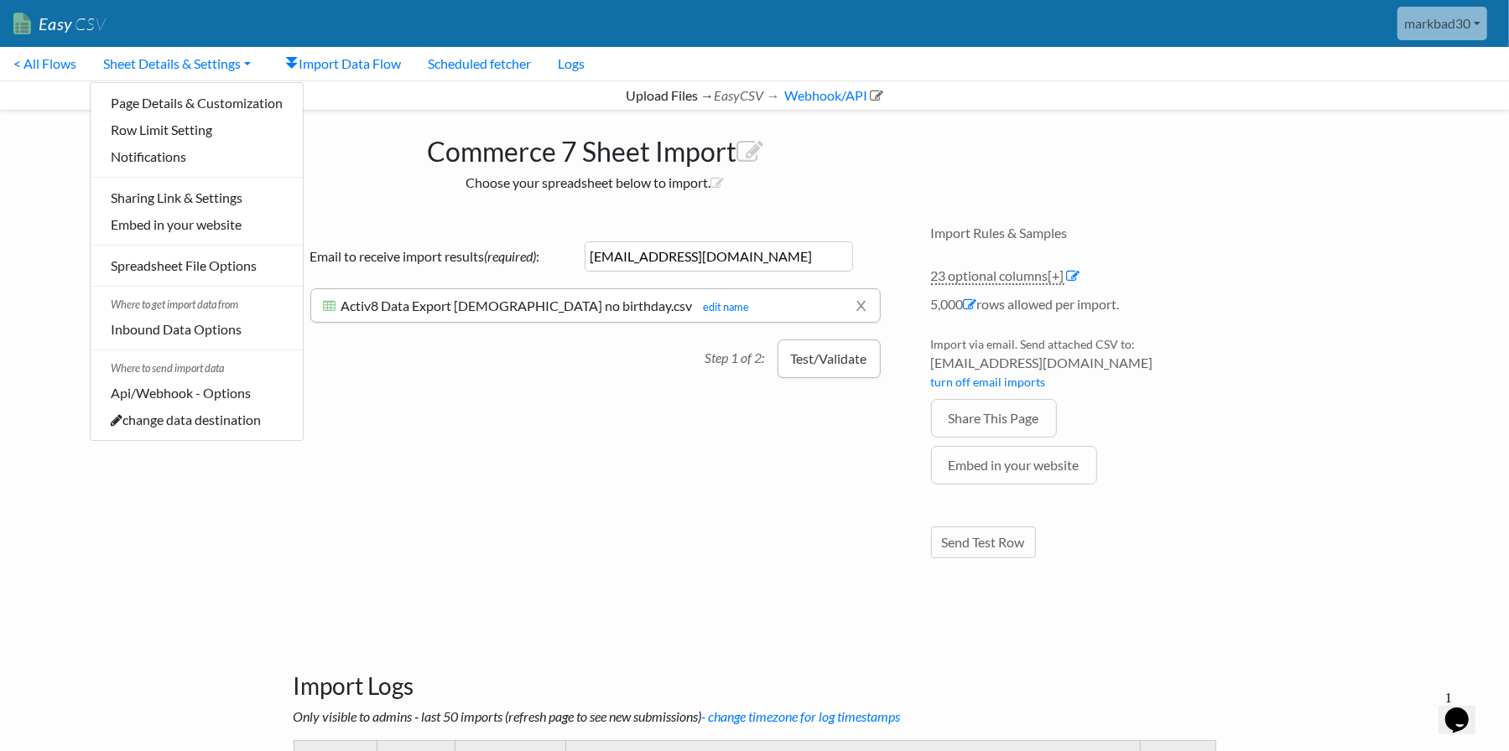
click at [808, 357] on button "Test/Validate" at bounding box center [828, 359] width 103 height 39
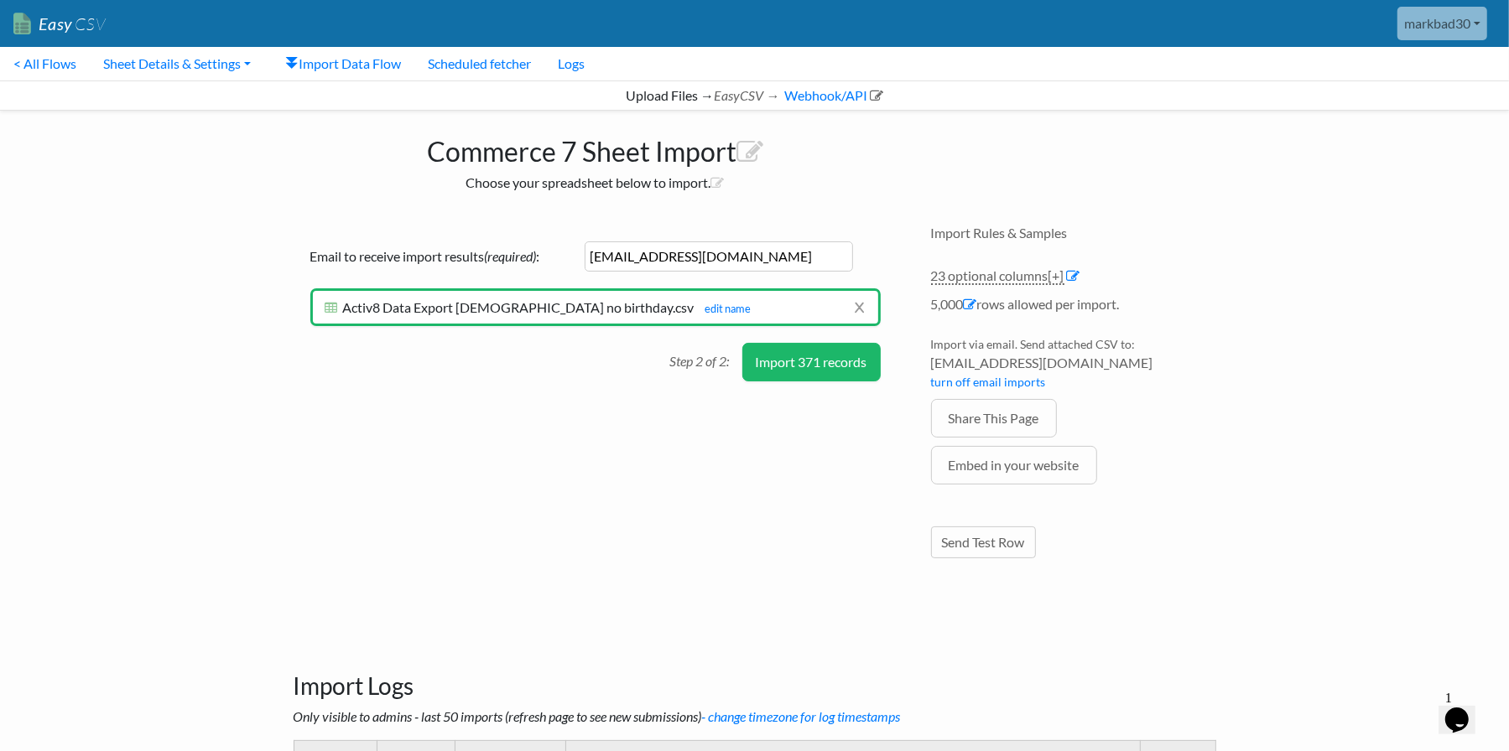
click at [828, 357] on button "Import 371 records" at bounding box center [811, 362] width 138 height 39
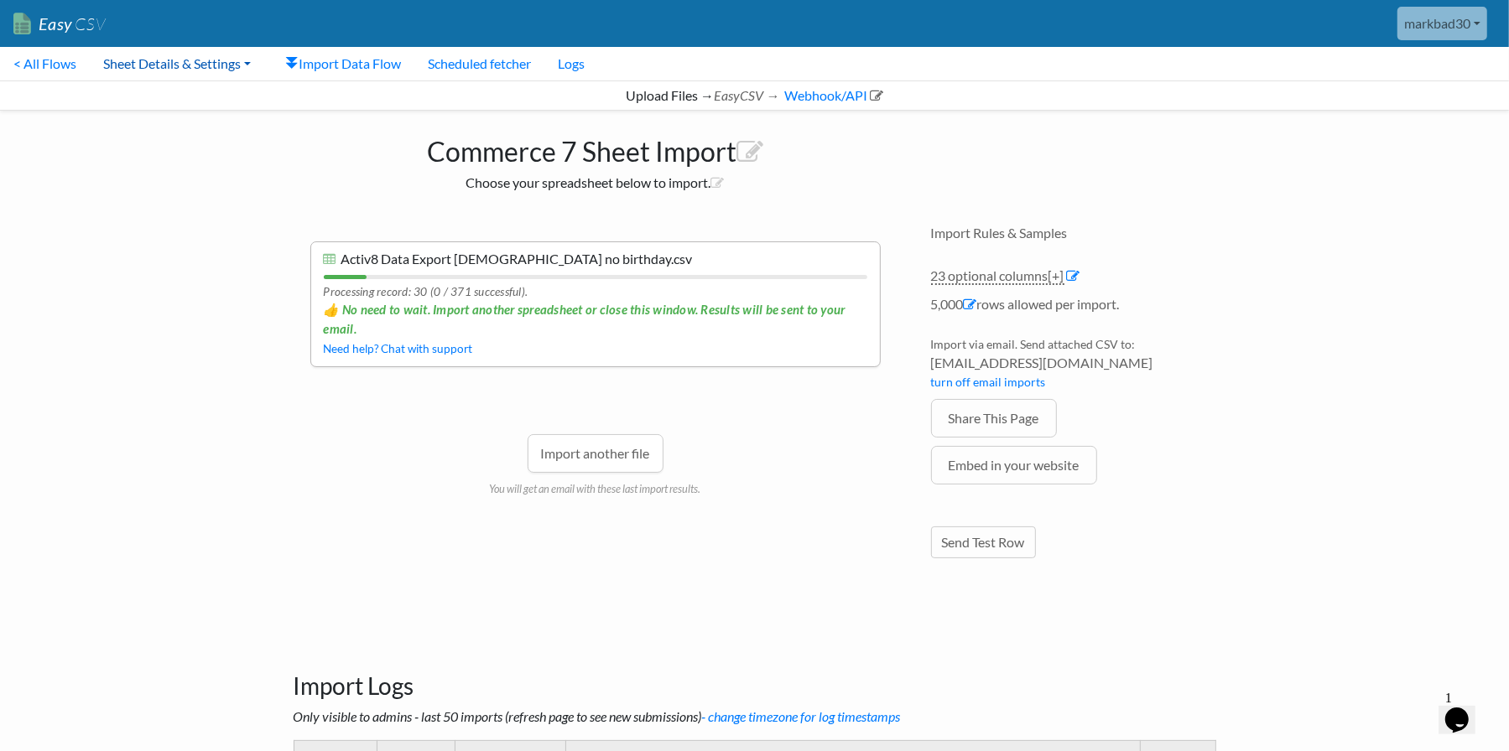
drag, startPoint x: 196, startPoint y: 67, endPoint x: 191, endPoint y: 75, distance: 9.8
click at [196, 67] on link "Sheet Details & Settings" at bounding box center [177, 64] width 174 height 34
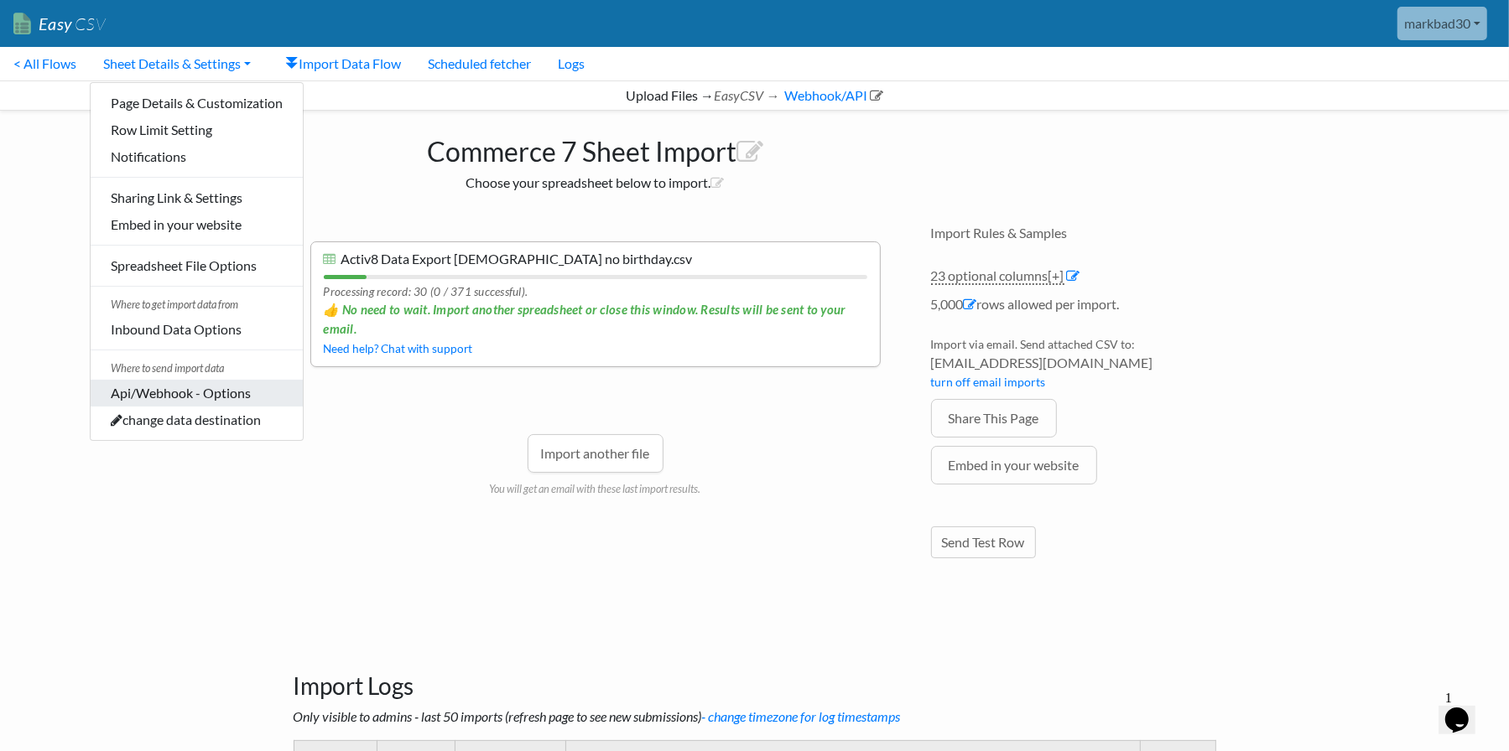
click at [181, 398] on link "Api/Webhook - Options" at bounding box center [197, 393] width 212 height 27
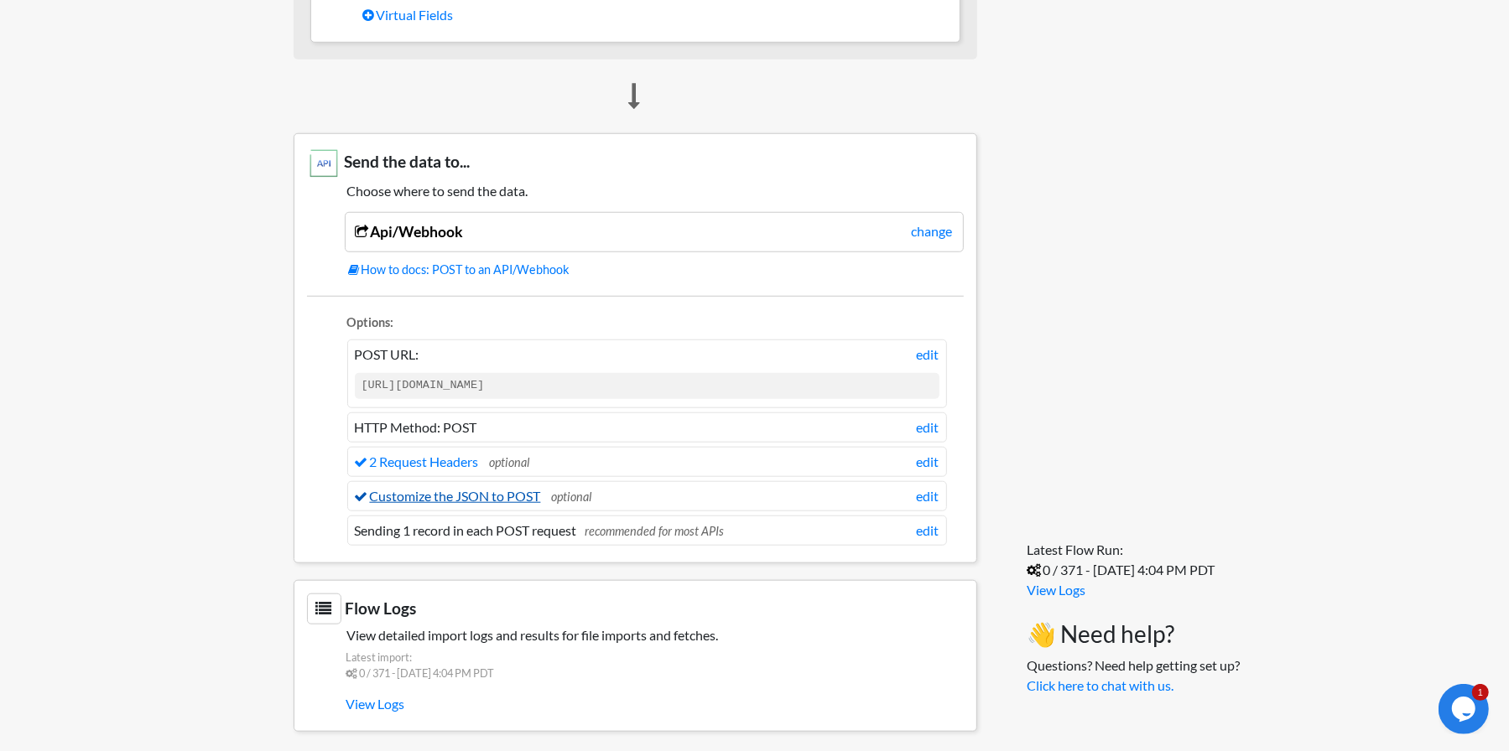
click at [446, 491] on link "Customize the JSON to POST" at bounding box center [448, 496] width 186 height 16
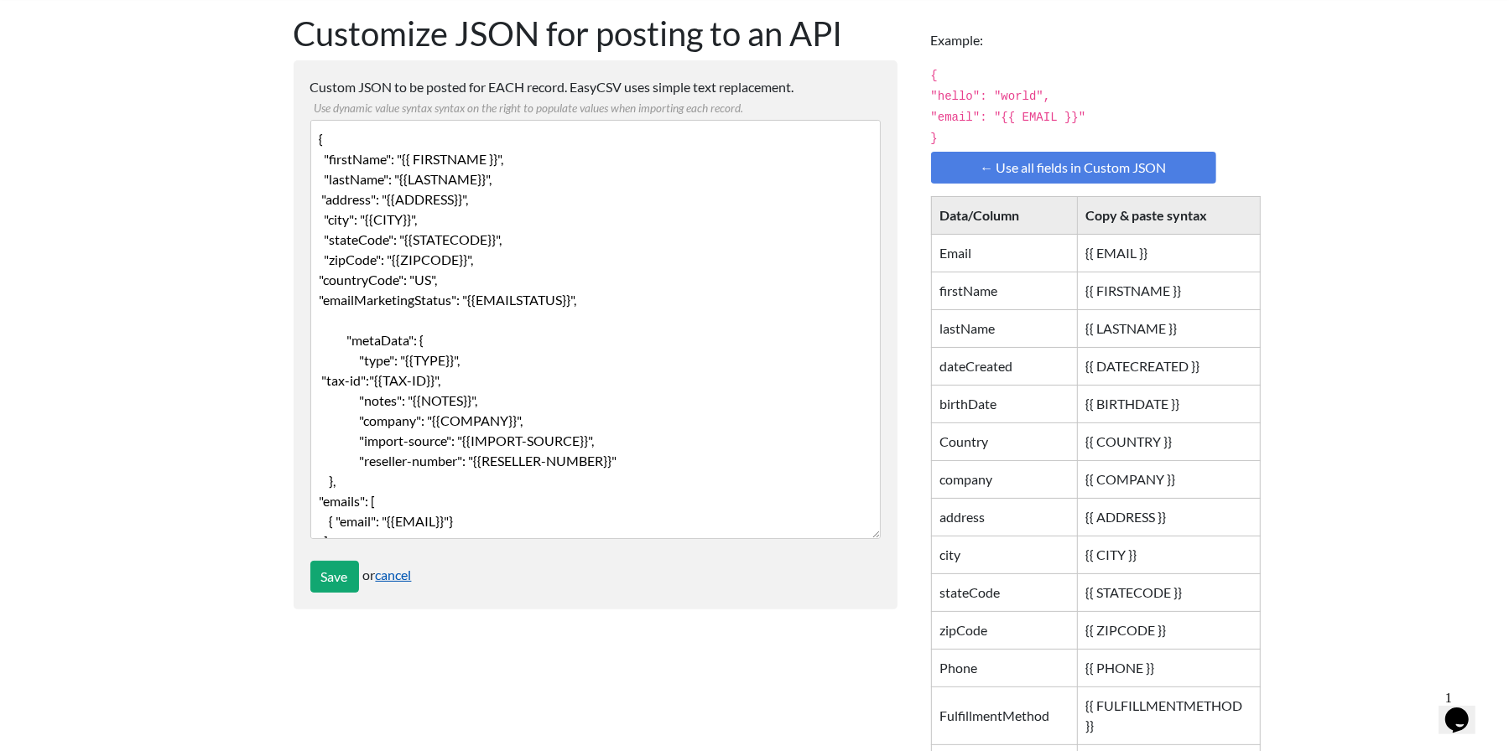
click at [397, 579] on link "cancel" at bounding box center [394, 575] width 36 height 16
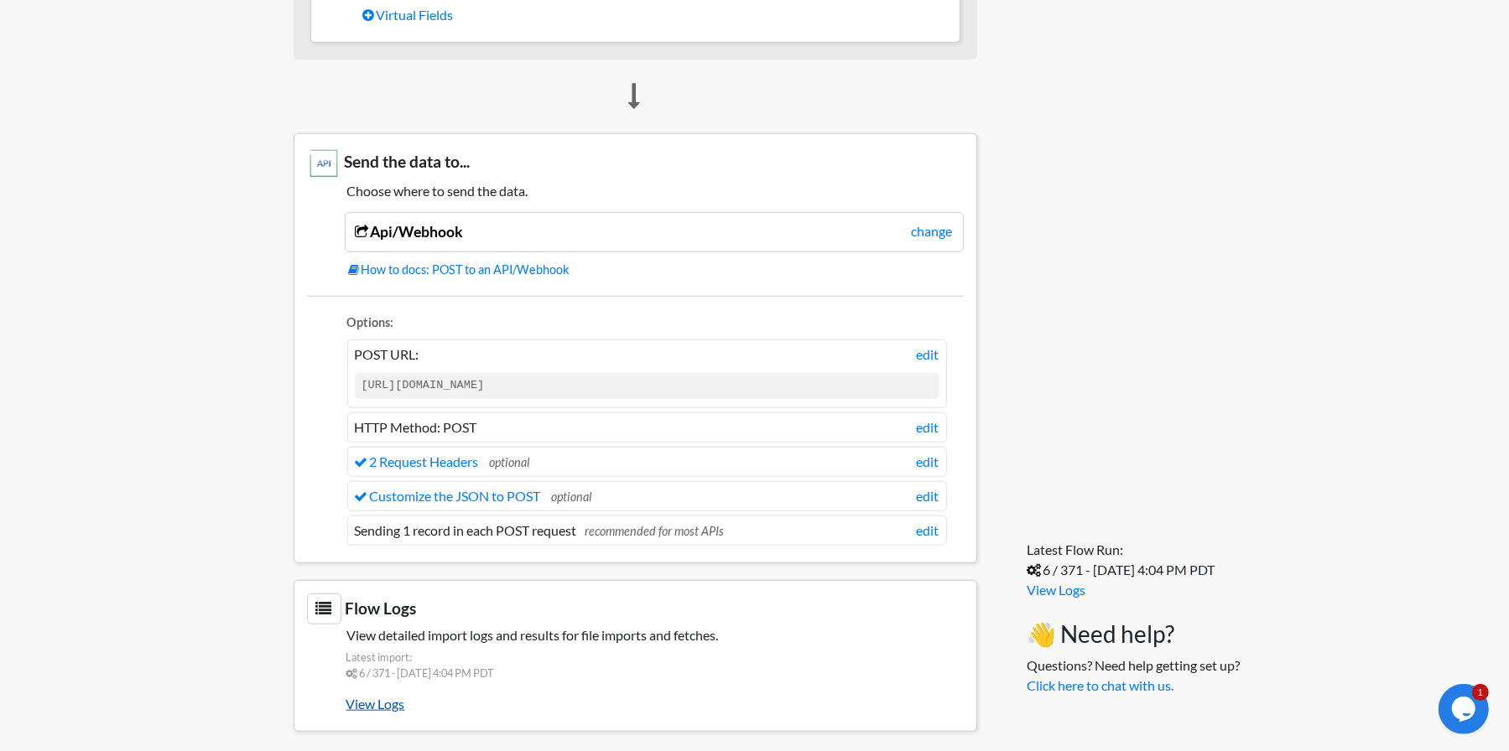
click at [392, 699] on link "View Logs" at bounding box center [654, 704] width 617 height 29
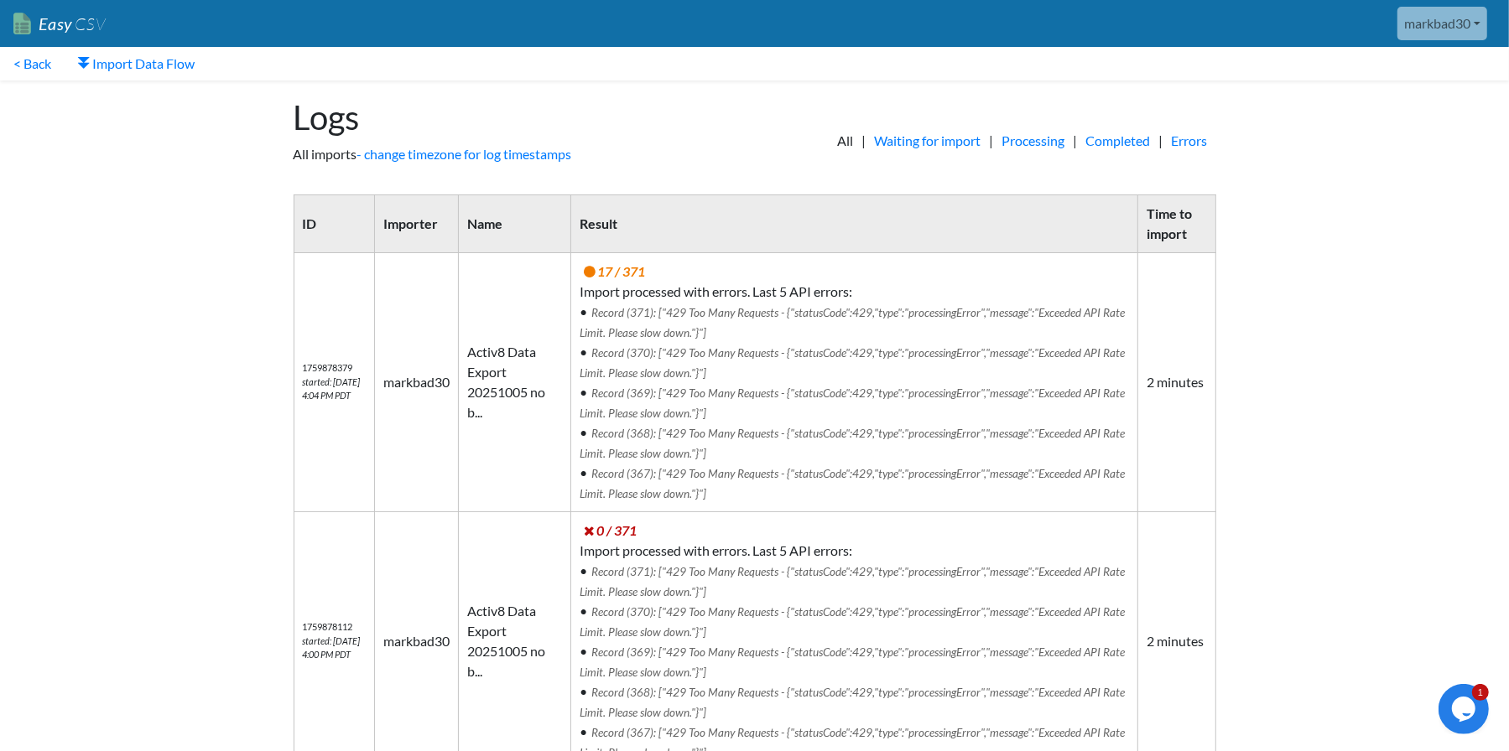
click at [601, 148] on p "All imports - change timezone for log timestamps" at bounding box center [515, 154] width 444 height 20
click at [126, 62] on link "Import Data Flow" at bounding box center [136, 64] width 143 height 34
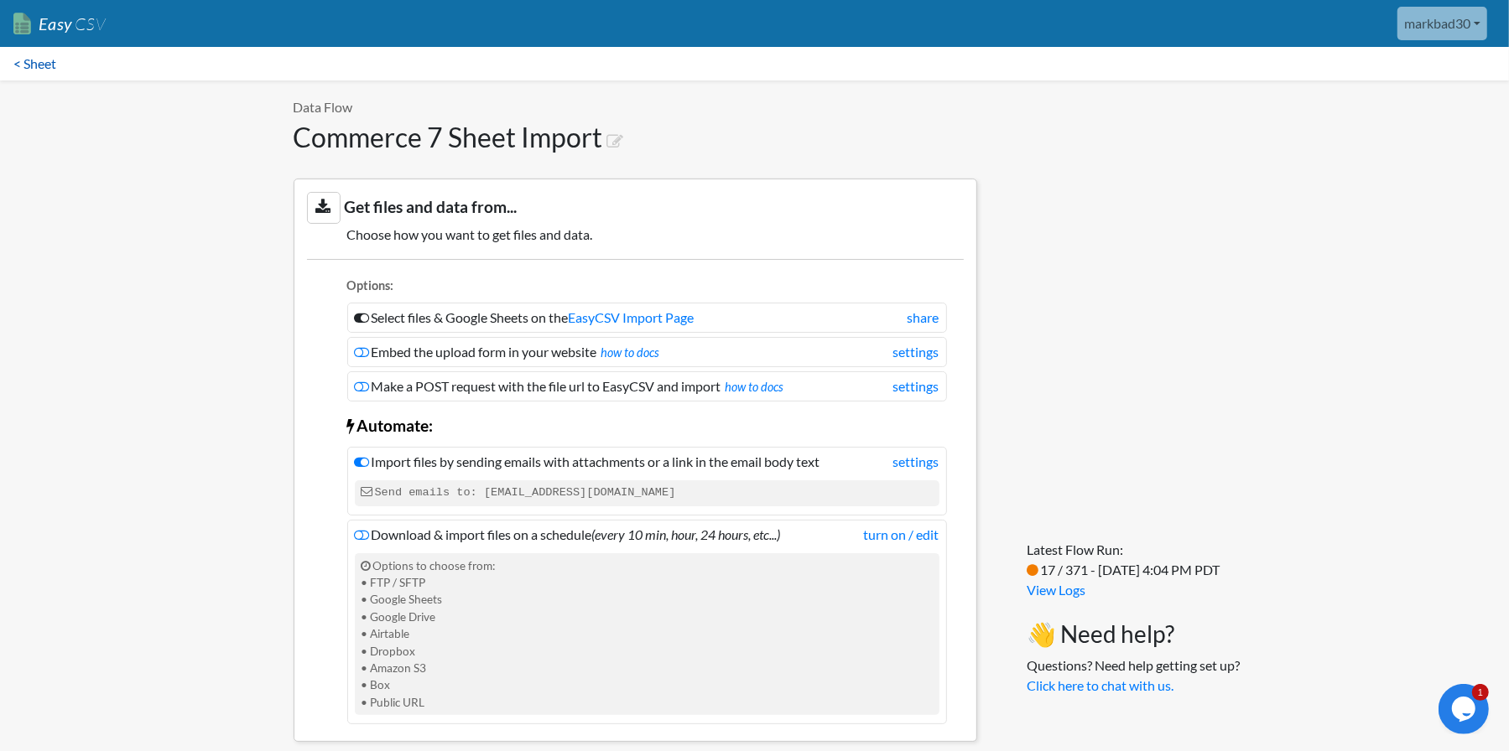
click at [39, 71] on link "< Sheet" at bounding box center [35, 64] width 70 height 34
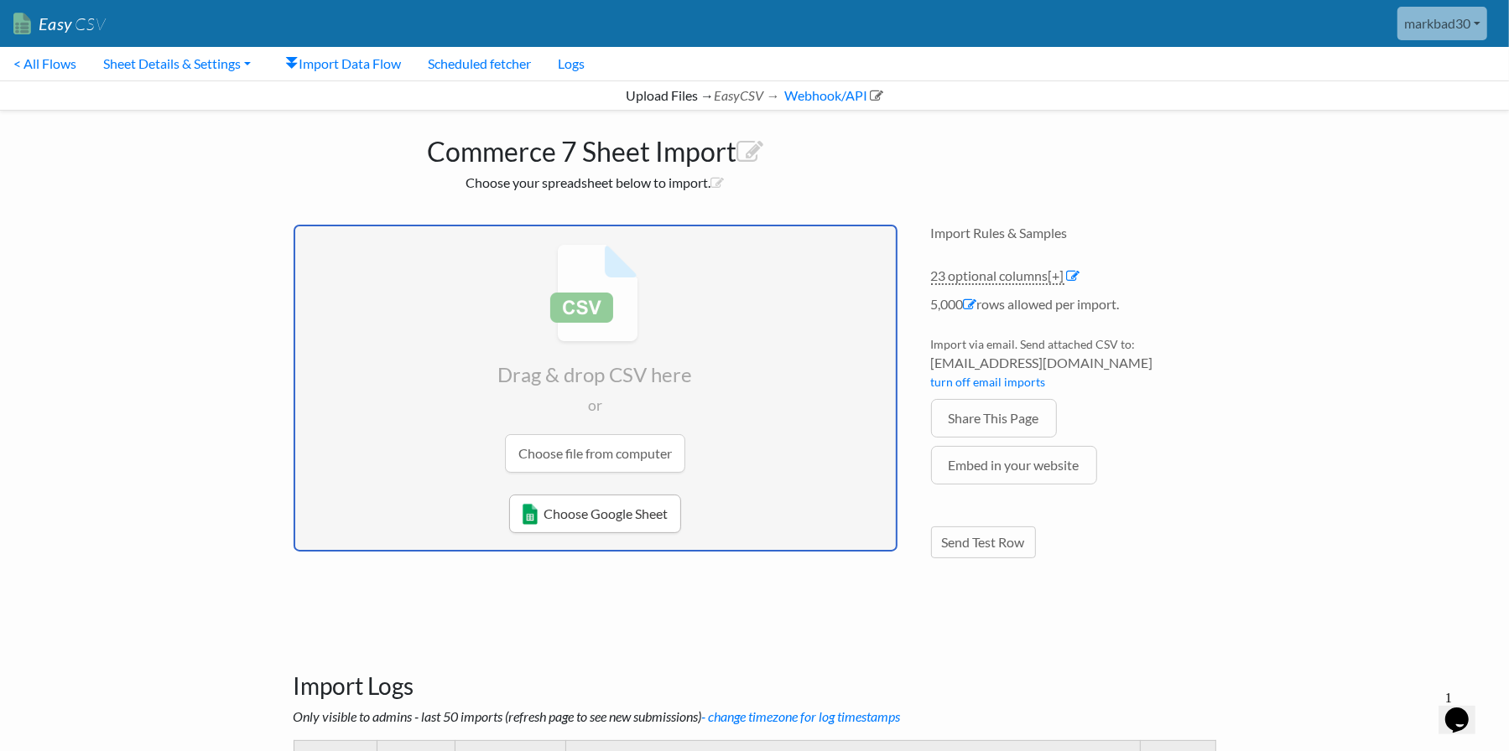
type input "C:\fakepath\Activ8 Data Export 20251005 no birthday chunk 1.xlsx"
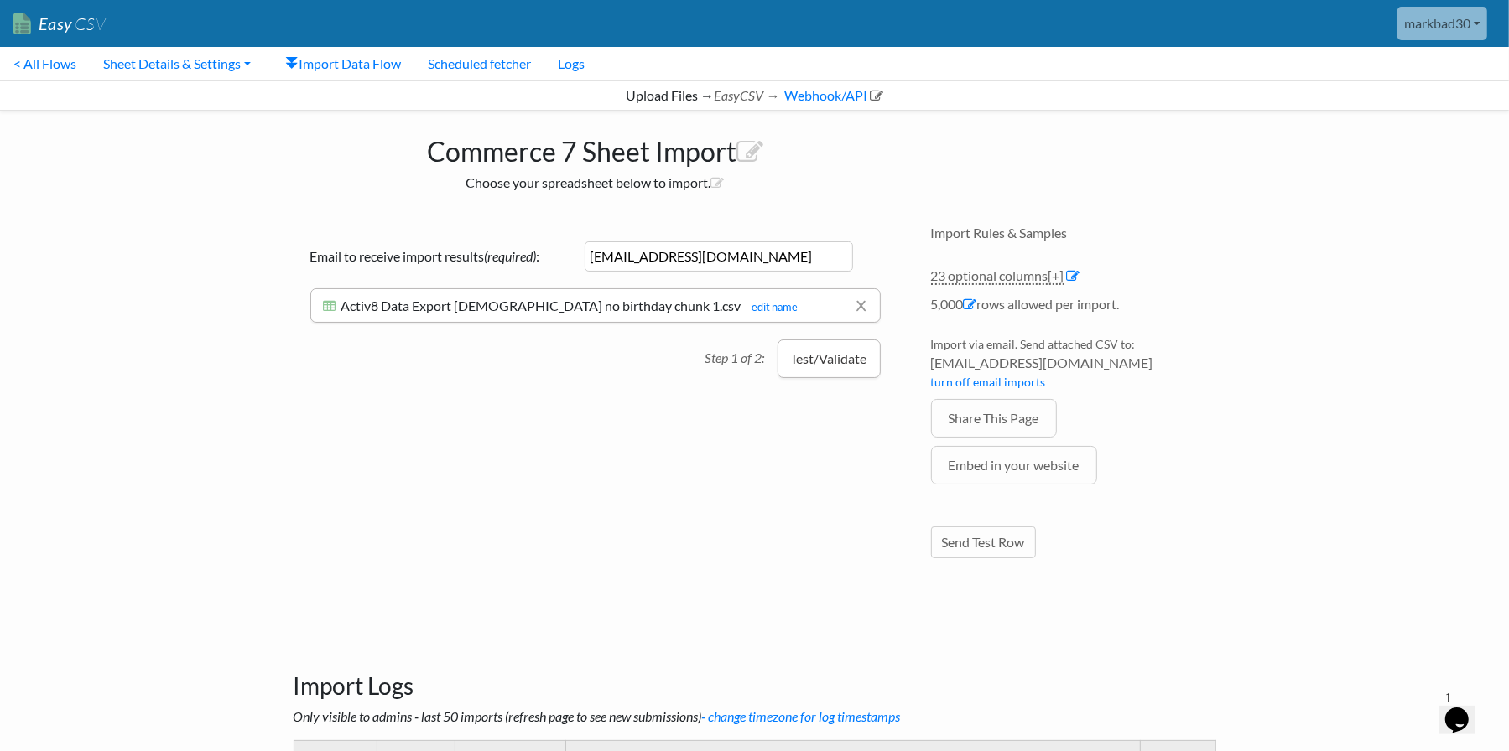
click at [828, 362] on button "Test/Validate" at bounding box center [828, 359] width 103 height 39
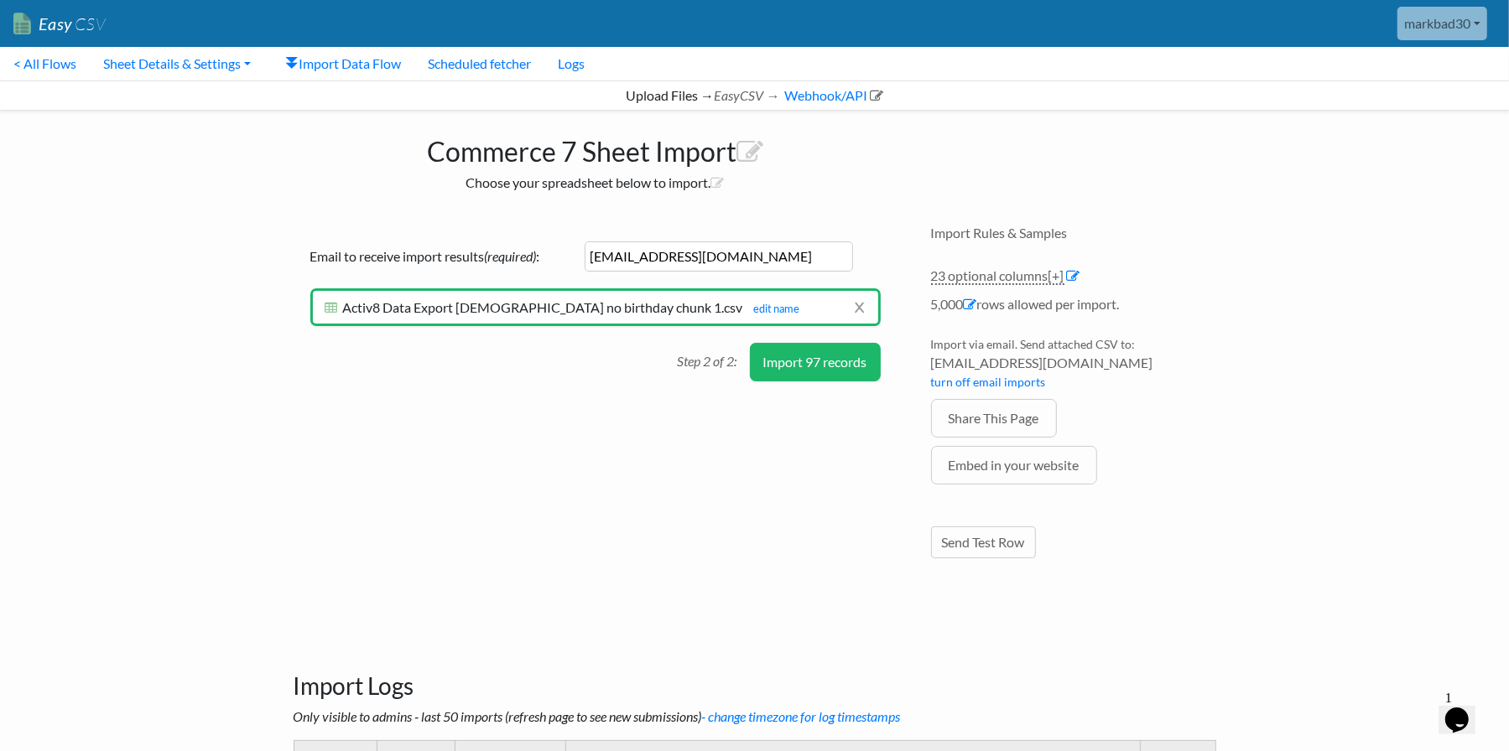
click at [841, 360] on button "Import 97 records" at bounding box center [815, 362] width 131 height 39
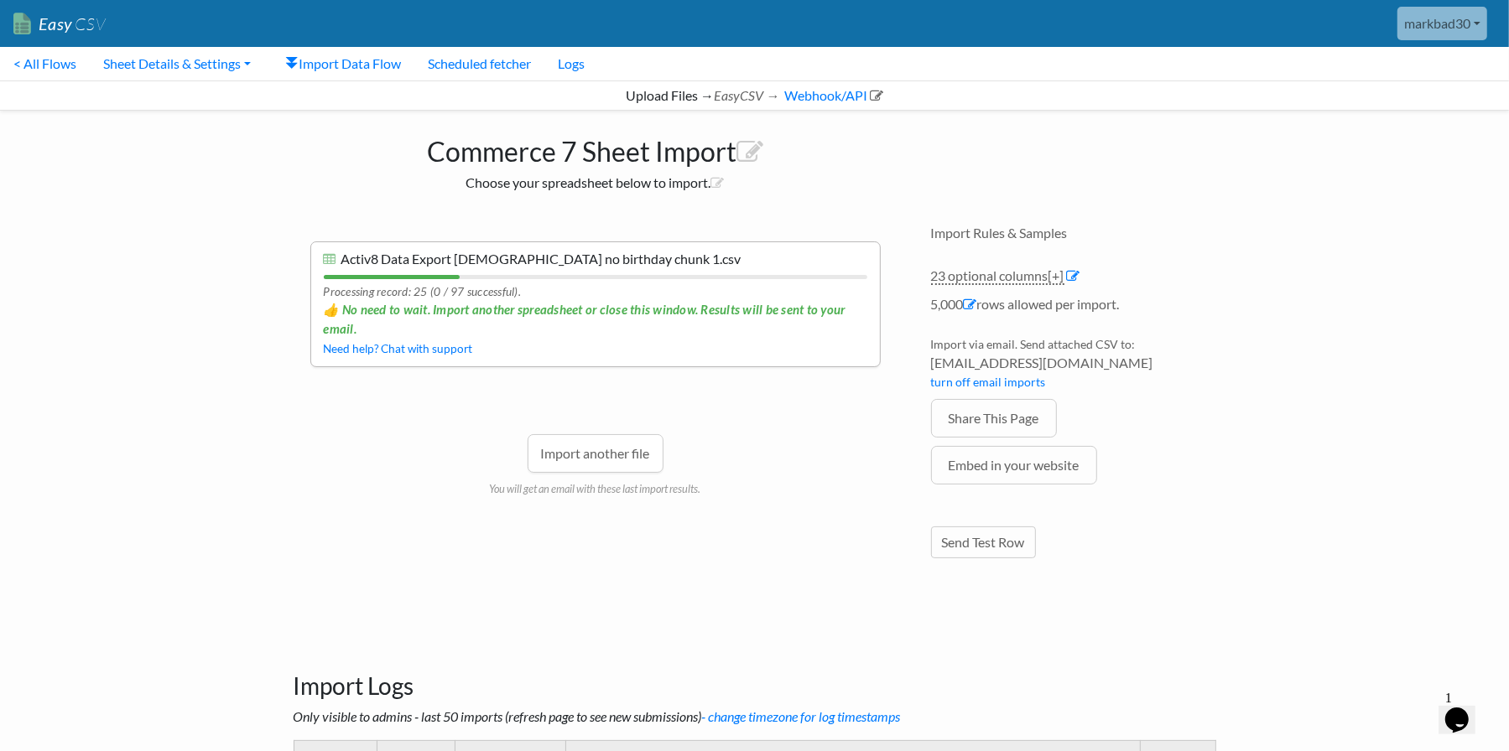
click at [320, 423] on div "Import another file You will get an email with these last import results." at bounding box center [595, 440] width 570 height 113
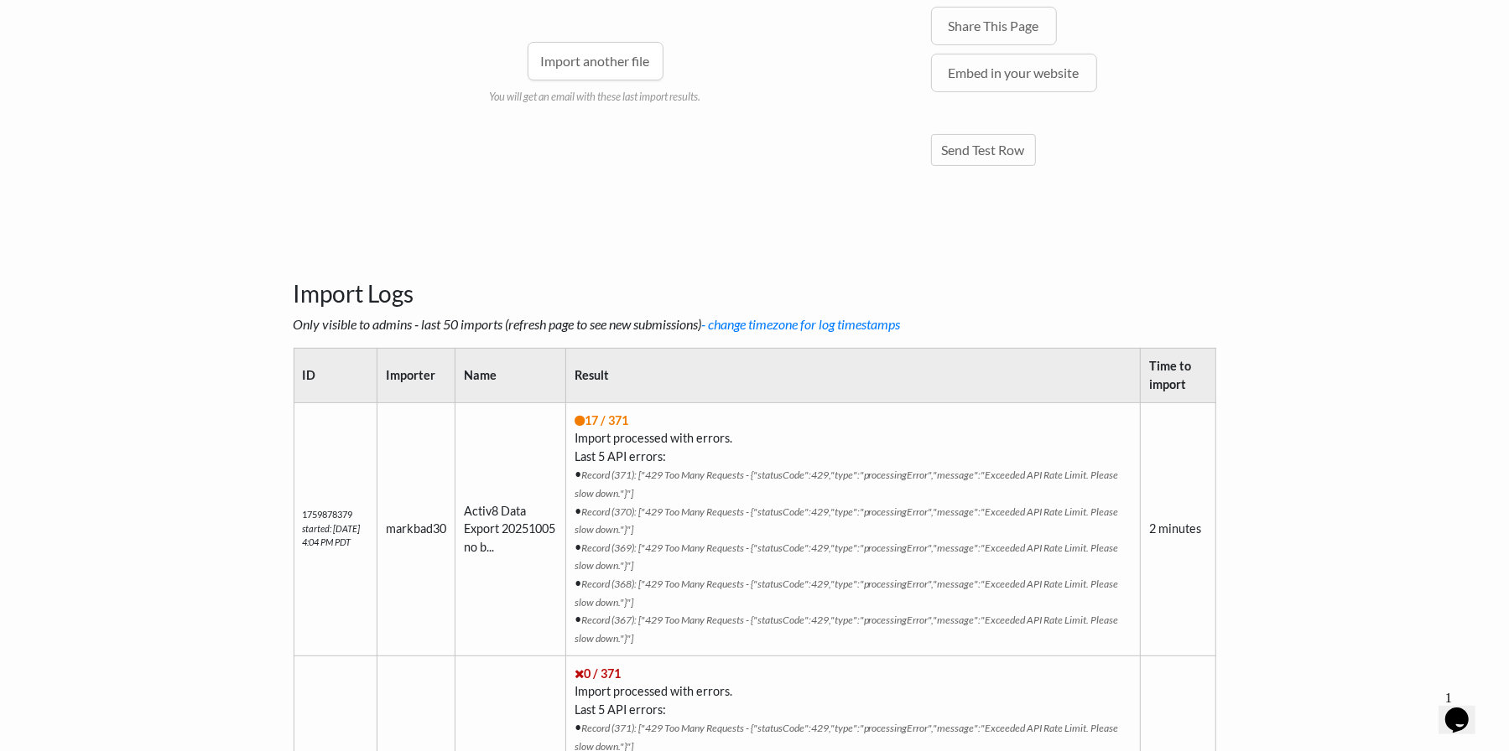
scroll to position [419, 0]
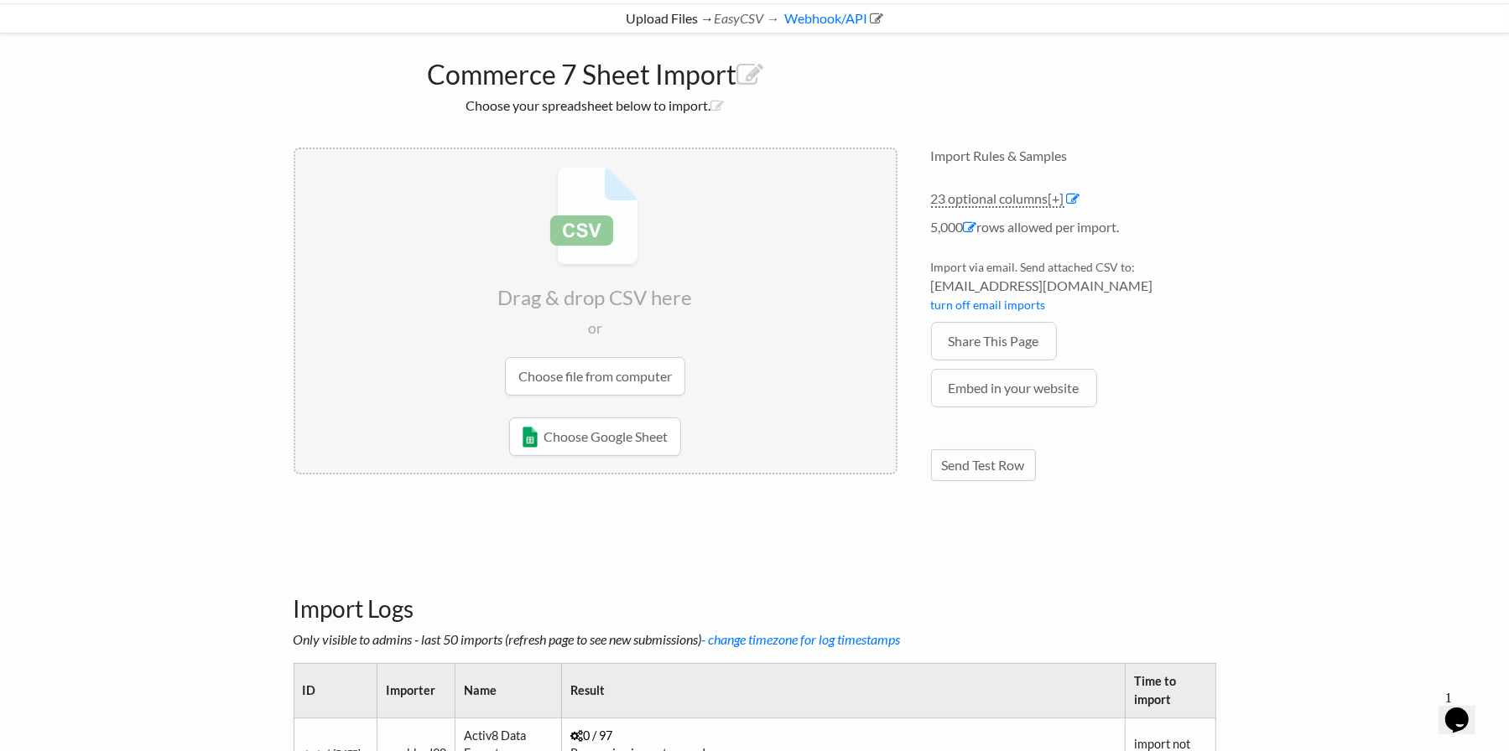
scroll to position [252, 0]
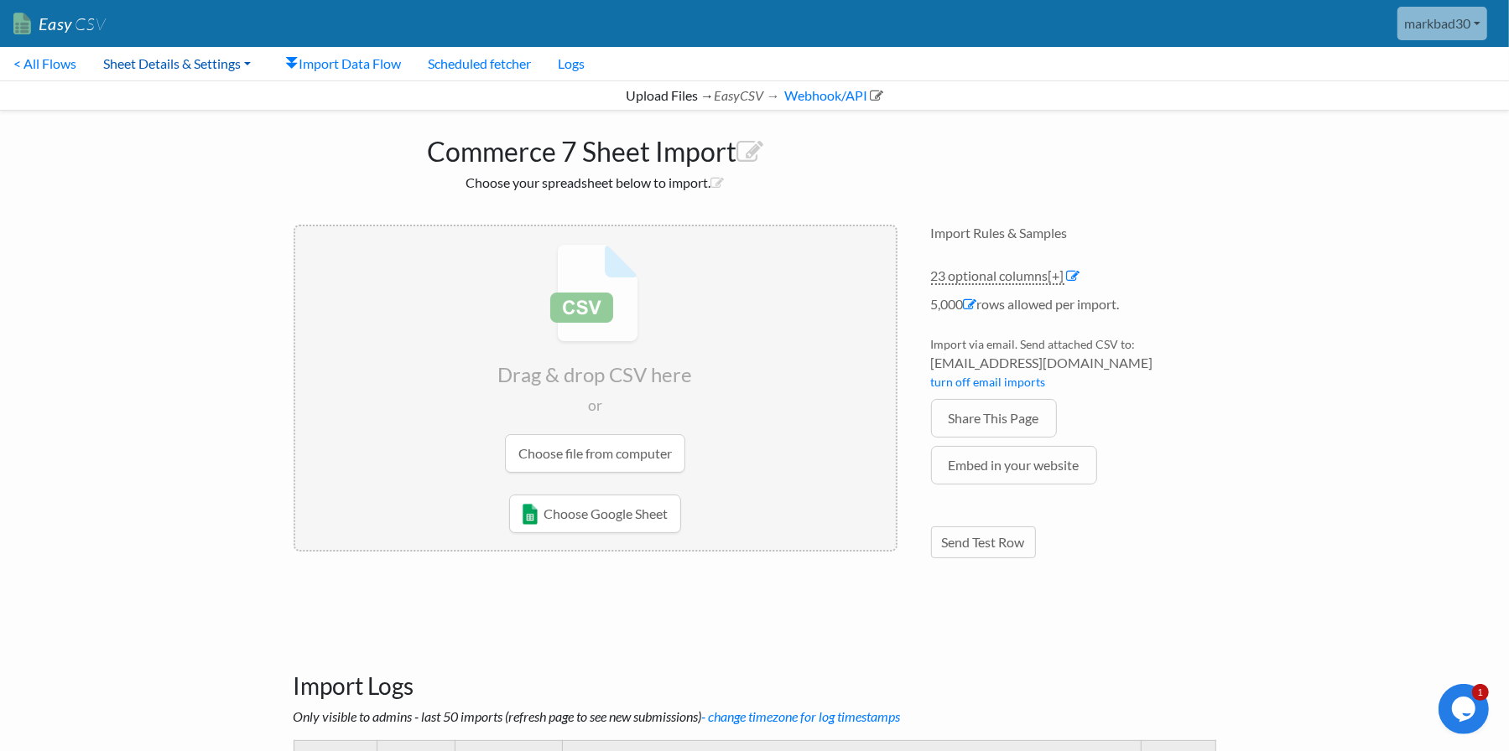
drag, startPoint x: 175, startPoint y: 62, endPoint x: 172, endPoint y: 78, distance: 16.3
click at [175, 62] on link "Sheet Details & Settings" at bounding box center [177, 64] width 174 height 34
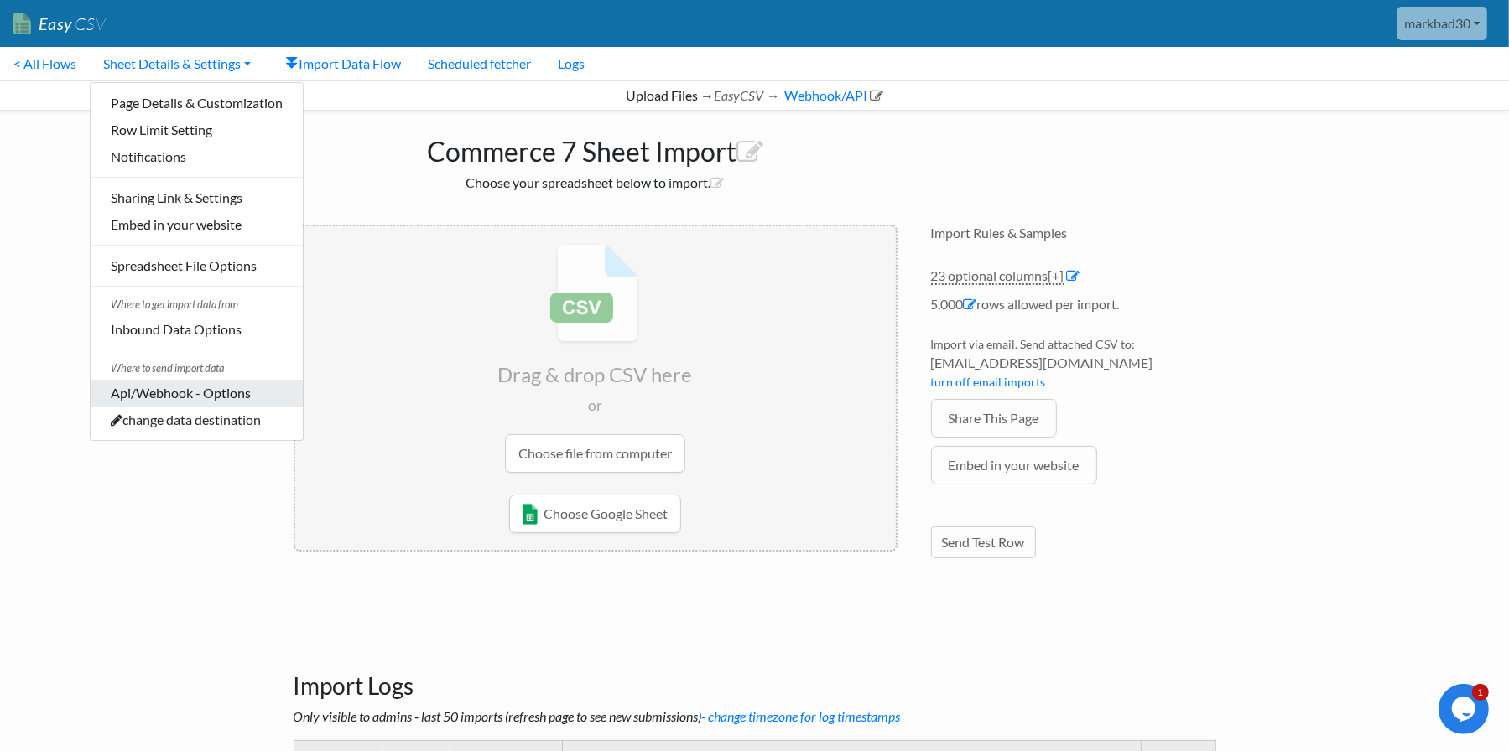
click at [157, 392] on link "Api/Webhook - Options" at bounding box center [197, 393] width 212 height 27
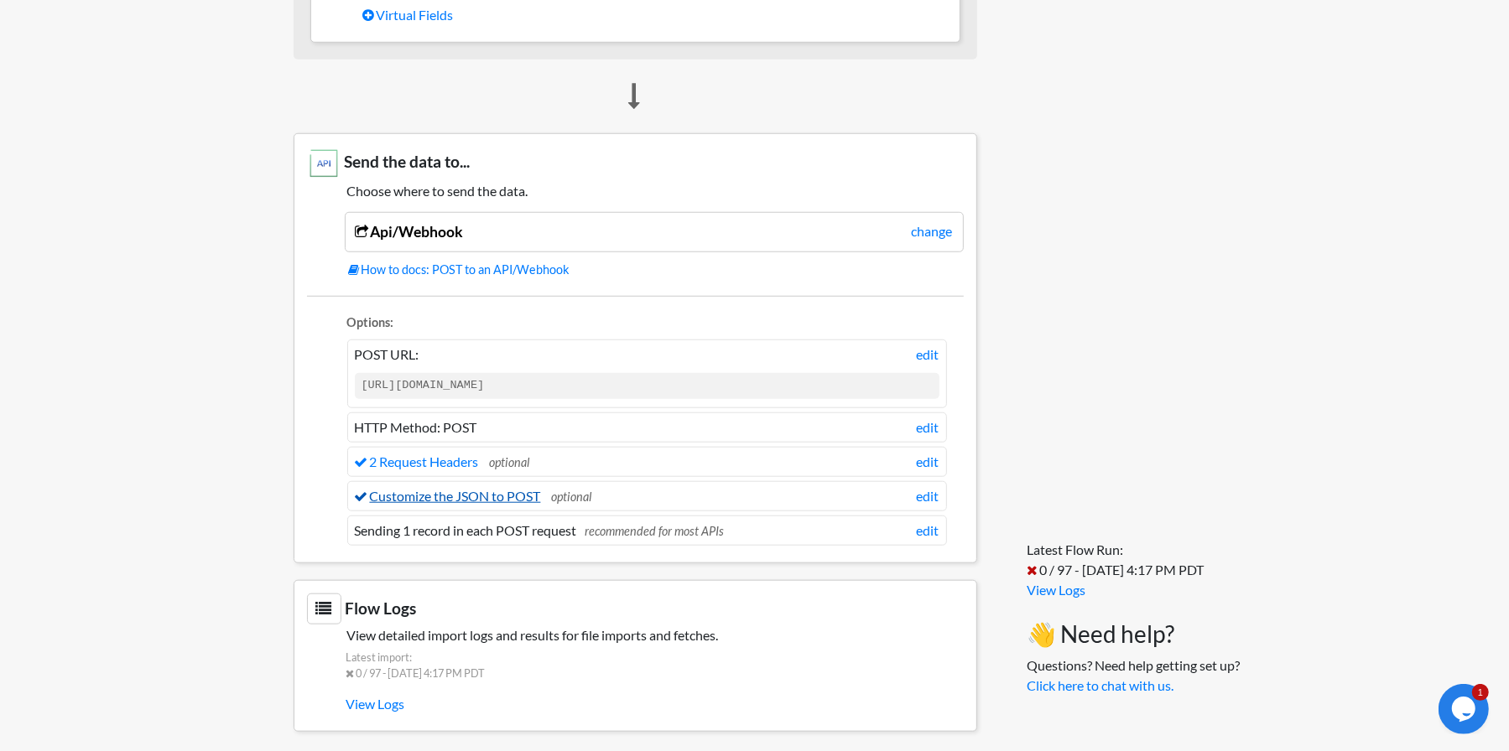
click at [456, 494] on link "Customize the JSON to POST" at bounding box center [448, 496] width 186 height 16
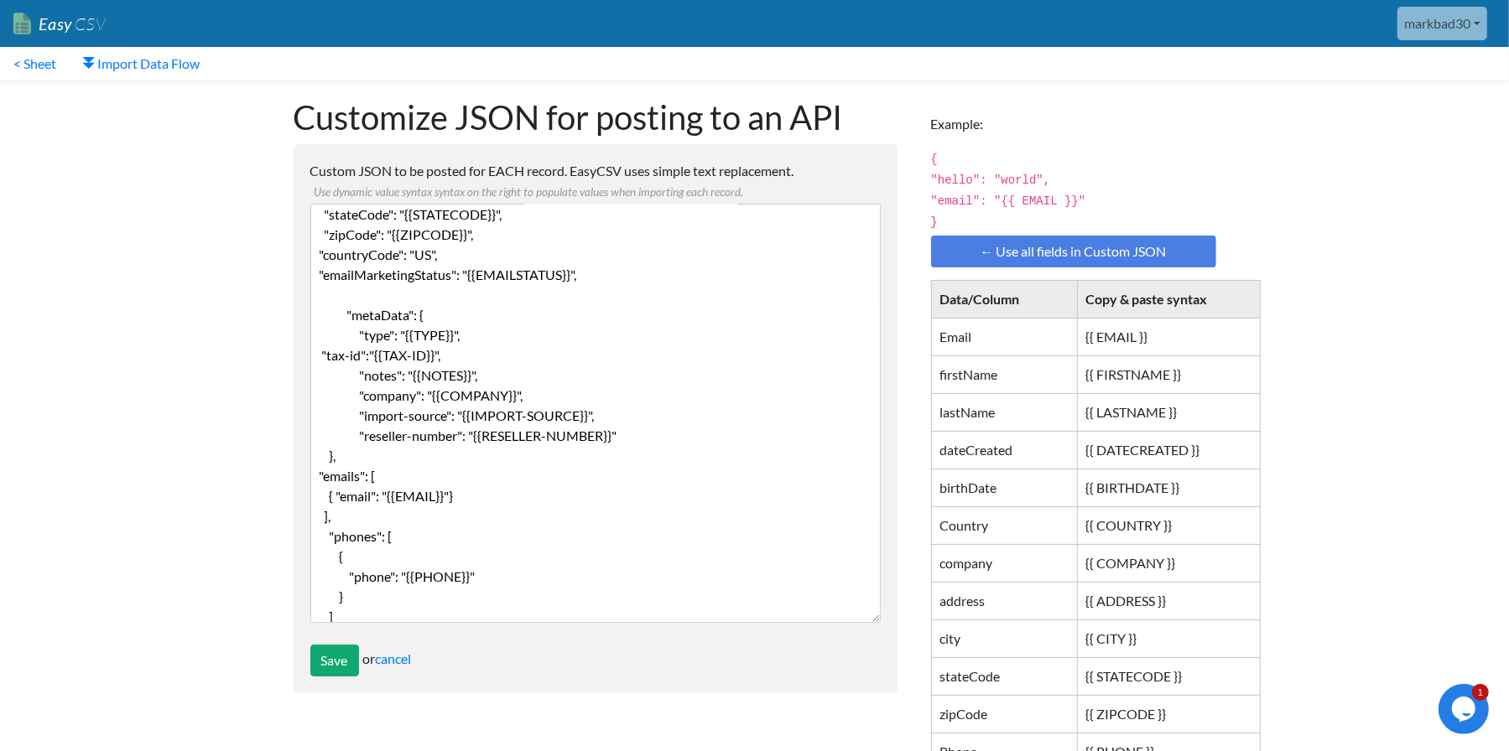
scroll to position [142, 0]
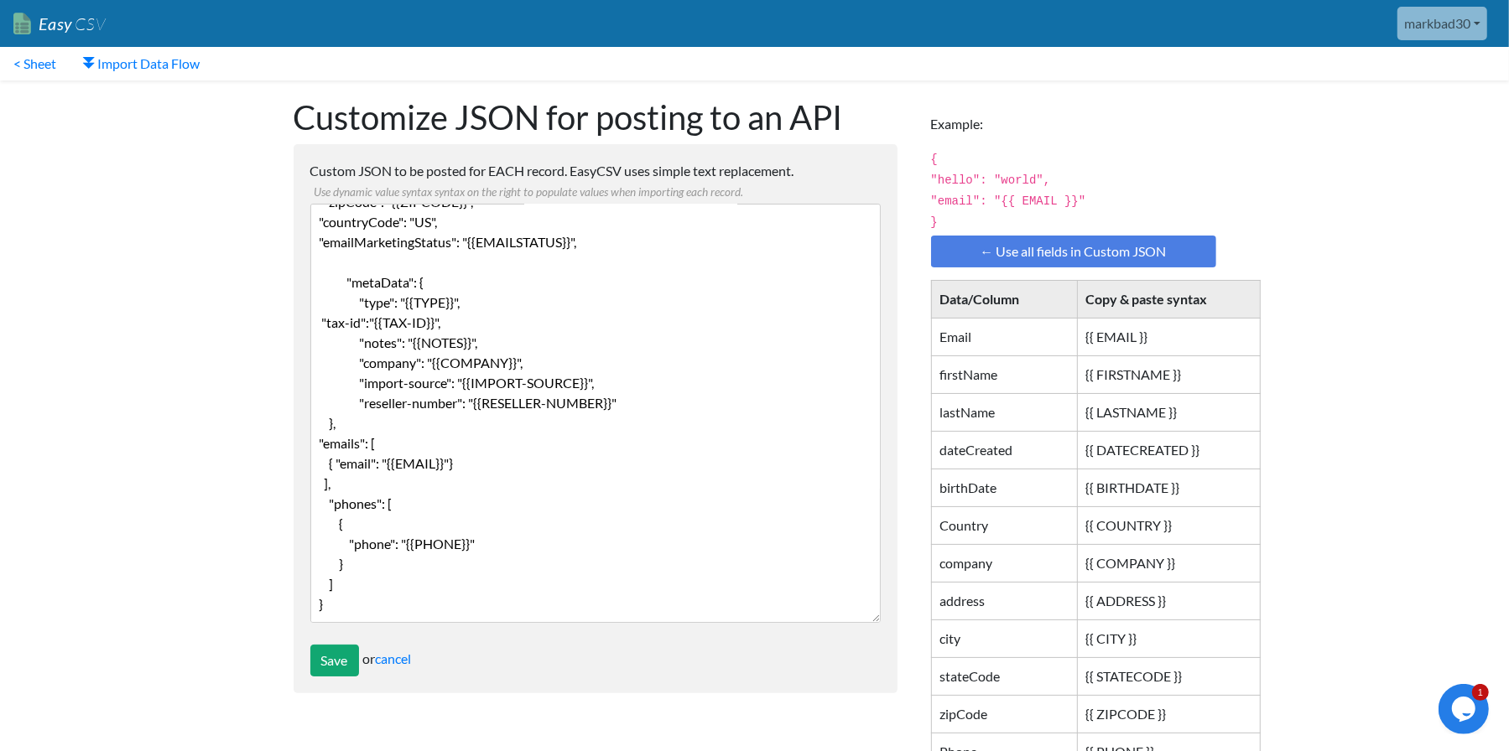
click at [523, 539] on textarea "{ "firstName": "{{ FIRSTNAME }}", "lastName": "{{LASTNAME}}", "address": "{{ADD…" at bounding box center [595, 413] width 570 height 419
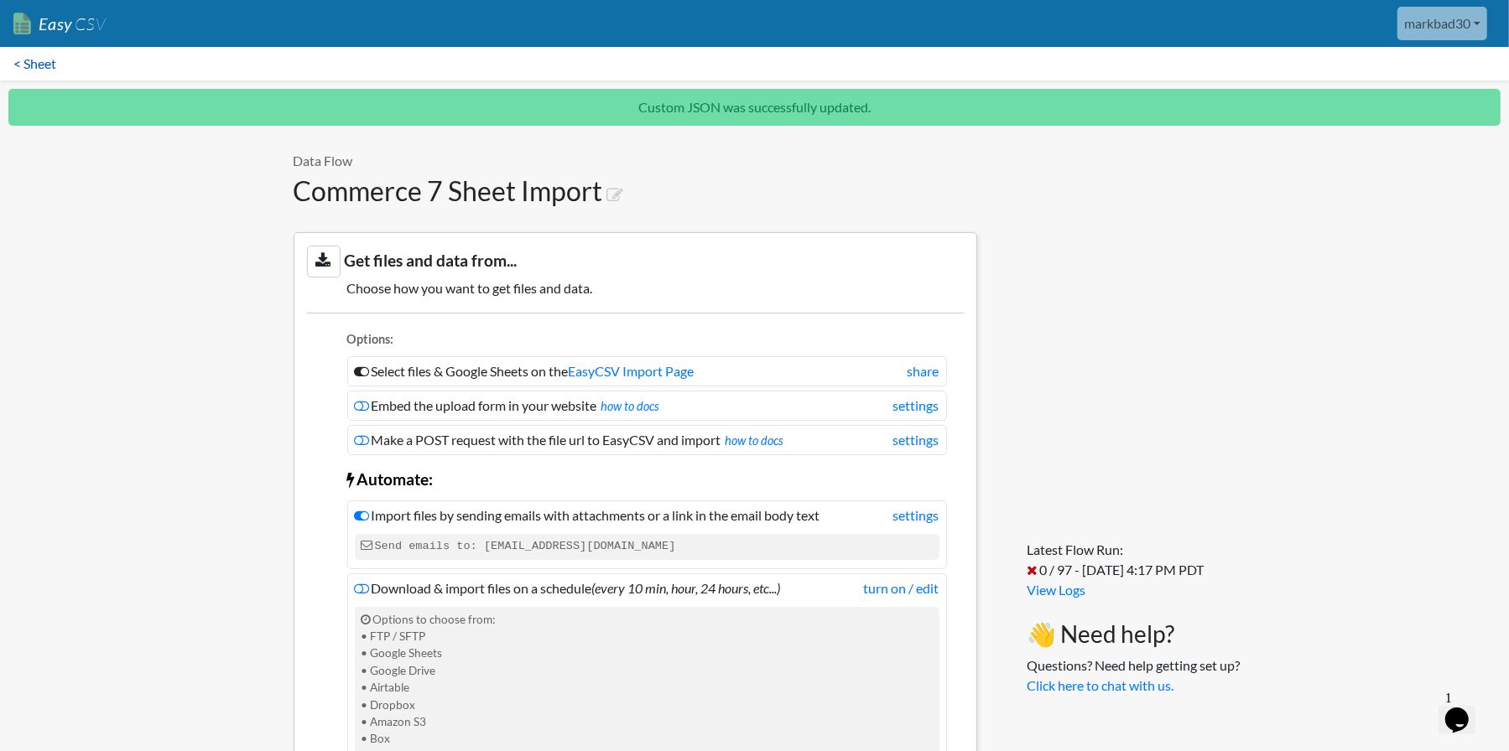
click at [49, 66] on link "< Sheet" at bounding box center [35, 64] width 70 height 34
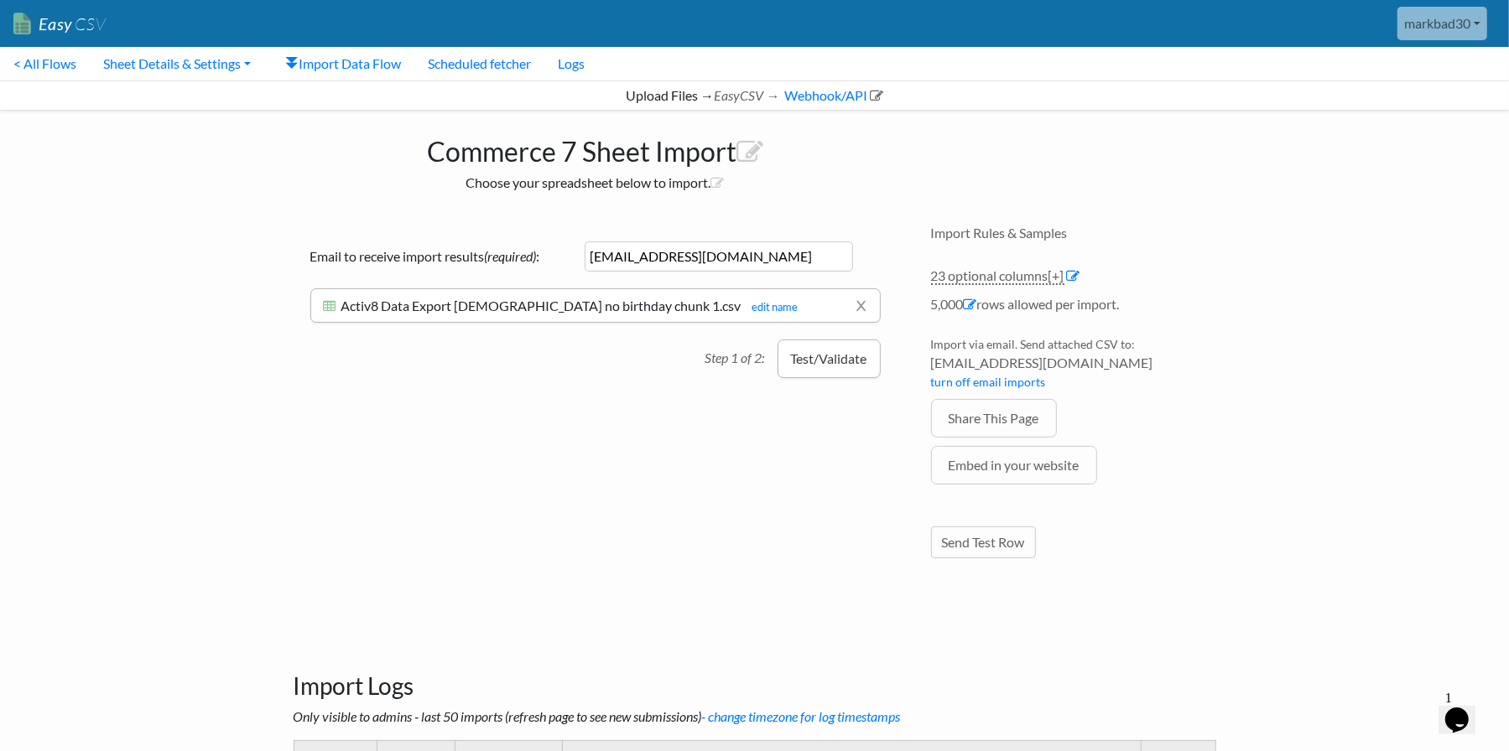
click at [839, 360] on button "Test/Validate" at bounding box center [828, 359] width 103 height 39
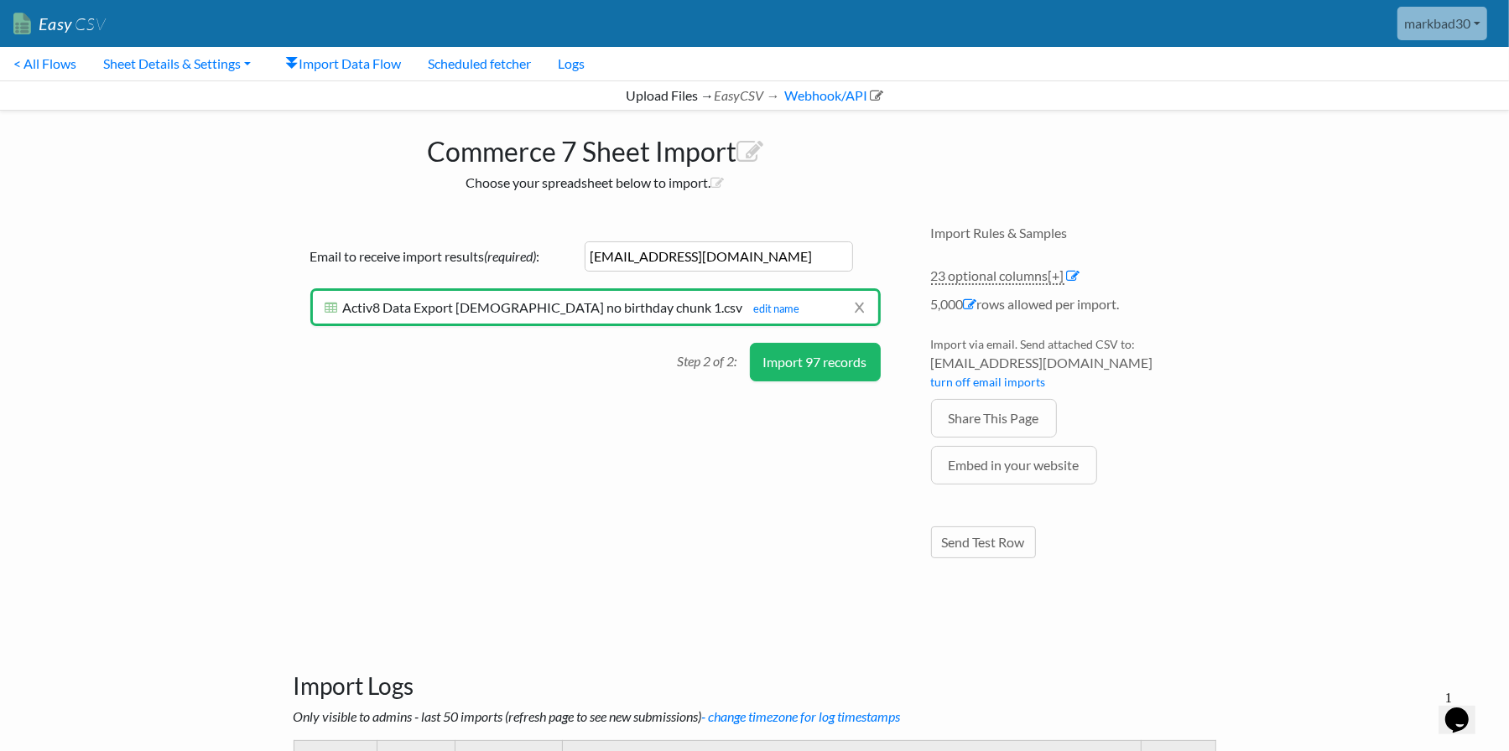
click at [789, 365] on button "Import 97 records" at bounding box center [815, 362] width 131 height 39
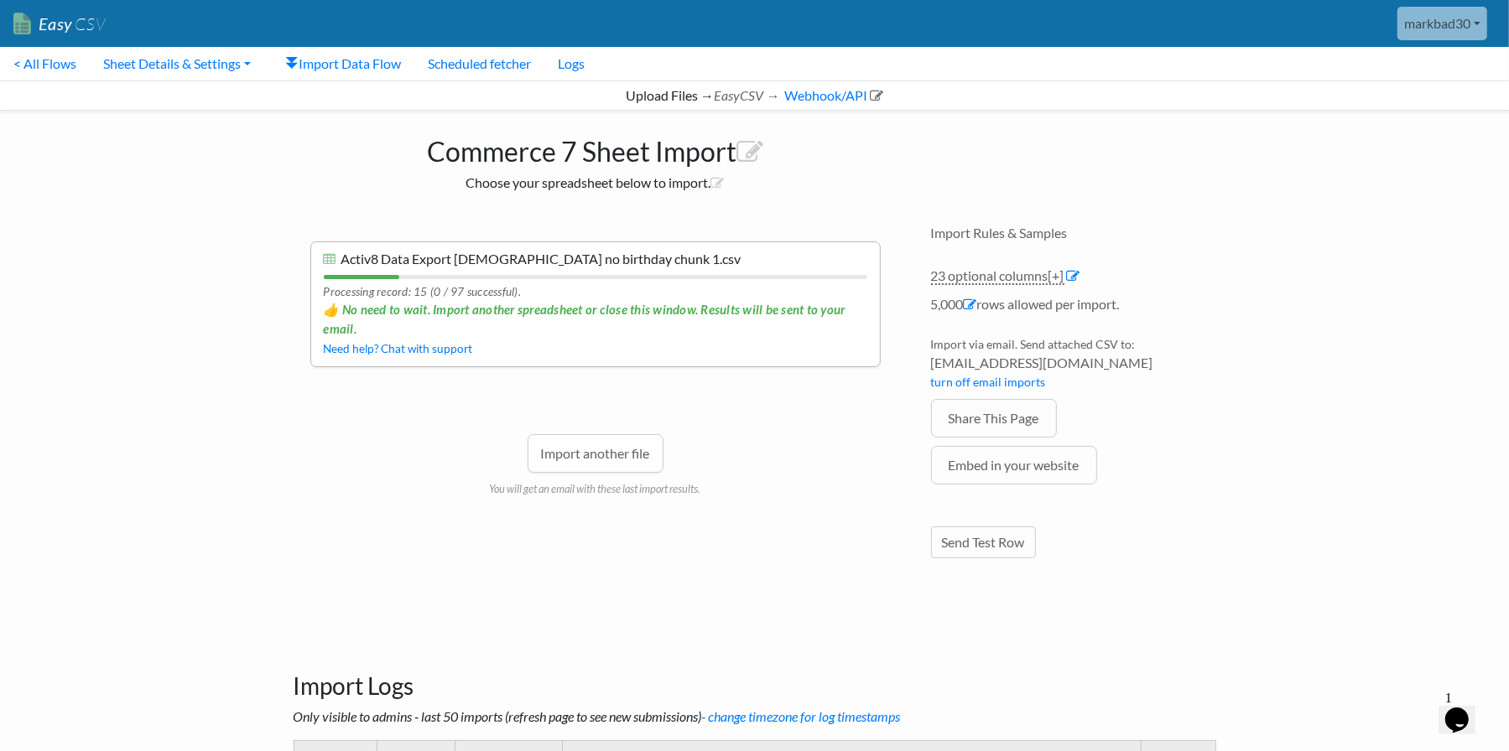
click at [278, 506] on div "Drag & drop CSV here or Choose file from computer Choose Google Sheet Email to …" at bounding box center [595, 404] width 637 height 392
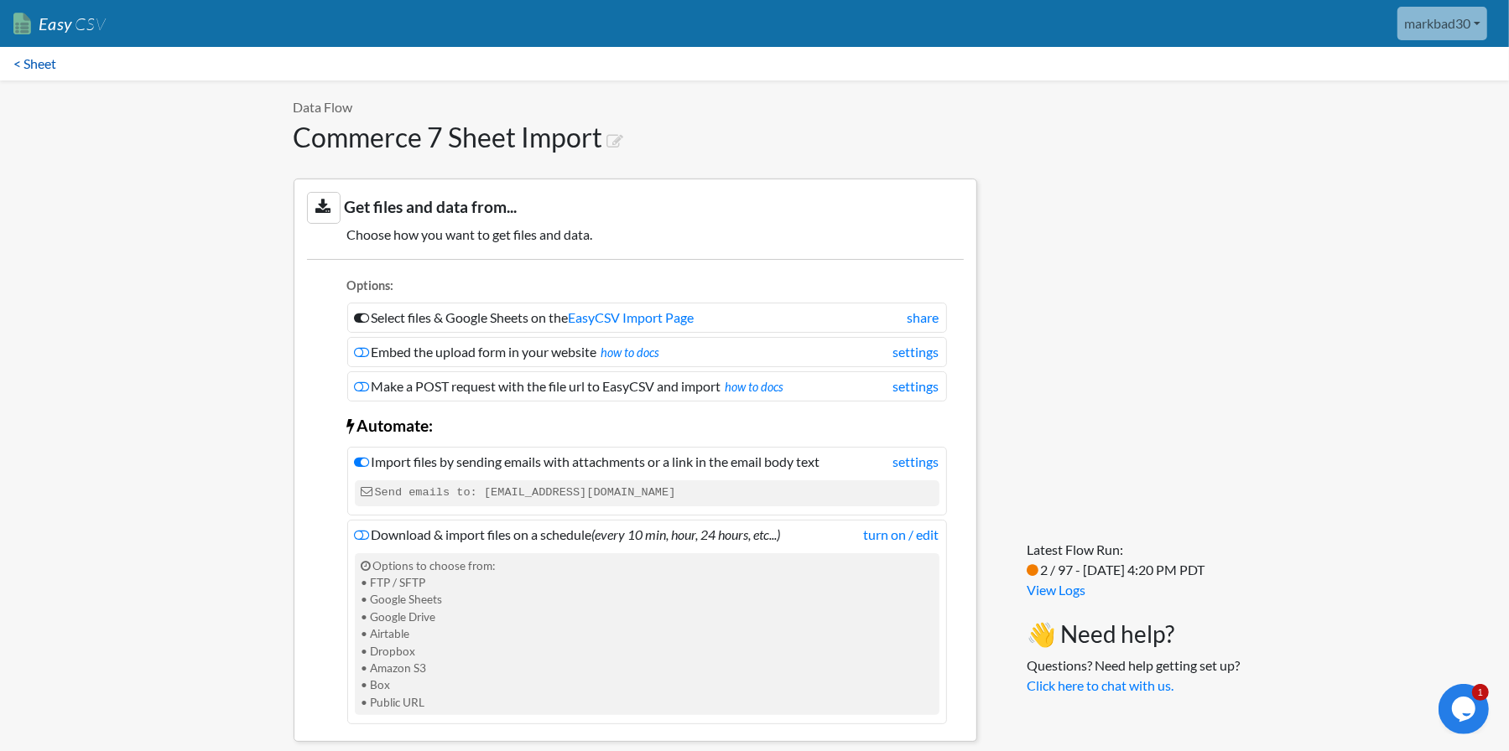
click at [12, 50] on link "< Sheet" at bounding box center [35, 64] width 70 height 34
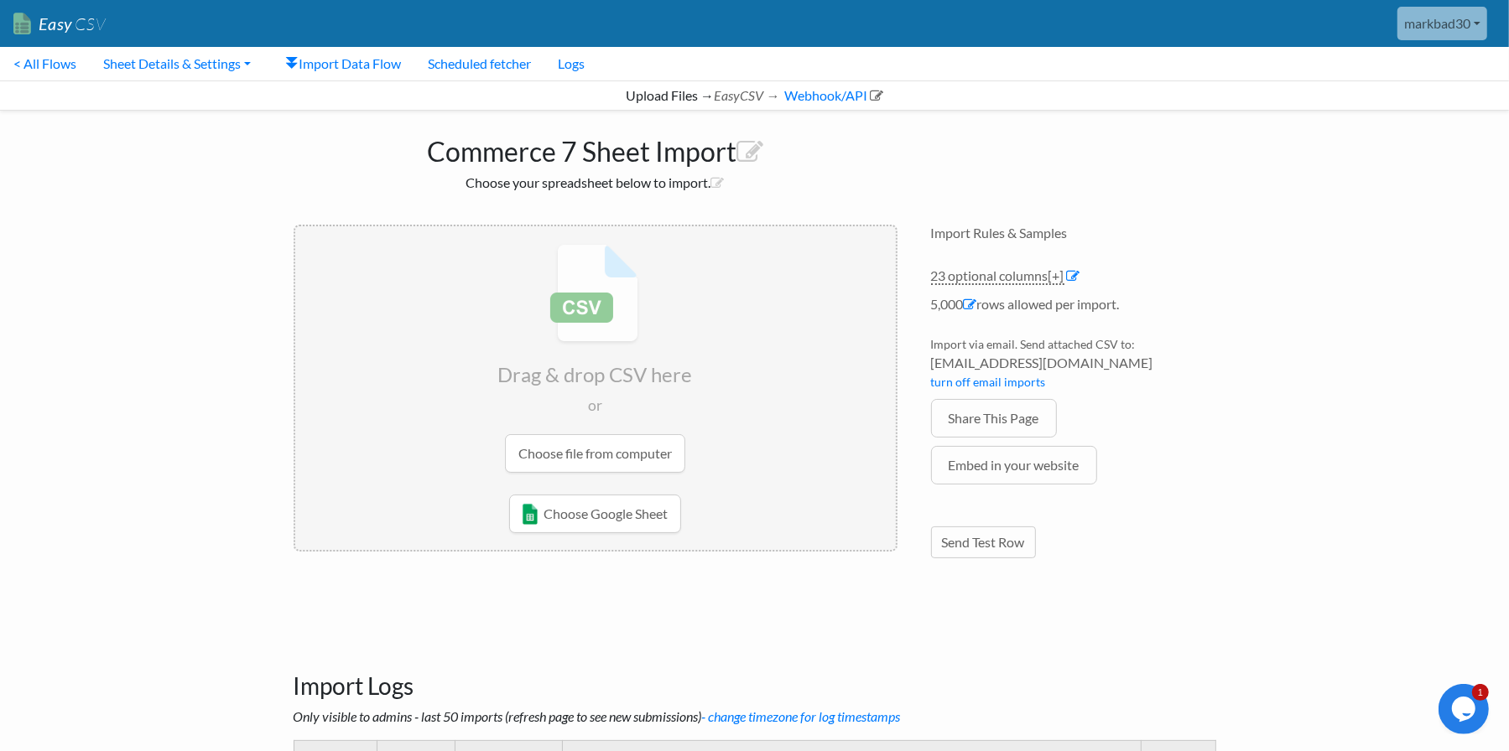
drag, startPoint x: 343, startPoint y: 128, endPoint x: 319, endPoint y: 127, distance: 23.5
click at [343, 128] on h1 "Commerce 7 Sheet Import" at bounding box center [595, 147] width 604 height 40
drag, startPoint x: 156, startPoint y: 68, endPoint x: 150, endPoint y: 119, distance: 51.5
click at [156, 68] on link "Sheet Details & Settings" at bounding box center [177, 64] width 174 height 34
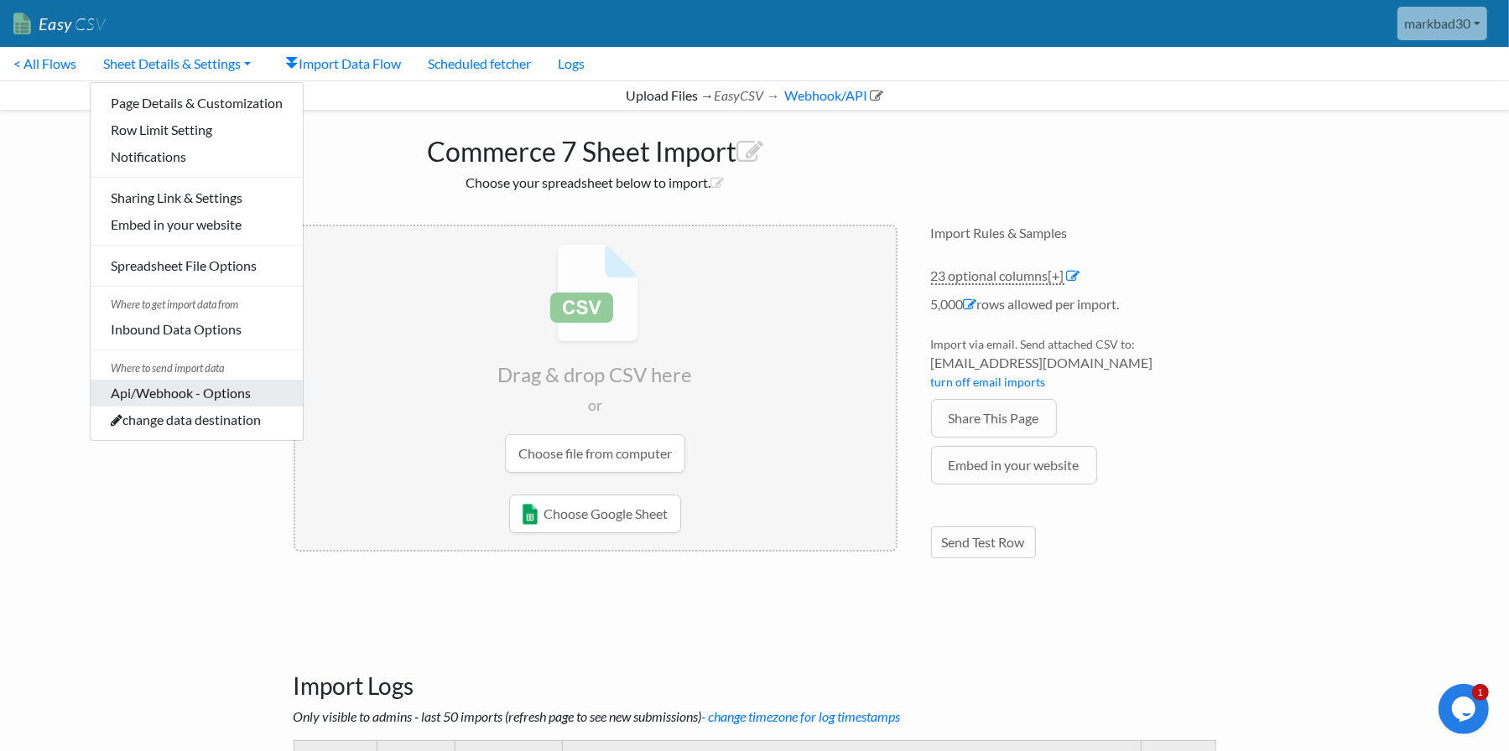
click at [135, 403] on link "Api/Webhook - Options" at bounding box center [197, 393] width 212 height 27
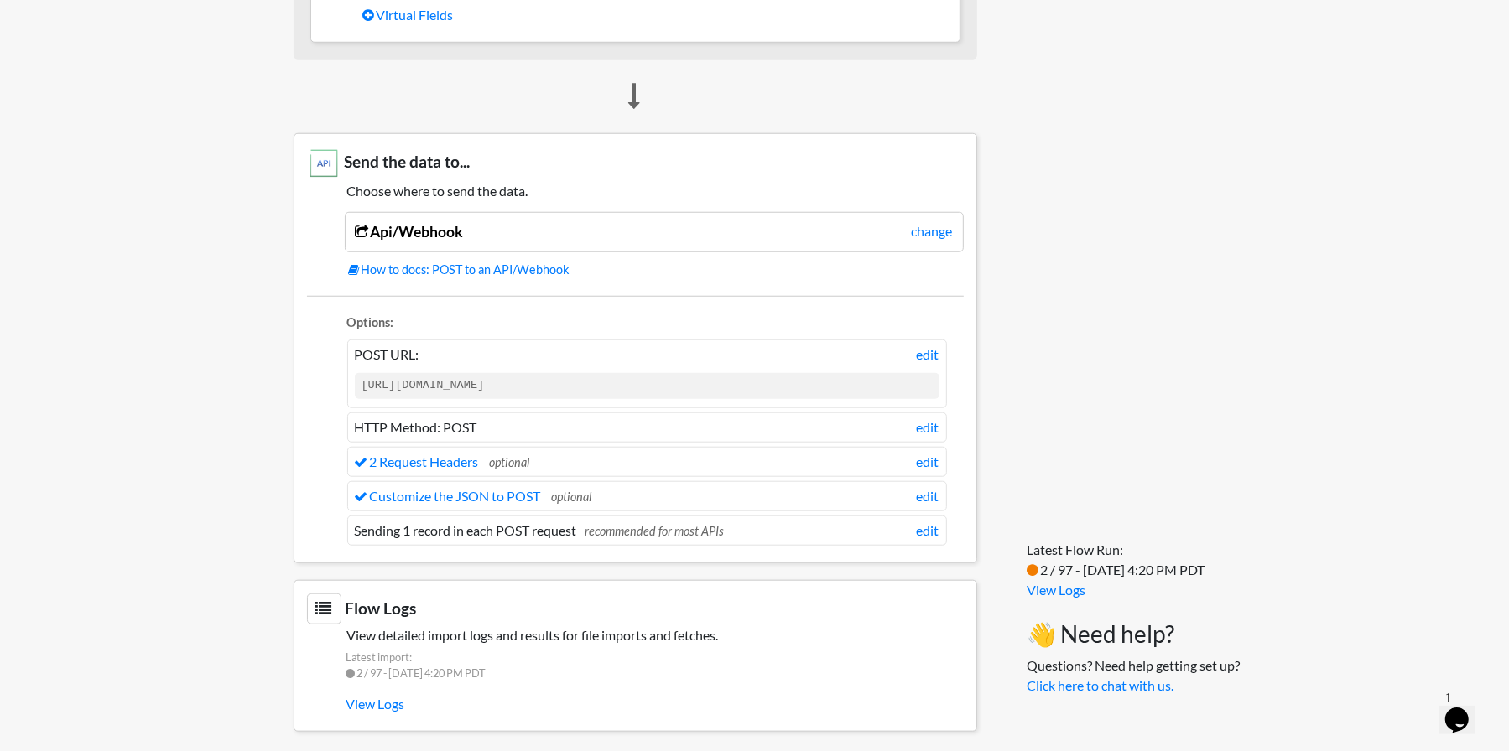
click at [481, 498] on li "Customize the JSON to POST optional edit" at bounding box center [647, 496] width 600 height 30
click at [483, 491] on link "Customize the JSON to POST" at bounding box center [448, 496] width 186 height 16
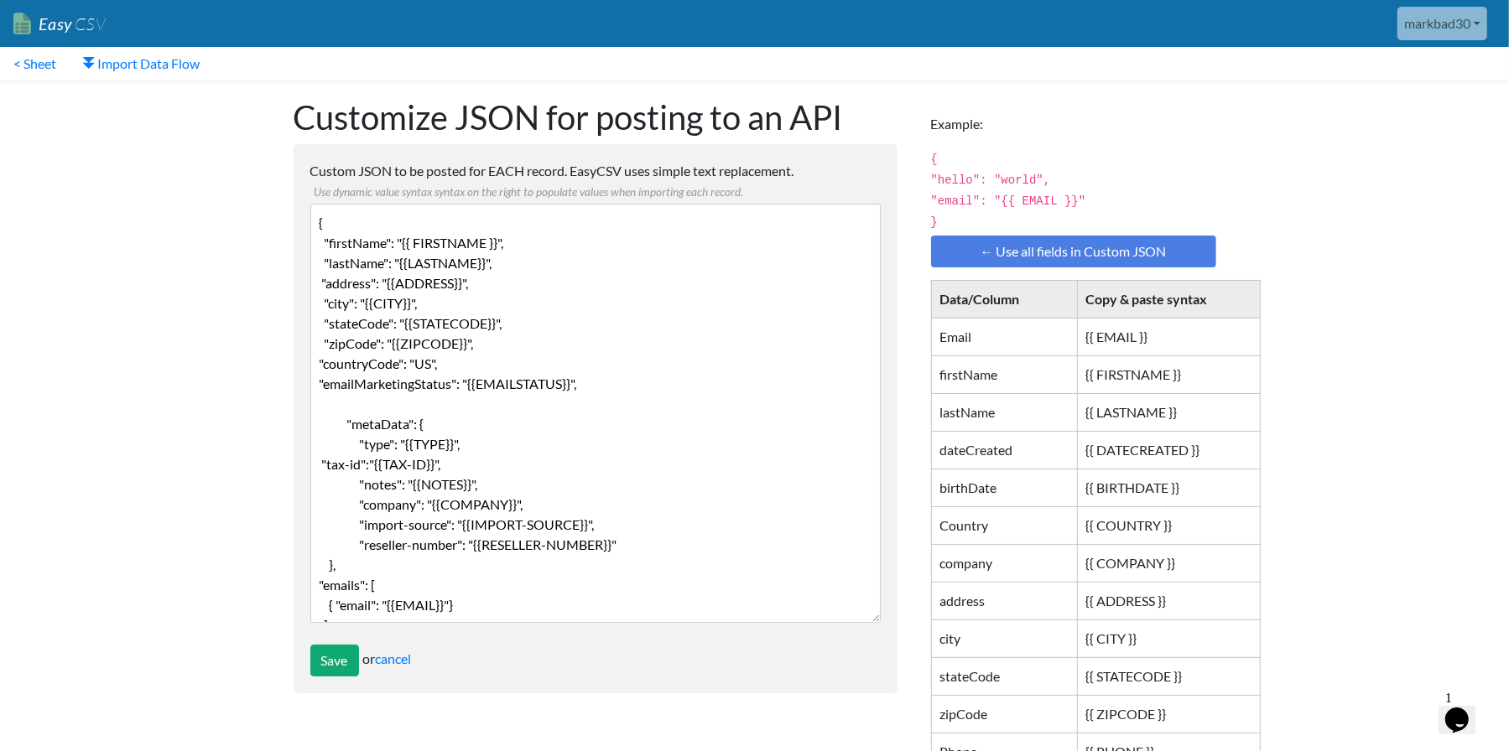
click at [539, 346] on textarea "{ "firstName": "{{ FIRSTNAME }}", "lastName": "{{LASTNAME}}", "address": "{{ADD…" at bounding box center [595, 413] width 570 height 419
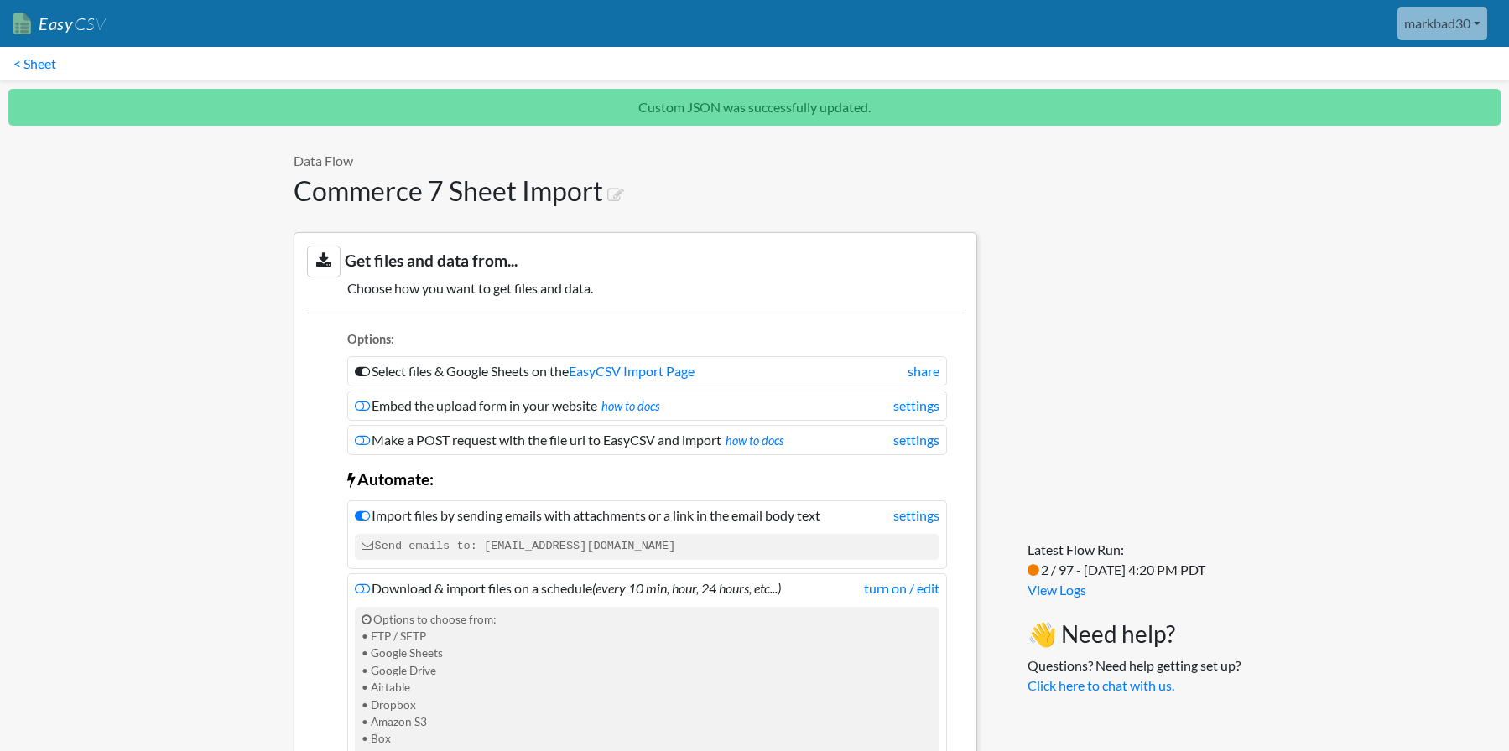
scroll to position [1228, 0]
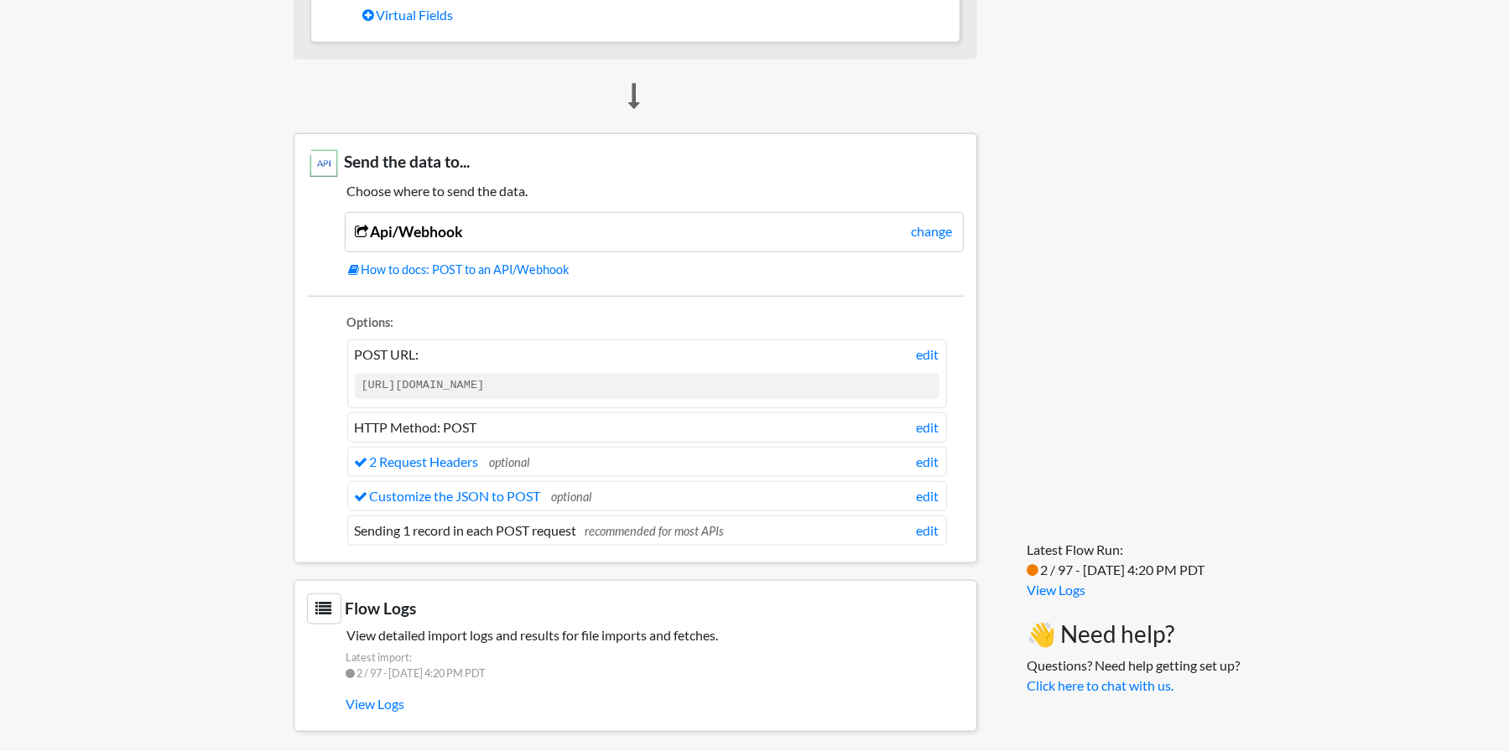
drag, startPoint x: 0, startPoint y: 0, endPoint x: 151, endPoint y: 112, distance: 188.2
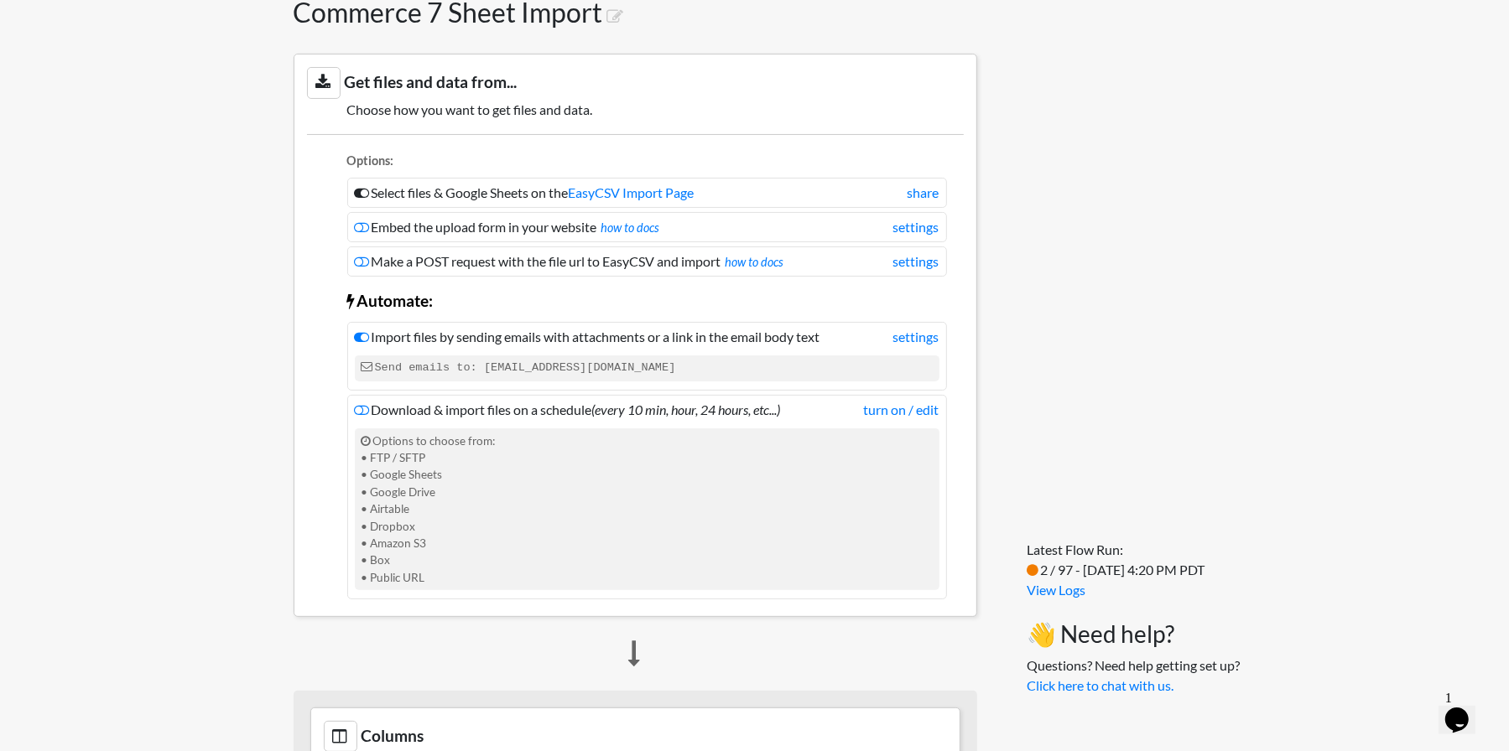
scroll to position [0, 0]
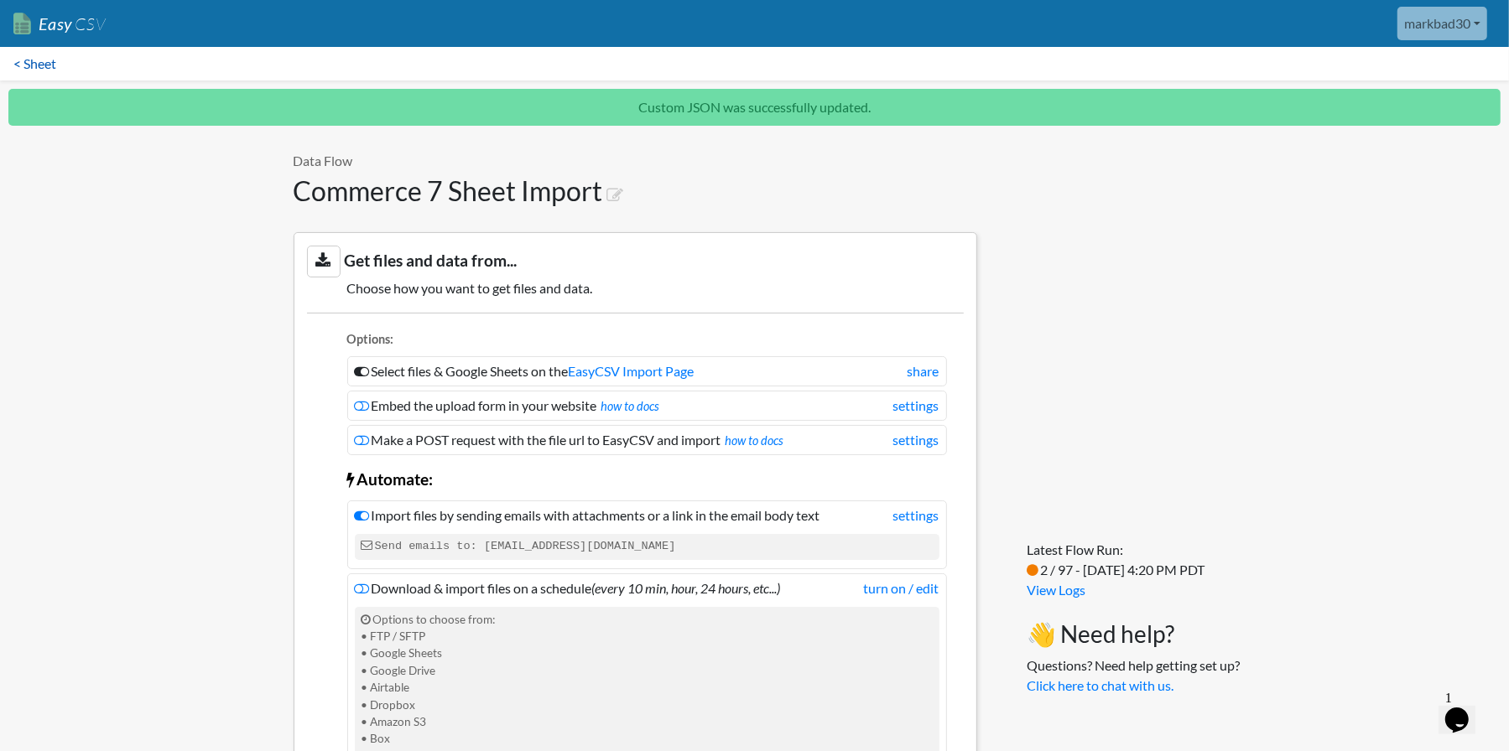
click at [49, 59] on link "< Sheet" at bounding box center [35, 64] width 70 height 34
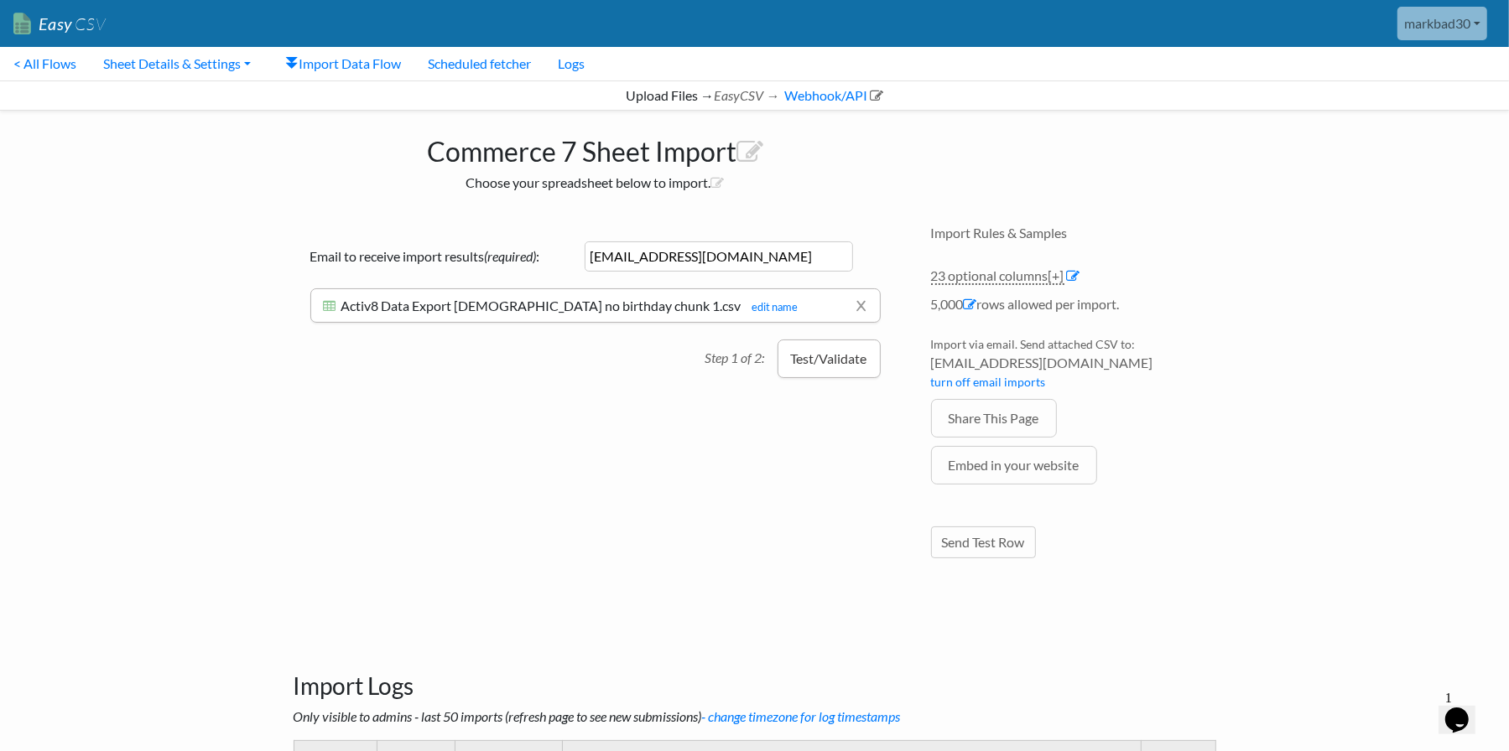
click at [822, 360] on button "Test/Validate" at bounding box center [828, 359] width 103 height 39
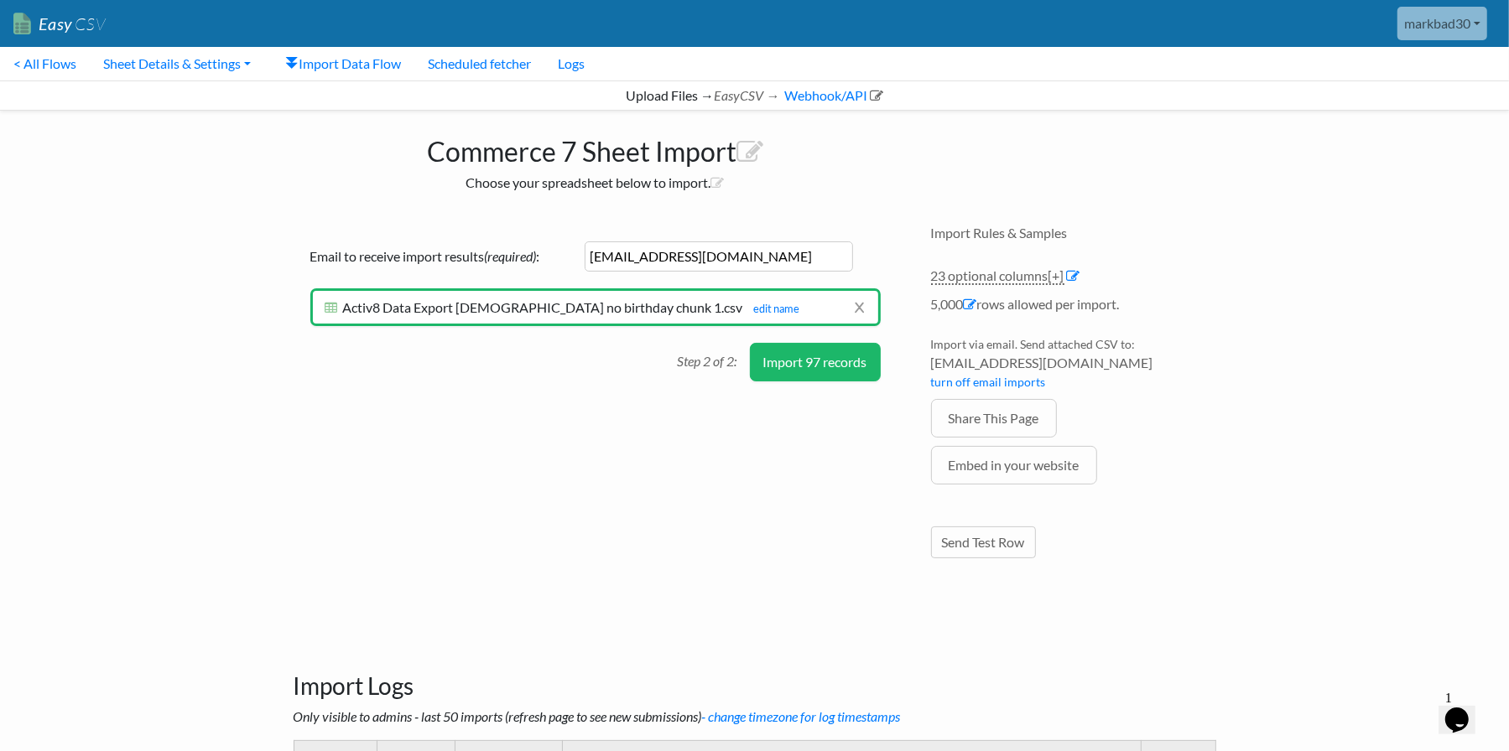
click at [816, 356] on button "Import 97 records" at bounding box center [815, 362] width 131 height 39
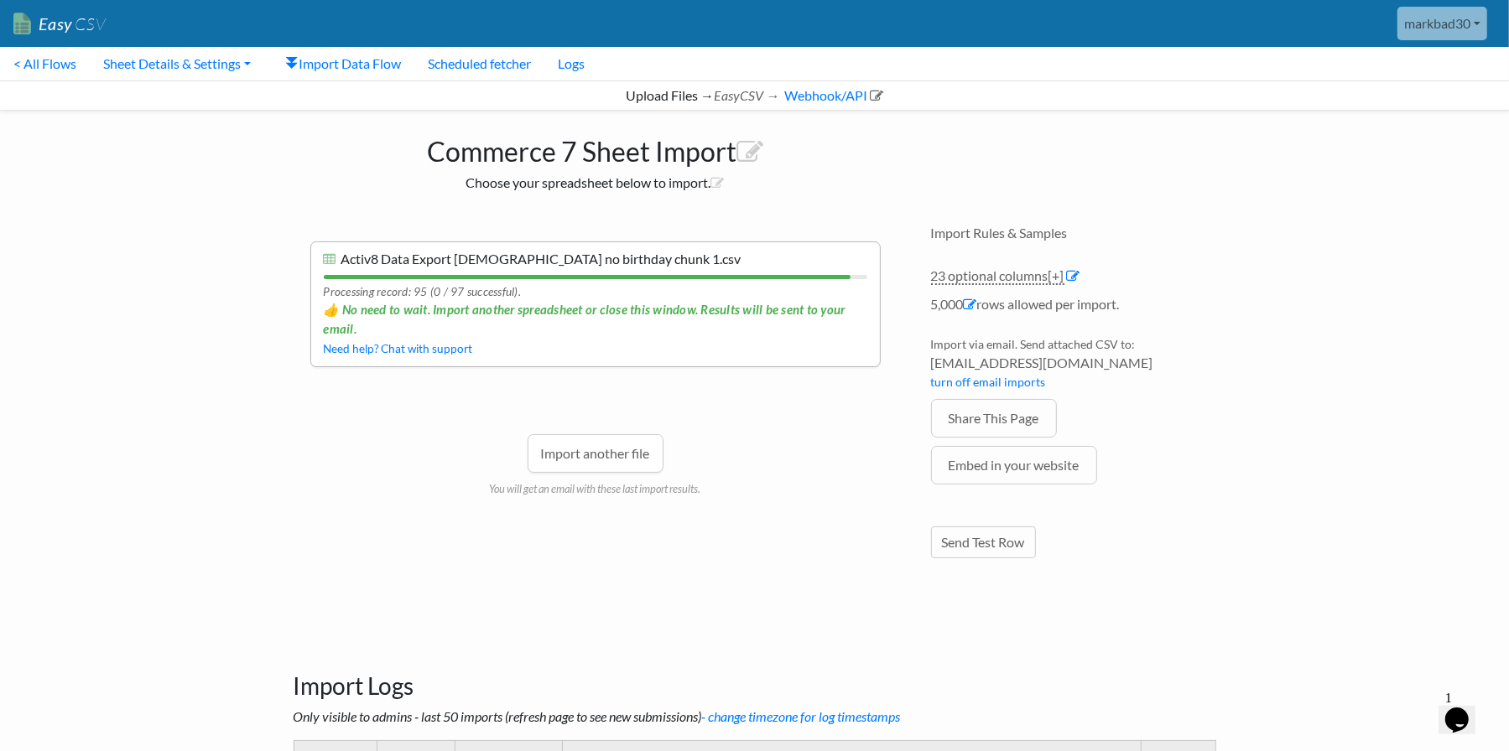
click at [328, 132] on h1 "Commerce 7 Sheet Import" at bounding box center [595, 147] width 604 height 40
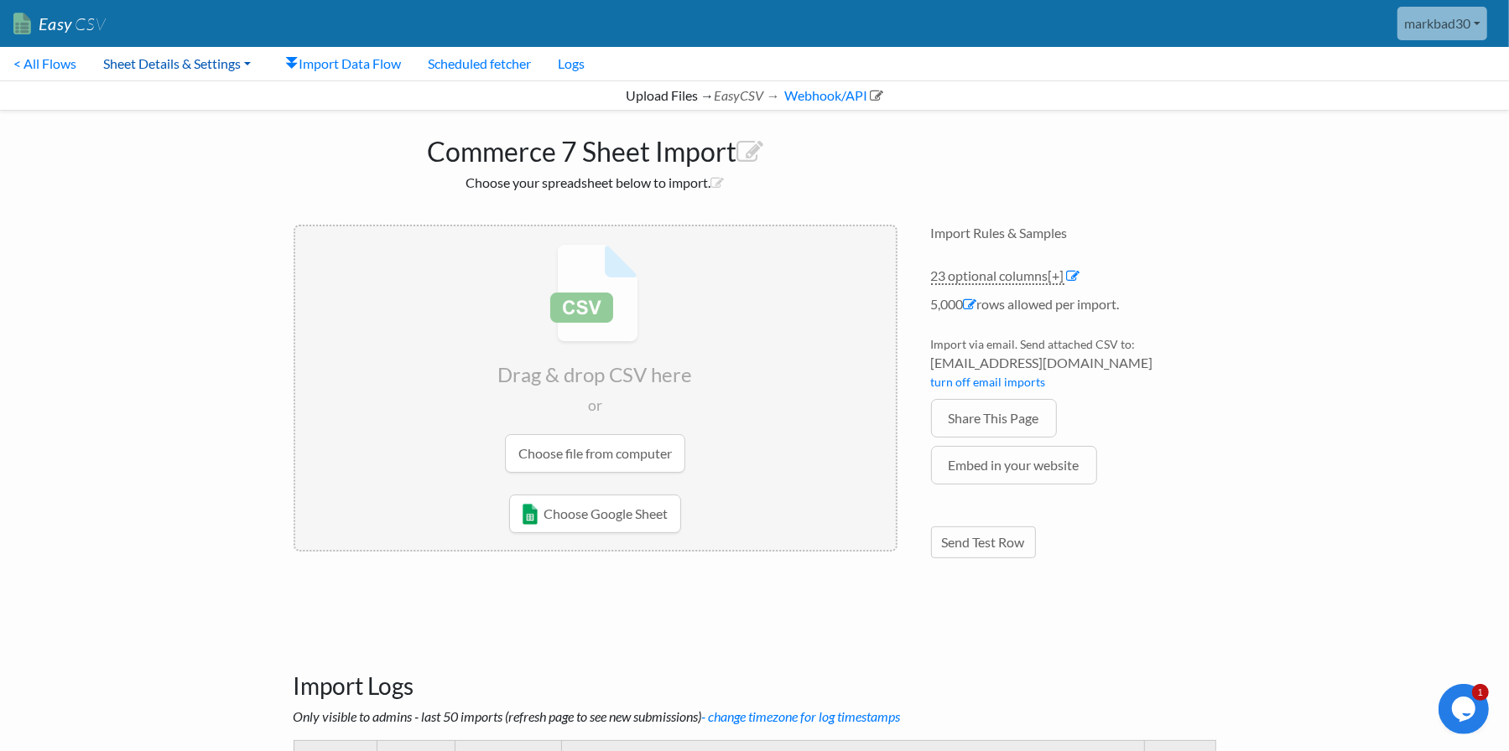
click at [236, 65] on link "Sheet Details & Settings" at bounding box center [177, 64] width 174 height 34
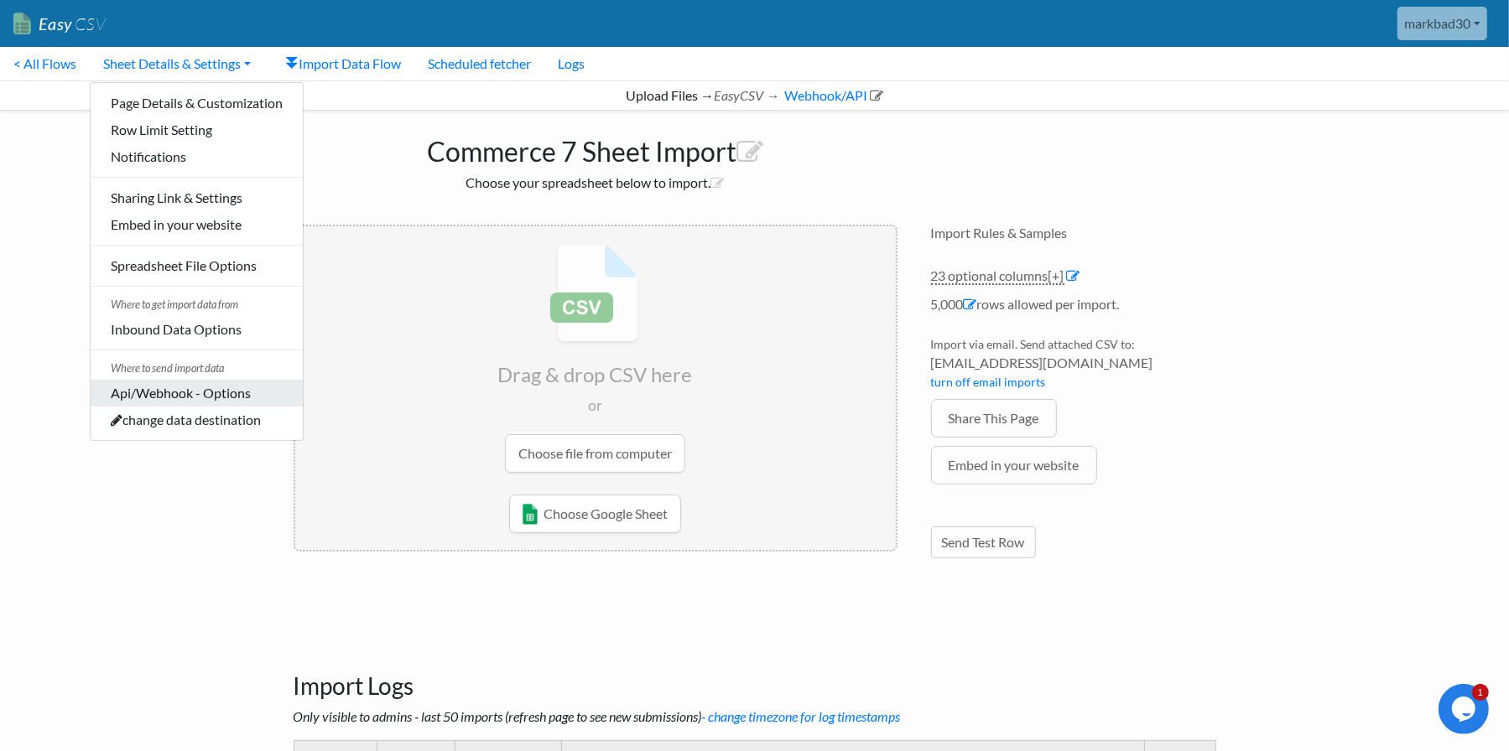
click at [200, 388] on link "Api/Webhook - Options" at bounding box center [197, 393] width 212 height 27
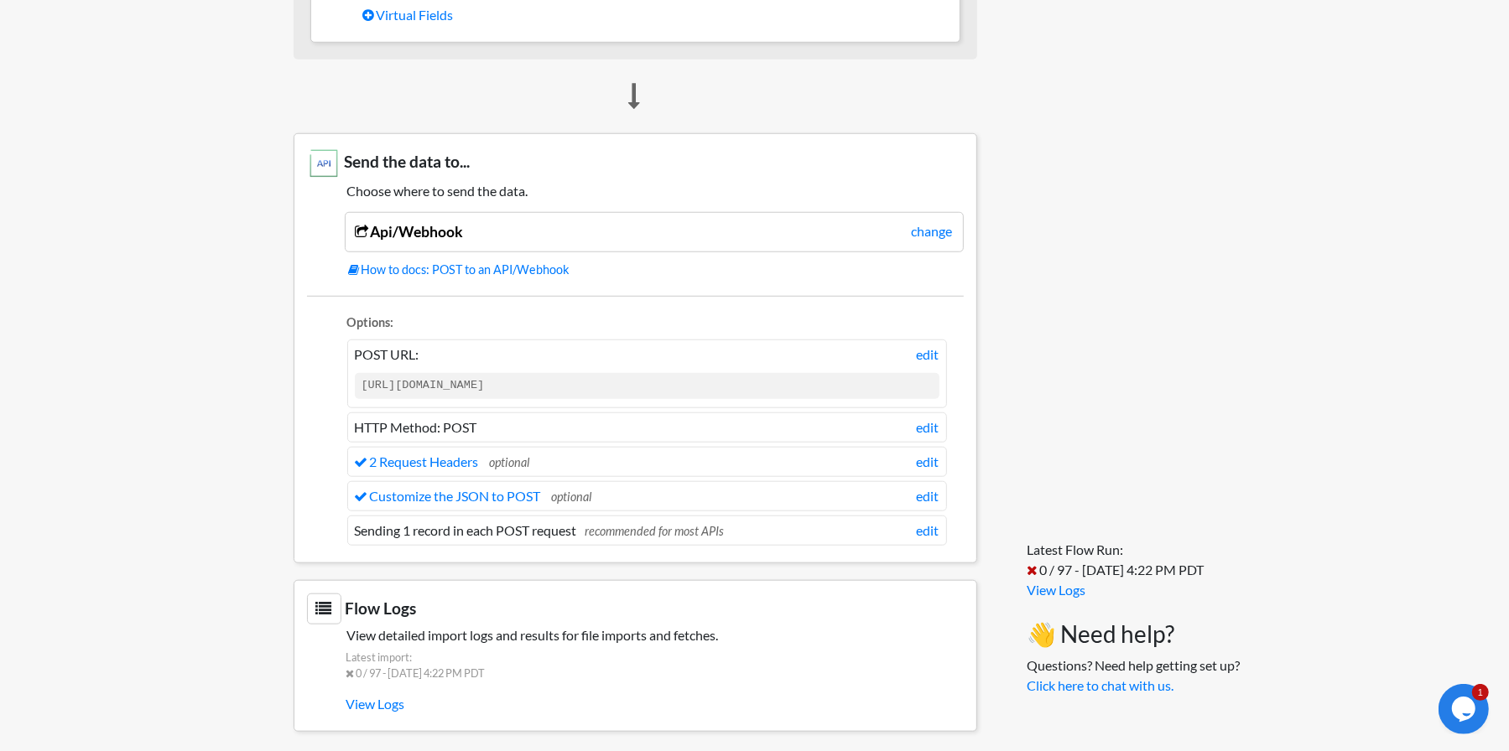
click at [498, 499] on li "Customize the JSON to POST optional edit" at bounding box center [647, 496] width 600 height 30
click at [501, 494] on link "Customize the JSON to POST" at bounding box center [448, 496] width 186 height 16
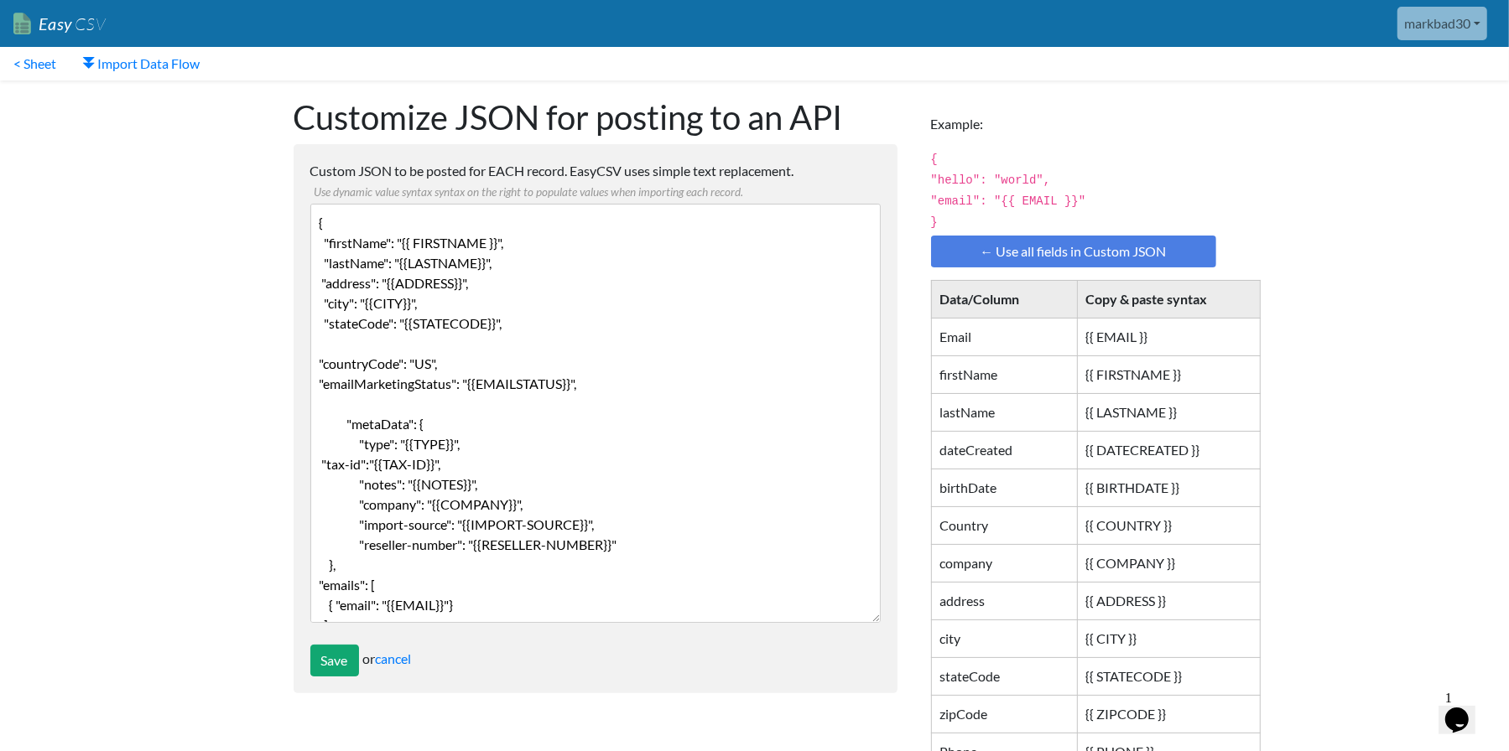
click at [563, 264] on textarea "{ "firstName": "{{ FIRSTNAME }}", "lastName": "{{LASTNAME}}", "address": "{{ADD…" at bounding box center [595, 413] width 570 height 419
click at [606, 292] on textarea "{ "firstName": "{{ FIRSTNAME }}", "lastName": "{{LASTNAME}}", "address": "{{ADD…" at bounding box center [595, 413] width 570 height 419
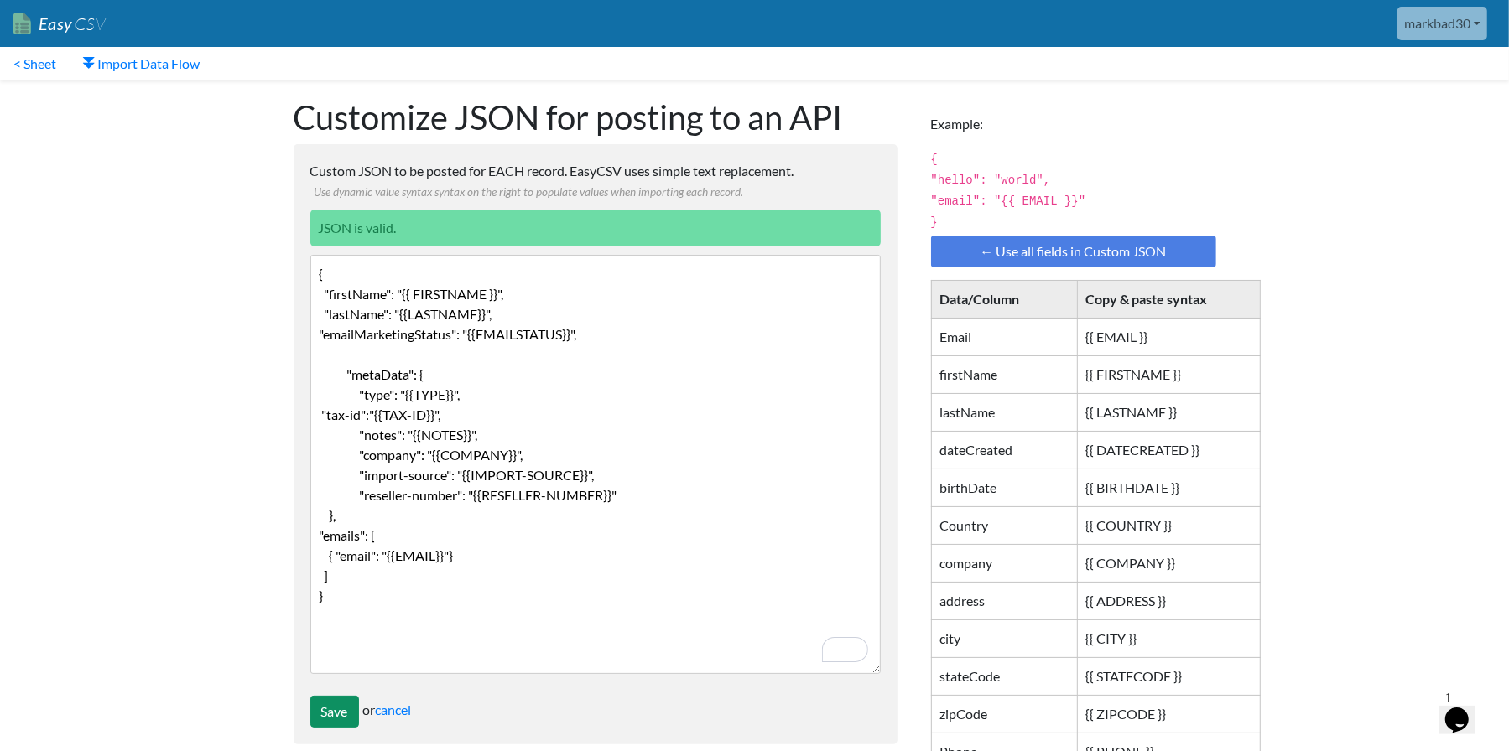
type textarea "{ "firstName": "{{ FIRSTNAME }}", "lastName": "{{LASTNAME}}", "emailMarketingSt…"
click at [336, 706] on input "Save" at bounding box center [334, 712] width 49 height 32
click at [133, 58] on link "Import Data Flow" at bounding box center [141, 64] width 143 height 34
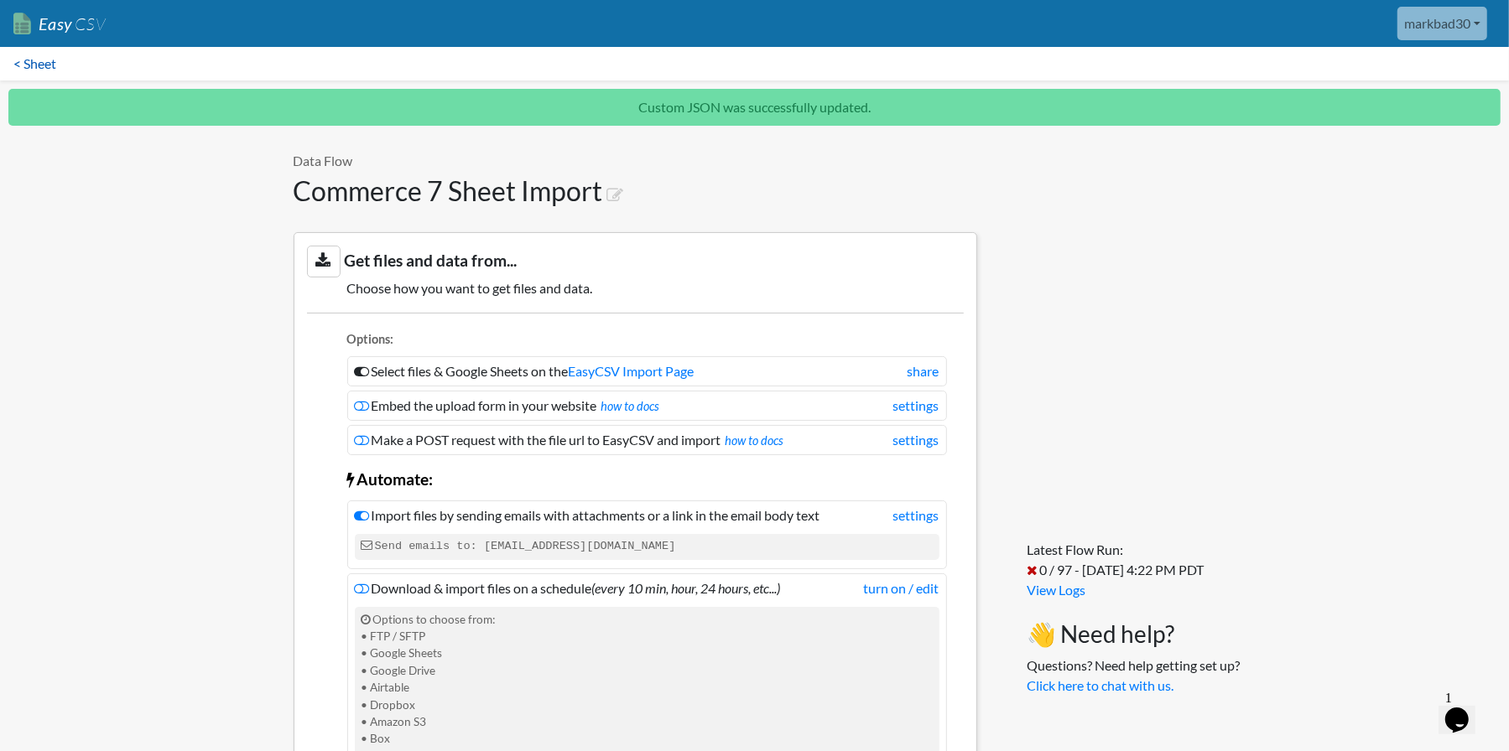
click at [21, 63] on link "< Sheet" at bounding box center [35, 64] width 70 height 34
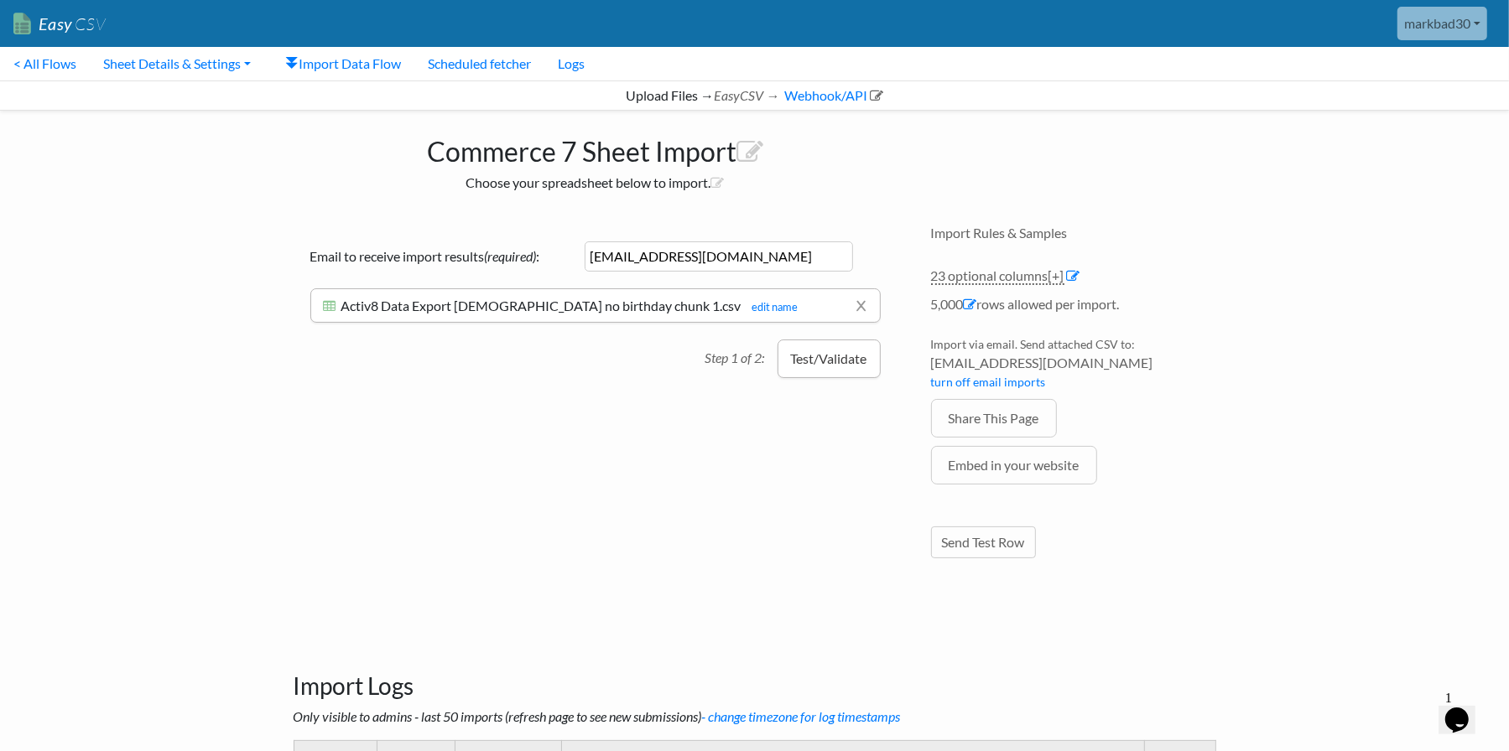
click at [837, 363] on button "Test/Validate" at bounding box center [828, 359] width 103 height 39
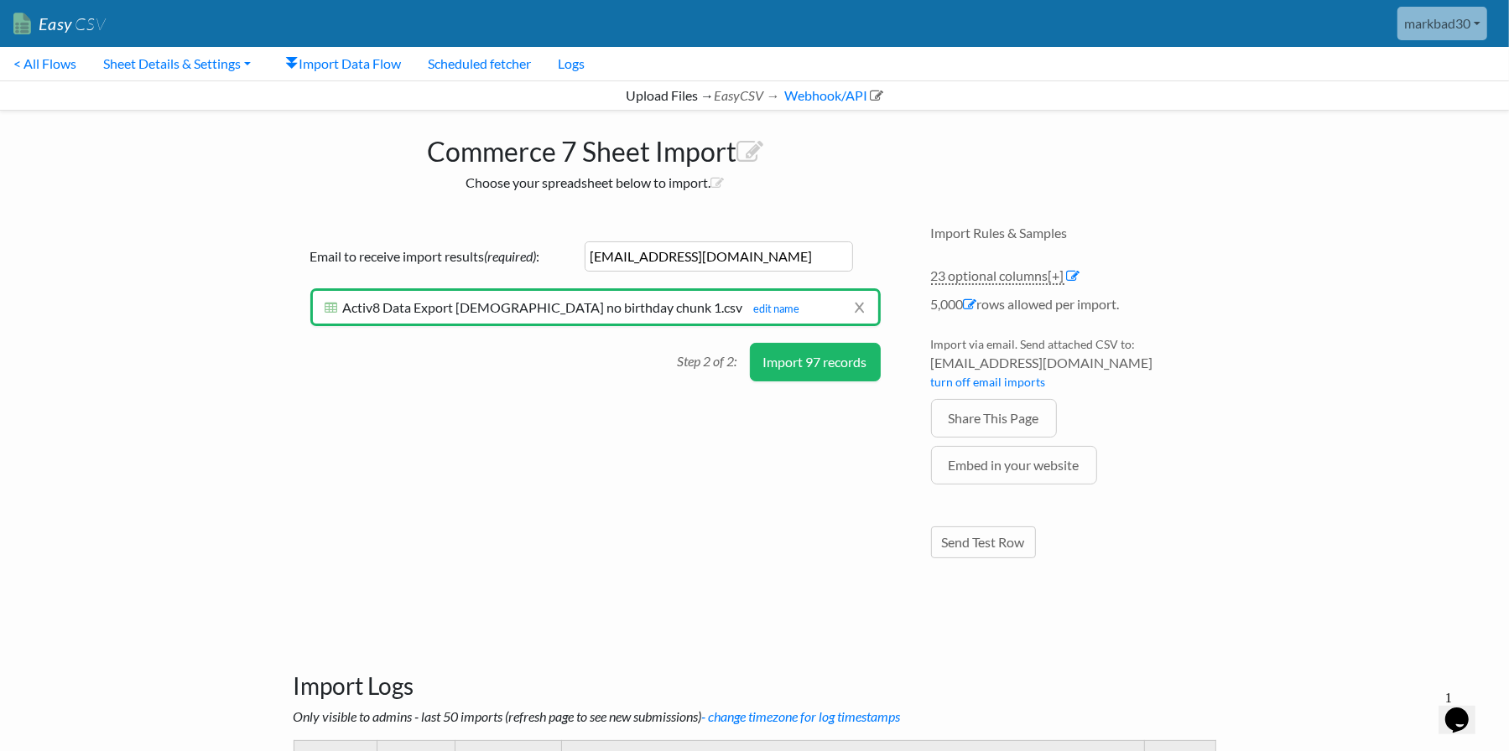
click at [826, 363] on button "Import 97 records" at bounding box center [815, 362] width 131 height 39
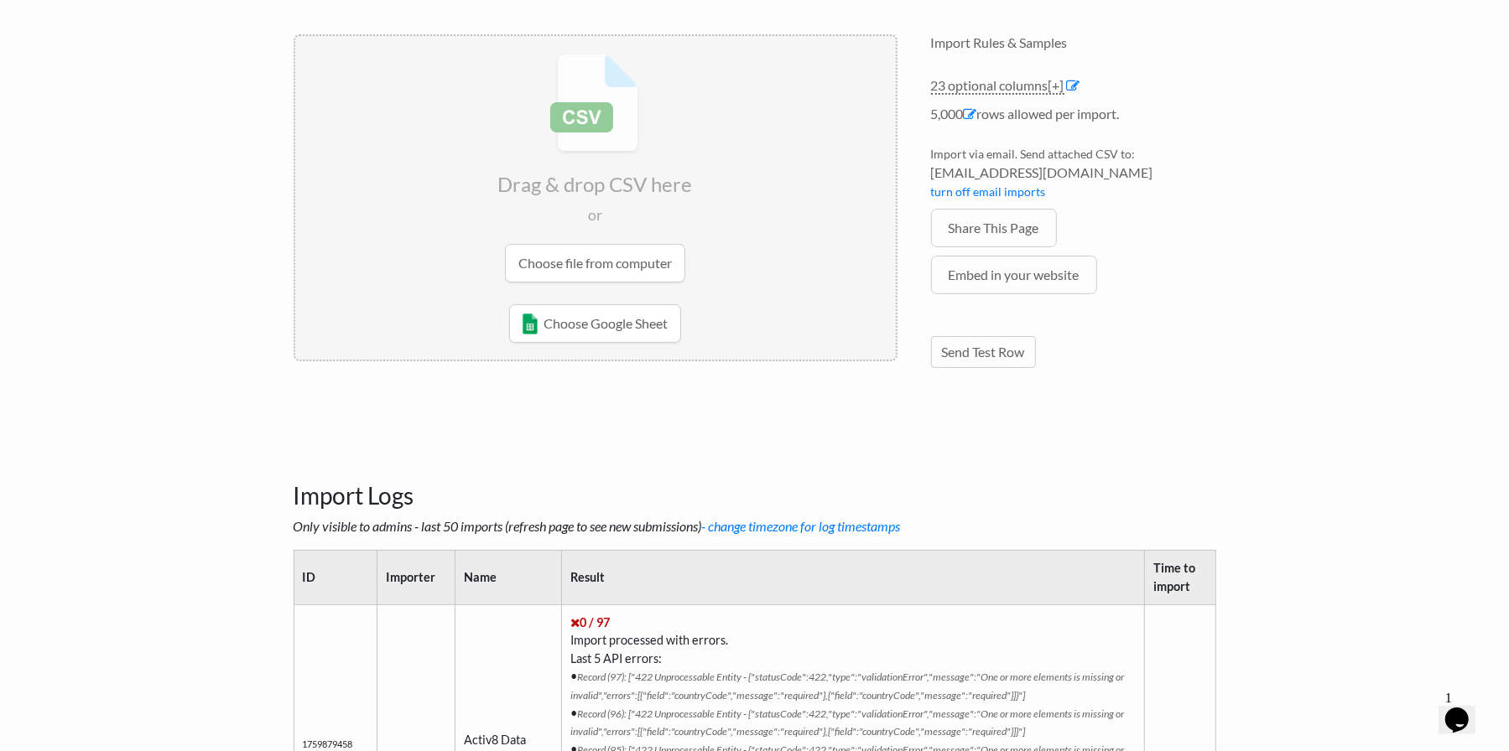
scroll to position [671, 0]
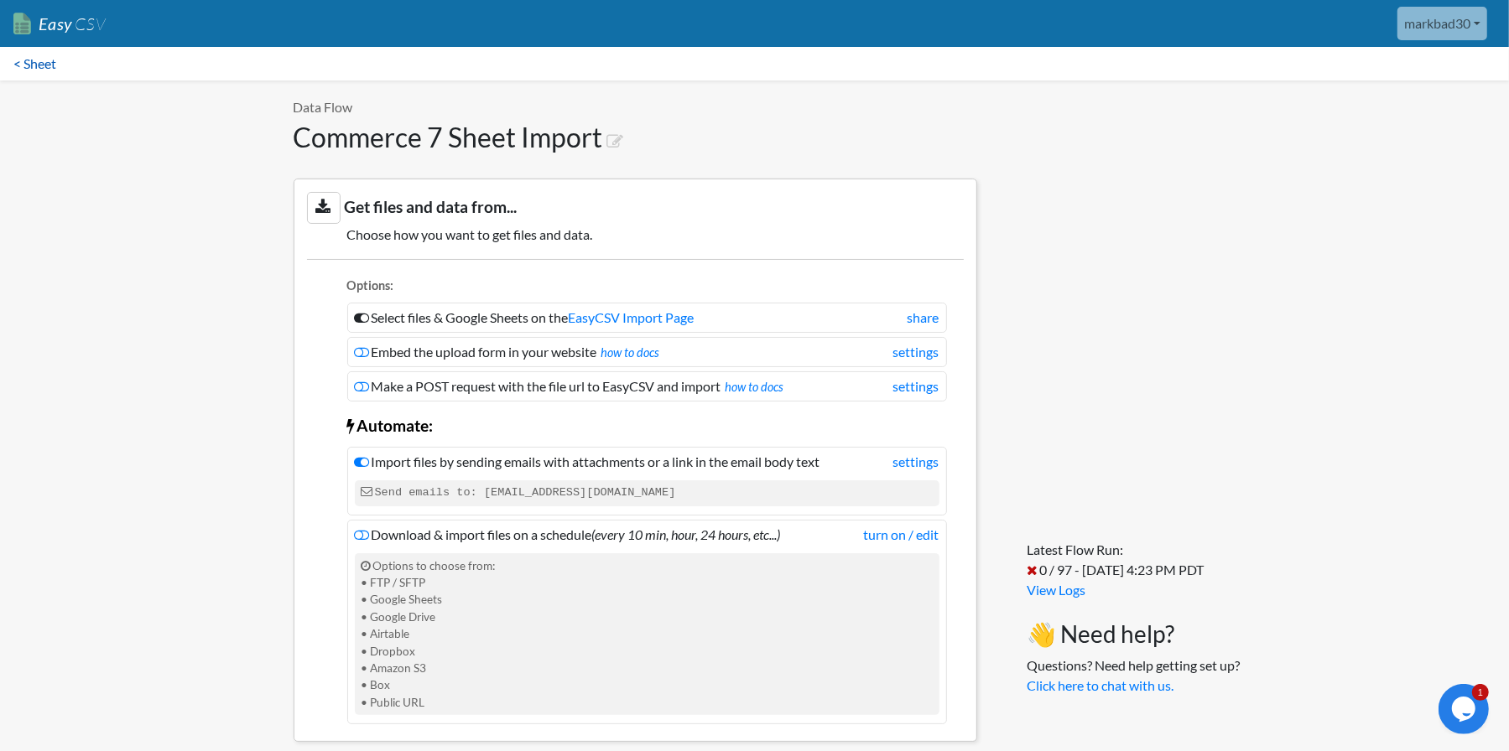
click at [26, 62] on link "< Sheet" at bounding box center [35, 64] width 70 height 34
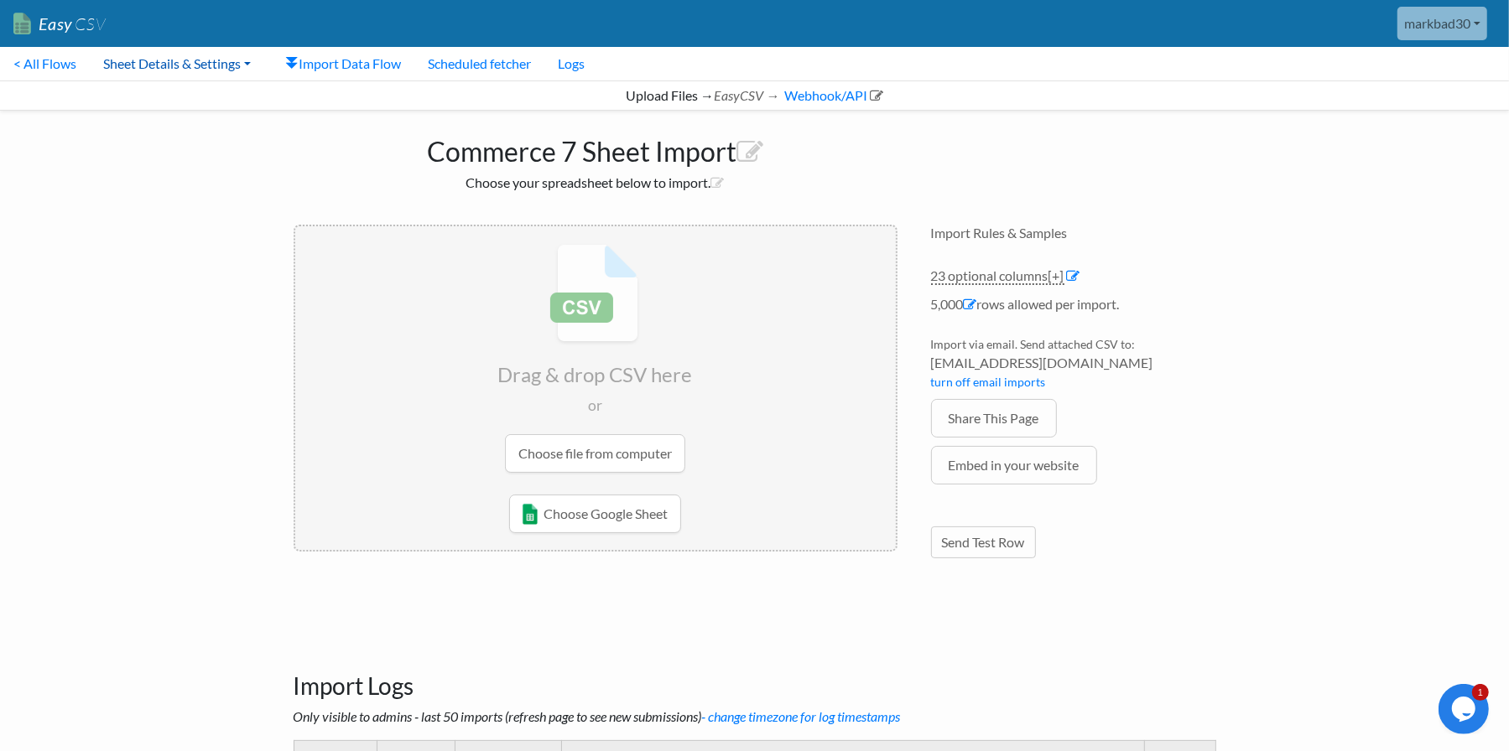
click at [203, 65] on link "Sheet Details & Settings" at bounding box center [177, 64] width 174 height 34
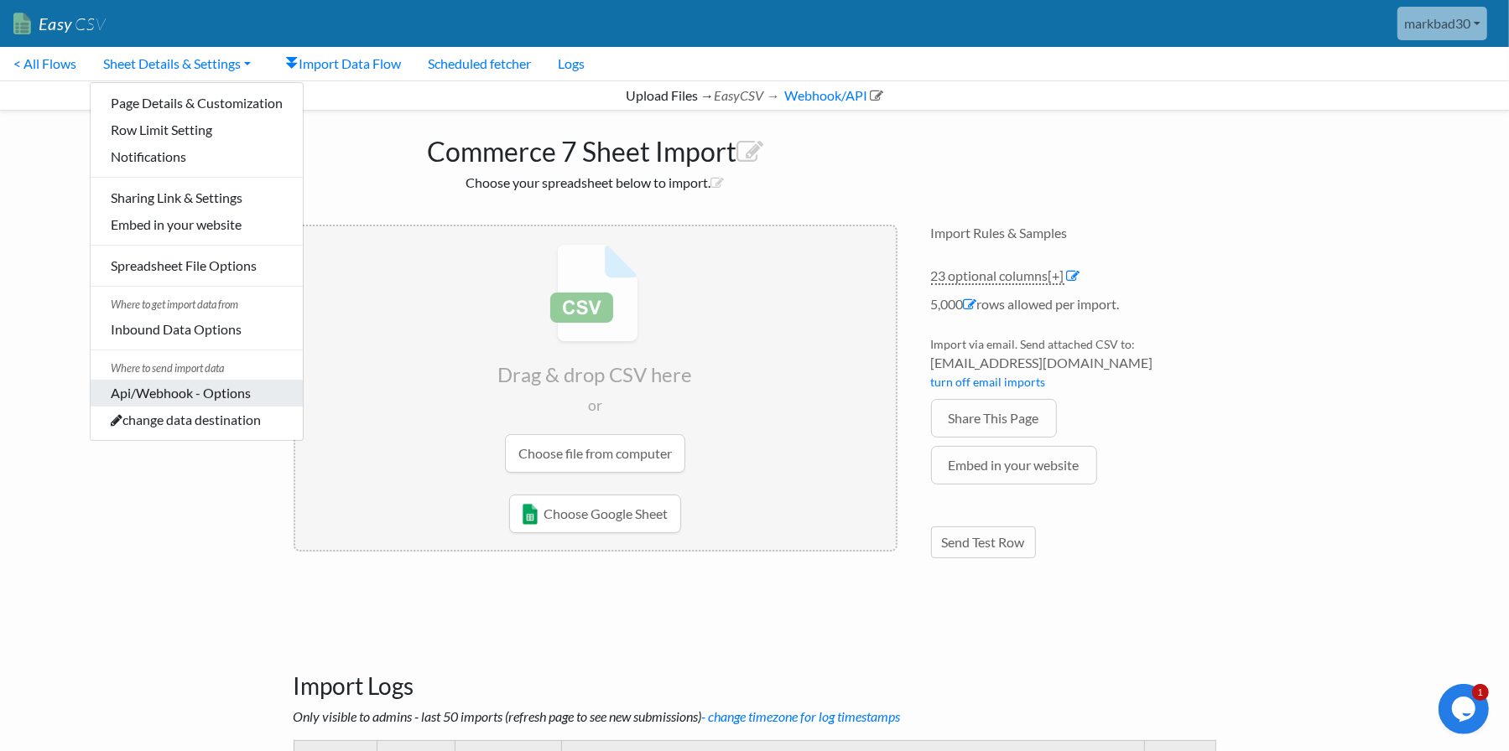
click at [222, 394] on link "Api/Webhook - Options" at bounding box center [197, 393] width 212 height 27
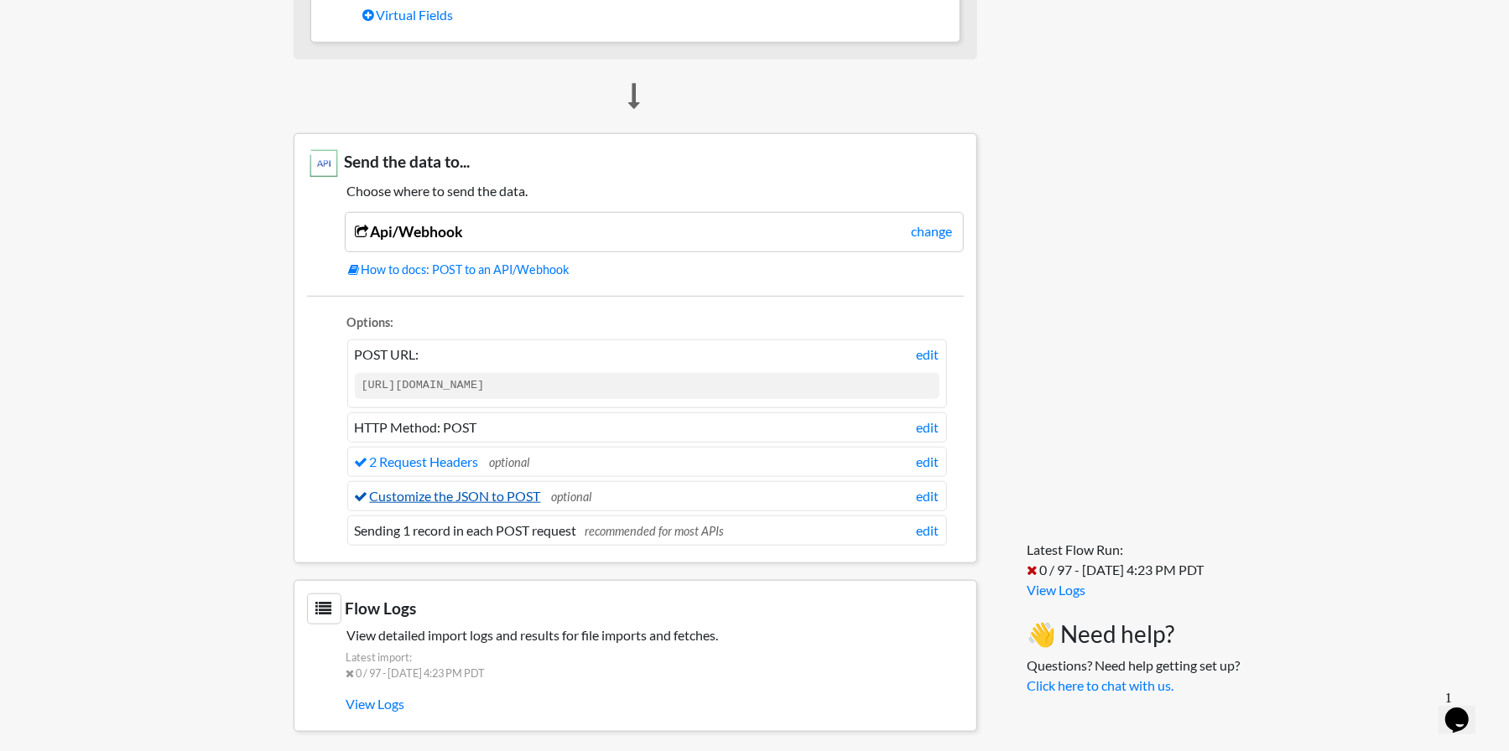
click at [445, 488] on link "Customize the JSON to POST" at bounding box center [448, 496] width 186 height 16
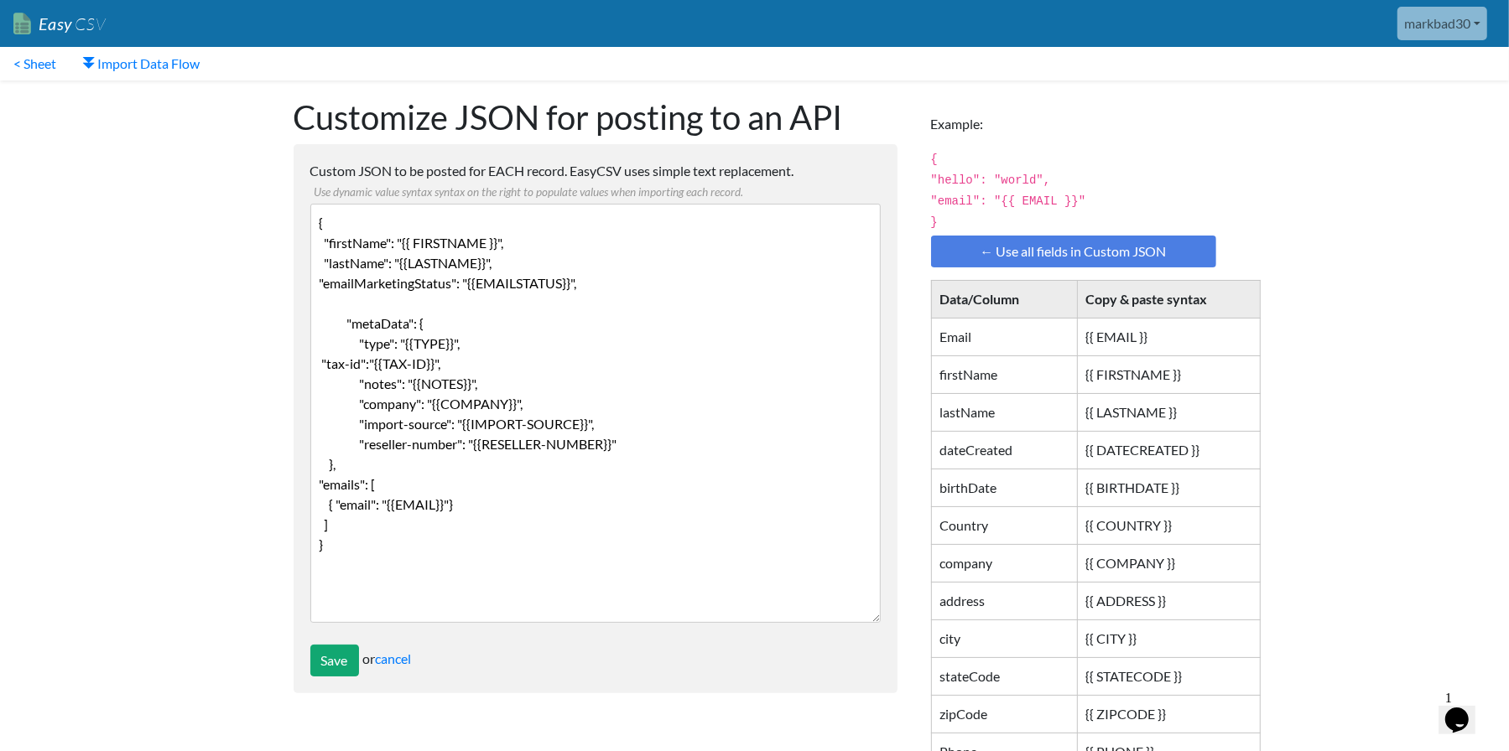
drag, startPoint x: 362, startPoint y: 299, endPoint x: 464, endPoint y: 295, distance: 101.5
click at [362, 299] on textarea "{ "firstName": "{{ FIRSTNAME }}", "lastName": "{{LASTNAME}}", "emailMarketingSt…" at bounding box center [595, 413] width 570 height 419
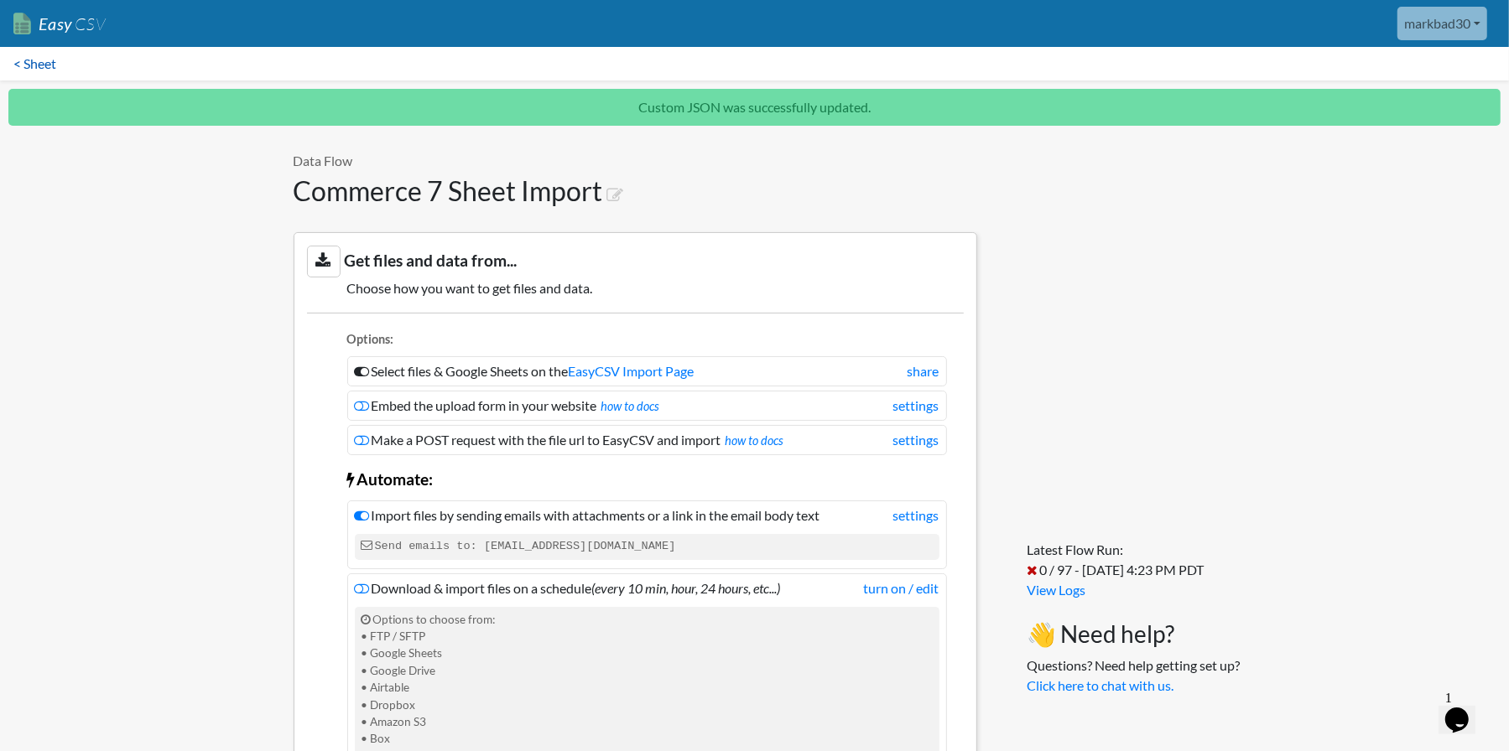
click at [43, 62] on link "< Sheet" at bounding box center [35, 64] width 70 height 34
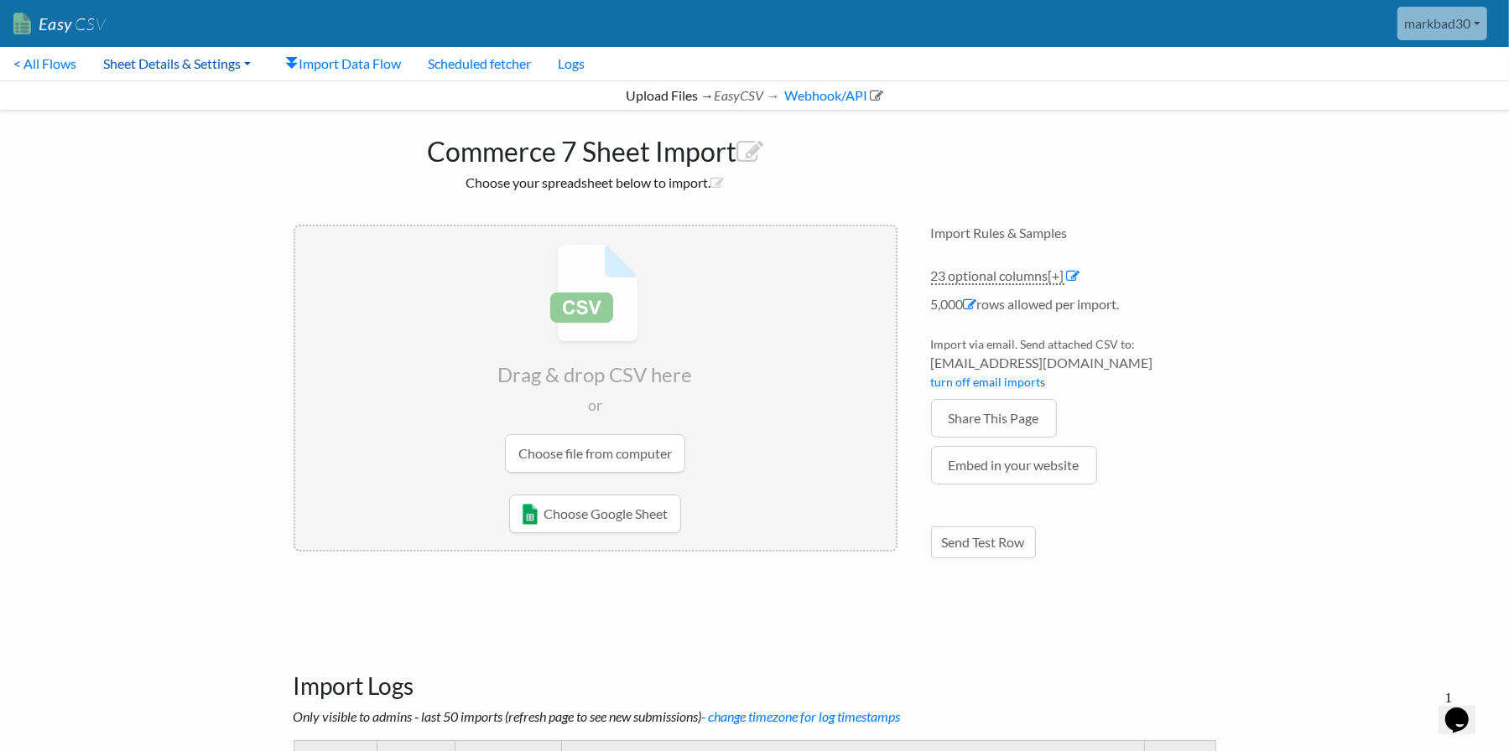
click at [188, 66] on link "Sheet Details & Settings" at bounding box center [177, 64] width 174 height 34
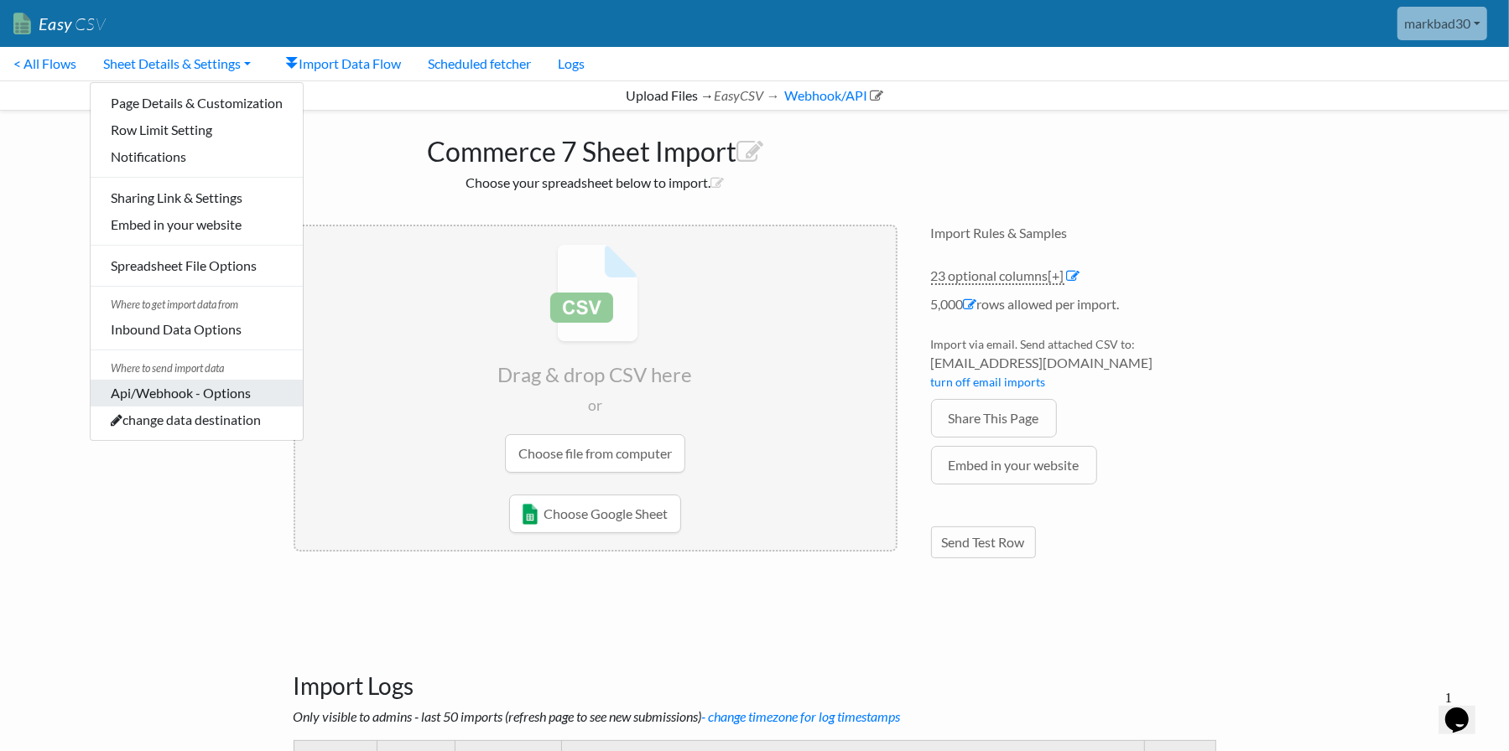
click at [169, 396] on link "Api/Webhook - Options" at bounding box center [197, 393] width 212 height 27
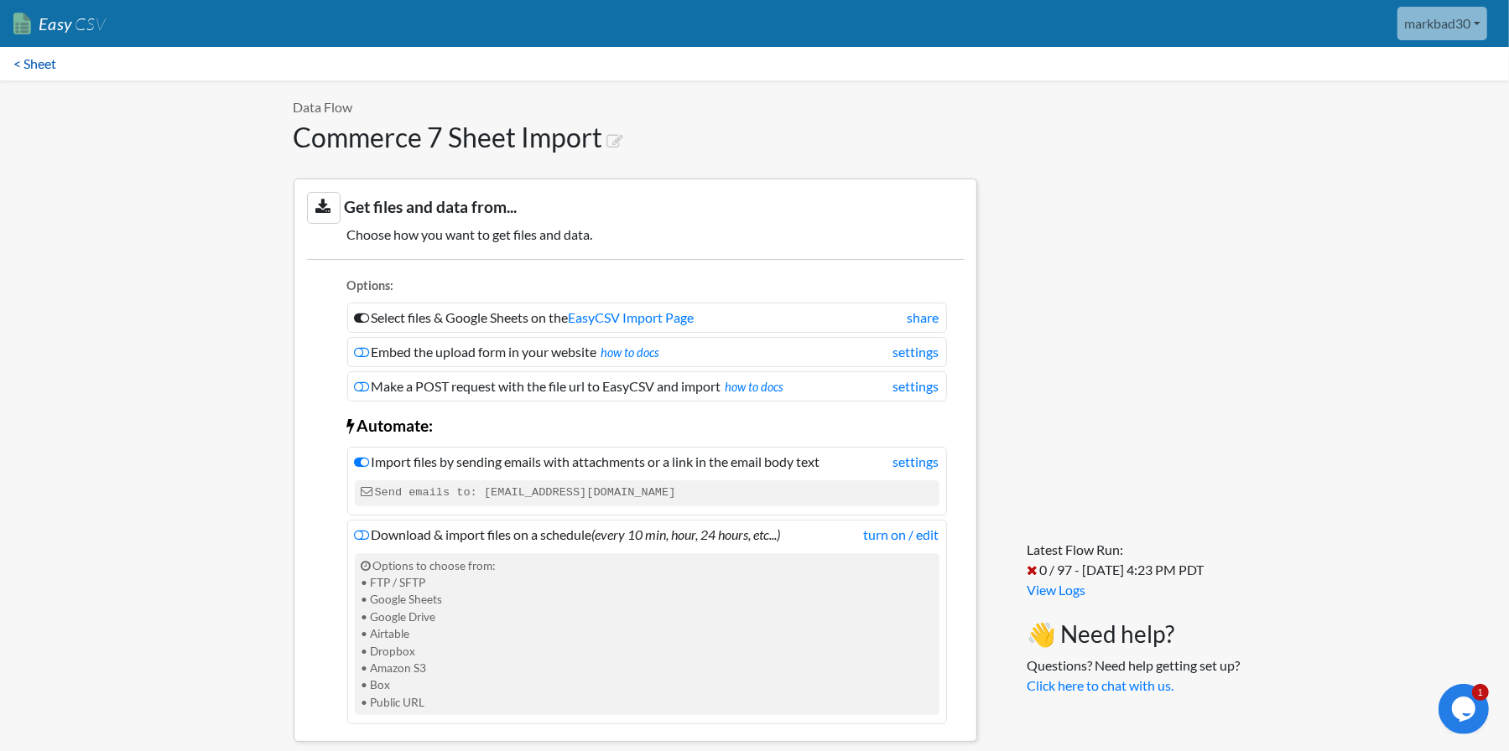
click at [31, 65] on link "< Sheet" at bounding box center [35, 64] width 70 height 34
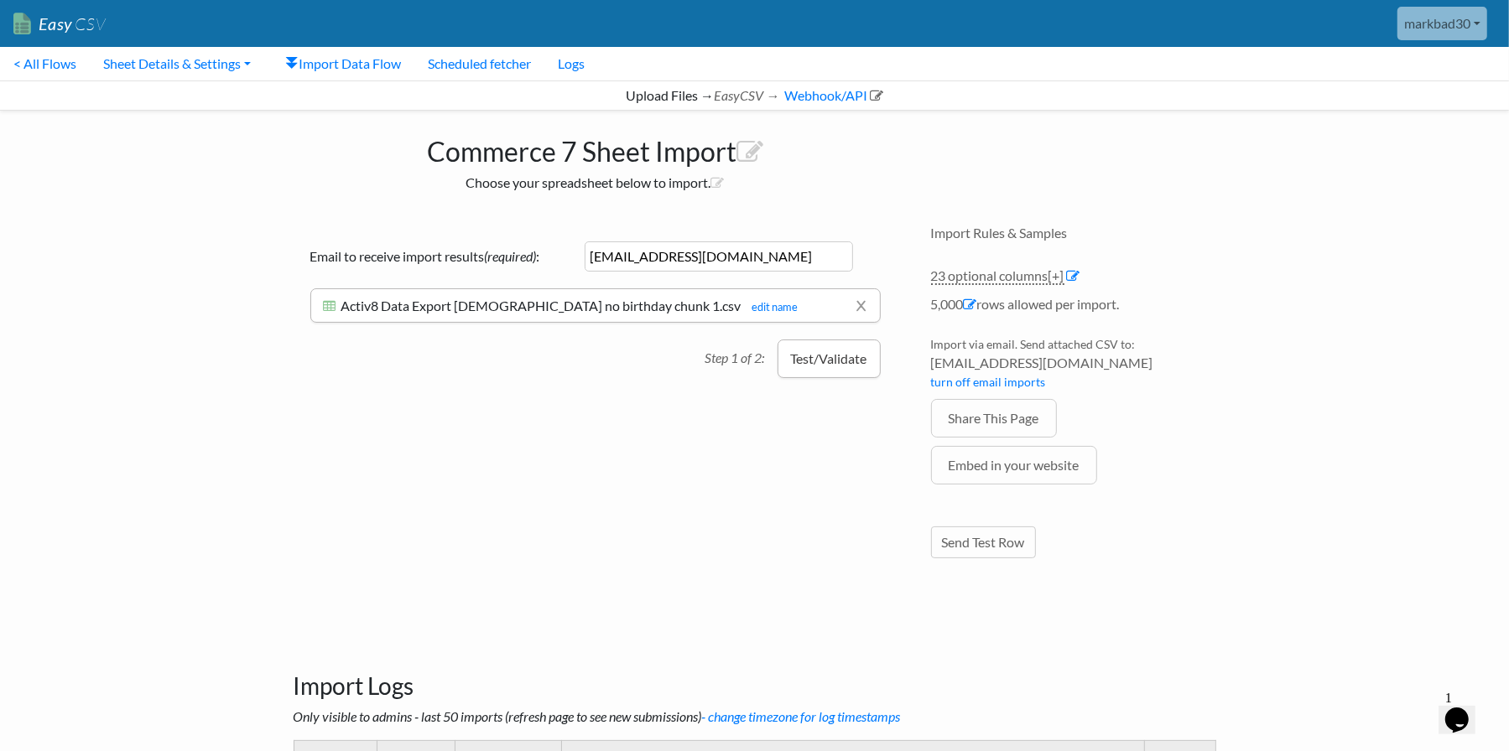
click at [833, 362] on button "Test/Validate" at bounding box center [828, 359] width 103 height 39
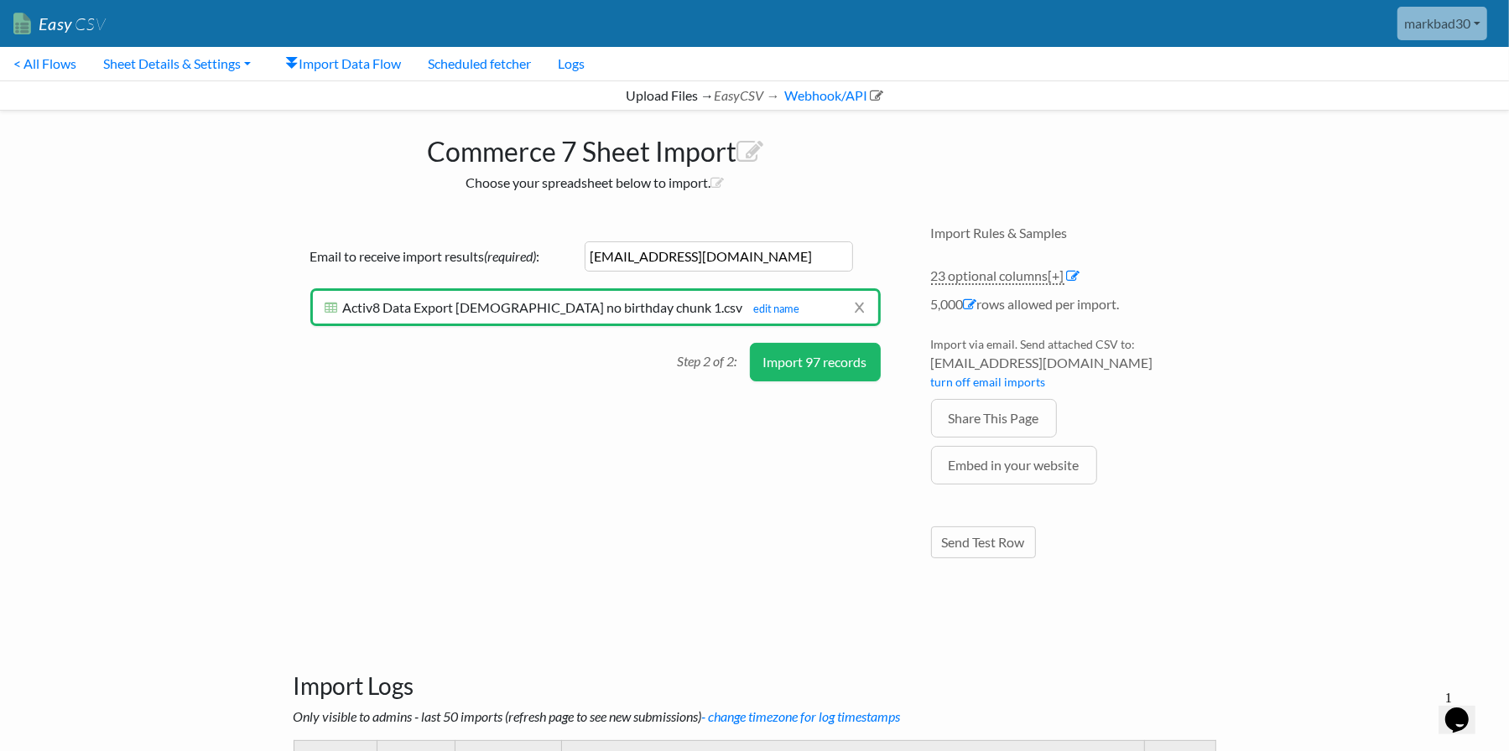
click at [830, 363] on button "Import 97 records" at bounding box center [815, 362] width 131 height 39
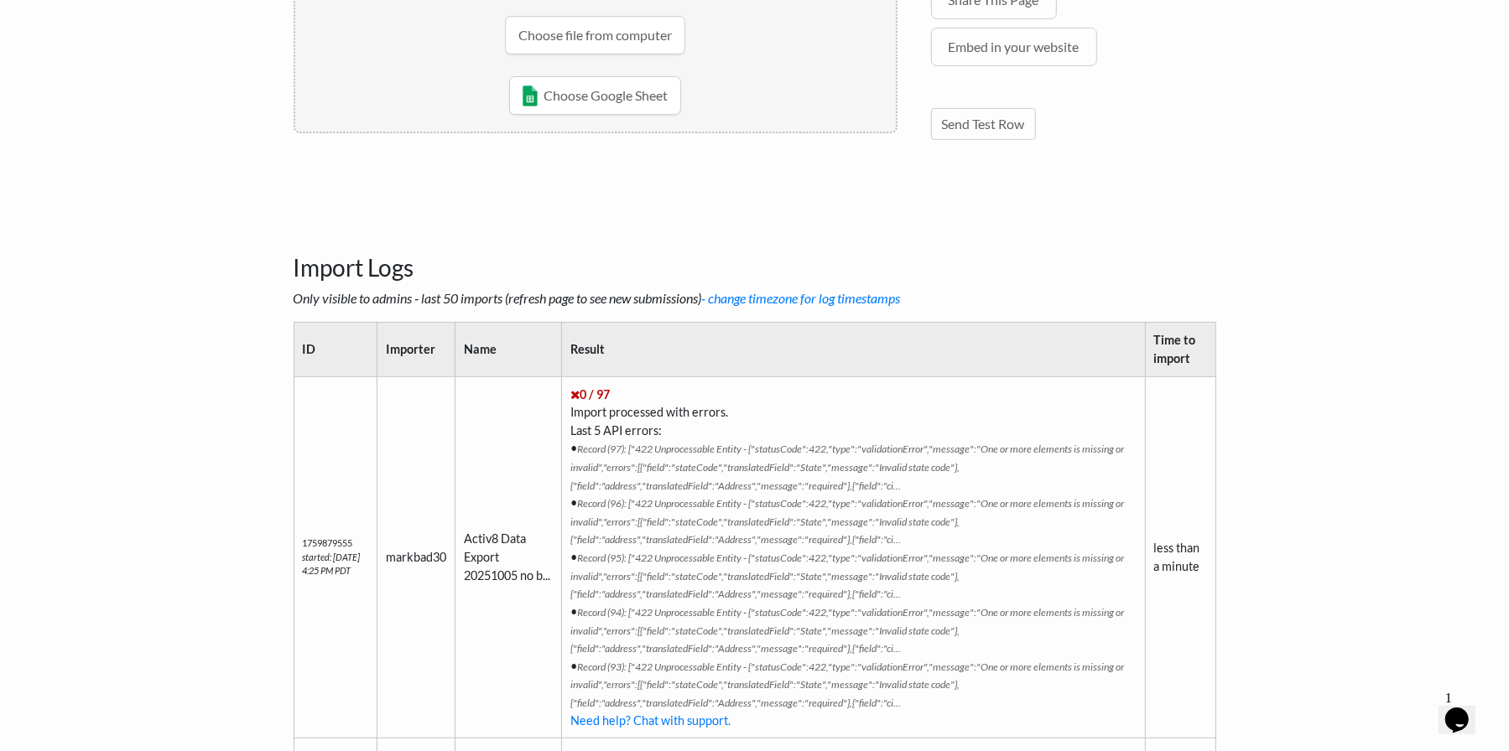
scroll to position [419, 0]
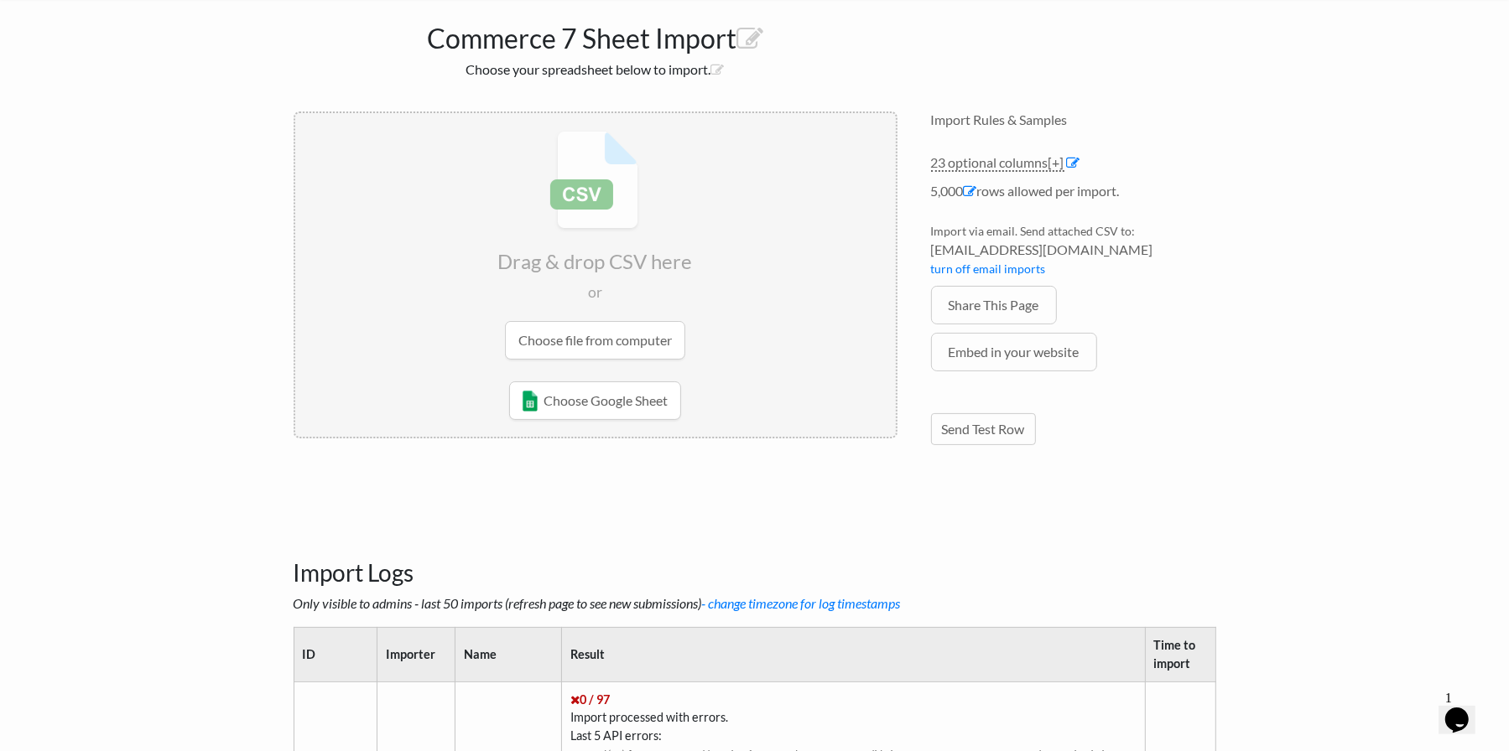
scroll to position [0, 0]
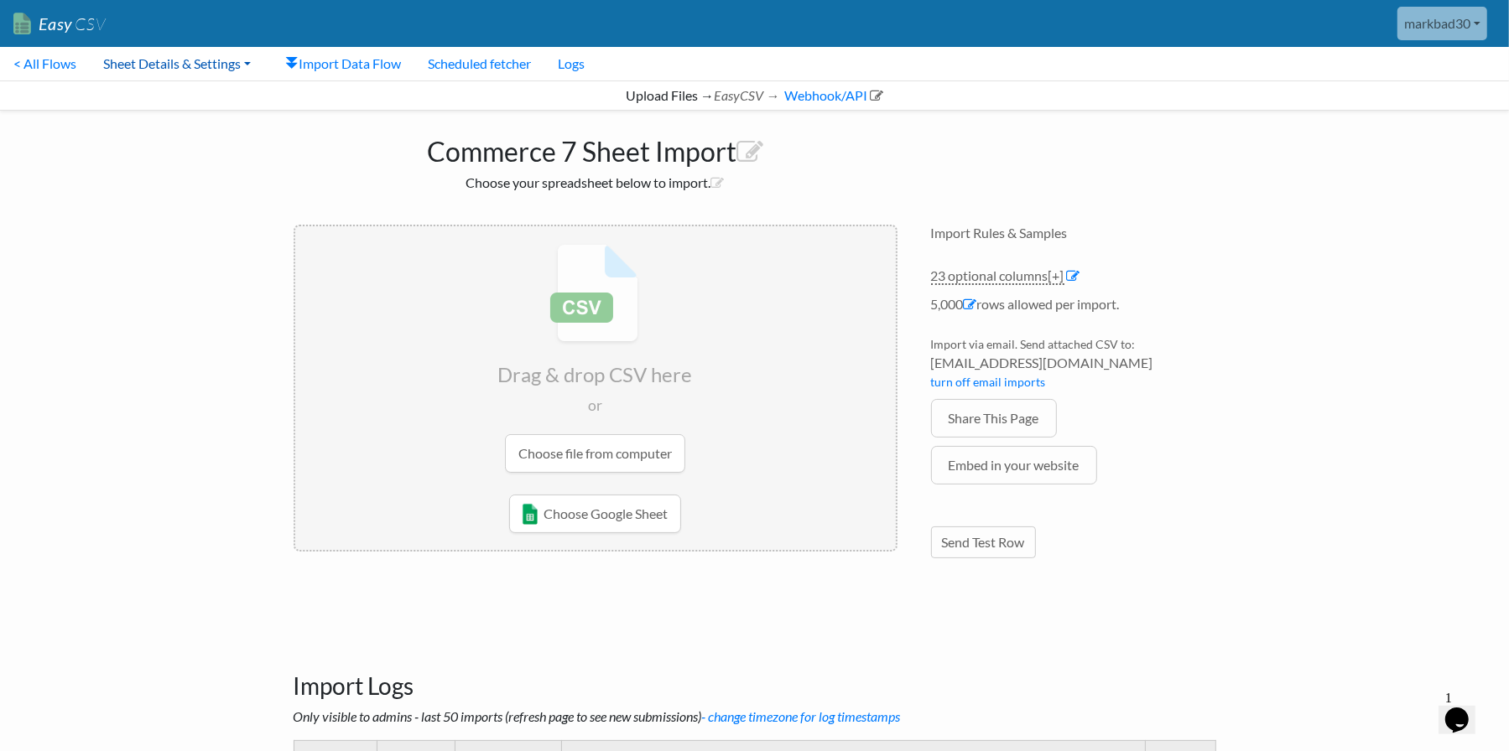
click at [170, 69] on link "Sheet Details & Settings" at bounding box center [177, 64] width 174 height 34
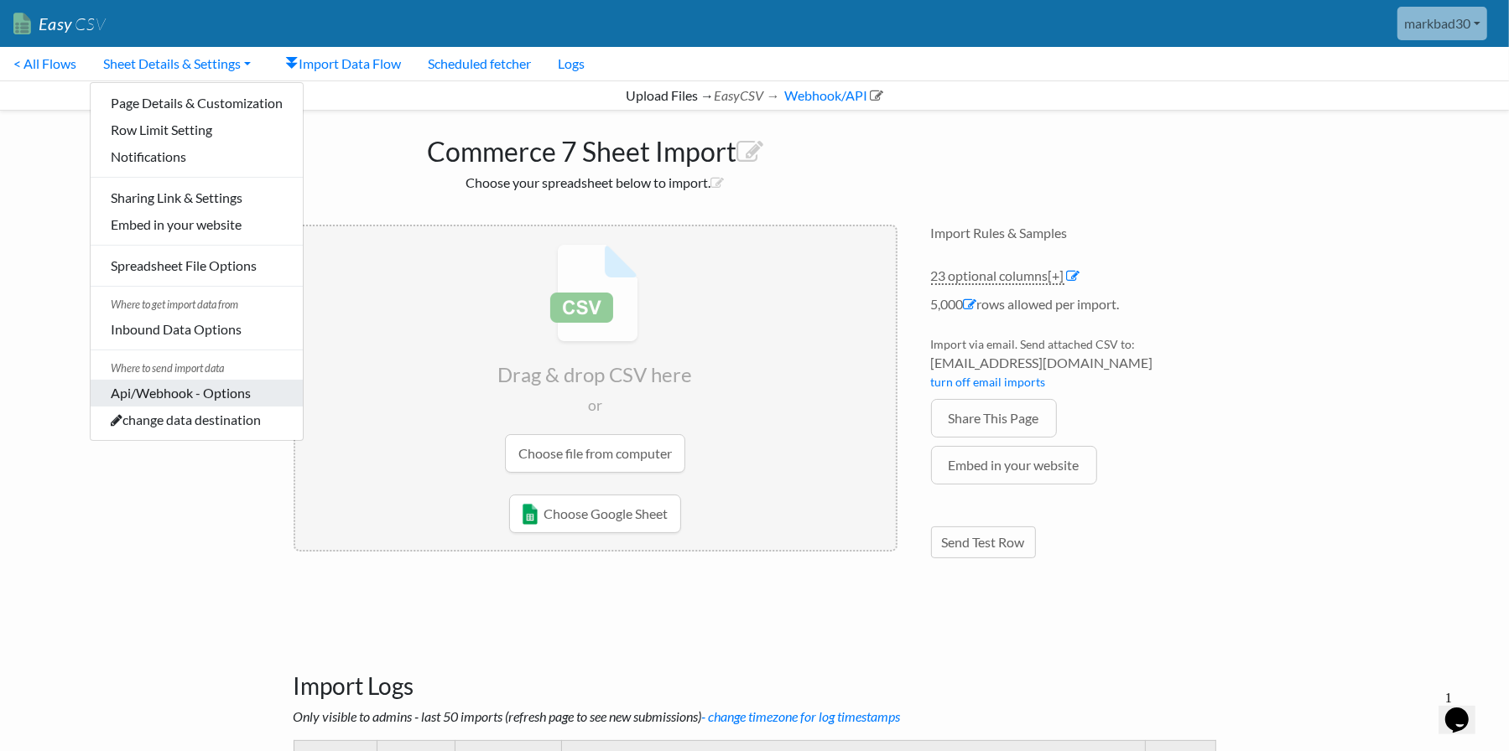
click at [202, 394] on link "Api/Webhook - Options" at bounding box center [197, 393] width 212 height 27
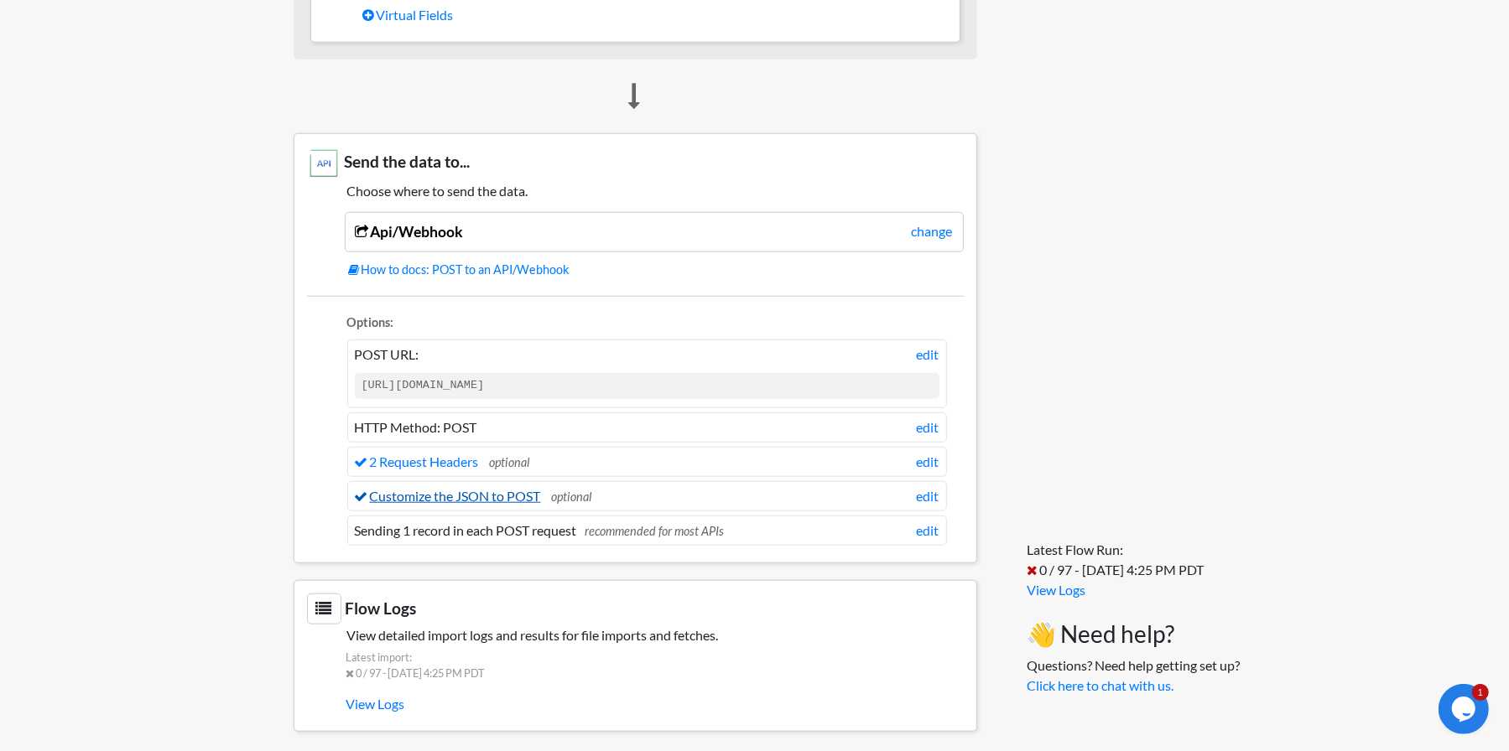
click at [443, 491] on link "Customize the JSON to POST" at bounding box center [448, 496] width 186 height 16
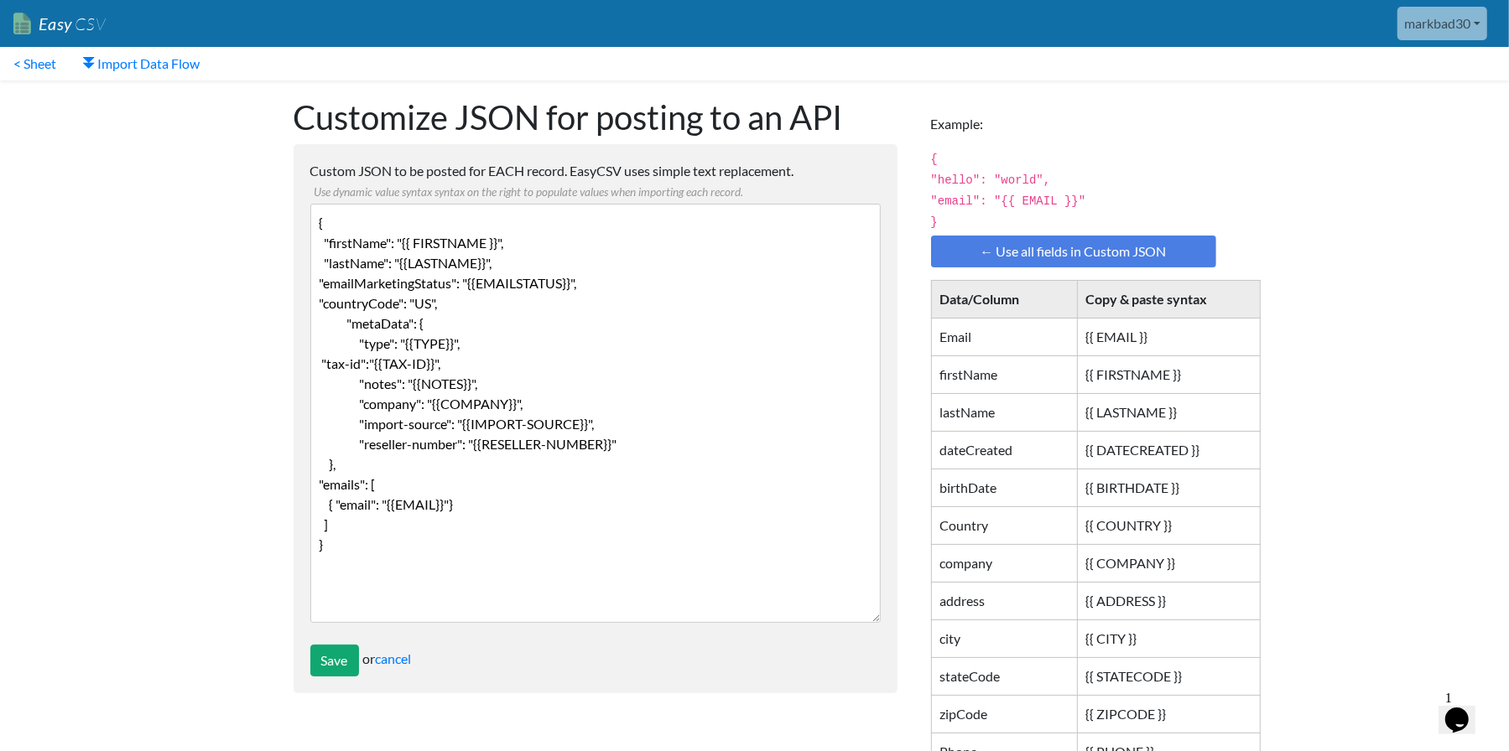
click at [609, 285] on textarea "{ "firstName": "{{ FIRSTNAME }}", "lastName": "{{LASTNAME}}", "emailMarketingSt…" at bounding box center [595, 413] width 570 height 419
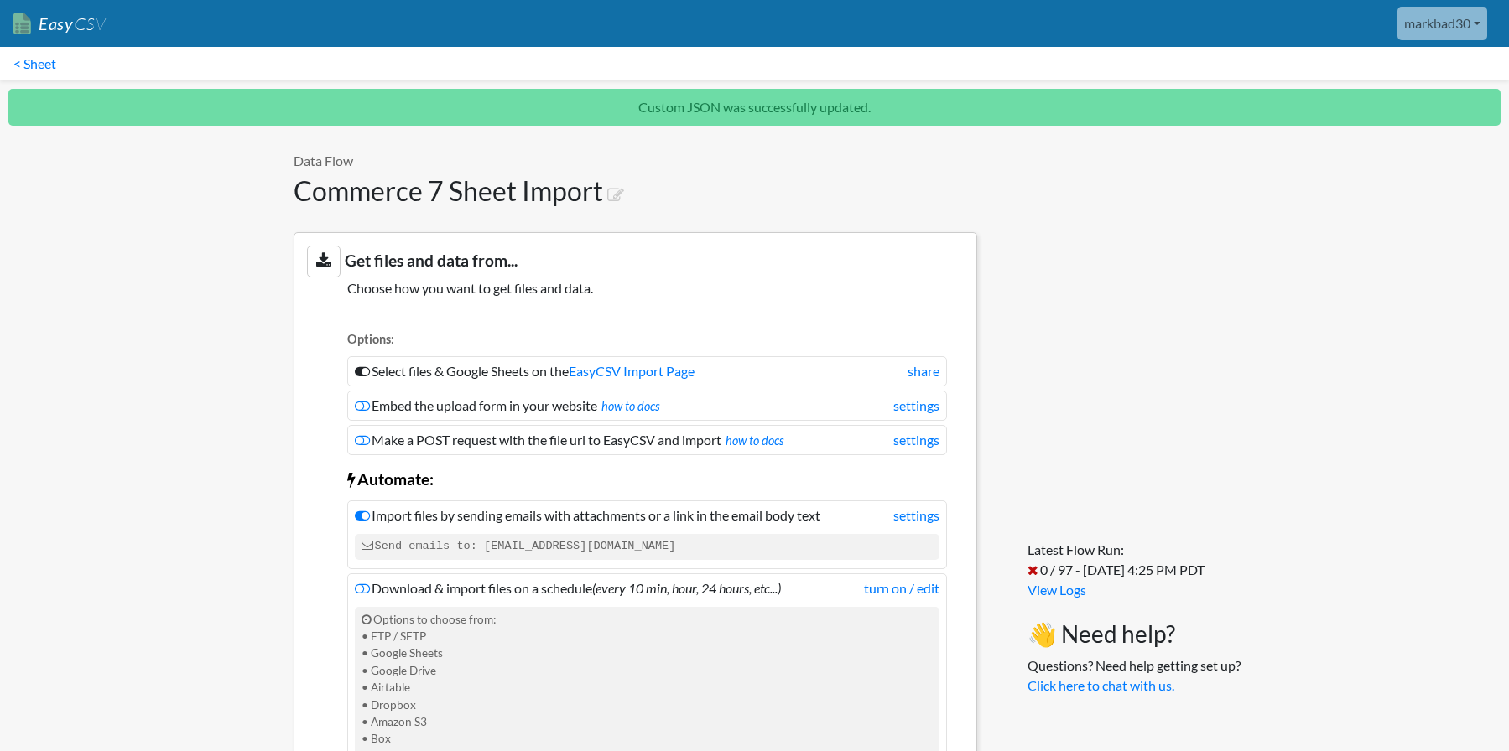
scroll to position [1228, 0]
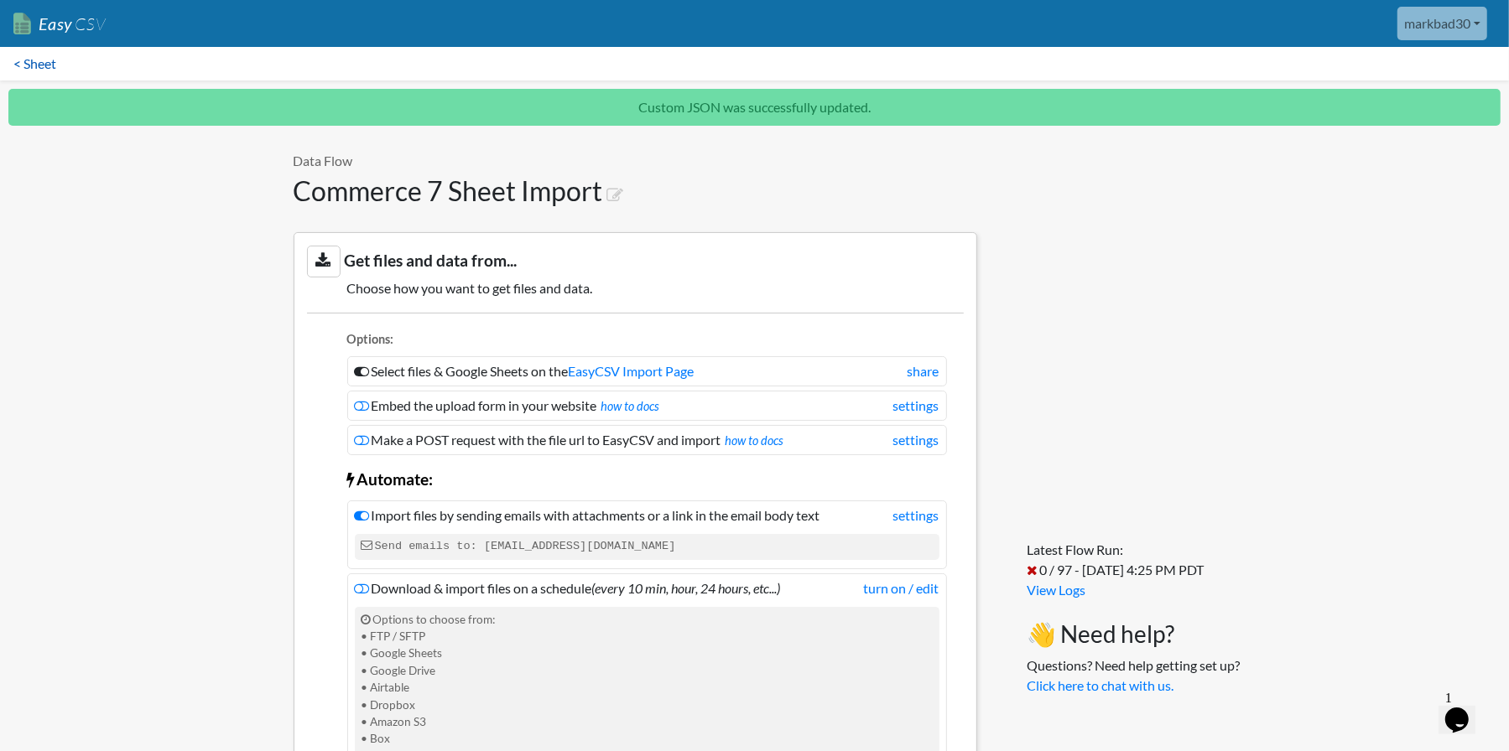
click at [42, 62] on link "< Sheet" at bounding box center [35, 64] width 70 height 34
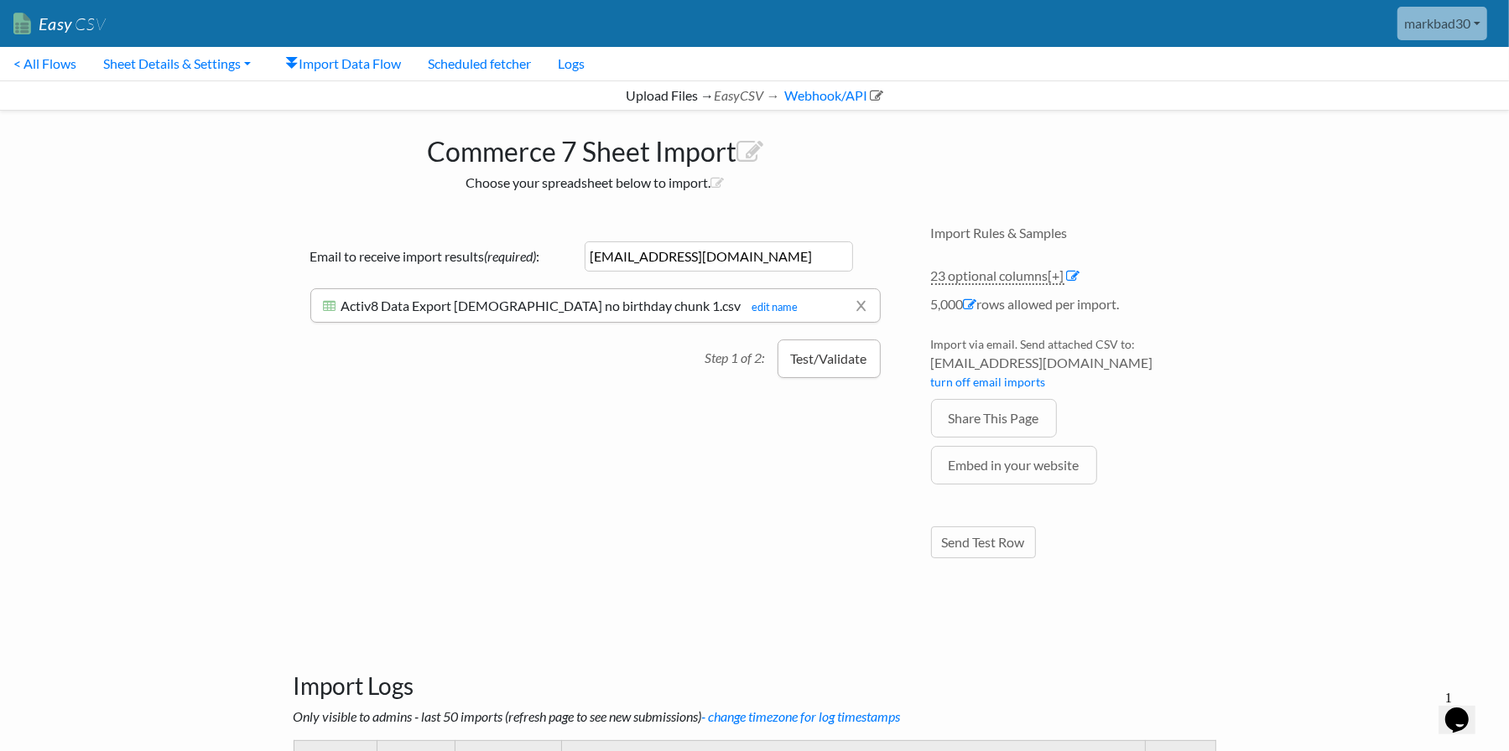
click at [849, 355] on button "Test/Validate" at bounding box center [828, 359] width 103 height 39
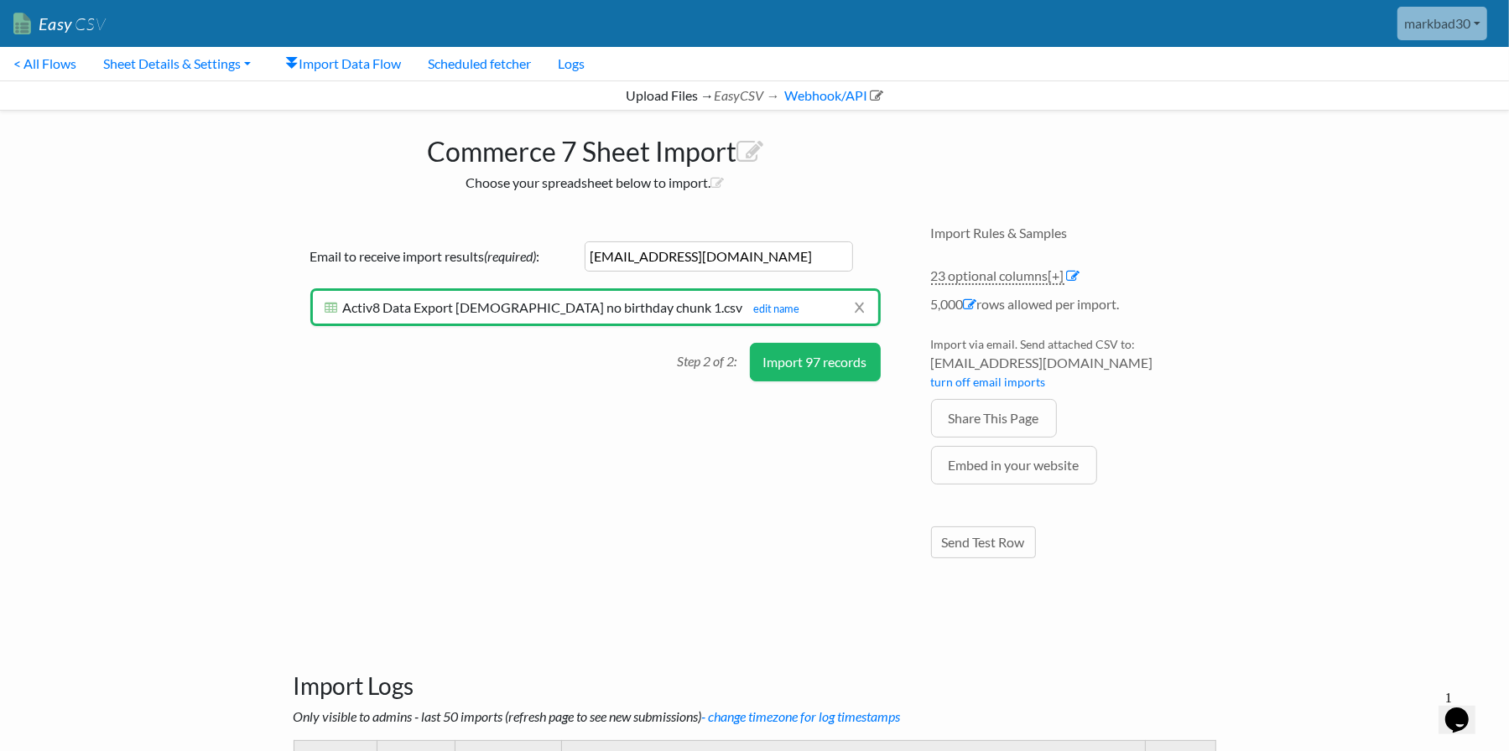
click at [842, 356] on button "Import 97 records" at bounding box center [815, 362] width 131 height 39
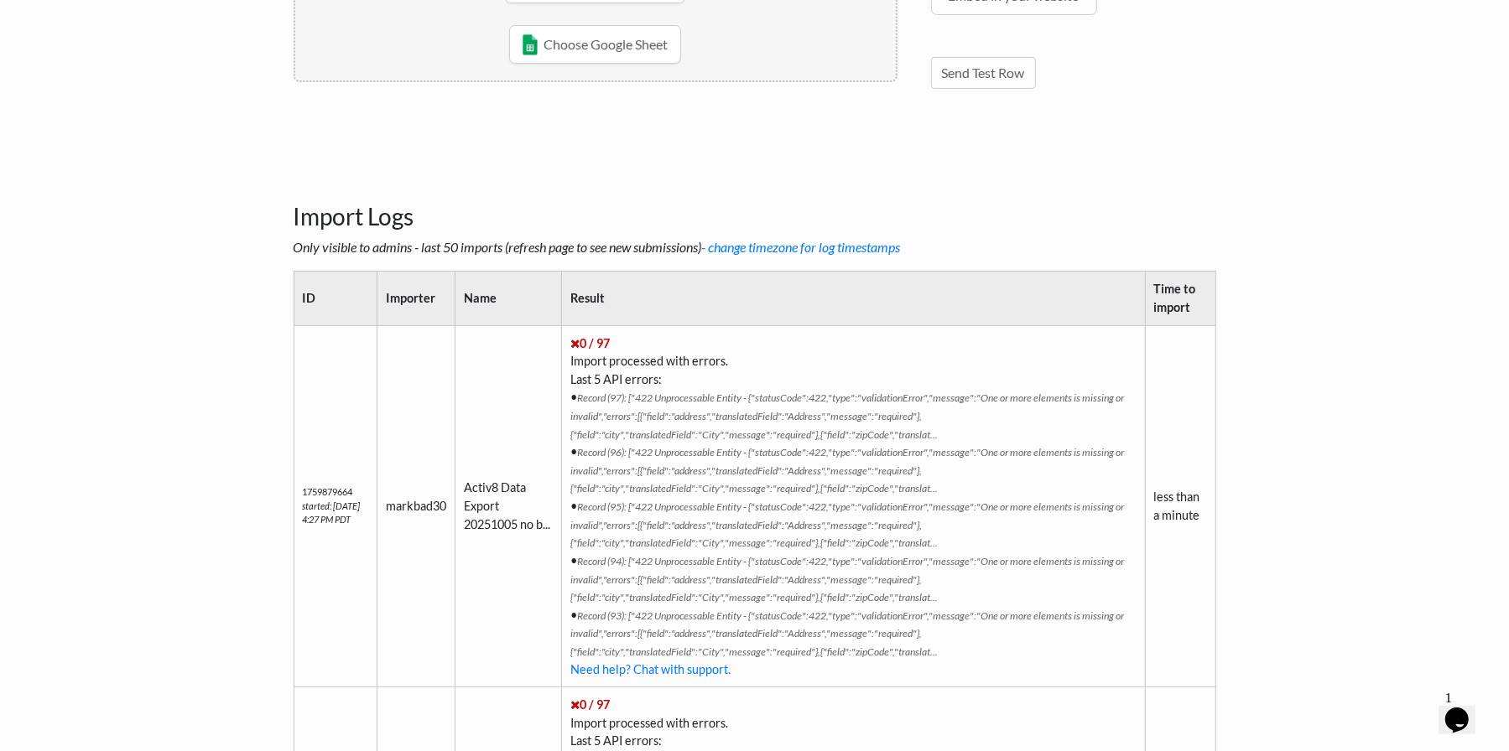
scroll to position [587, 0]
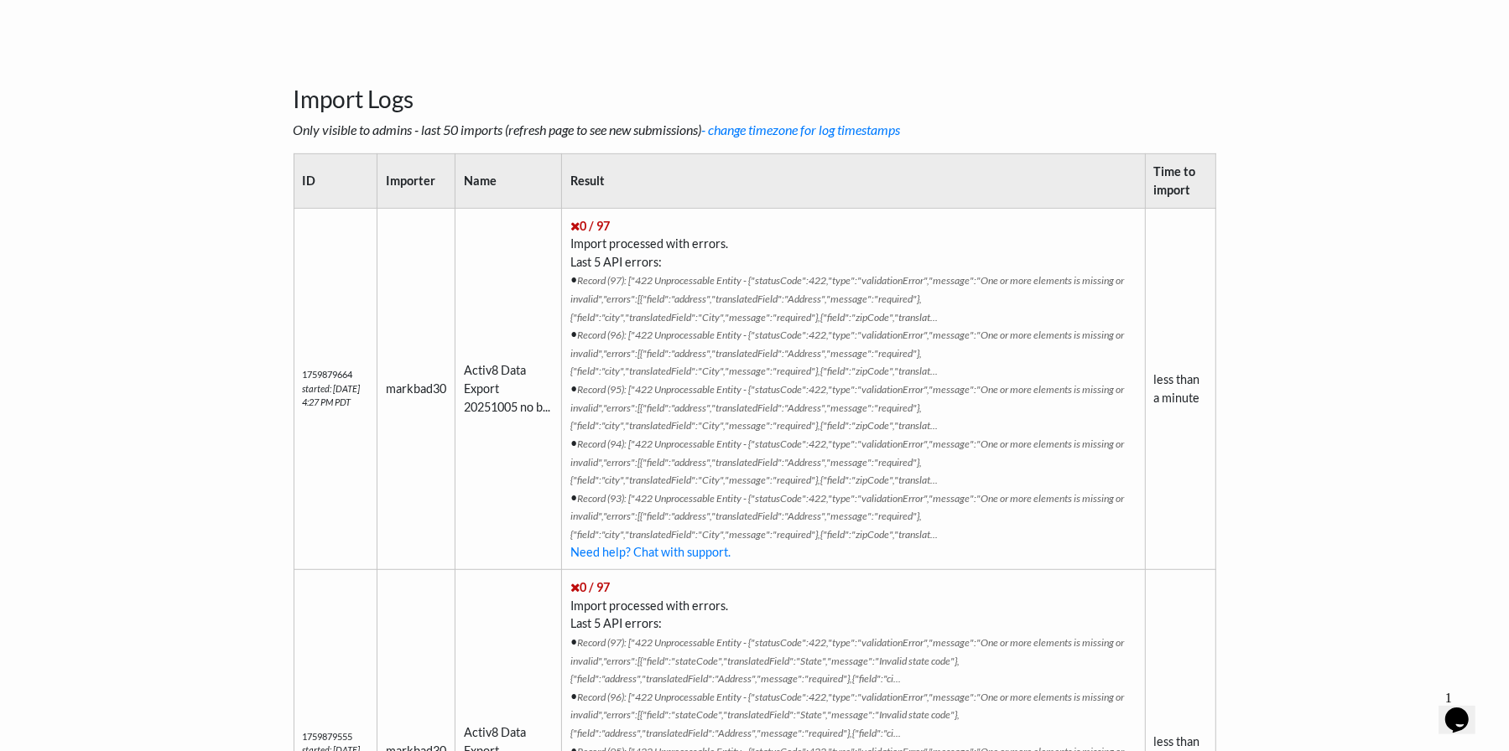
click at [182, 266] on body "Easy CSV markbad30 Markbad30 All Flows All CSV Generators Business & Plan Info …" at bounding box center [754, 710] width 1509 height 2594
click at [542, 420] on td "Activ8 Data Export 20251005 no b..." at bounding box center [507, 389] width 106 height 362
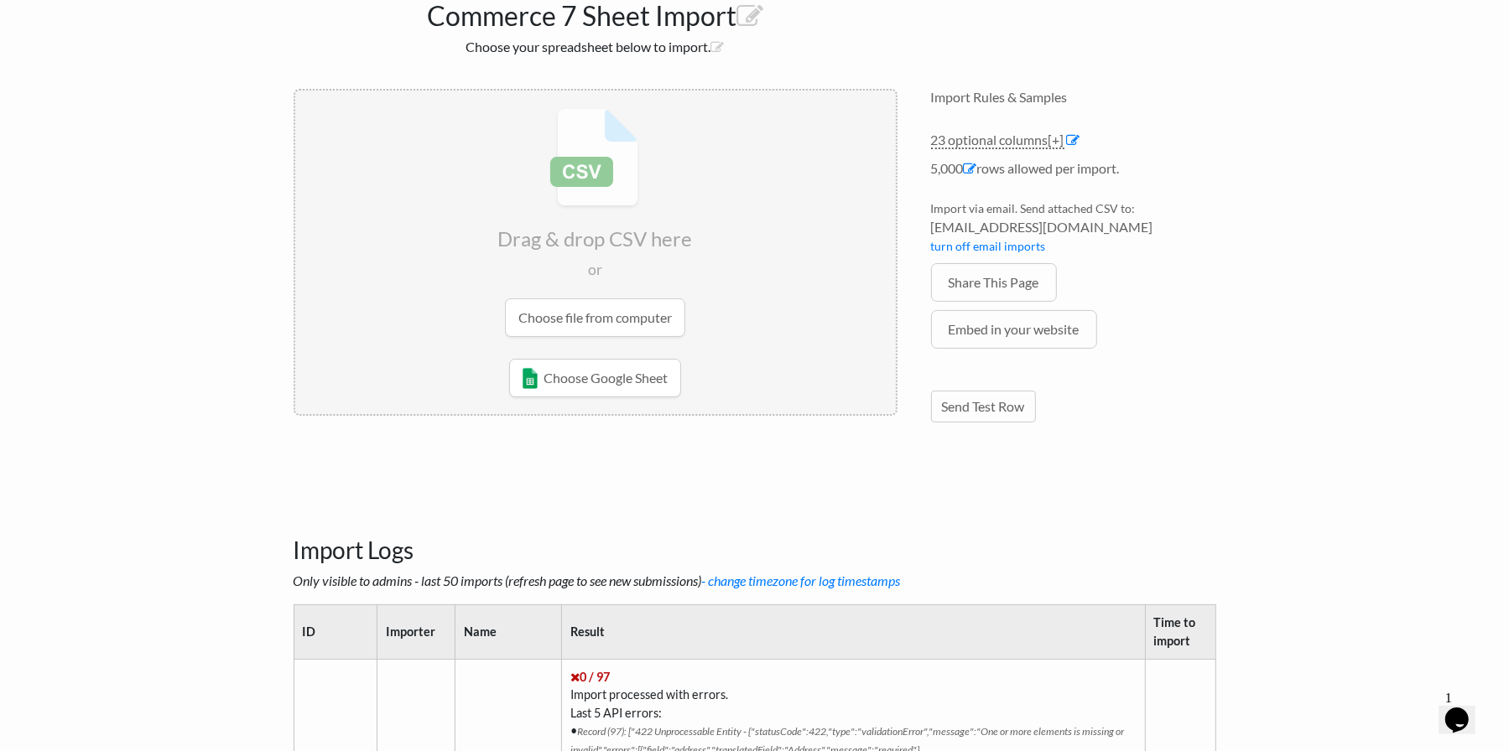
scroll to position [0, 0]
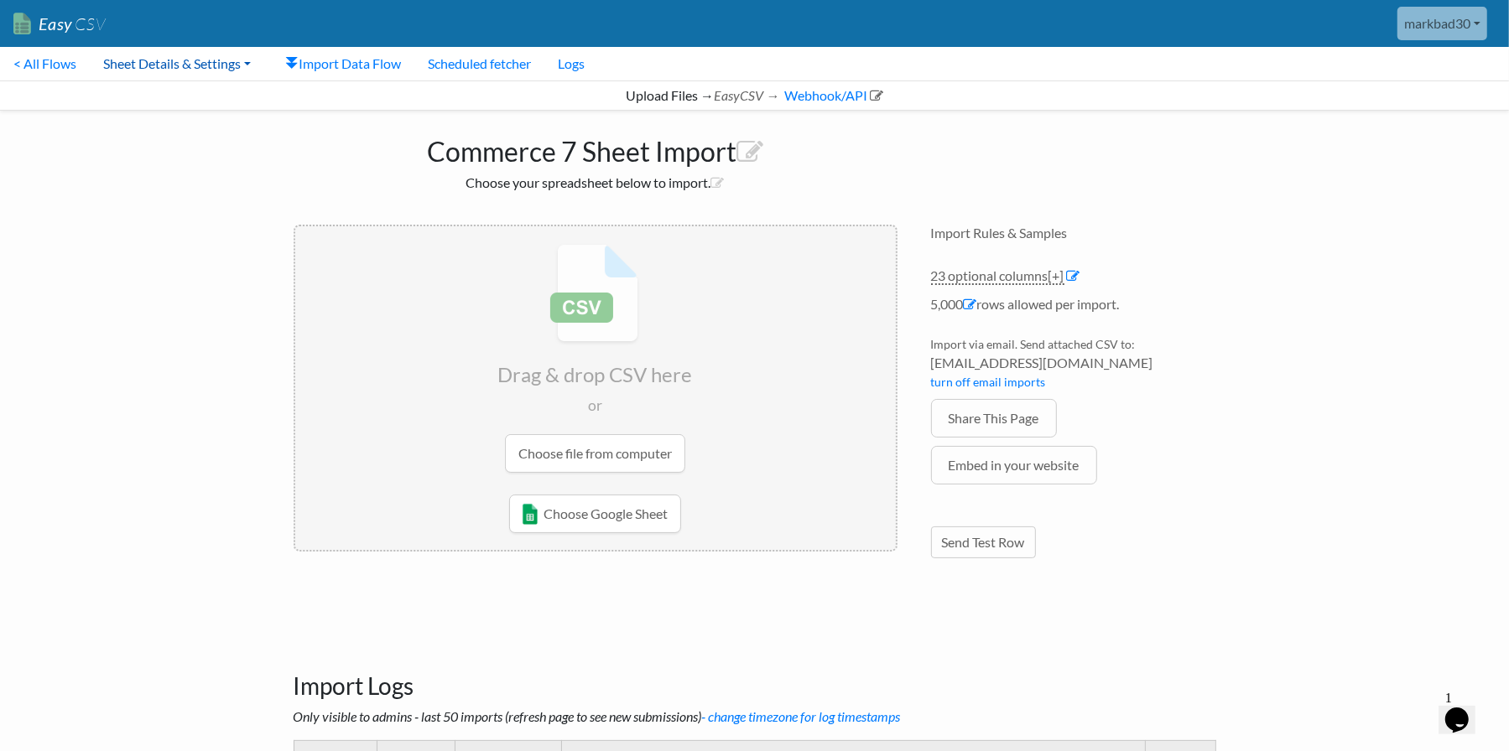
click at [118, 48] on link "Sheet Details & Settings" at bounding box center [177, 64] width 174 height 34
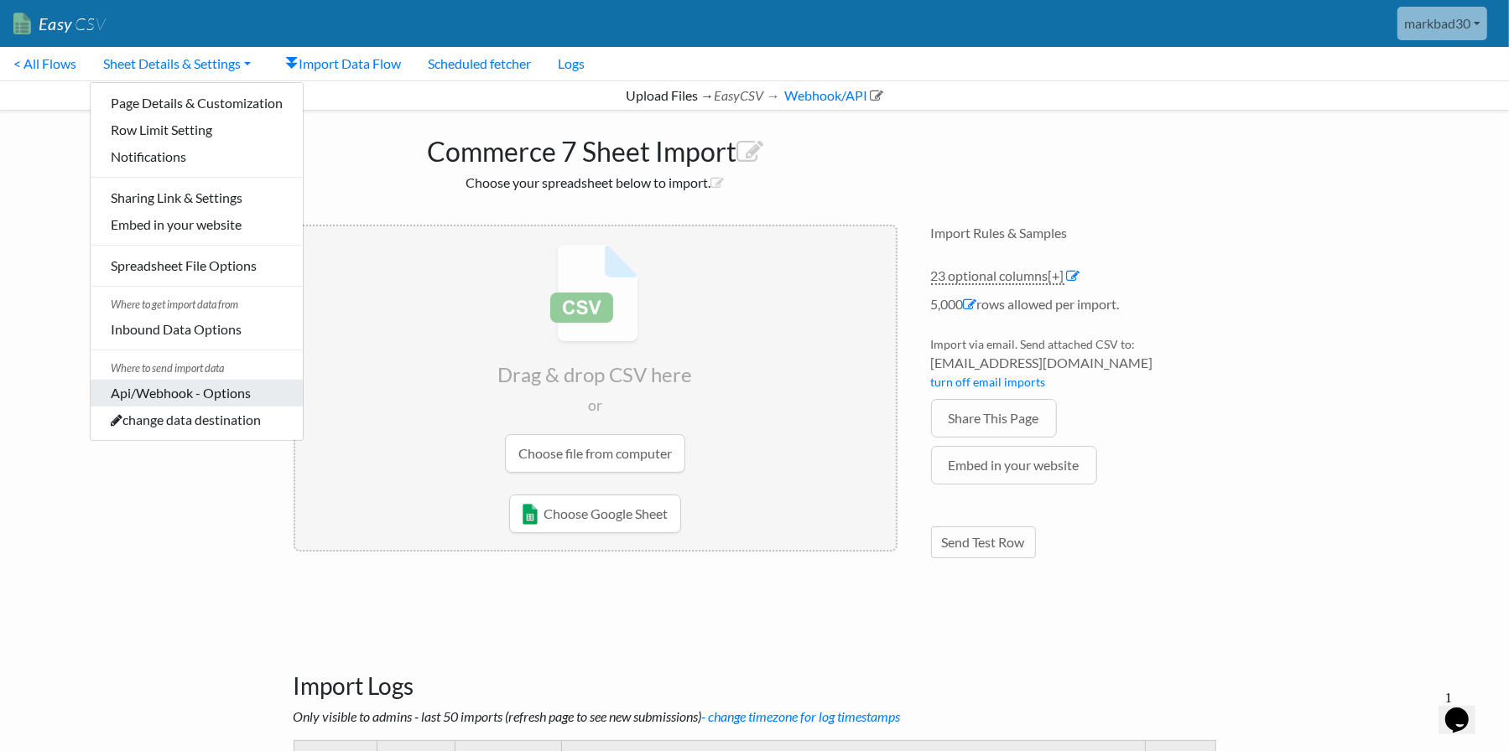
click at [155, 385] on link "Api/Webhook - Options" at bounding box center [197, 393] width 212 height 27
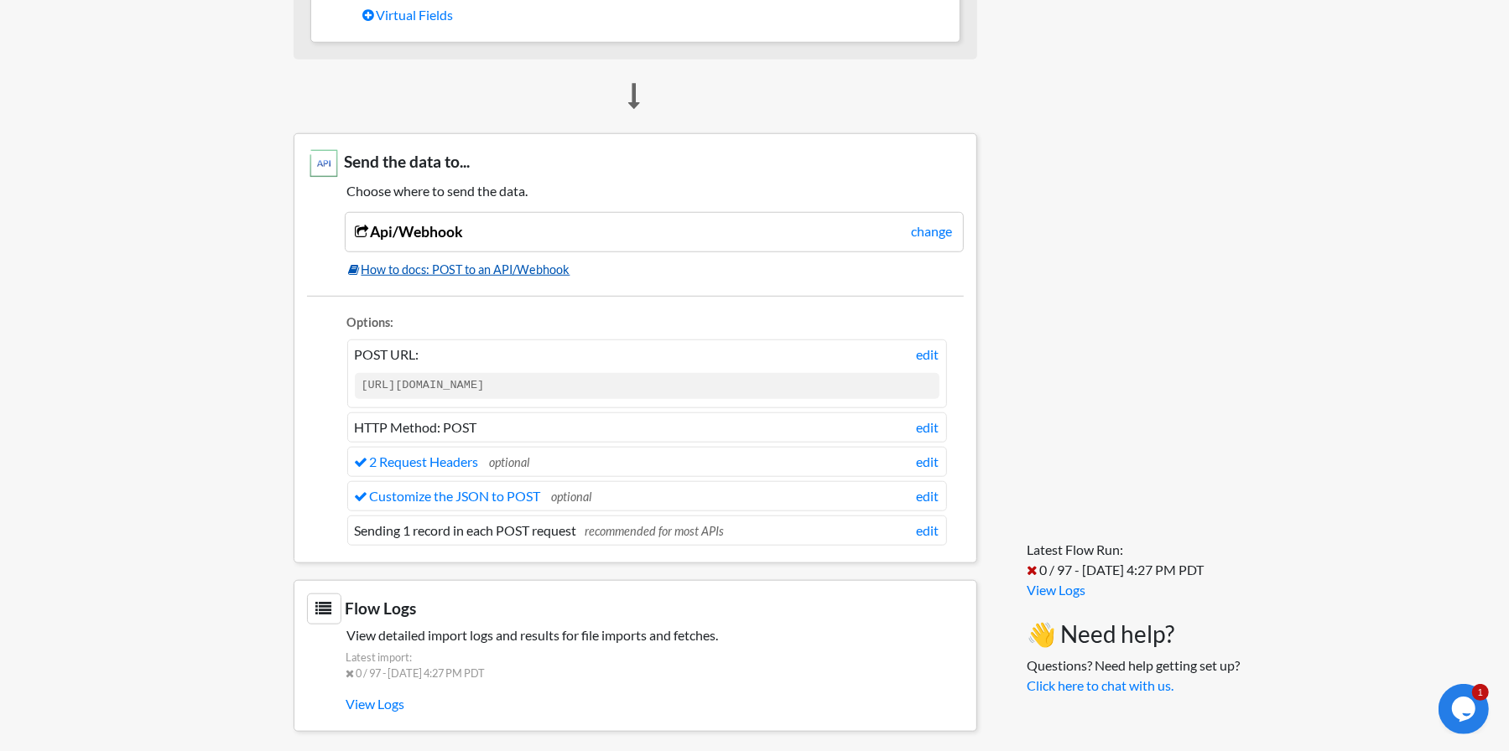
click at [548, 262] on link "How to docs: POST to an API/Webhook" at bounding box center [656, 270] width 615 height 18
click at [489, 488] on link "Customize the JSON to POST" at bounding box center [448, 496] width 186 height 16
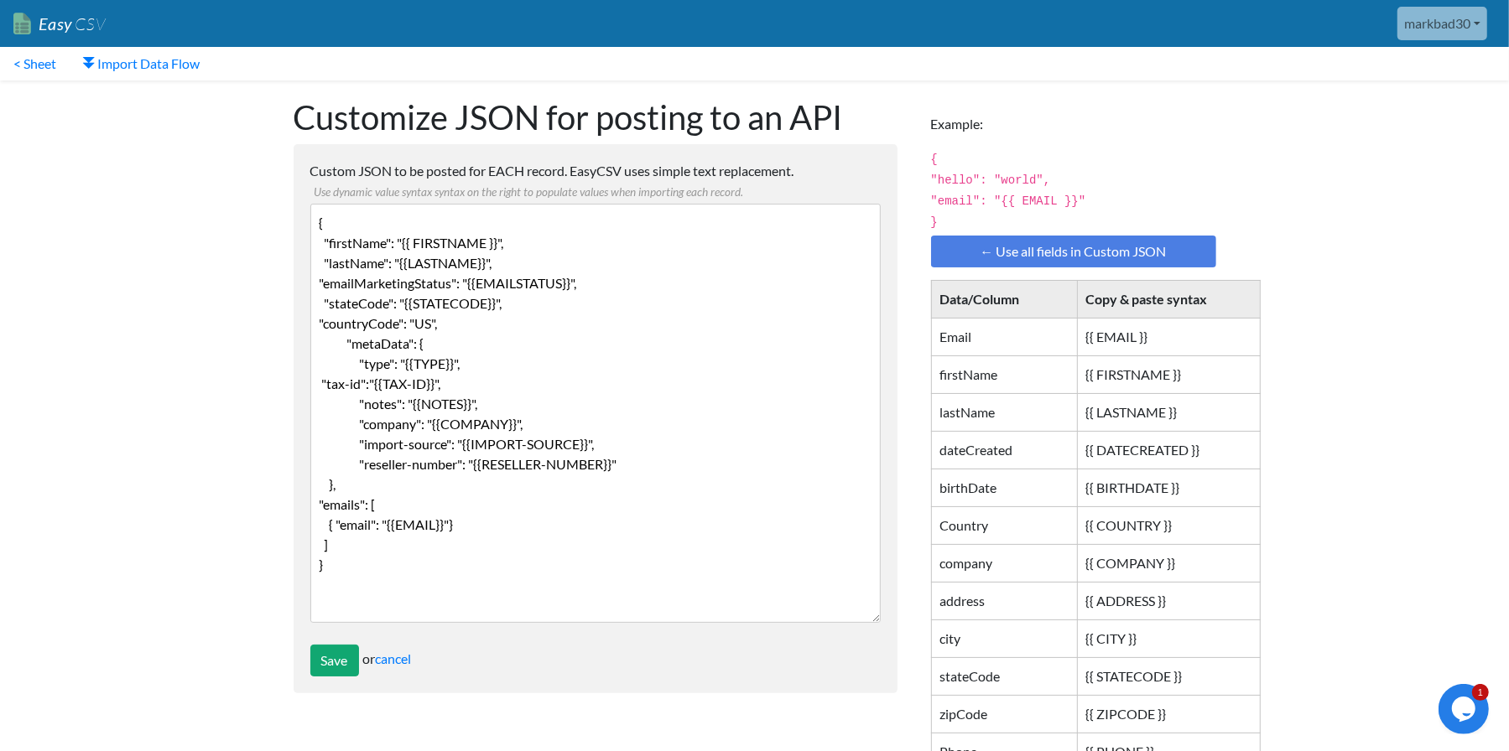
click at [428, 301] on textarea "{ "firstName": "{{ FIRSTNAME }}", "lastName": "{{LASTNAME}}", "emailMarketingSt…" at bounding box center [595, 413] width 570 height 419
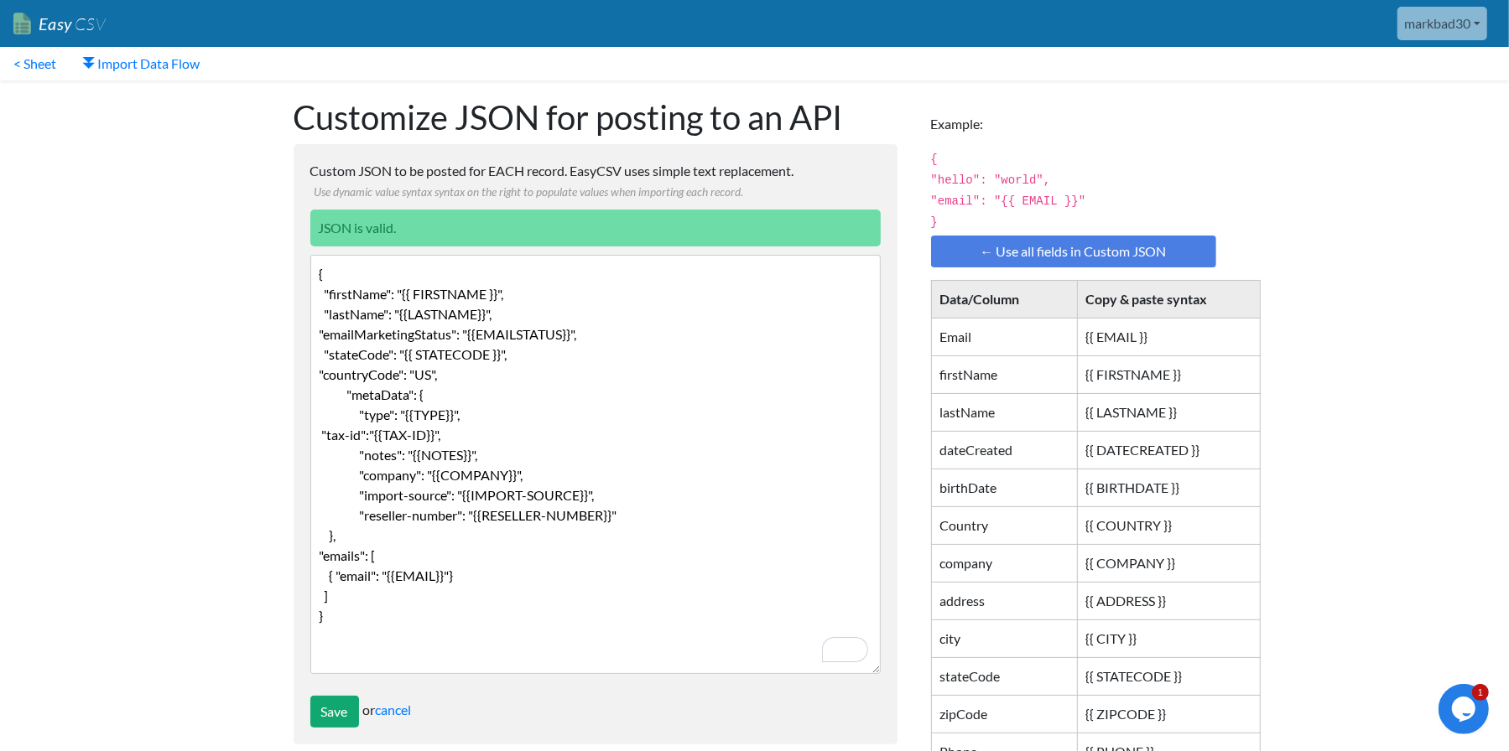
click at [356, 328] on textarea "{ "firstName": "{{ FIRSTNAME }}", "lastName": "{{LASTNAME}}", "emailMarketingSt…" at bounding box center [595, 464] width 570 height 419
click at [515, 317] on textarea "{ "firstName": "{{ FIRSTNAME }}", "lastName": "{{LASTNAME}}", "emailMarketingSt…" at bounding box center [595, 464] width 570 height 419
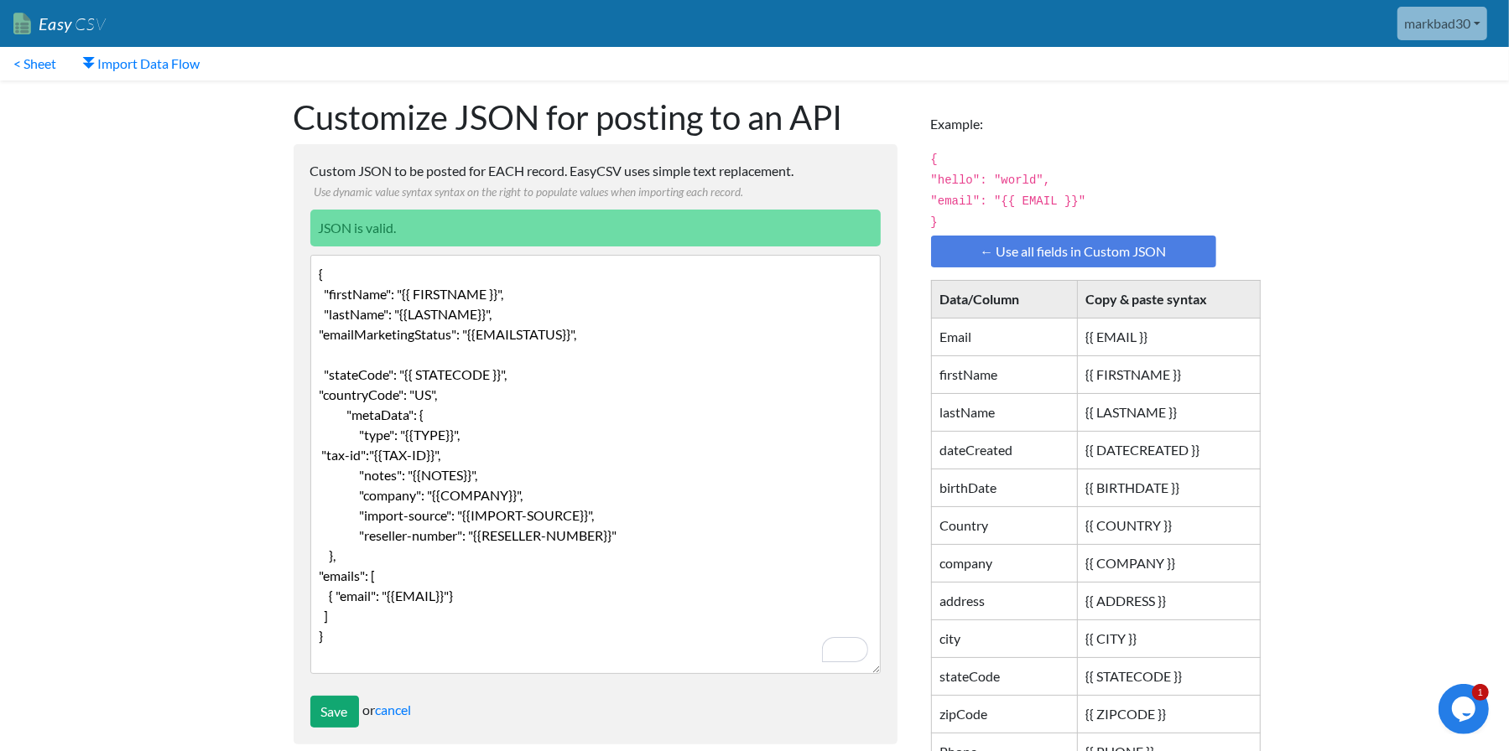
paste textarea ""address": "{{ADDRESS}}", "city": "{{CITY}}", "stateCode": "{{STATECODE}}", "zi…"
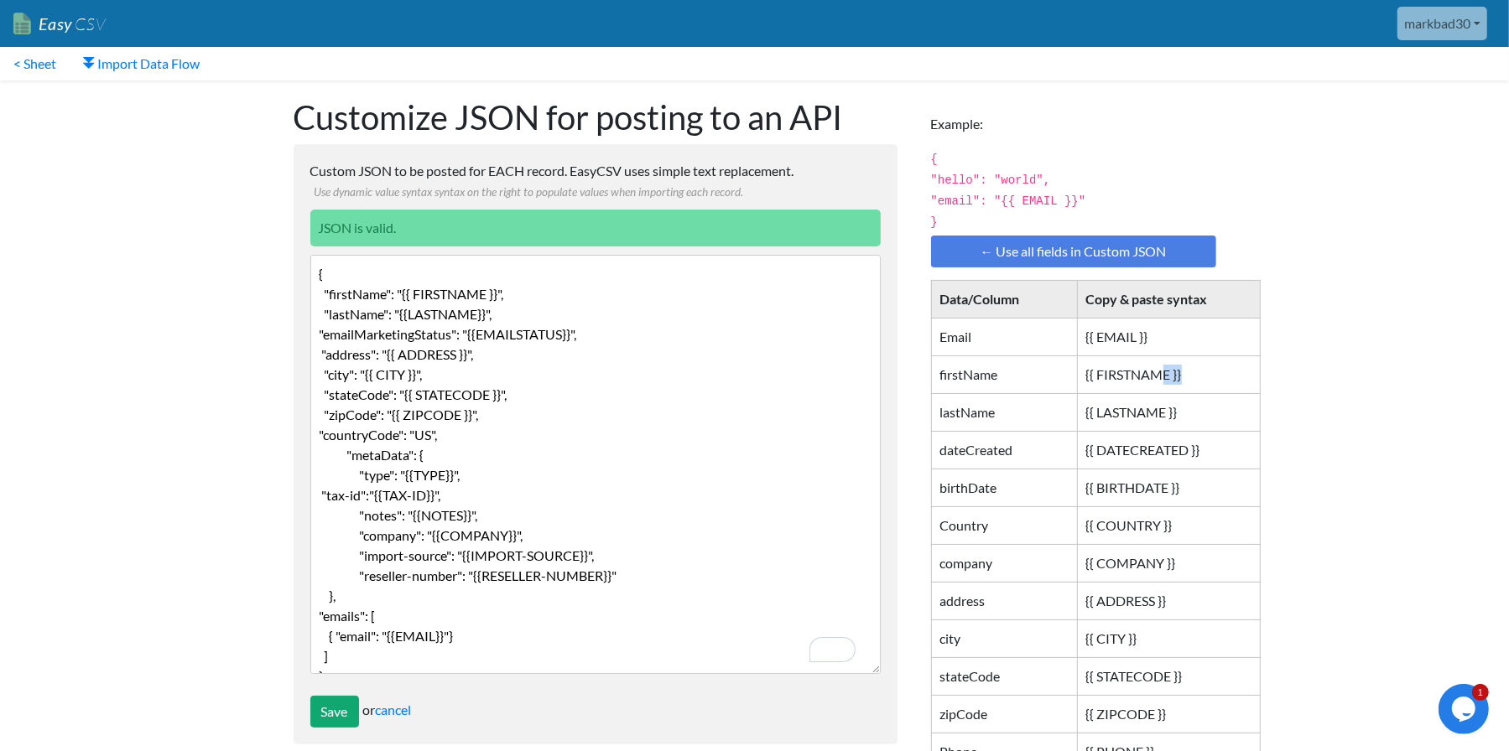
drag, startPoint x: 1202, startPoint y: 377, endPoint x: 1164, endPoint y: 379, distance: 37.8
click at [1164, 379] on td "{{ FIRSTNAME }}" at bounding box center [1168, 375] width 183 height 38
drag, startPoint x: 1164, startPoint y: 379, endPoint x: 1203, endPoint y: 516, distance: 142.2
click at [1202, 517] on td "{{ COUNTRY }}" at bounding box center [1168, 526] width 183 height 38
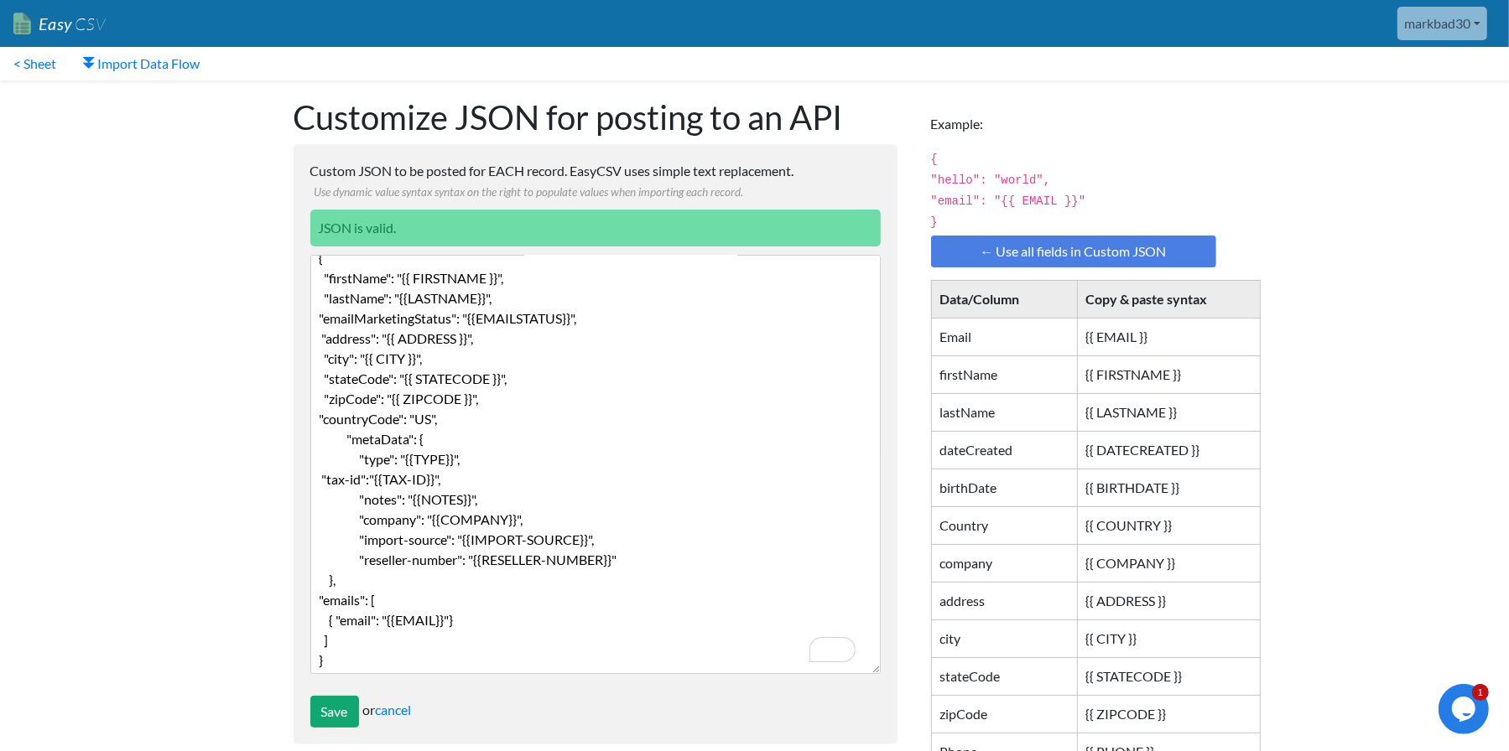
scroll to position [21, 0]
click at [361, 634] on textarea "{ "firstName": "{{ FIRSTNAME }}", "lastName": "{{LASTNAME}}", "emailMarketingSt…" at bounding box center [595, 464] width 570 height 419
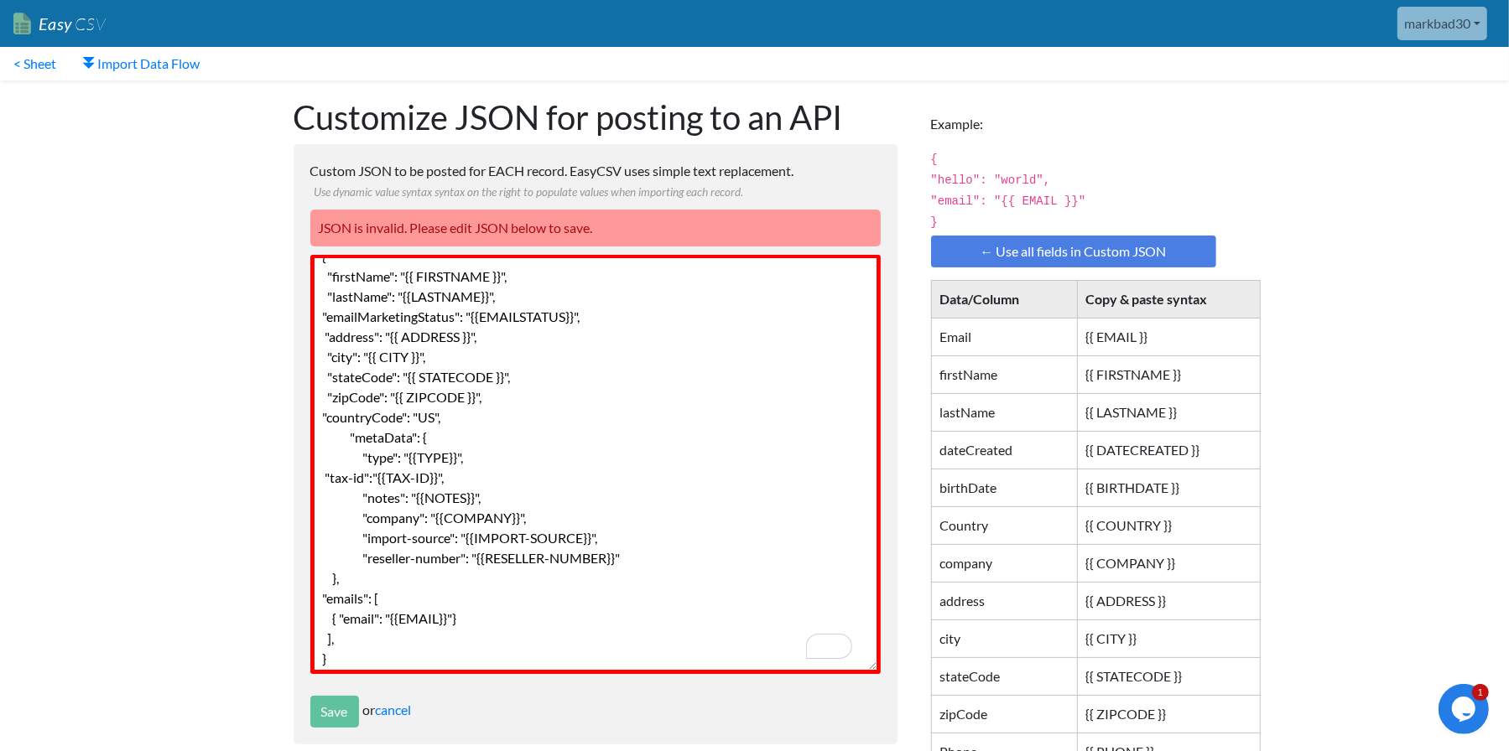
scroll to position [24, 0]
paste textarea ""phones": [ { "phone": "{{PHONE}}" } ]"
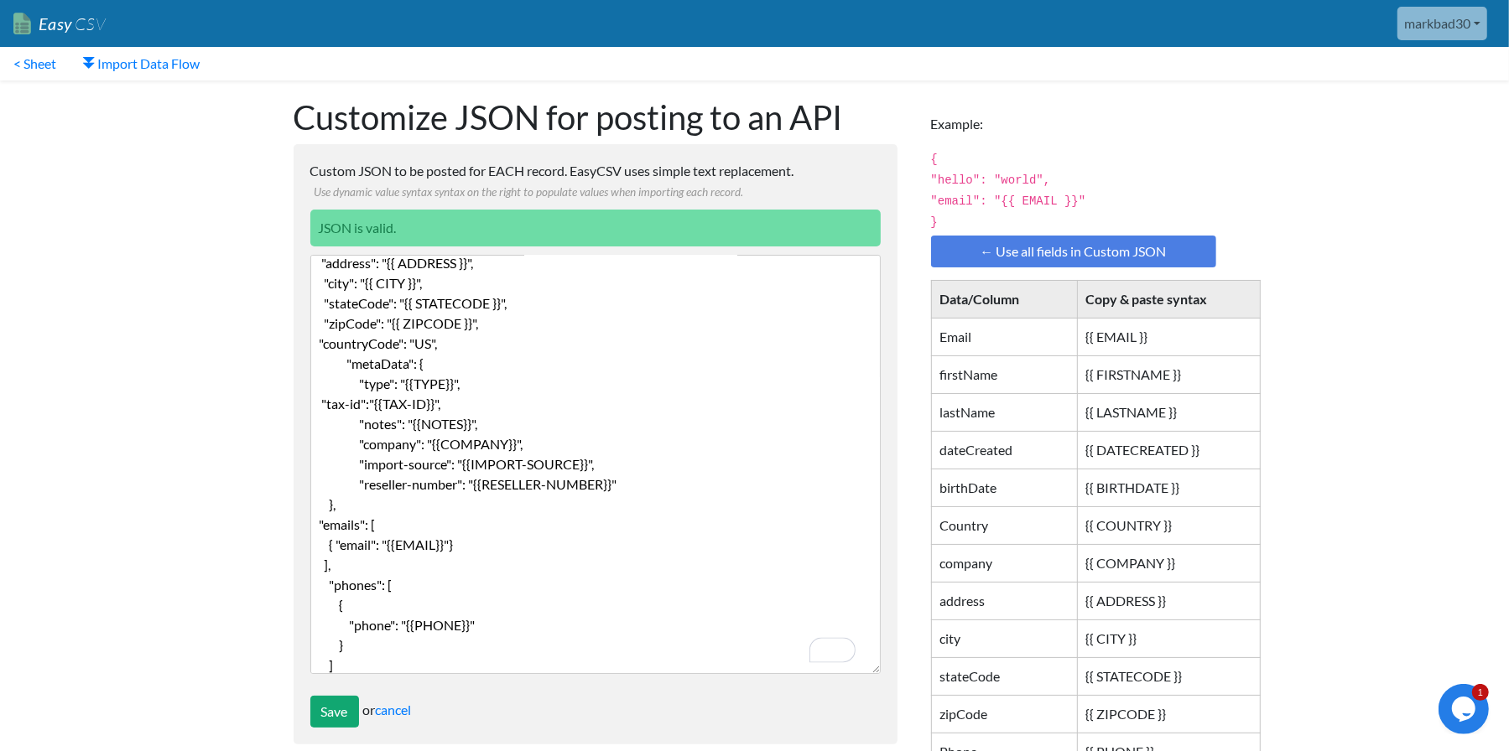
scroll to position [122, 0]
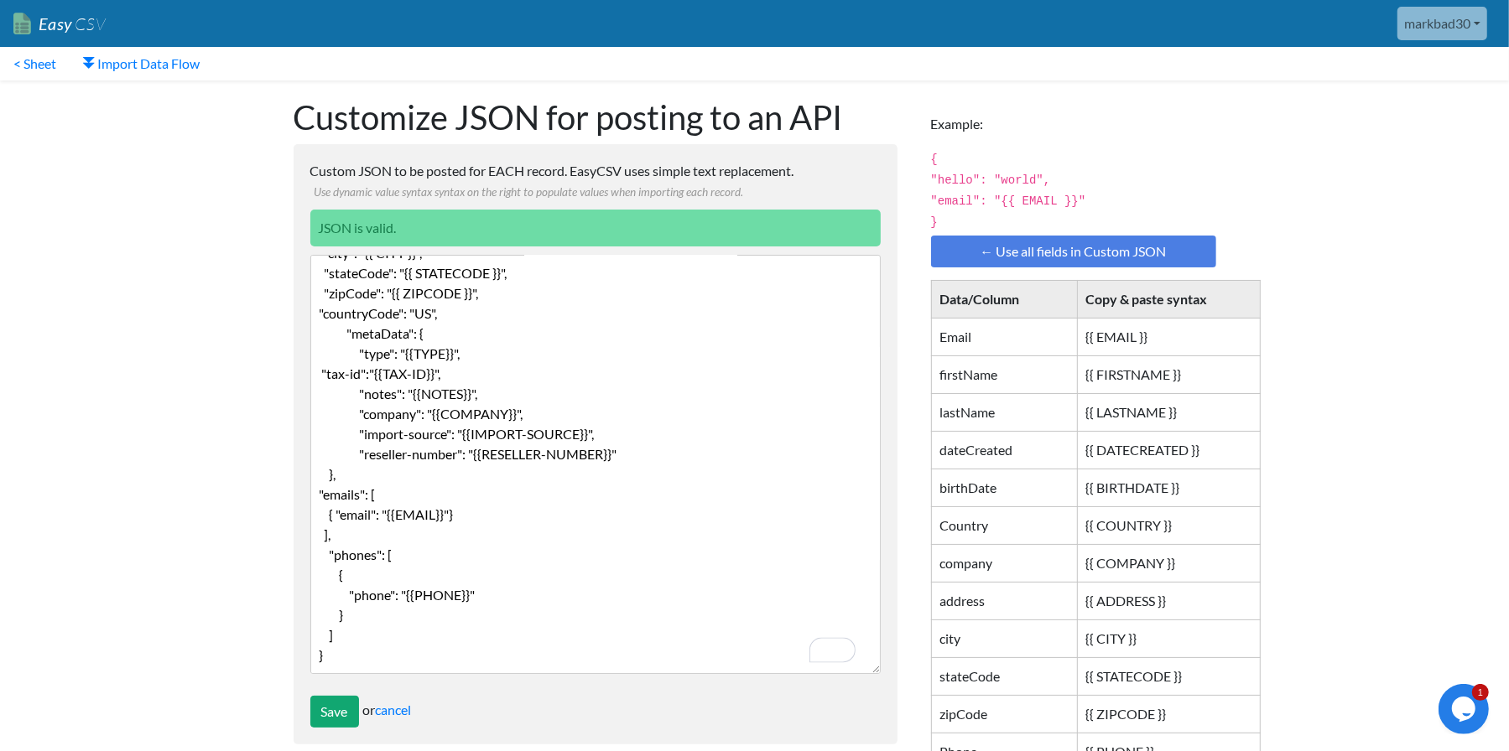
click at [486, 600] on textarea "{ "firstName": "{{ FIRSTNAME }}", "lastName": "{{LASTNAME}}", "emailMarketingSt…" at bounding box center [595, 464] width 570 height 419
type textarea "{ "firstName": "{{ FIRSTNAME }}", "lastName": "{{LASTNAME}}", "emailMarketingSt…"
drag, startPoint x: 341, startPoint y: 713, endPoint x: 418, endPoint y: 680, distance: 83.8
click at [341, 713] on input "Save" at bounding box center [334, 712] width 49 height 32
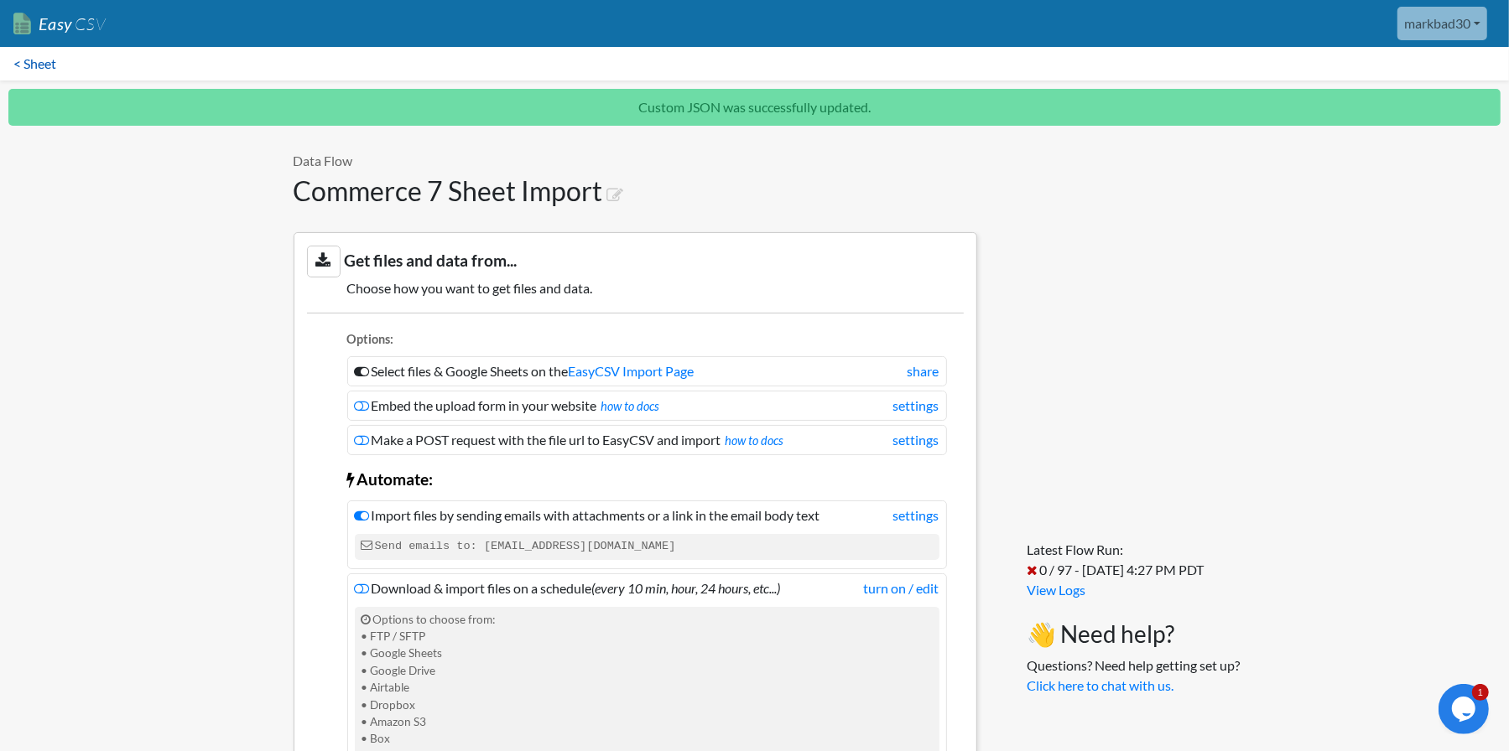
click at [28, 61] on link "< Sheet" at bounding box center [35, 64] width 70 height 34
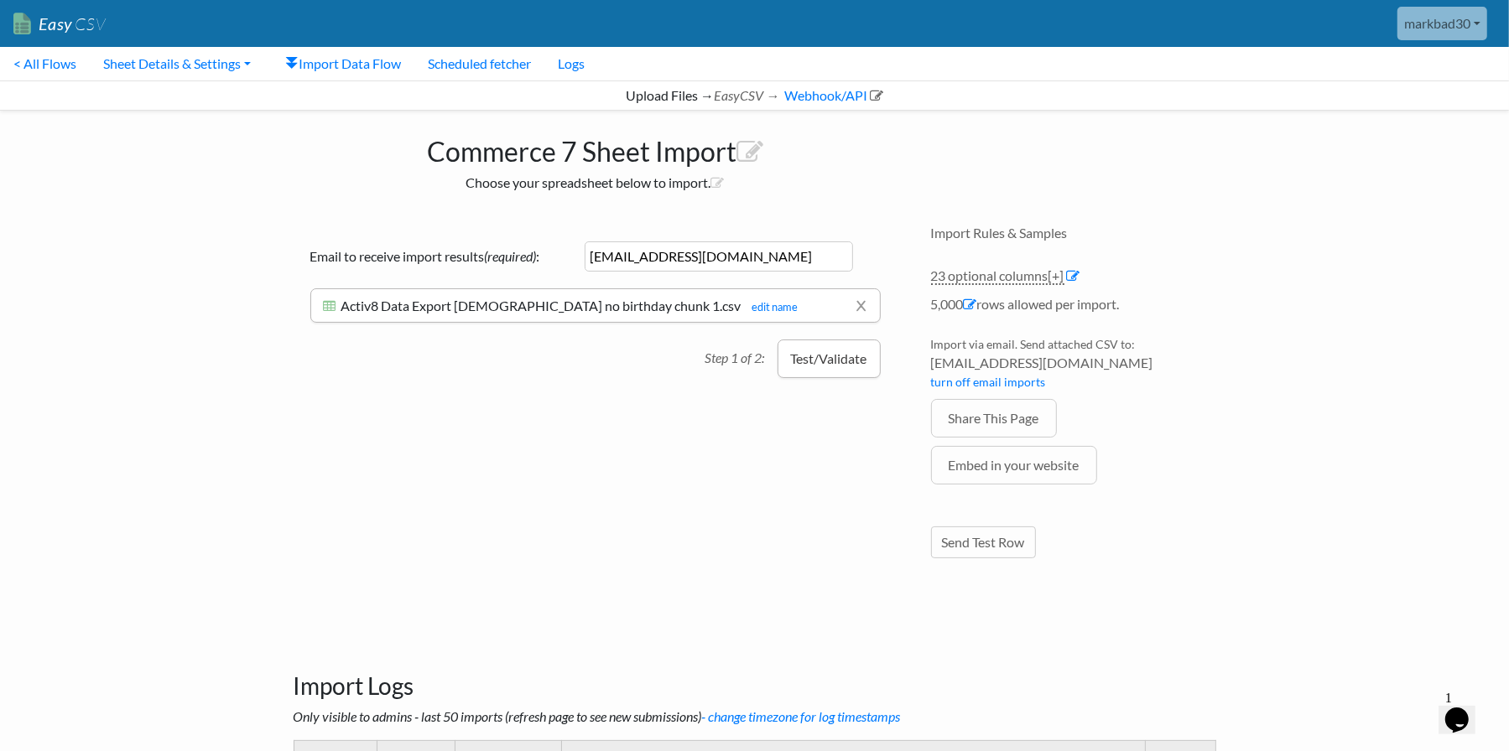
click at [849, 364] on button "Test/Validate" at bounding box center [828, 359] width 103 height 39
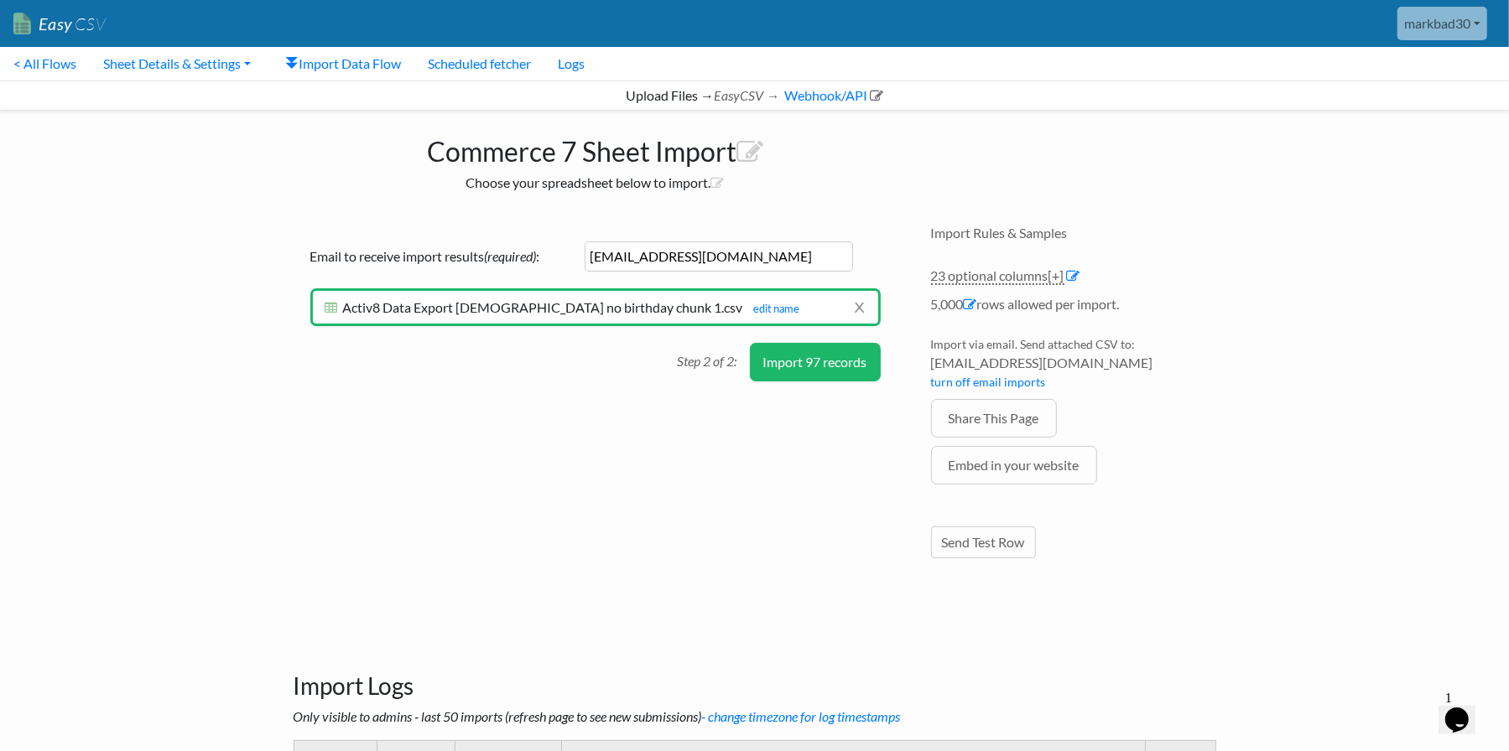
click at [850, 370] on button "Import 97 records" at bounding box center [815, 362] width 131 height 39
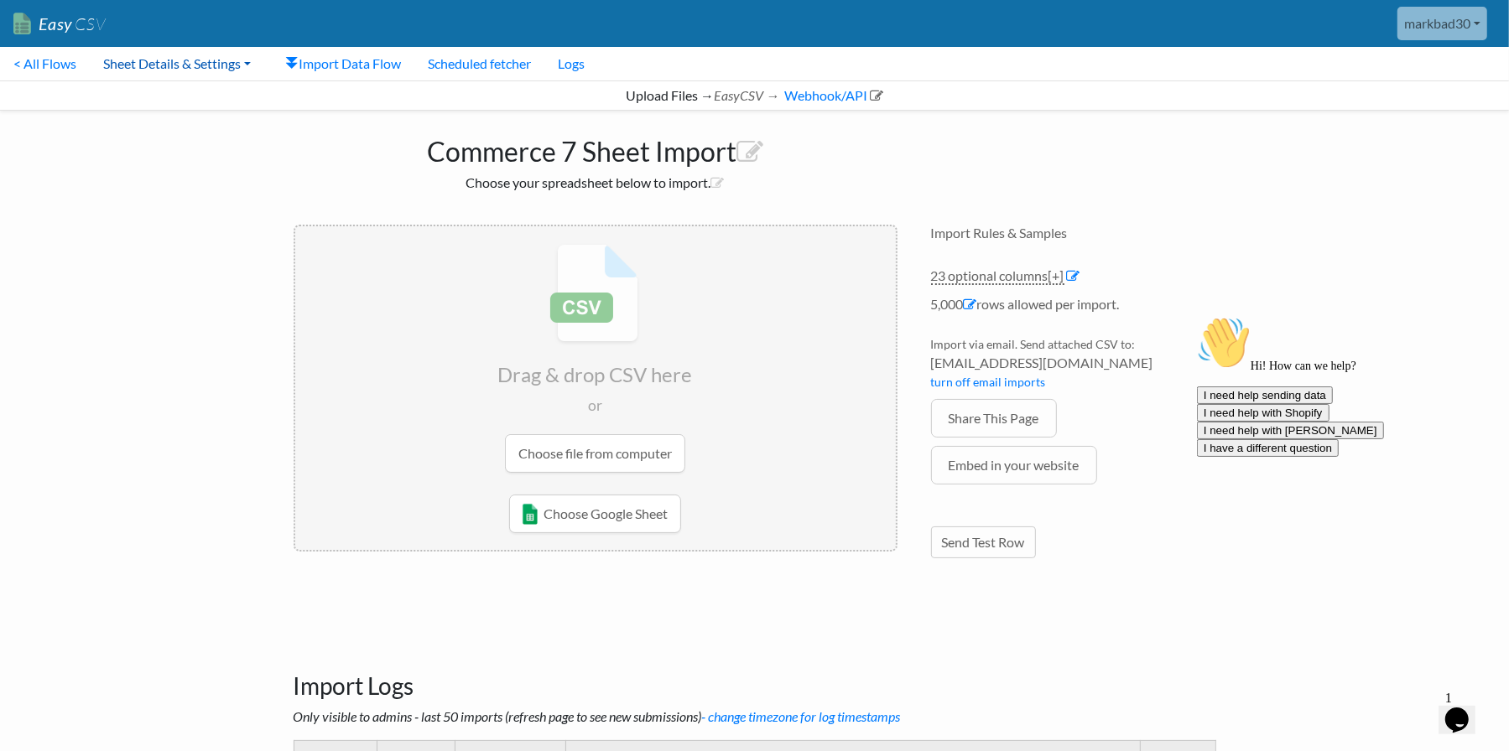
click at [207, 67] on link "Sheet Details & Settings" at bounding box center [177, 64] width 174 height 34
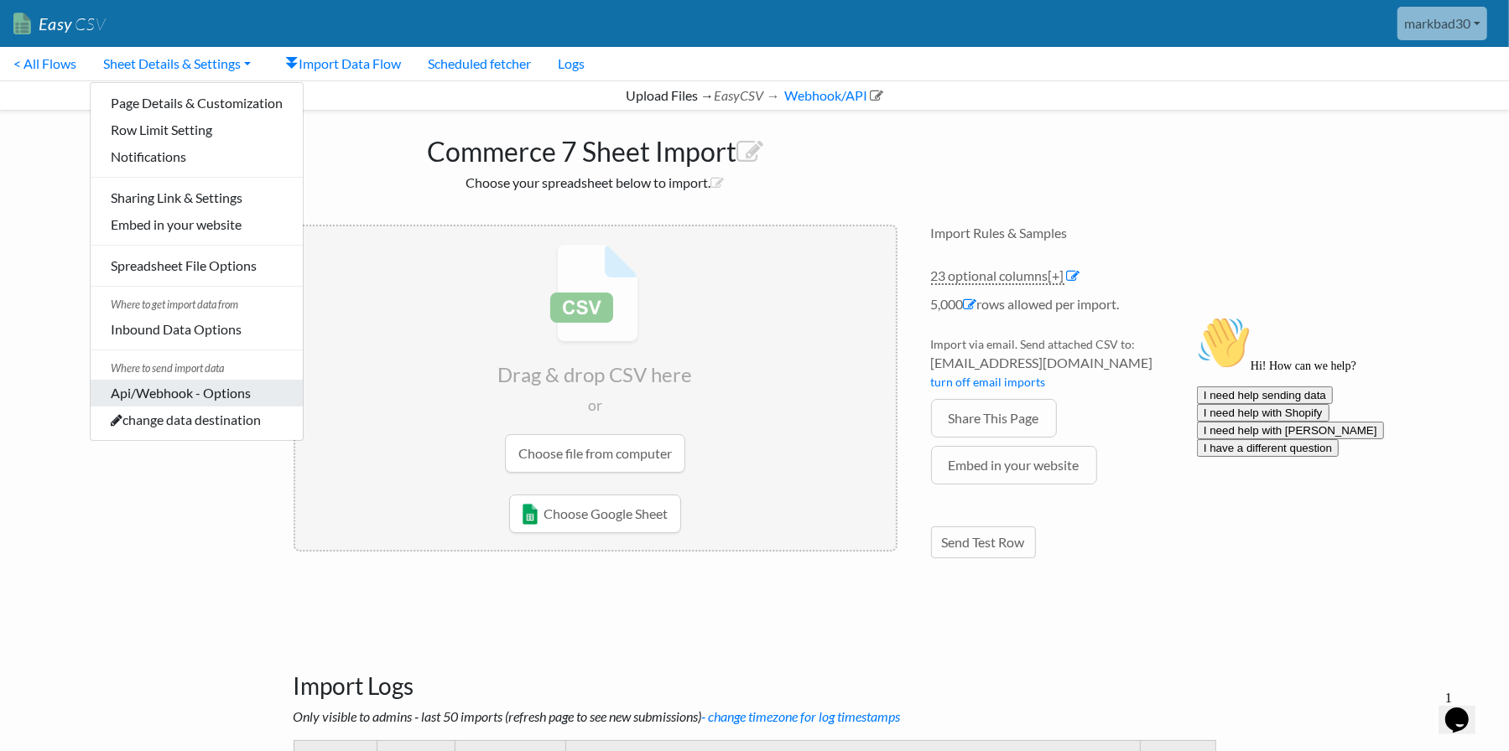
click at [182, 382] on link "Api/Webhook - Options" at bounding box center [197, 393] width 212 height 27
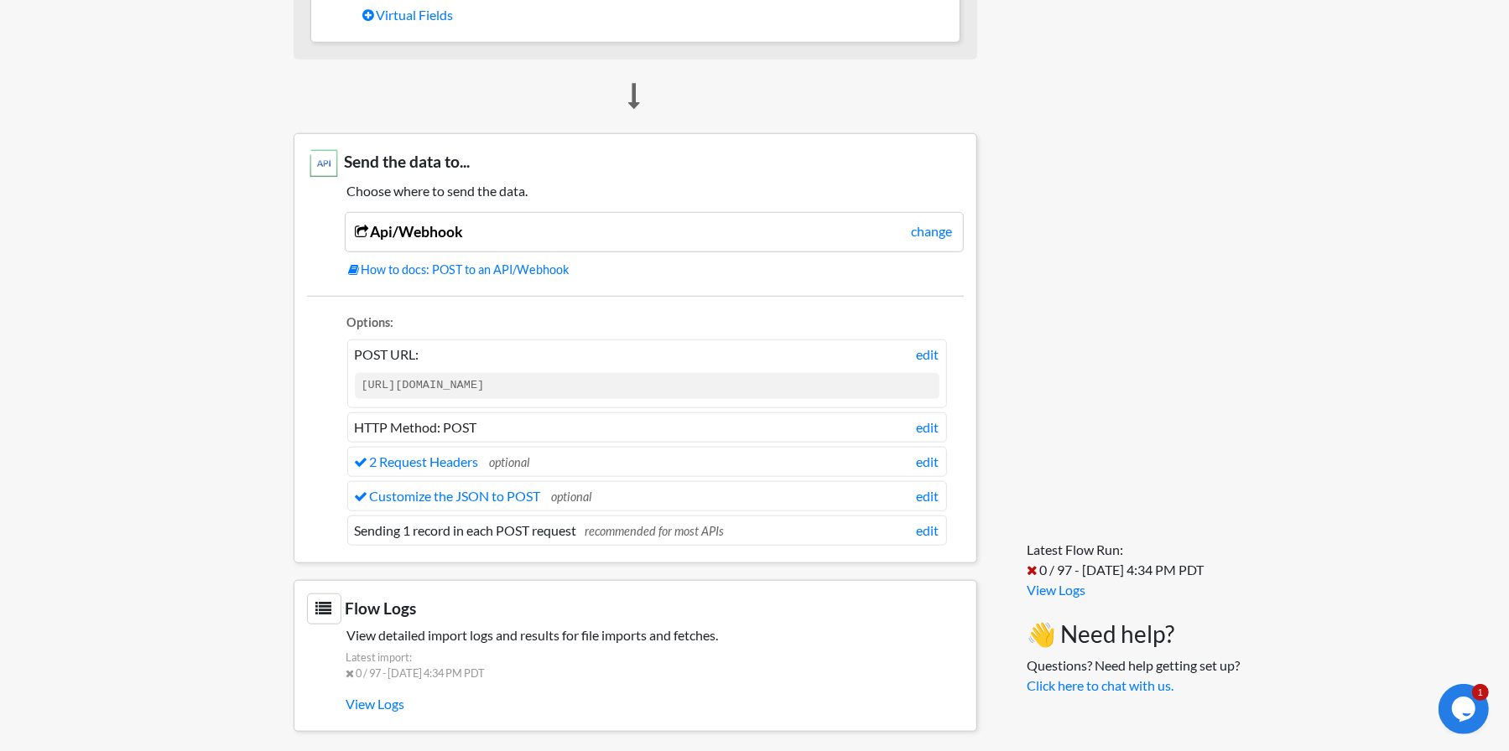
click at [618, 382] on code "https://api.commerce7.com/v1/customer-address" at bounding box center [647, 385] width 584 height 25
click at [683, 378] on code "https://api.commerce7.com/v1/customer-address" at bounding box center [647, 385] width 584 height 25
click at [926, 345] on link "edit" at bounding box center [928, 355] width 23 height 20
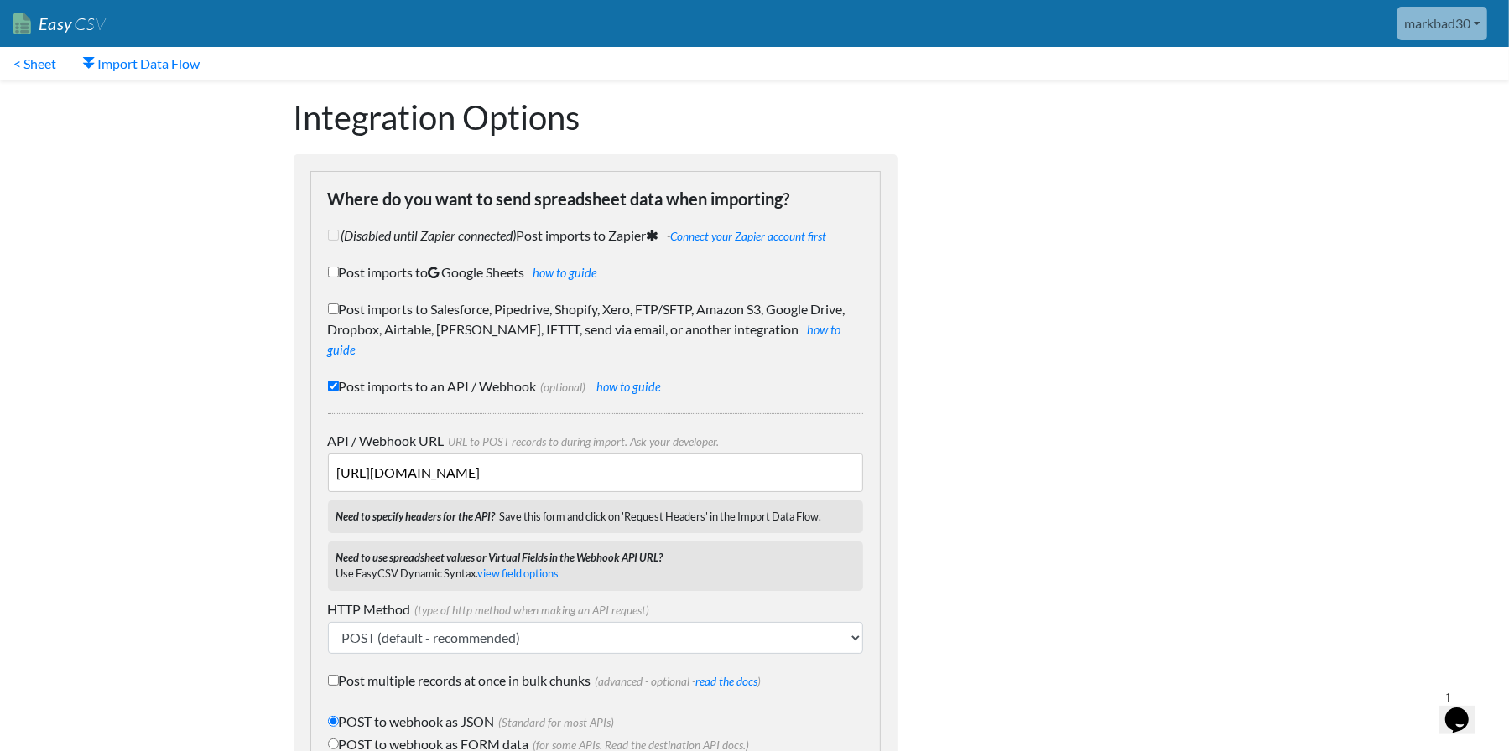
drag, startPoint x: 577, startPoint y: 454, endPoint x: 768, endPoint y: 439, distance: 191.8
click at [770, 454] on input "https://api.commerce7.com/v1/customer-address" at bounding box center [595, 473] width 535 height 39
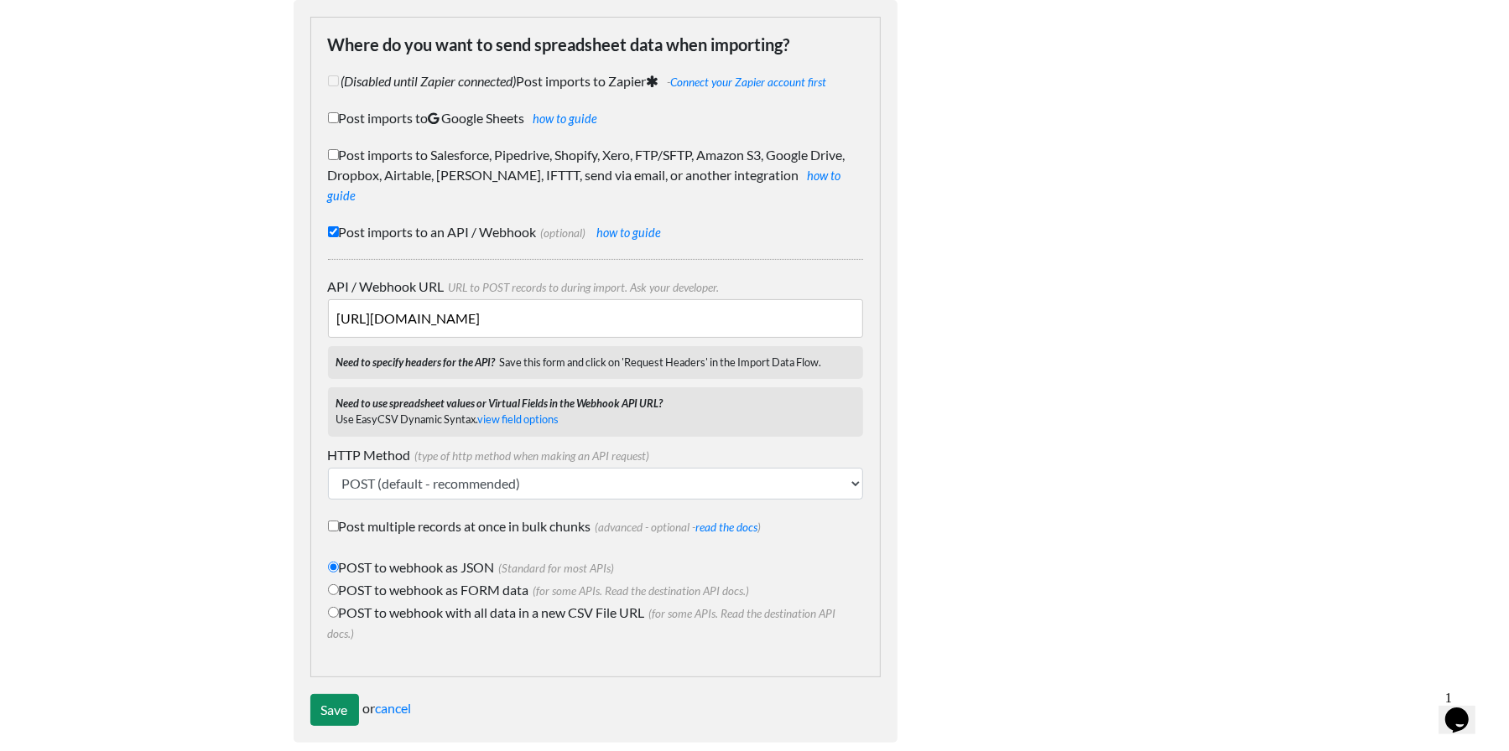
type input "https://api.commerce7.com/v1/customer"
click at [345, 701] on input "Save" at bounding box center [334, 710] width 49 height 32
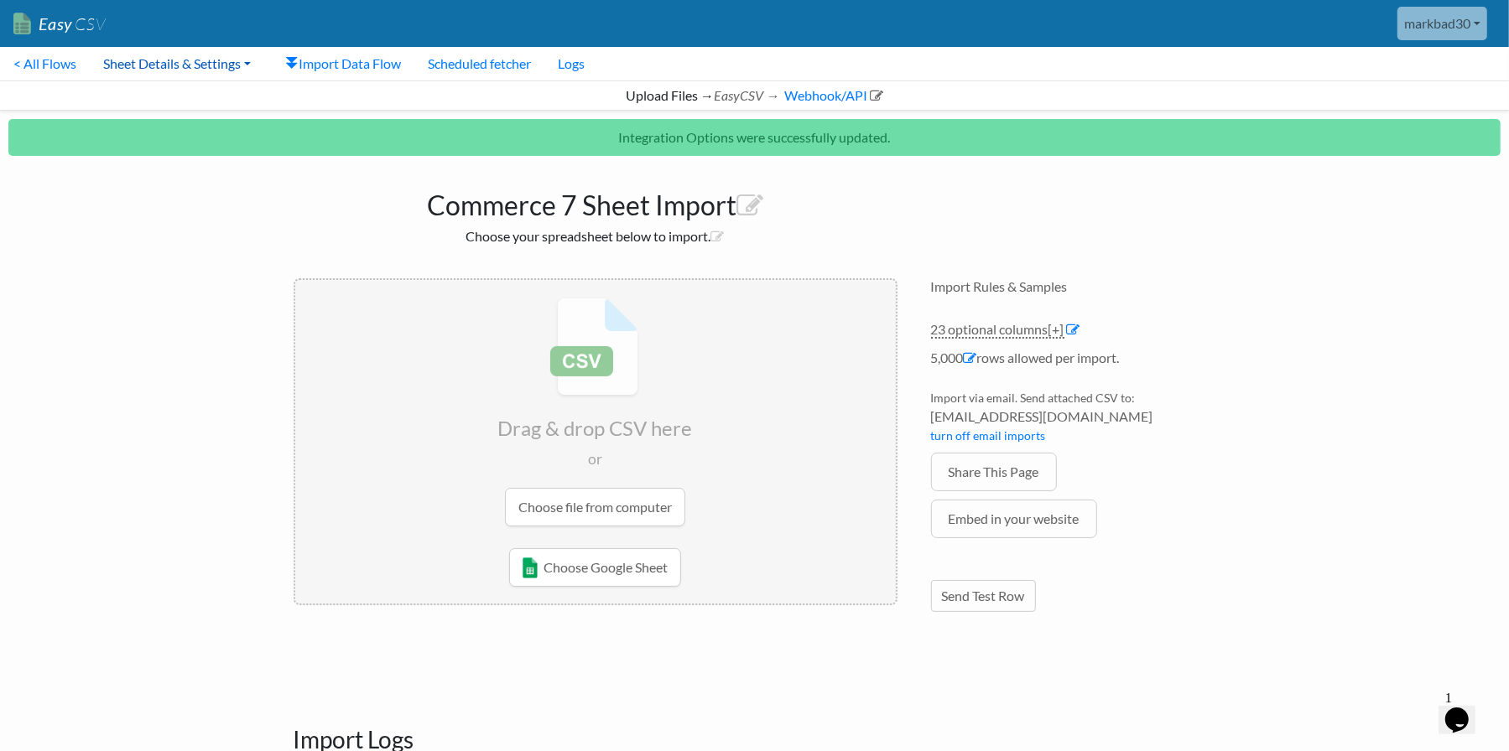
click at [153, 71] on link "Sheet Details & Settings" at bounding box center [177, 64] width 174 height 34
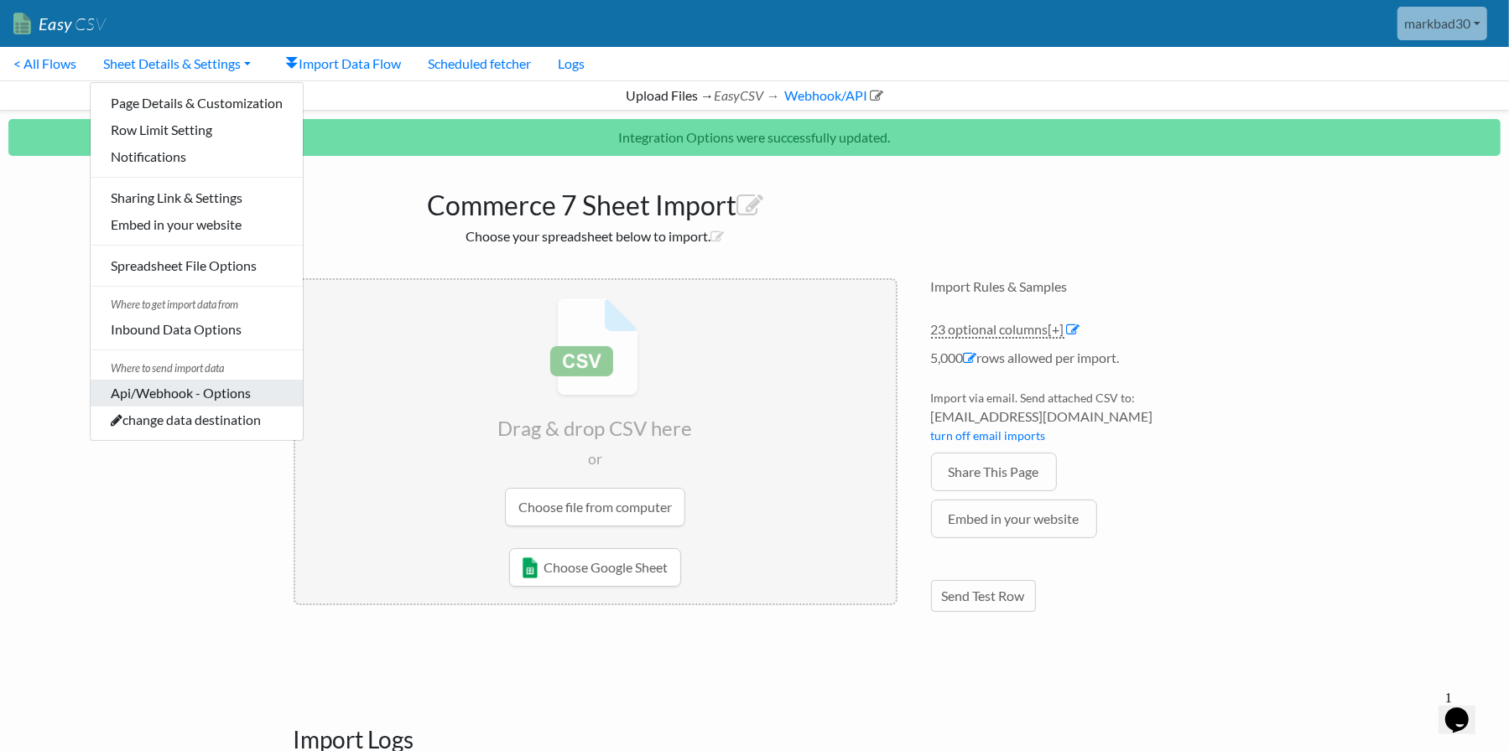
click at [165, 395] on link "Api/Webhook - Options" at bounding box center [197, 393] width 212 height 27
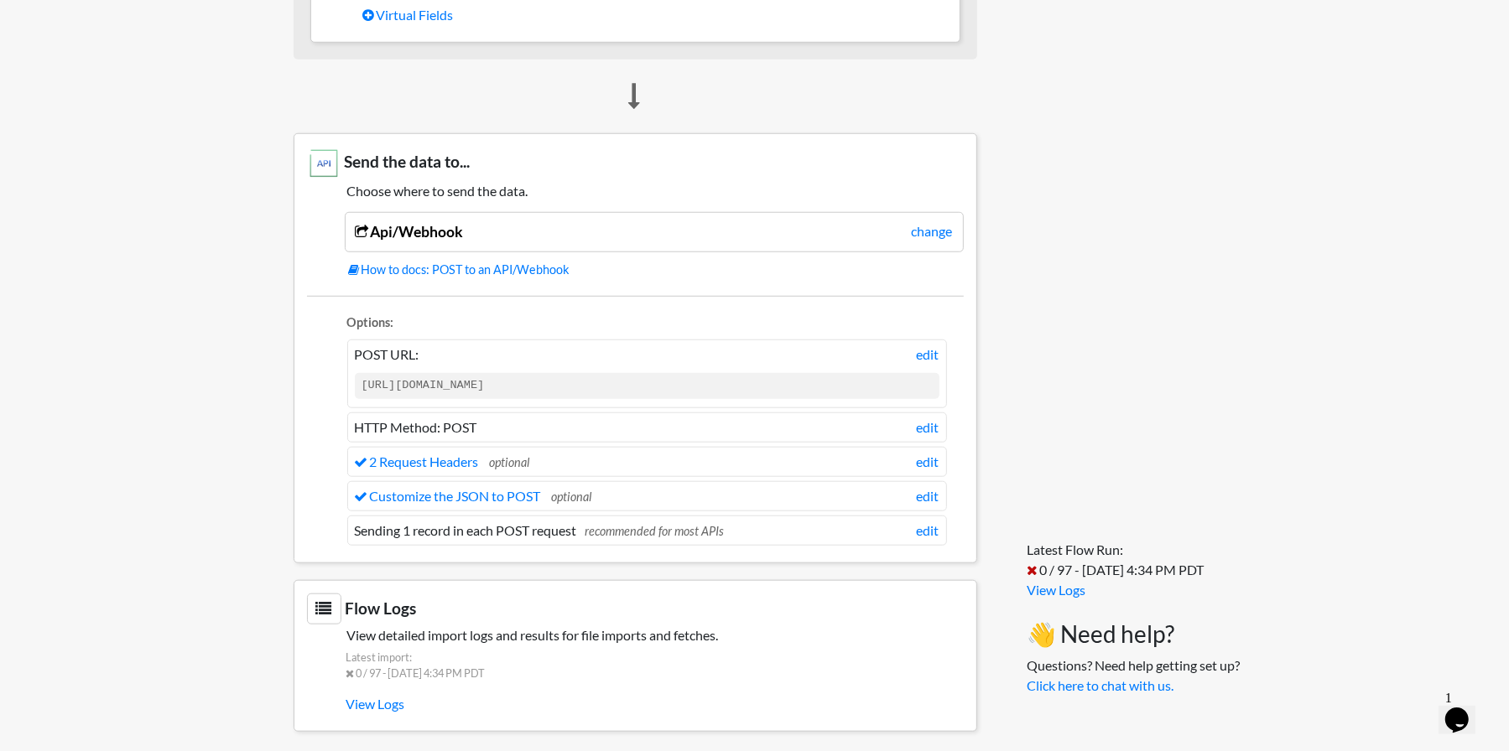
click at [511, 496] on li "Customize the JSON to POST optional edit" at bounding box center [647, 496] width 600 height 30
click at [511, 494] on link "Customize the JSON to POST" at bounding box center [448, 496] width 186 height 16
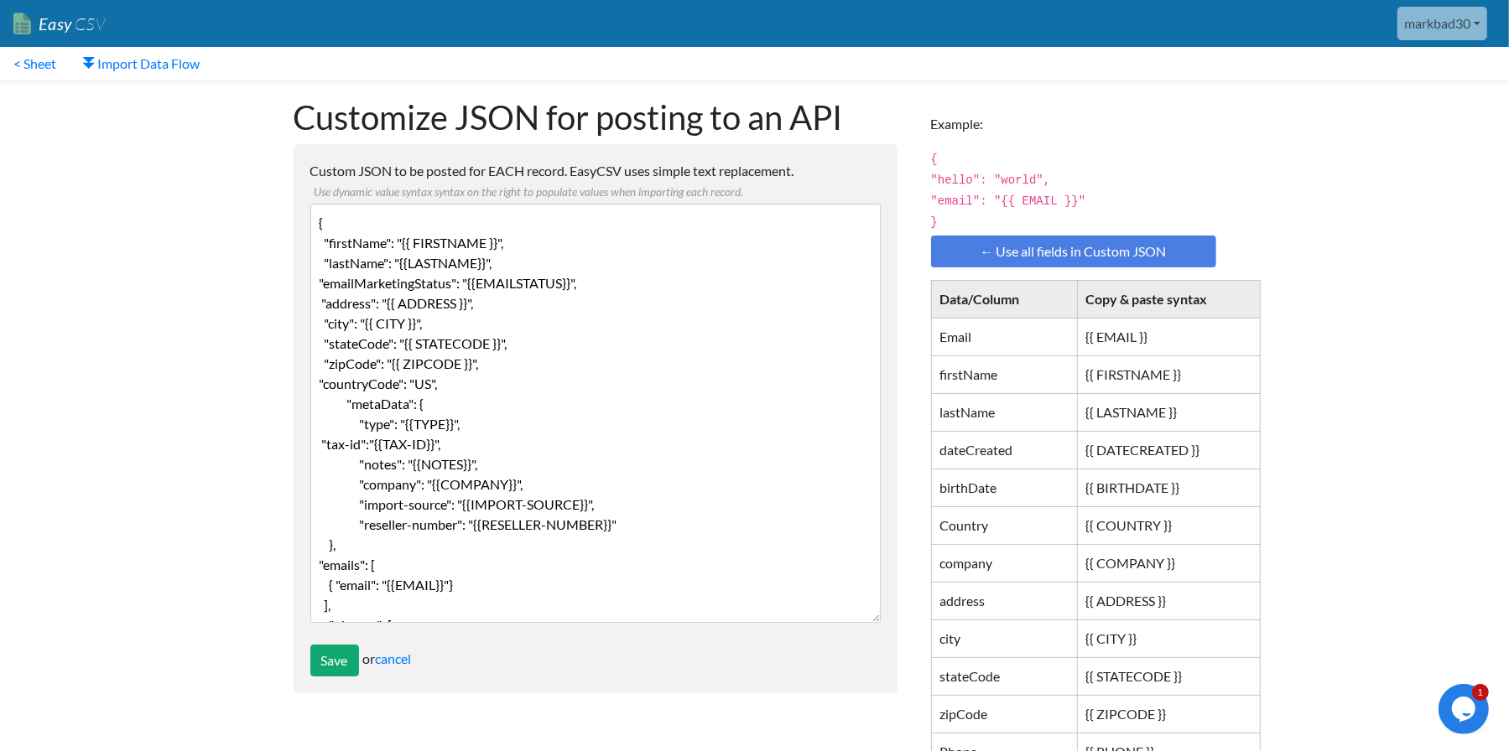
click at [572, 304] on textarea "{ "firstName": "{{ FIRSTNAME }}", "lastName": "{{LASTNAME}}", "emailMarketingSt…" at bounding box center [595, 413] width 570 height 419
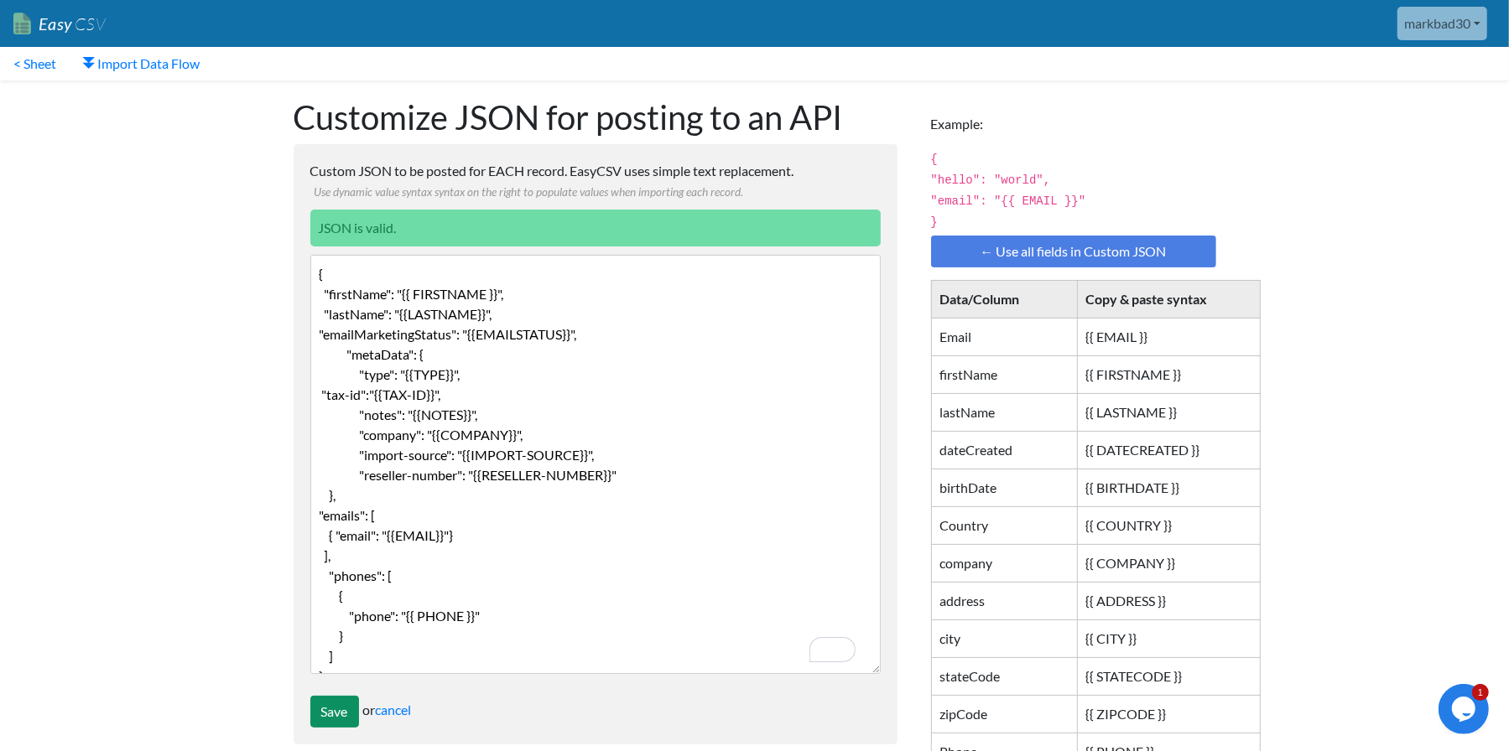
type textarea "{ "firstName": "{{ FIRSTNAME }}", "lastName": "{{LASTNAME}}", "emailMarketingSt…"
click at [335, 709] on input "Save" at bounding box center [334, 712] width 49 height 32
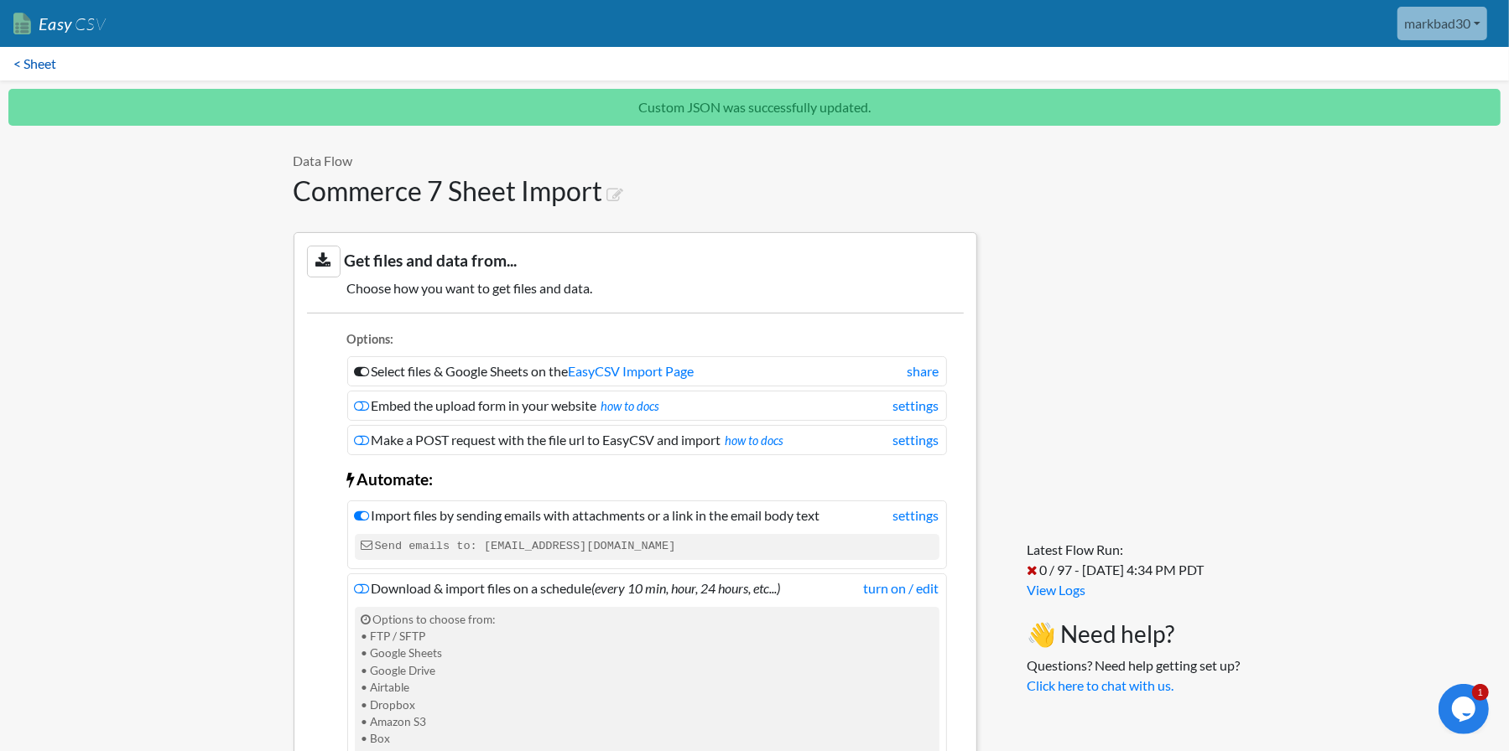
click at [41, 67] on link "< Sheet" at bounding box center [35, 64] width 70 height 34
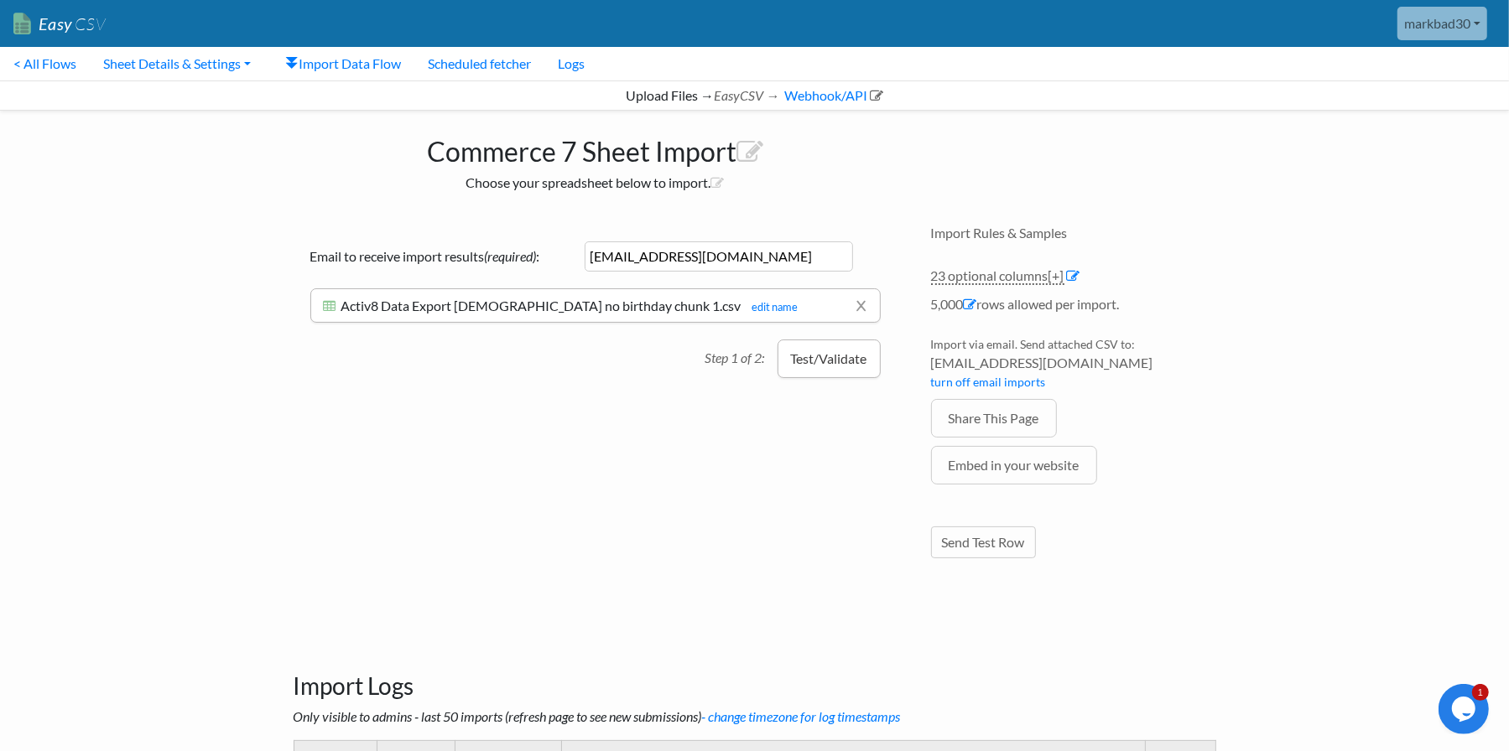
click at [828, 352] on button "Test/Validate" at bounding box center [828, 359] width 103 height 39
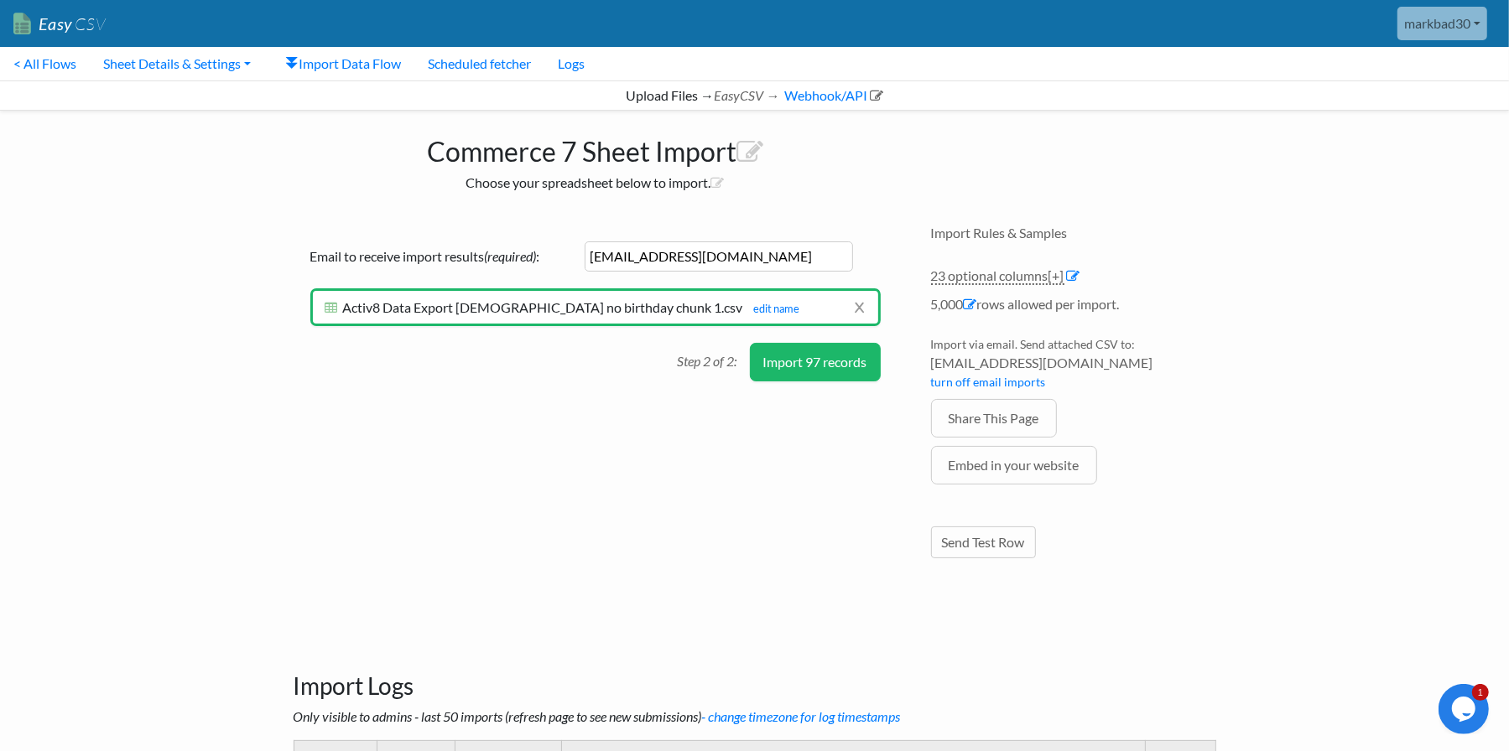
click at [826, 357] on button "Import 97 records" at bounding box center [815, 362] width 131 height 39
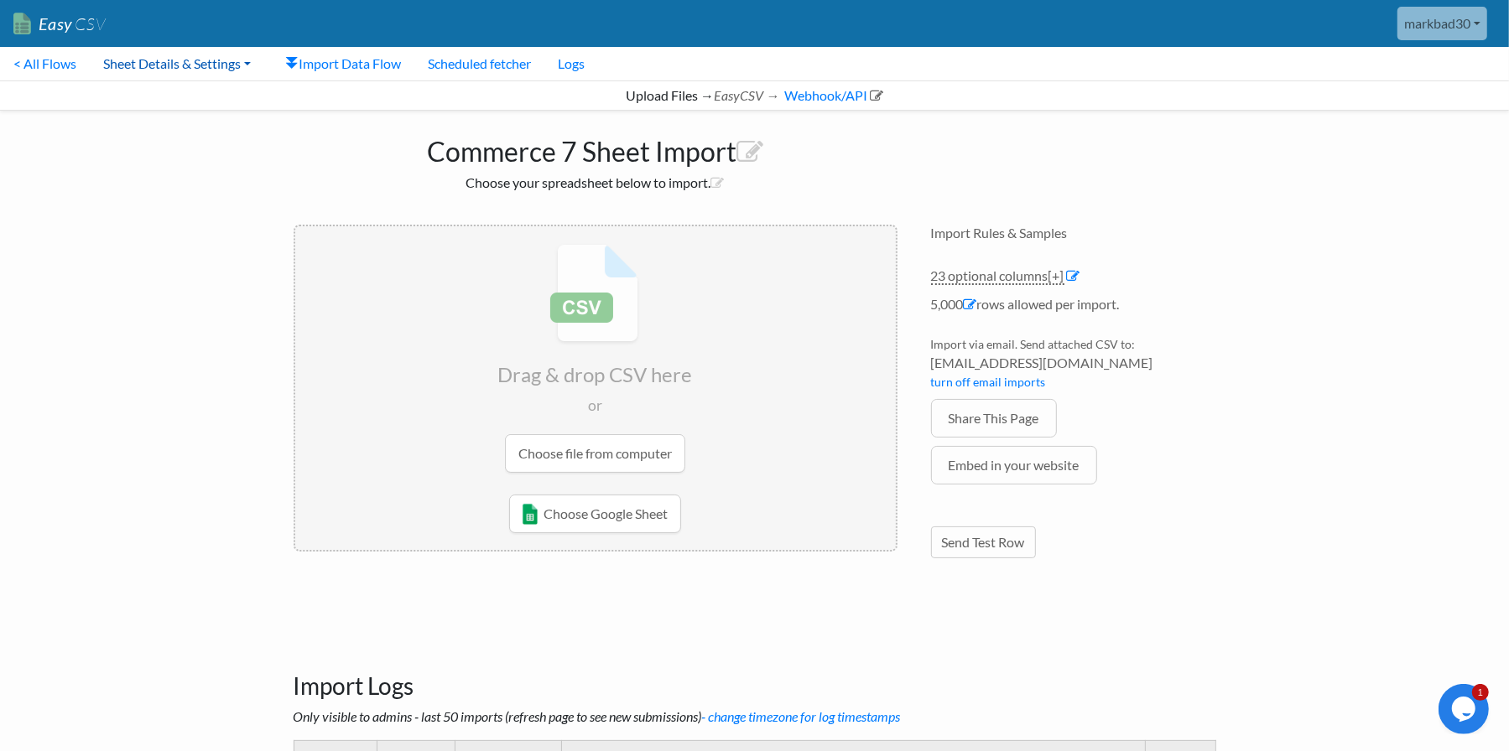
click at [137, 65] on link "Sheet Details & Settings" at bounding box center [177, 64] width 174 height 34
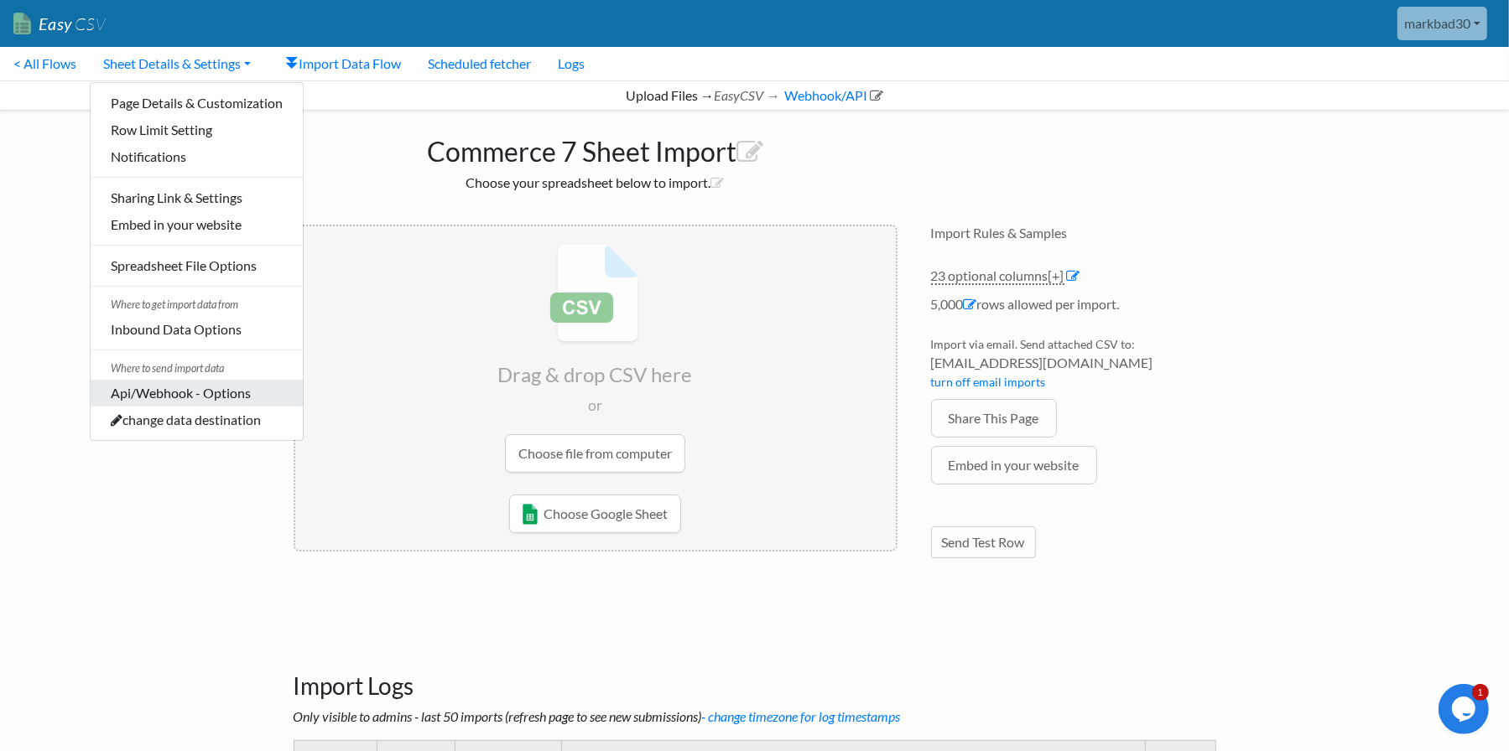
click at [147, 396] on link "Api/Webhook - Options" at bounding box center [197, 393] width 212 height 27
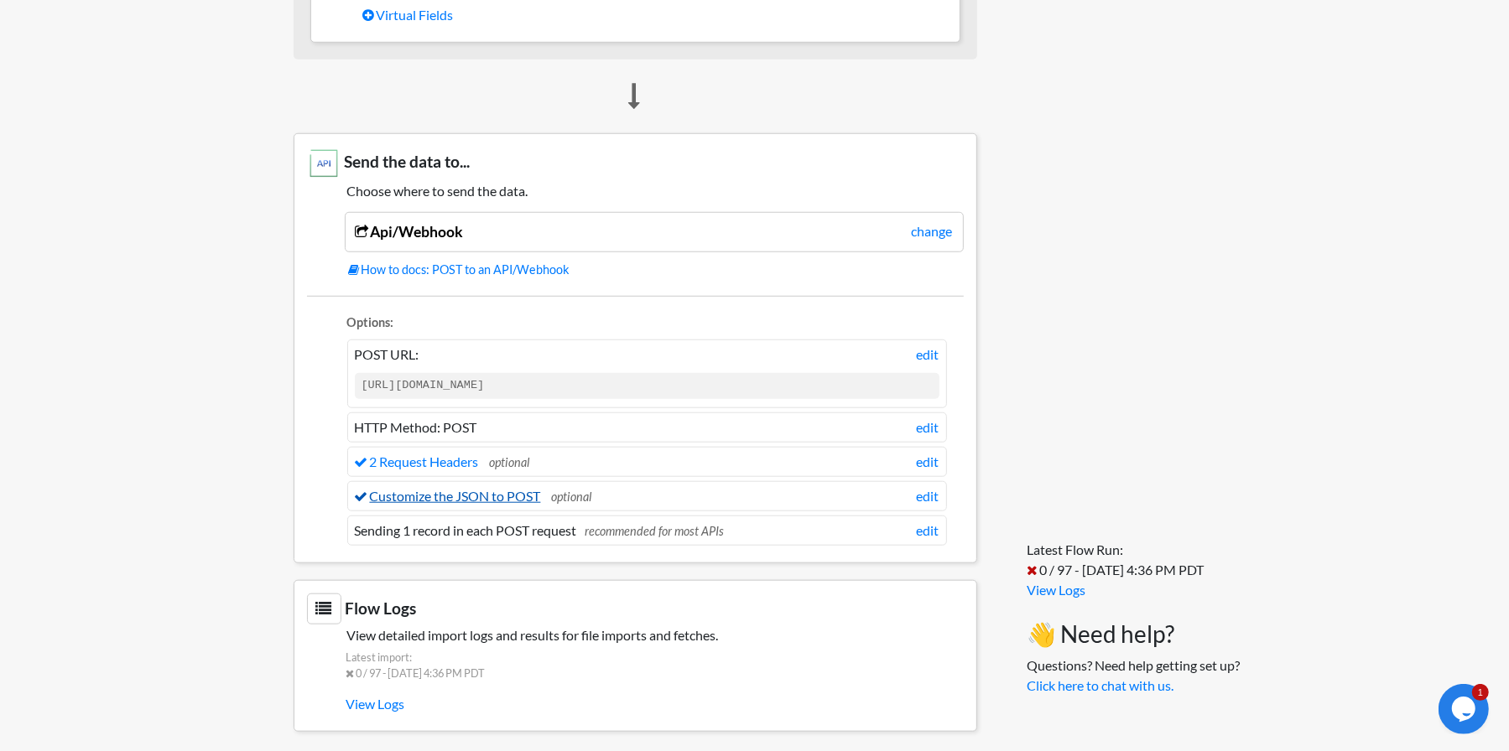
click at [478, 492] on link "Customize the JSON to POST" at bounding box center [448, 496] width 186 height 16
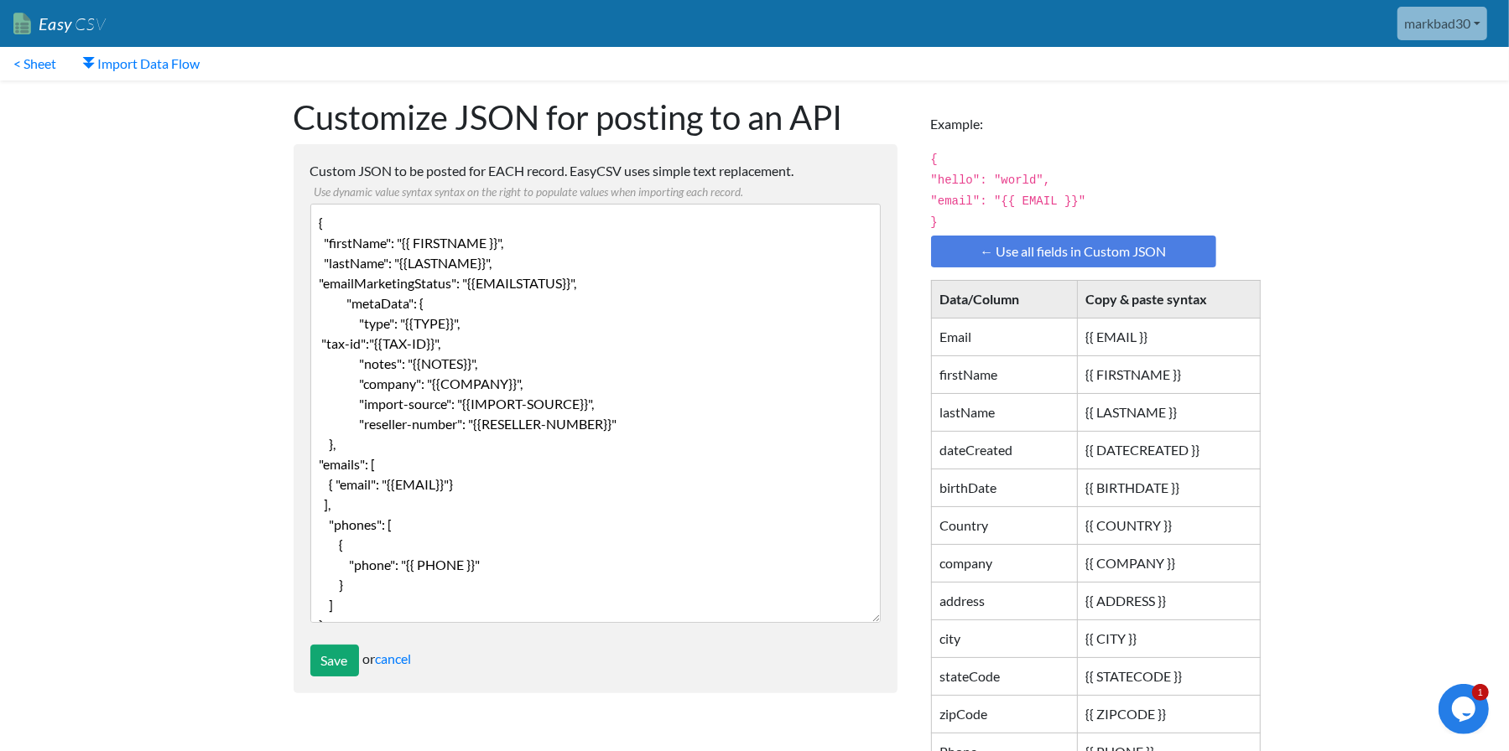
click at [596, 258] on textarea "{ "firstName": "{{ FIRSTNAME }}", "lastName": "{{LASTNAME}}", "emailMarketingSt…" at bounding box center [595, 413] width 570 height 419
click at [343, 299] on textarea "{ "firstName": "{{ FIRSTNAME }}", "lastName": "{{LASTNAME}}", "emailMarketingSt…" at bounding box center [595, 413] width 570 height 419
click at [531, 263] on textarea "{ "firstName": "{{ FIRSTNAME }}", "lastName": "{{LASTNAME}}", "emailMarketingSt…" at bounding box center [595, 413] width 570 height 419
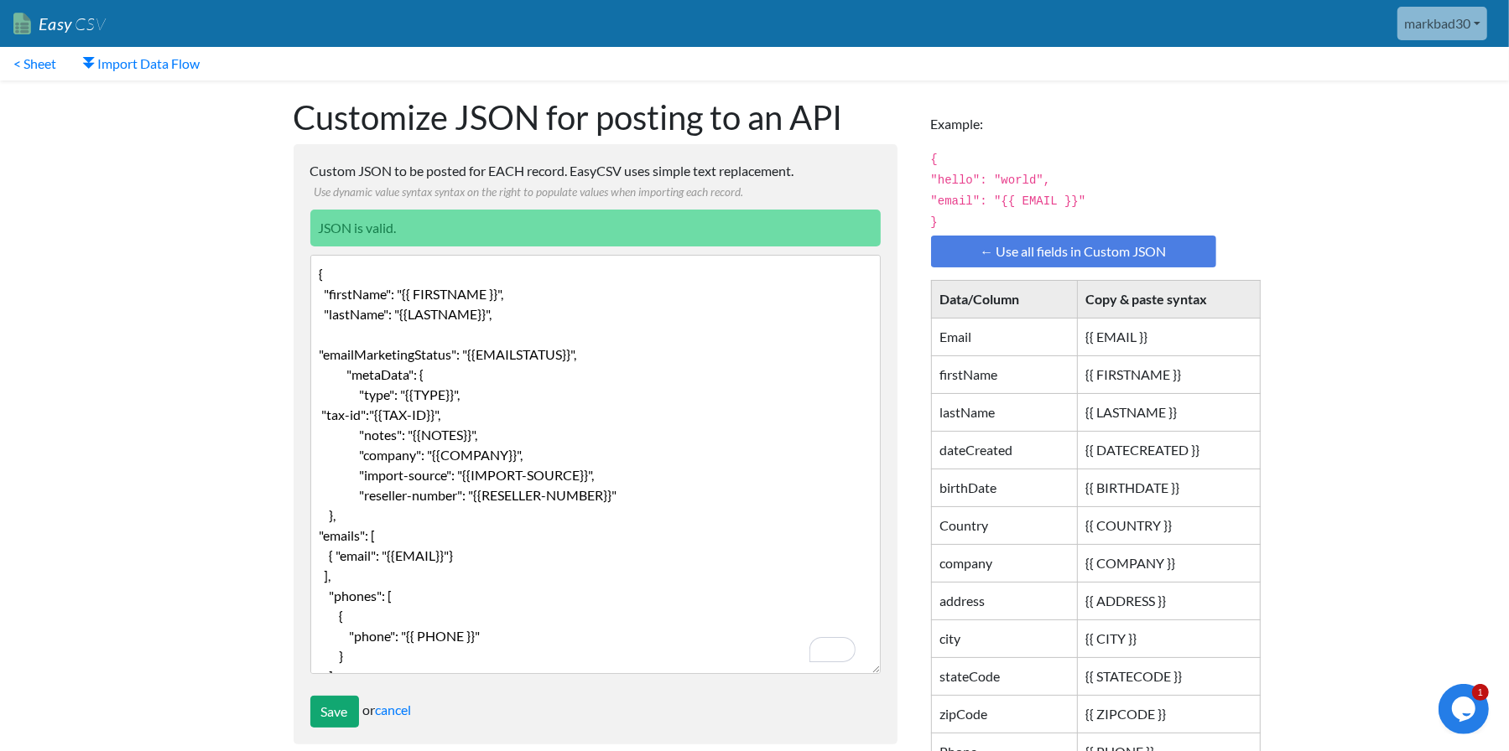
paste textarea ""countryCode": "US","
type textarea "{ "firstName": "{{ FIRSTNAME }}", "lastName": "{{LASTNAME}}", "countryCode": "U…"
click at [327, 712] on input "Save" at bounding box center [334, 712] width 49 height 32
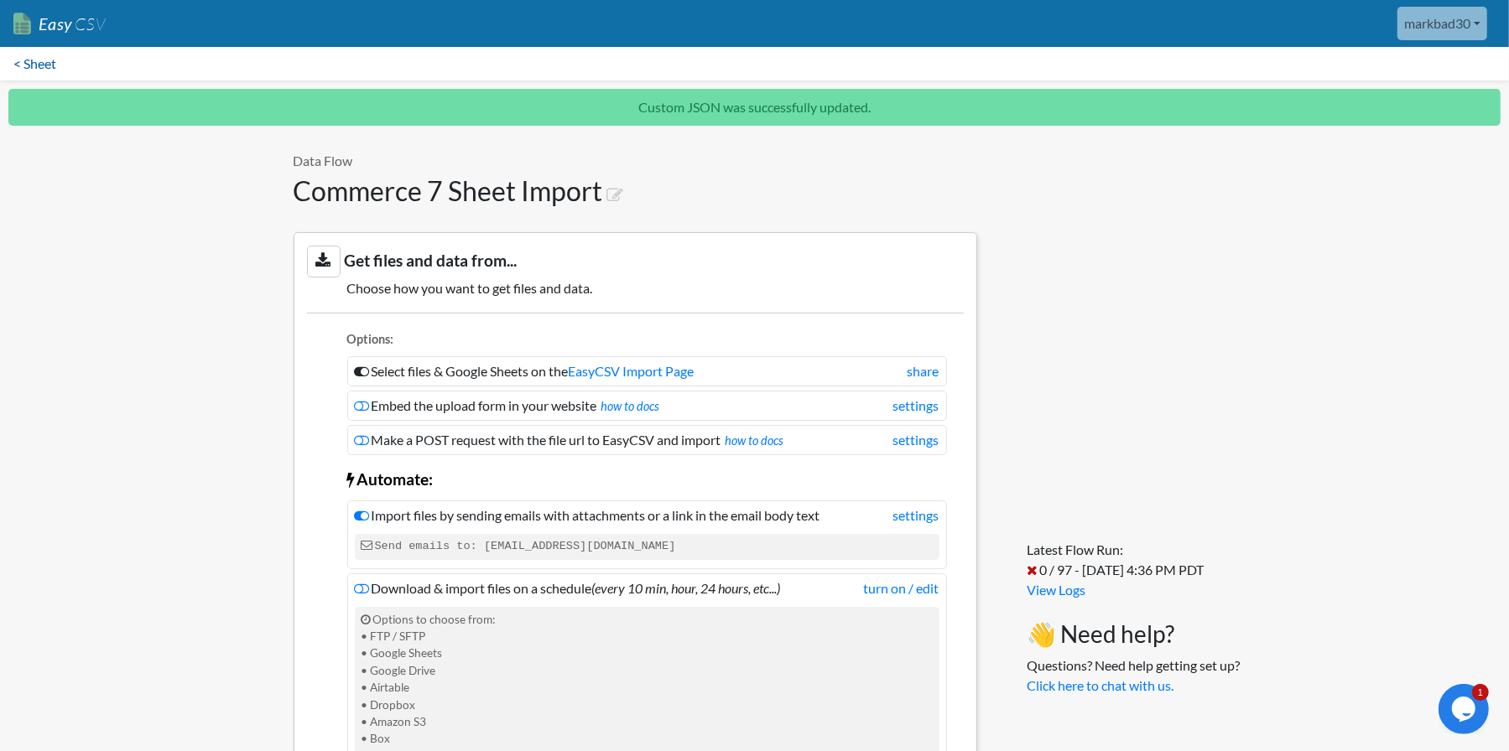
click at [45, 62] on link "< Sheet" at bounding box center [35, 64] width 70 height 34
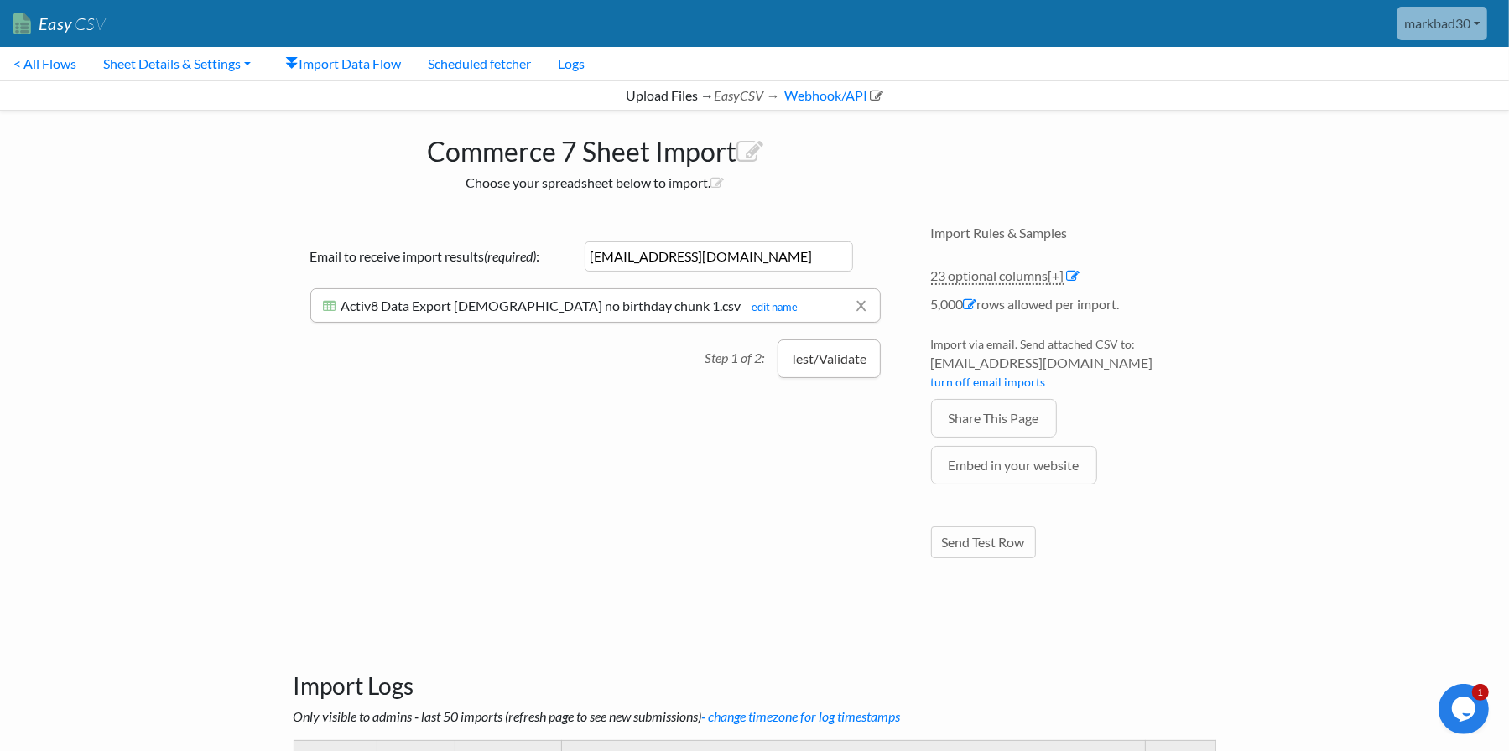
click at [831, 366] on button "Test/Validate" at bounding box center [828, 359] width 103 height 39
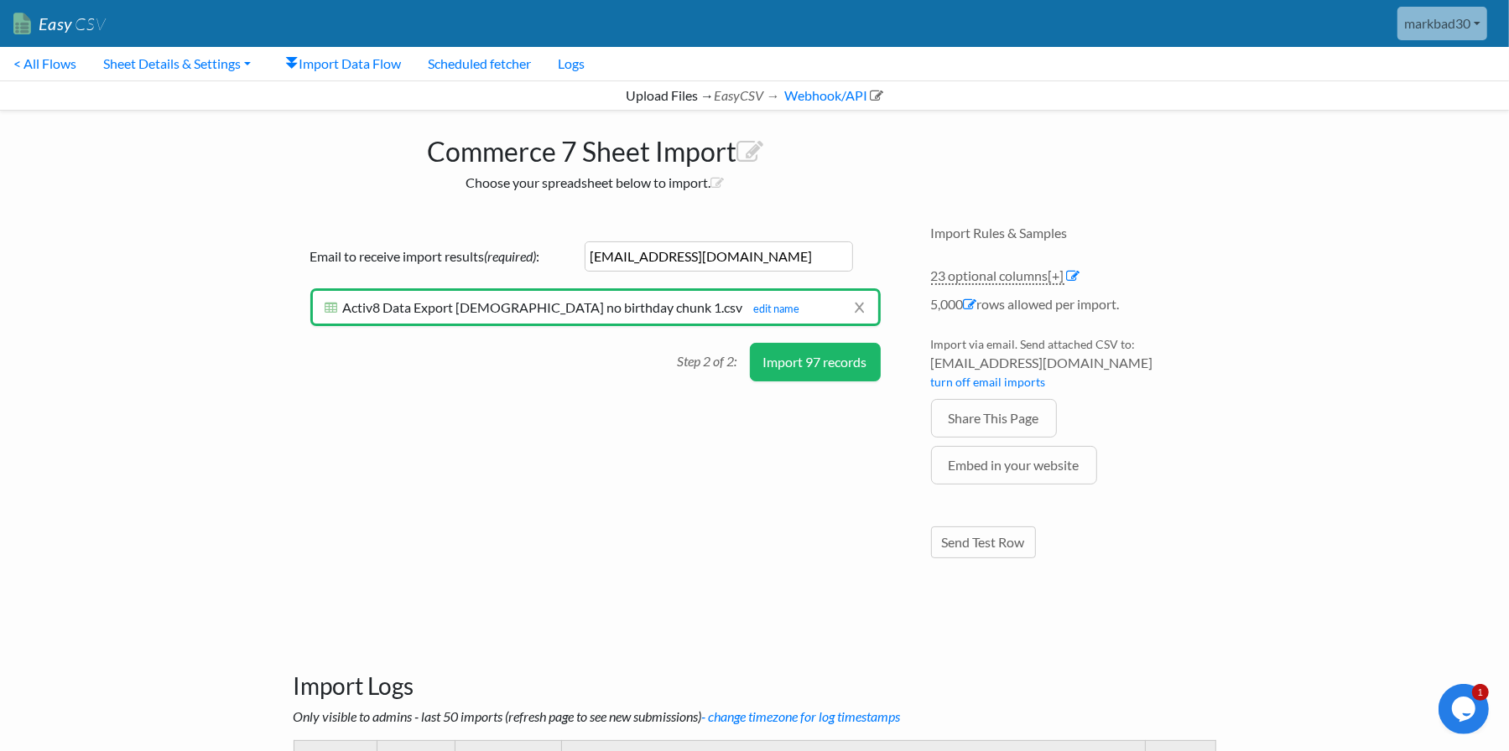
click at [848, 365] on button "Import 97 records" at bounding box center [815, 362] width 131 height 39
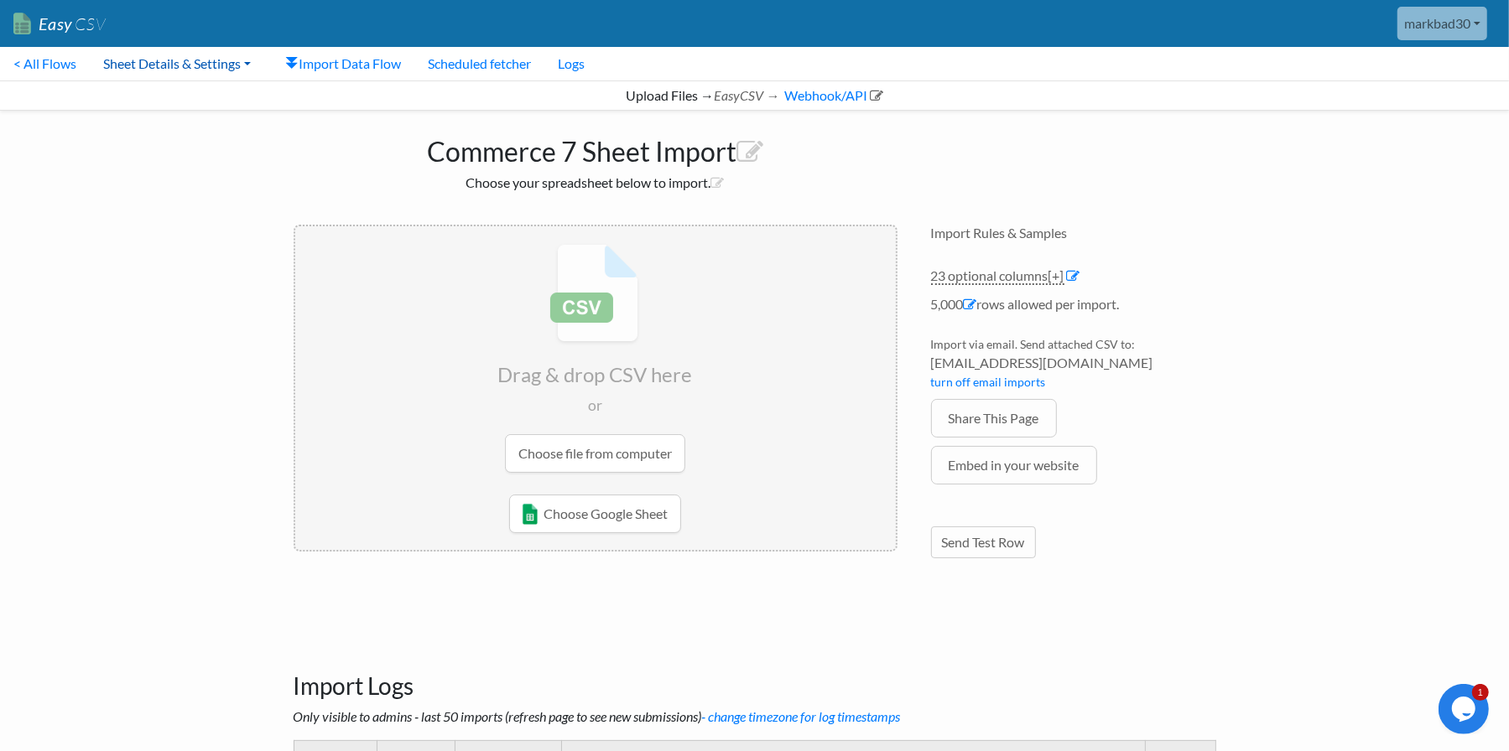
click at [189, 65] on link "Sheet Details & Settings" at bounding box center [177, 64] width 174 height 34
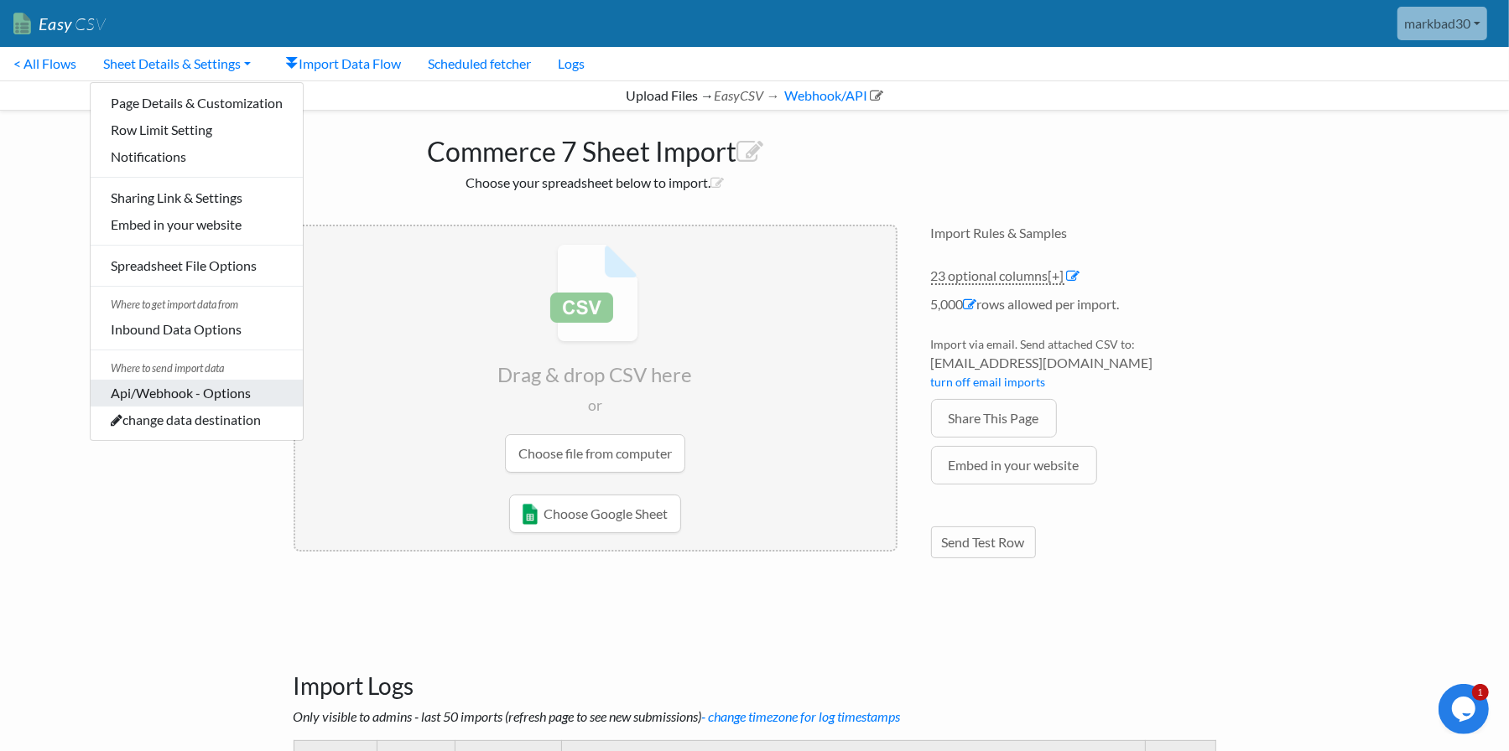
click at [145, 394] on link "Api/Webhook - Options" at bounding box center [197, 393] width 212 height 27
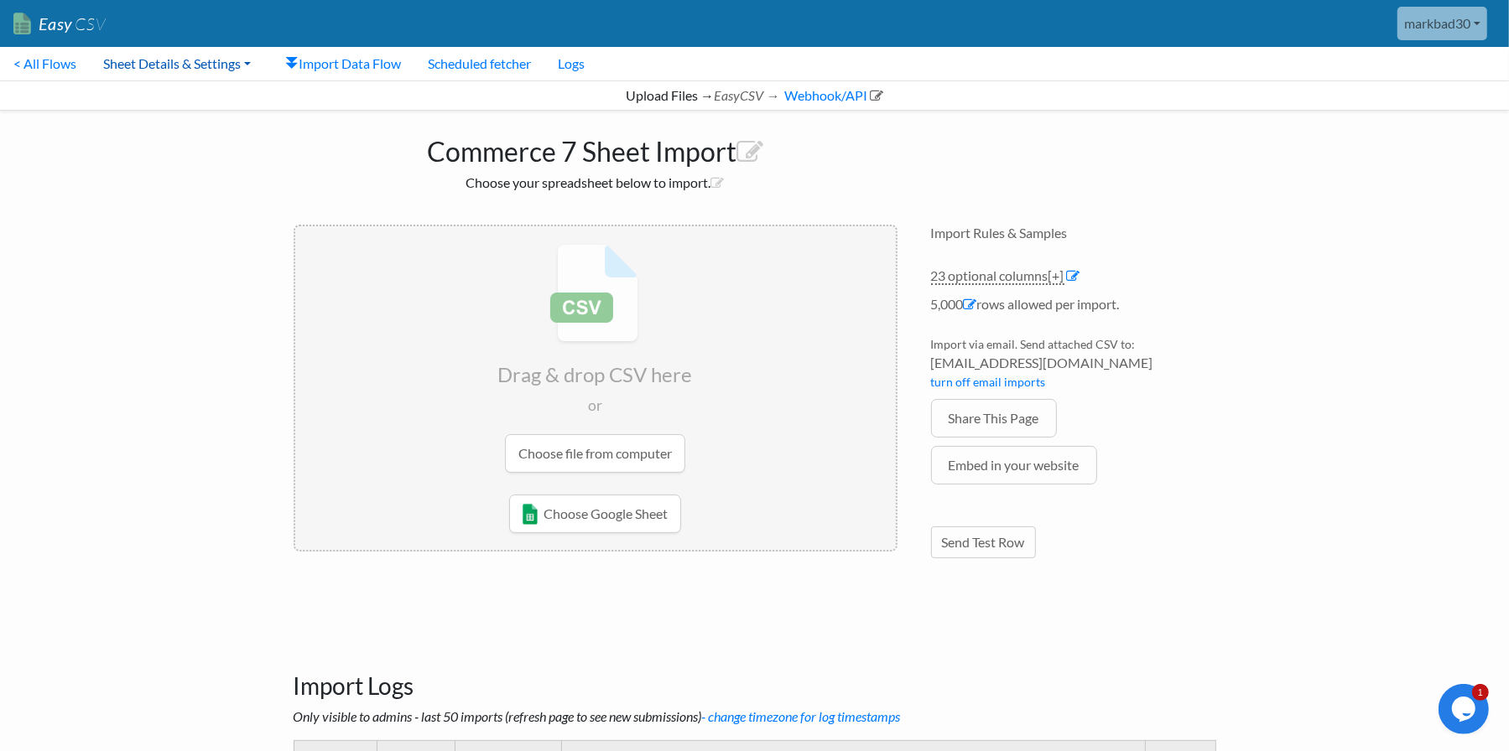
click at [161, 65] on link "Sheet Details & Settings" at bounding box center [177, 64] width 174 height 34
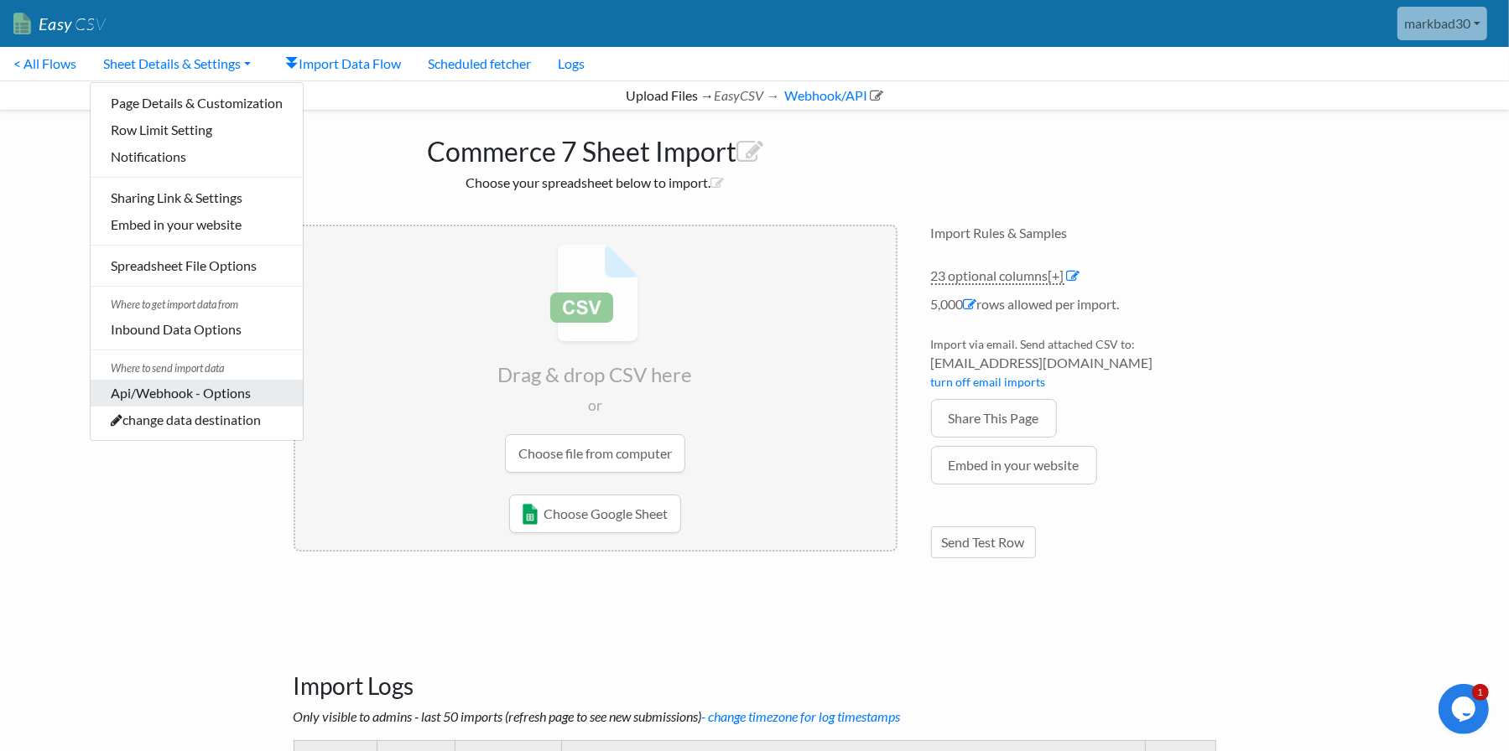
click at [221, 396] on link "Api/Webhook - Options" at bounding box center [197, 393] width 212 height 27
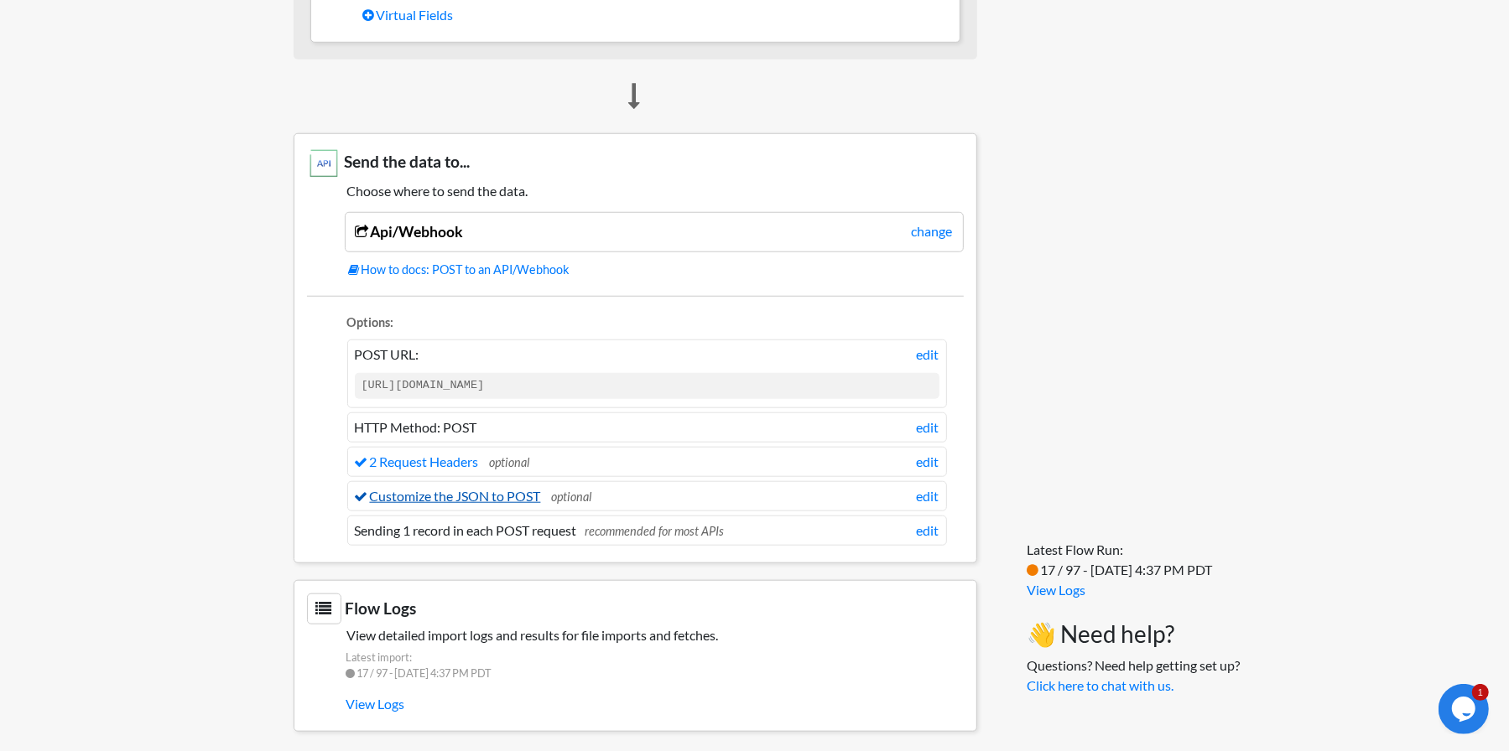
click at [497, 488] on link "Customize the JSON to POST" at bounding box center [448, 496] width 186 height 16
click at [517, 491] on link "Customize the JSON to POST" at bounding box center [448, 496] width 186 height 16
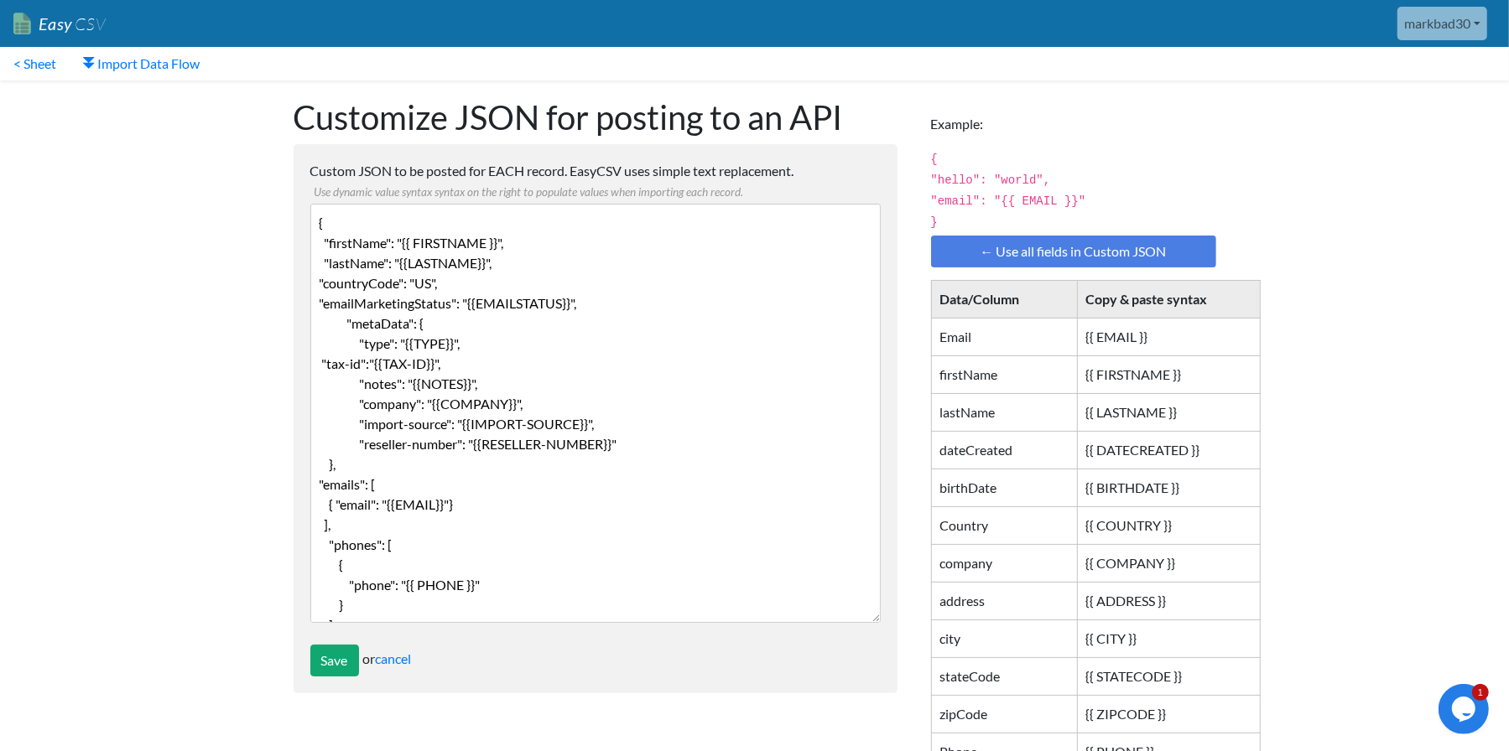
drag, startPoint x: 486, startPoint y: 548, endPoint x: 544, endPoint y: 547, distance: 57.9
click at [487, 548] on textarea "{ "firstName": "{{ FIRSTNAME }}", "lastName": "{{LASTNAME}}", "countryCode": "U…" at bounding box center [595, 413] width 570 height 419
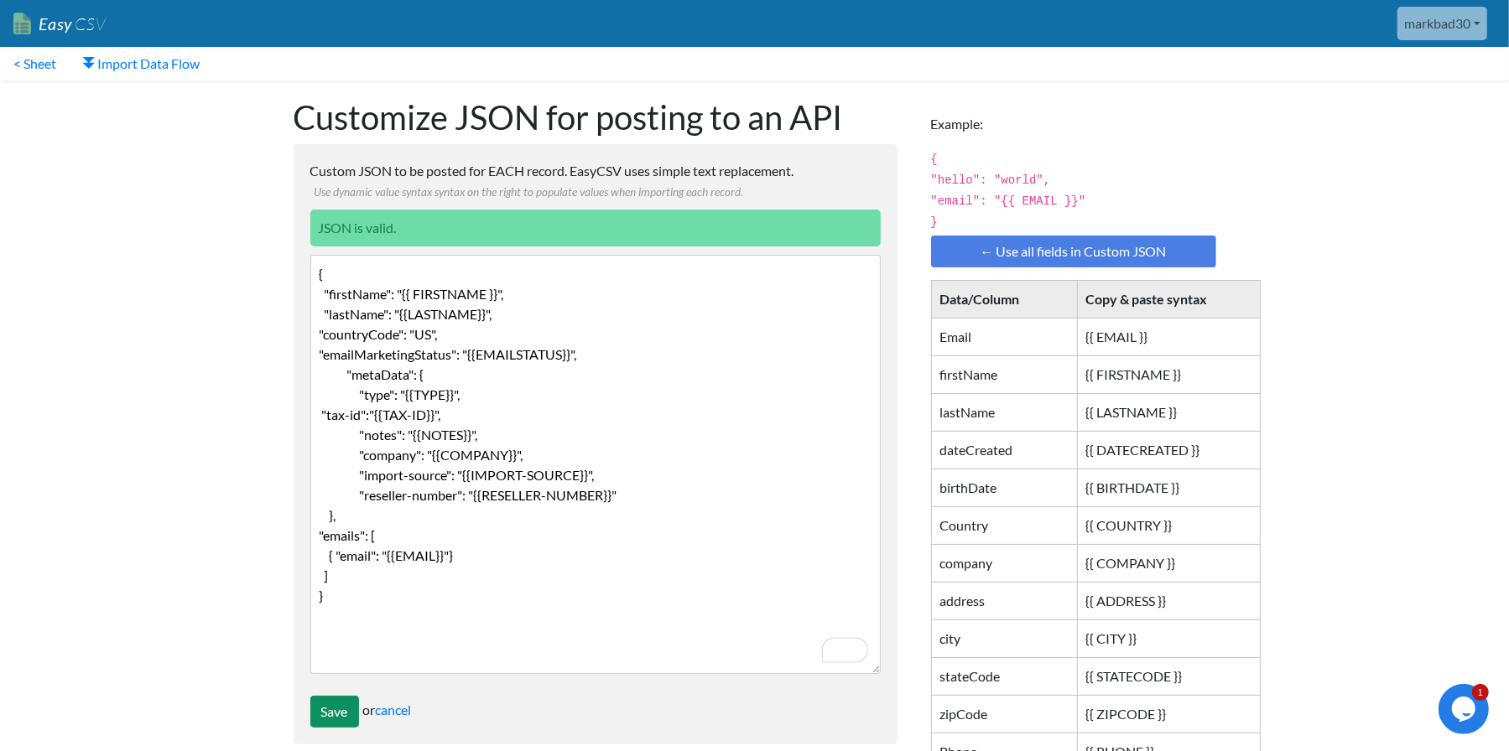
type textarea "{ "firstName": "{{ FIRSTNAME }}", "lastName": "{{LASTNAME}}", "countryCode": "U…"
click at [346, 719] on input "Save" at bounding box center [334, 712] width 49 height 32
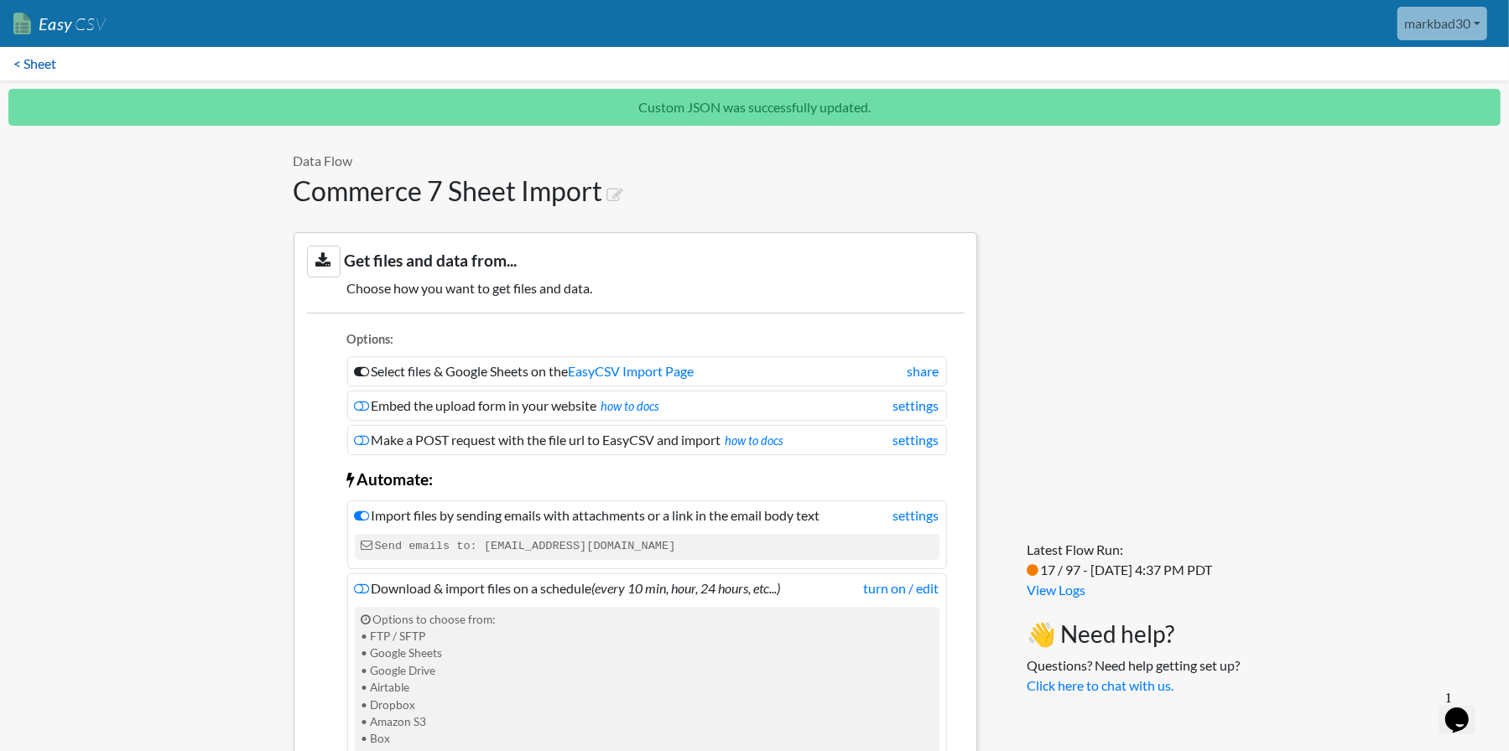
click at [39, 59] on link "< Sheet" at bounding box center [35, 64] width 70 height 34
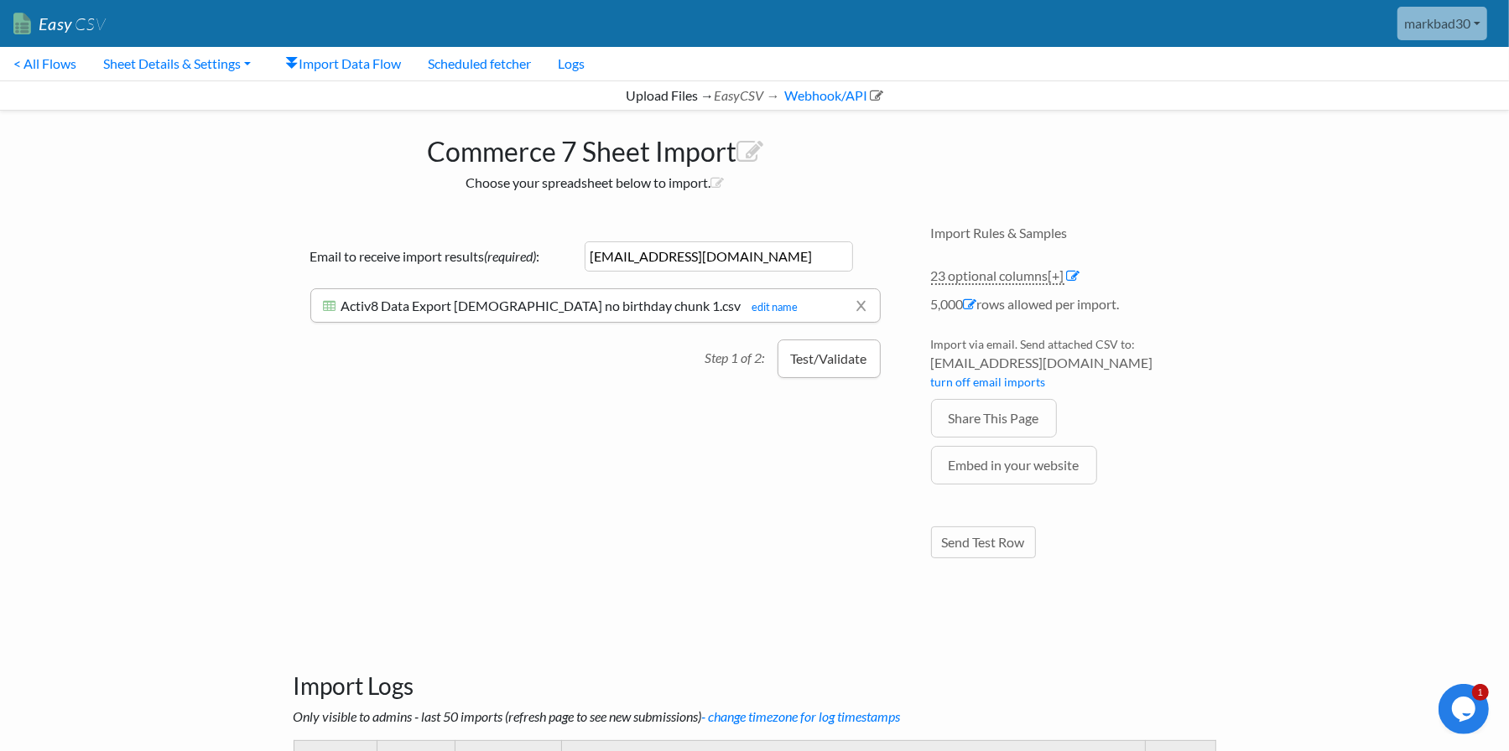
click at [807, 355] on button "Test/Validate" at bounding box center [828, 359] width 103 height 39
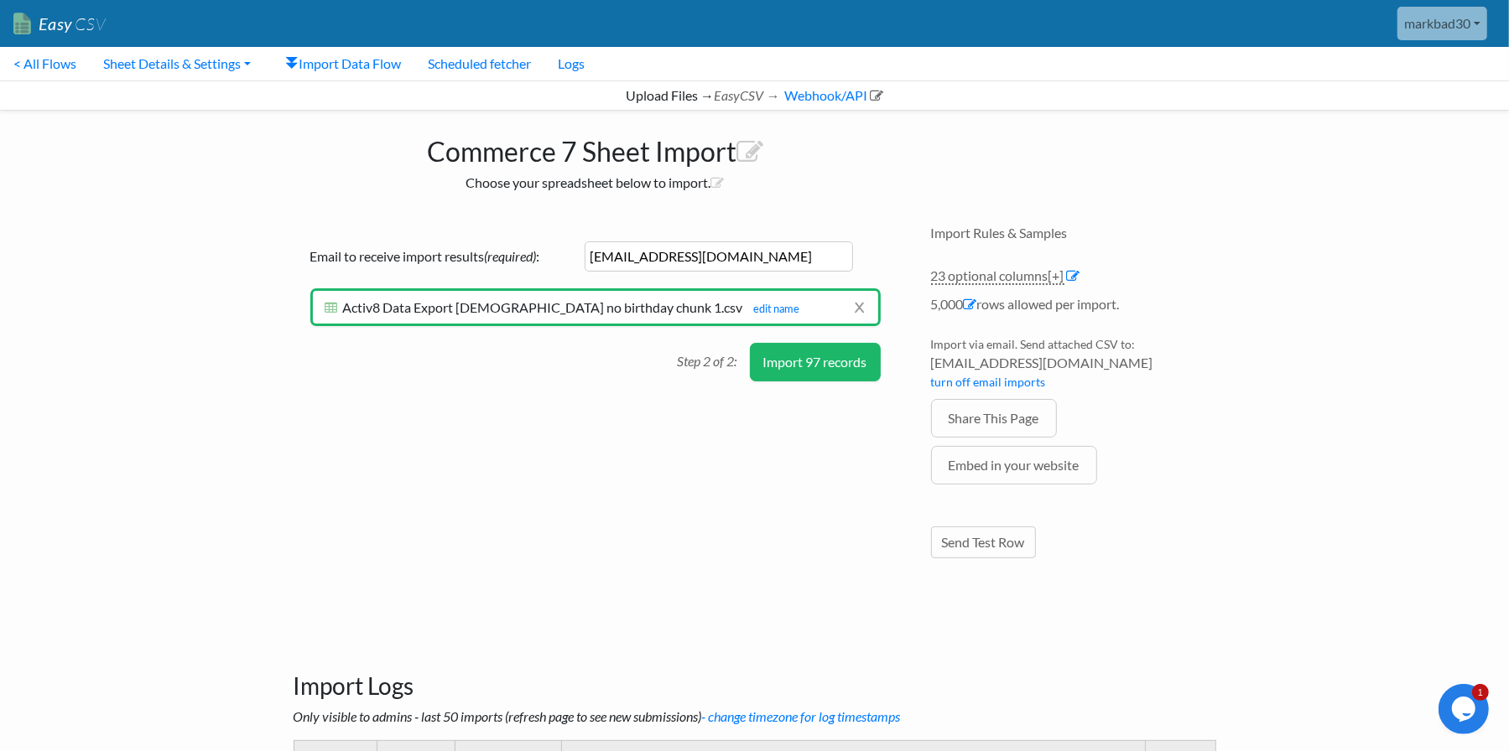
click at [832, 356] on button "Import 97 records" at bounding box center [815, 362] width 131 height 39
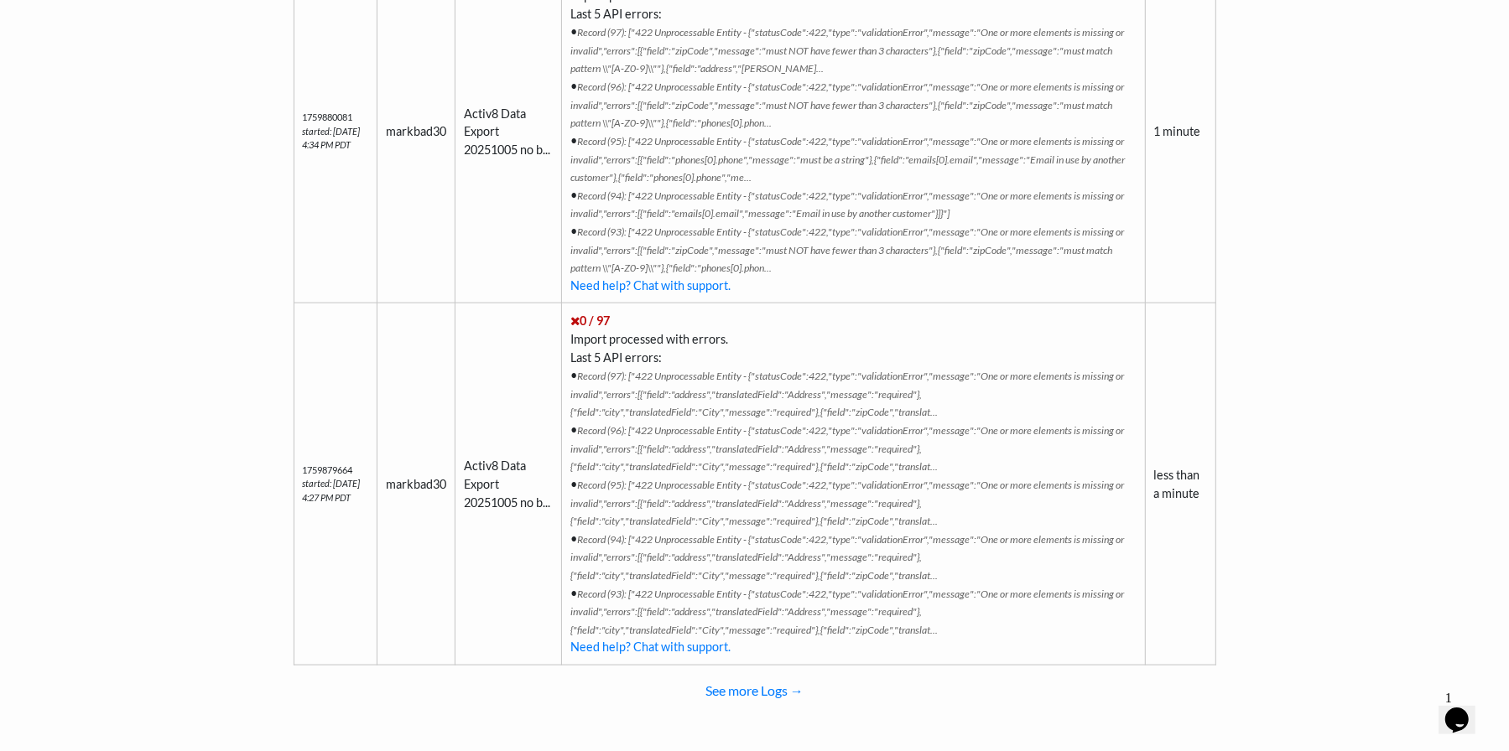
scroll to position [1779, 0]
click at [783, 683] on link "See more Logs →" at bounding box center [754, 688] width 922 height 34
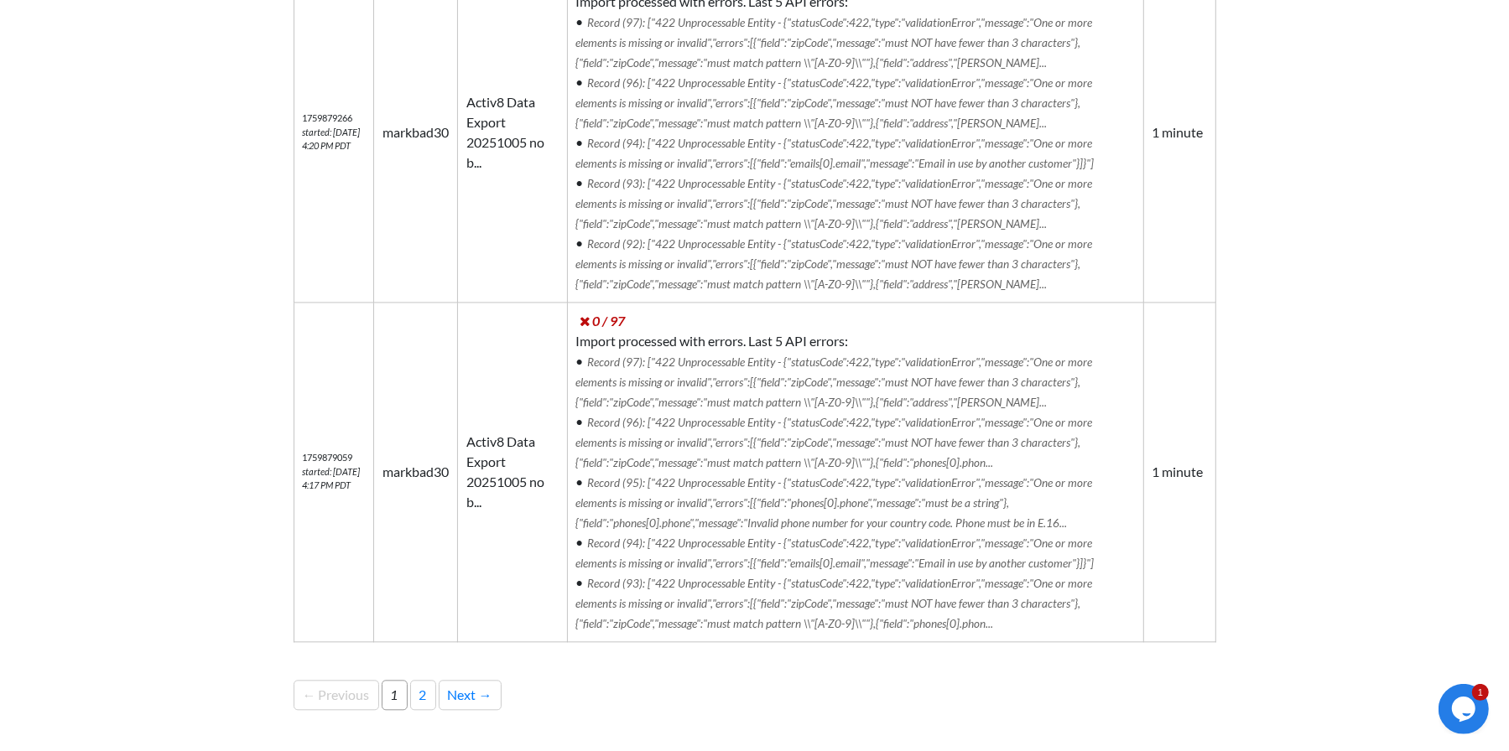
scroll to position [3030, 0]
drag, startPoint x: 473, startPoint y: 693, endPoint x: 508, endPoint y: 662, distance: 46.9
click at [473, 693] on link "Next →" at bounding box center [470, 693] width 63 height 30
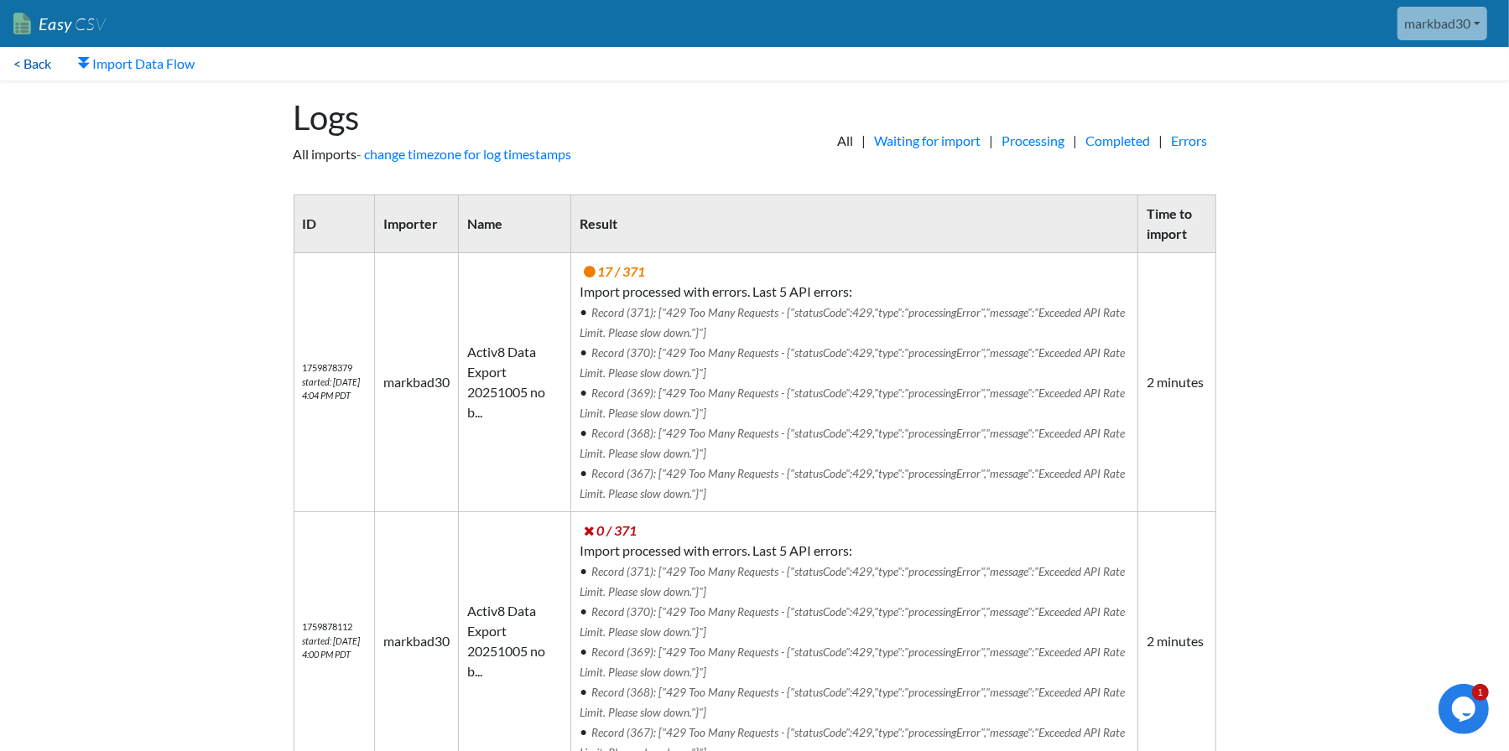
click at [48, 65] on link "< Back" at bounding box center [32, 64] width 65 height 34
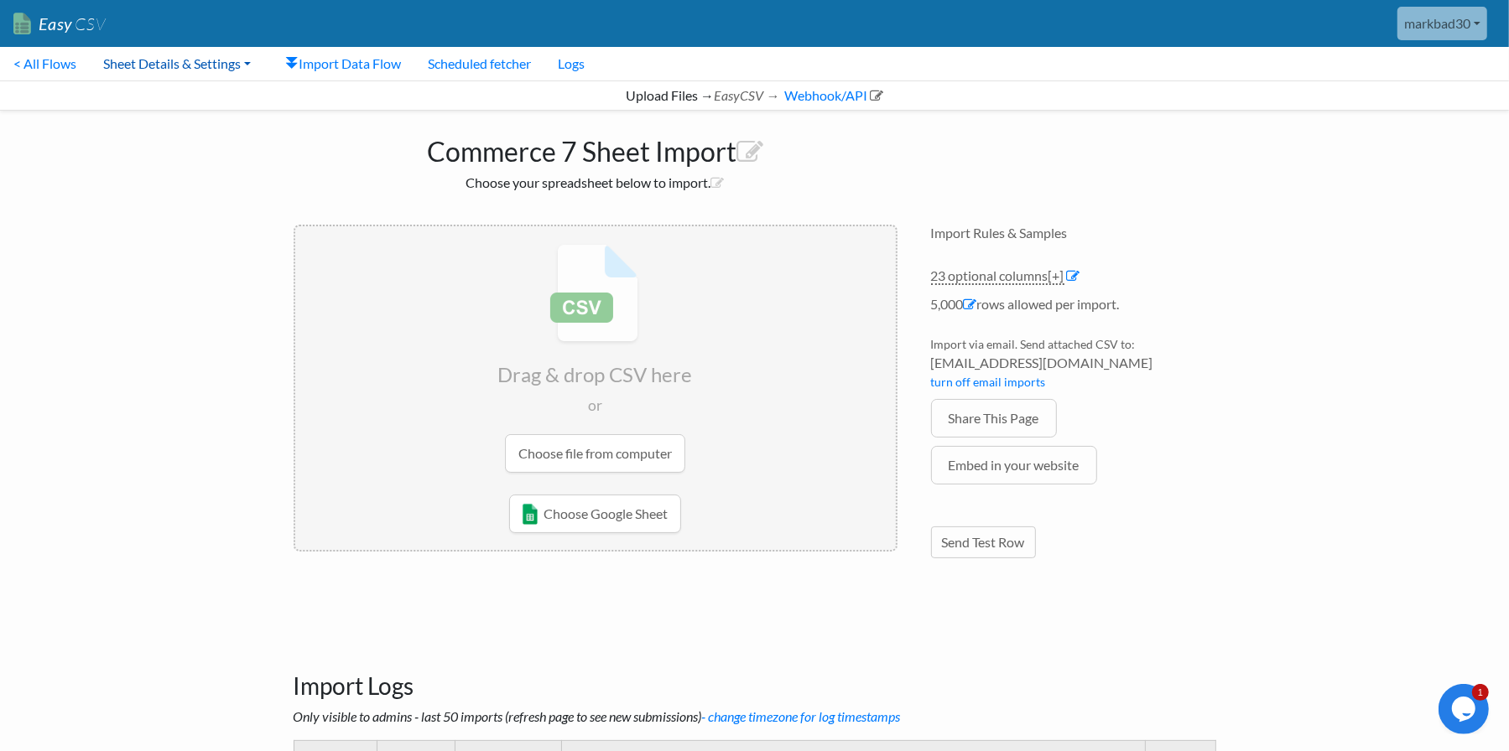
drag, startPoint x: 175, startPoint y: 67, endPoint x: 178, endPoint y: 82, distance: 15.3
click at [174, 68] on link "Sheet Details & Settings" at bounding box center [177, 64] width 174 height 34
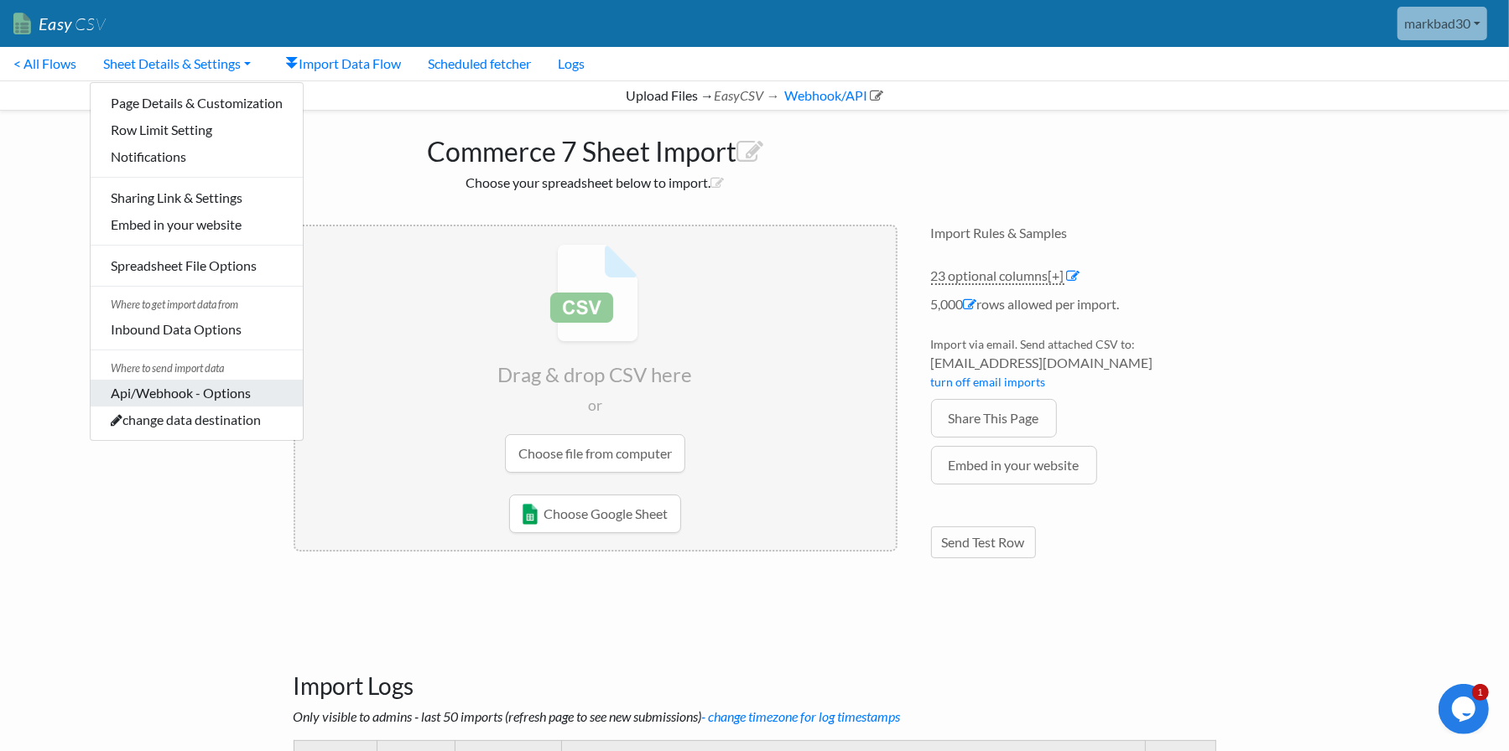
click at [155, 393] on link "Api/Webhook - Options" at bounding box center [197, 393] width 212 height 27
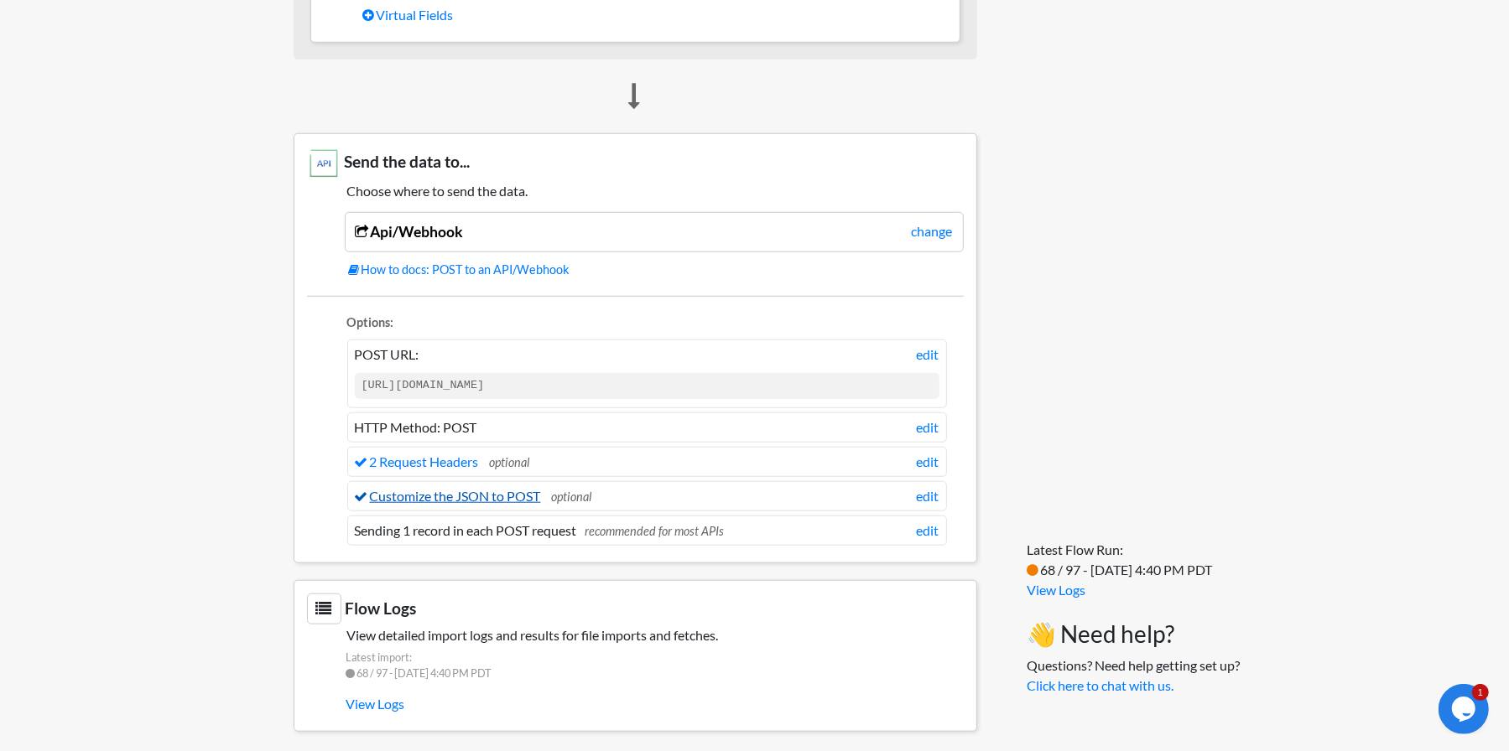
click at [428, 488] on link "Customize the JSON to POST" at bounding box center [448, 496] width 186 height 16
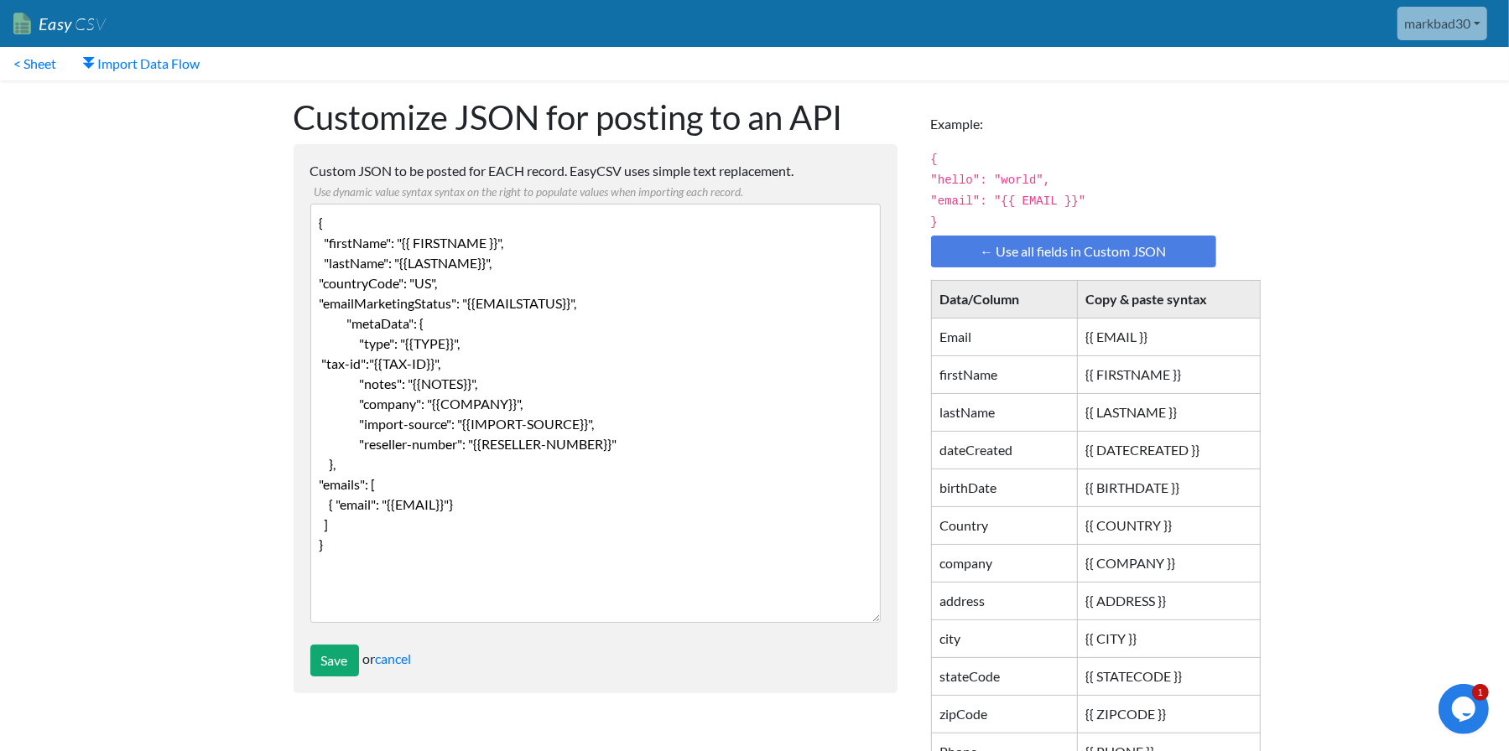
click at [480, 519] on textarea "{ "firstName": "{{ FIRSTNAME }}", "lastName": "{{LASTNAME}}", "countryCode": "U…" at bounding box center [595, 413] width 570 height 419
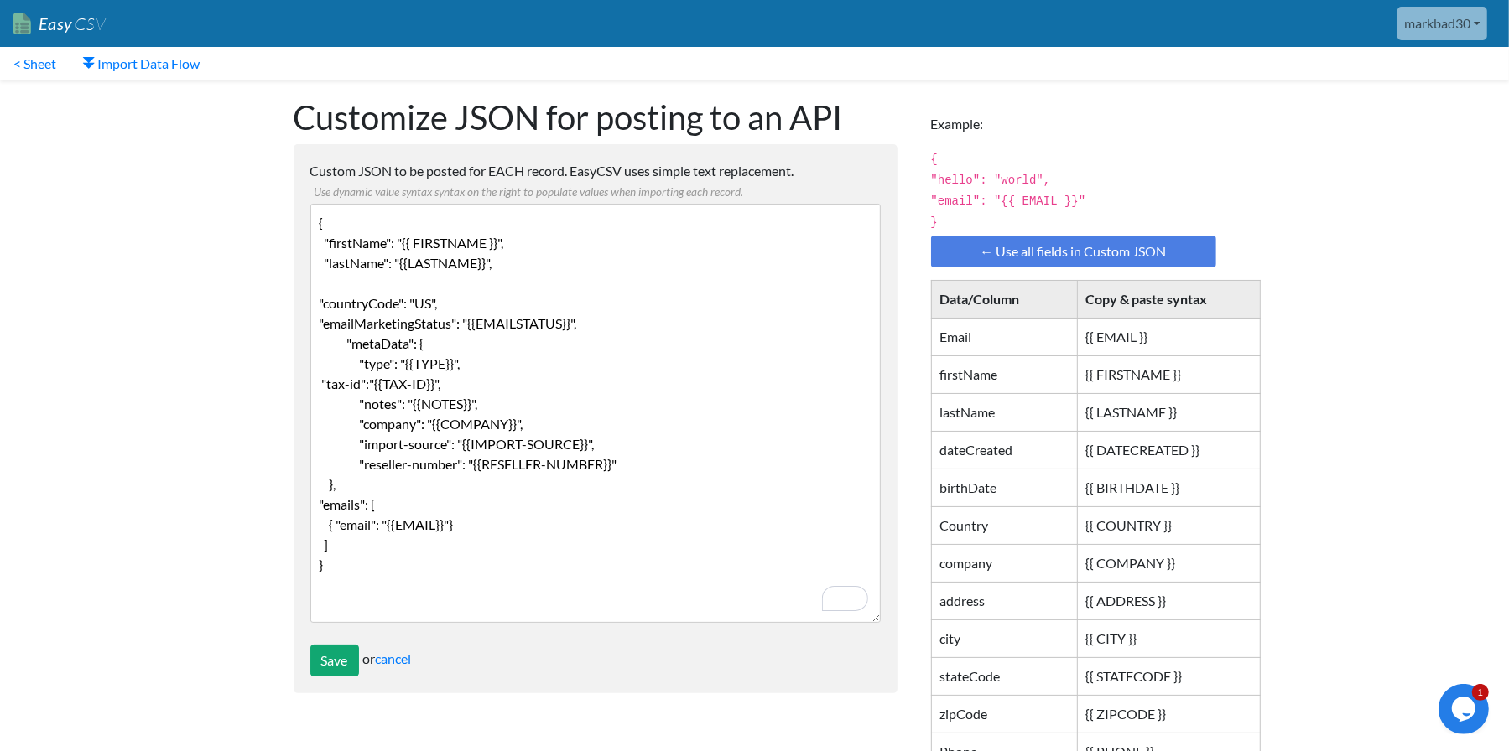
paste textarea ""addresses": [ { "address1": "{{address}}", "city": "{{city}}", "stateCode": "{…"
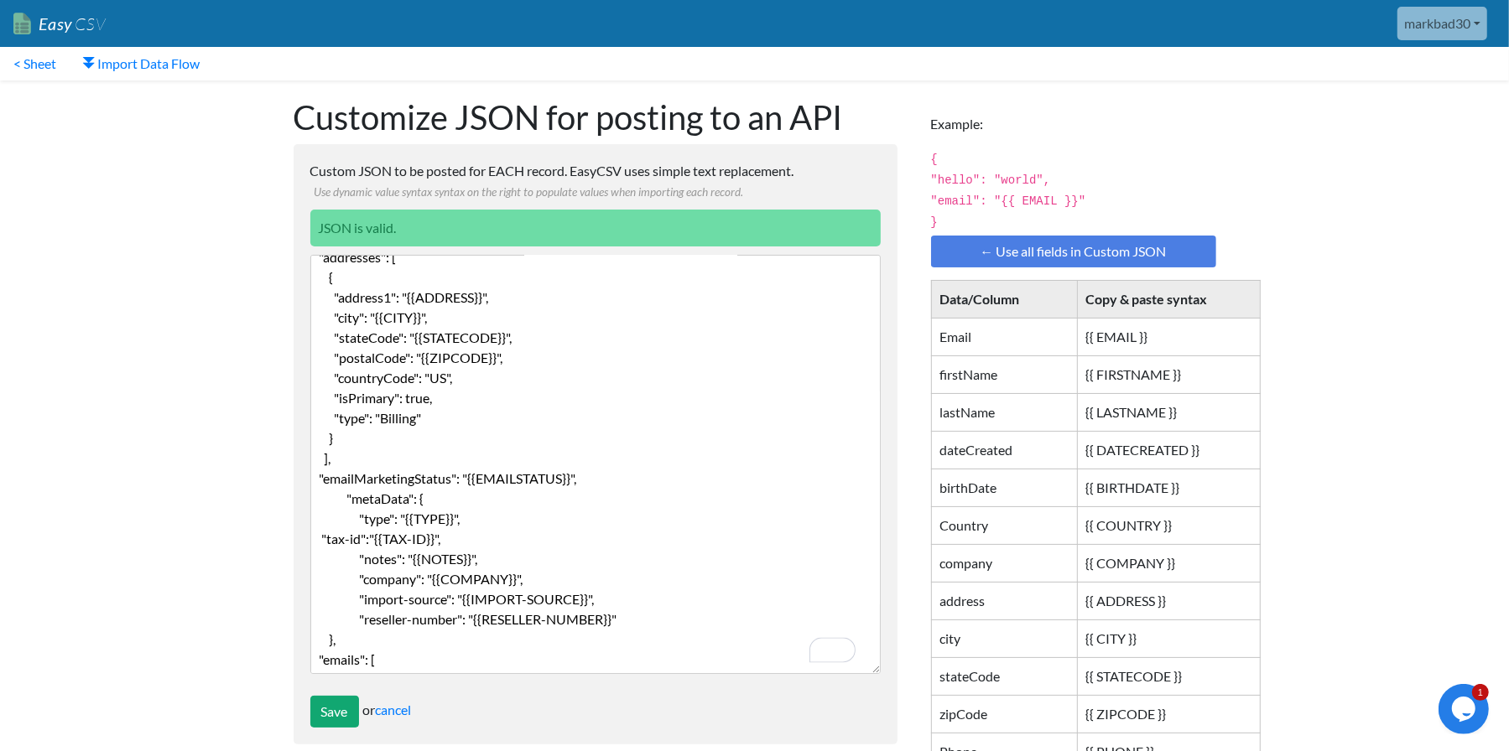
scroll to position [84, 0]
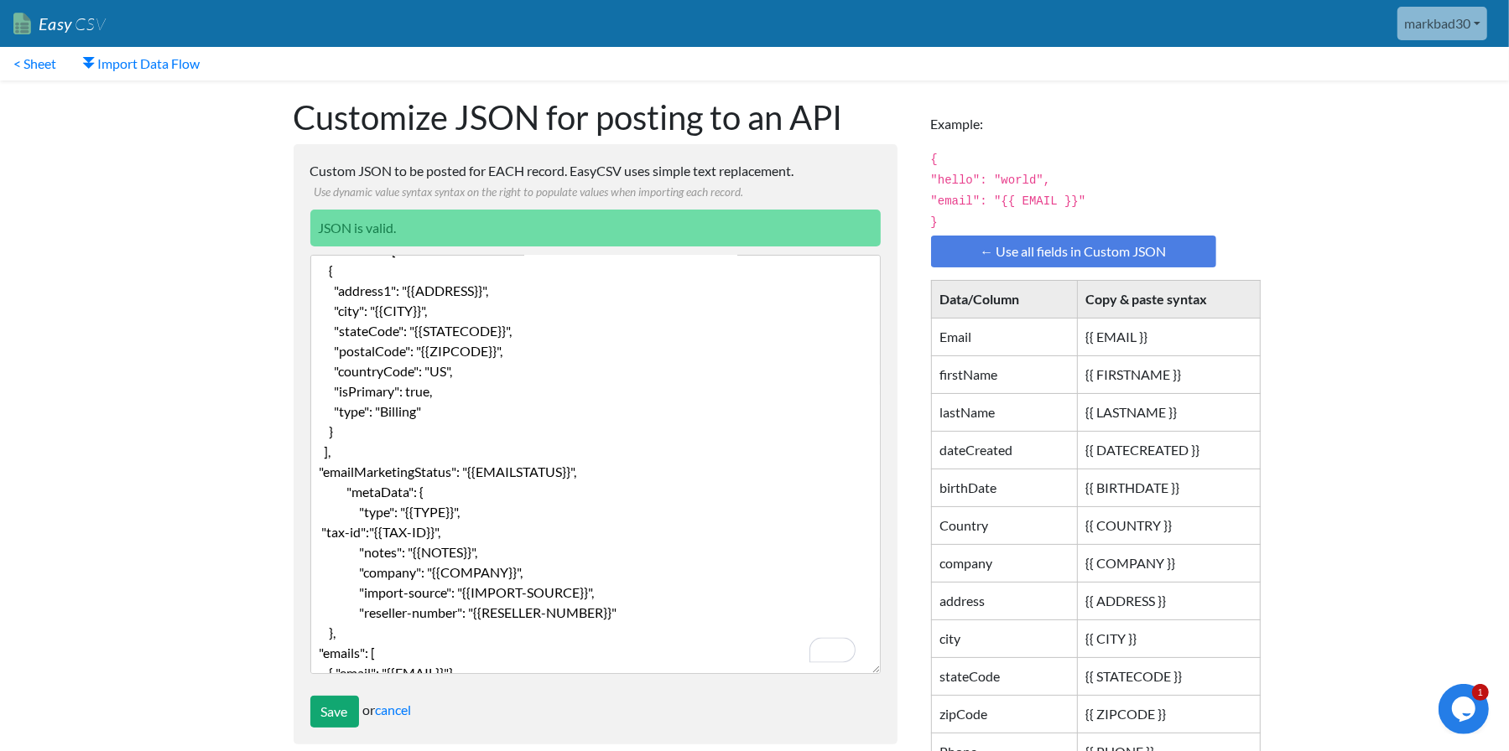
click at [461, 389] on textarea "{ "firstName": "{{ FIRSTNAME }}", "lastName": "{{LASTNAME}}", "countryCode": "U…" at bounding box center [595, 464] width 570 height 419
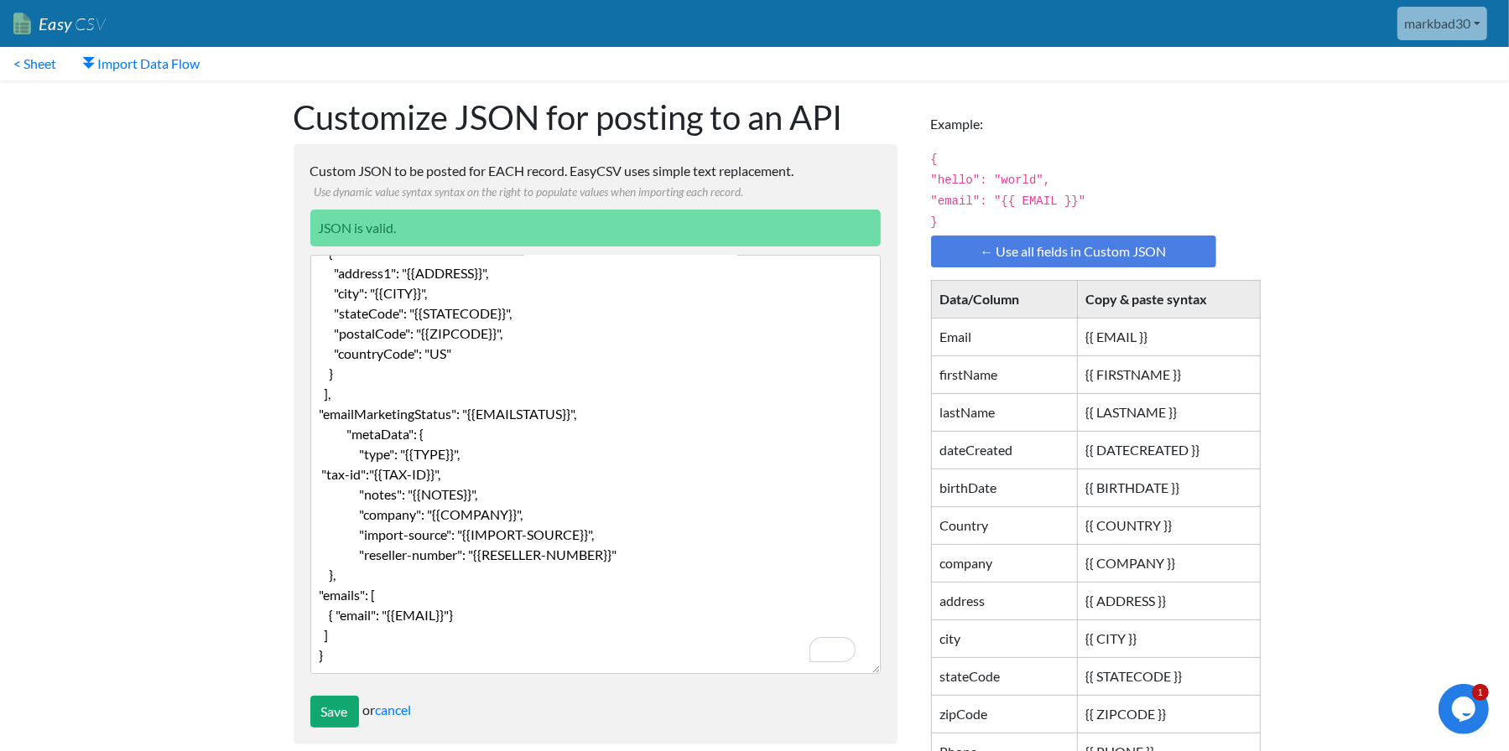
scroll to position [0, 0]
click at [432, 636] on textarea "{ "firstName": "{{ FIRSTNAME }}", "lastName": "{{LASTNAME}}", "countryCode": "U…" at bounding box center [595, 464] width 570 height 419
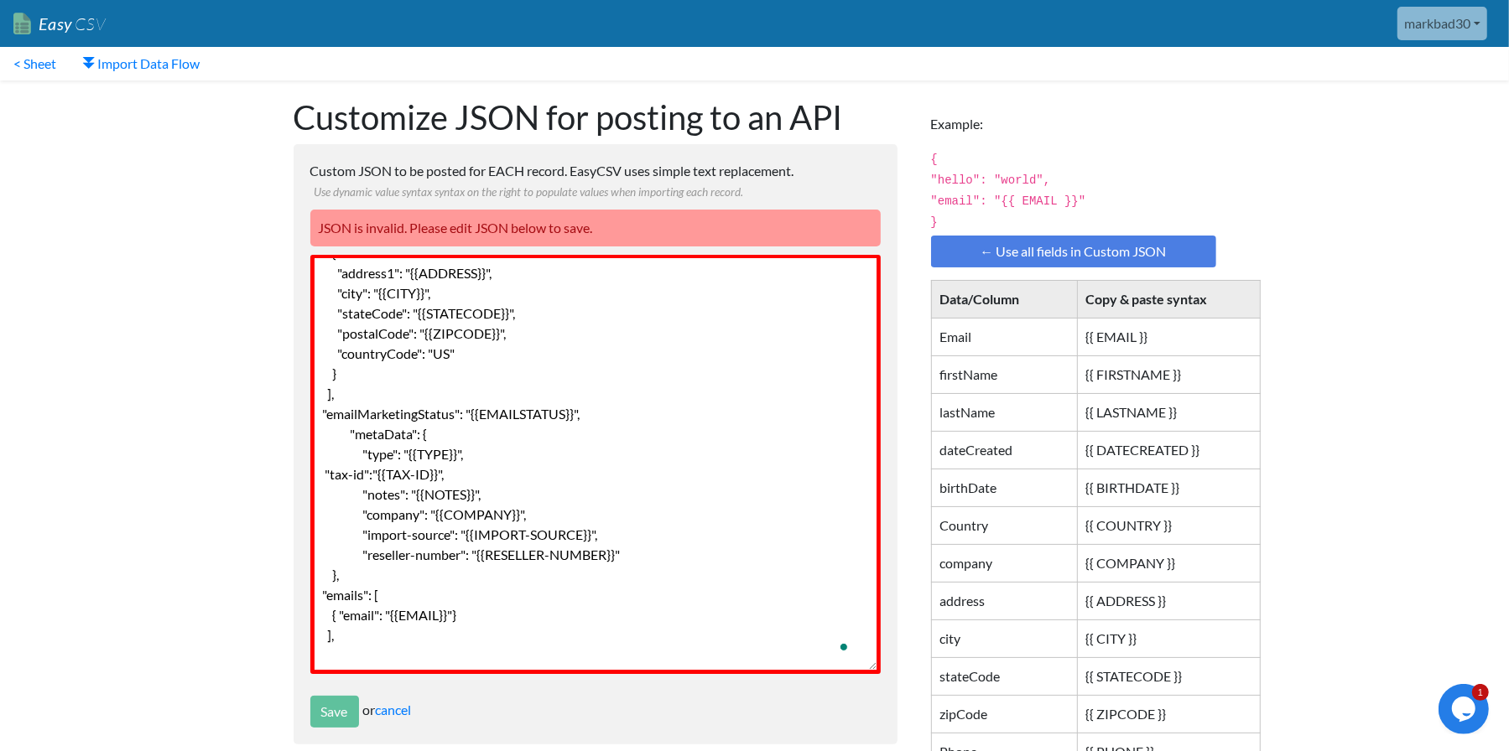
paste textarea ""phones": [ { "phone": "{{PHONE}}" } ]"
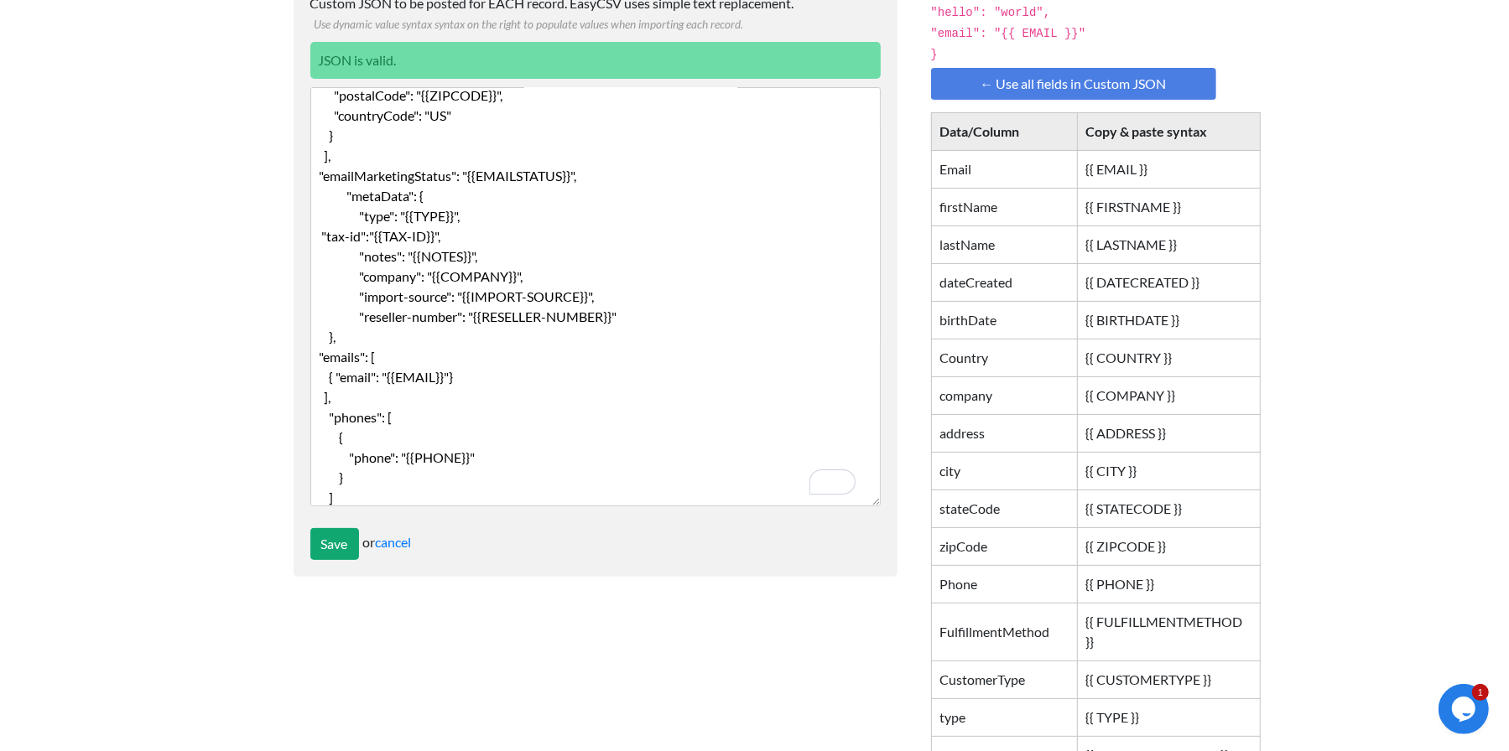
type textarea "{ "firstName": "{{ FIRSTNAME }}", "lastName": "{{LASTNAME}}", "addresses": [ { …"
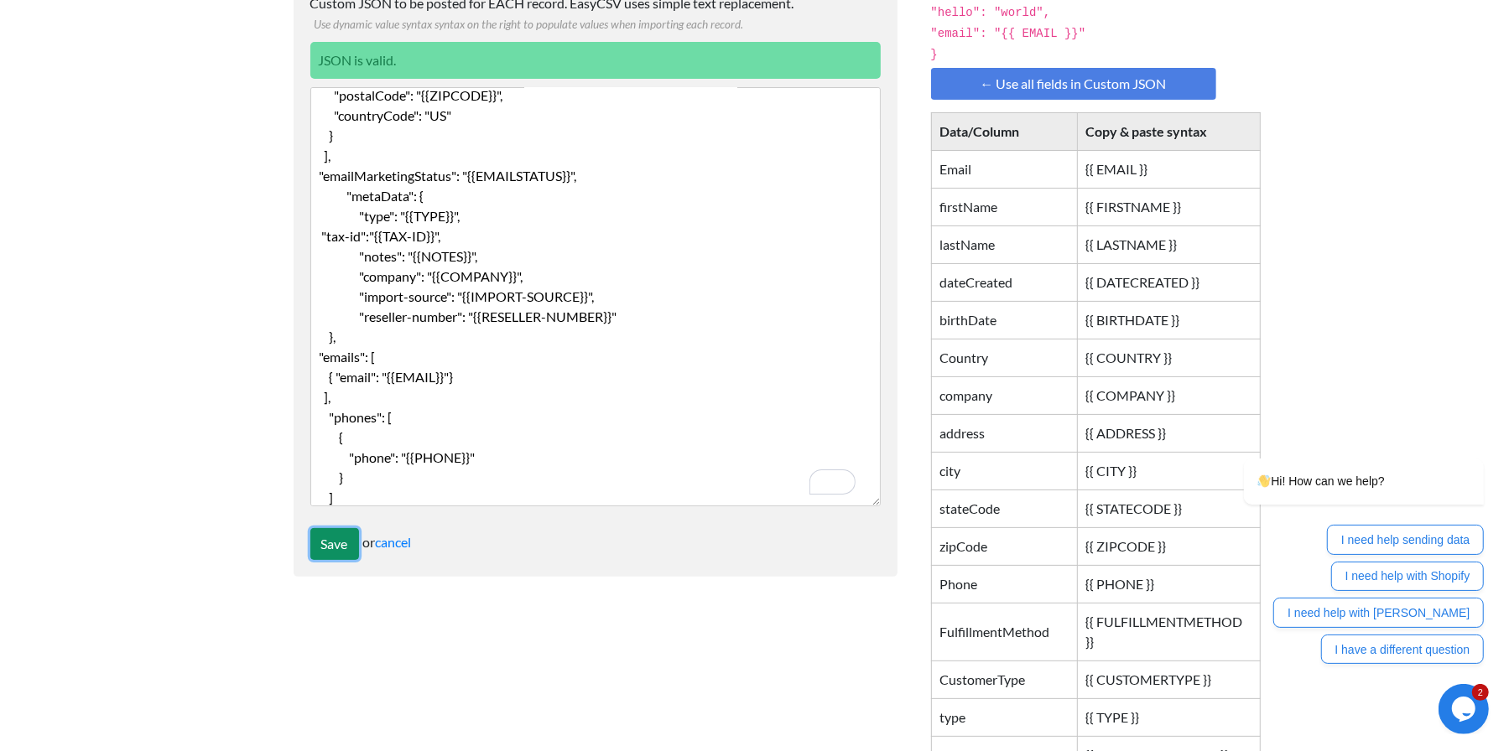
click at [334, 548] on input "Save" at bounding box center [334, 544] width 49 height 32
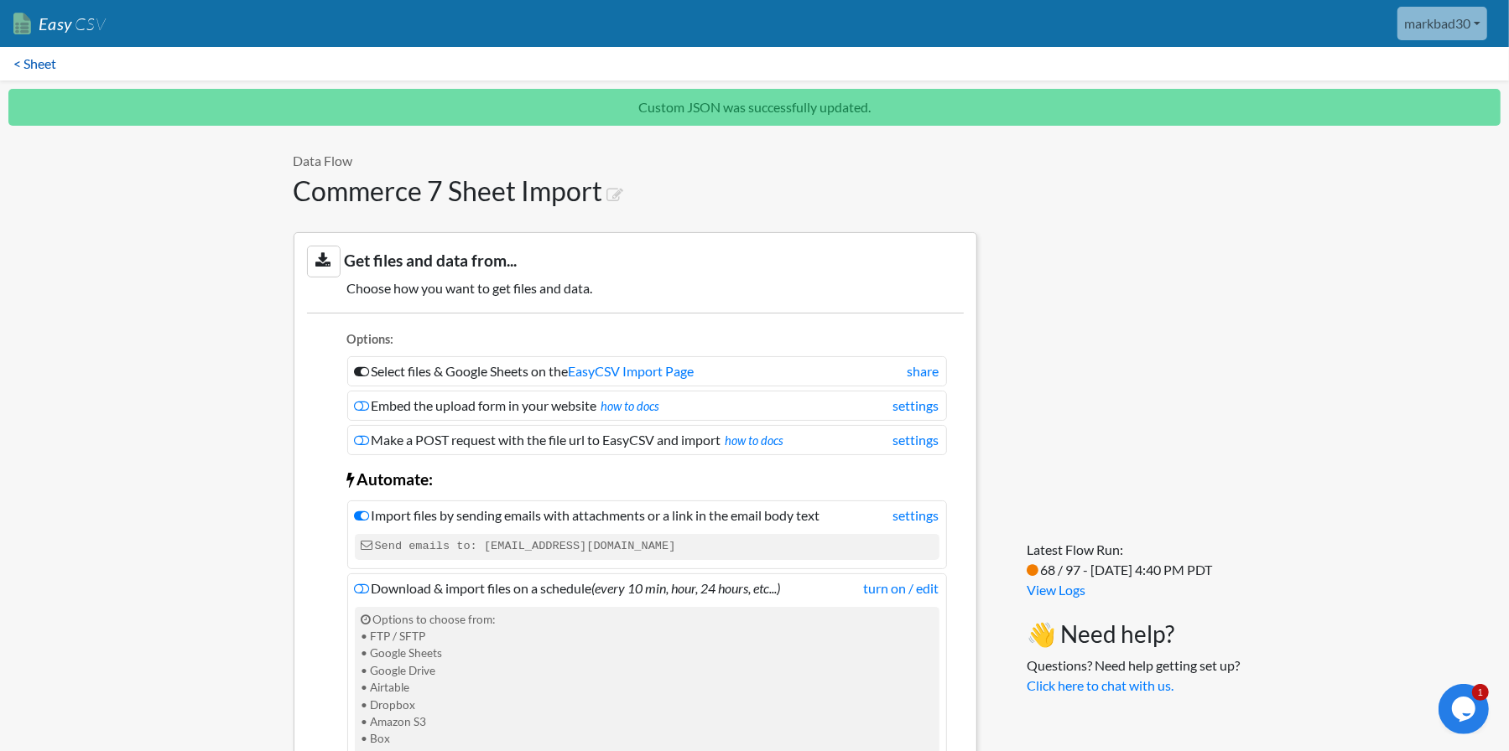
drag, startPoint x: 37, startPoint y: 64, endPoint x: 38, endPoint y: 73, distance: 9.3
click at [37, 64] on link "< Sheet" at bounding box center [35, 64] width 70 height 34
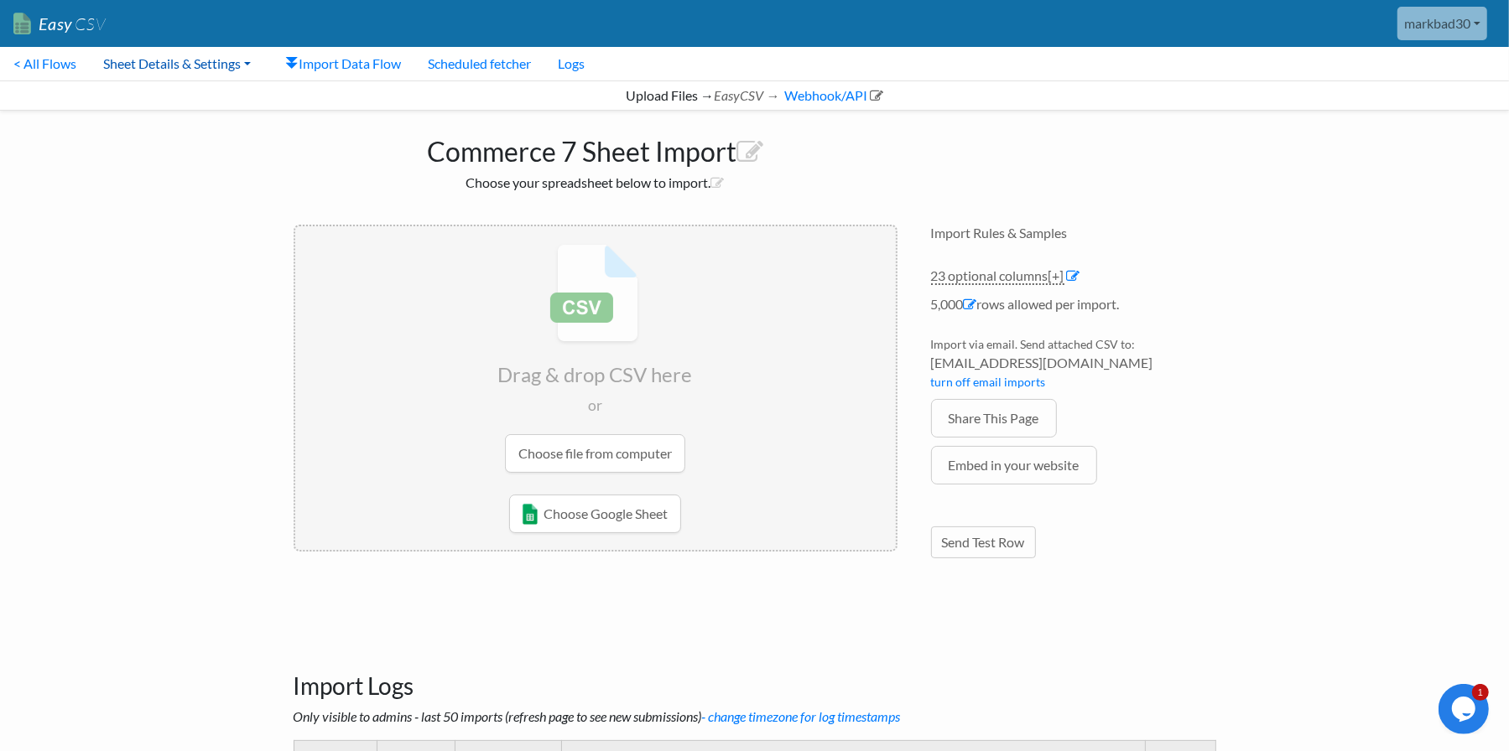
click at [169, 68] on link "Sheet Details & Settings" at bounding box center [177, 64] width 174 height 34
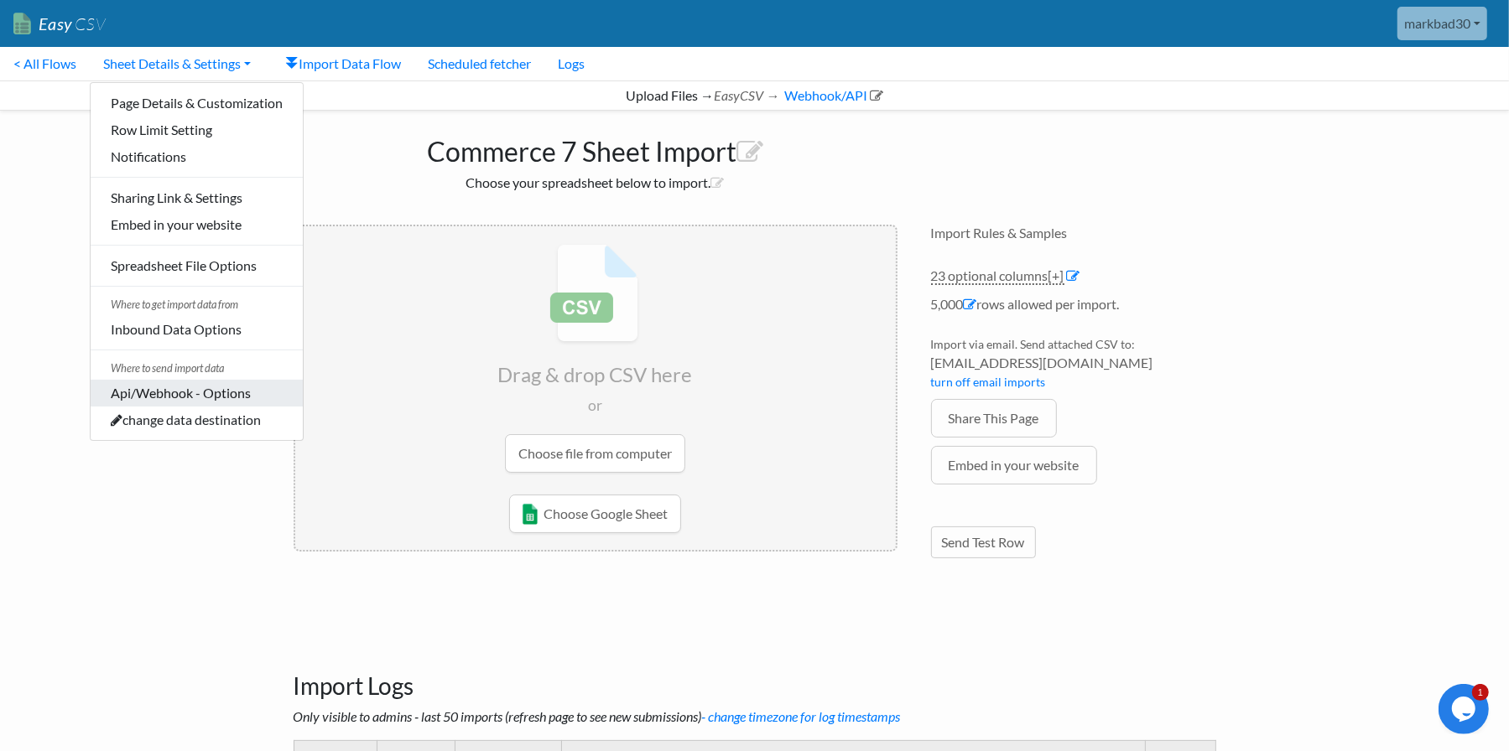
click at [182, 404] on link "Api/Webhook - Options" at bounding box center [197, 393] width 212 height 27
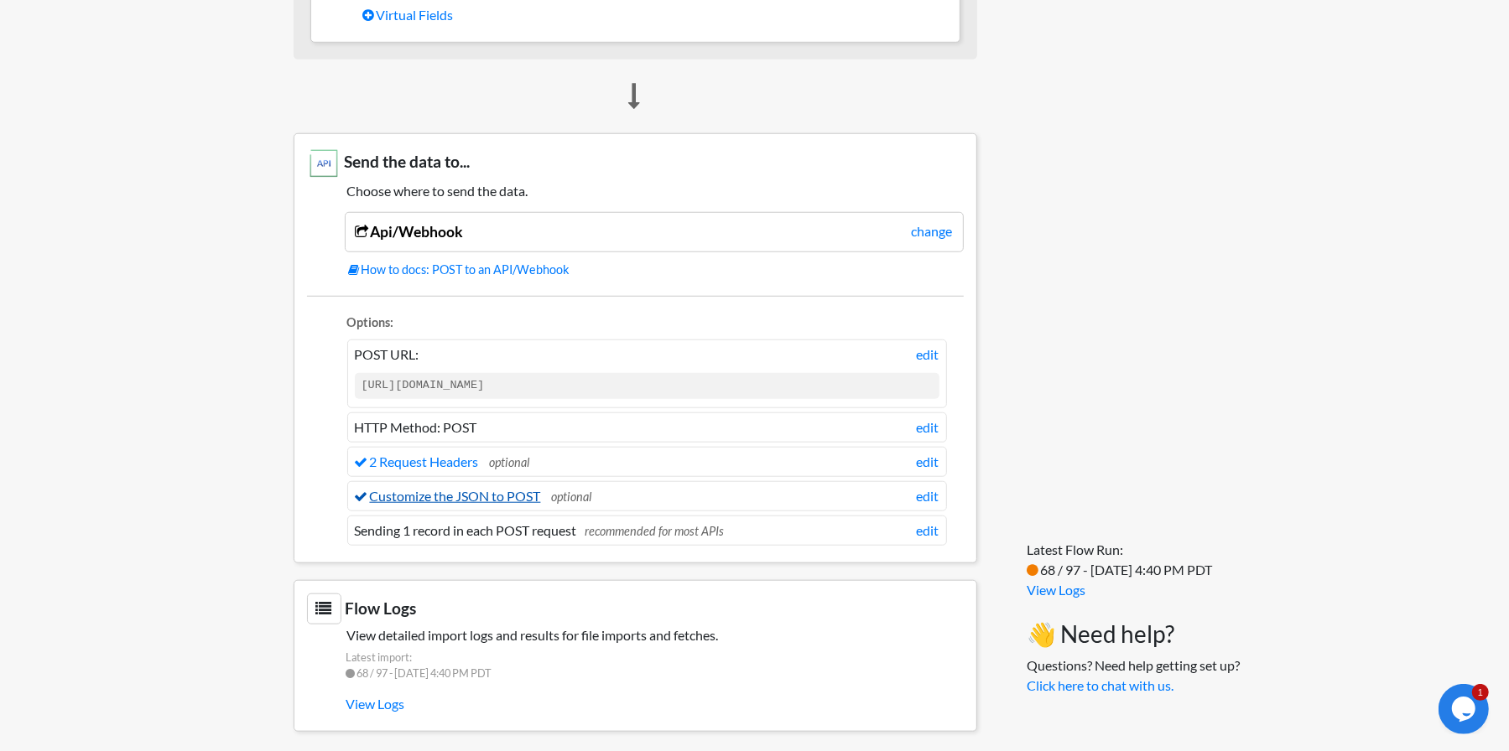
click at [469, 491] on link "Customize the JSON to POST" at bounding box center [448, 496] width 186 height 16
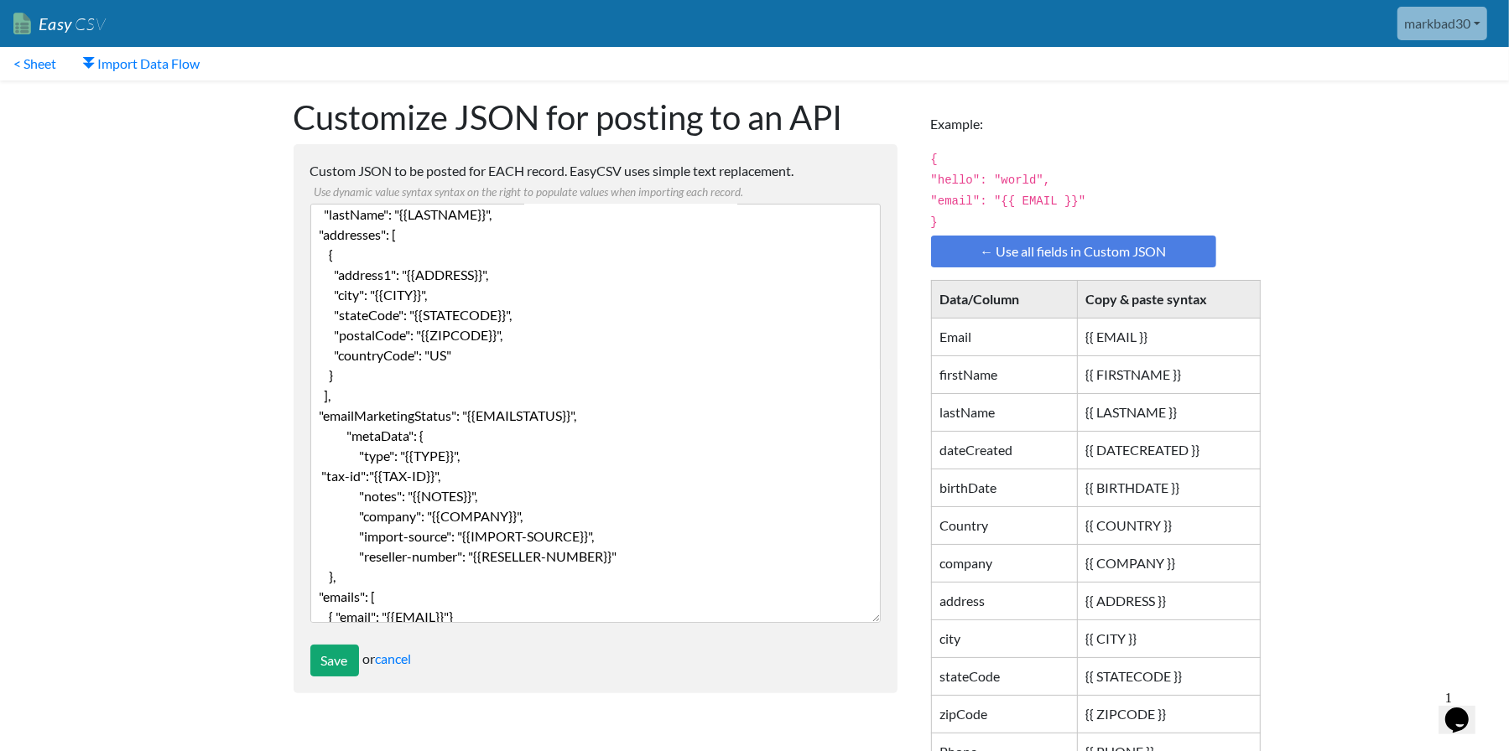
scroll to position [34, 0]
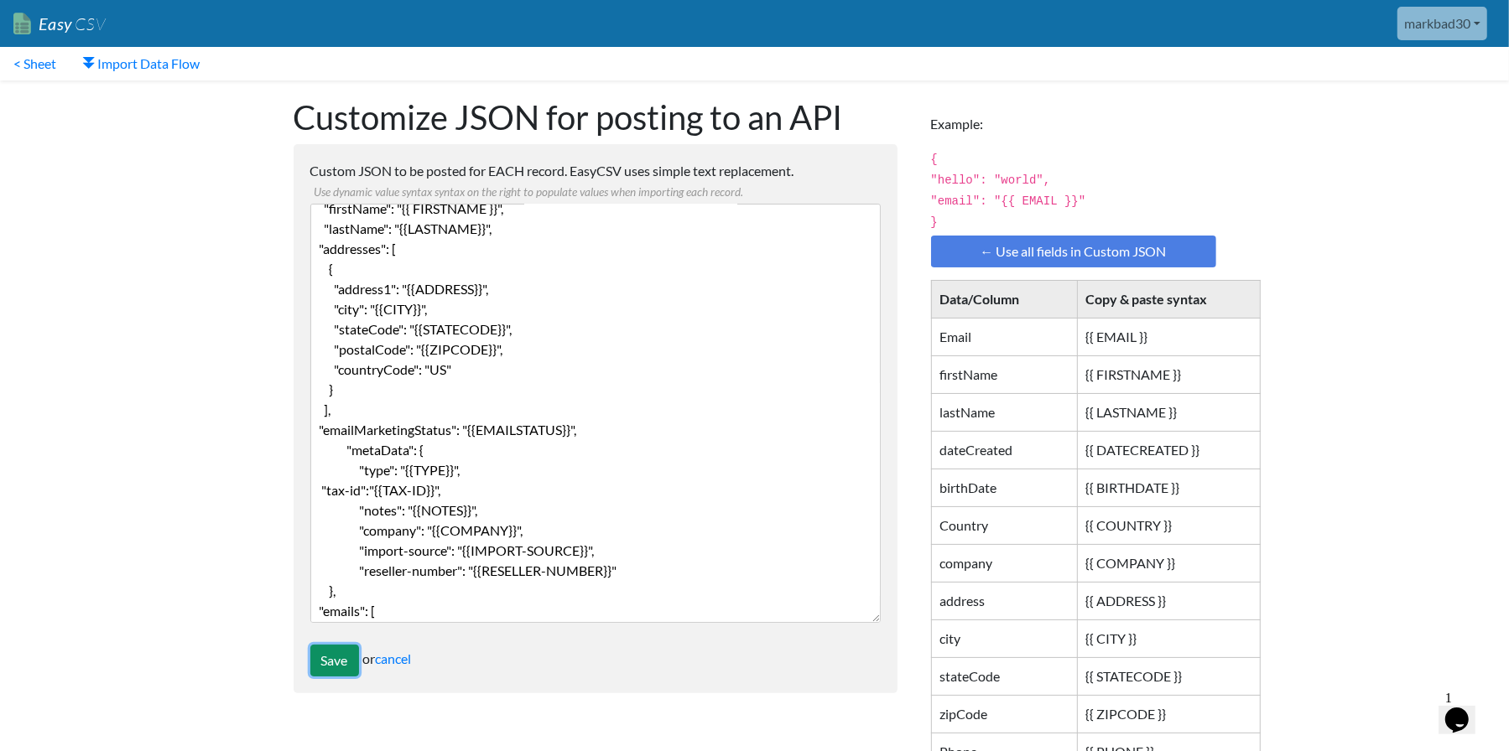
click at [339, 661] on input "Save" at bounding box center [334, 661] width 49 height 32
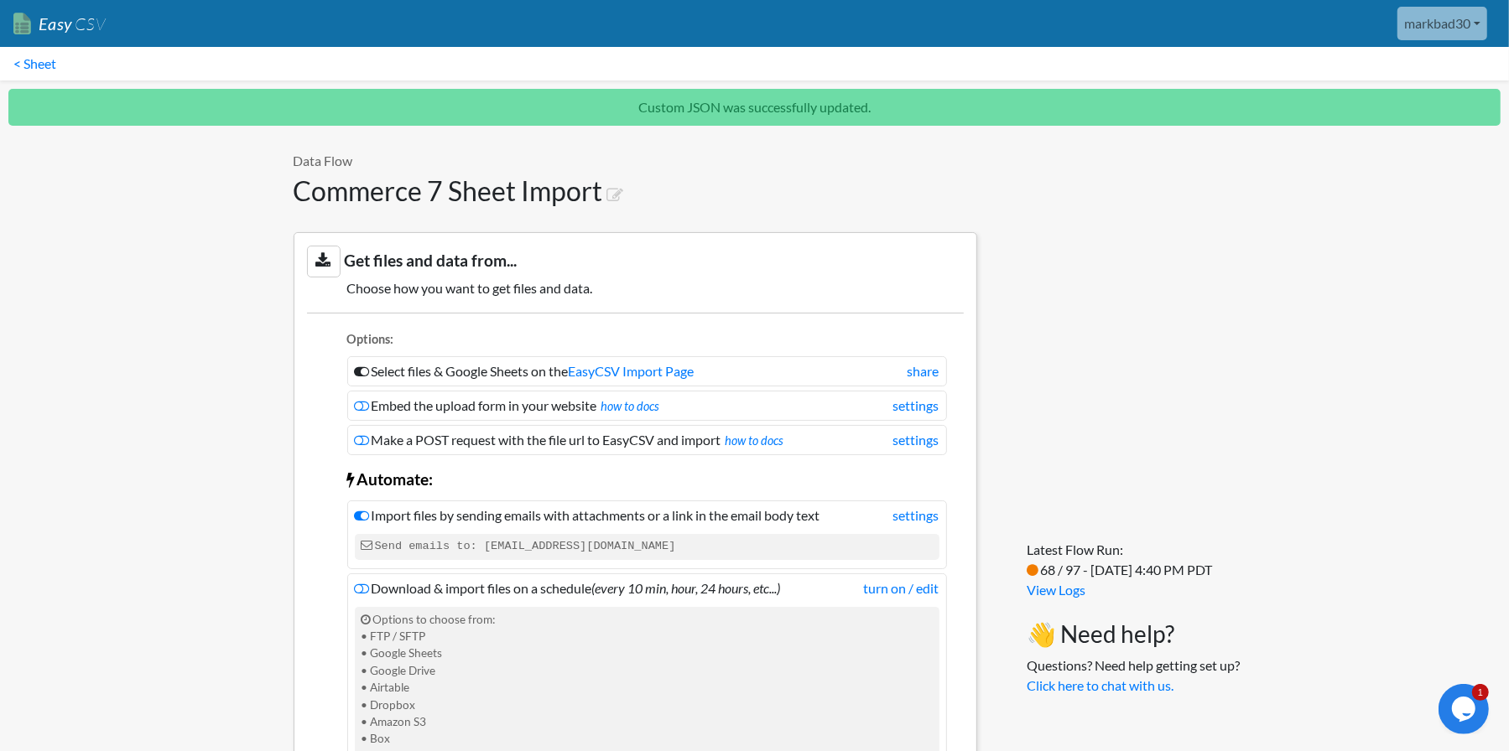
drag, startPoint x: 46, startPoint y: 65, endPoint x: 65, endPoint y: 85, distance: 26.7
click at [46, 65] on link "< Sheet" at bounding box center [35, 64] width 70 height 34
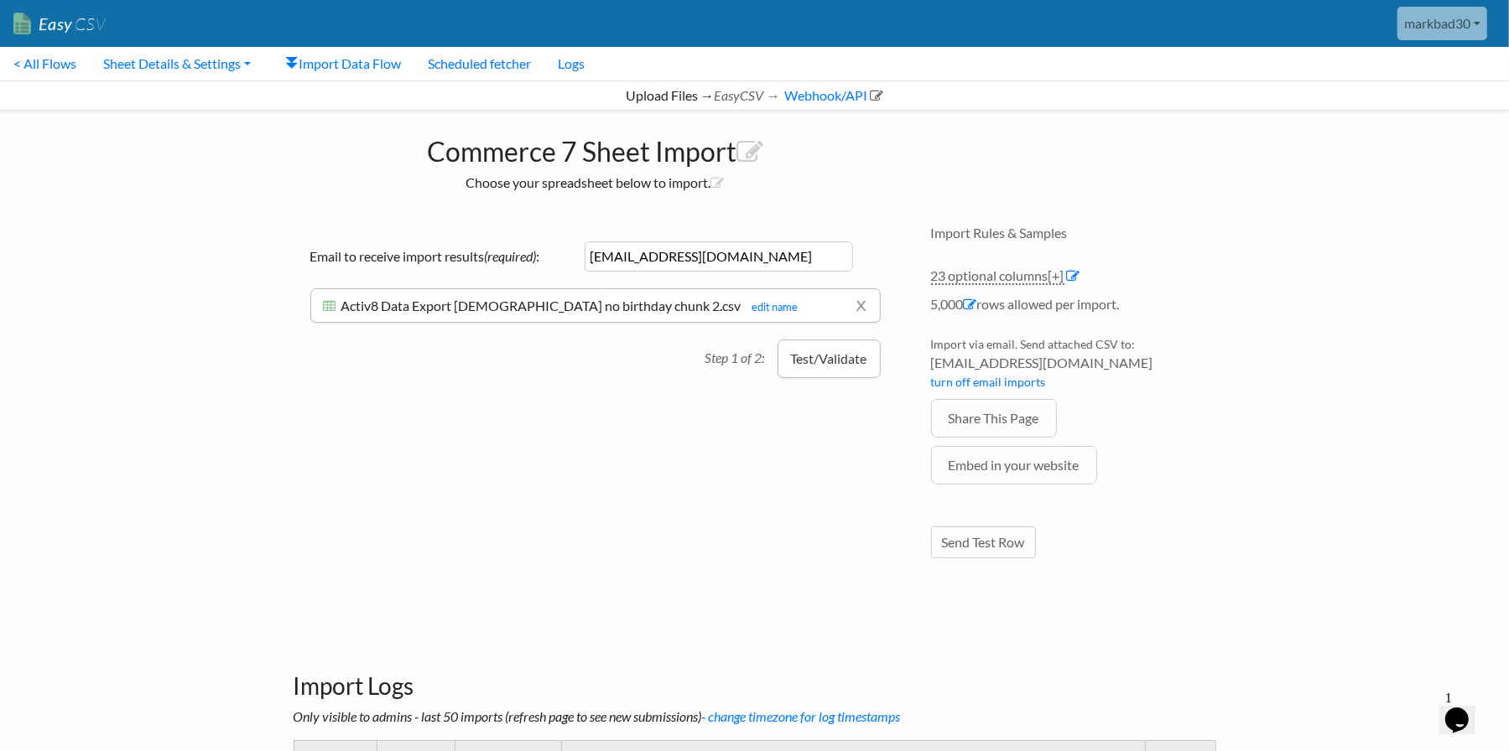
click at [803, 362] on button "Test/Validate" at bounding box center [828, 359] width 103 height 39
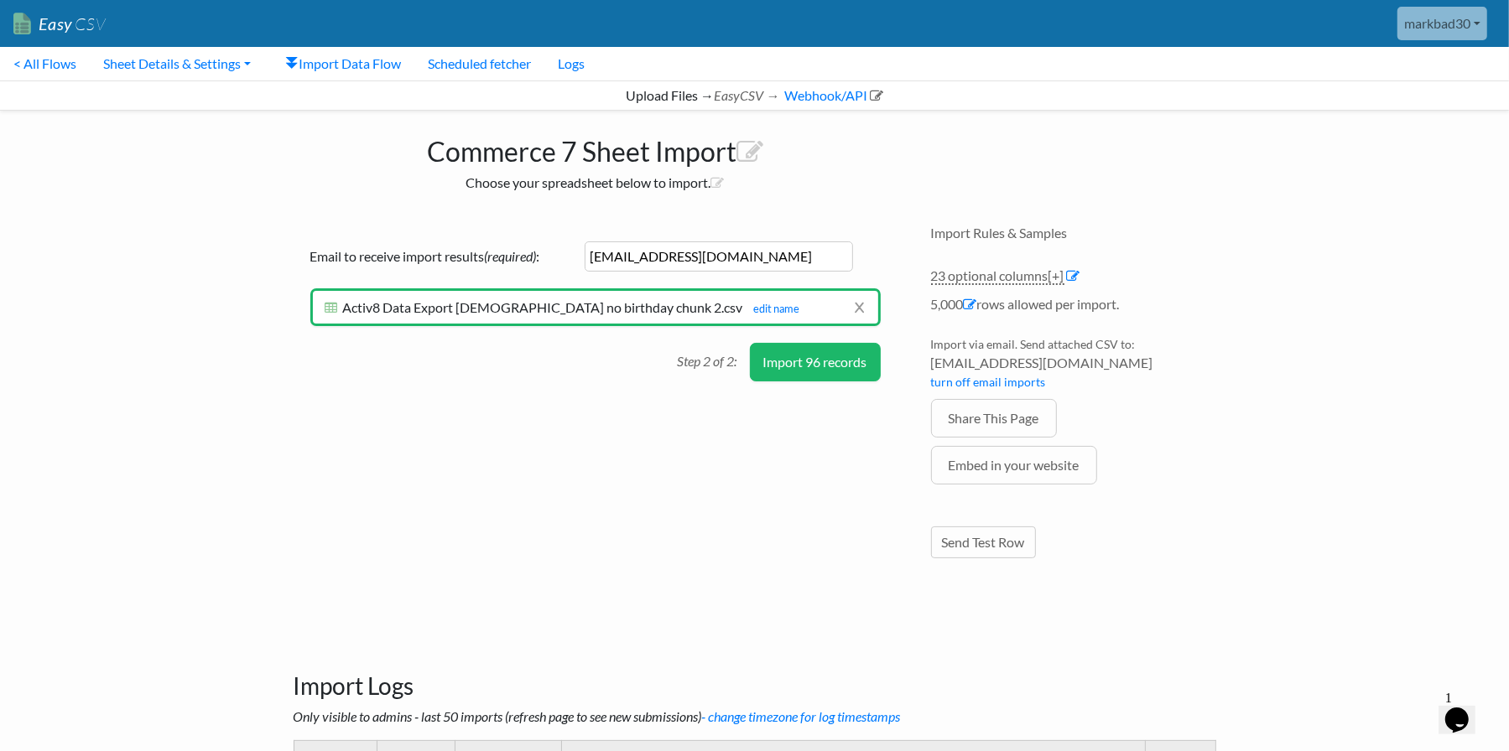
click at [821, 366] on button "Import 96 records" at bounding box center [815, 362] width 131 height 39
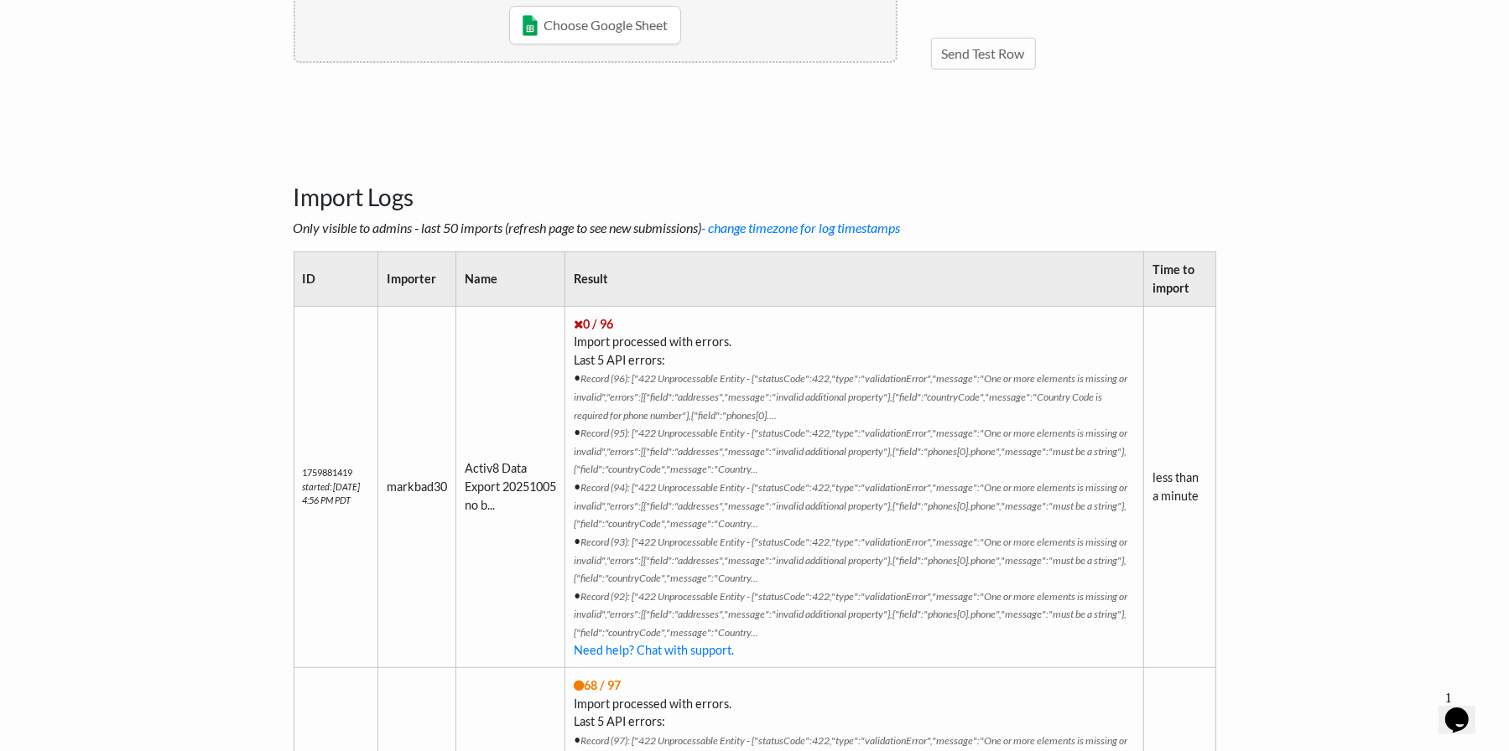
scroll to position [503, 0]
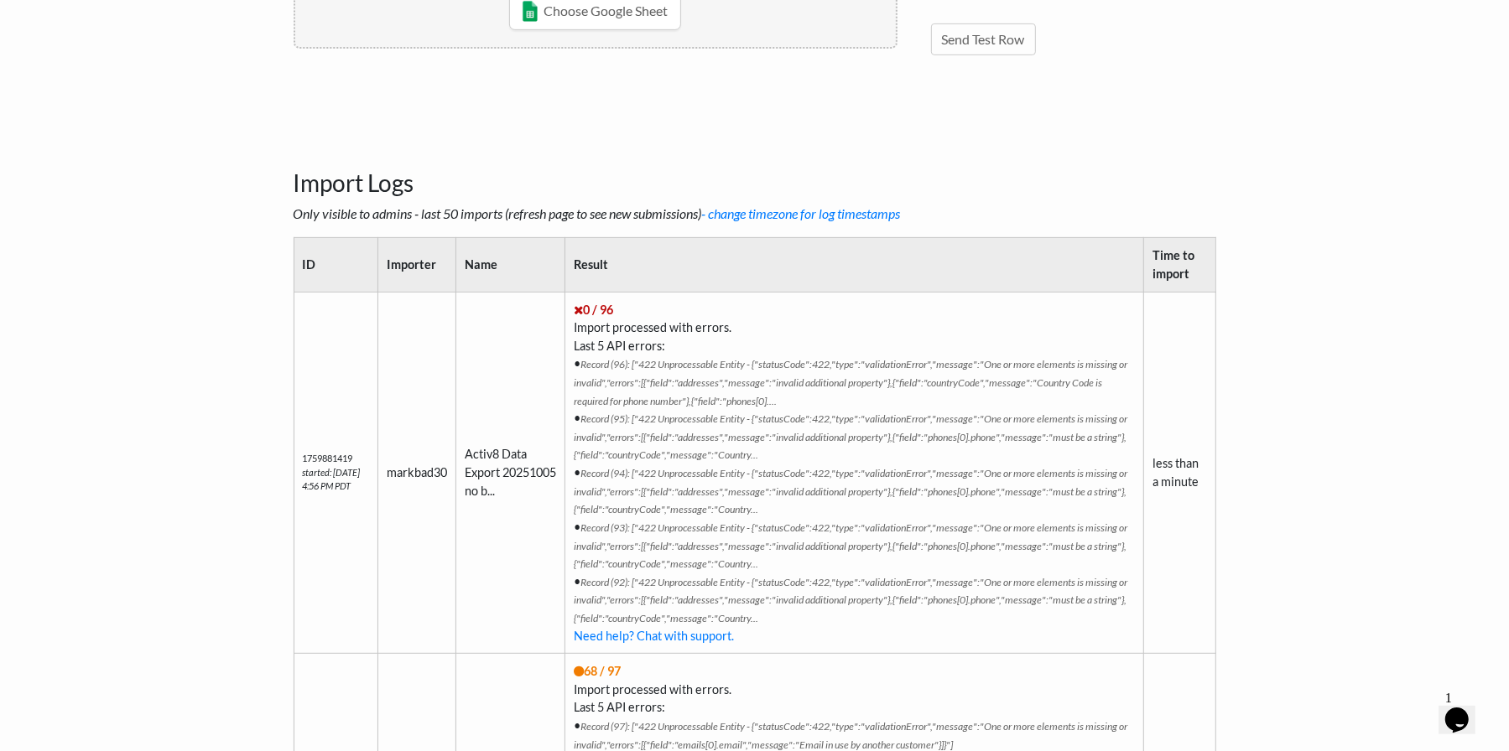
click at [234, 585] on body "Easy CSV markbad30 Markbad30 All Flows All CSV Generators Business & Plan Info …" at bounding box center [754, 758] width 1509 height 2522
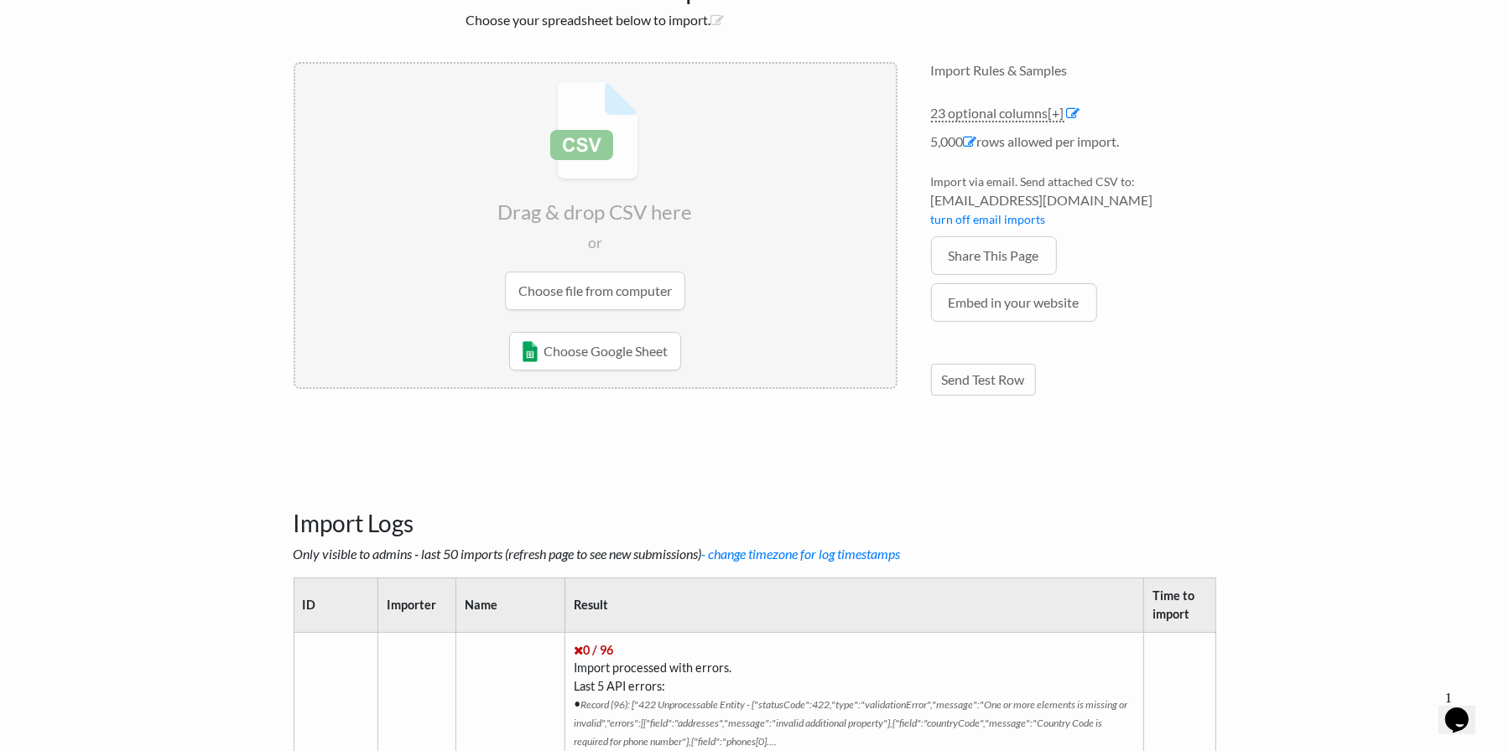
scroll to position [0, 0]
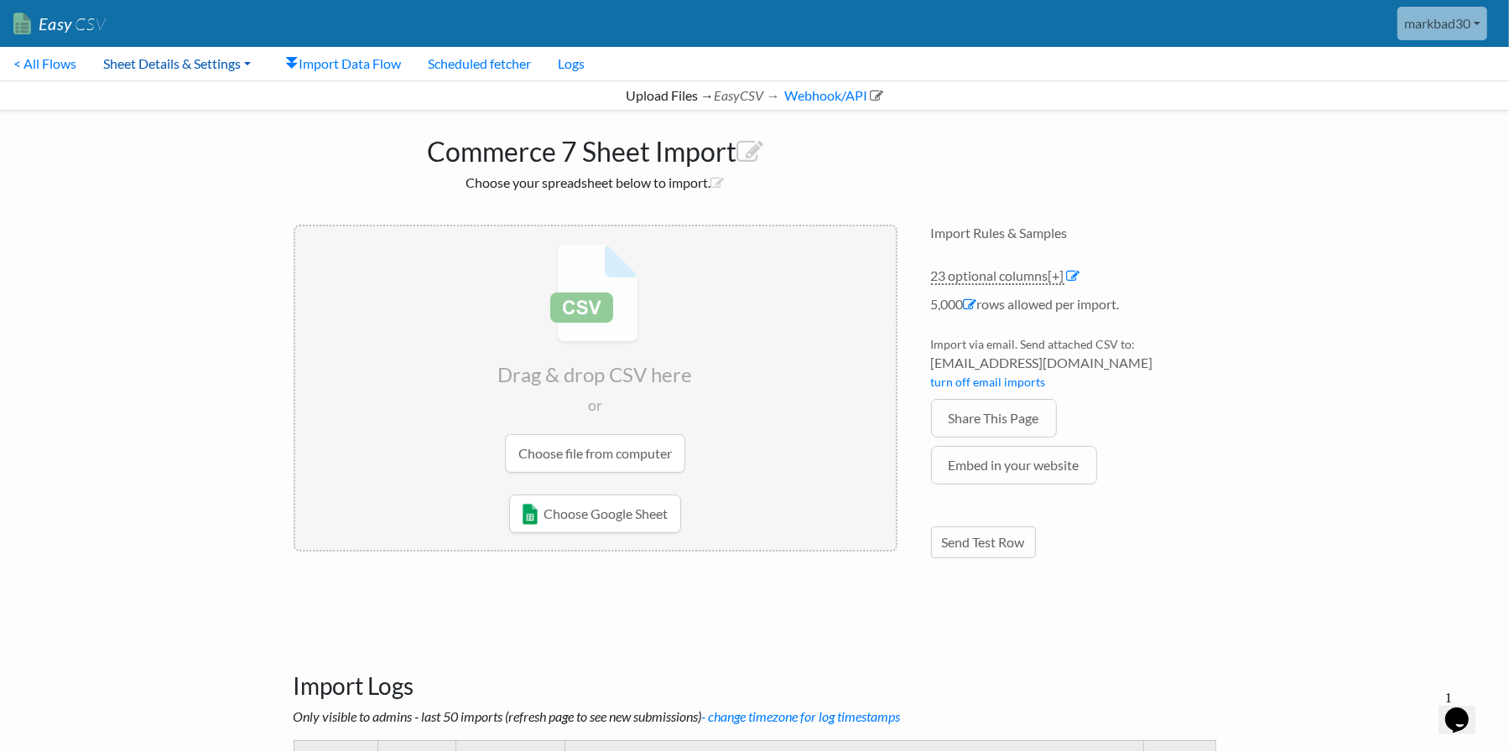
drag, startPoint x: 195, startPoint y: 51, endPoint x: 195, endPoint y: 61, distance: 10.1
click at [195, 51] on link "Sheet Details & Settings" at bounding box center [177, 64] width 174 height 34
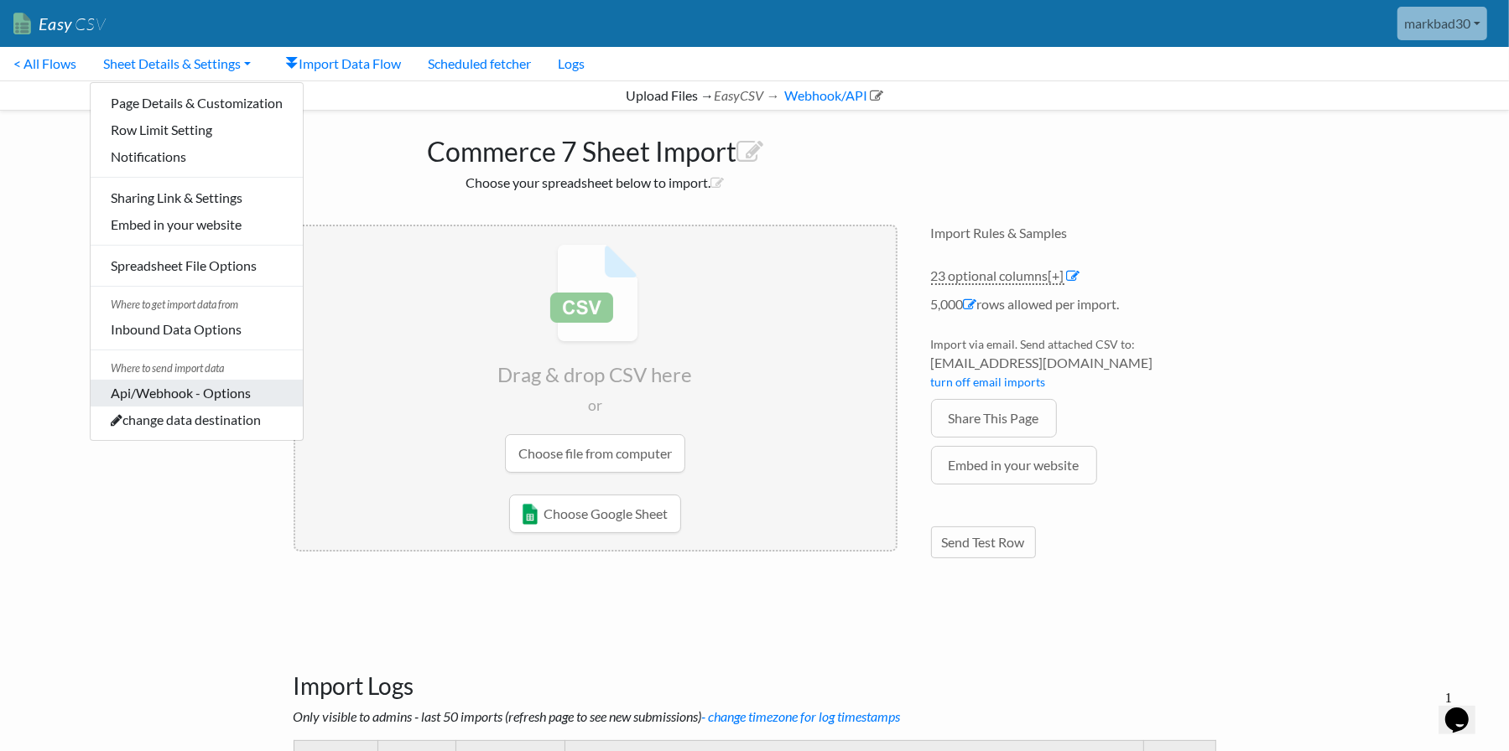
click at [183, 397] on link "Api/Webhook - Options" at bounding box center [197, 393] width 212 height 27
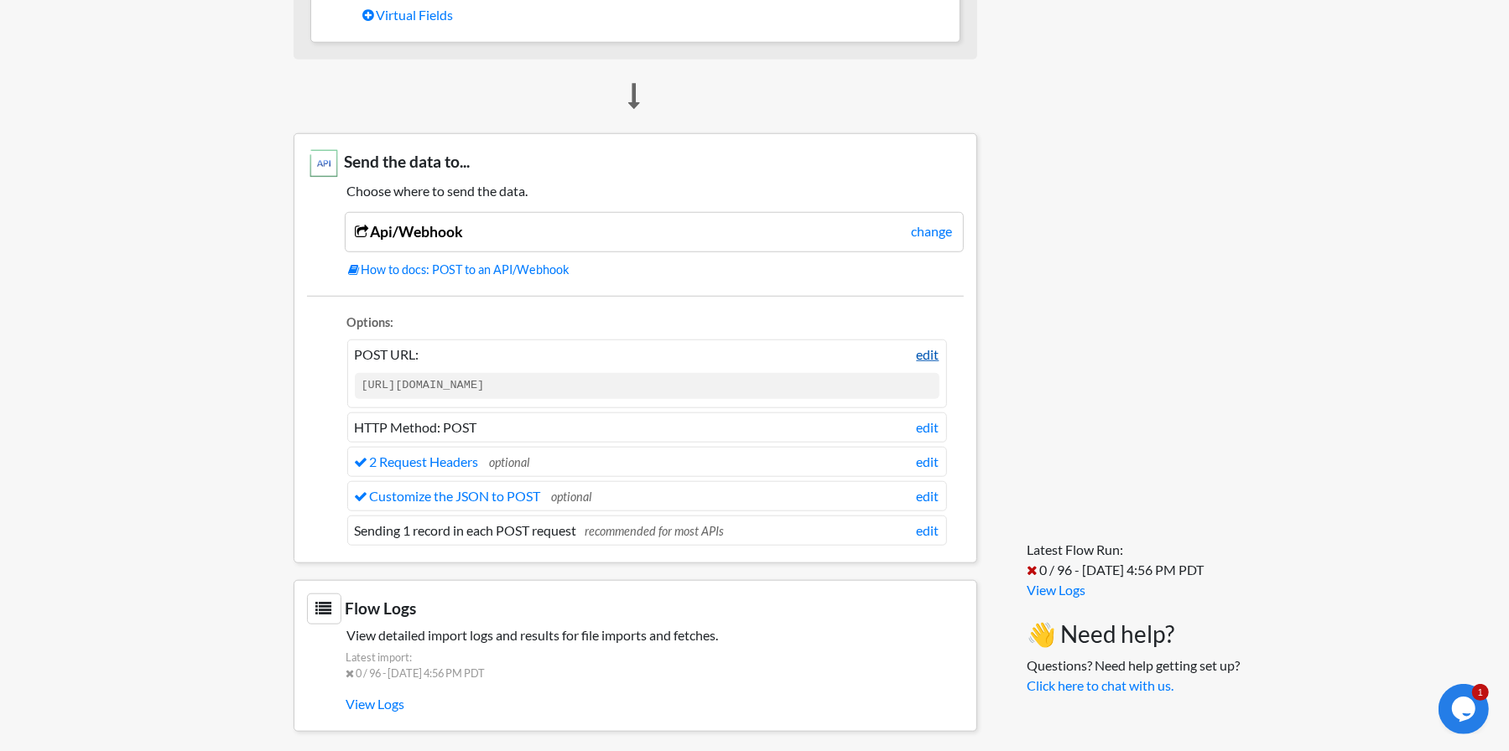
click at [938, 345] on link "edit" at bounding box center [928, 355] width 23 height 20
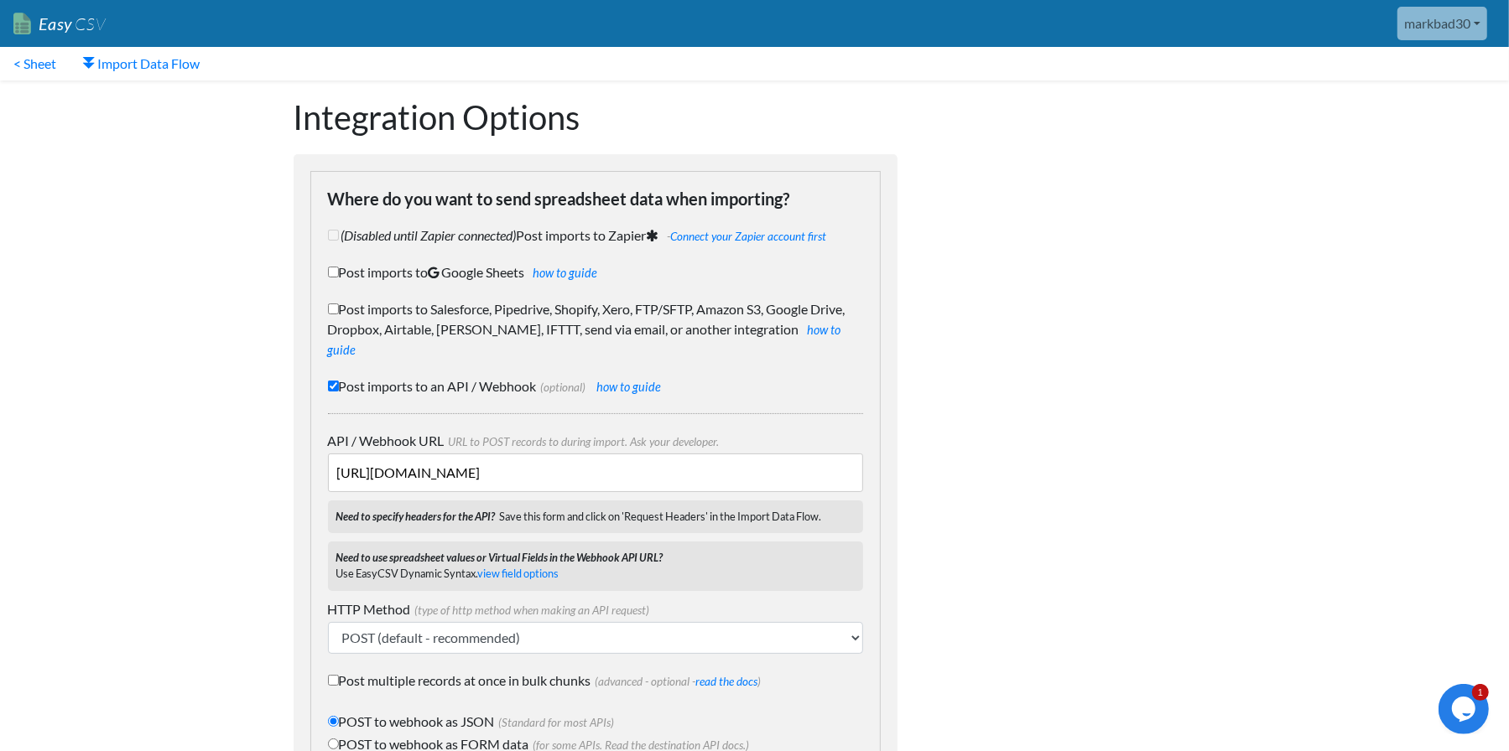
click at [609, 454] on input "https://api.commerce7.com/v1/customer" at bounding box center [595, 473] width 535 height 39
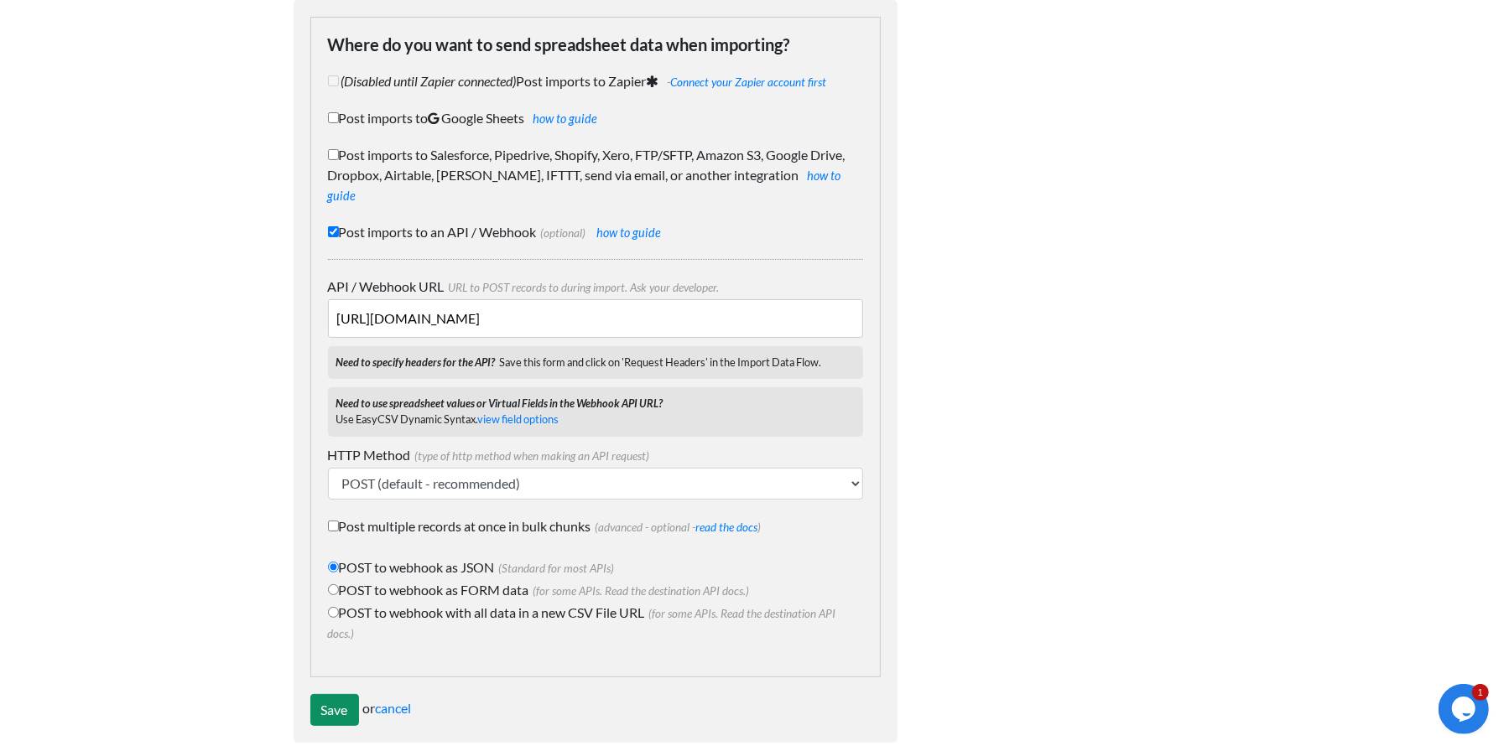
type input "https://api.commerce7.com/v1/customer-address"
click at [319, 694] on input "Save" at bounding box center [334, 710] width 49 height 32
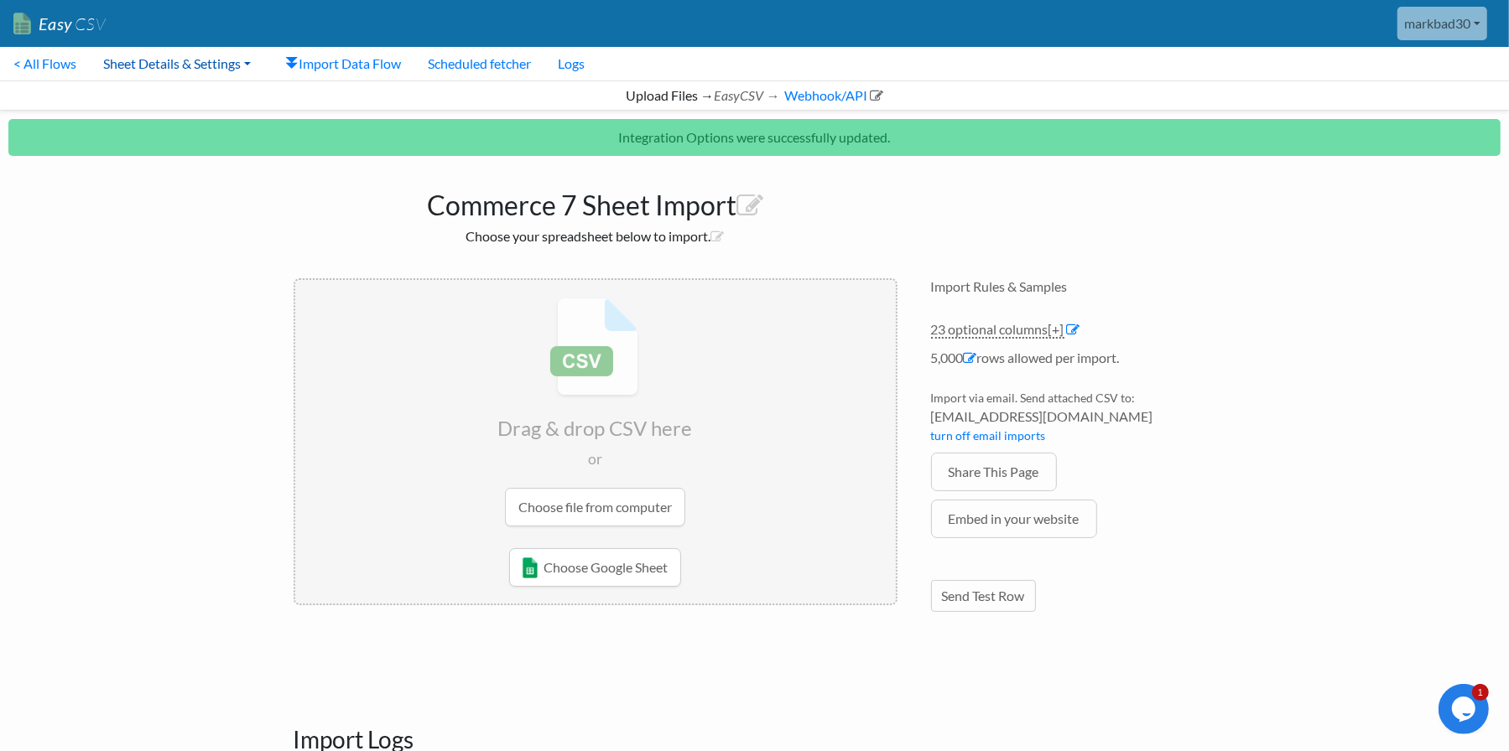
click at [152, 70] on link "Sheet Details & Settings" at bounding box center [177, 64] width 174 height 34
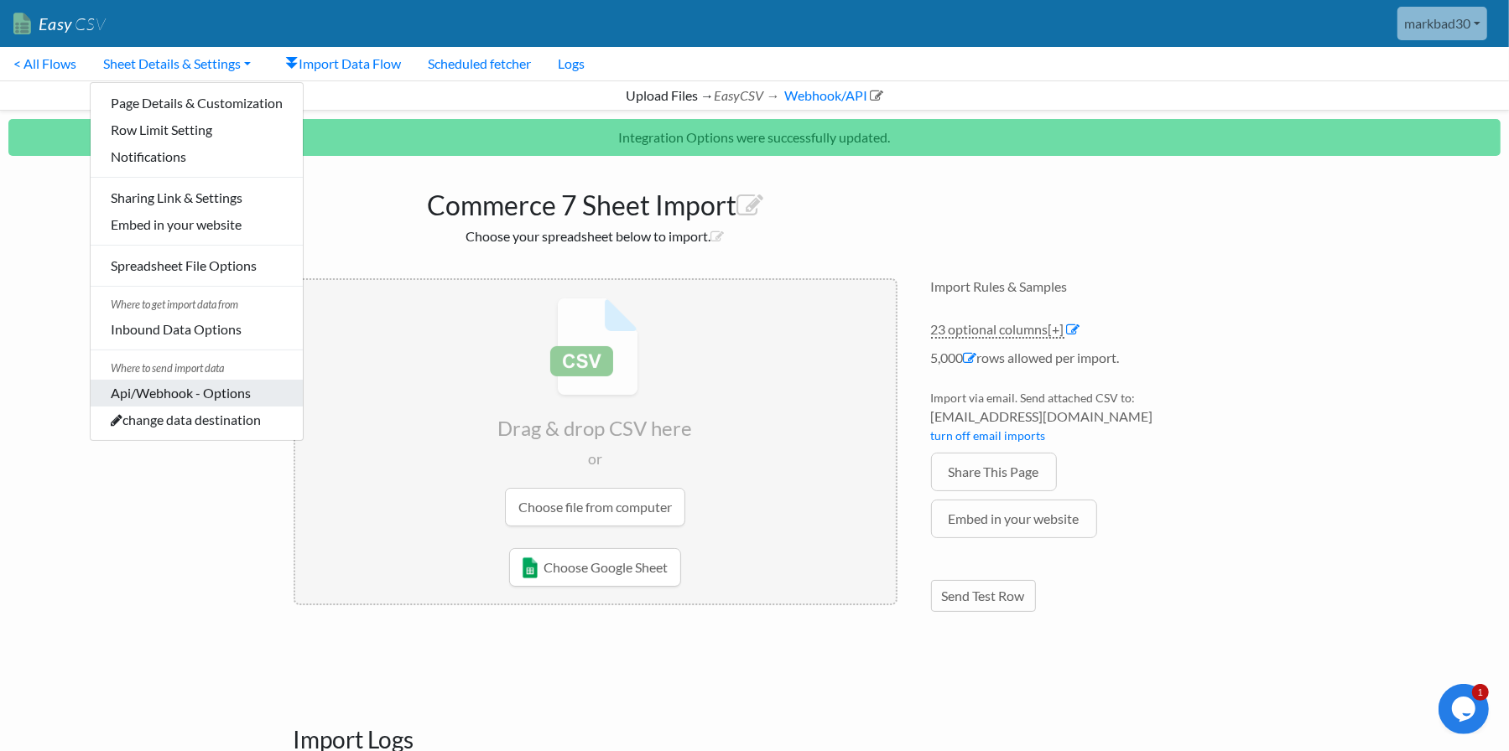
click at [198, 382] on link "Api/Webhook - Options" at bounding box center [197, 393] width 212 height 27
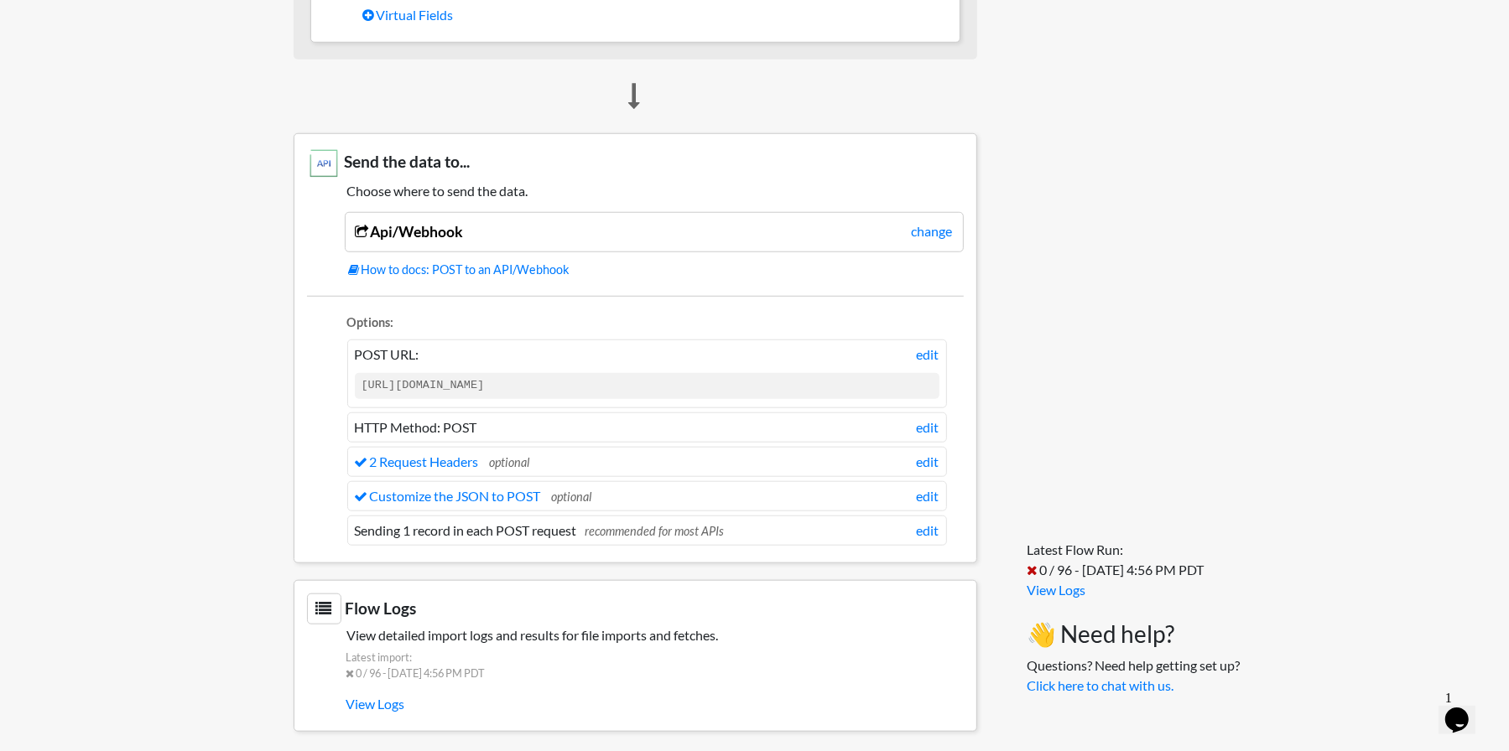
click at [516, 496] on li "Customize the JSON to POST optional edit" at bounding box center [647, 496] width 600 height 30
click at [515, 494] on li "Customize the JSON to POST optional edit" at bounding box center [647, 496] width 600 height 30
drag, startPoint x: 515, startPoint y: 494, endPoint x: 484, endPoint y: 494, distance: 31.0
click at [484, 494] on link "Customize the JSON to POST" at bounding box center [448, 496] width 186 height 16
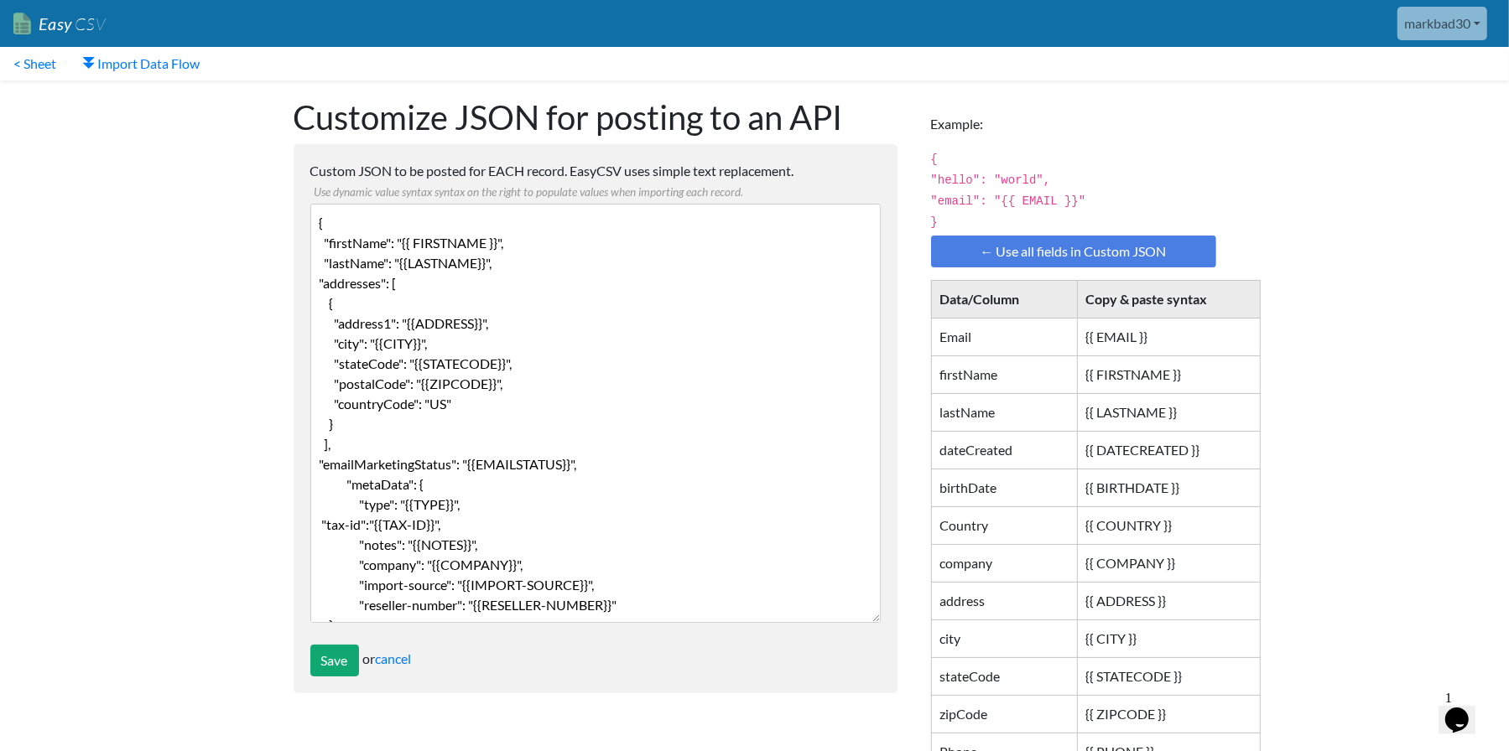
click at [576, 499] on textarea "{ "firstName": "{{ FIRSTNAME }}", "lastName": "{{LASTNAME}}", "addresses": [ { …" at bounding box center [595, 413] width 570 height 419
paste textarea ""address": "{{ADDRESS}}", "city": "{{CITY}}", "stateCode": "{{STATECODE}}", "zi…"
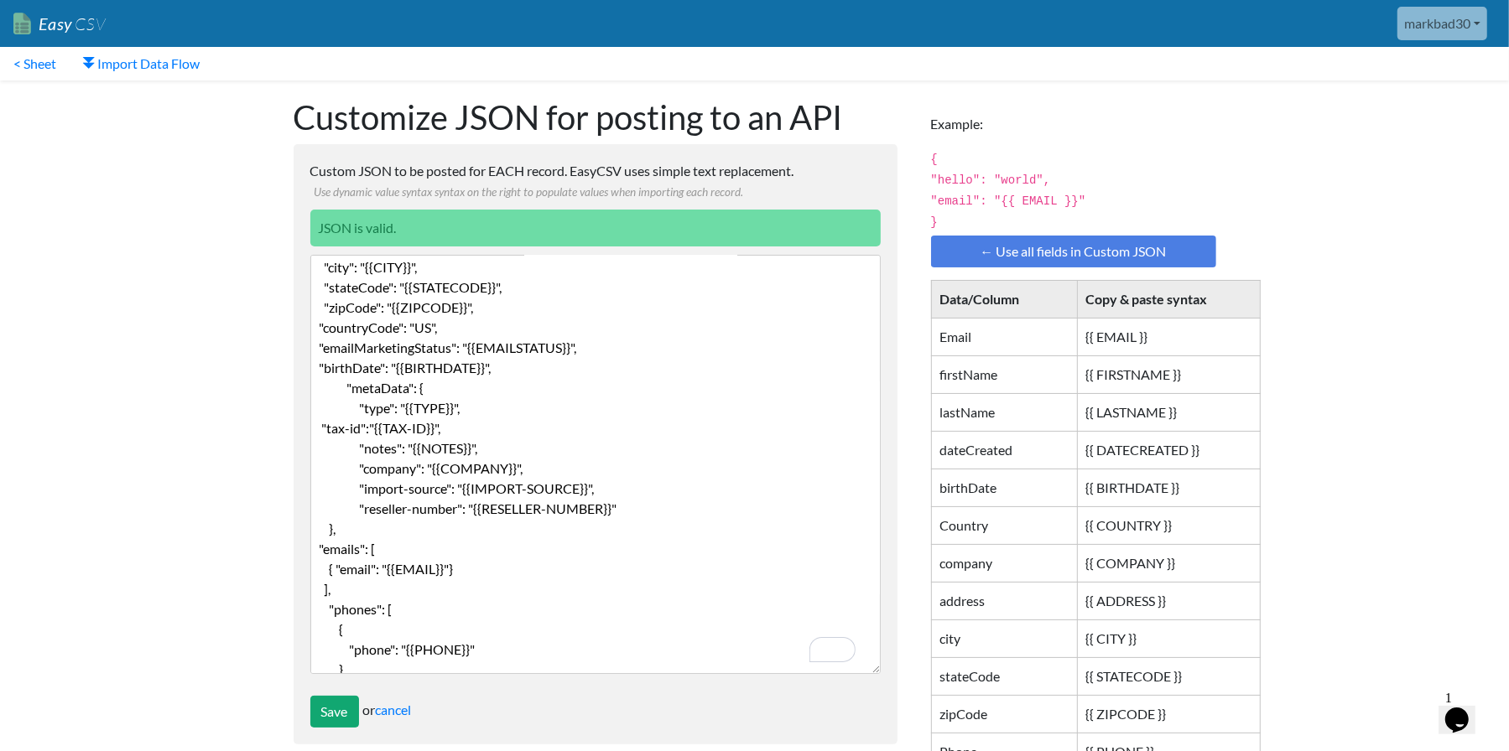
scroll to position [49, 0]
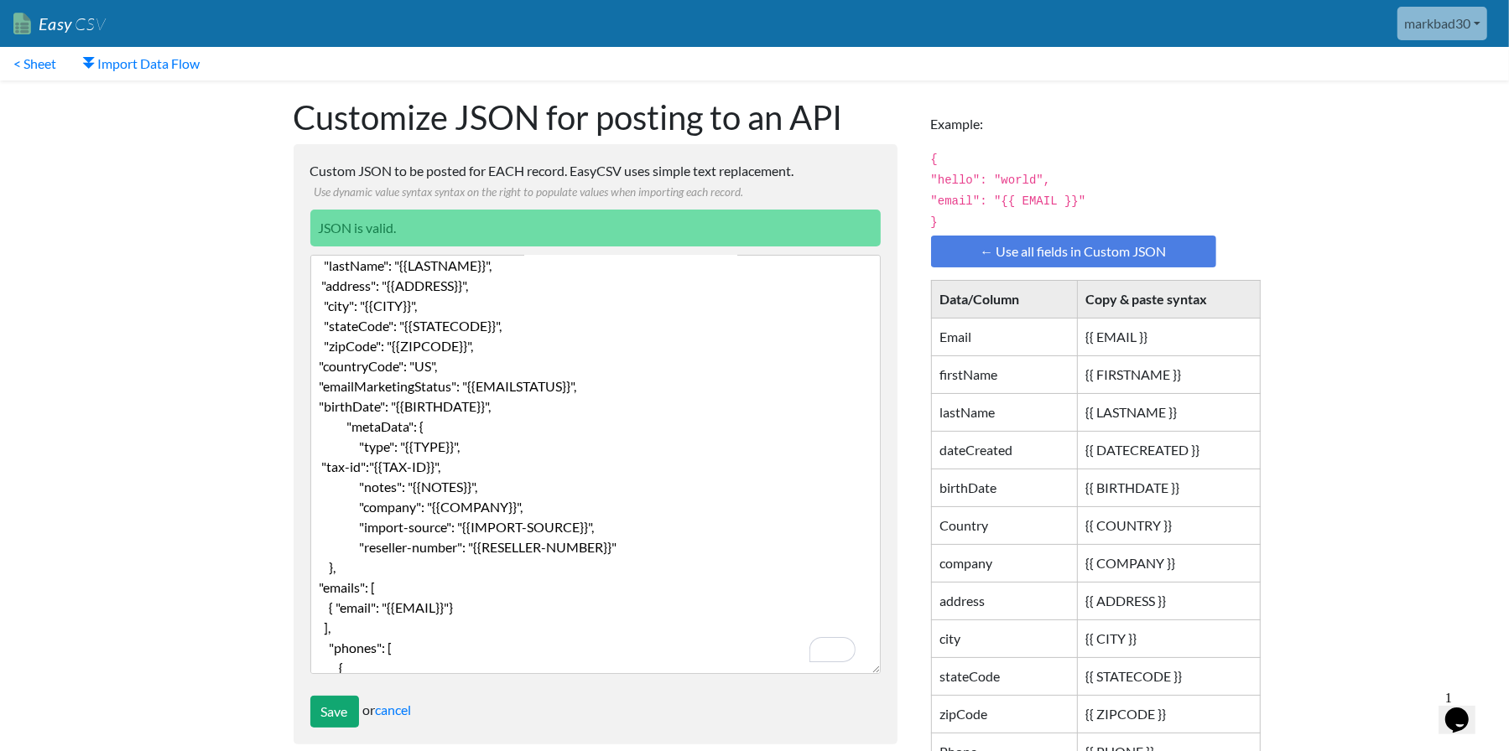
drag, startPoint x: 506, startPoint y: 413, endPoint x: 520, endPoint y: 409, distance: 14.1
click at [515, 410] on textarea "{ "firstName": "{{ FIRSTNAME }}", "lastName": "{{LASTNAME}}", "addresses": [ { …" at bounding box center [595, 464] width 570 height 419
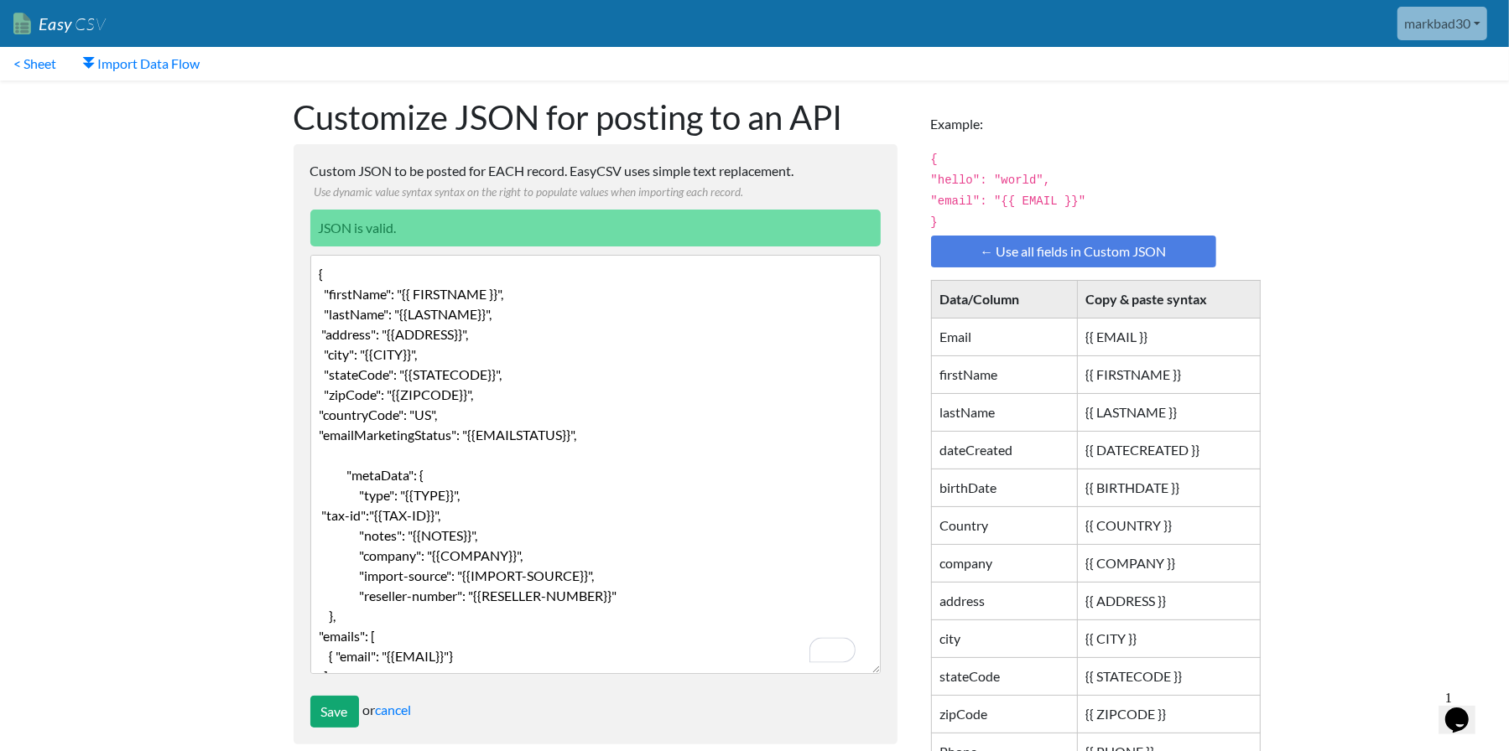
scroll to position [0, 0]
type textarea "{ "firstName": "{{ FIRSTNAME }}", "lastName": "{{LASTNAME}}", "address": "{{ADD…"
click at [342, 709] on input "Save" at bounding box center [334, 712] width 49 height 32
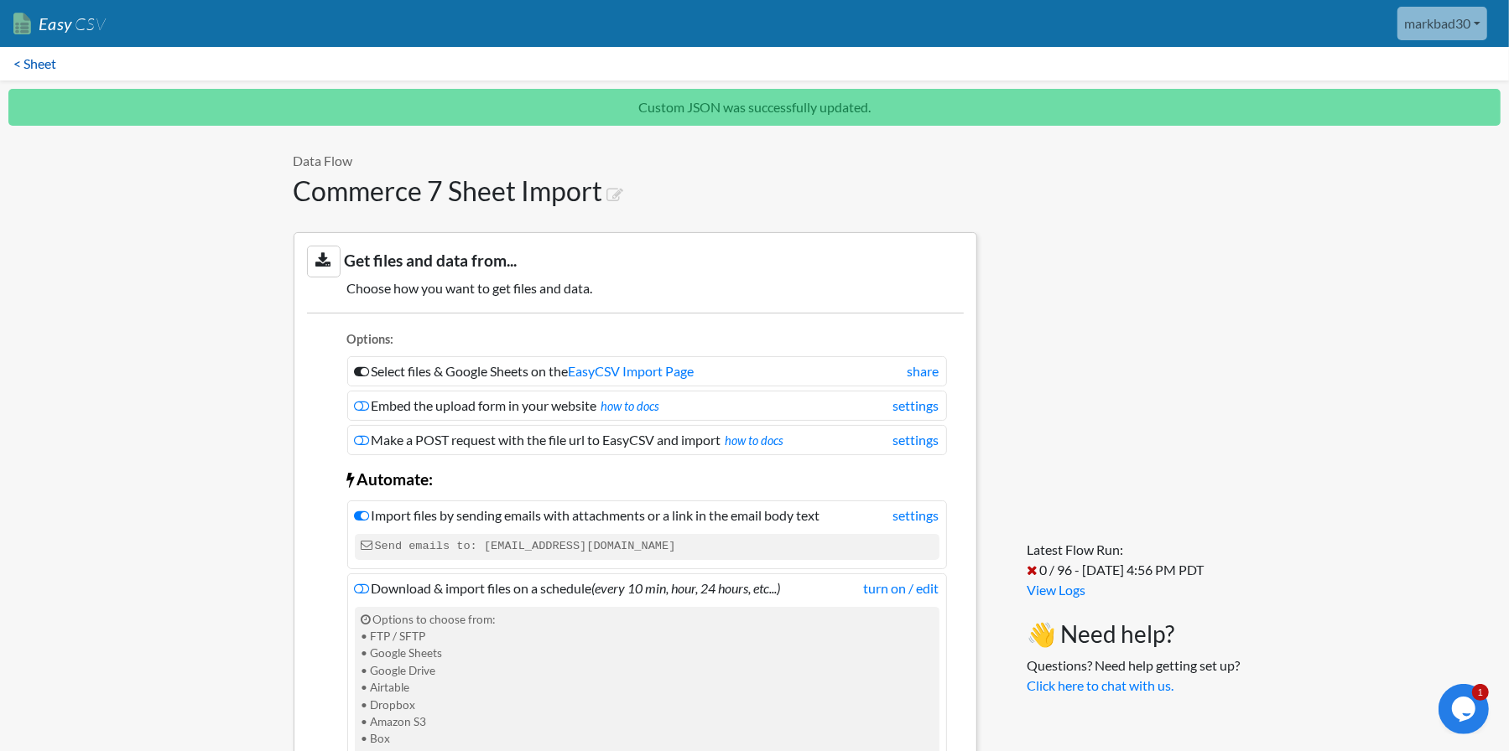
click at [34, 62] on link "< Sheet" at bounding box center [35, 64] width 70 height 34
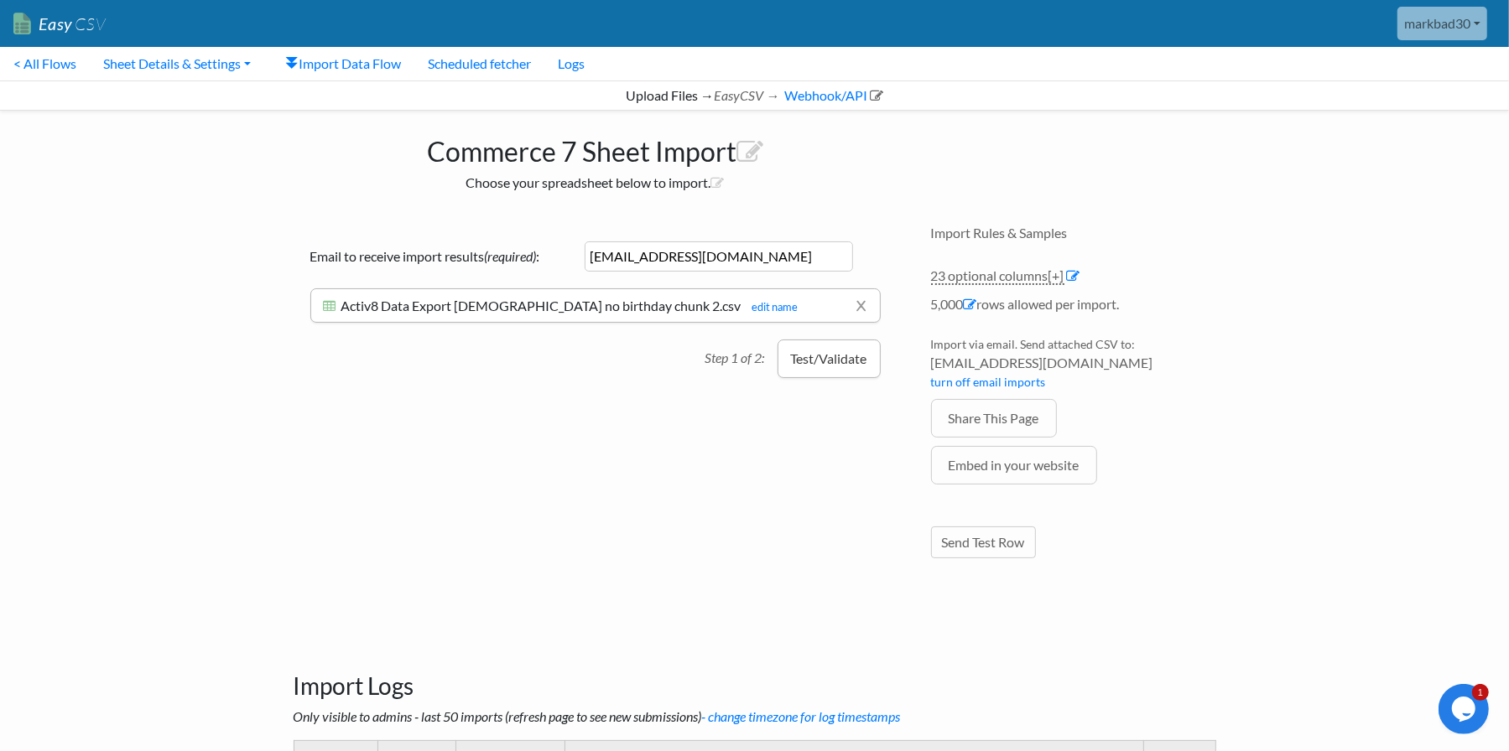
click at [840, 362] on button "Test/Validate" at bounding box center [828, 359] width 103 height 39
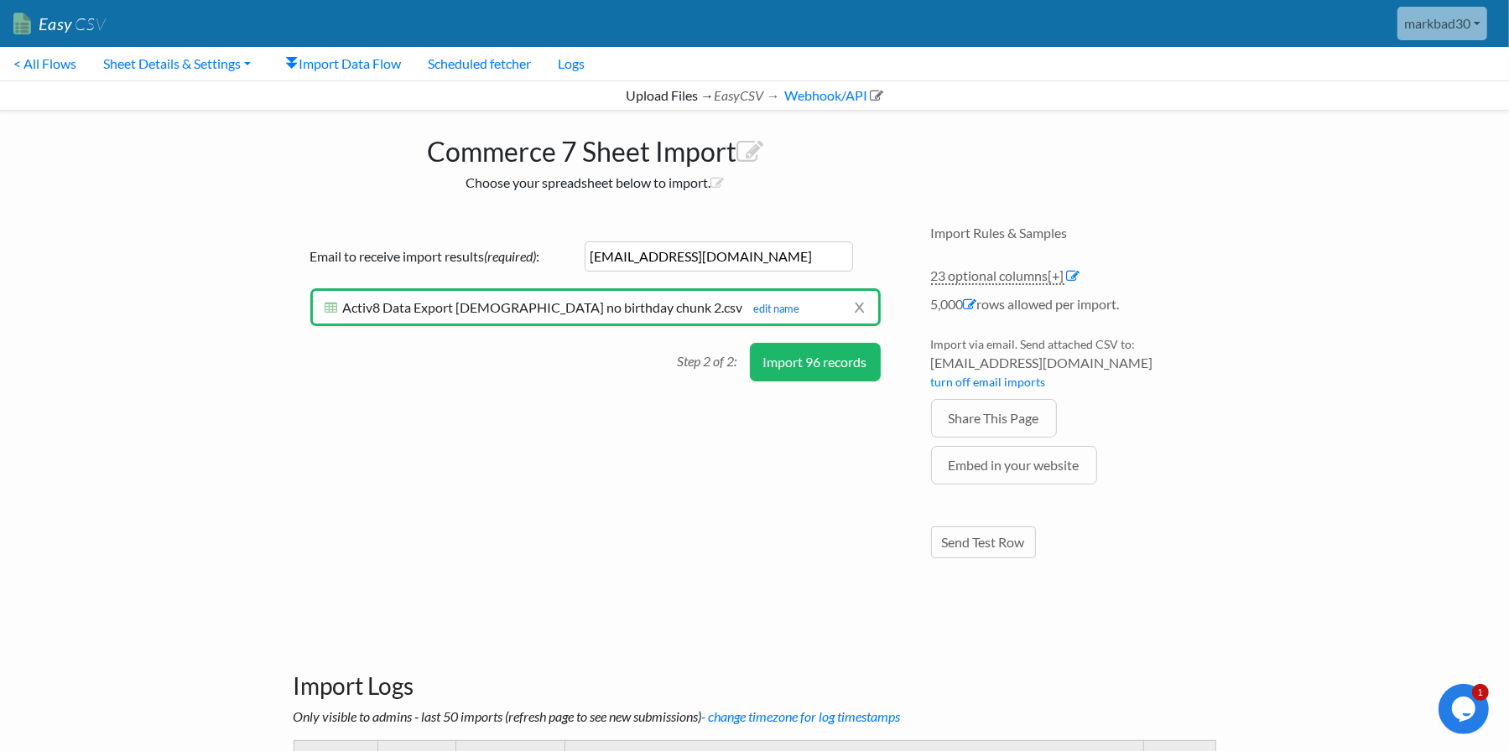
click at [827, 362] on button "Import 96 records" at bounding box center [815, 362] width 131 height 39
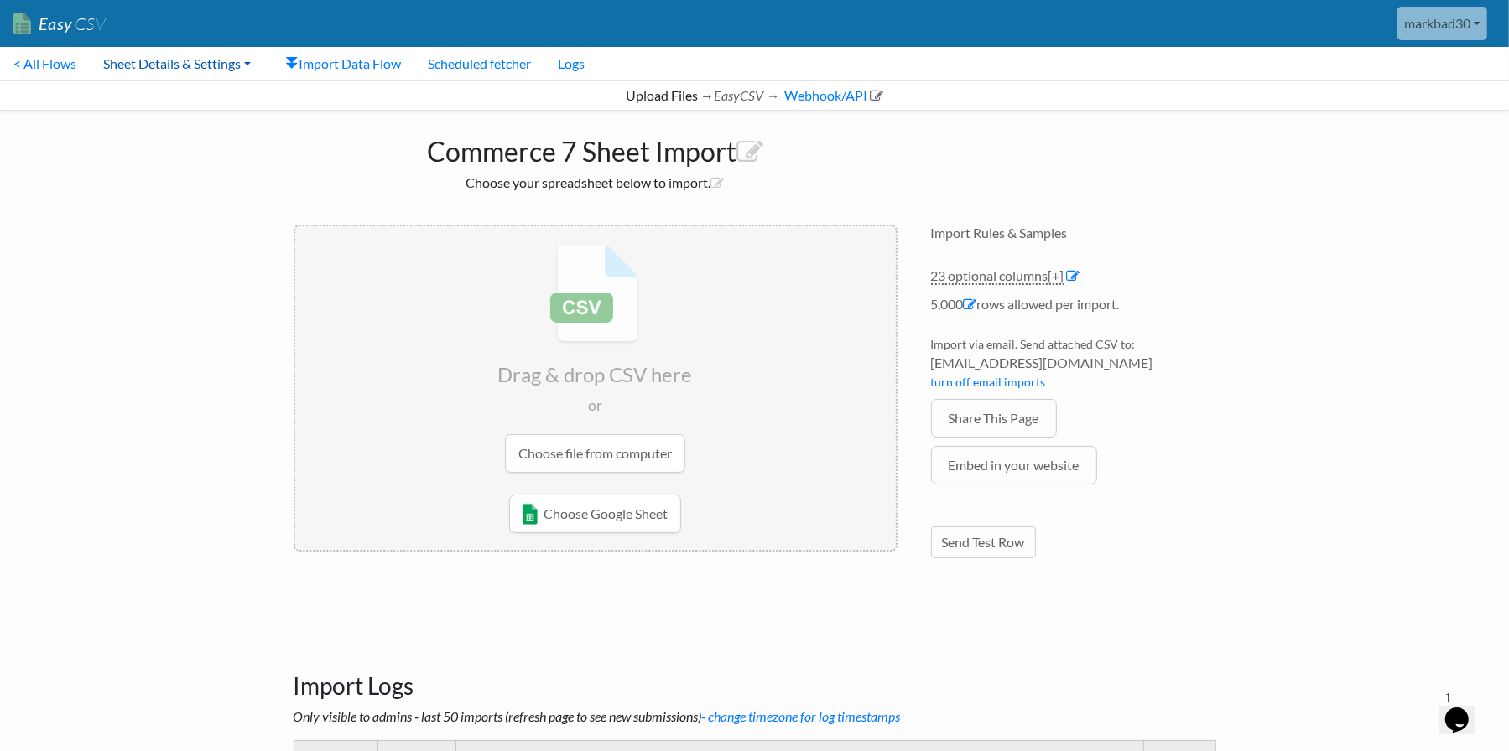
click at [143, 62] on link "Sheet Details & Settings" at bounding box center [177, 64] width 174 height 34
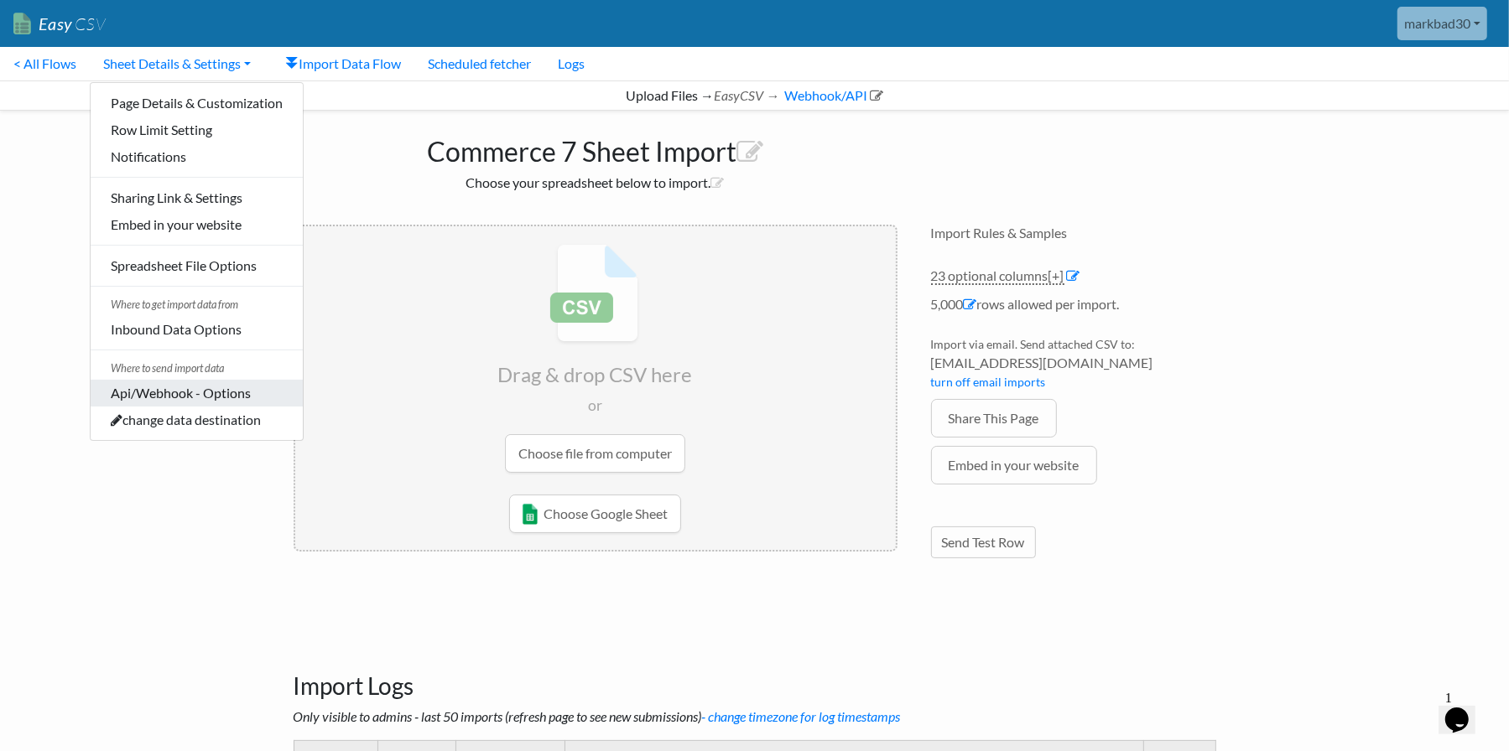
click at [158, 392] on link "Api/Webhook - Options" at bounding box center [197, 393] width 212 height 27
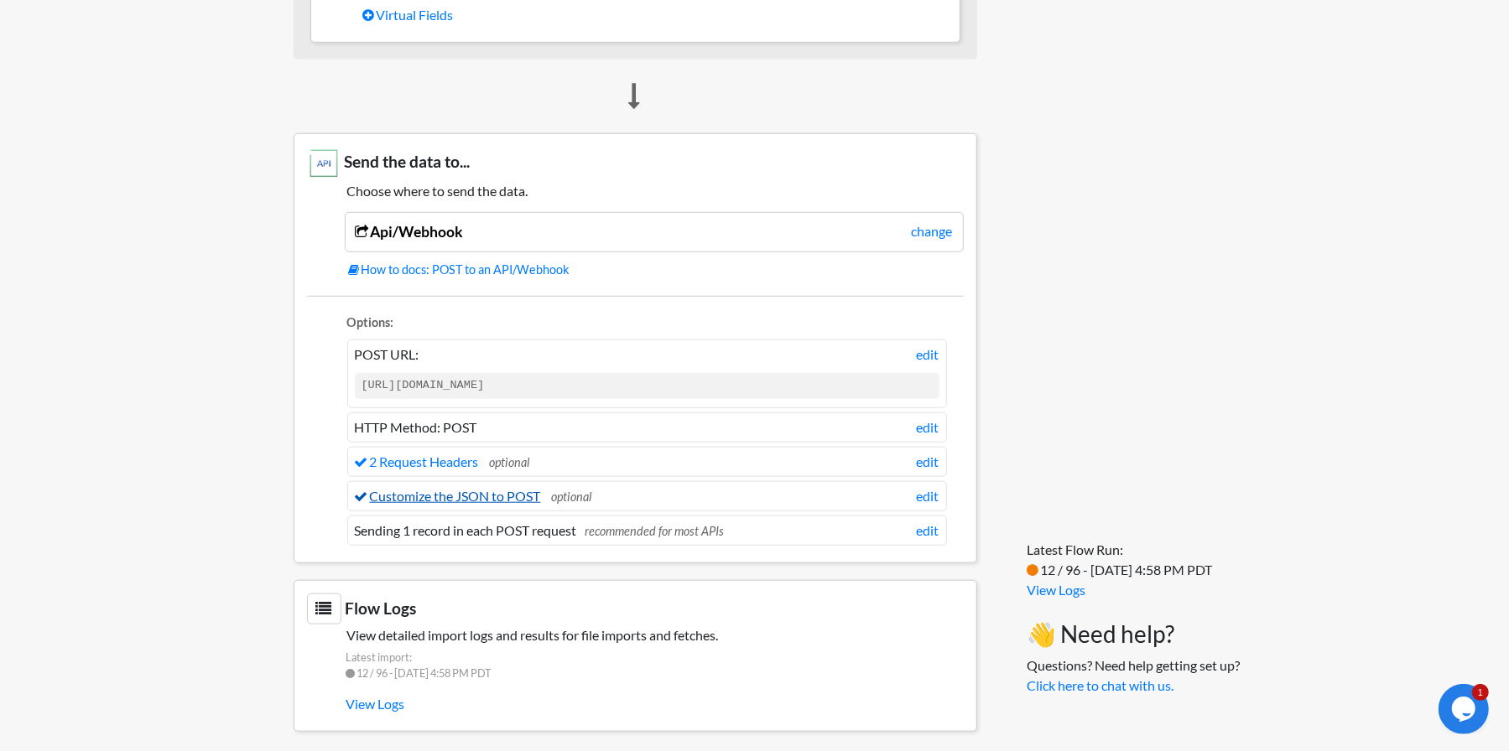
click at [466, 488] on link "Customize the JSON to POST" at bounding box center [448, 496] width 186 height 16
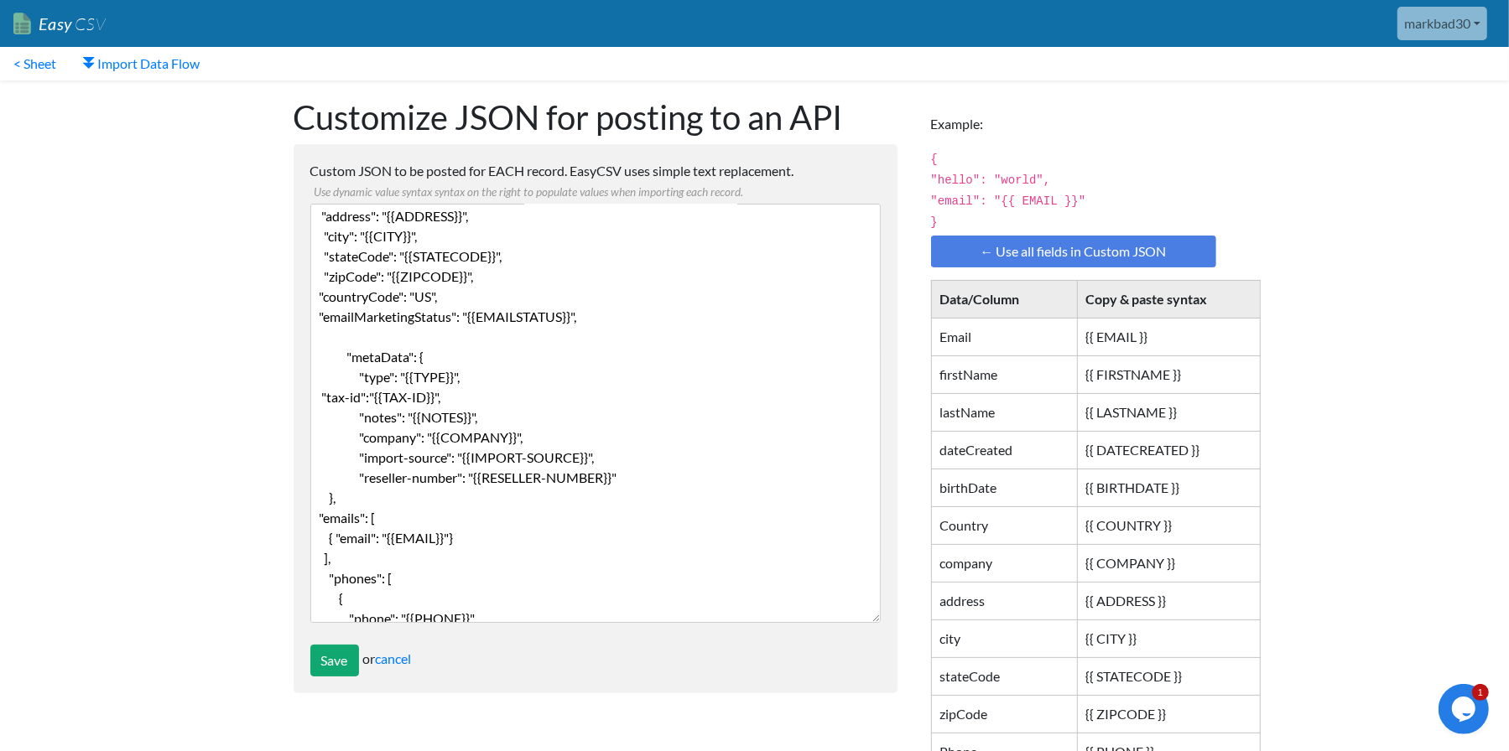
scroll to position [142, 0]
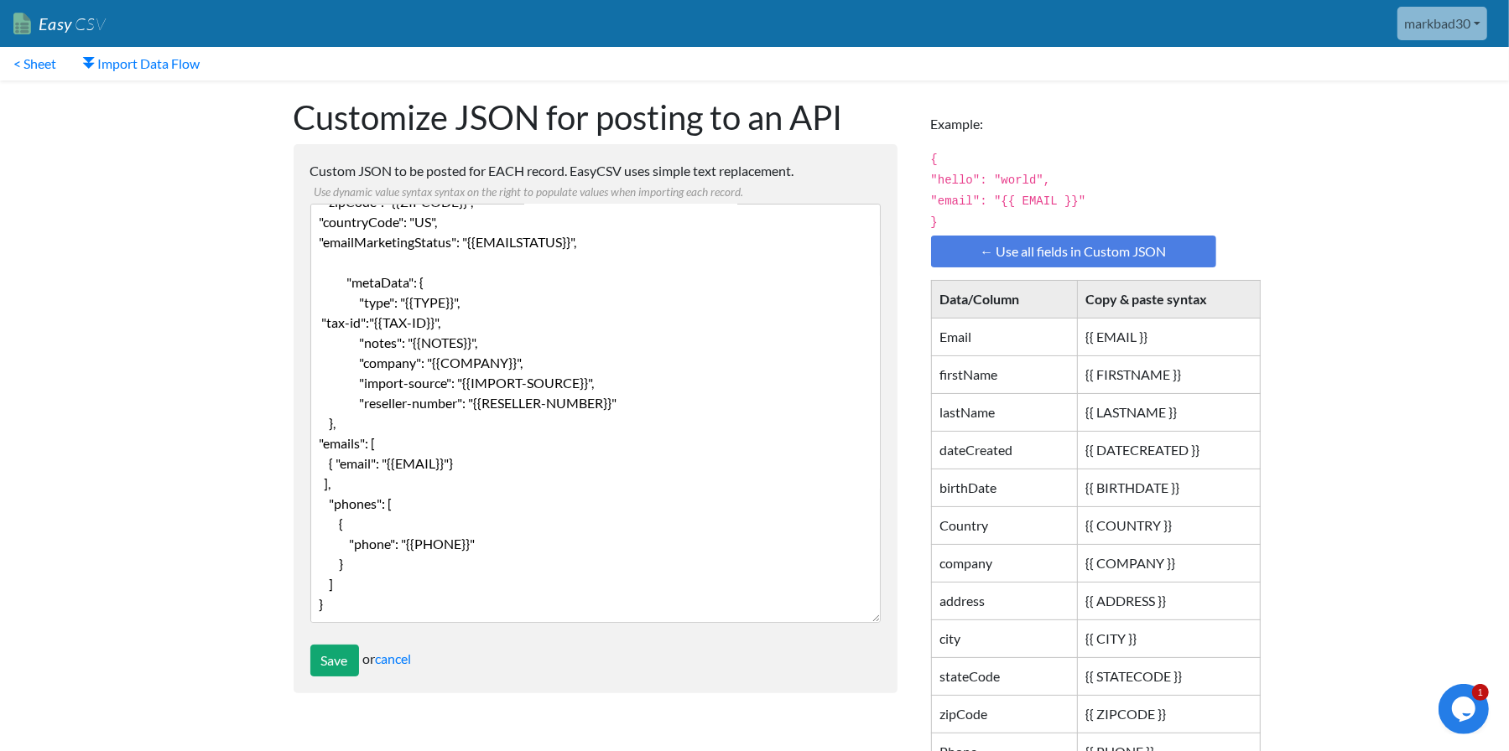
click at [470, 565] on textarea "{ "firstName": "{{ FIRSTNAME }}", "lastName": "{{LASTNAME}}", "address": "{{ADD…" at bounding box center [595, 413] width 570 height 419
click at [428, 584] on textarea "{ "firstName": "{{ FIRSTNAME }}", "lastName": "{{LASTNAME}}", "address": "{{ADD…" at bounding box center [595, 413] width 570 height 419
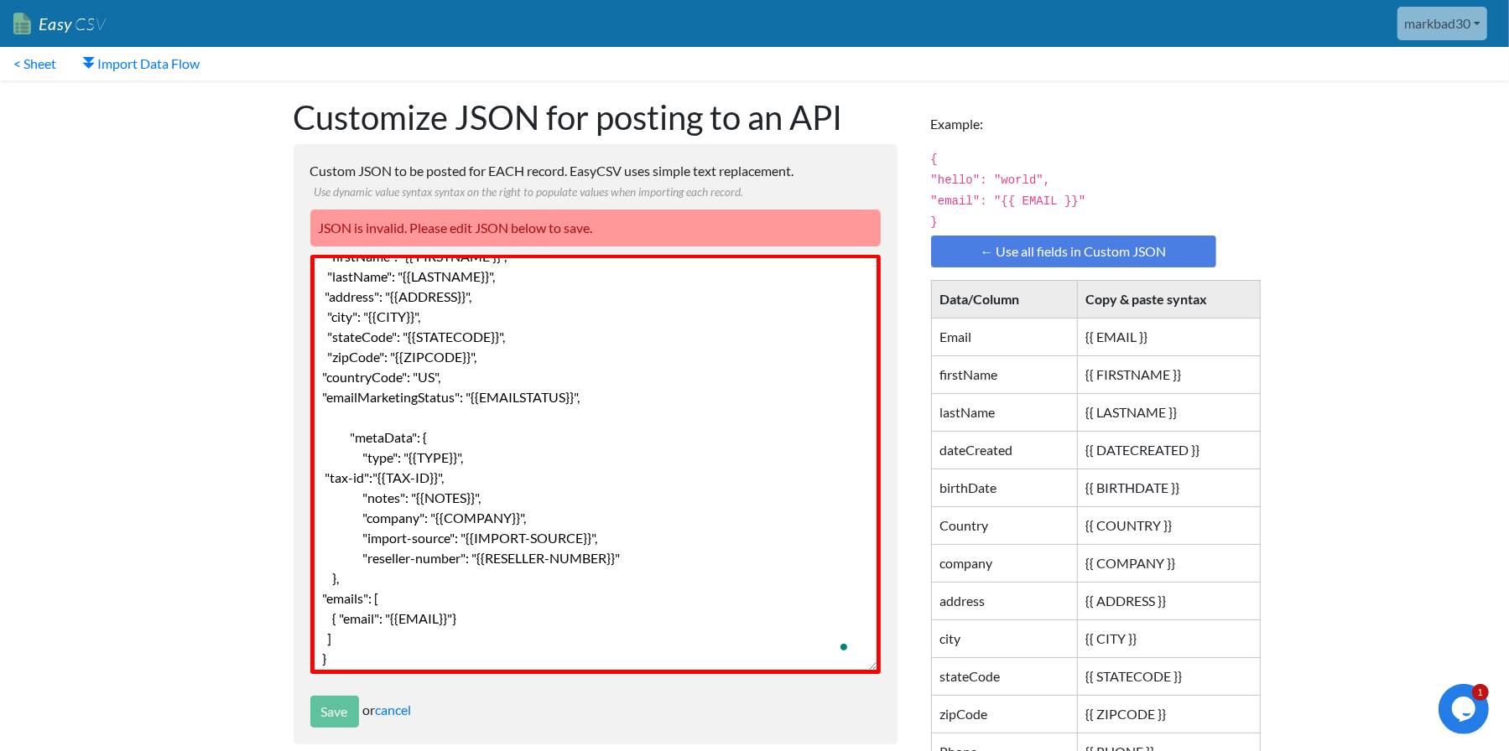
scroll to position [41, 0]
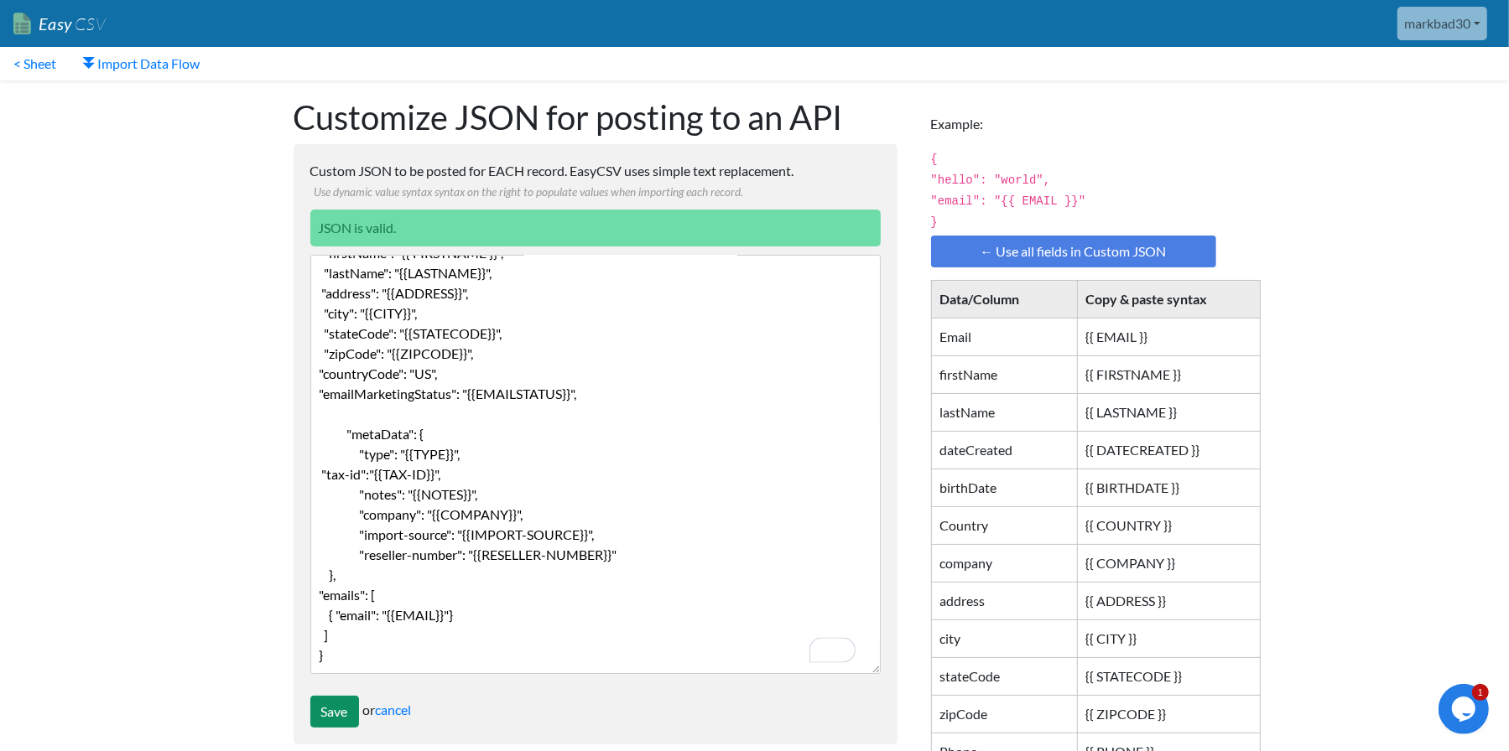
type textarea "{ "firstName": "{{ FIRSTNAME }}", "lastName": "{{LASTNAME}}", "address": "{{ADD…"
click at [341, 713] on input "Save" at bounding box center [334, 712] width 49 height 32
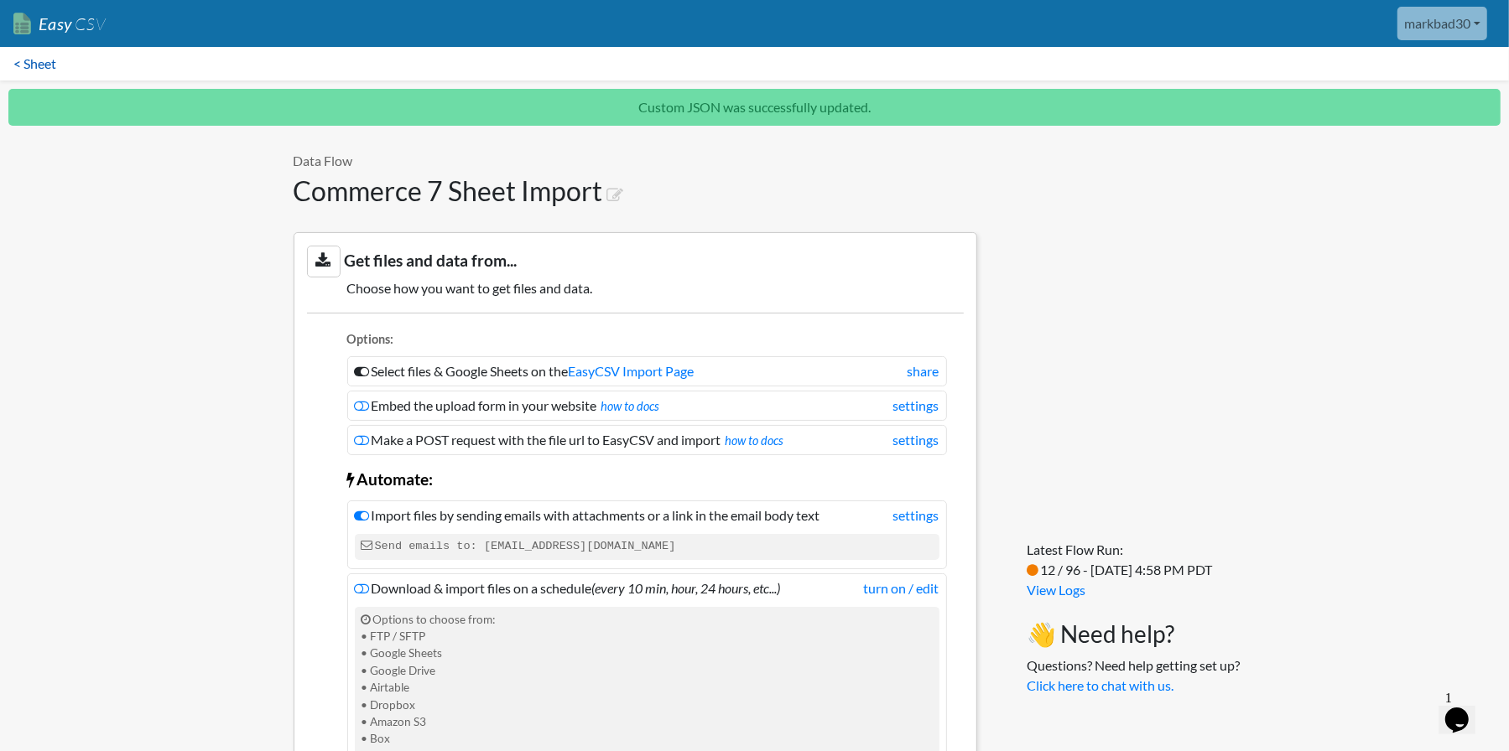
click at [57, 65] on link "< Sheet" at bounding box center [35, 64] width 70 height 34
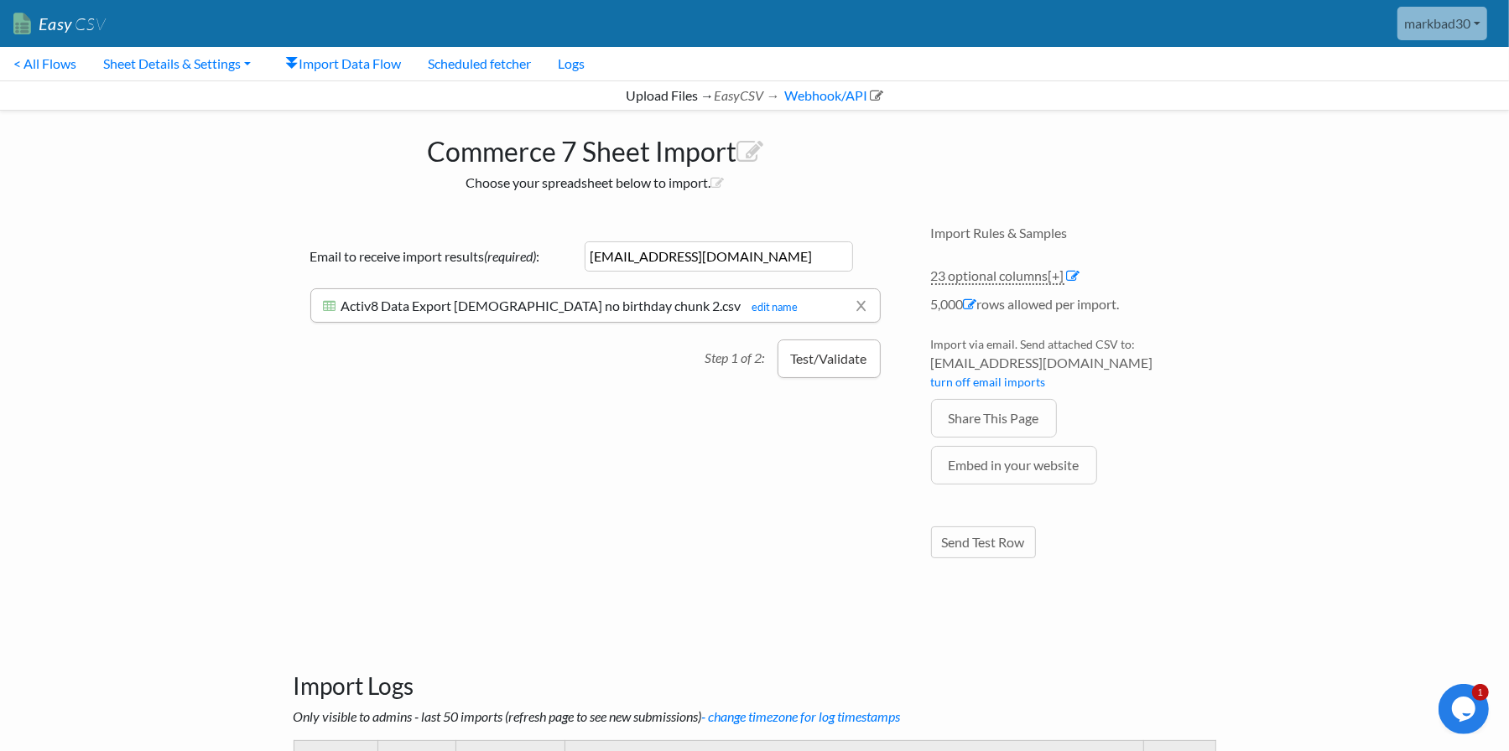
click at [807, 362] on button "Test/Validate" at bounding box center [828, 359] width 103 height 39
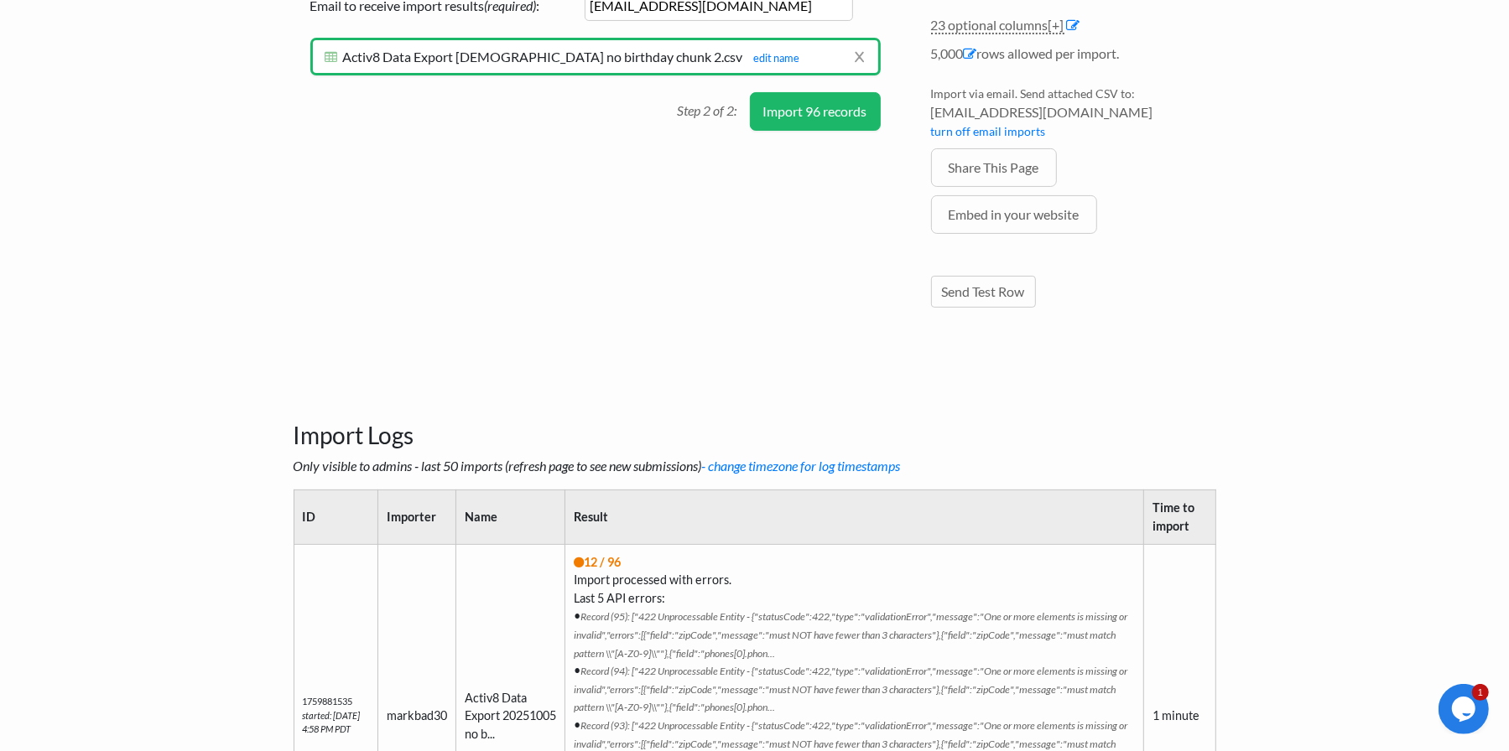
scroll to position [252, 0]
click at [839, 107] on button "Import 96 records" at bounding box center [815, 110] width 131 height 39
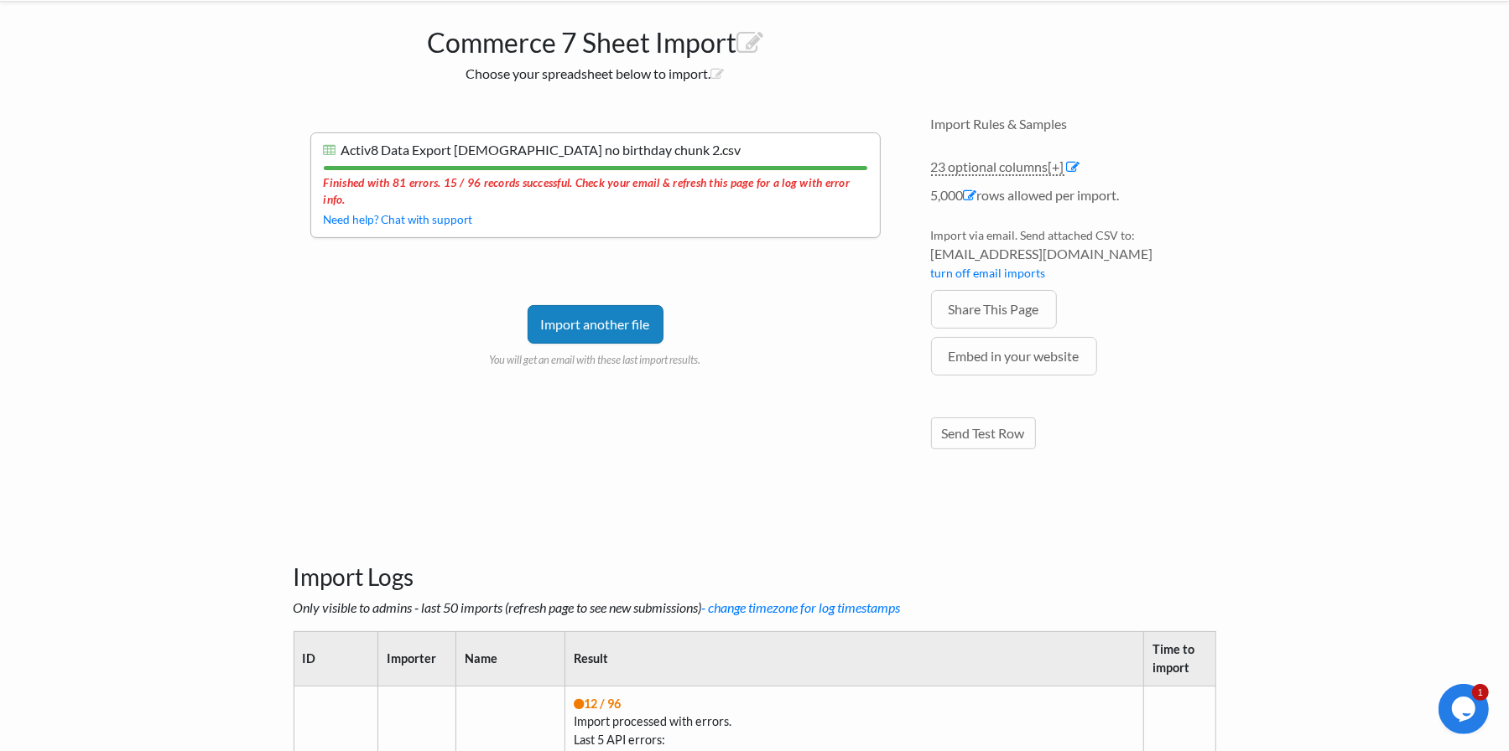
scroll to position [0, 0]
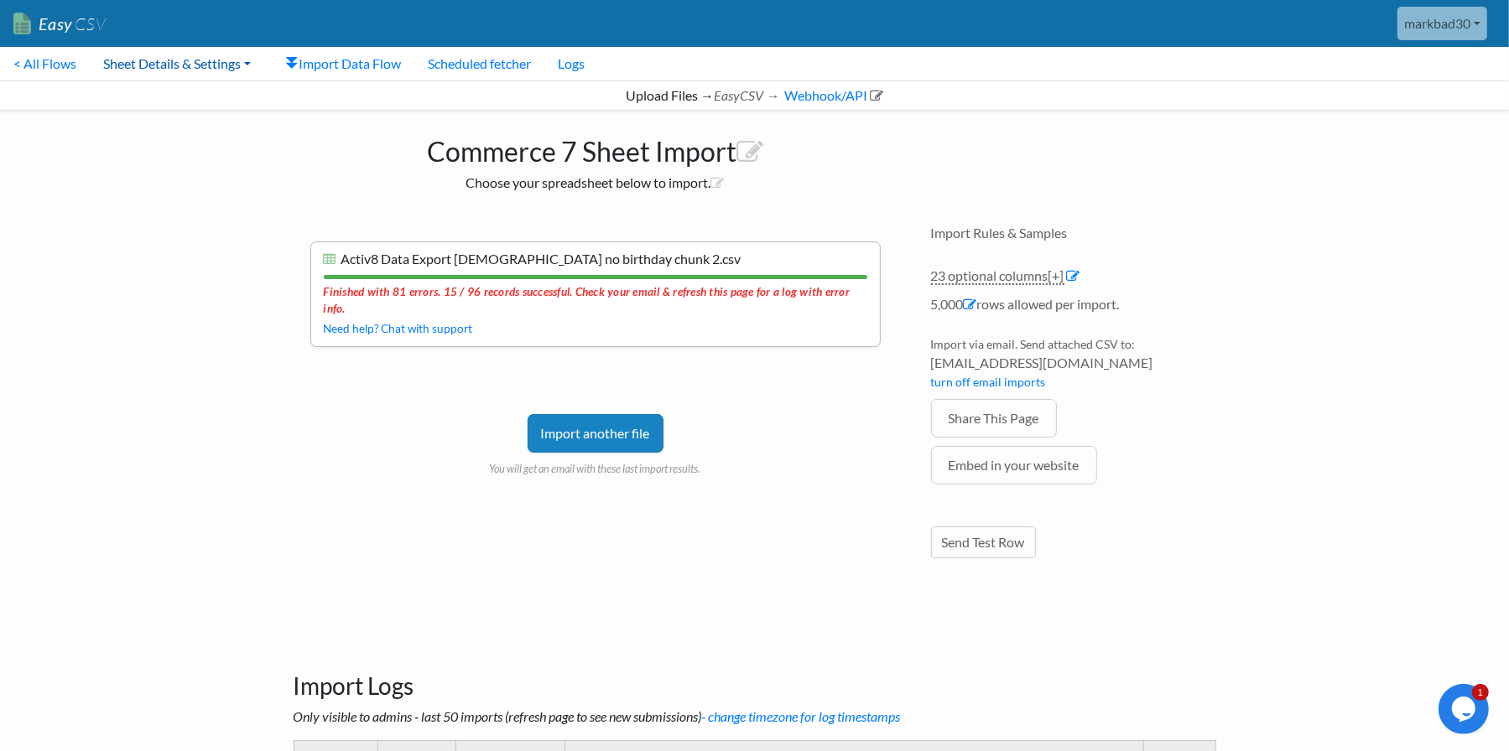
click at [188, 64] on link "Sheet Details & Settings" at bounding box center [177, 64] width 174 height 34
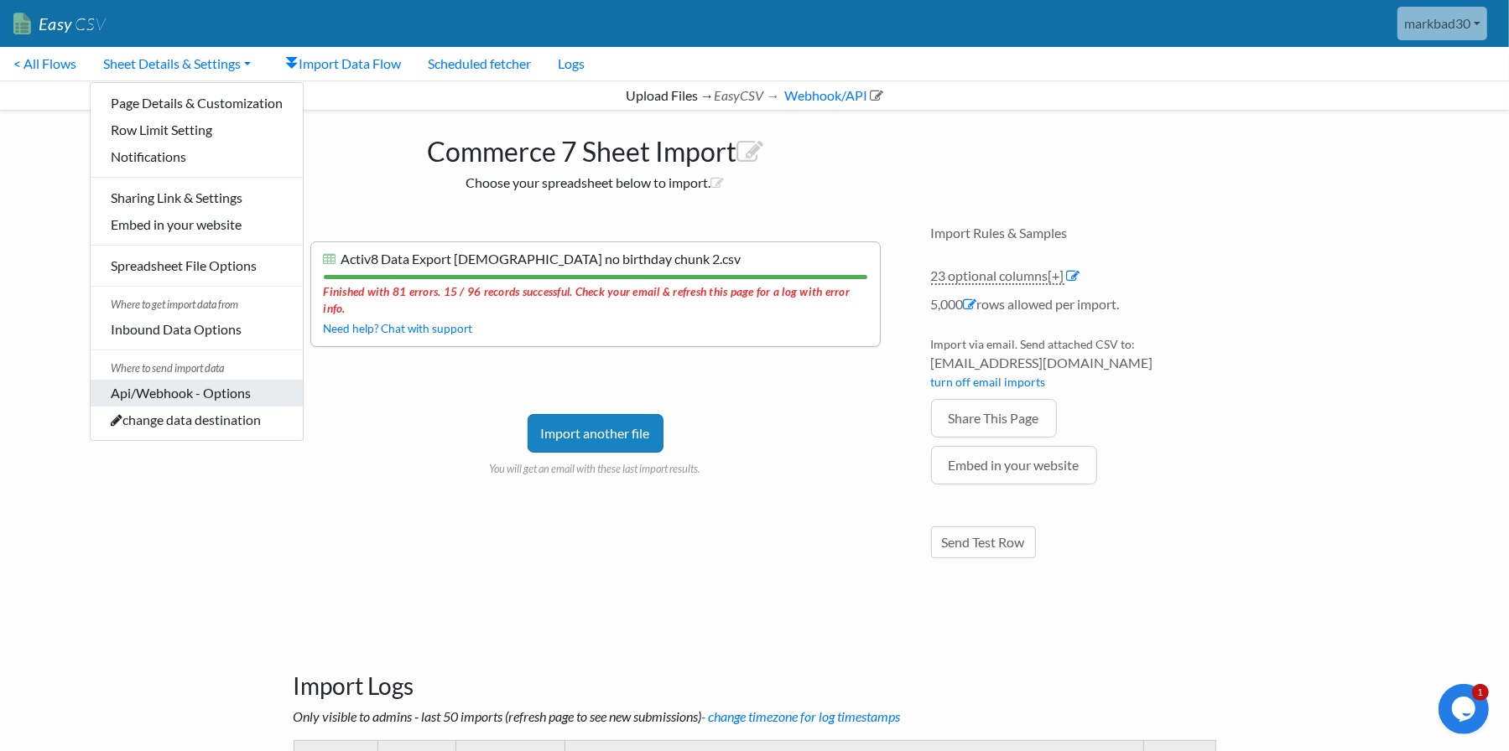
click at [191, 390] on link "Api/Webhook - Options" at bounding box center [197, 393] width 212 height 27
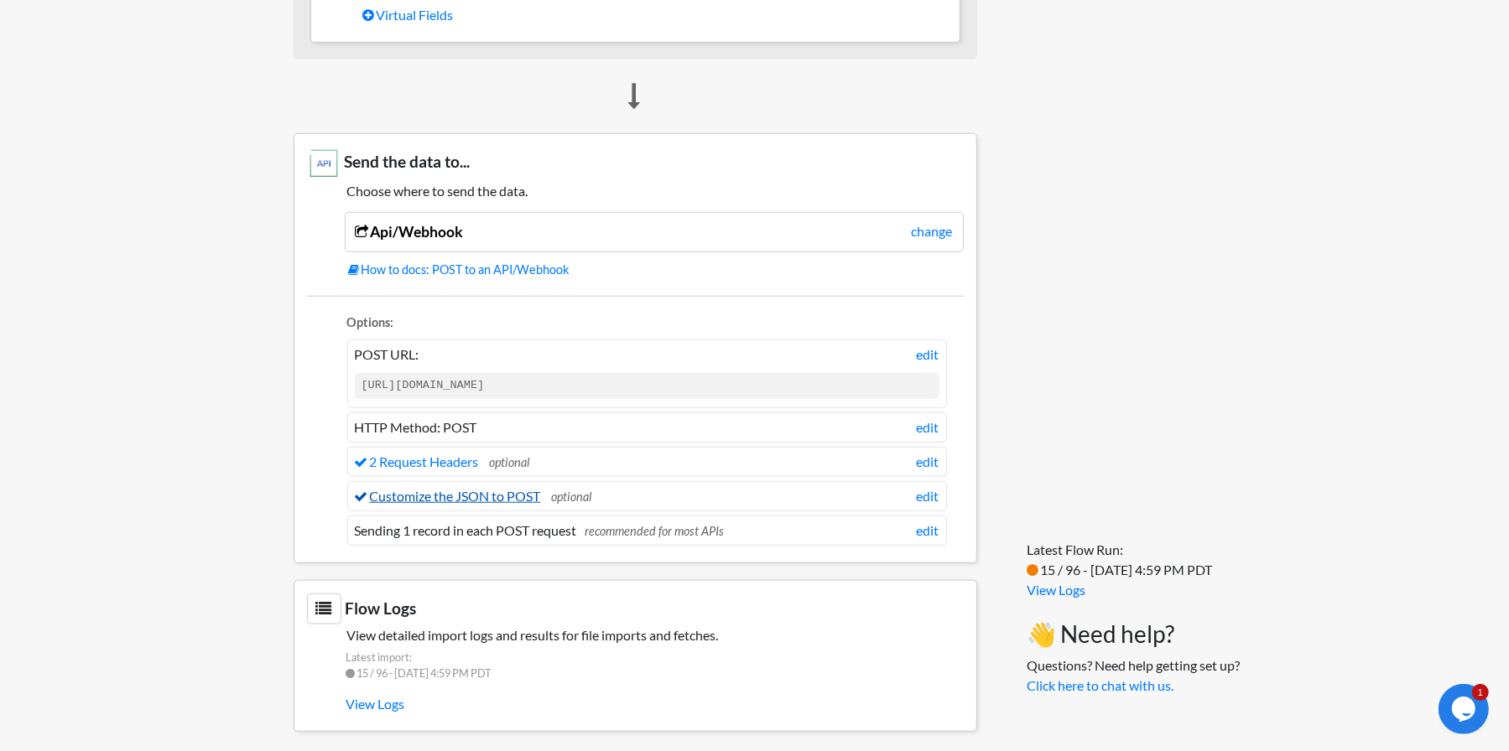
click at [484, 490] on link "Customize the JSON to POST" at bounding box center [448, 496] width 186 height 16
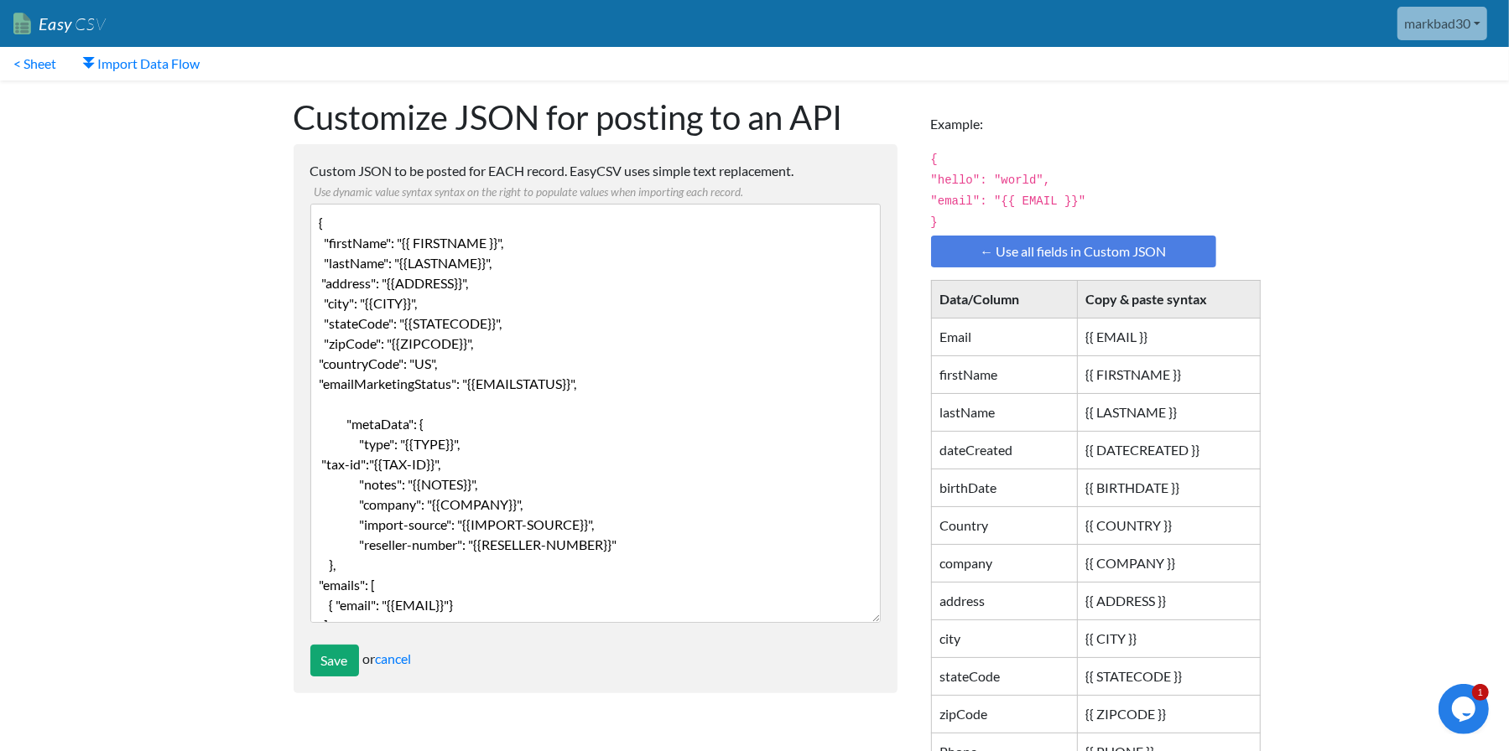
click at [498, 283] on textarea "{ "firstName": "{{ FIRSTNAME }}", "lastName": "{{LASTNAME}}", "address": "{{ADD…" at bounding box center [595, 413] width 570 height 419
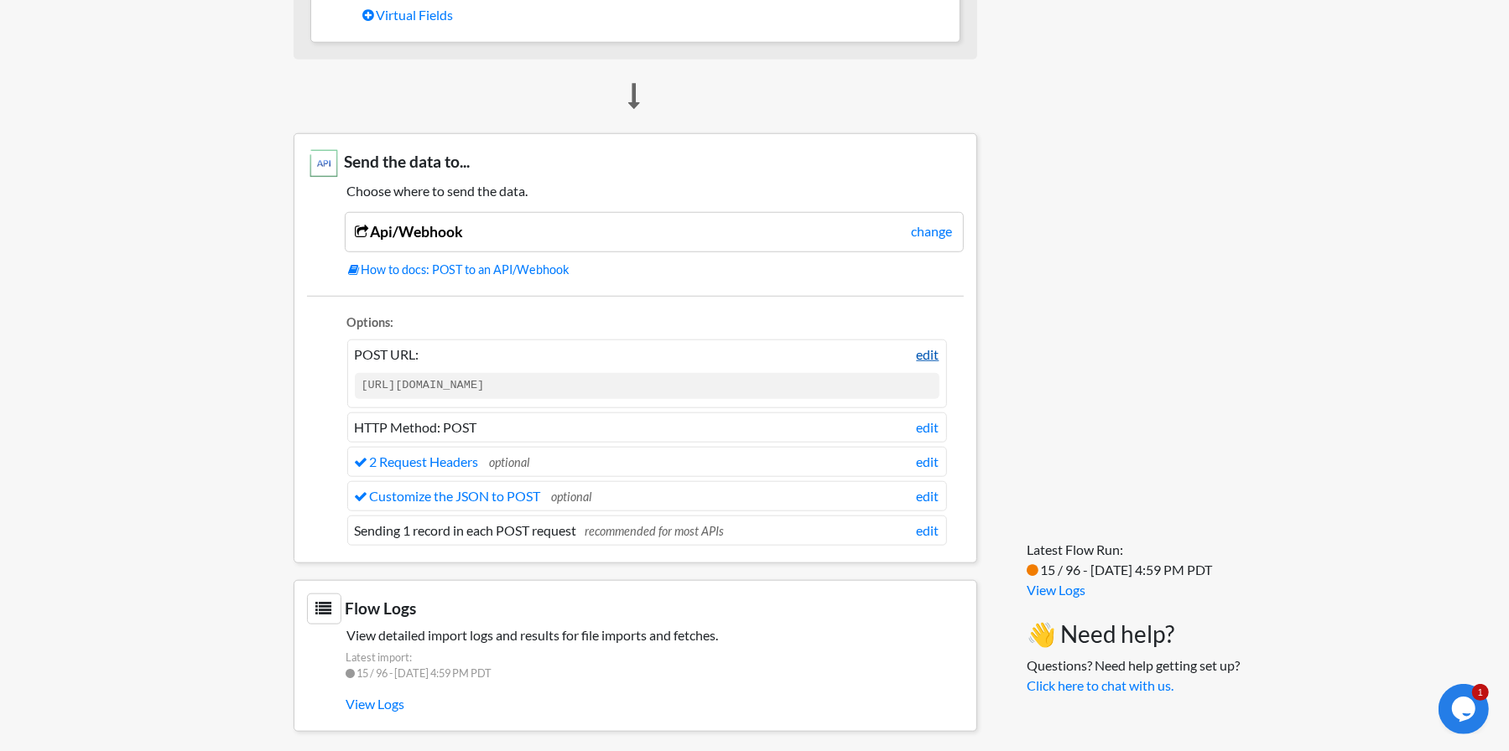
click at [925, 353] on link "edit" at bounding box center [928, 355] width 23 height 20
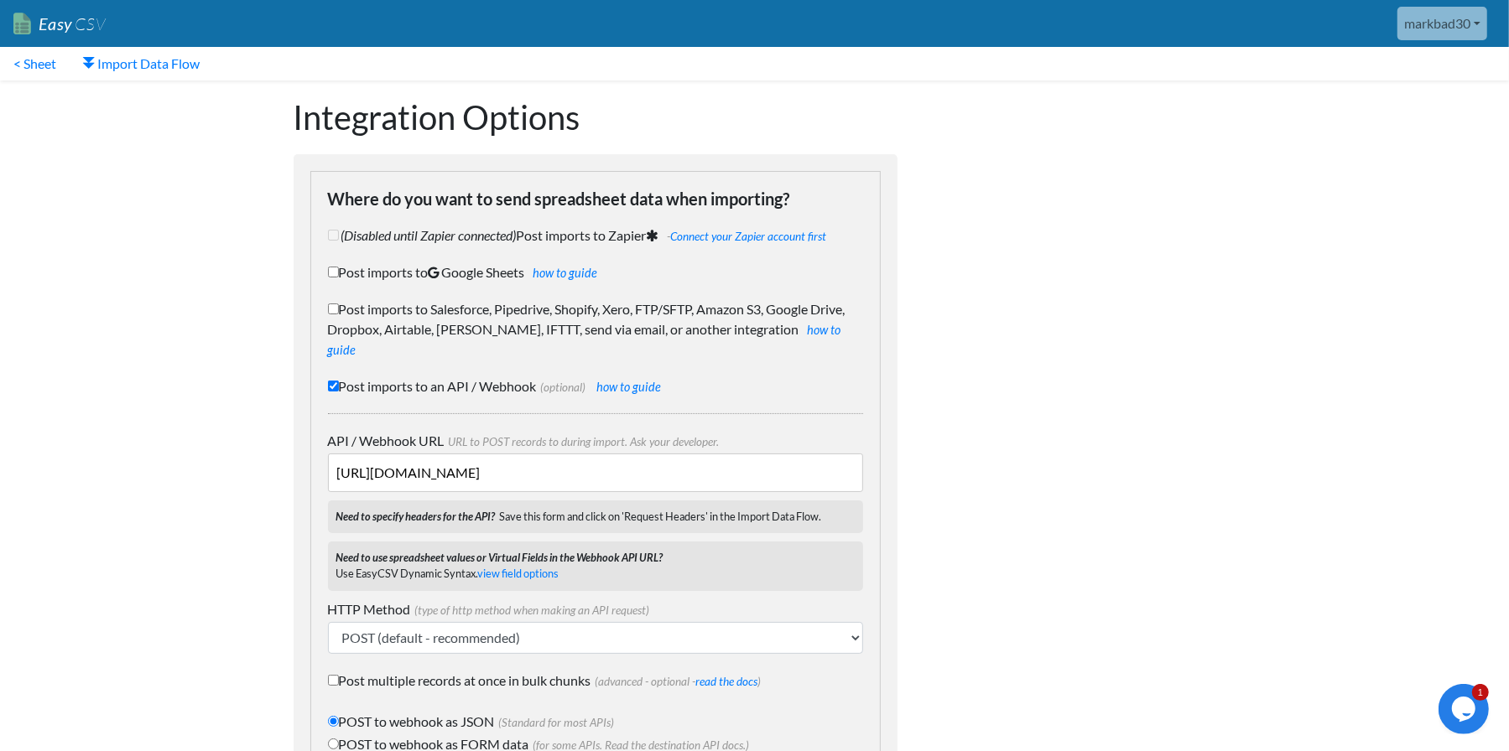
drag, startPoint x: 574, startPoint y: 449, endPoint x: 855, endPoint y: 447, distance: 281.8
click at [855, 454] on input "[URL][DOMAIN_NAME]" at bounding box center [595, 473] width 535 height 39
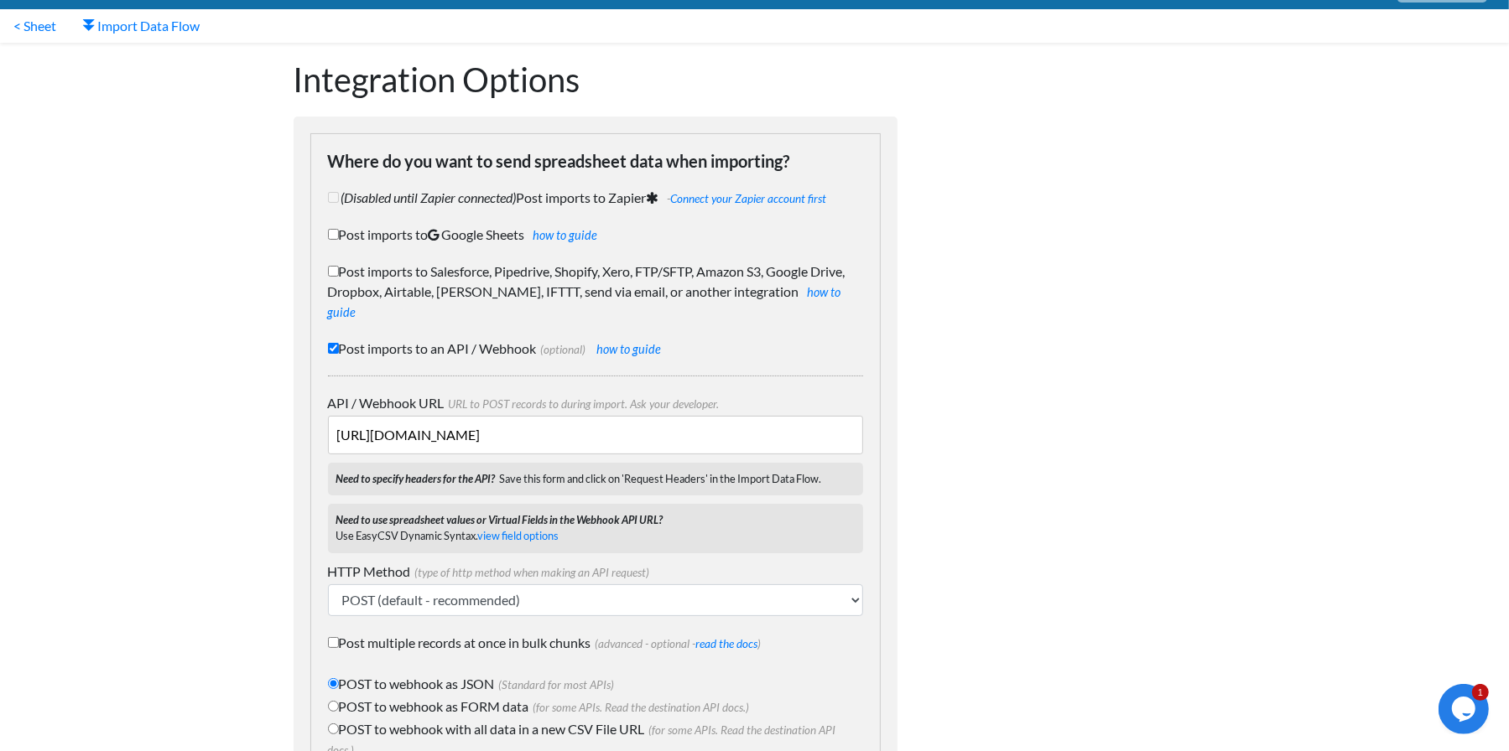
scroll to position [154, 0]
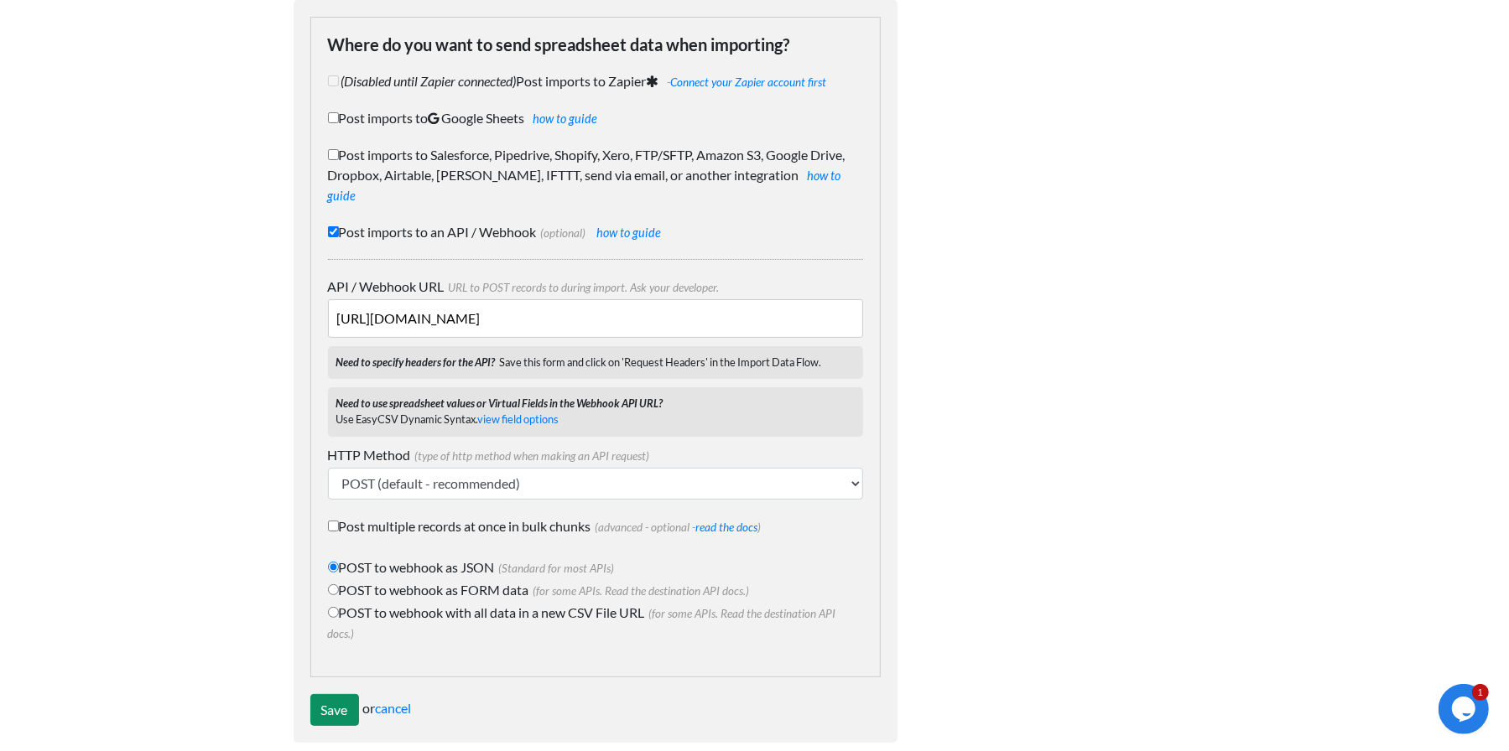
type input "https://api.commerce7.com/v1/customer"
click at [329, 694] on input "Save" at bounding box center [334, 710] width 49 height 32
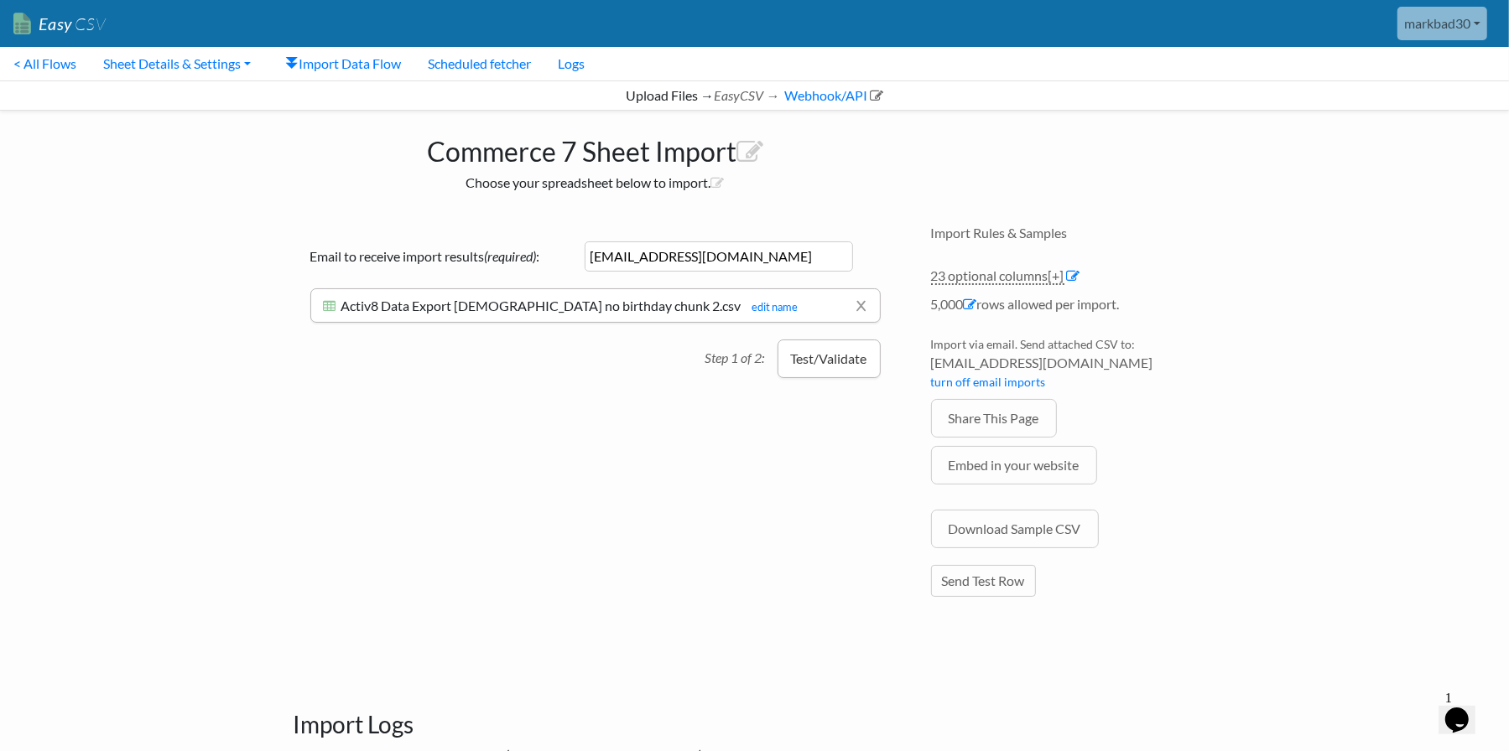
click at [827, 369] on button "Test/Validate" at bounding box center [828, 359] width 103 height 39
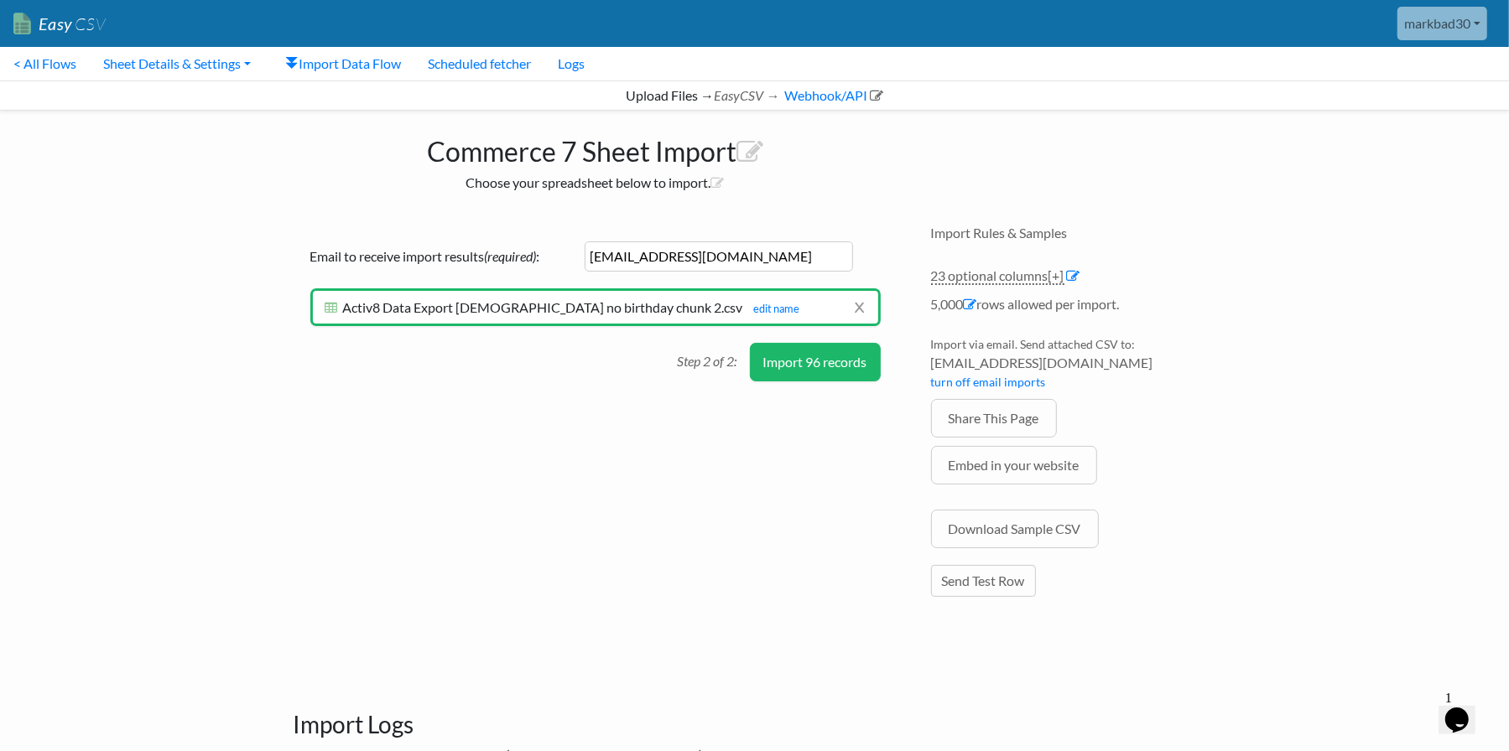
click at [832, 366] on button "Import 96 records" at bounding box center [815, 362] width 131 height 39
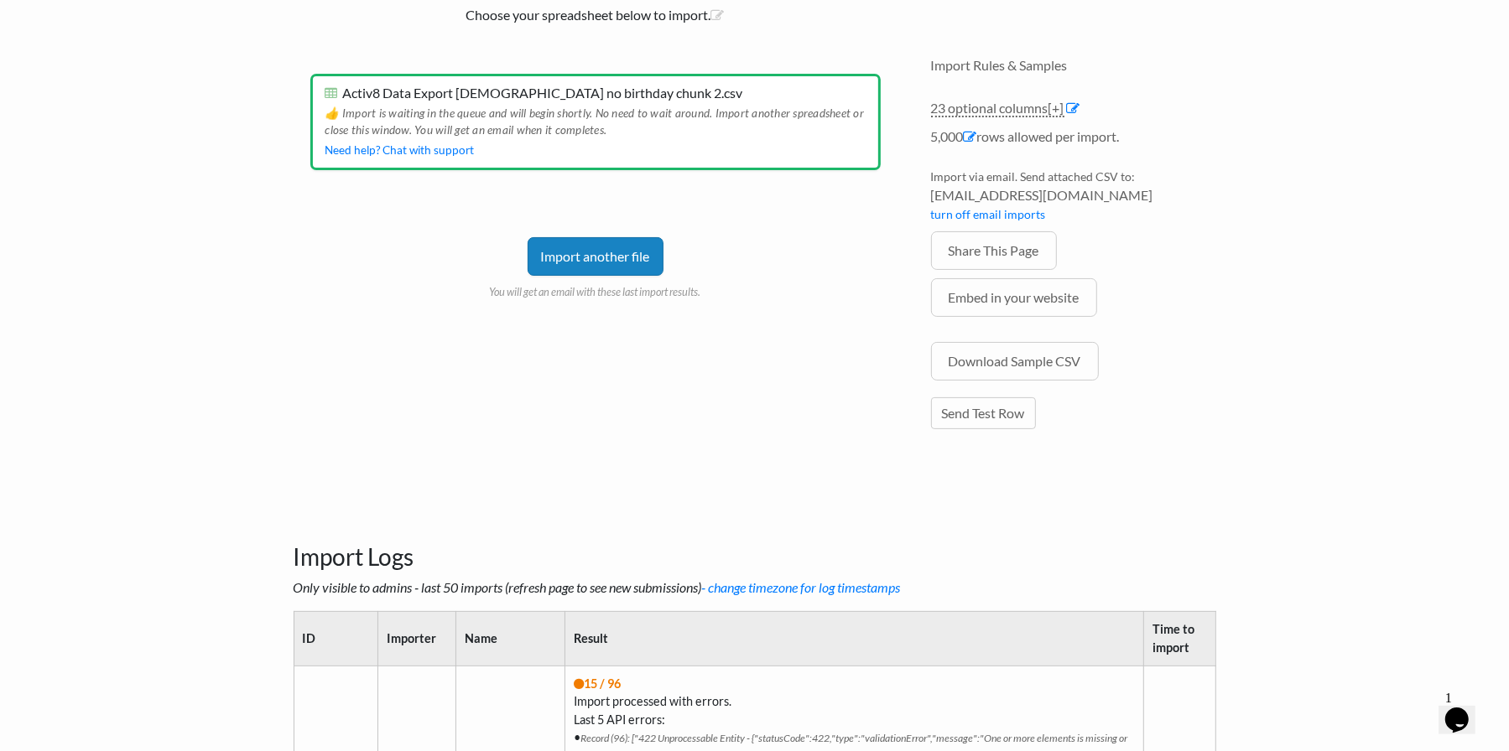
scroll to position [252, 0]
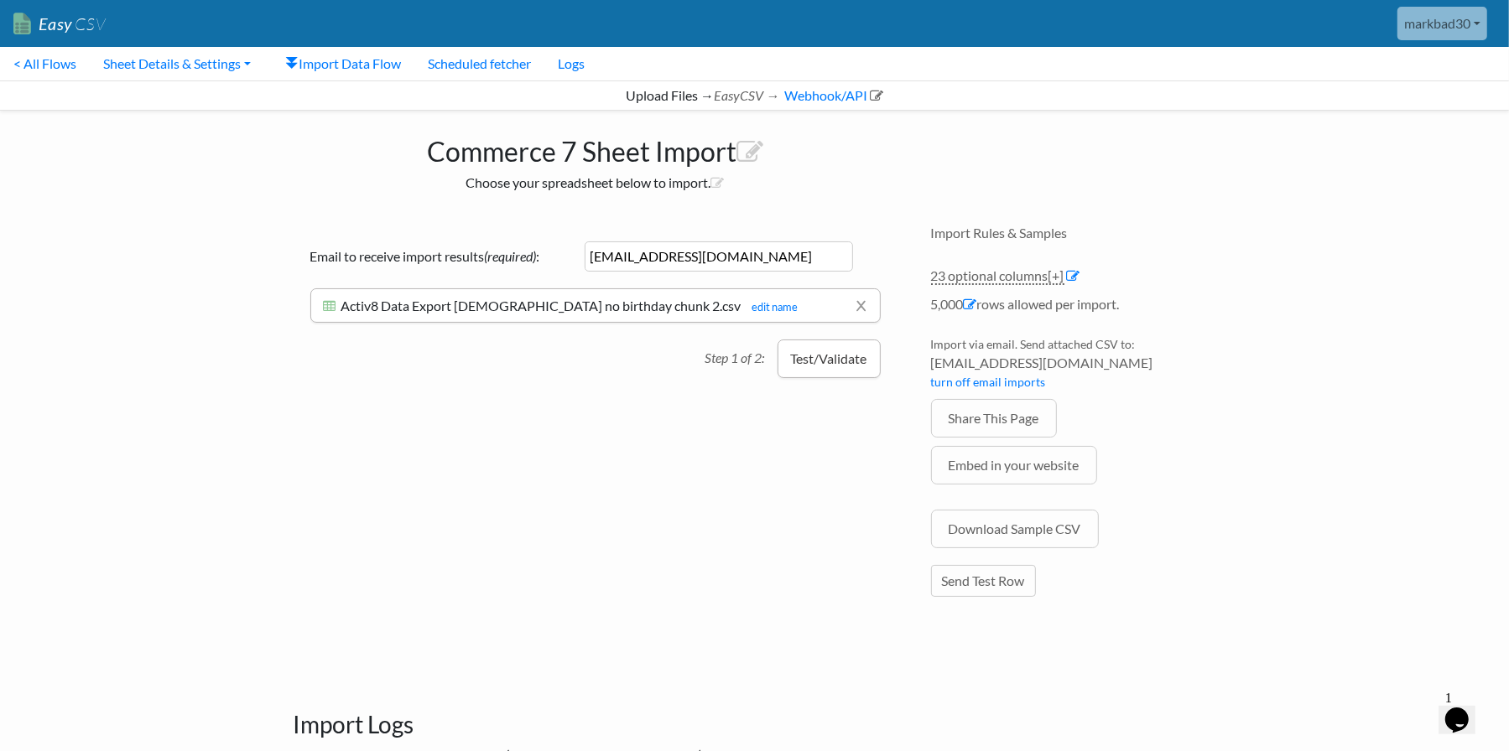
click at [802, 360] on button "Test/Validate" at bounding box center [828, 359] width 103 height 39
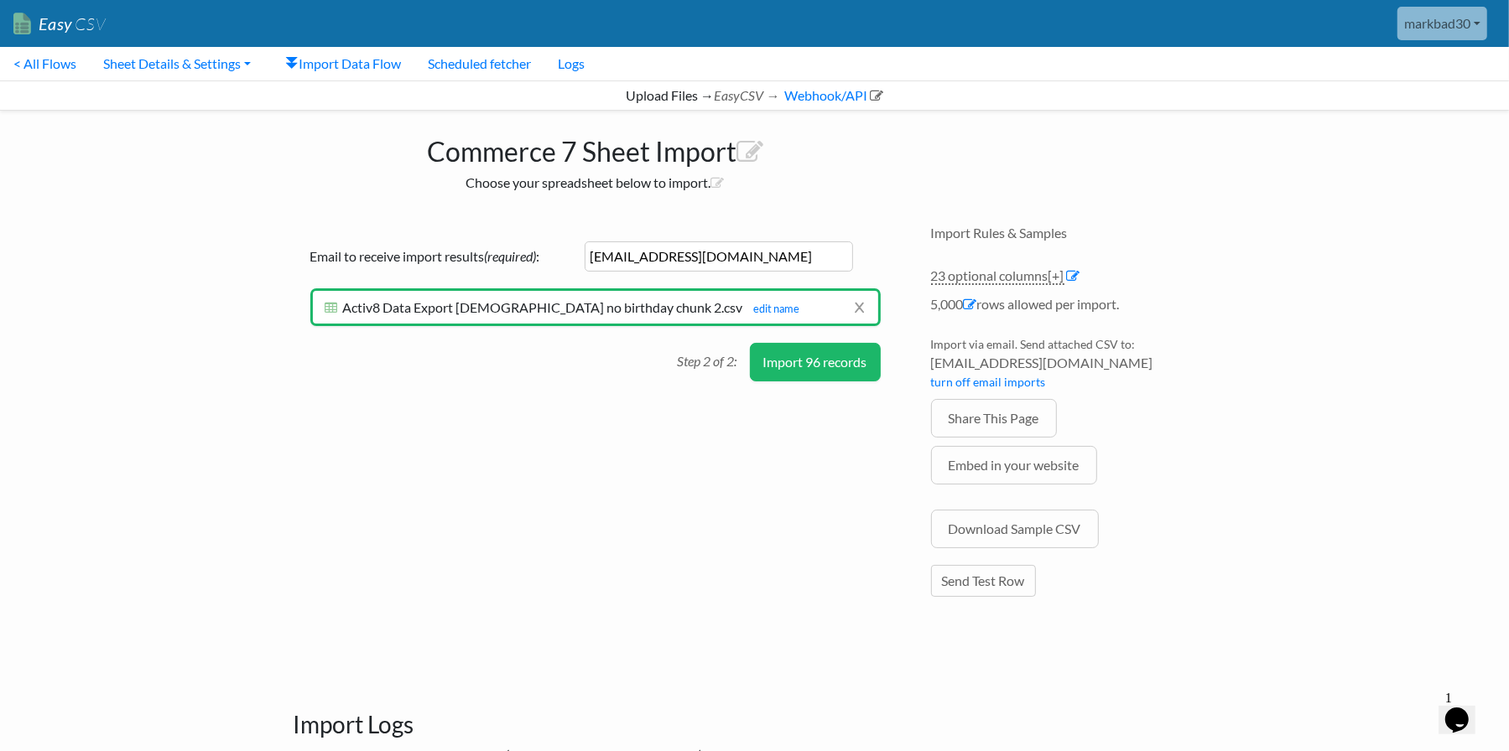
click at [832, 358] on button "Import 96 records" at bounding box center [815, 362] width 131 height 39
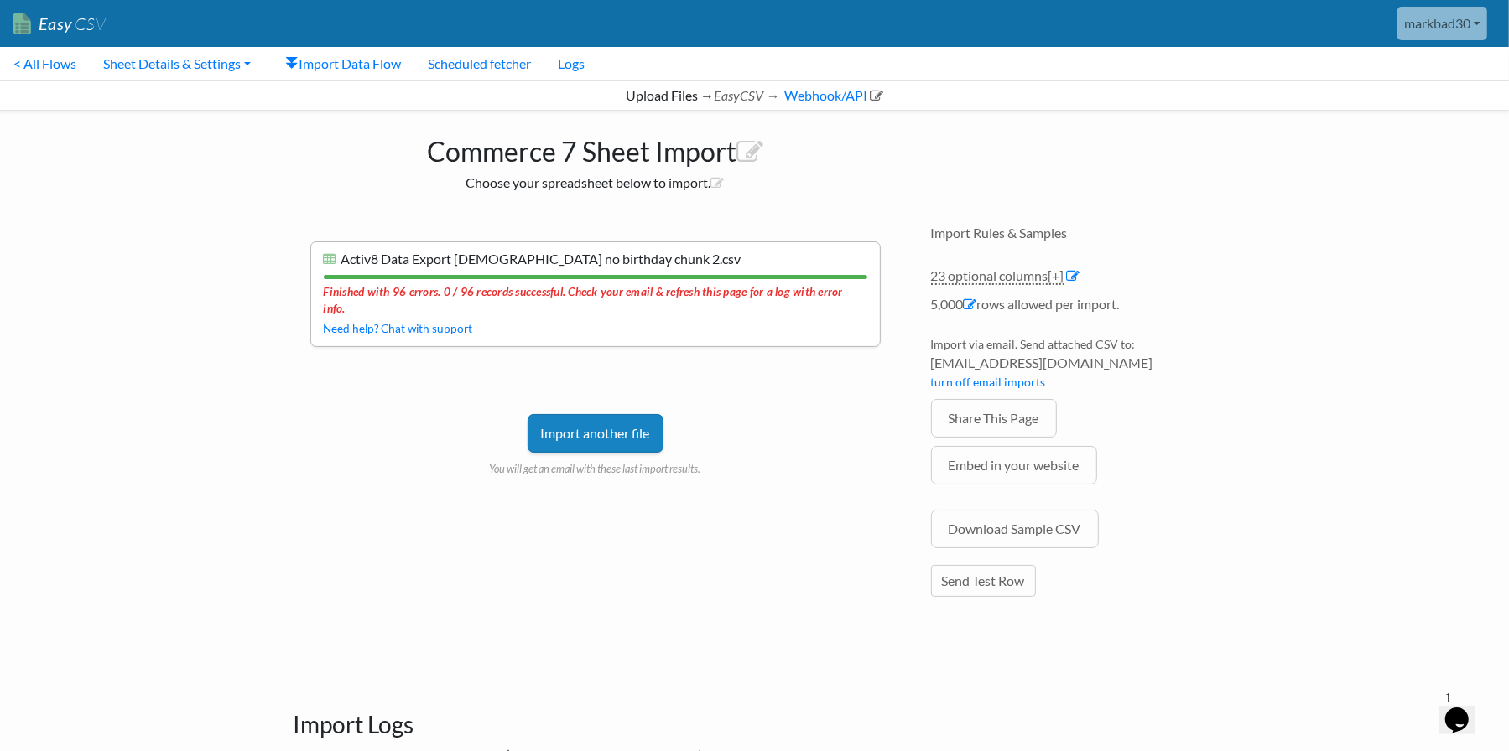
click at [636, 415] on link "Import another file" at bounding box center [595, 433] width 136 height 39
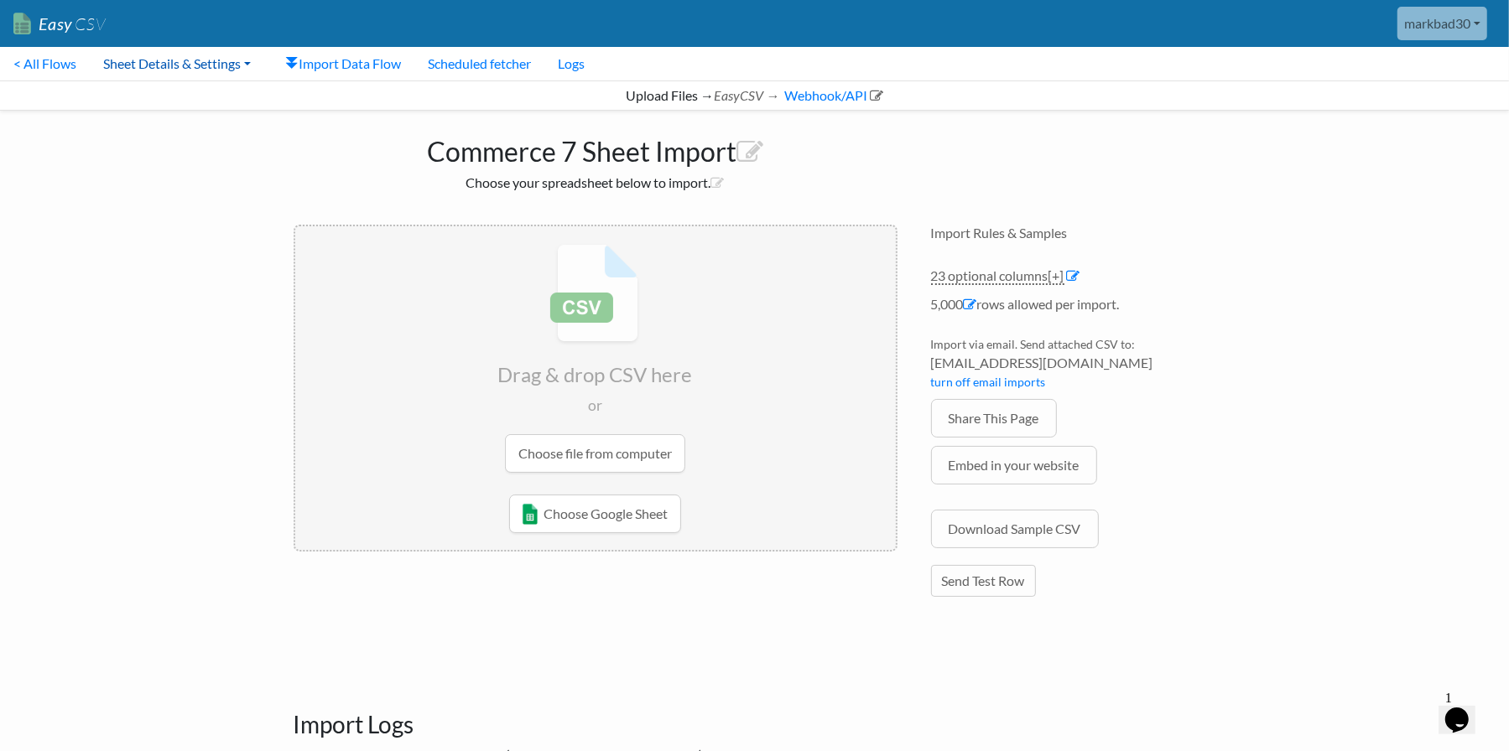
click at [242, 65] on link "Sheet Details & Settings" at bounding box center [177, 64] width 174 height 34
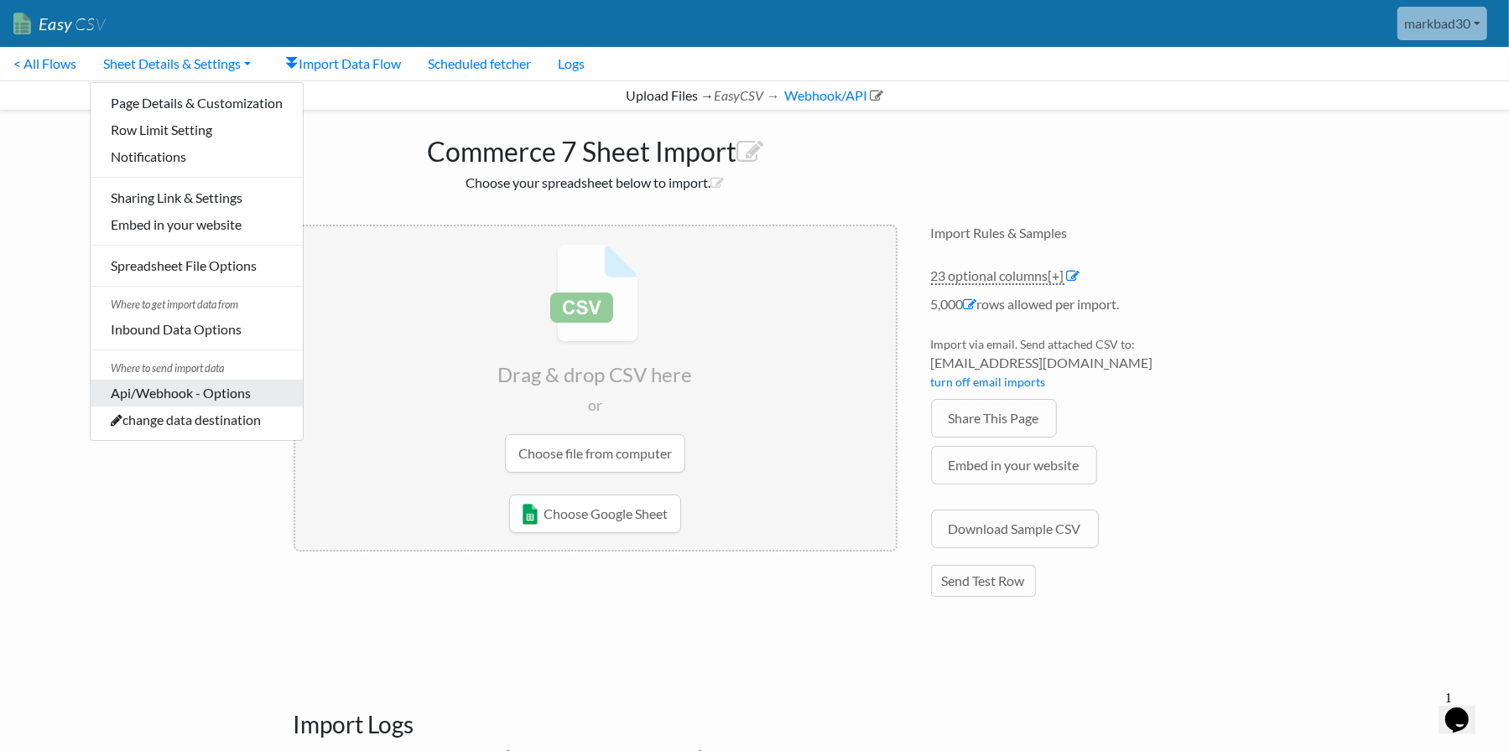
click at [178, 396] on link "Api/Webhook - Options" at bounding box center [197, 393] width 212 height 27
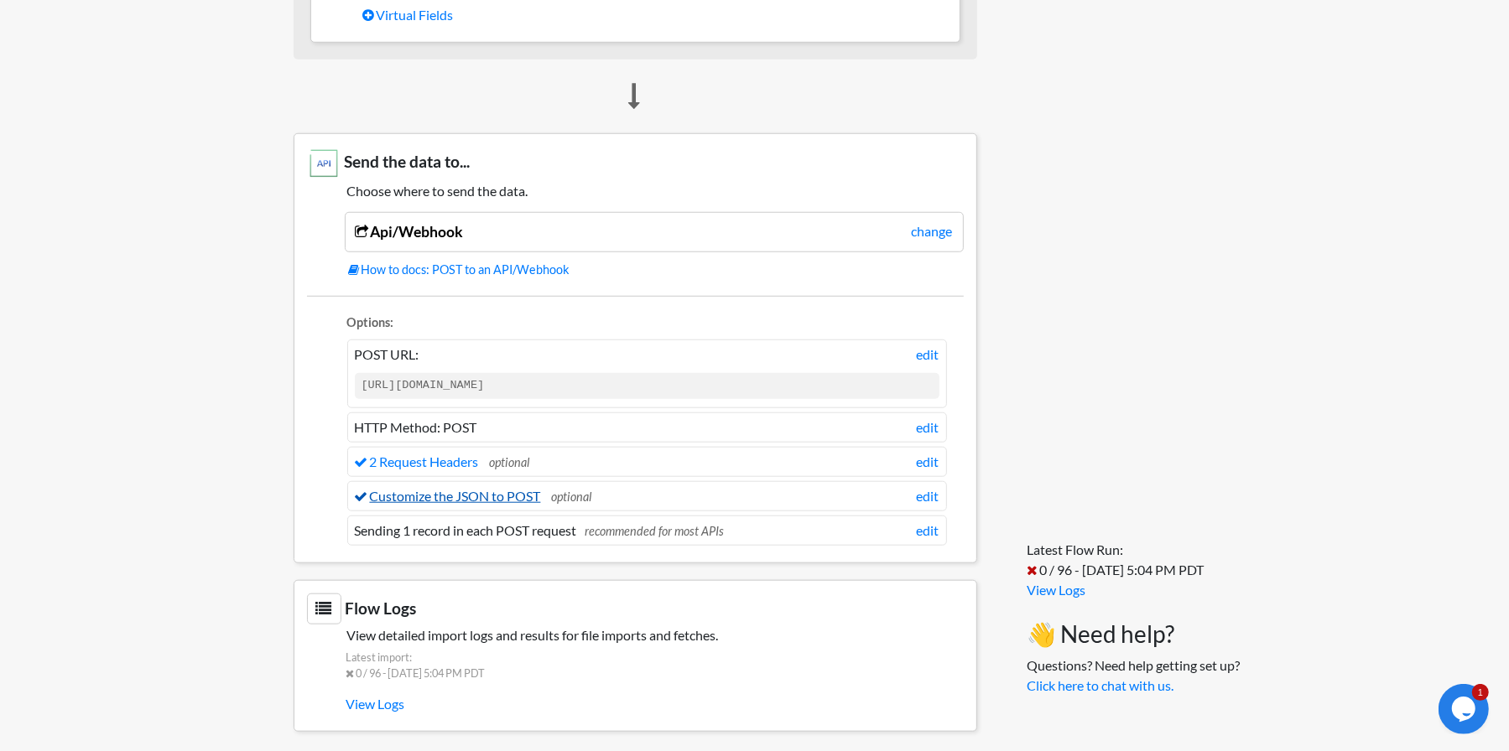
click at [489, 491] on link "Customize the JSON to POST" at bounding box center [448, 496] width 186 height 16
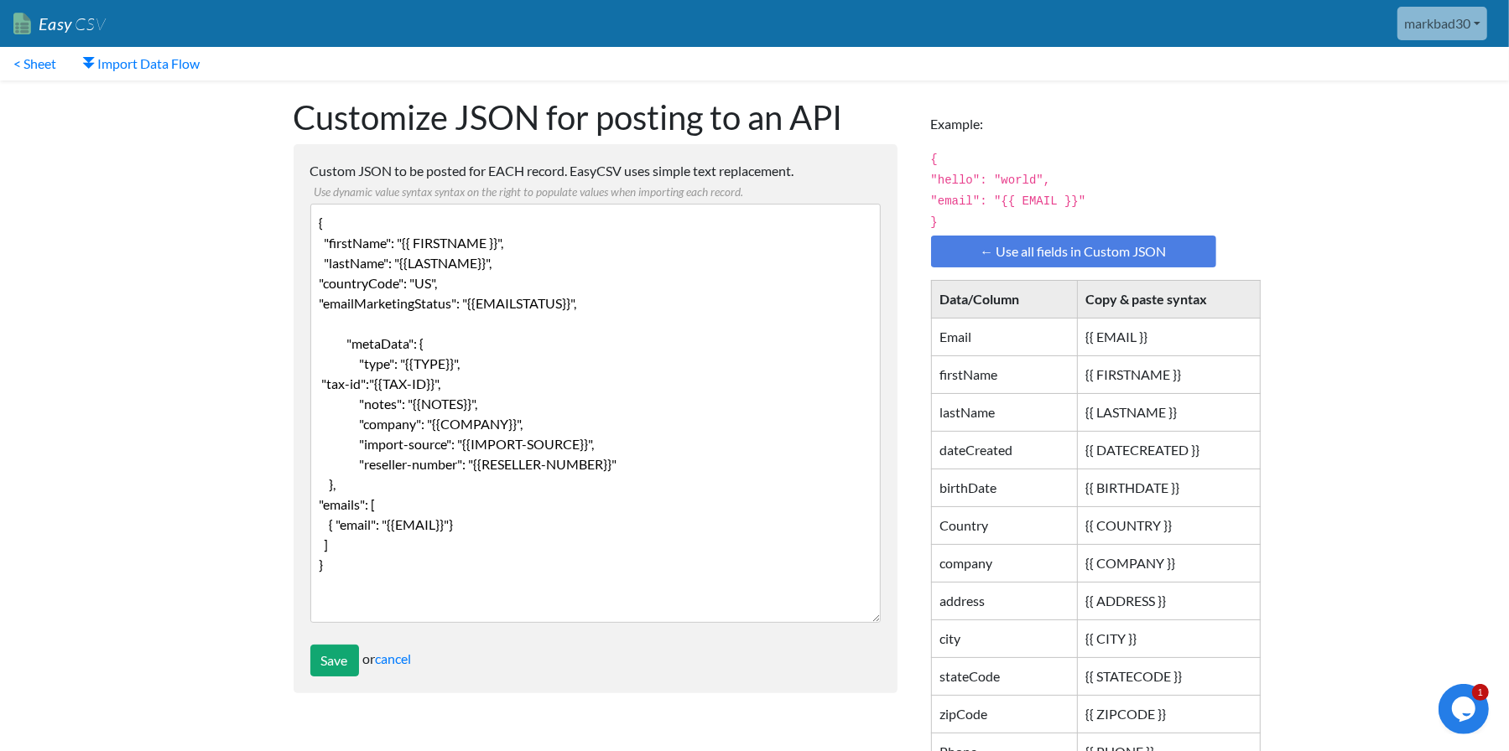
click at [484, 557] on textarea "{ "firstName": "{{ FIRSTNAME }}", "lastName": "{{LASTNAME}}", "countryCode": "U…" at bounding box center [595, 413] width 570 height 419
drag, startPoint x: 346, startPoint y: 373, endPoint x: 356, endPoint y: 376, distance: 9.8
click at [346, 373] on textarea "{ "firstName": "{{ FIRSTNAME }}", "lastName": "{{LASTNAME}}", "countryCode": "U…" at bounding box center [595, 413] width 570 height 419
drag, startPoint x: 331, startPoint y: 561, endPoint x: 304, endPoint y: 208, distance: 354.0
click at [304, 208] on form "Custom JSON to be posted for EACH record. EasyCSV uses simple text replacement.…" at bounding box center [595, 418] width 604 height 549
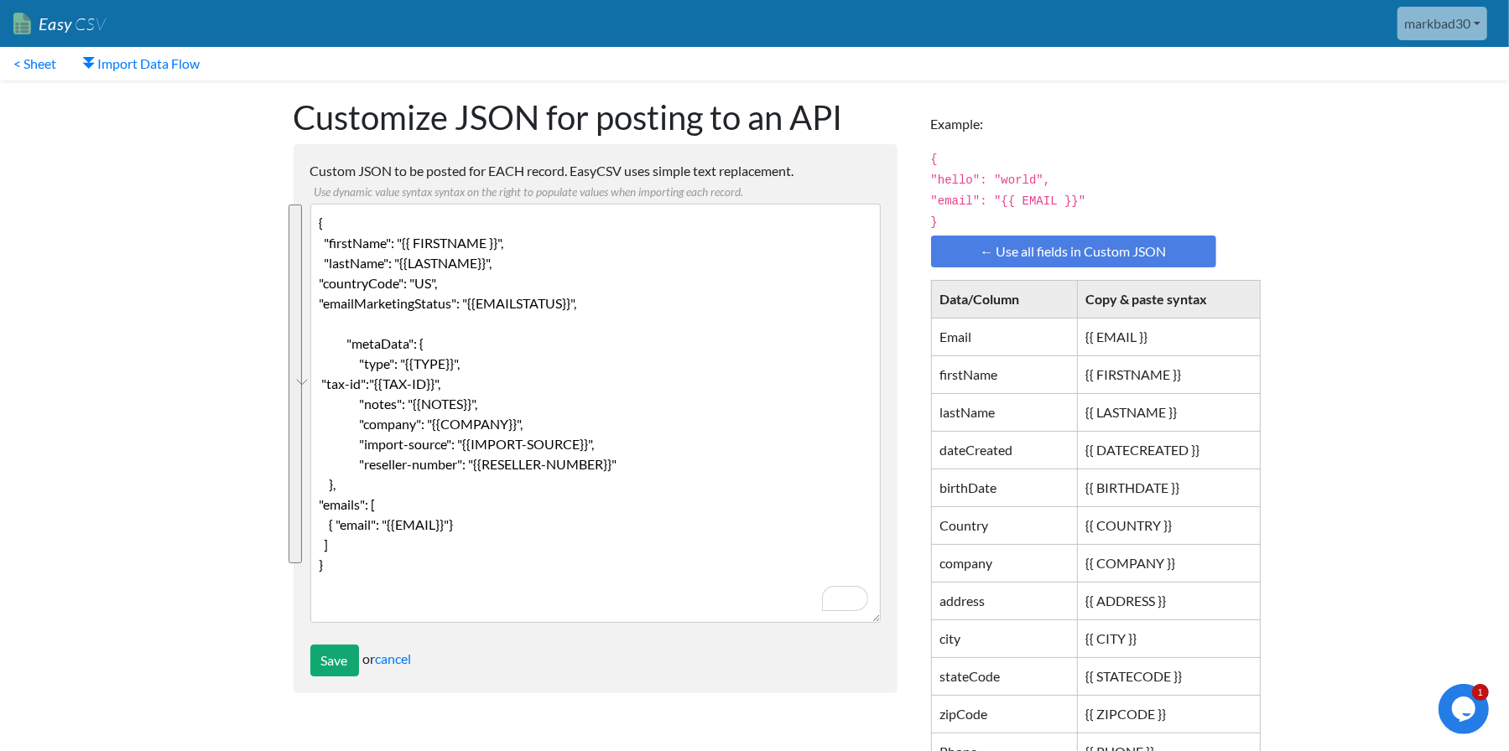
paste textarea ""address": "{{ADDRESS}}", "city": "{{CITY}}", "stateCode": "{{STATECODE}}", "zi…"
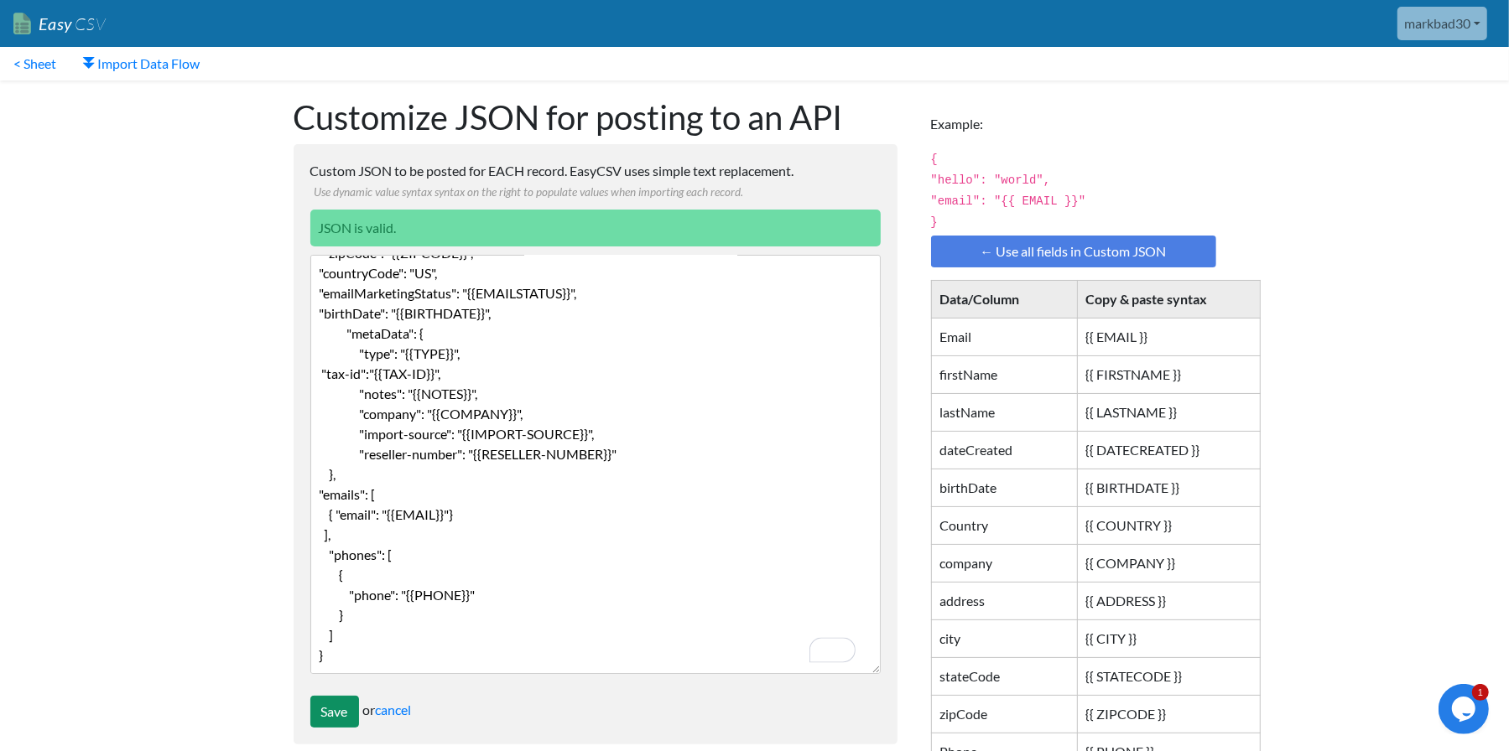
type textarea "{ "firstName": "{{ FIRSTNAME }}", "lastName": "{{LASTNAME}}", "address": "{{ADD…"
click at [348, 709] on input "Save" at bounding box center [334, 712] width 49 height 32
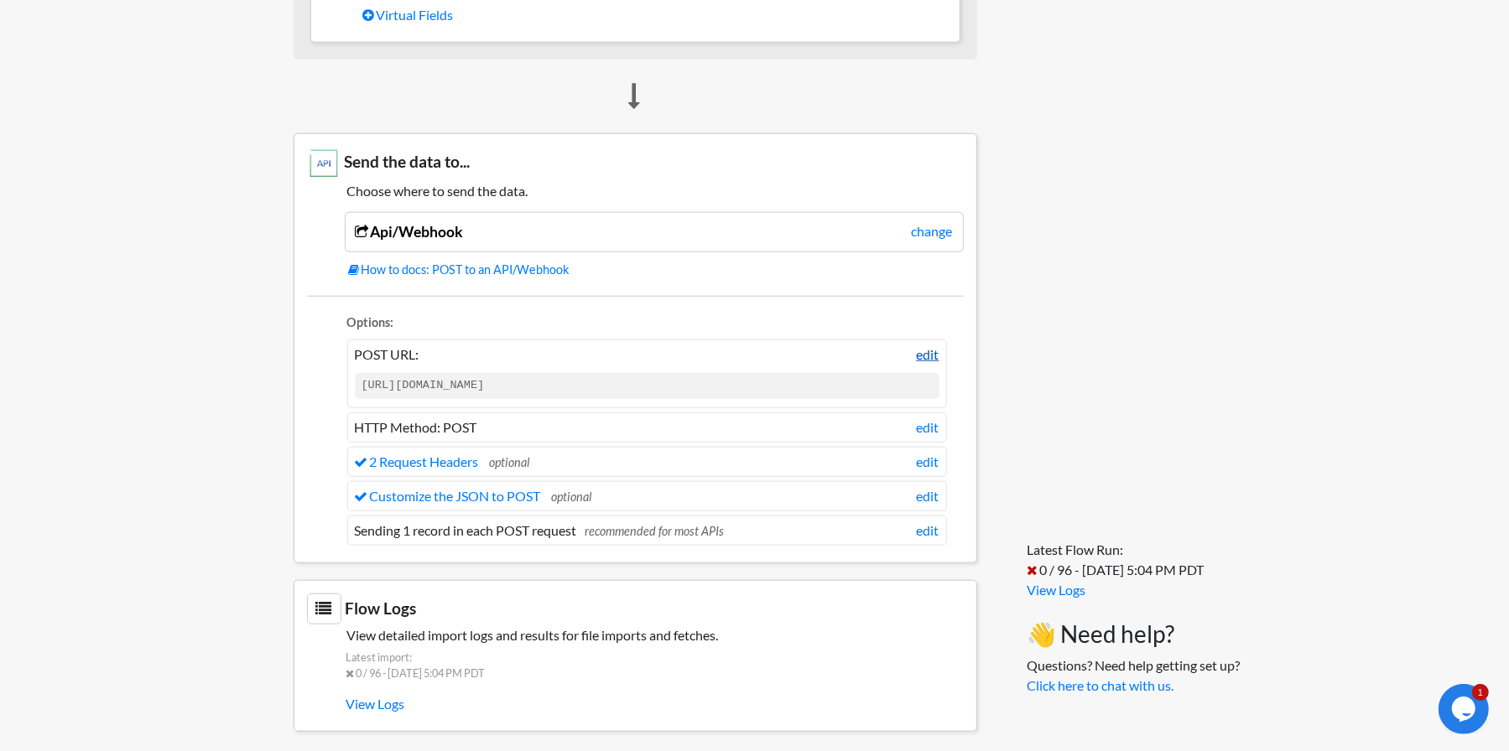
click at [933, 349] on link "edit" at bounding box center [928, 355] width 23 height 20
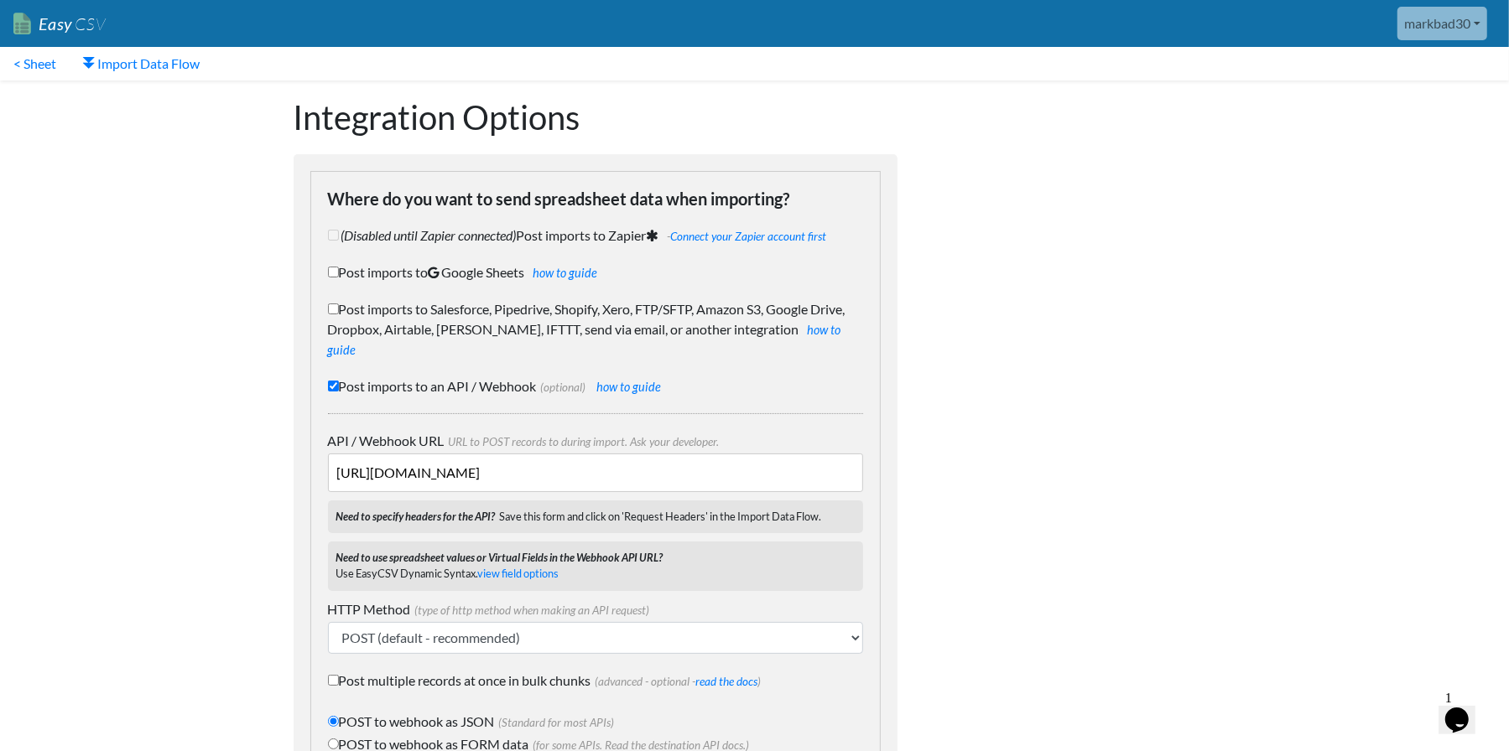
click at [618, 454] on input "[URL][DOMAIN_NAME]" at bounding box center [595, 473] width 535 height 39
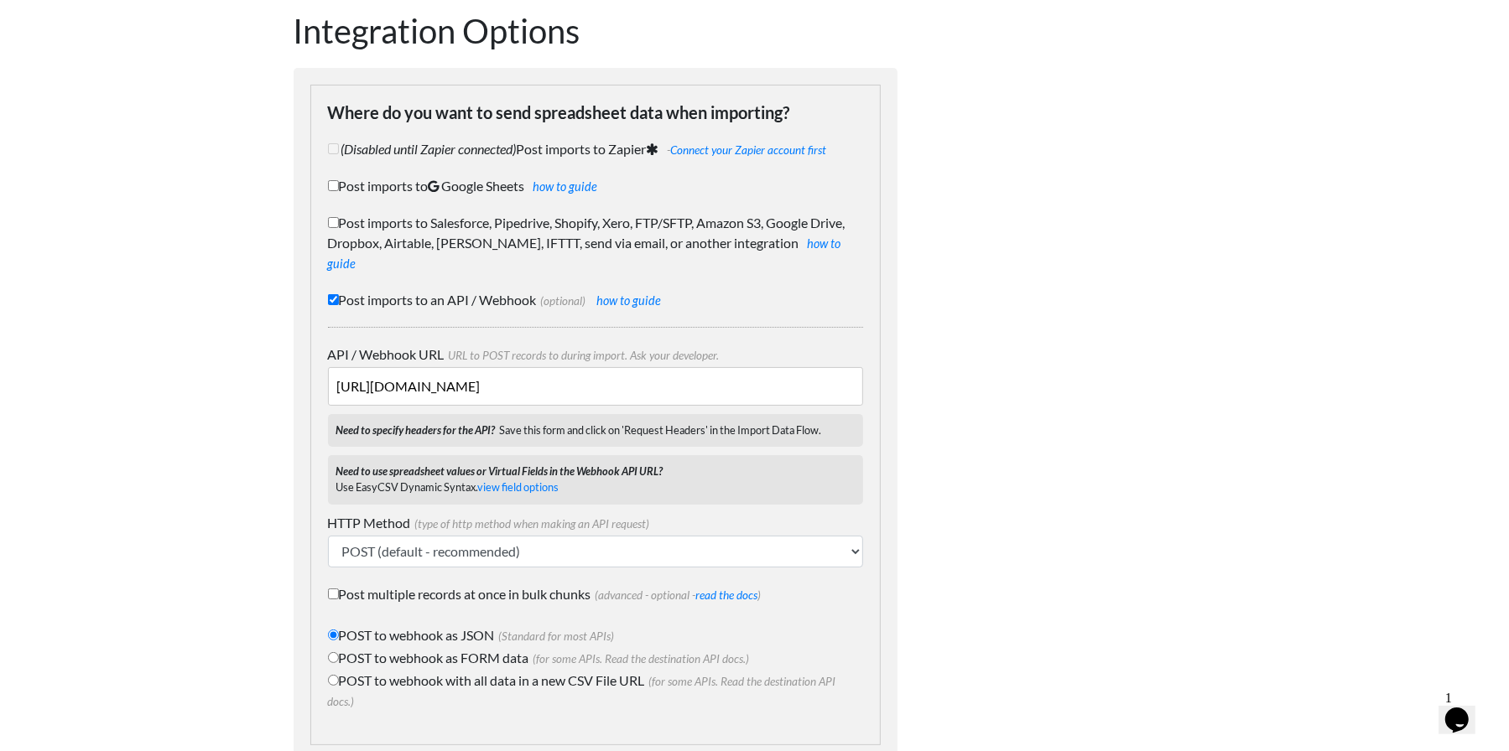
scroll to position [154, 0]
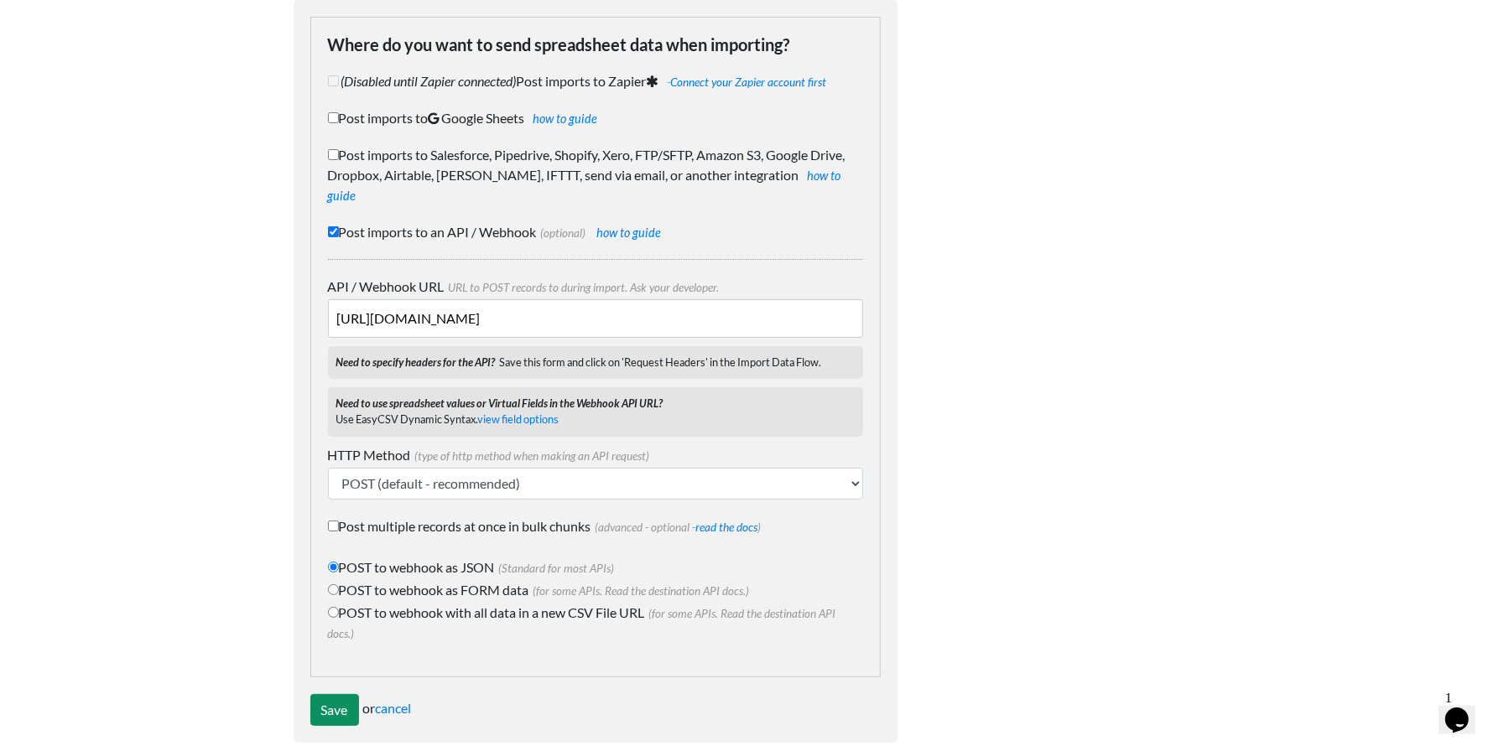
type input "https://api.commerce7.com/v1/customer-address"
click at [332, 694] on input "Save" at bounding box center [334, 710] width 49 height 32
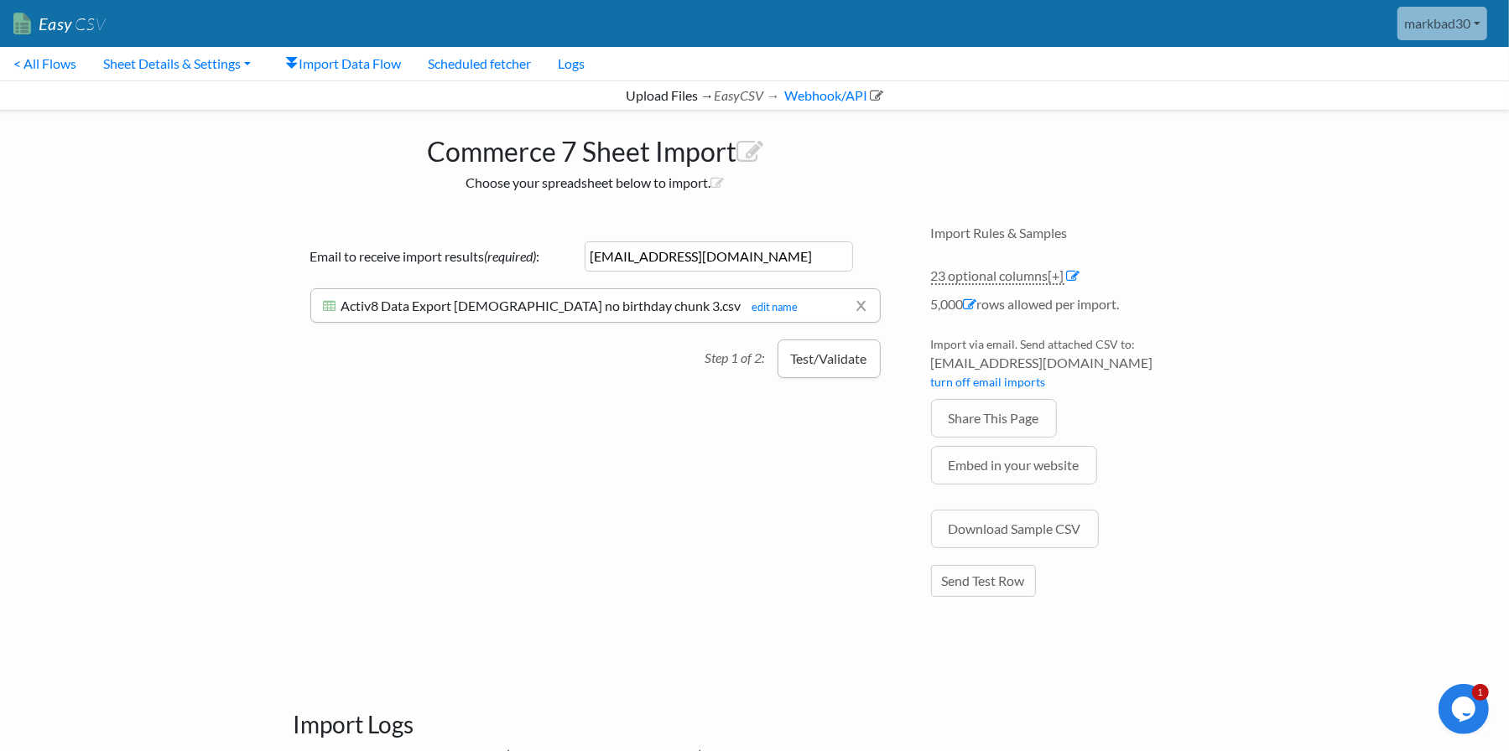
click at [794, 353] on button "Test/Validate" at bounding box center [828, 359] width 103 height 39
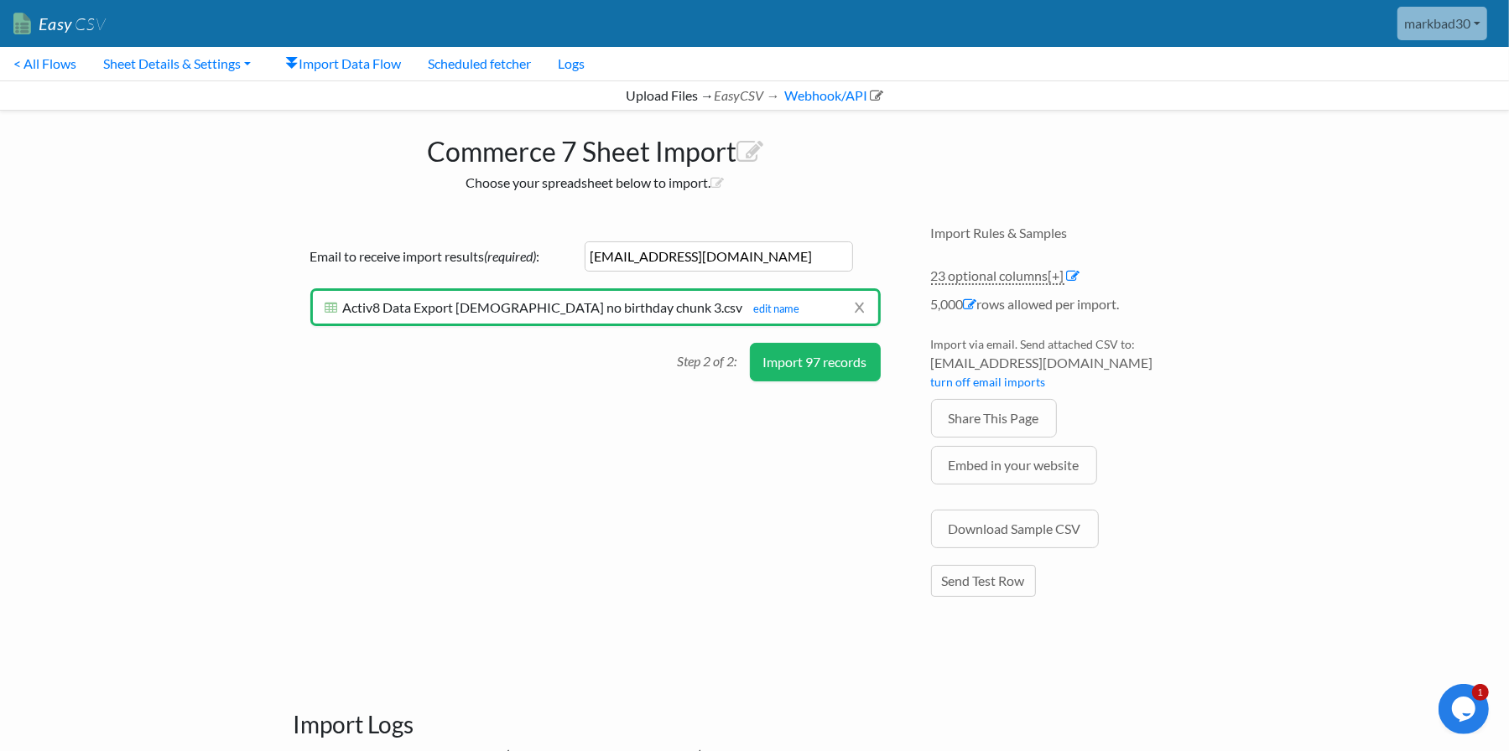
click at [820, 352] on button "Import 97 records" at bounding box center [815, 362] width 131 height 39
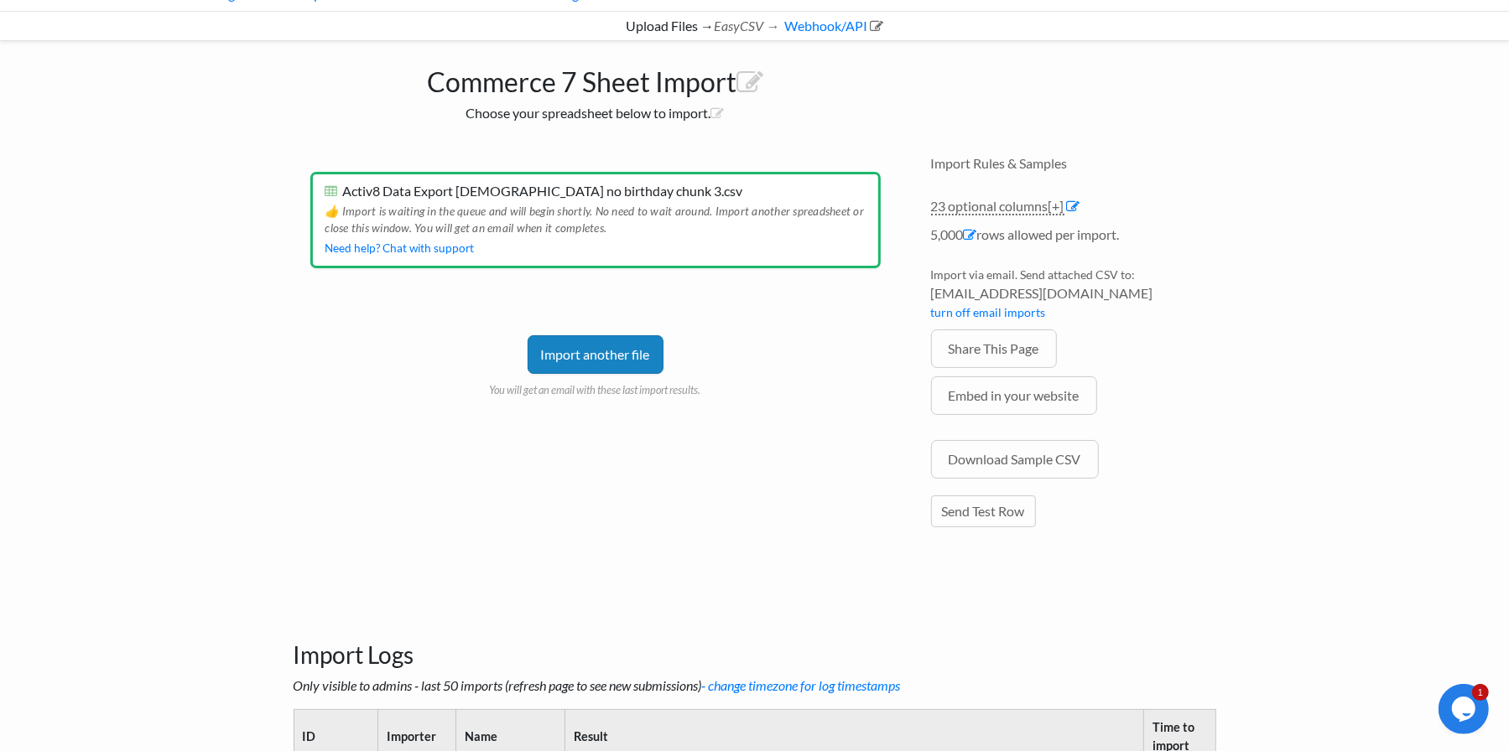
scroll to position [168, 0]
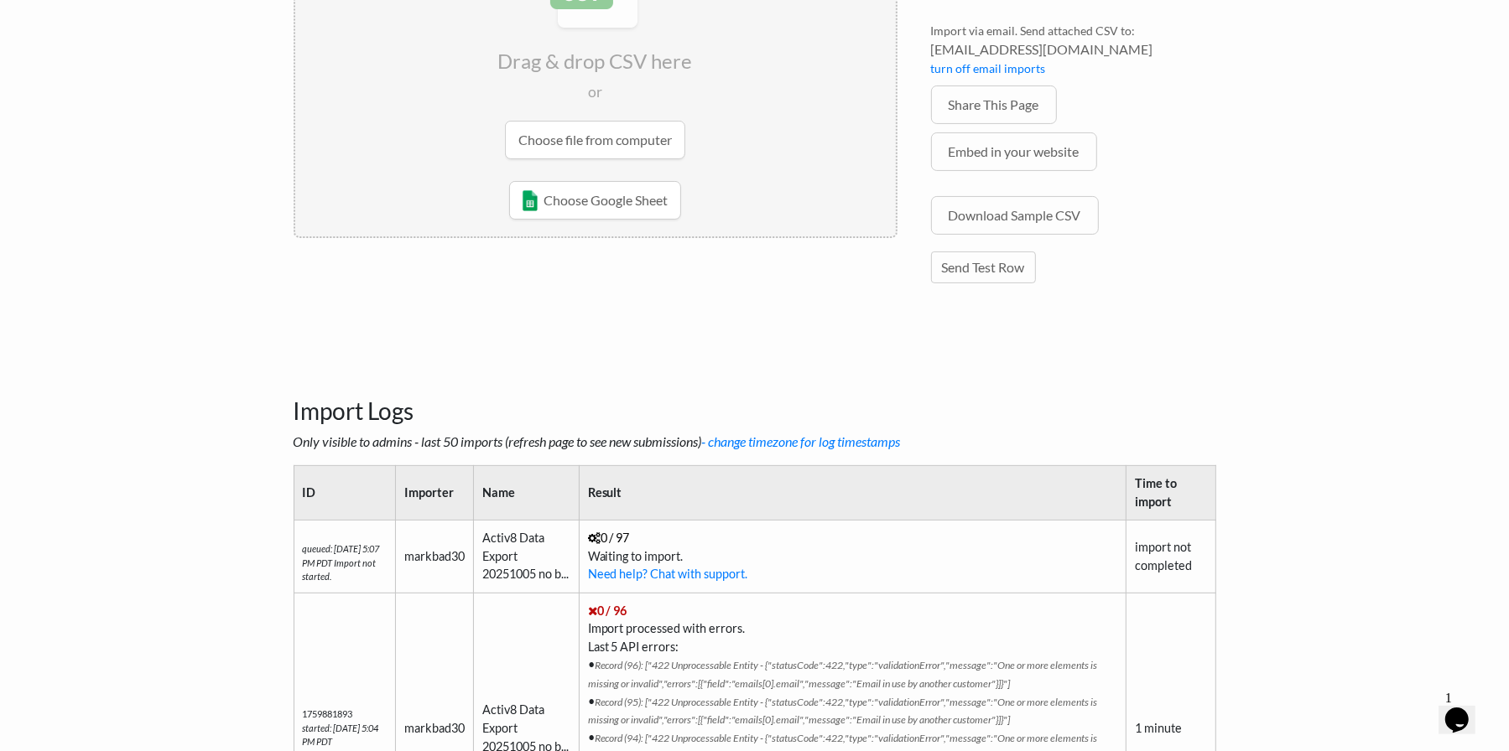
scroll to position [335, 0]
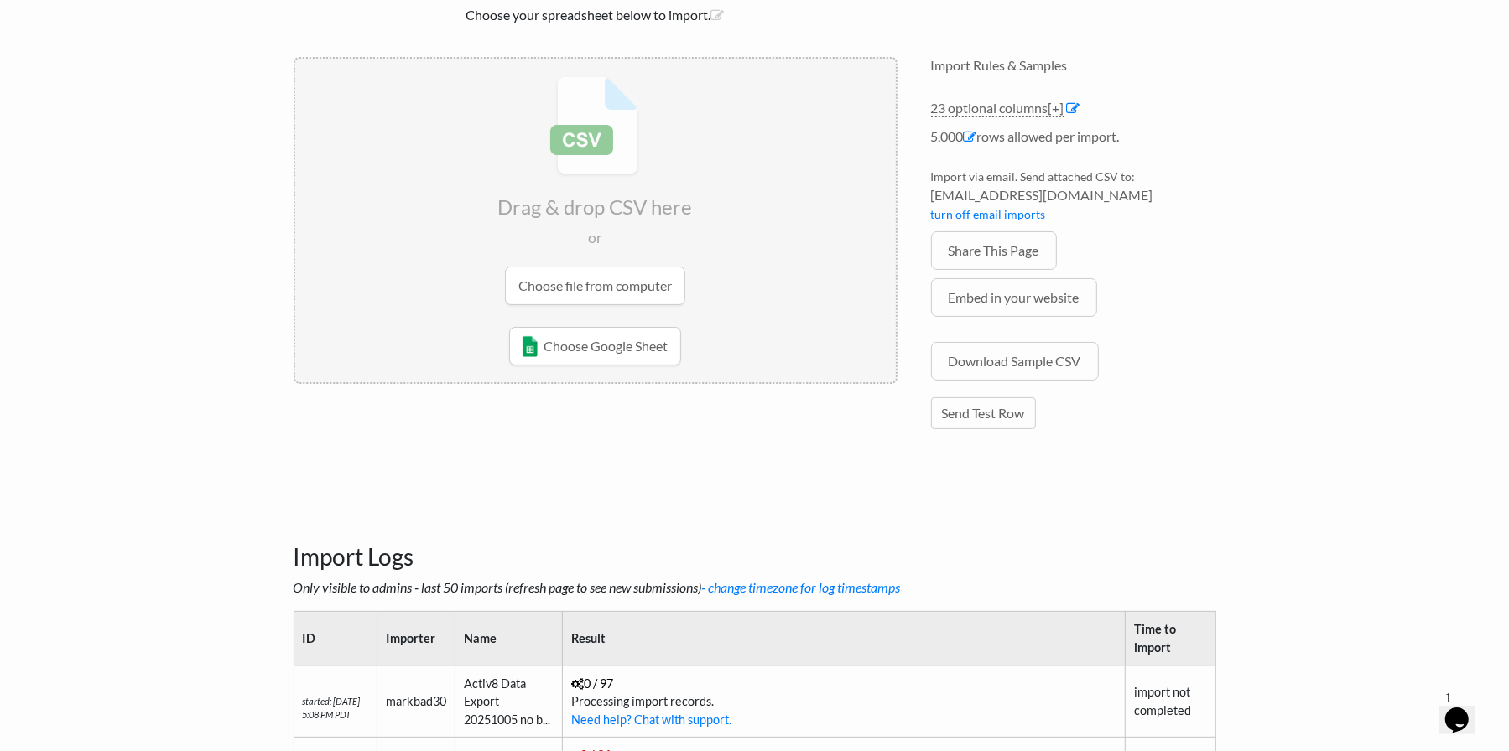
scroll to position [252, 0]
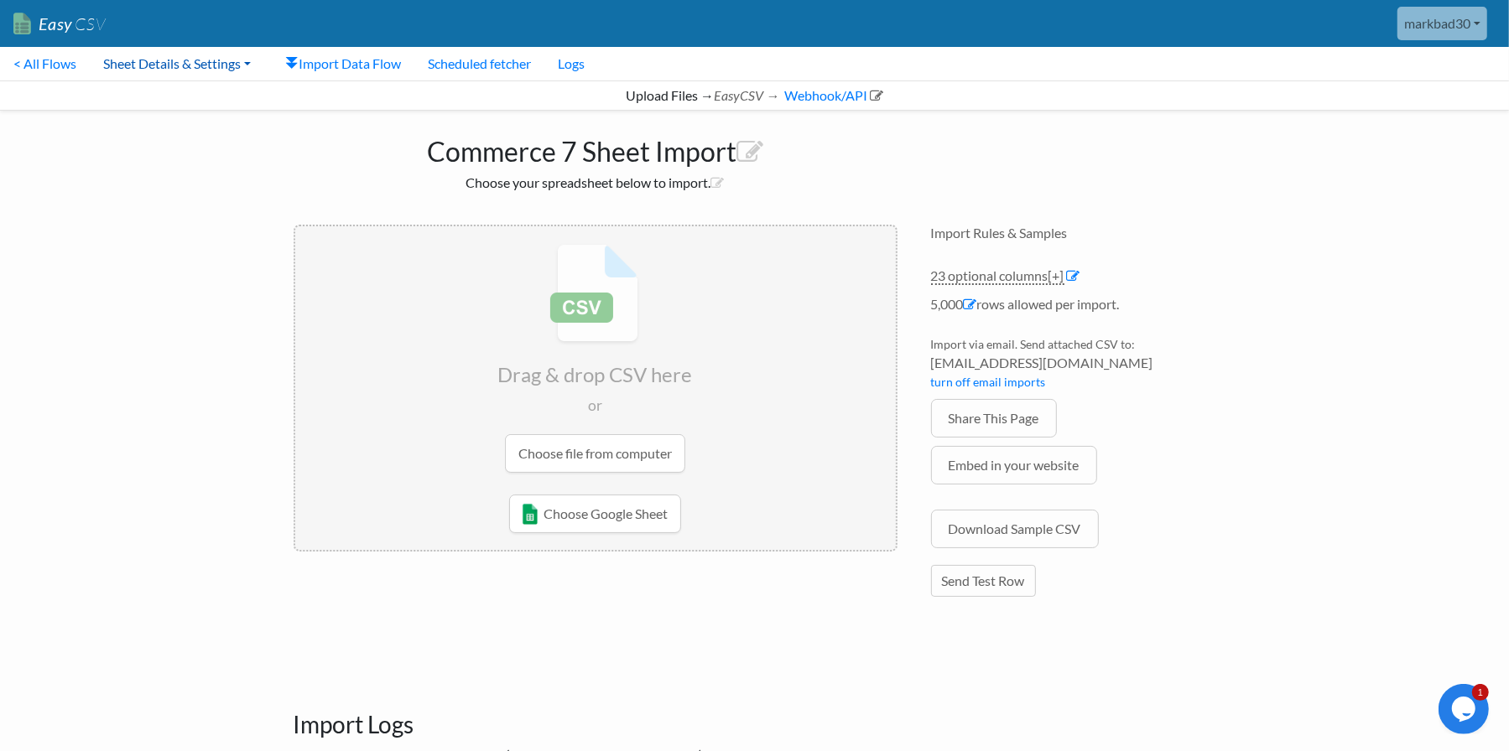
click at [165, 66] on link "Sheet Details & Settings" at bounding box center [177, 64] width 174 height 34
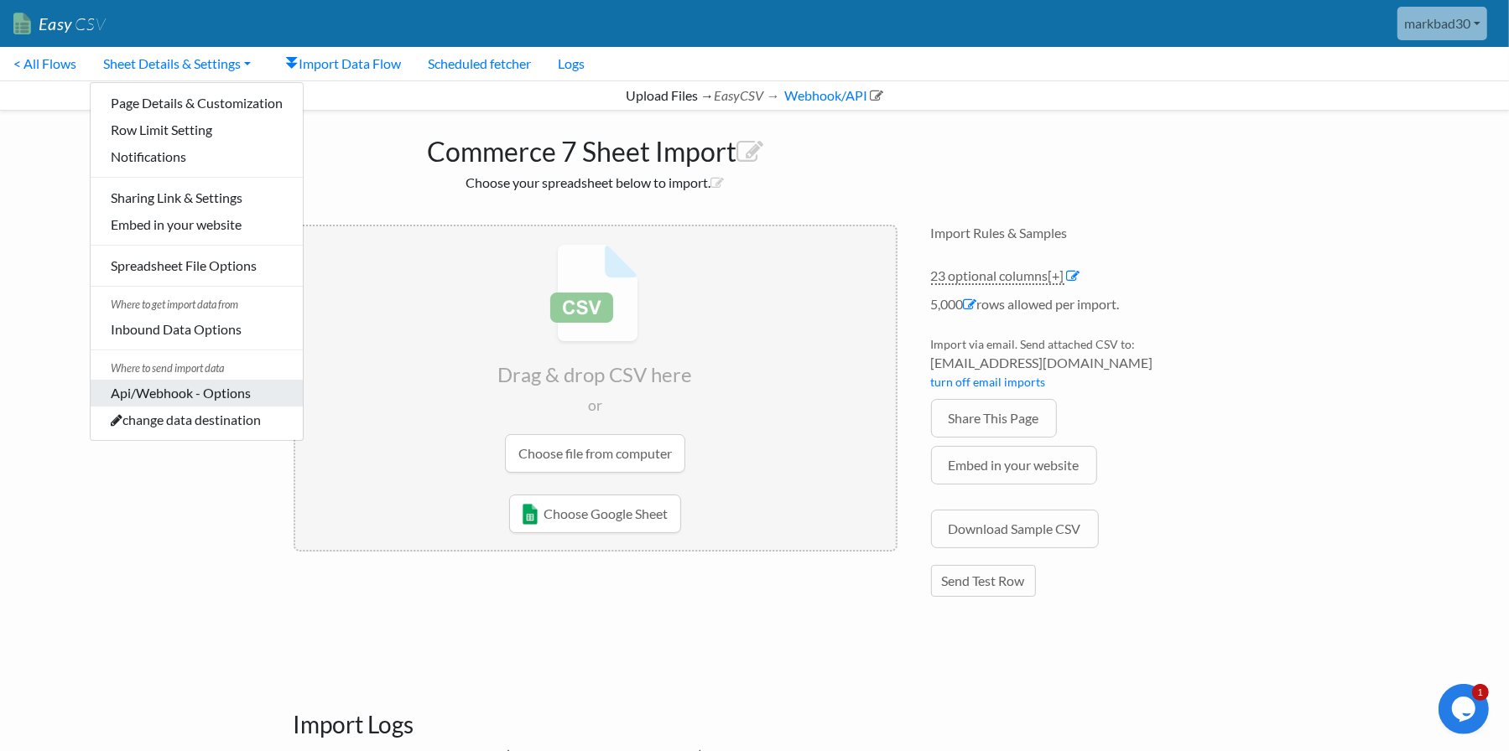
click at [231, 397] on link "Api/Webhook - Options" at bounding box center [197, 393] width 212 height 27
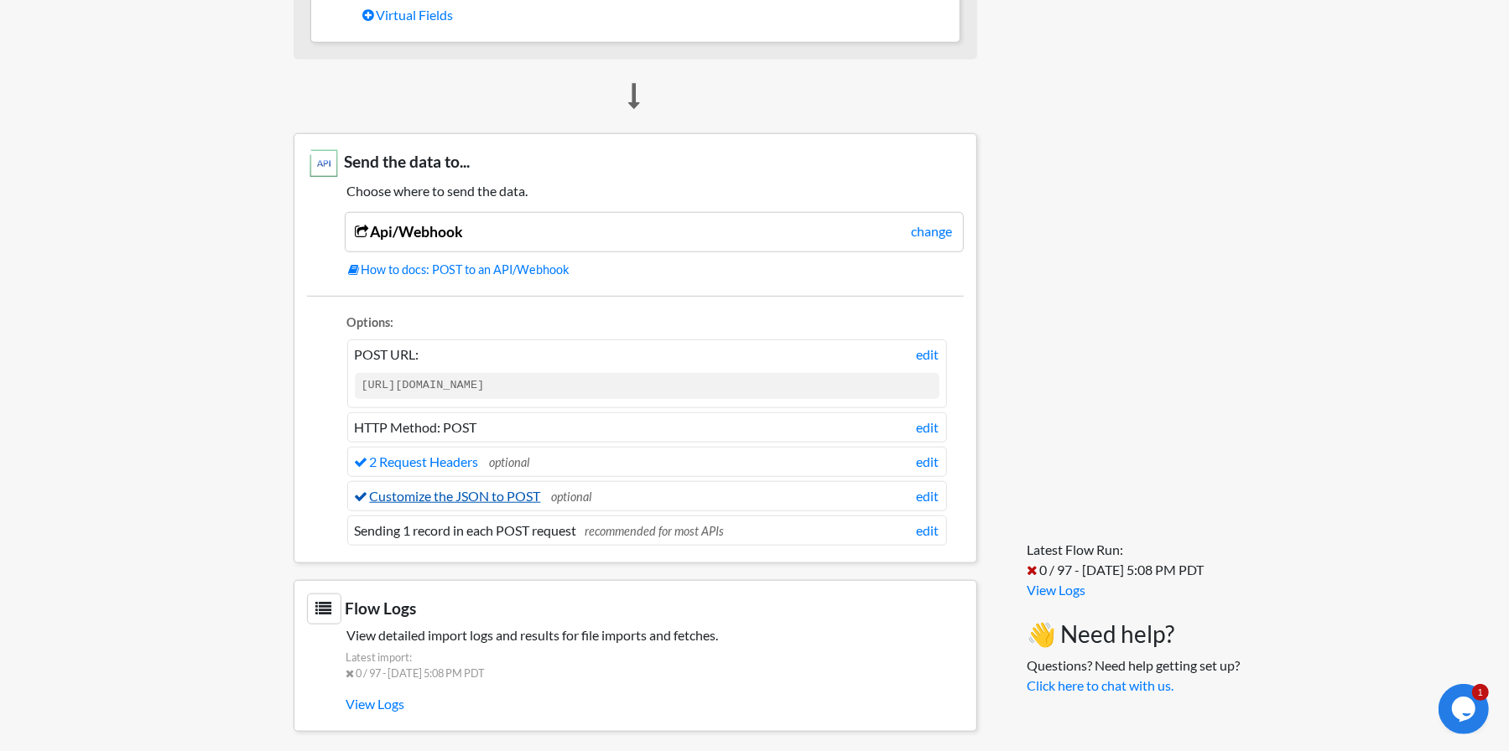
click at [490, 488] on link "Customize the JSON to POST" at bounding box center [448, 496] width 186 height 16
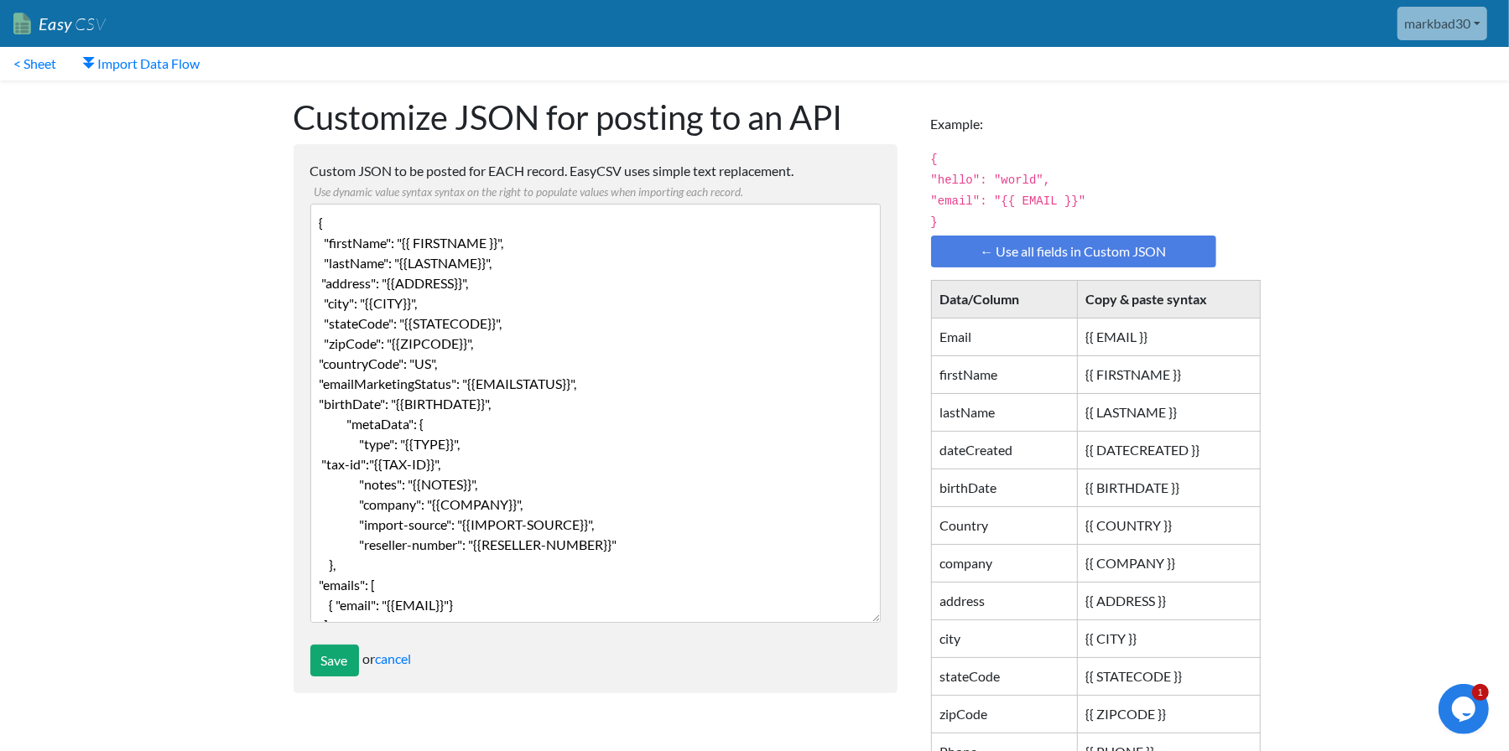
click at [603, 391] on textarea "{ "firstName": "{{ FIRSTNAME }}", "lastName": "{{LASTNAME}}", "address": "{{ADD…" at bounding box center [595, 413] width 570 height 419
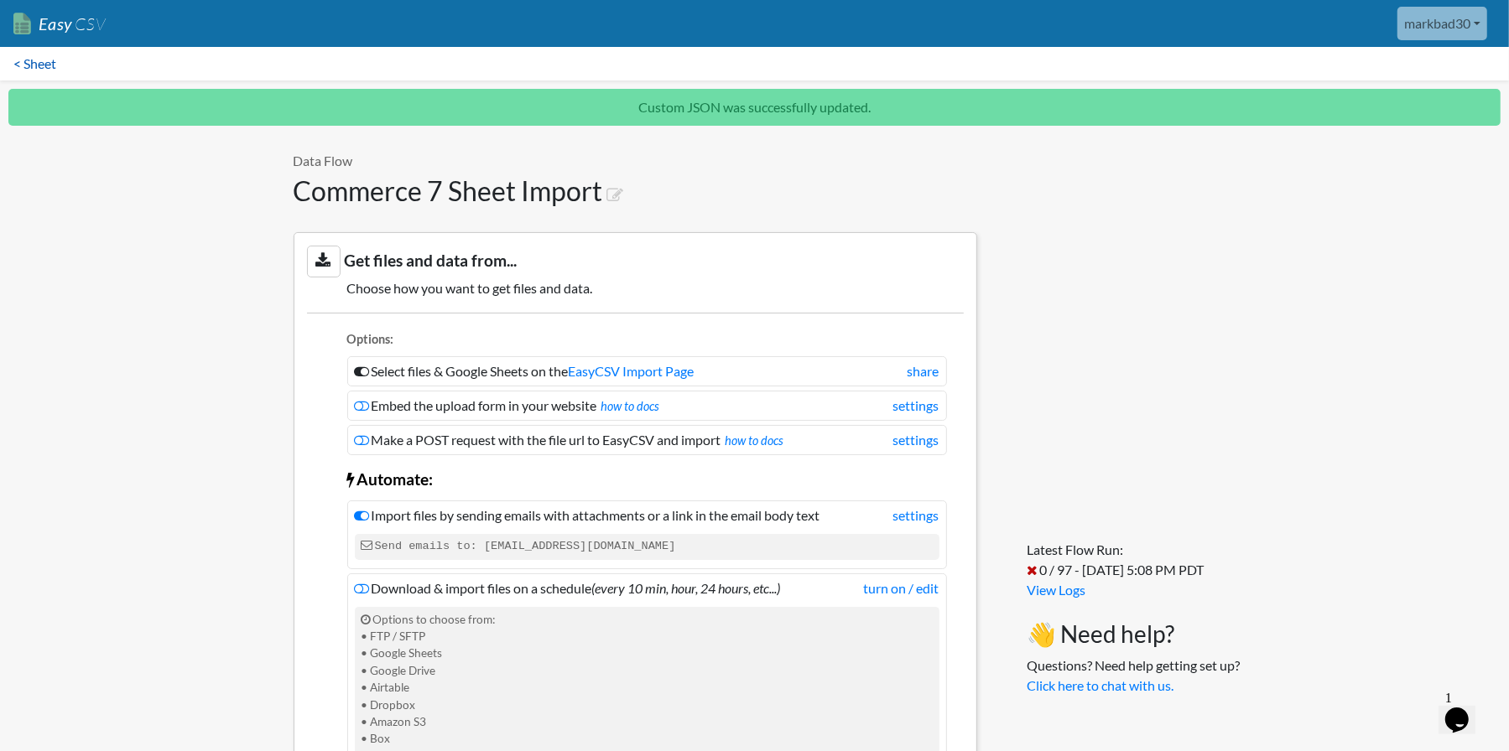
click at [32, 66] on link "< Sheet" at bounding box center [35, 64] width 70 height 34
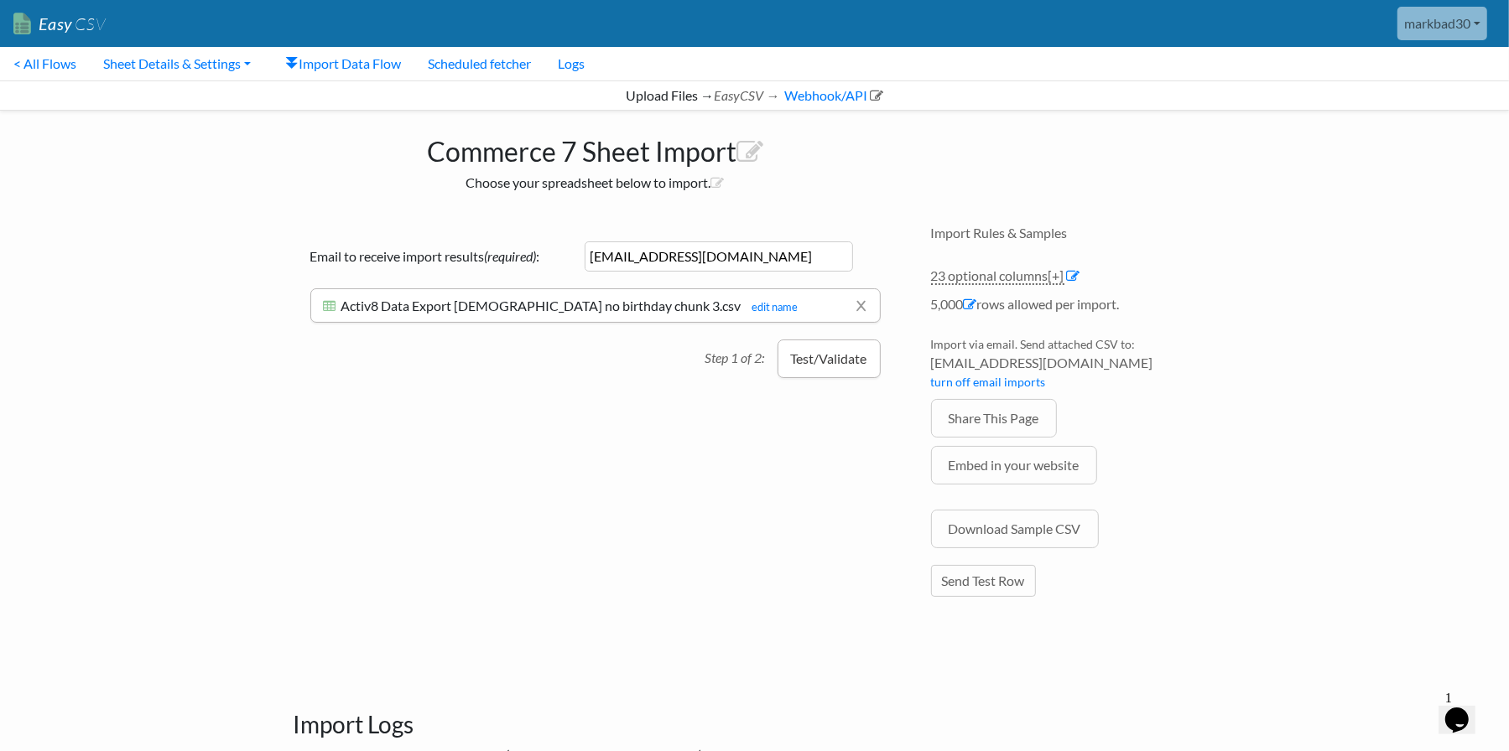
click at [828, 361] on button "Test/Validate" at bounding box center [828, 359] width 103 height 39
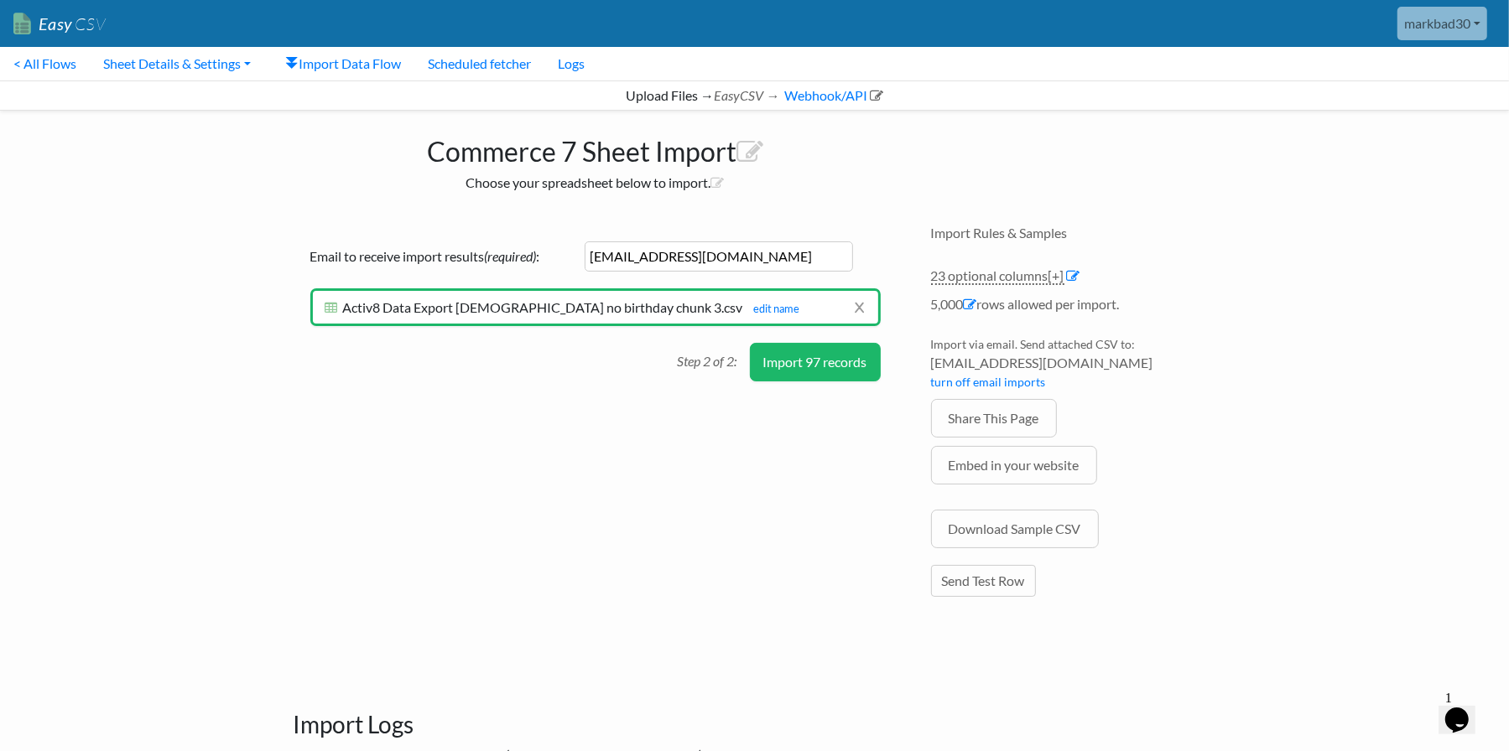
click at [809, 353] on button "Import 97 records" at bounding box center [815, 362] width 131 height 39
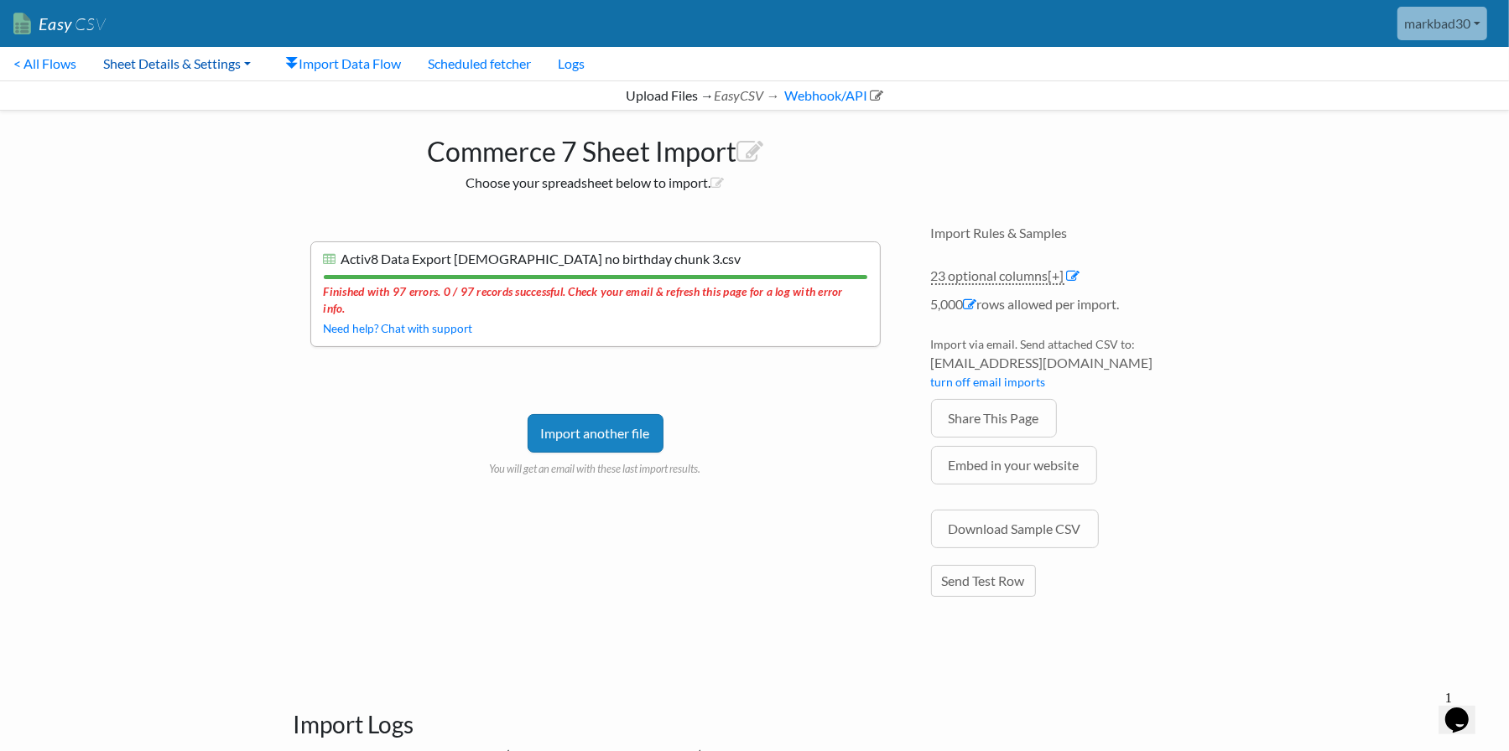
click at [211, 69] on link "Sheet Details & Settings" at bounding box center [177, 64] width 174 height 34
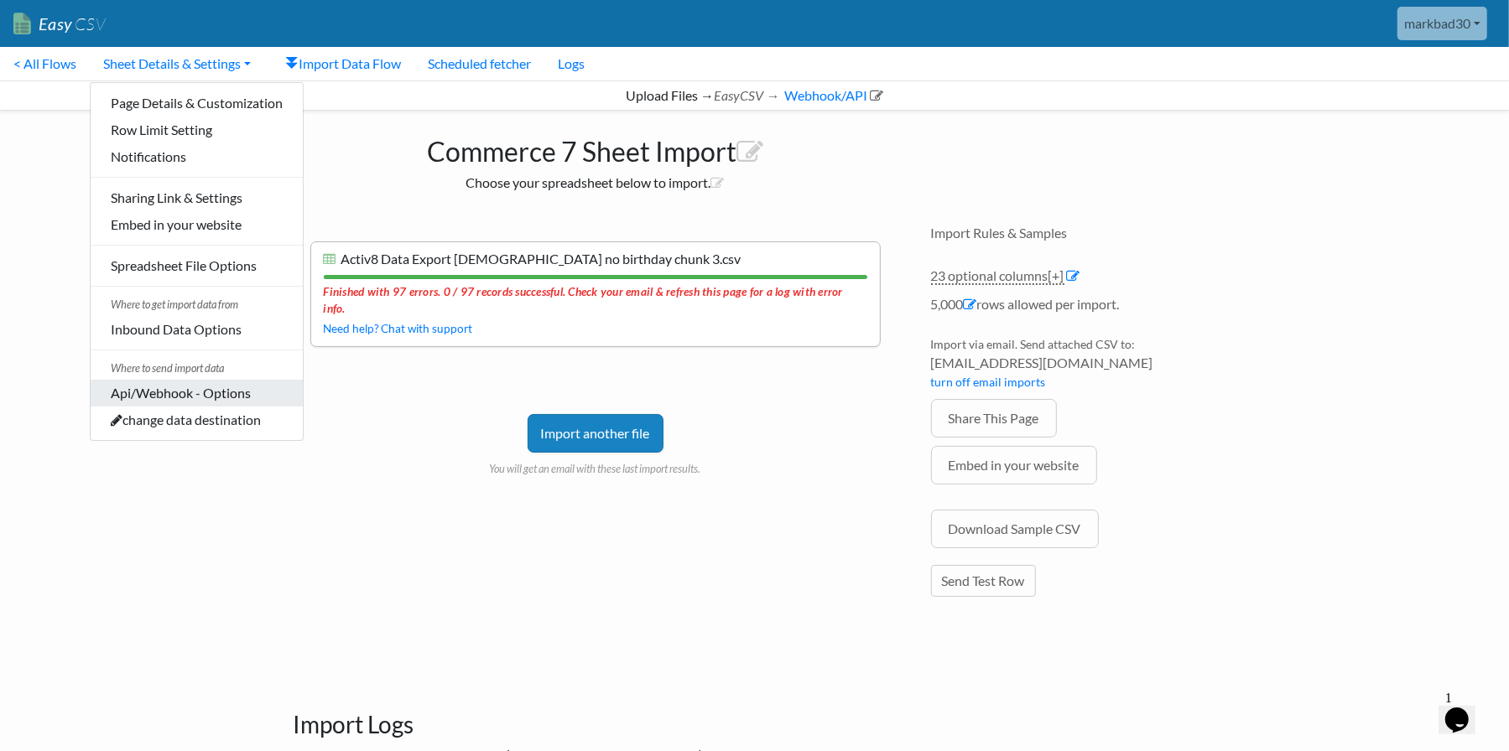
click at [206, 392] on link "Api/Webhook - Options" at bounding box center [197, 393] width 212 height 27
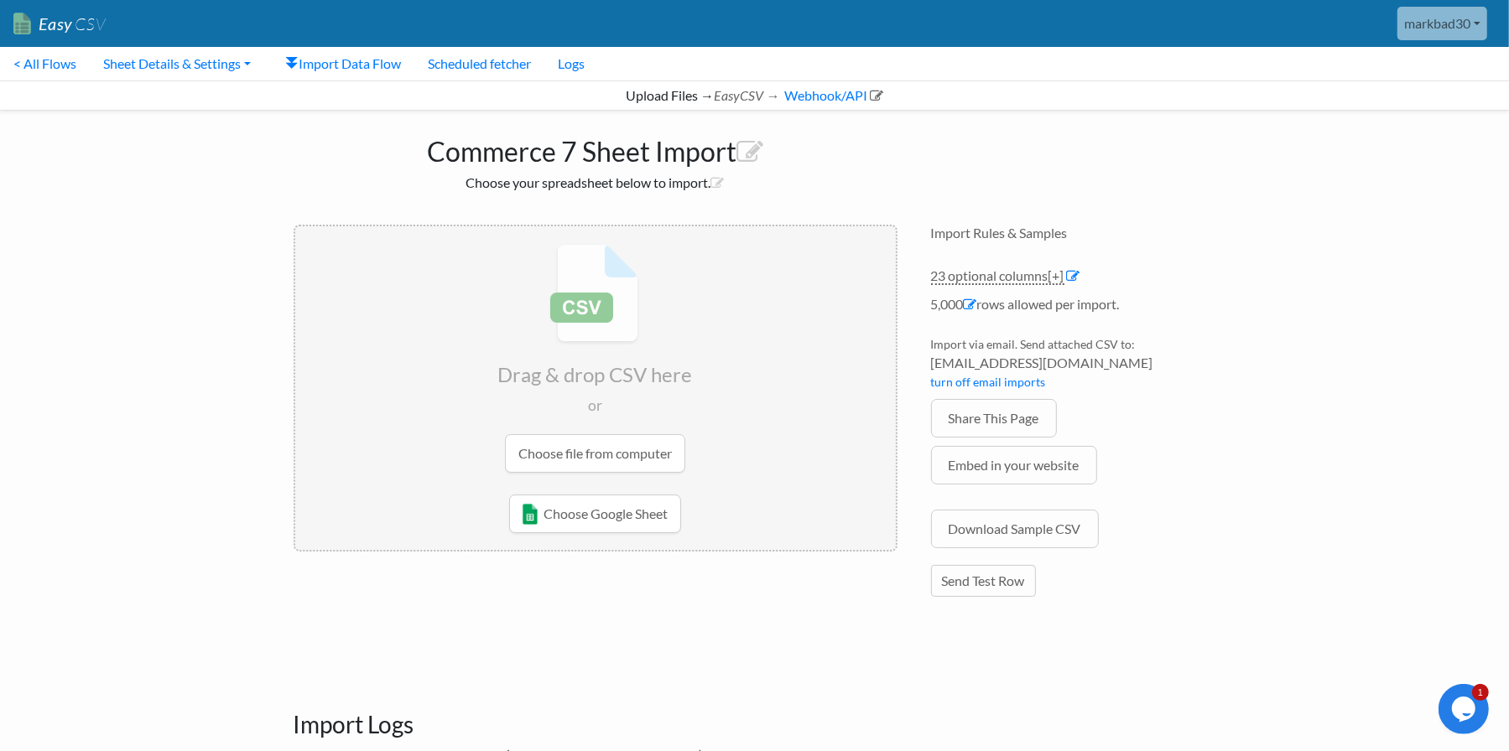
drag, startPoint x: 148, startPoint y: 55, endPoint x: 154, endPoint y: 83, distance: 28.3
click at [148, 55] on link "Sheet Details & Settings" at bounding box center [177, 64] width 174 height 34
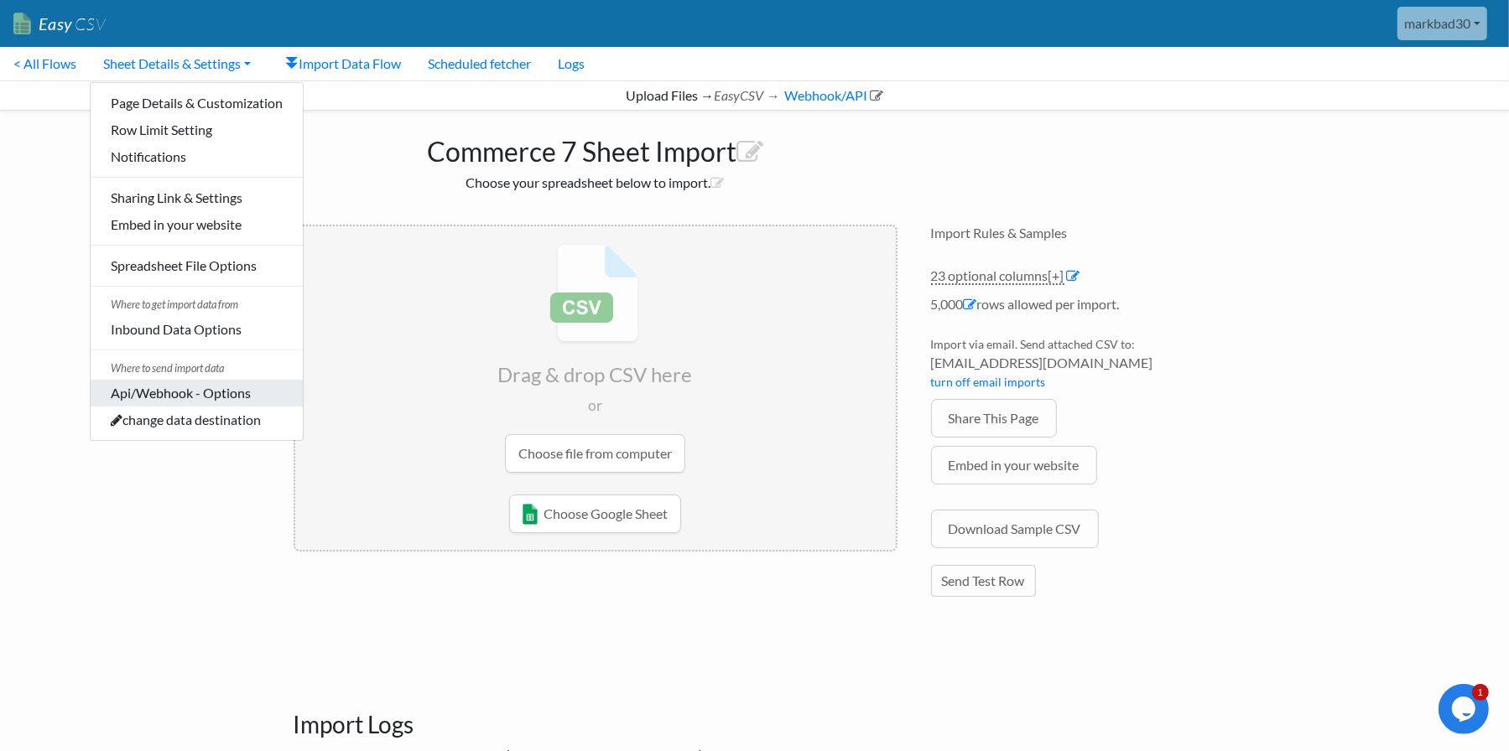
click at [191, 397] on link "Api/Webhook - Options" at bounding box center [197, 393] width 212 height 27
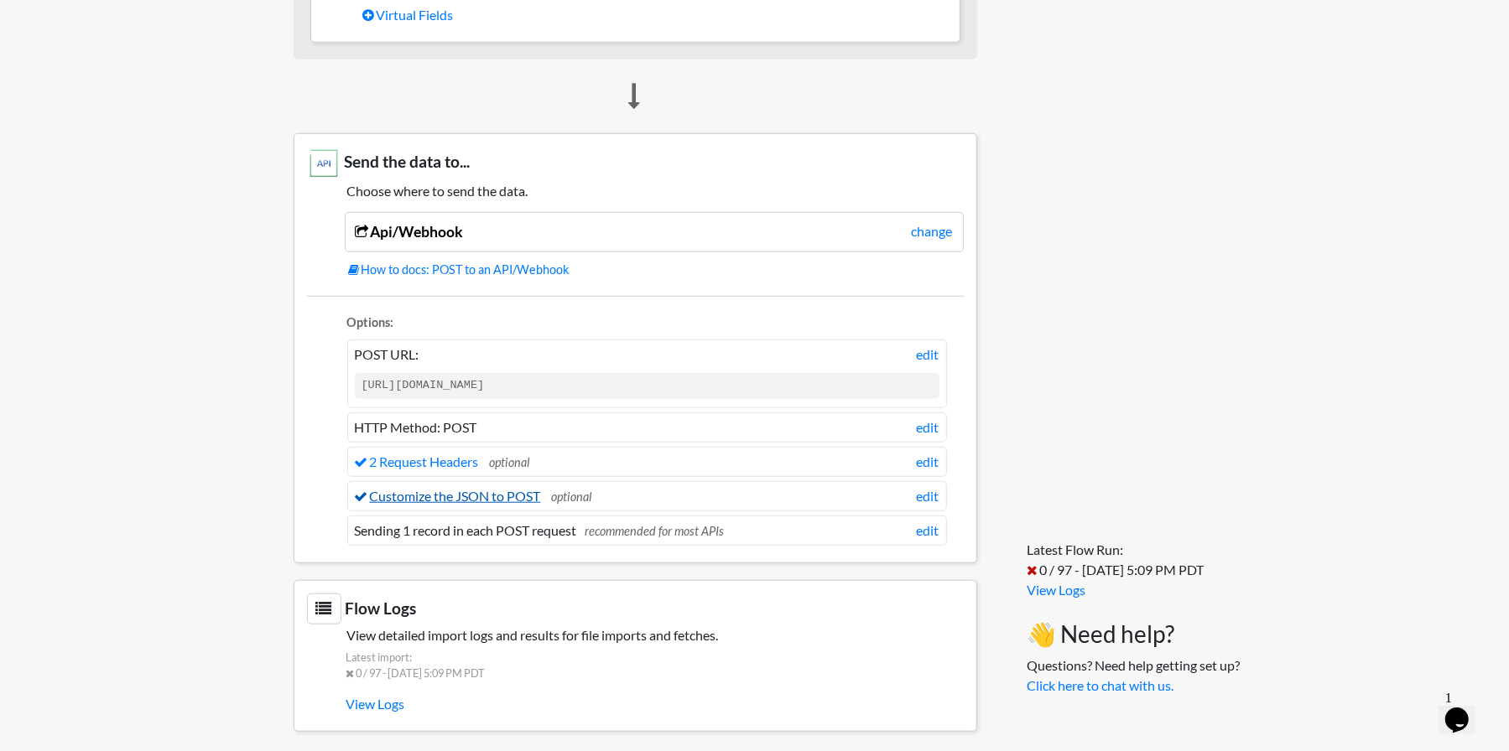
click at [513, 488] on link "Customize the JSON to POST" at bounding box center [448, 496] width 186 height 16
